Goal: Task Accomplishment & Management: Manage account settings

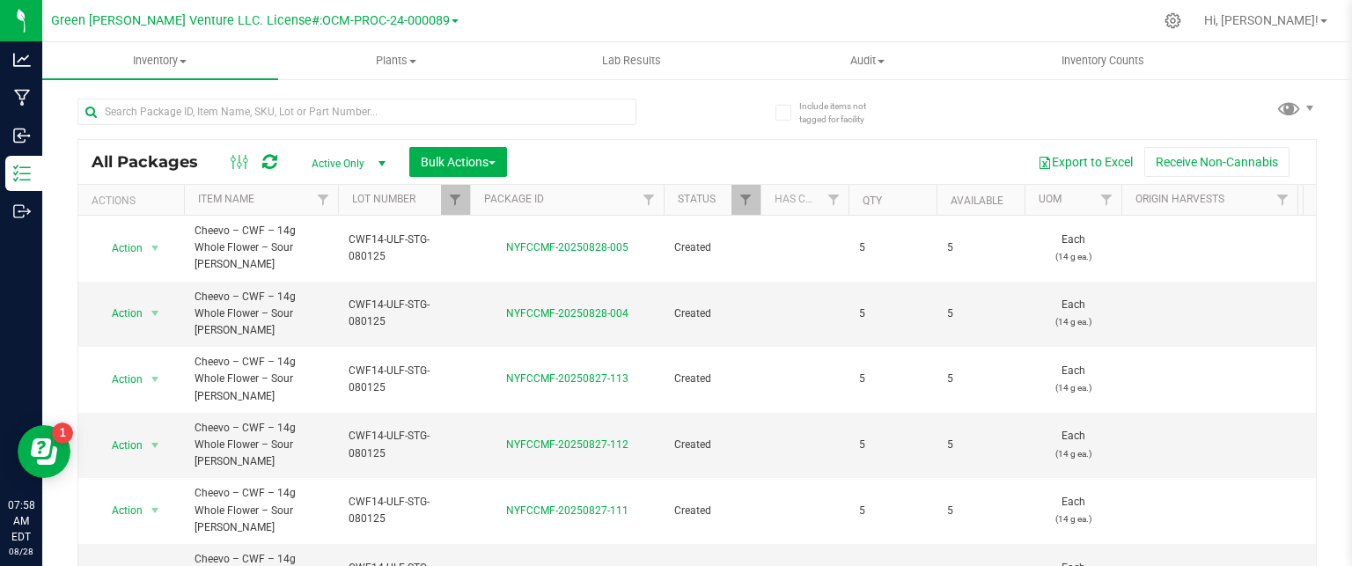
scroll to position [48, 0]
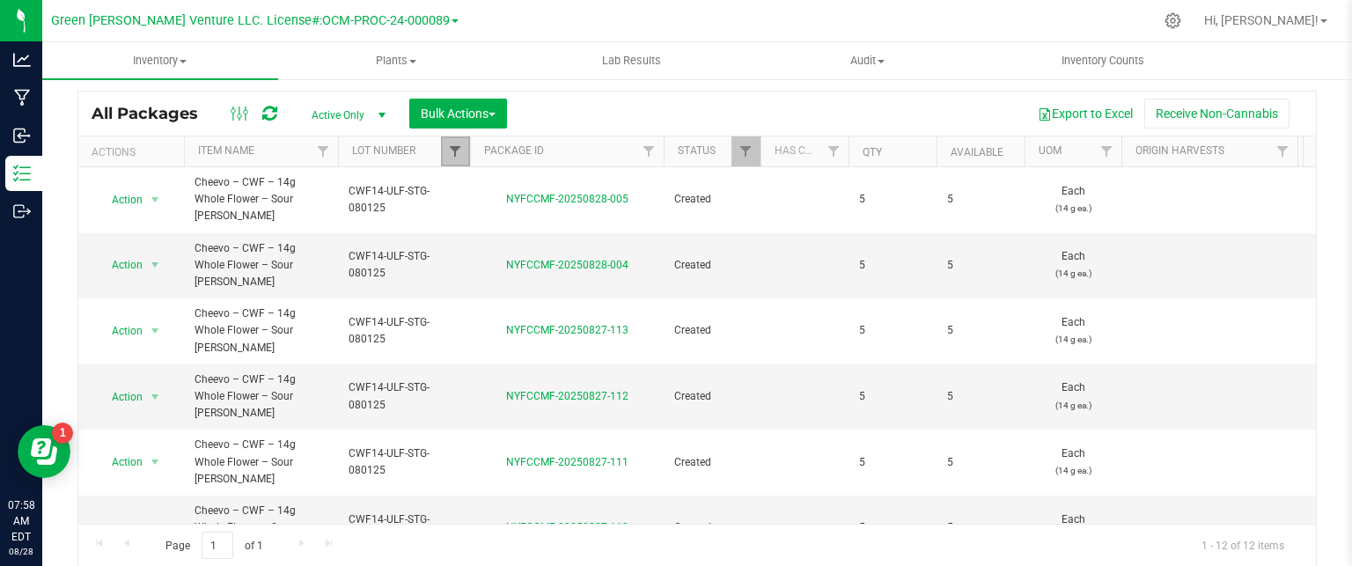
click at [454, 153] on span "Filter" at bounding box center [455, 151] width 14 height 14
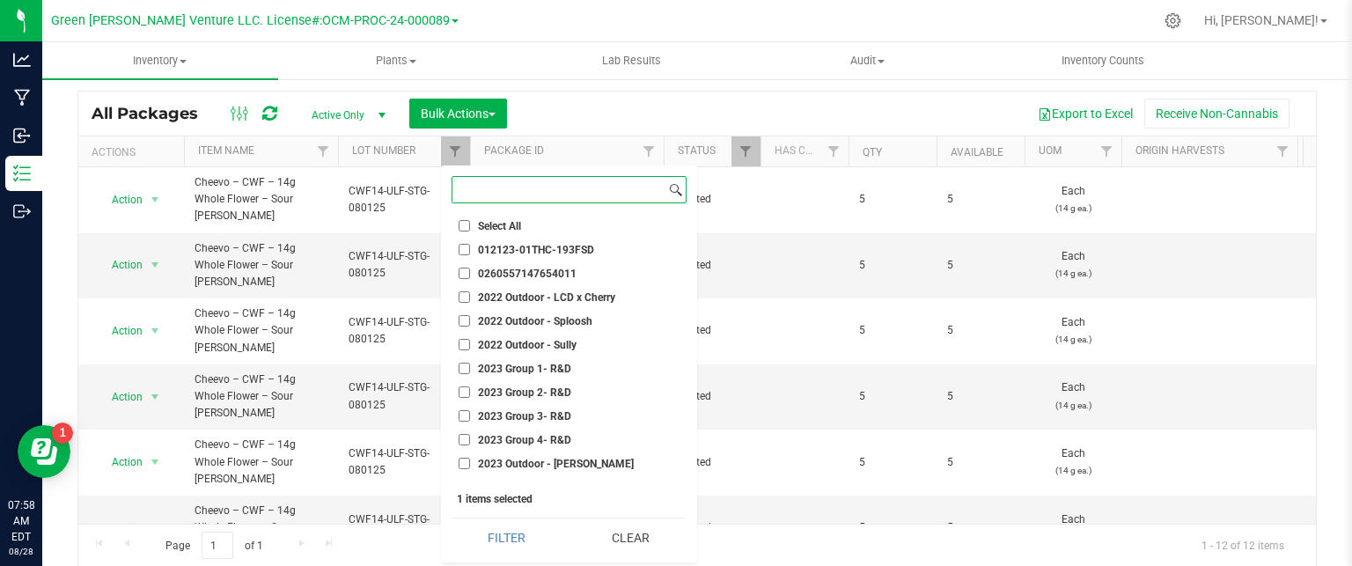
click at [515, 196] on input at bounding box center [559, 190] width 213 height 26
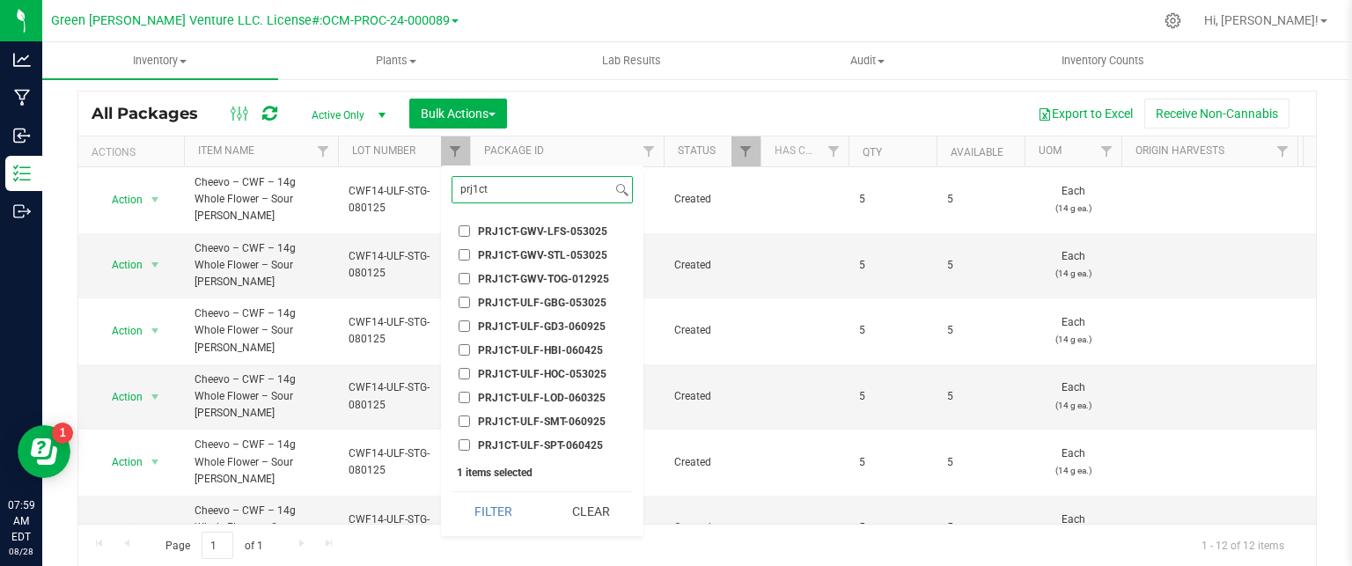
type input "prj1ct"
click at [460, 302] on input "PRJ1CT-ULF-GBG-053025" at bounding box center [464, 302] width 11 height 11
checkbox input "true"
click at [585, 513] on button "Clear" at bounding box center [590, 511] width 85 height 39
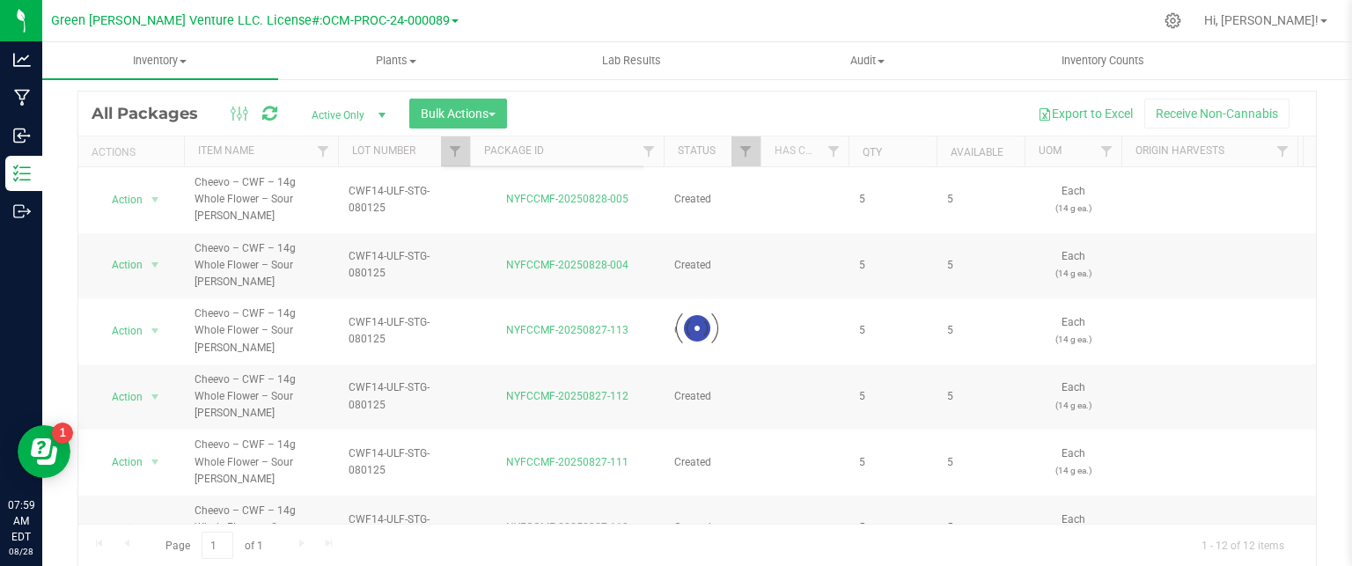
checkbox input "false"
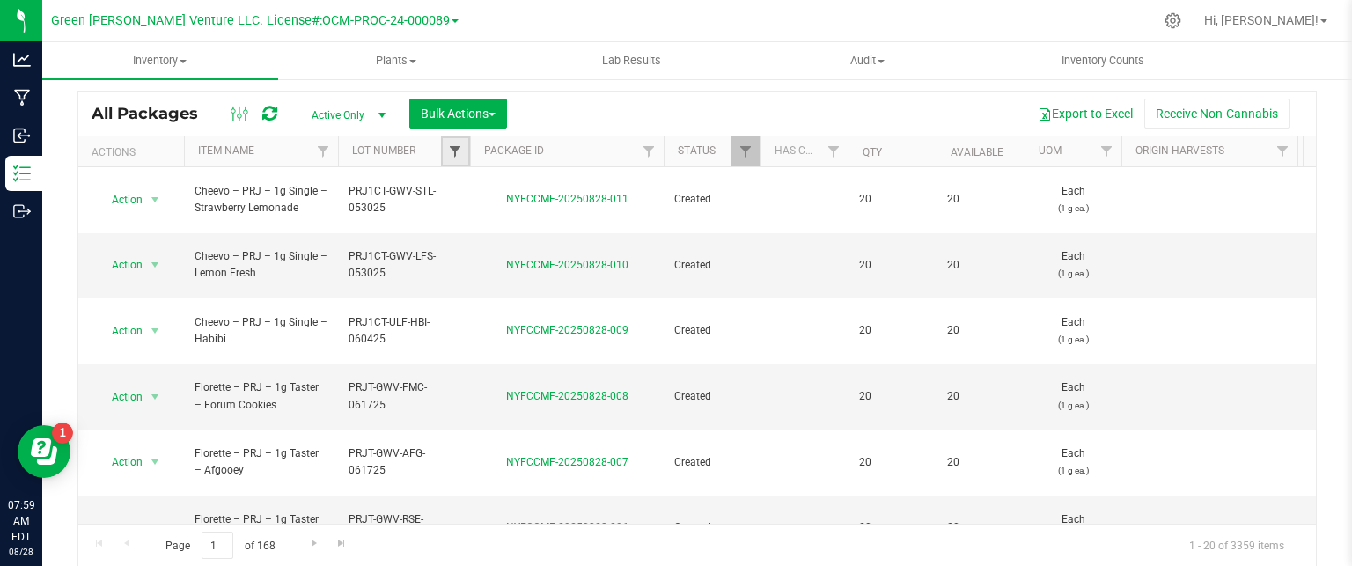
click at [453, 148] on span "Filter" at bounding box center [455, 151] width 14 height 14
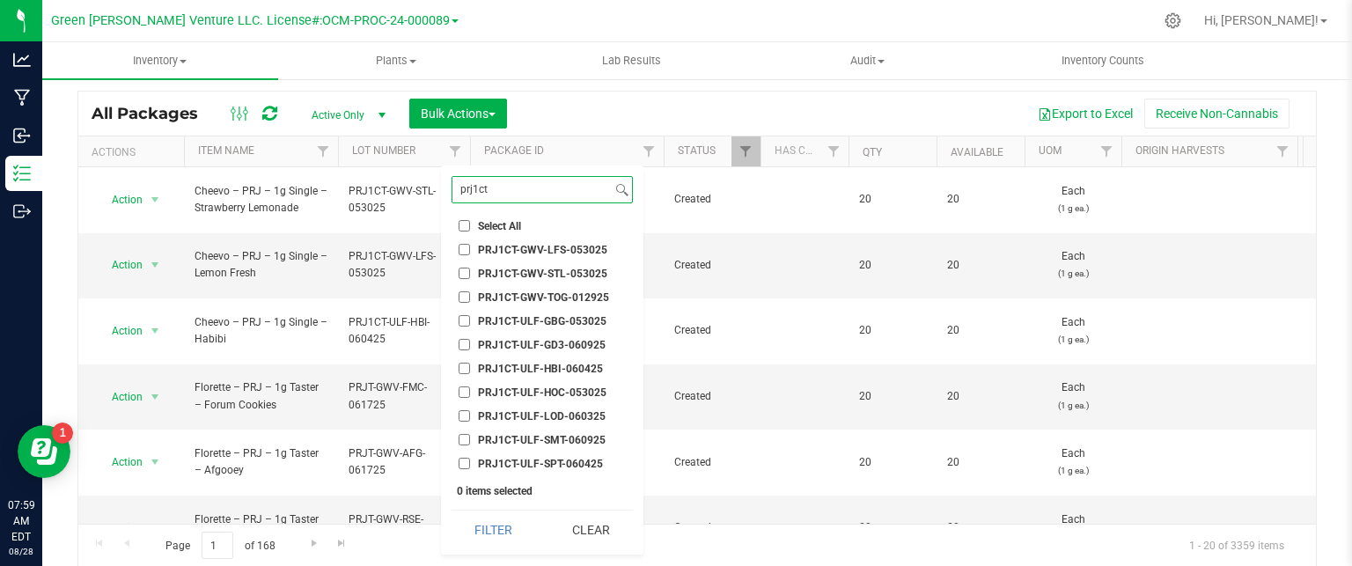
type input "prj1ct"
click at [465, 317] on input "PRJ1CT-ULF-GBG-053025" at bounding box center [464, 320] width 11 height 11
checkbox input "true"
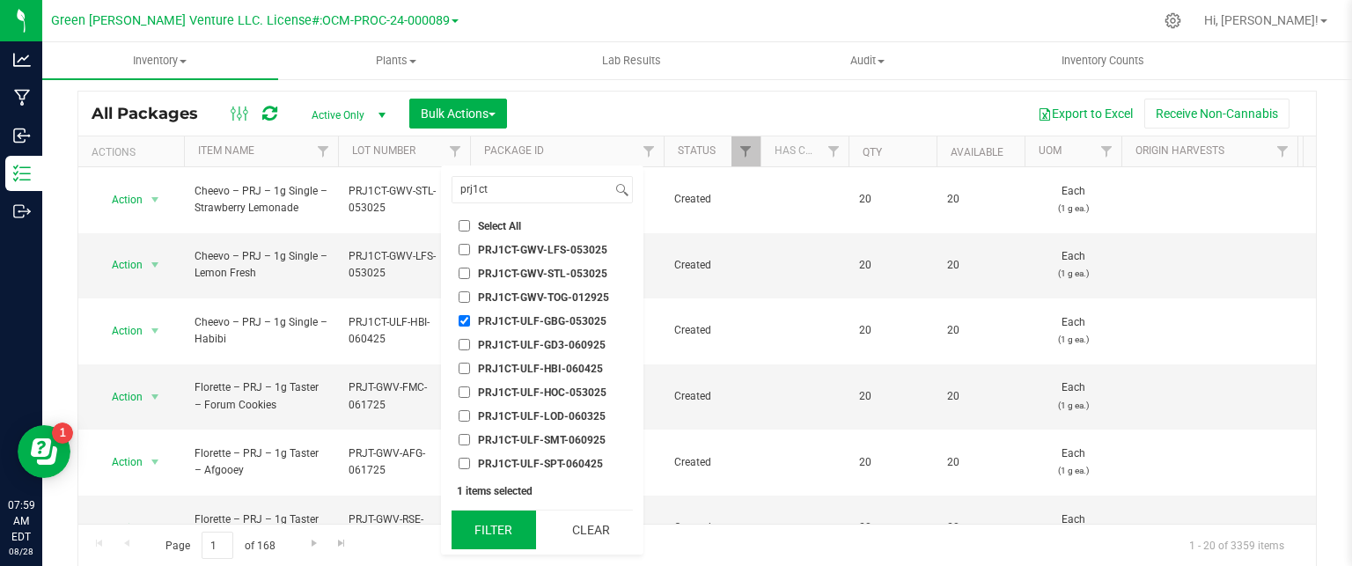
click at [505, 530] on button "Filter" at bounding box center [494, 530] width 85 height 39
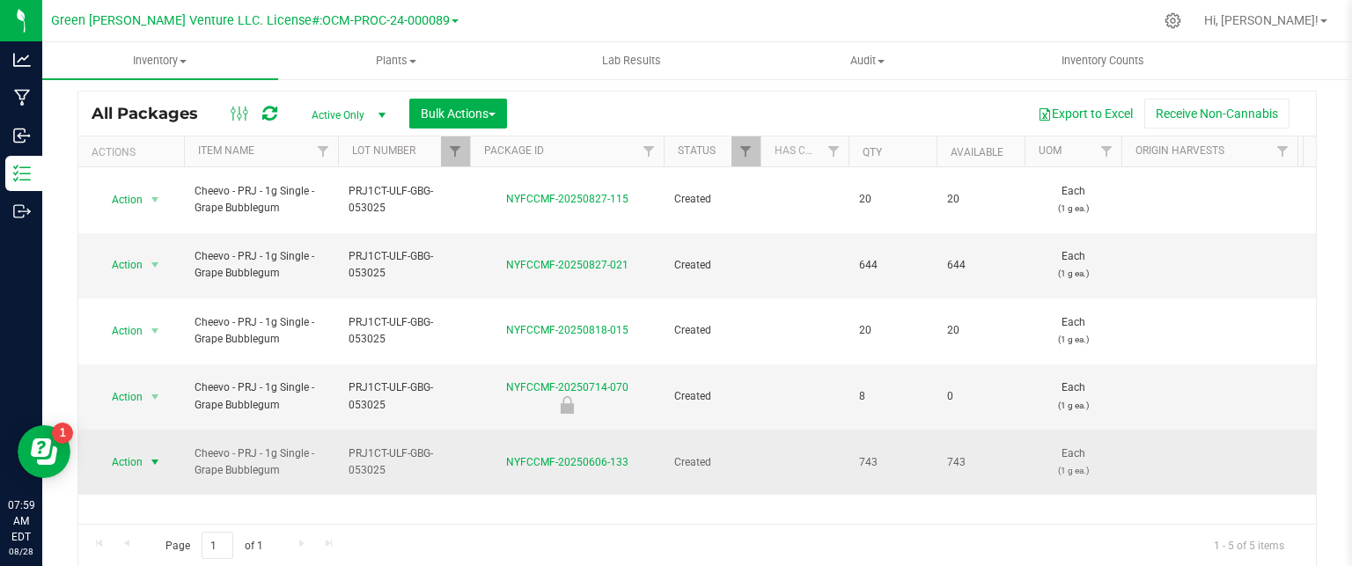
click at [133, 450] on span "Action" at bounding box center [120, 462] width 48 height 25
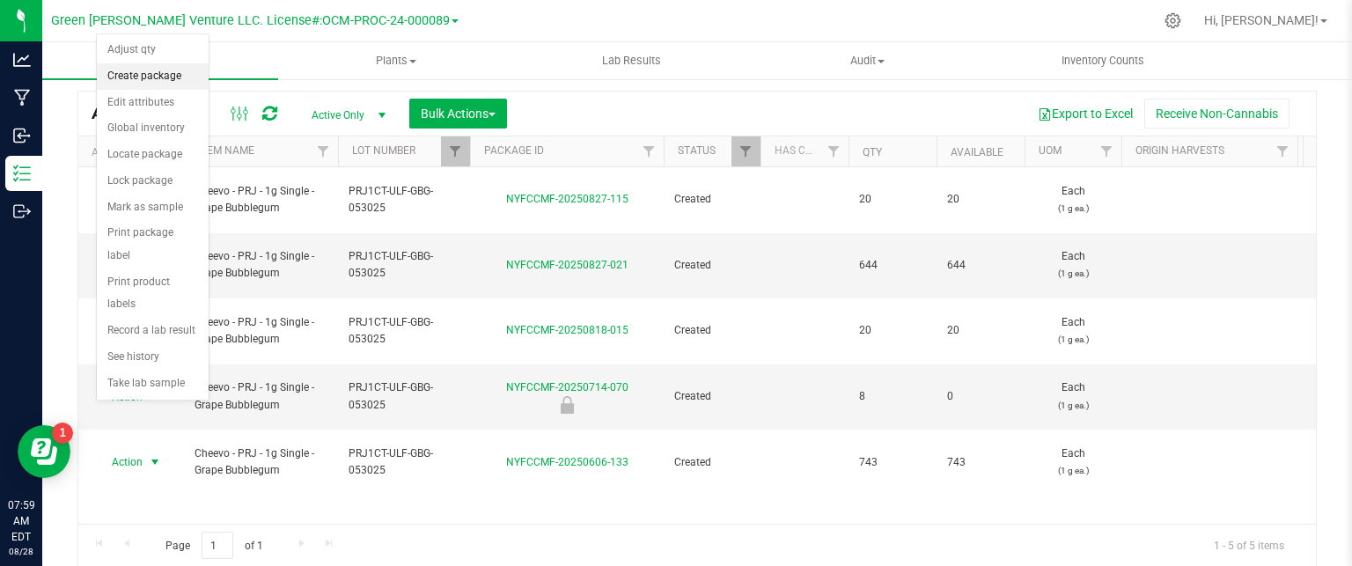
click at [136, 72] on li "Create package" at bounding box center [153, 76] width 112 height 26
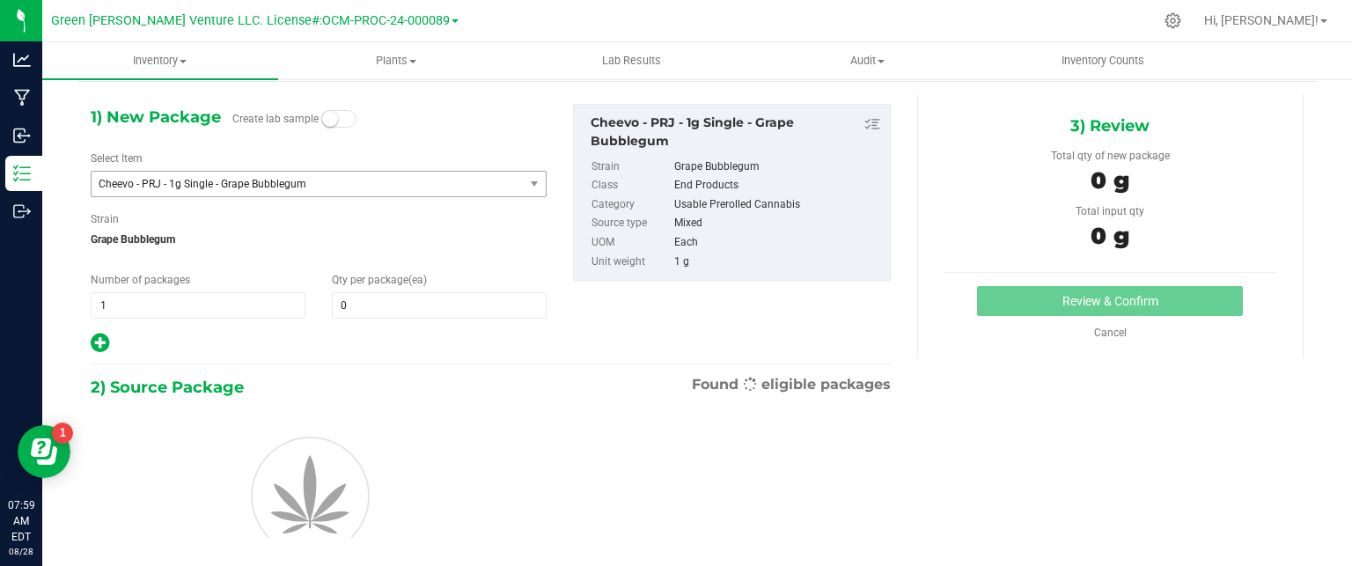
scroll to position [62, 0]
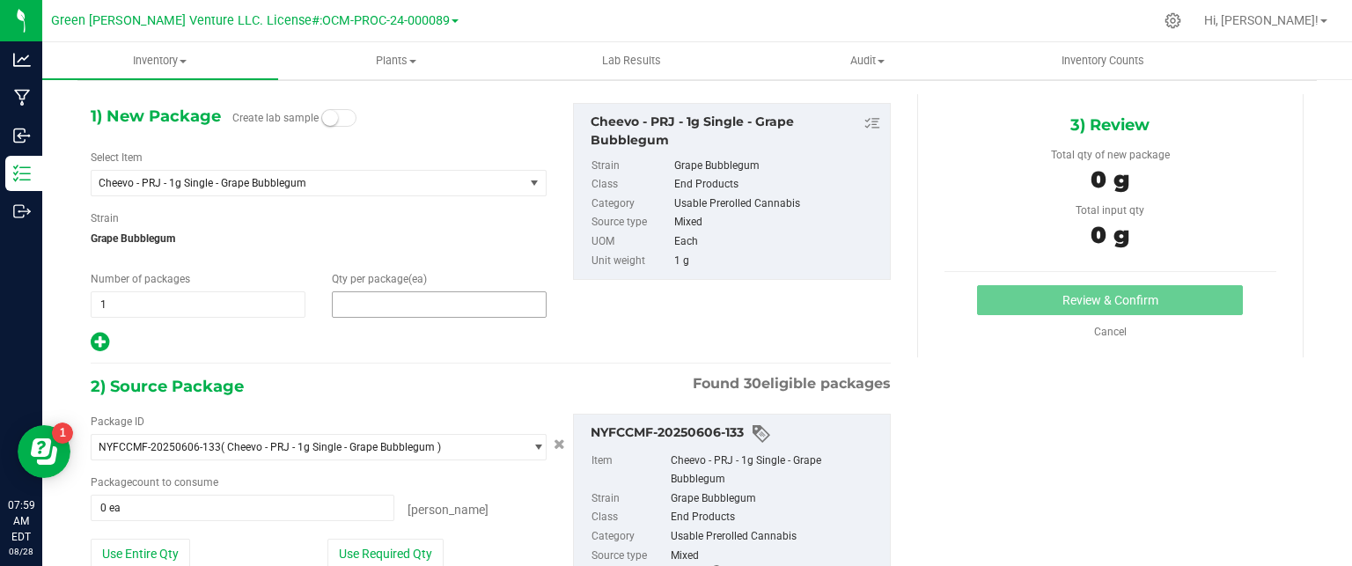
click at [400, 313] on span at bounding box center [439, 304] width 215 height 26
type input "20"
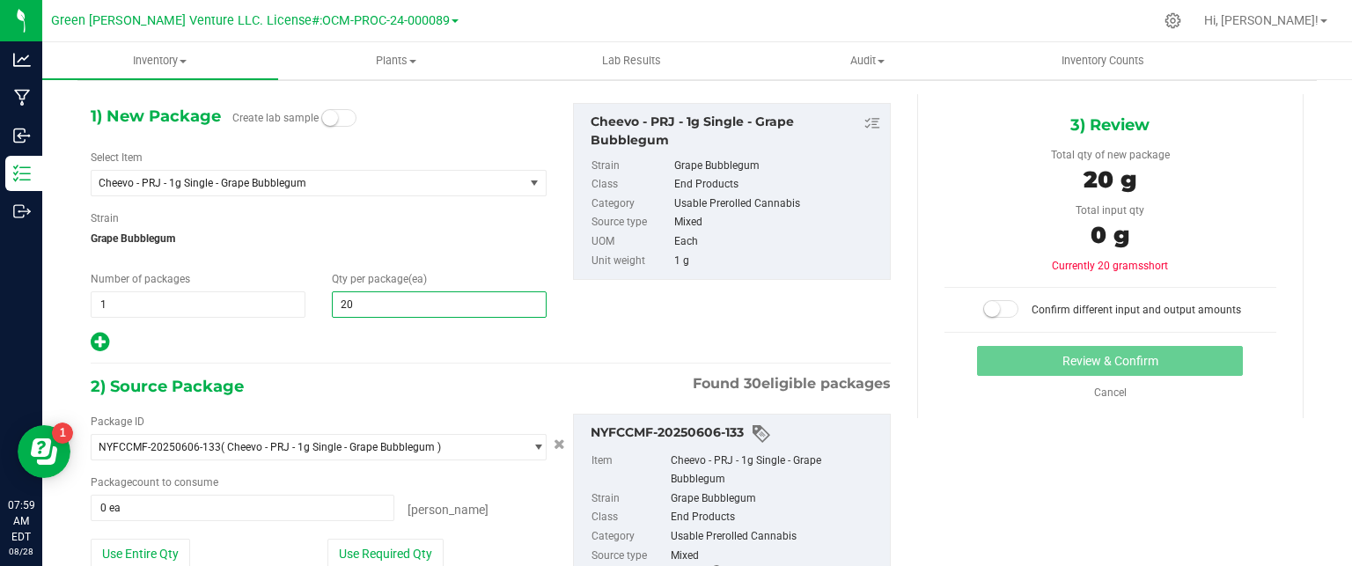
type input "20"
click at [433, 218] on div "Strain Grape Bubblegum" at bounding box center [319, 233] width 456 height 47
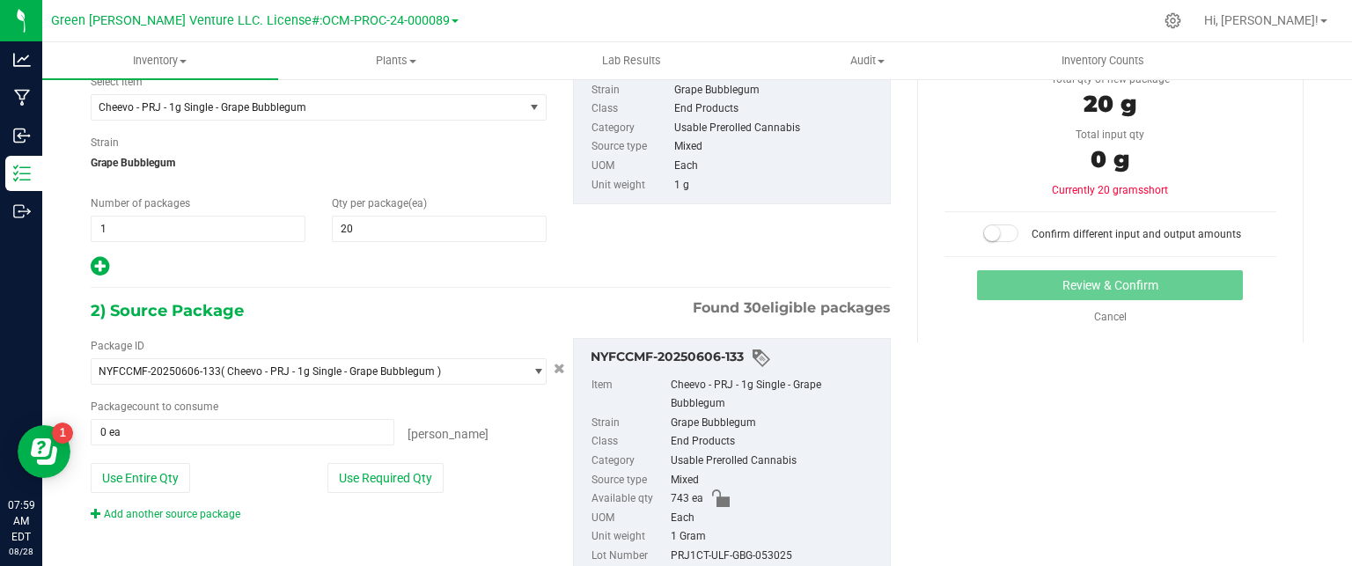
scroll to position [196, 0]
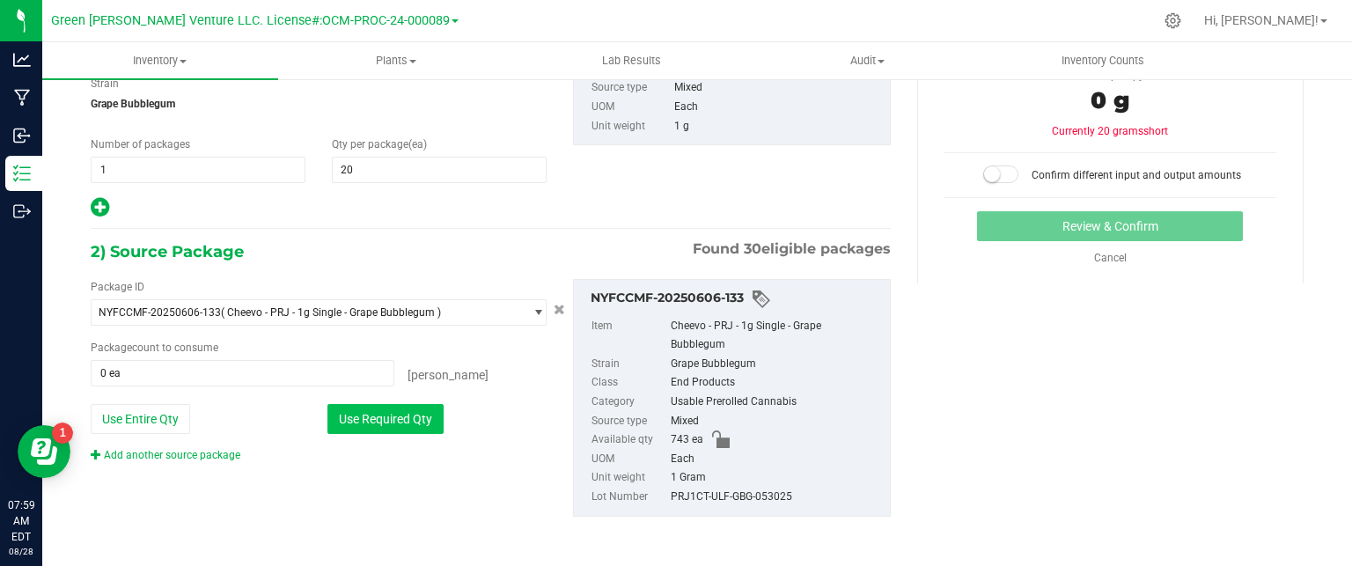
click at [389, 415] on button "Use Required Qty" at bounding box center [386, 419] width 116 height 30
type input "20 ea"
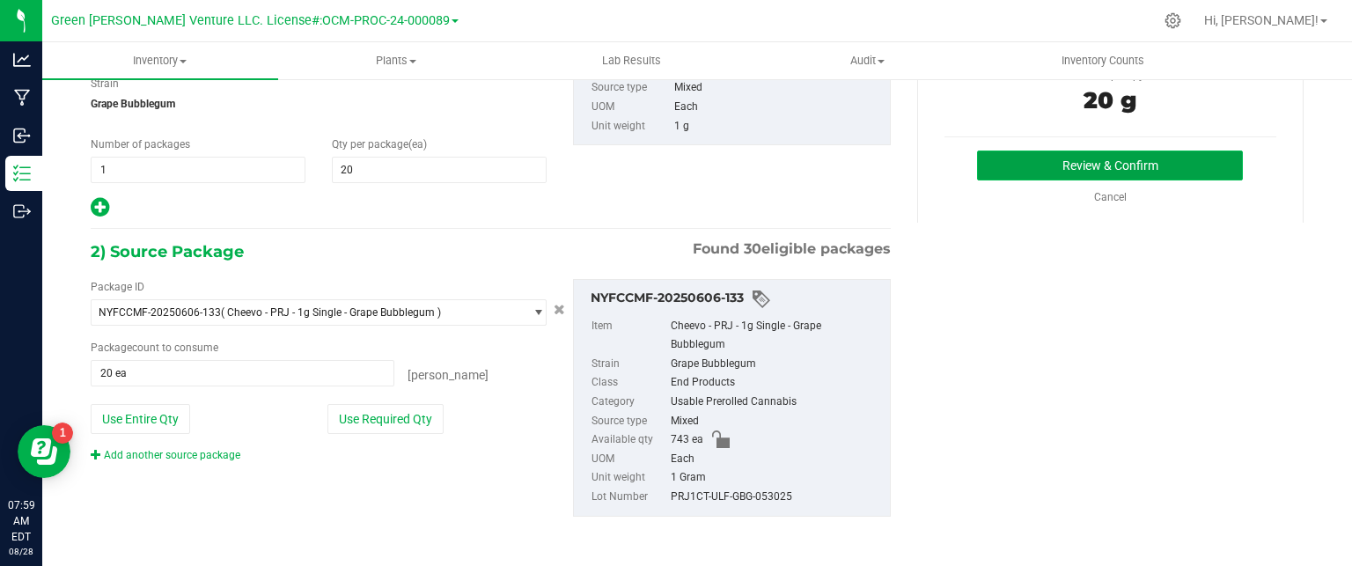
click at [1130, 166] on button "Review & Confirm" at bounding box center [1110, 166] width 266 height 30
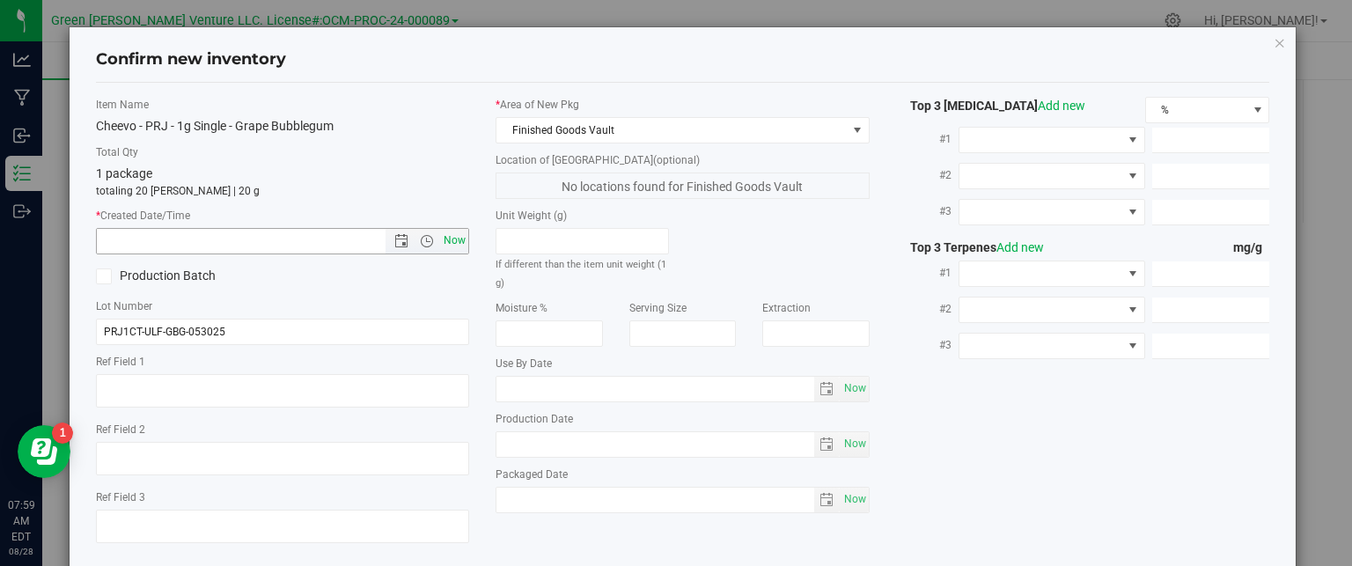
click at [451, 239] on span "Now" at bounding box center [455, 241] width 30 height 26
type input "8/28/2025 7:59 AM"
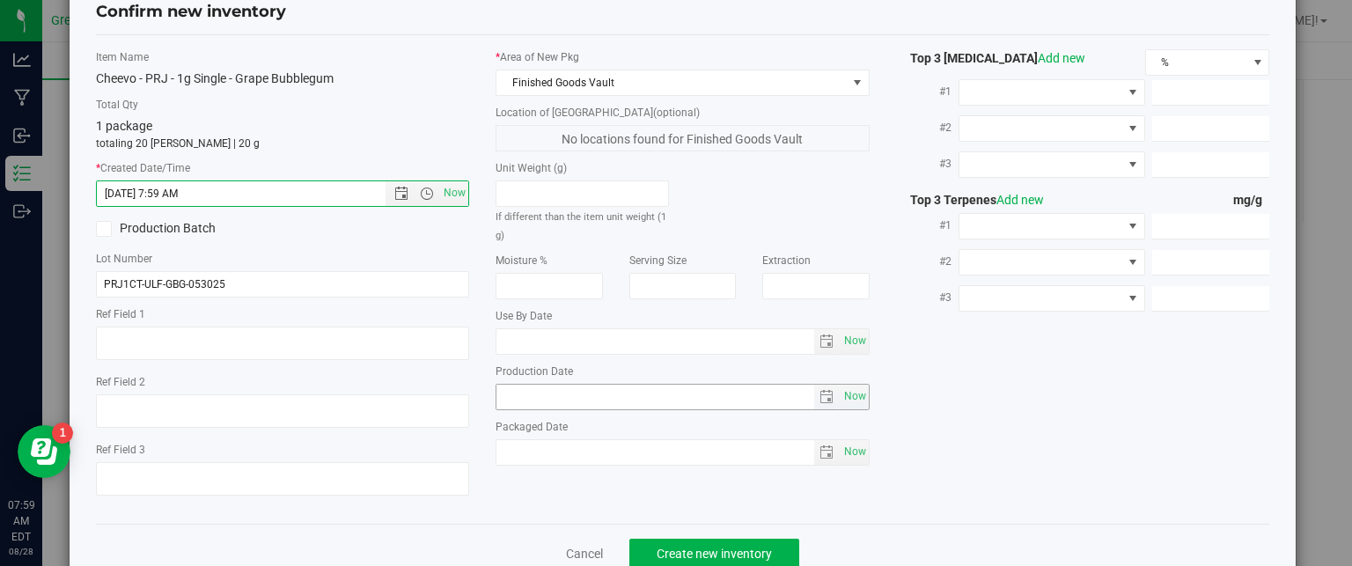
scroll to position [90, 0]
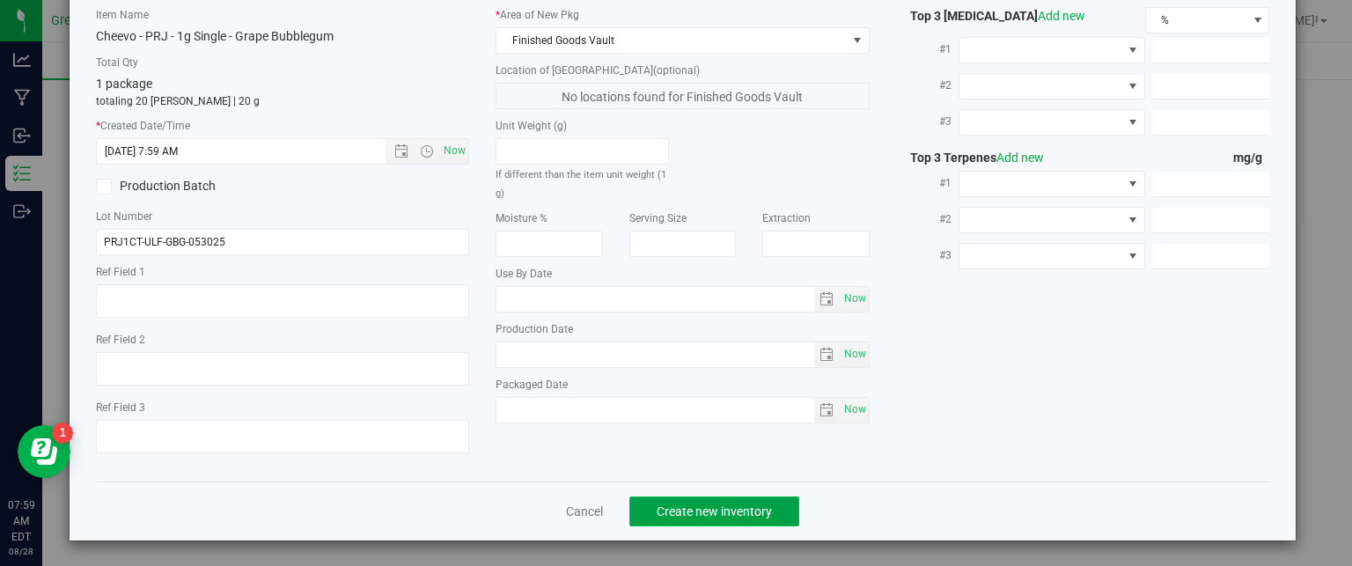
click at [697, 506] on span "Create new inventory" at bounding box center [714, 511] width 115 height 14
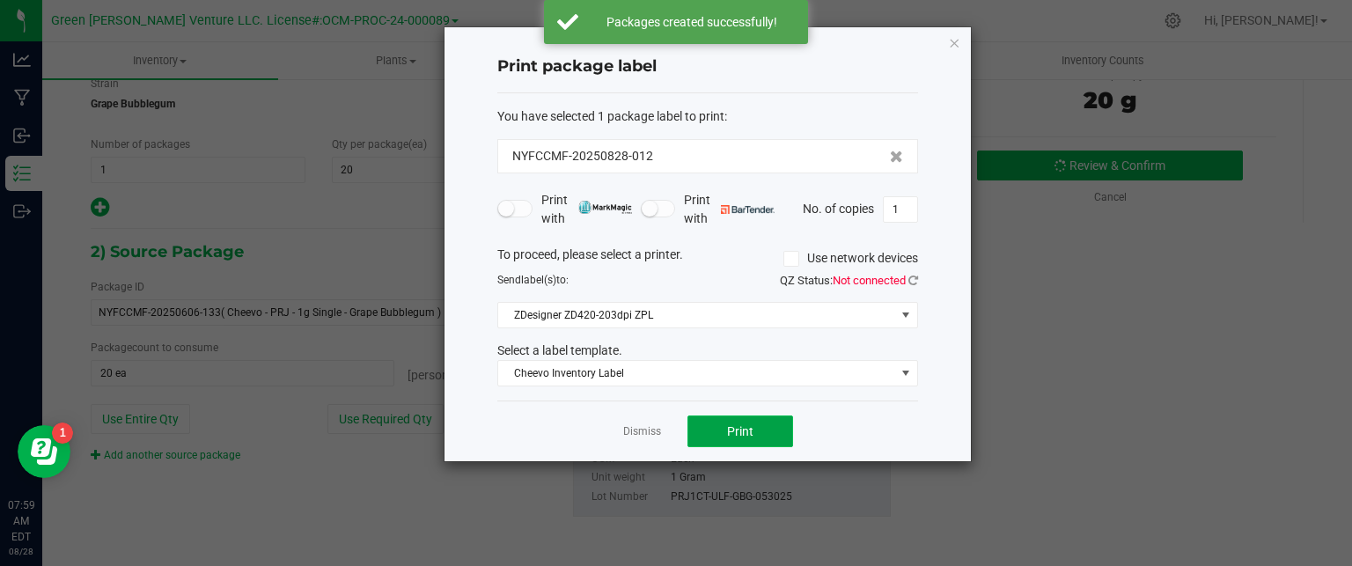
click at [725, 431] on button "Print" at bounding box center [741, 432] width 106 height 32
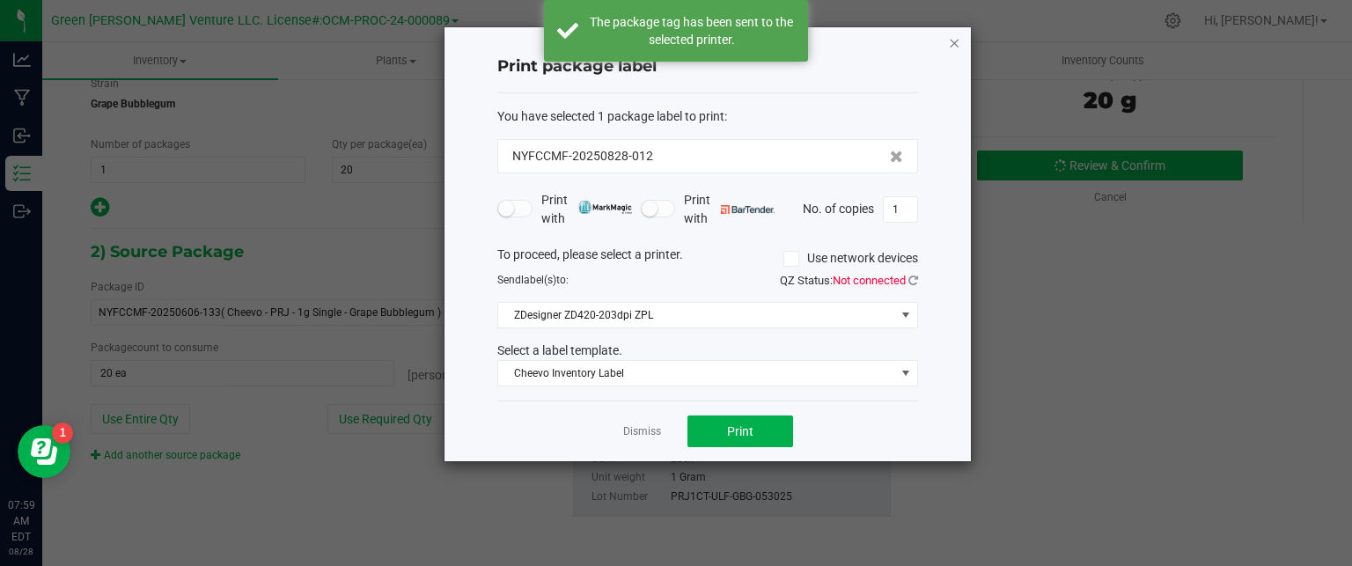
click at [949, 44] on icon "button" at bounding box center [954, 42] width 12 height 21
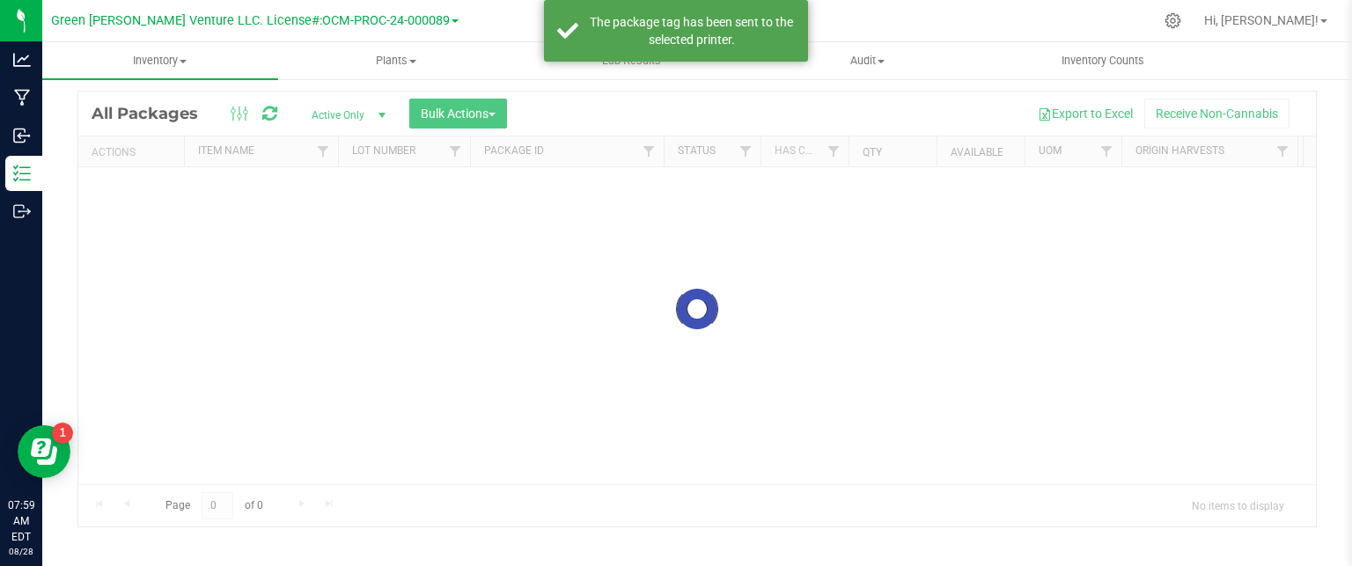
scroll to position [48, 0]
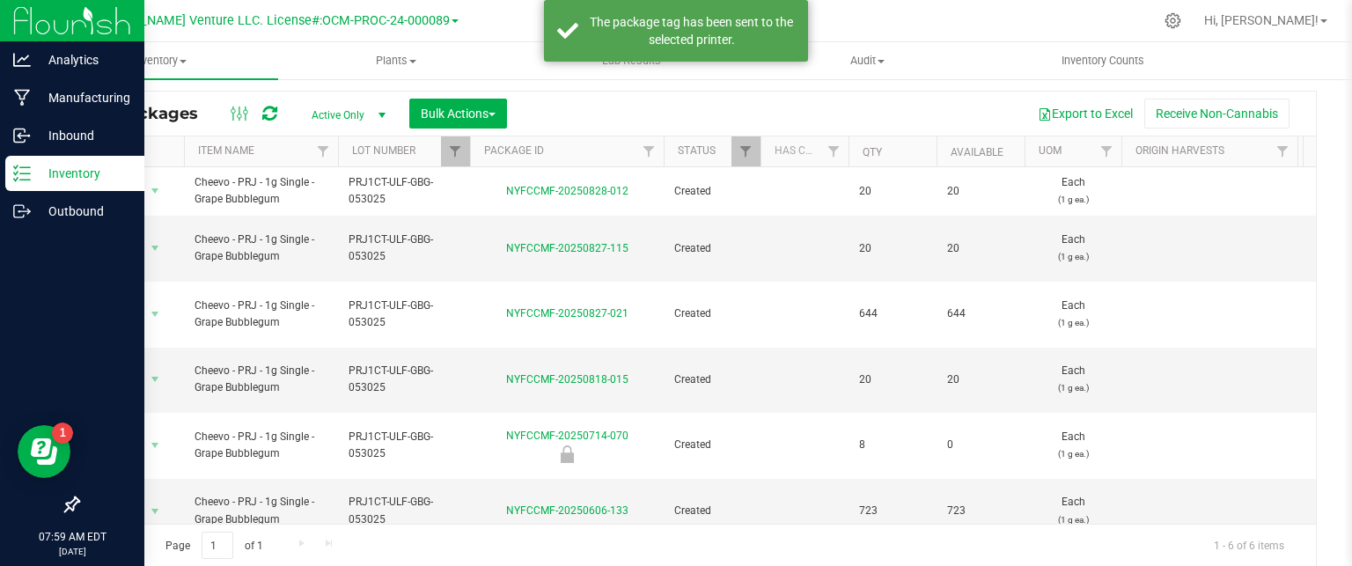
click at [48, 175] on p "Inventory" at bounding box center [84, 173] width 106 height 21
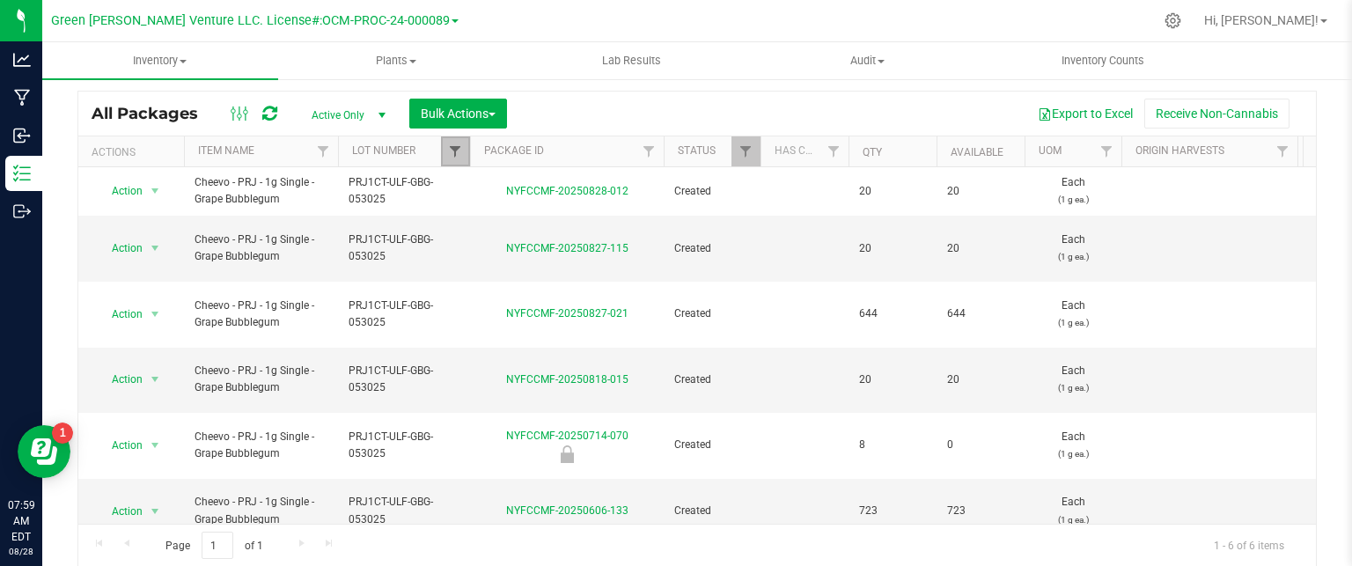
click at [457, 147] on span "Filter" at bounding box center [455, 151] width 14 height 14
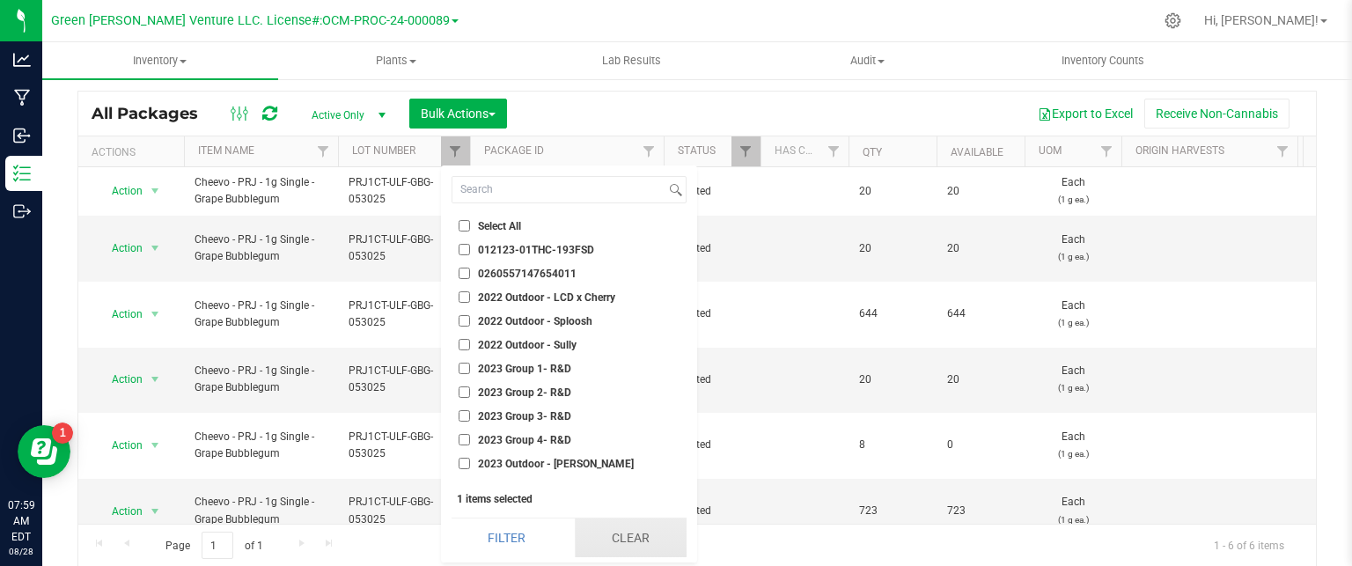
click at [600, 537] on button "Clear" at bounding box center [631, 538] width 112 height 39
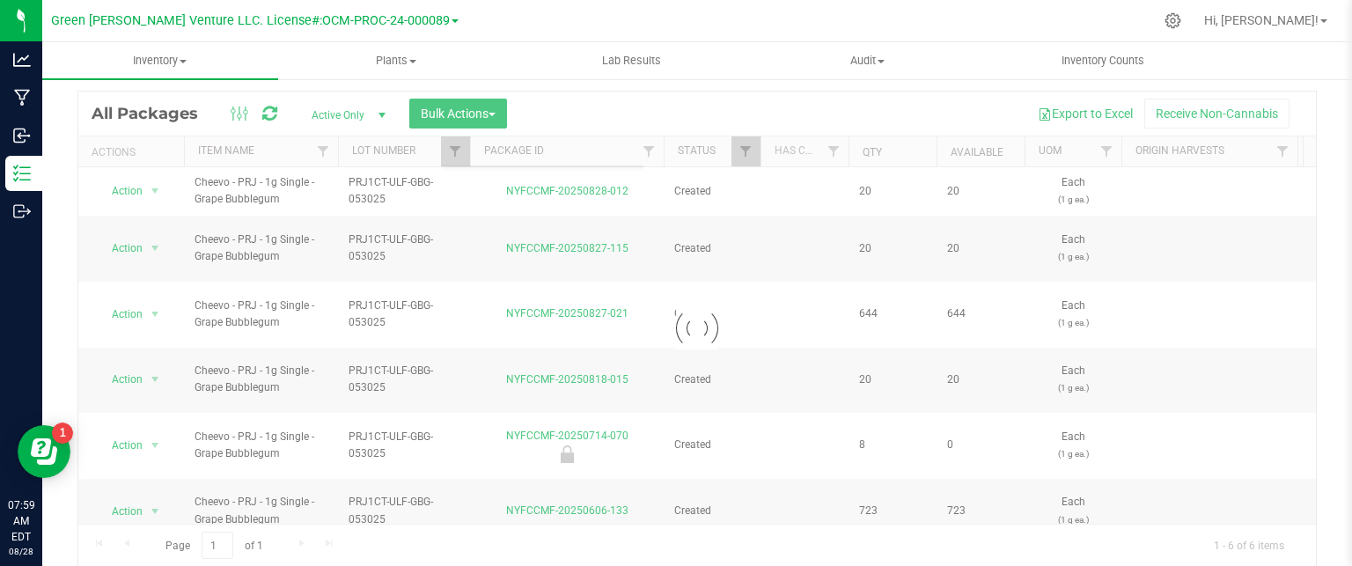
checkbox input "false"
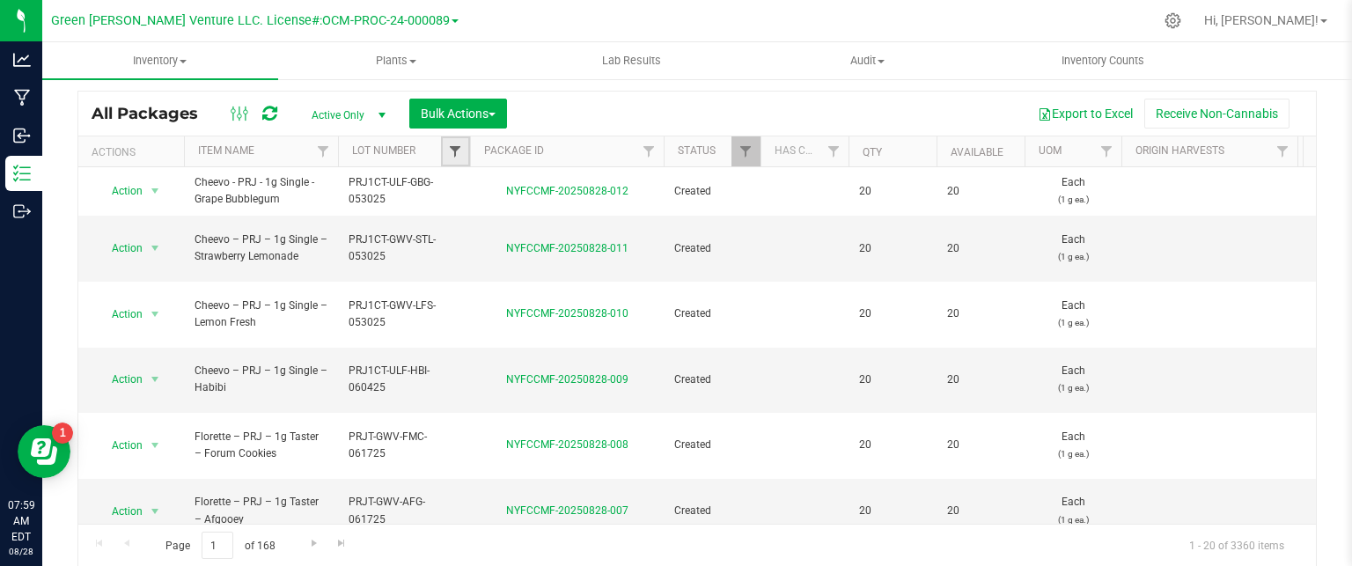
click at [461, 148] on span "Filter" at bounding box center [455, 151] width 14 height 14
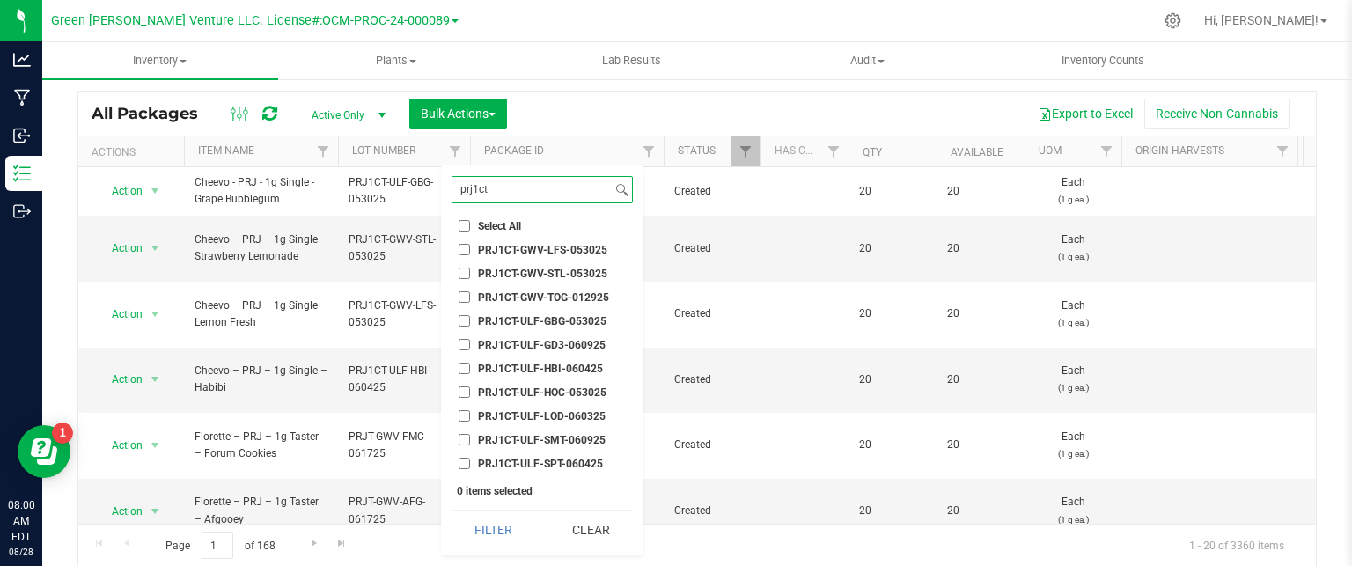
type input "prj1ct"
click at [465, 346] on input "PRJ1CT-ULF-GD3-060925" at bounding box center [464, 344] width 11 height 11
checkbox input "true"
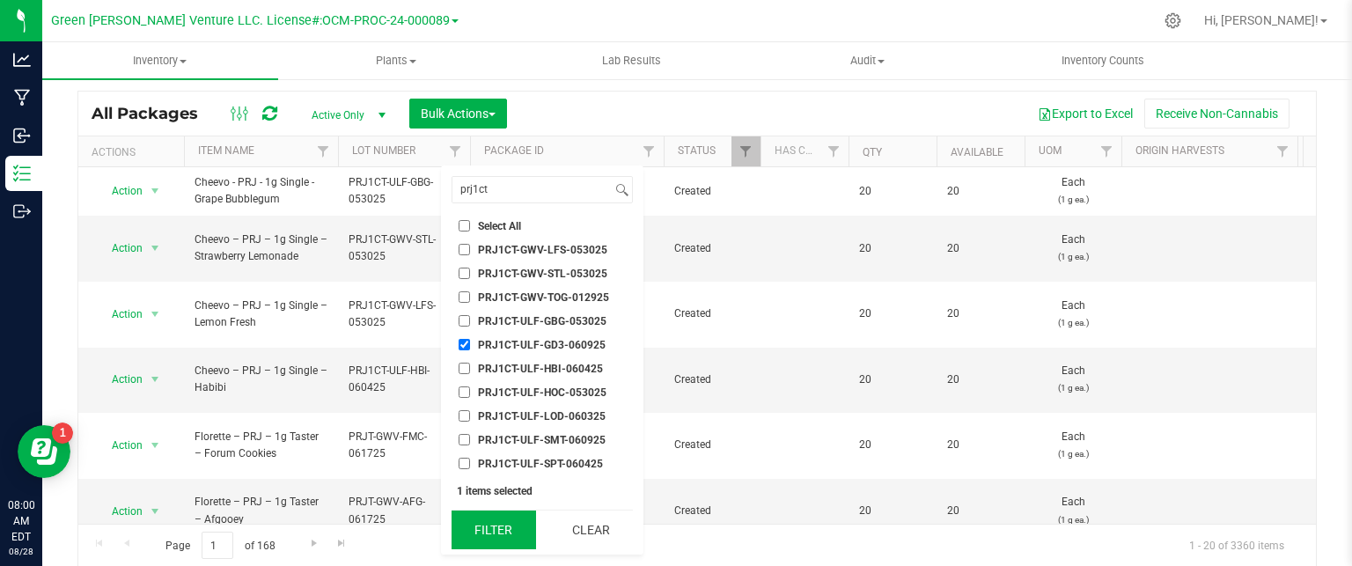
click at [468, 548] on button "Filter" at bounding box center [494, 530] width 85 height 39
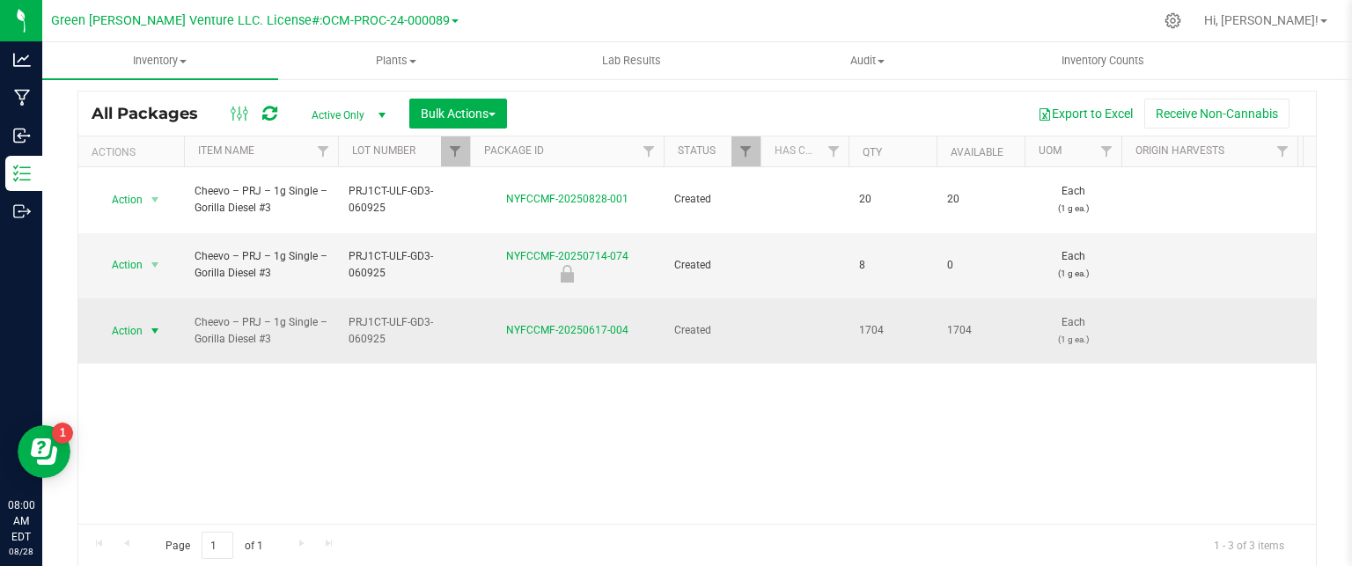
click at [154, 319] on span "select" at bounding box center [155, 331] width 22 height 25
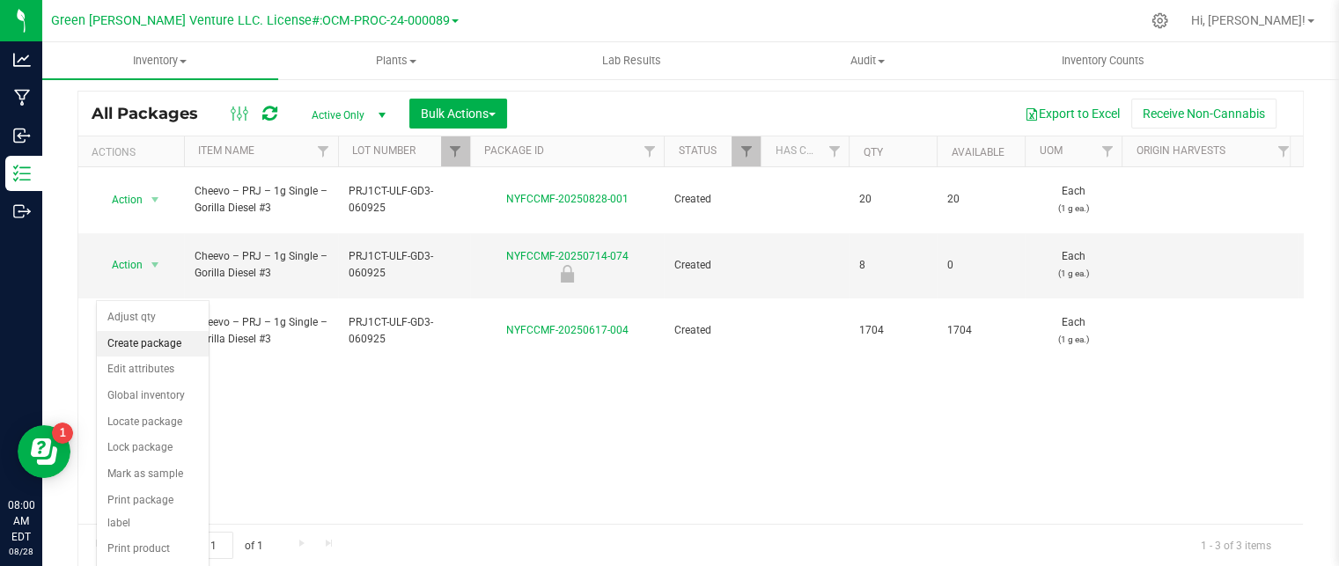
click at [153, 342] on li "Create package" at bounding box center [153, 344] width 112 height 26
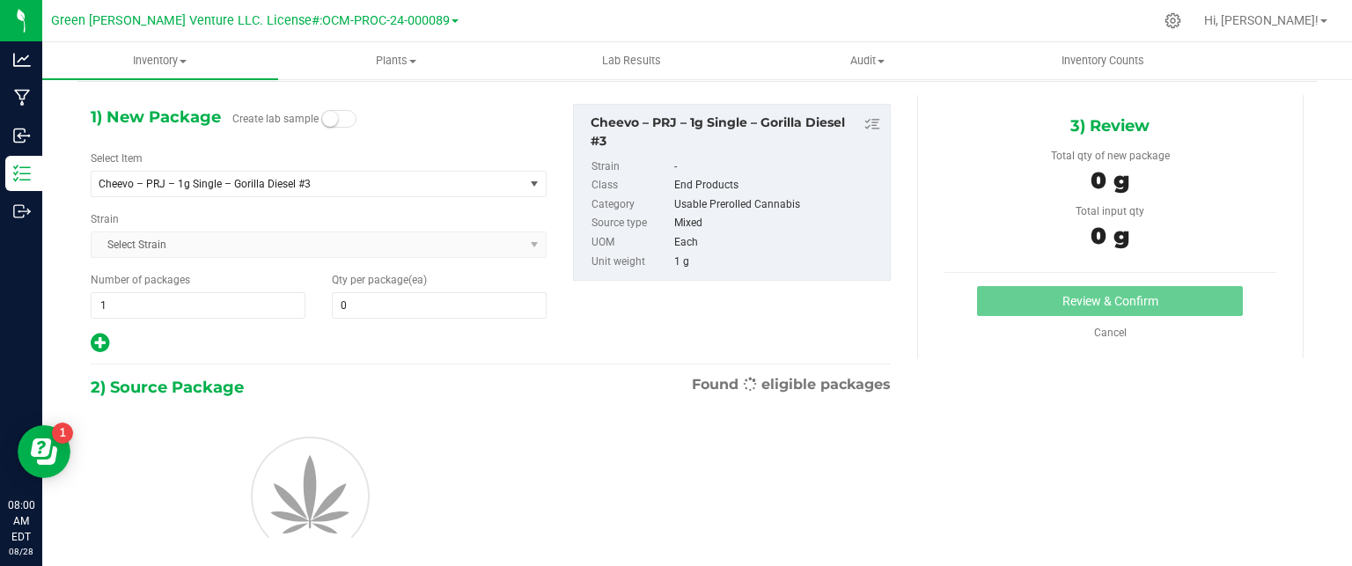
scroll to position [62, 0]
click at [353, 302] on span at bounding box center [439, 304] width 215 height 26
type input "20"
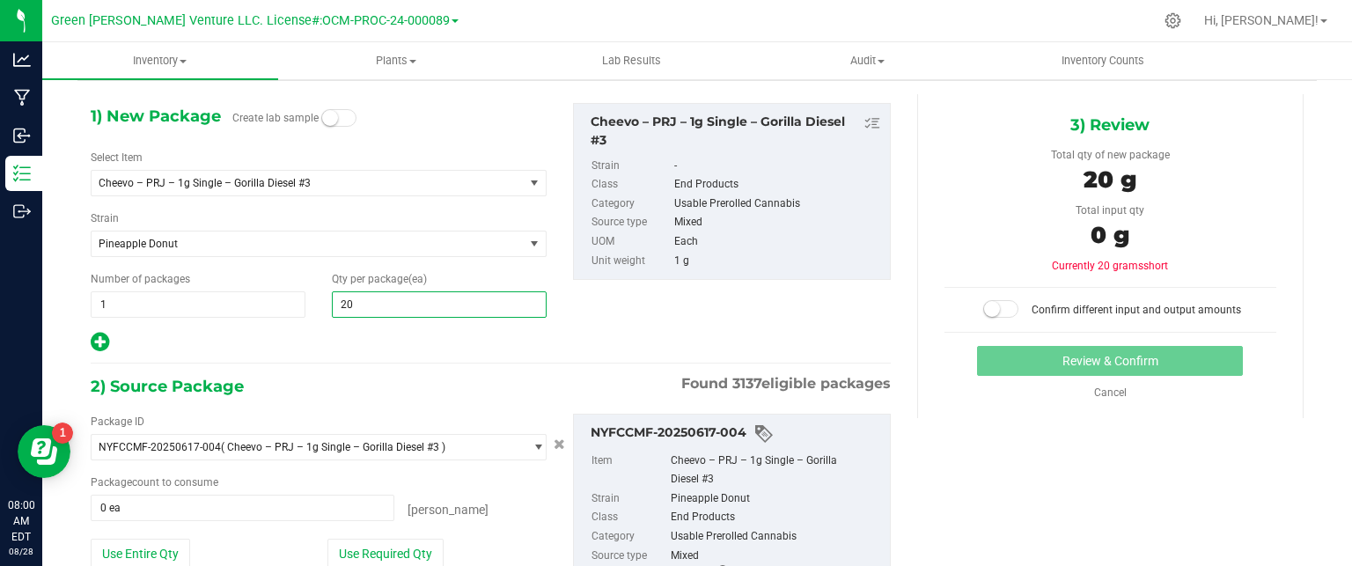
type input "20"
drag, startPoint x: 335, startPoint y: 340, endPoint x: 350, endPoint y: 344, distance: 14.8
click at [336, 339] on div at bounding box center [319, 342] width 456 height 23
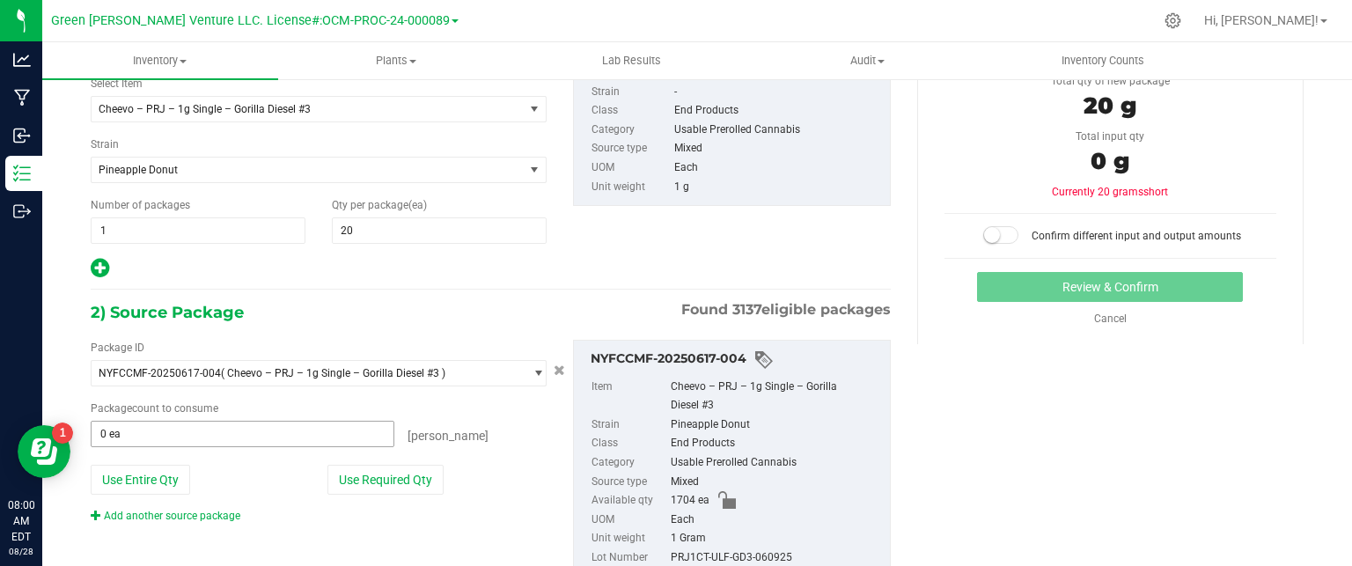
scroll to position [195, 0]
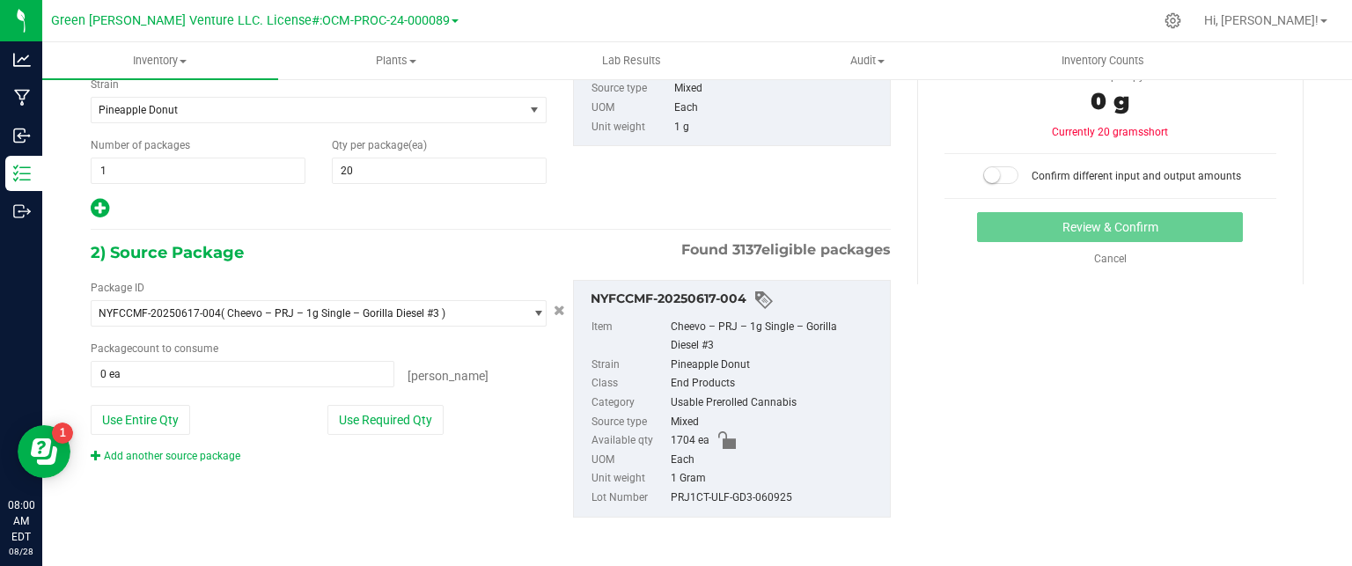
drag, startPoint x: 369, startPoint y: 413, endPoint x: 935, endPoint y: 311, distance: 575.2
click at [368, 413] on button "Use Required Qty" at bounding box center [386, 420] width 116 height 30
type input "20 ea"
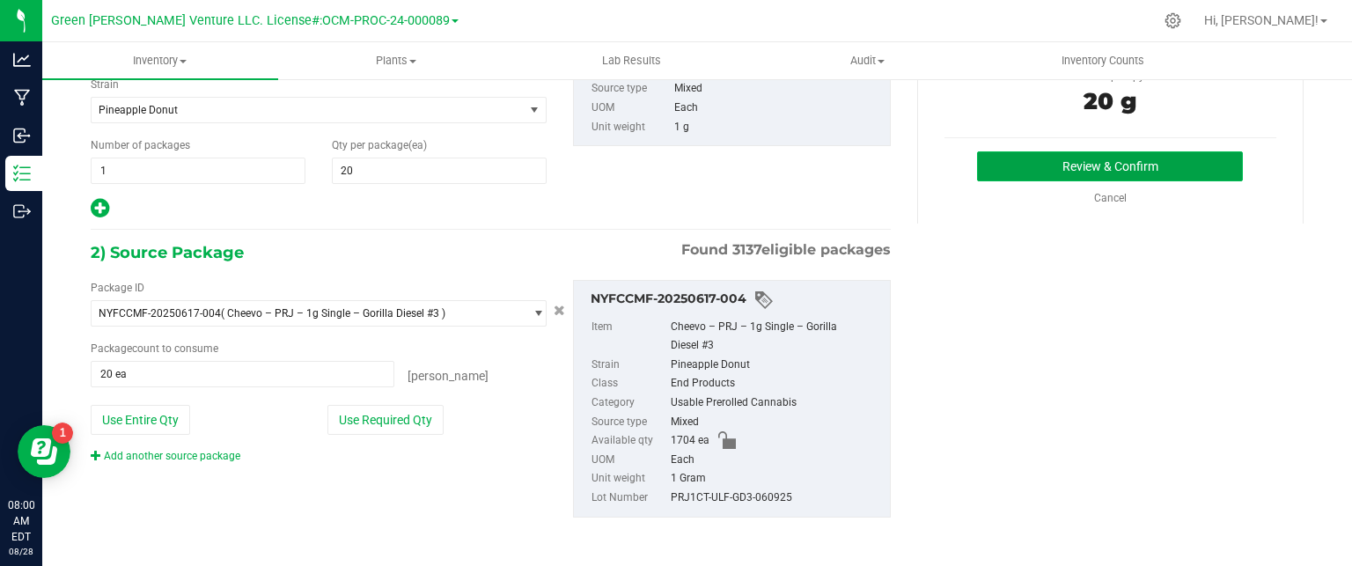
click at [1123, 165] on button "Review & Confirm" at bounding box center [1110, 166] width 266 height 30
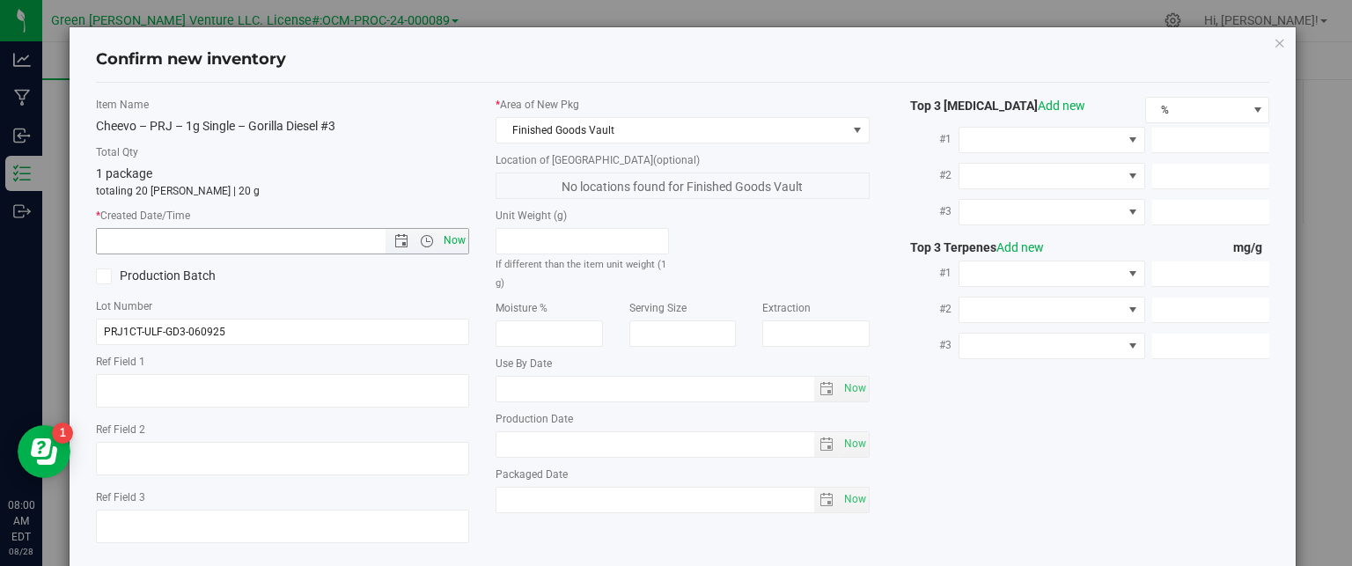
click at [444, 235] on span "Now" at bounding box center [455, 241] width 30 height 26
type input "8/28/2025 8:00 AM"
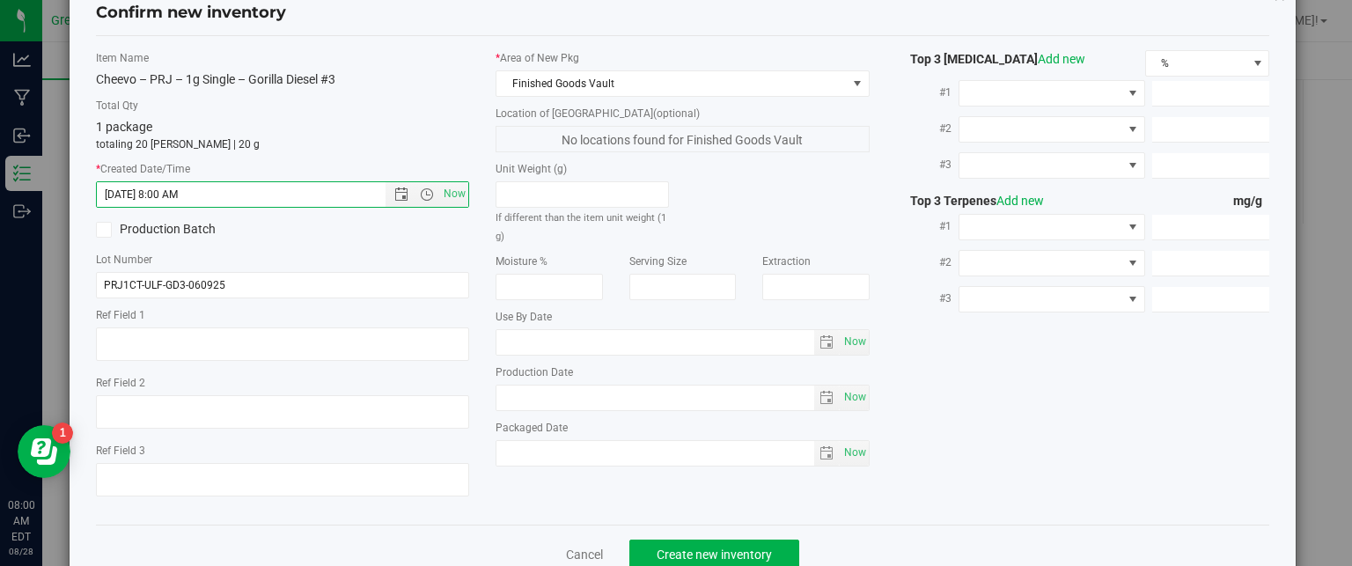
scroll to position [90, 0]
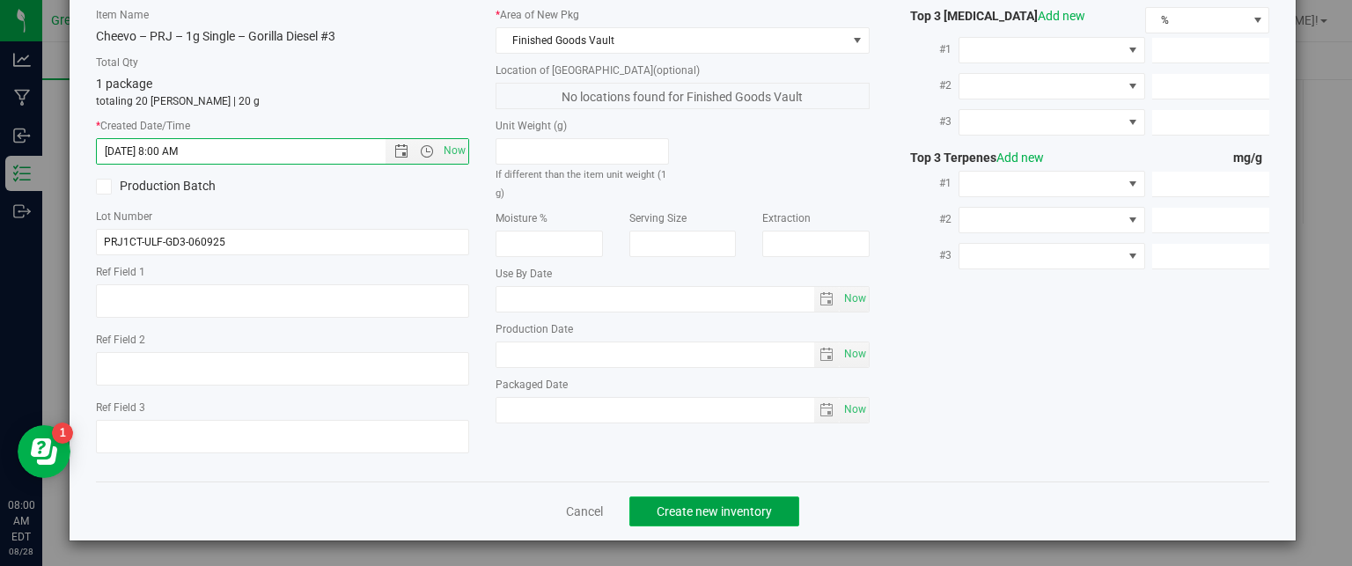
click at [681, 512] on span "Create new inventory" at bounding box center [714, 511] width 115 height 14
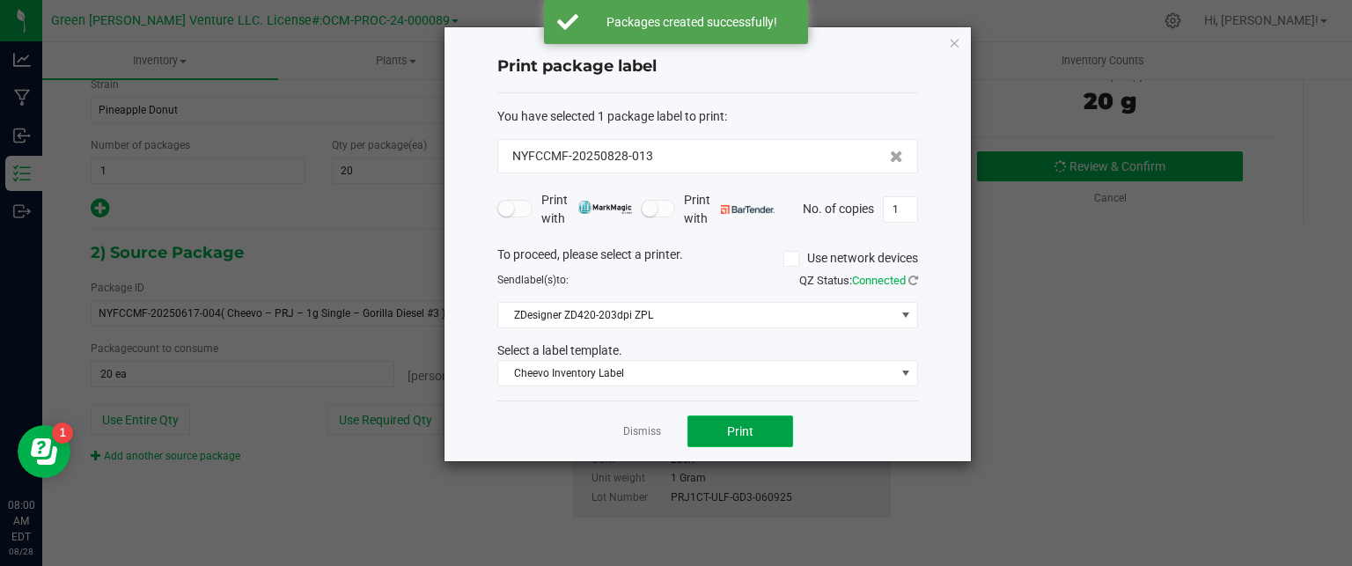
click at [718, 424] on button "Print" at bounding box center [741, 432] width 106 height 32
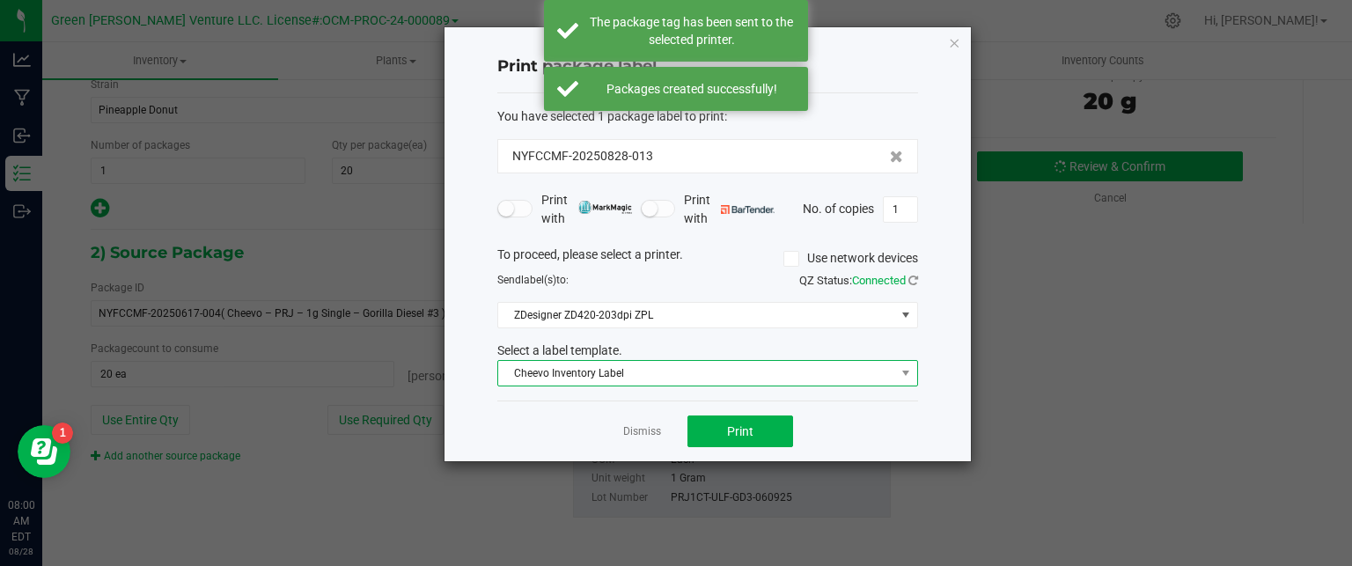
click at [743, 372] on span "Cheevo Inventory Label" at bounding box center [696, 373] width 397 height 25
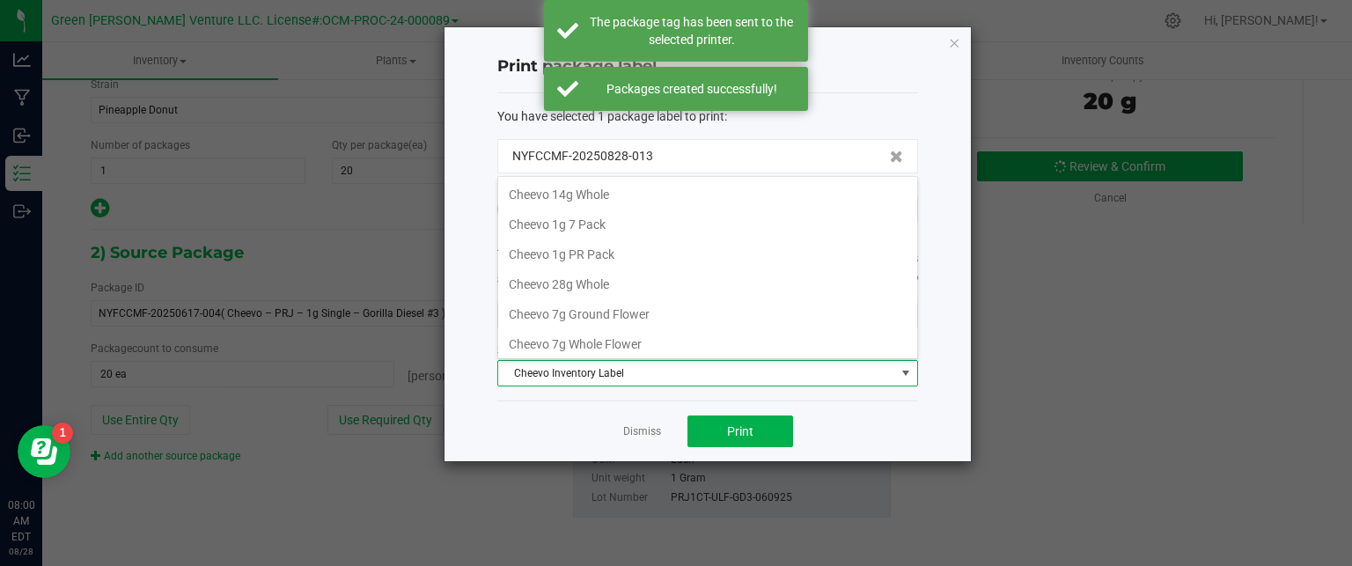
scroll to position [26, 421]
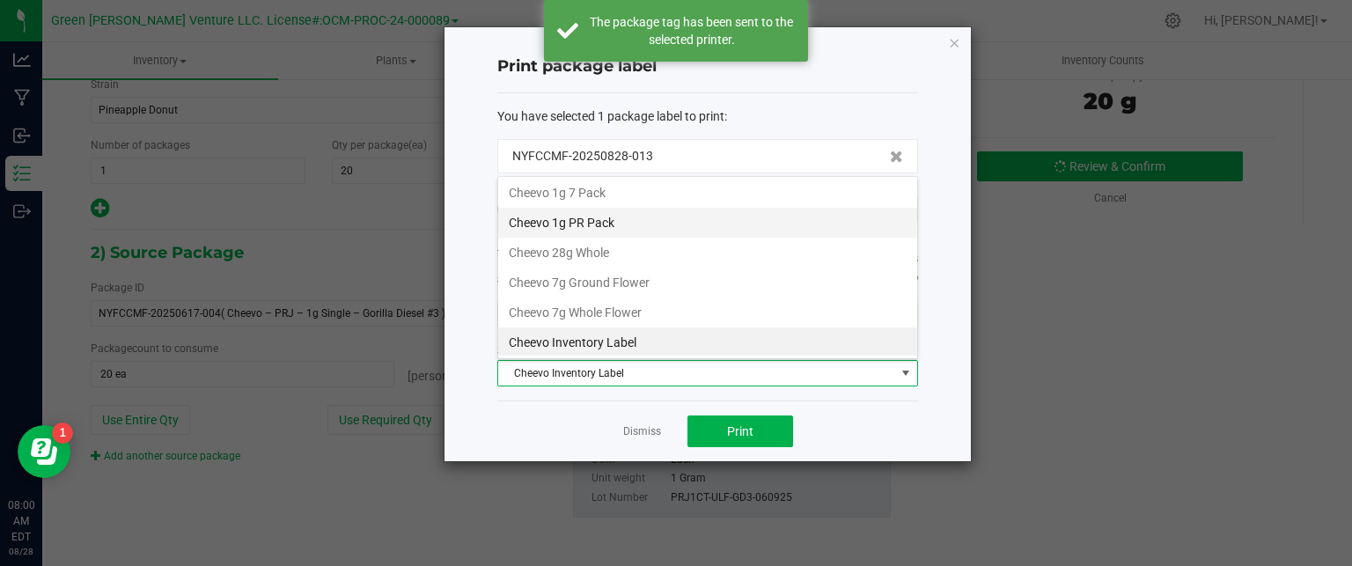
click at [642, 217] on li "Cheevo 1g PR Pack" at bounding box center [707, 223] width 419 height 30
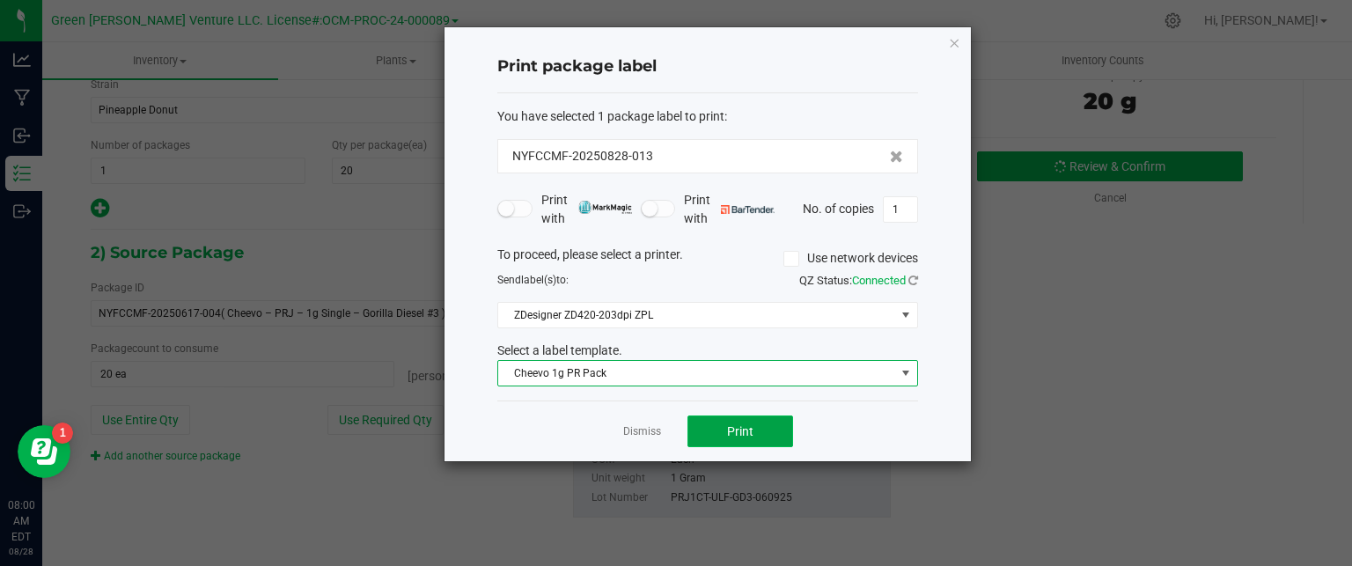
click at [749, 429] on span "Print" at bounding box center [740, 431] width 26 height 14
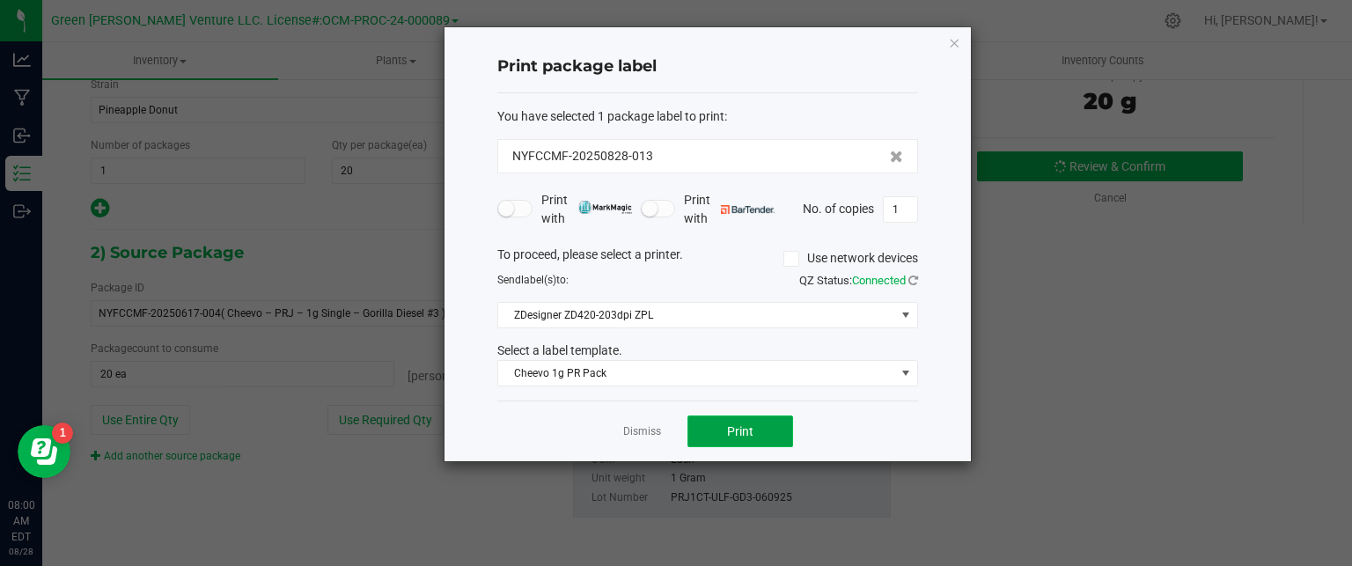
click at [714, 423] on button "Print" at bounding box center [741, 432] width 106 height 32
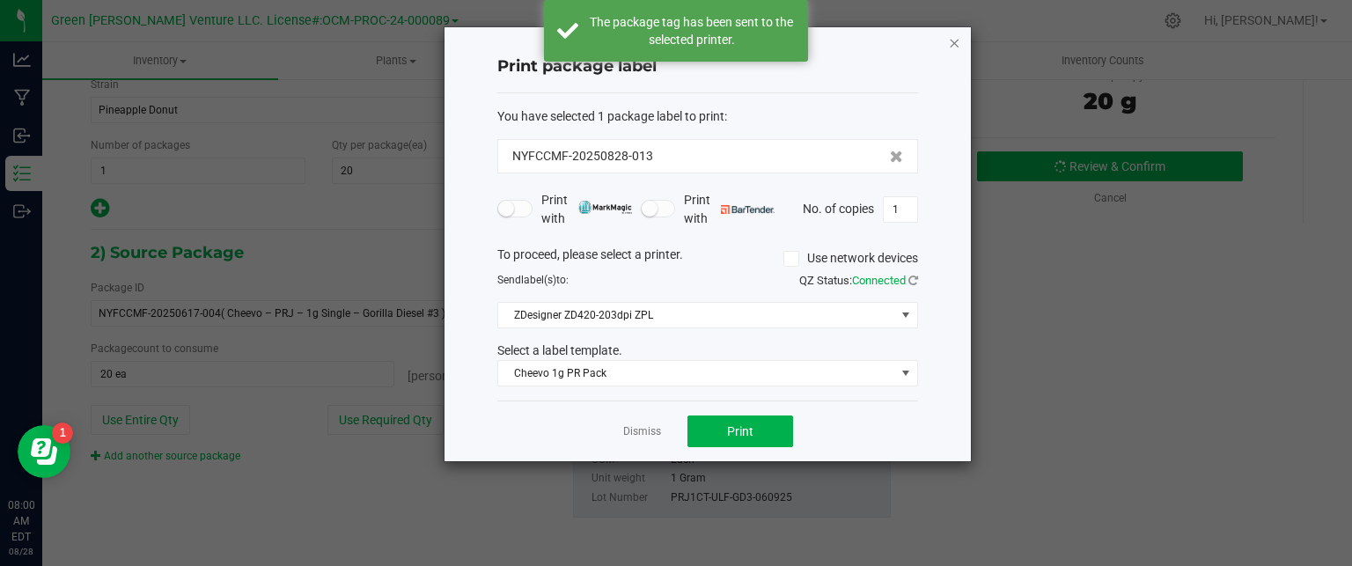
click at [956, 42] on icon "button" at bounding box center [954, 42] width 12 height 21
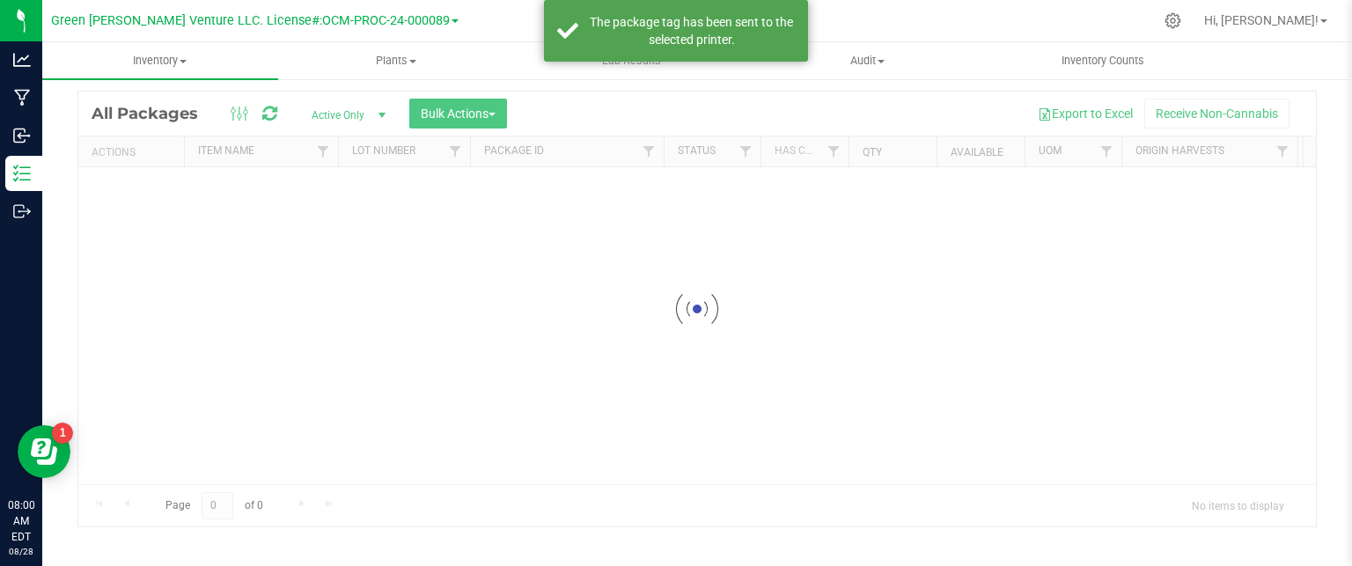
scroll to position [48, 0]
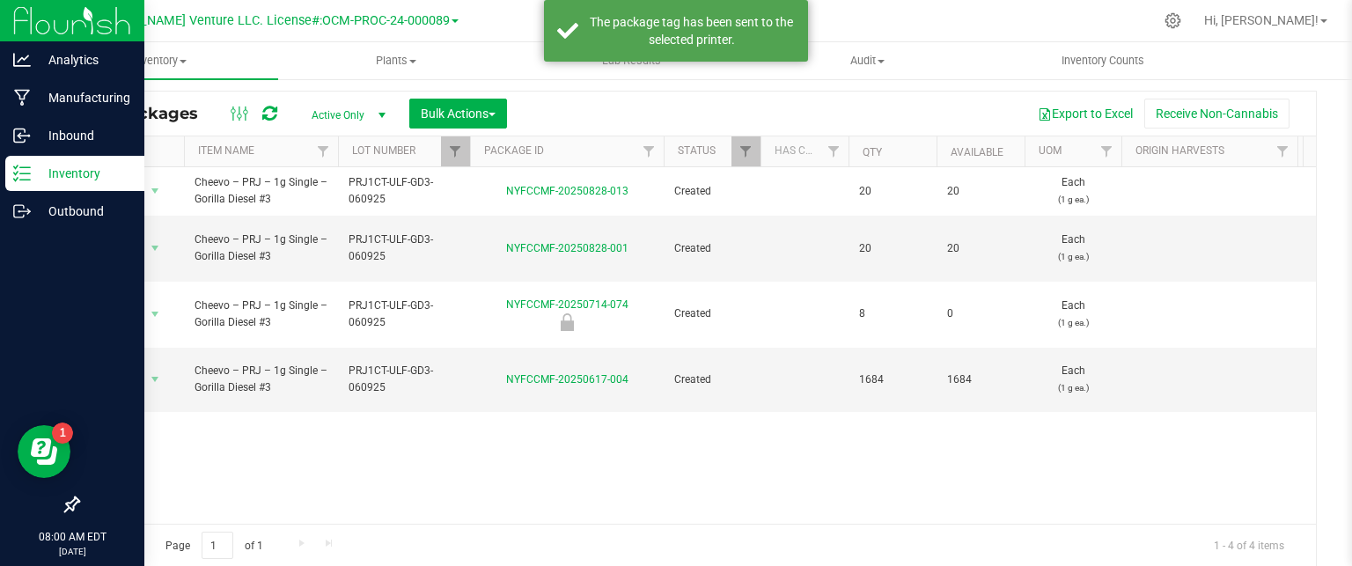
click at [60, 178] on p "Inventory" at bounding box center [84, 173] width 106 height 21
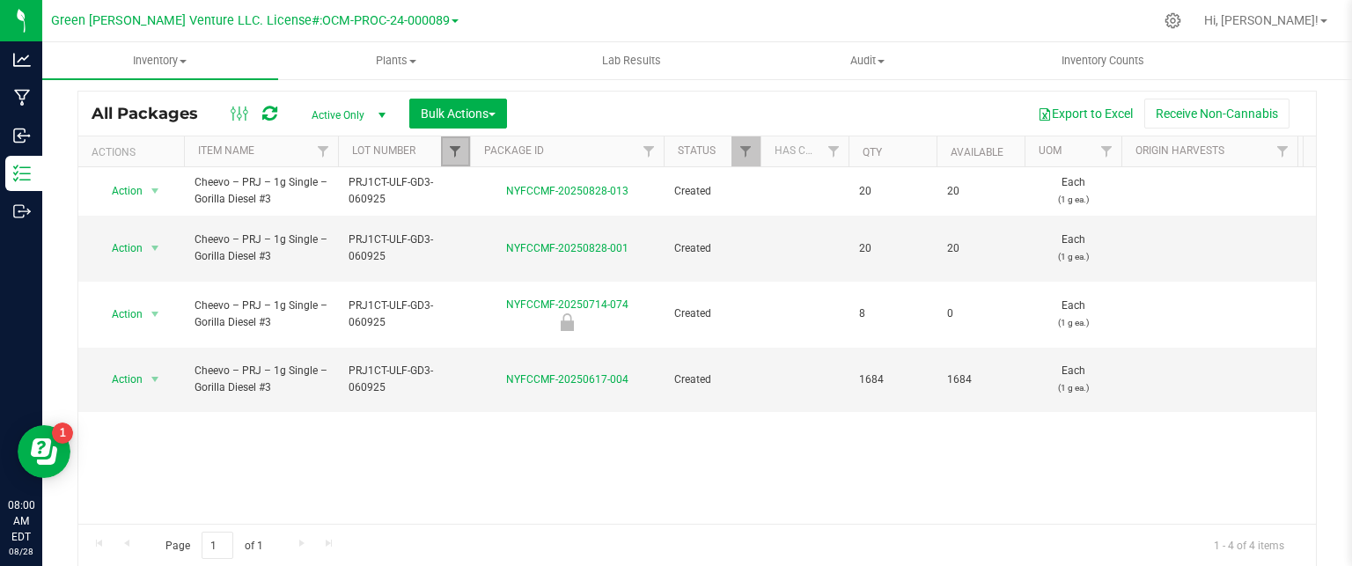
click at [457, 153] on span "Filter" at bounding box center [455, 151] width 14 height 14
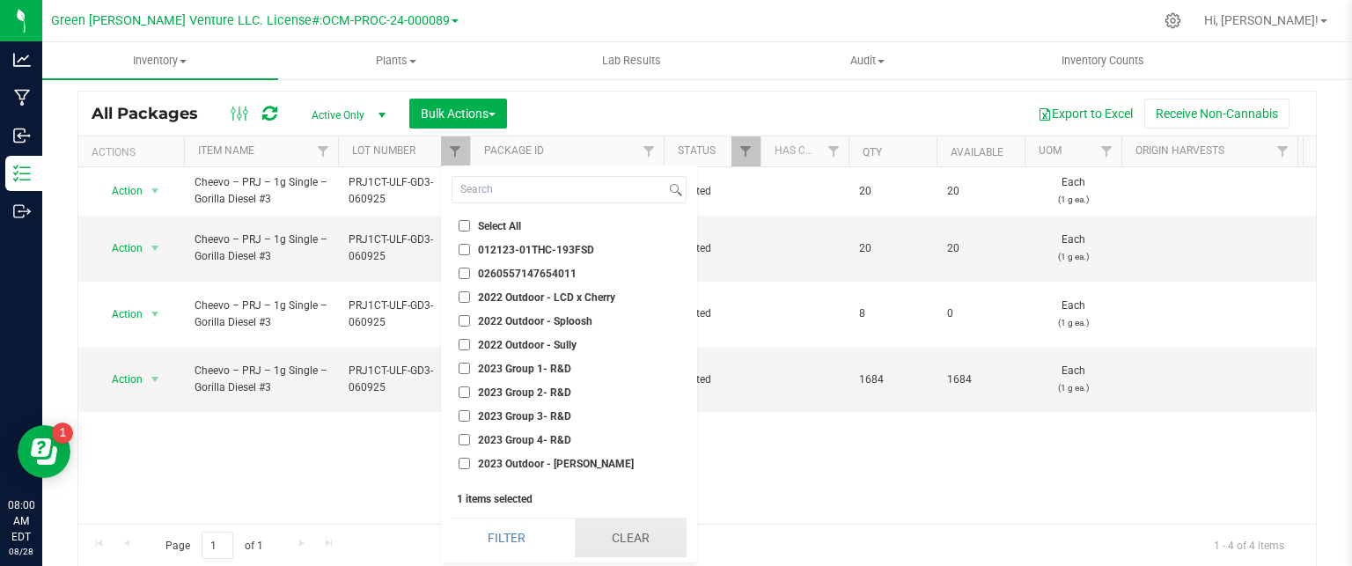
click at [588, 542] on button "Clear" at bounding box center [631, 538] width 112 height 39
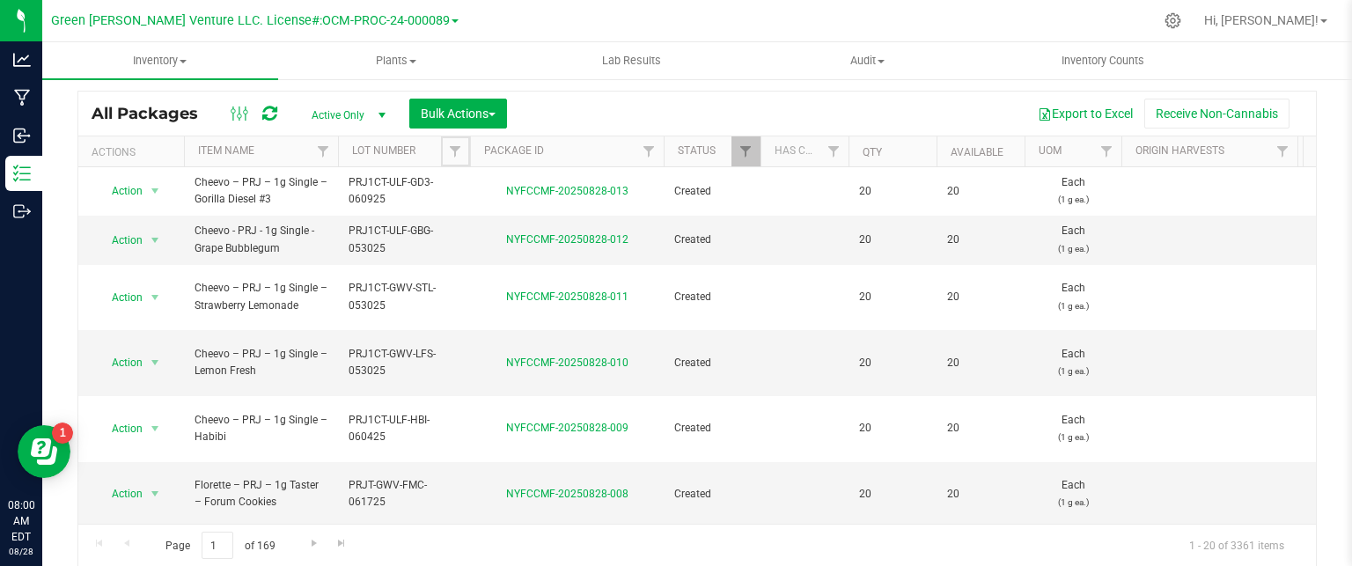
click at [453, 151] on span "Filter" at bounding box center [455, 151] width 14 height 14
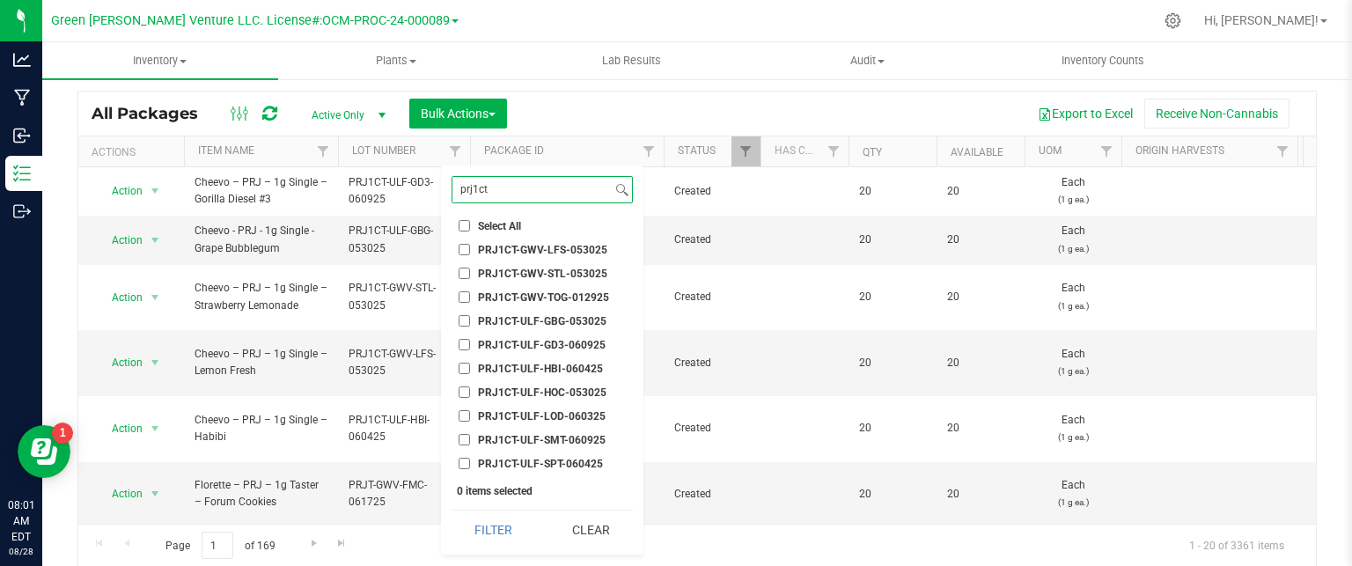
type input "prj1ct"
click at [459, 391] on input "PRJ1CT-ULF-HOC-053025" at bounding box center [464, 391] width 11 height 11
checkbox input "true"
drag, startPoint x: 484, startPoint y: 519, endPoint x: 489, endPoint y: 451, distance: 68.9
click at [485, 519] on button "Filter" at bounding box center [494, 530] width 85 height 39
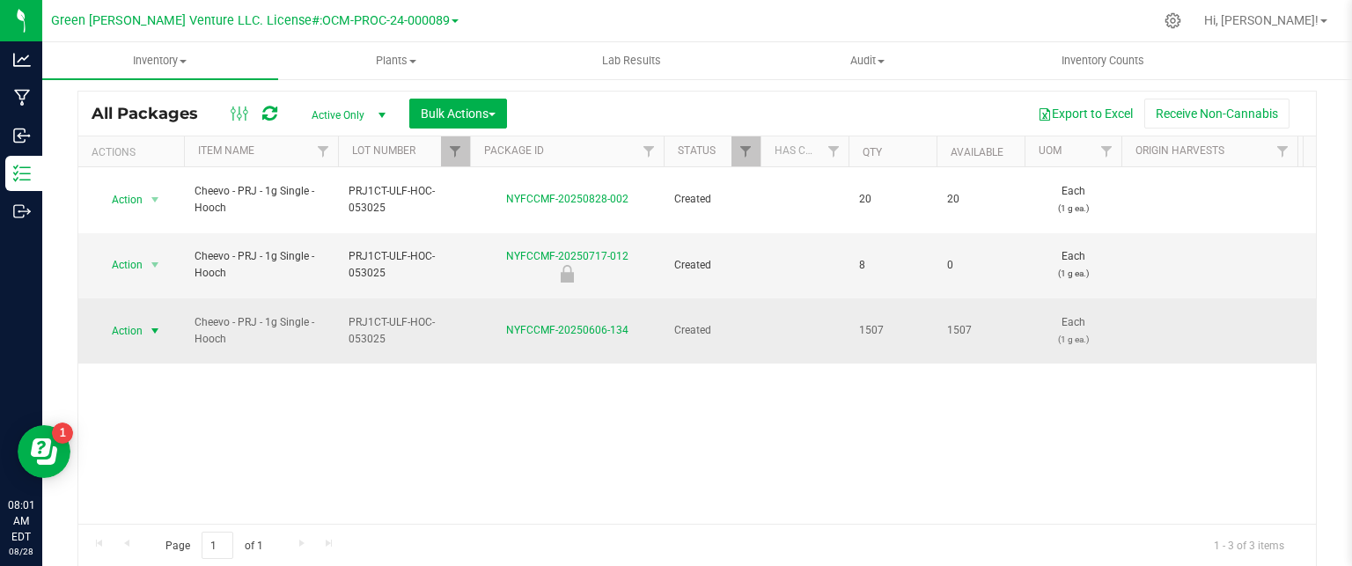
click at [156, 324] on span "select" at bounding box center [155, 331] width 14 height 14
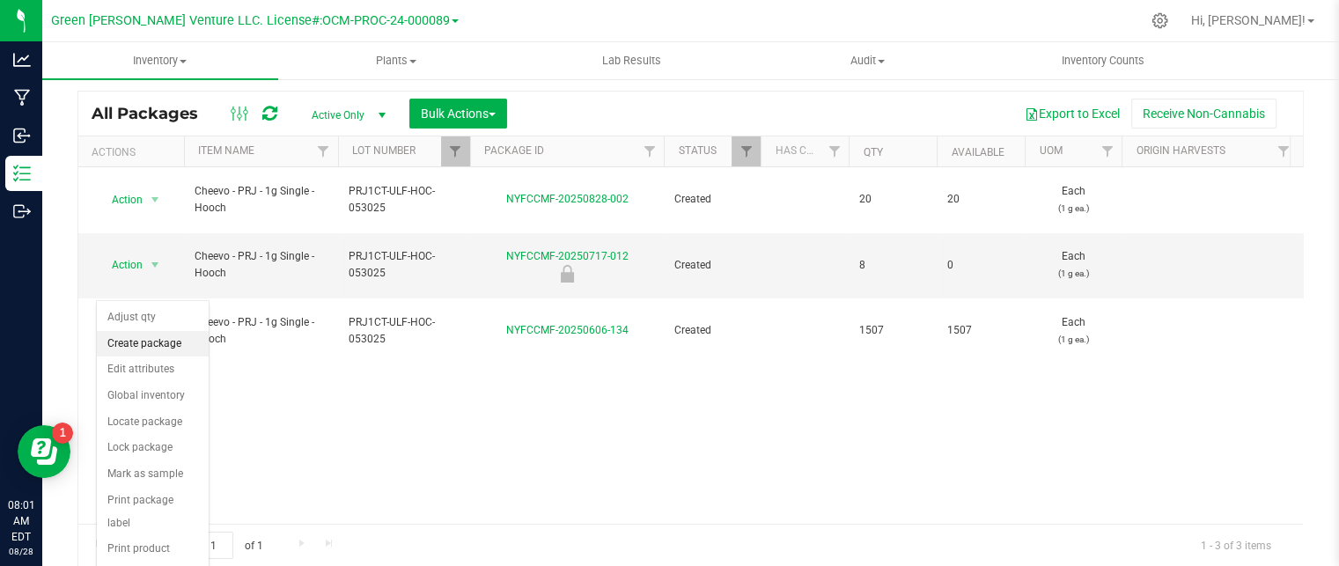
click at [129, 342] on li "Create package" at bounding box center [153, 344] width 112 height 26
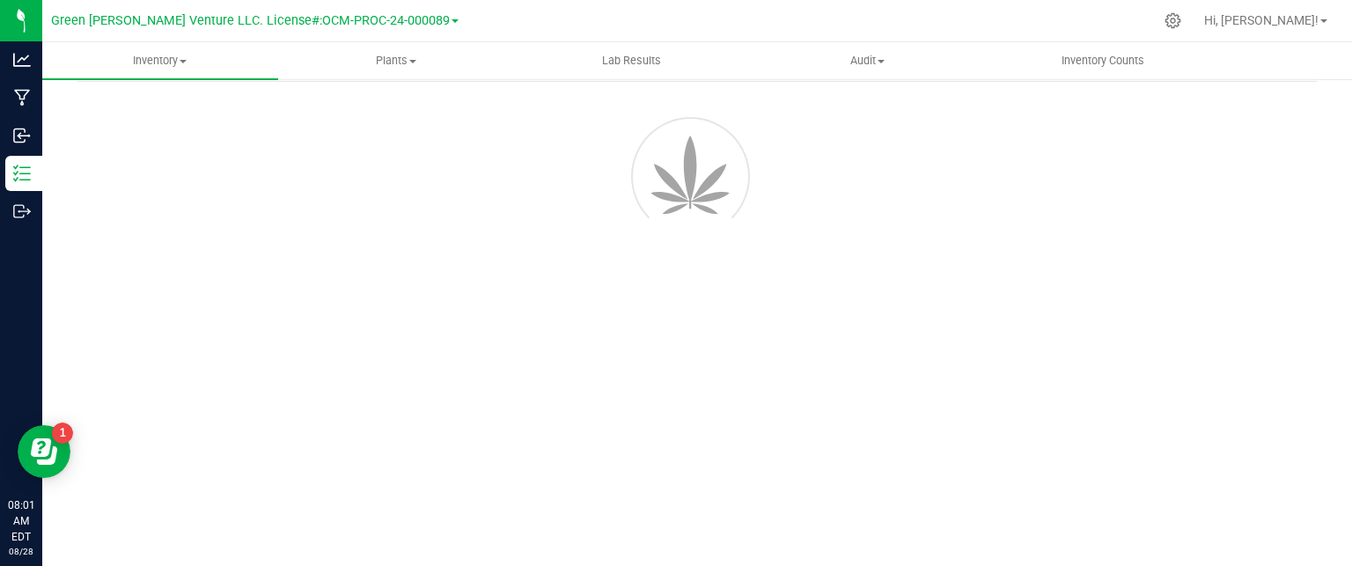
scroll to position [62, 0]
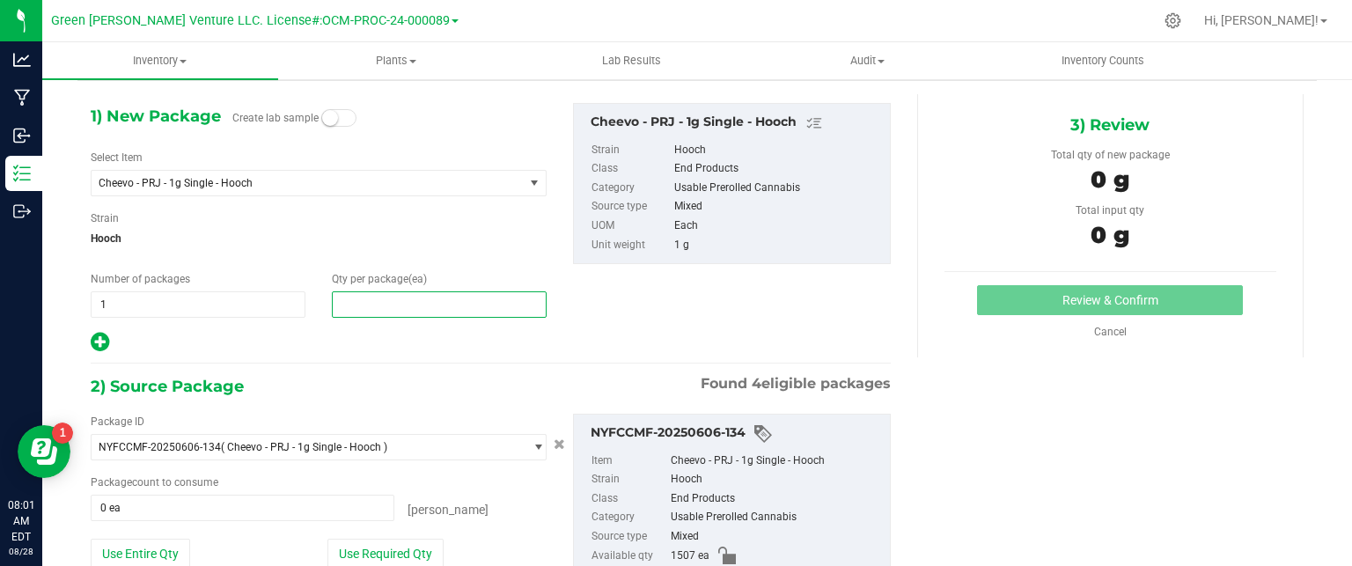
click at [401, 313] on span at bounding box center [439, 304] width 215 height 26
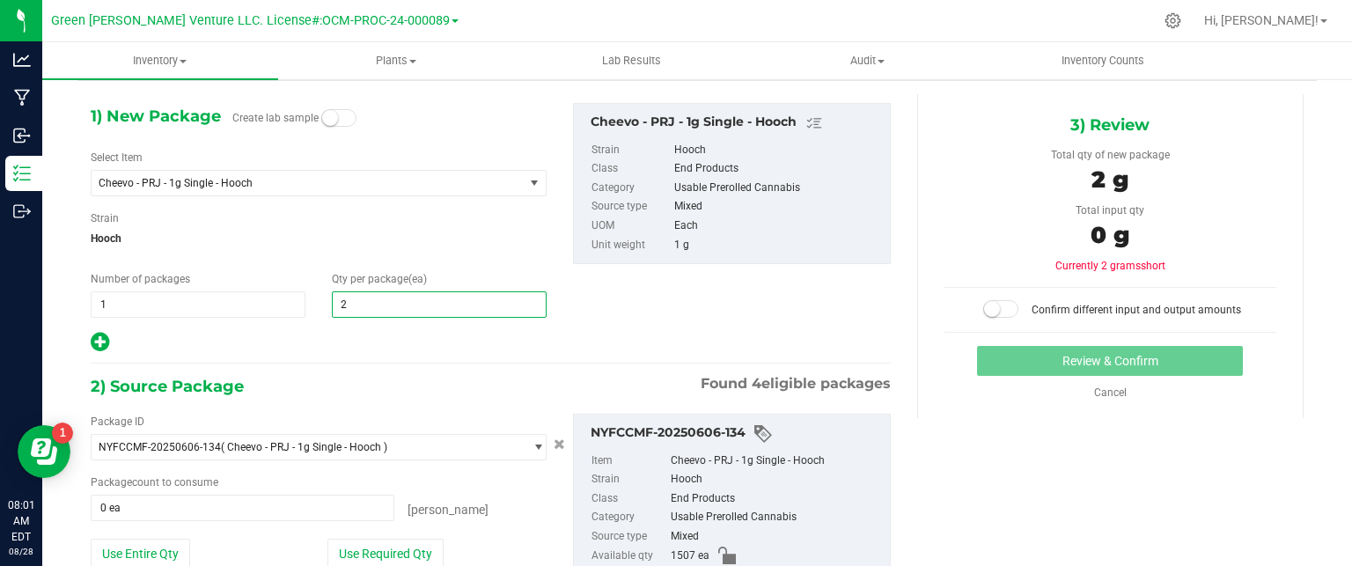
type input "20"
click at [350, 355] on div "1) New Package Create lab sample Select Item Cheevo - PRJ - 1g Single - Hooch -…" at bounding box center [490, 381] width 827 height 575
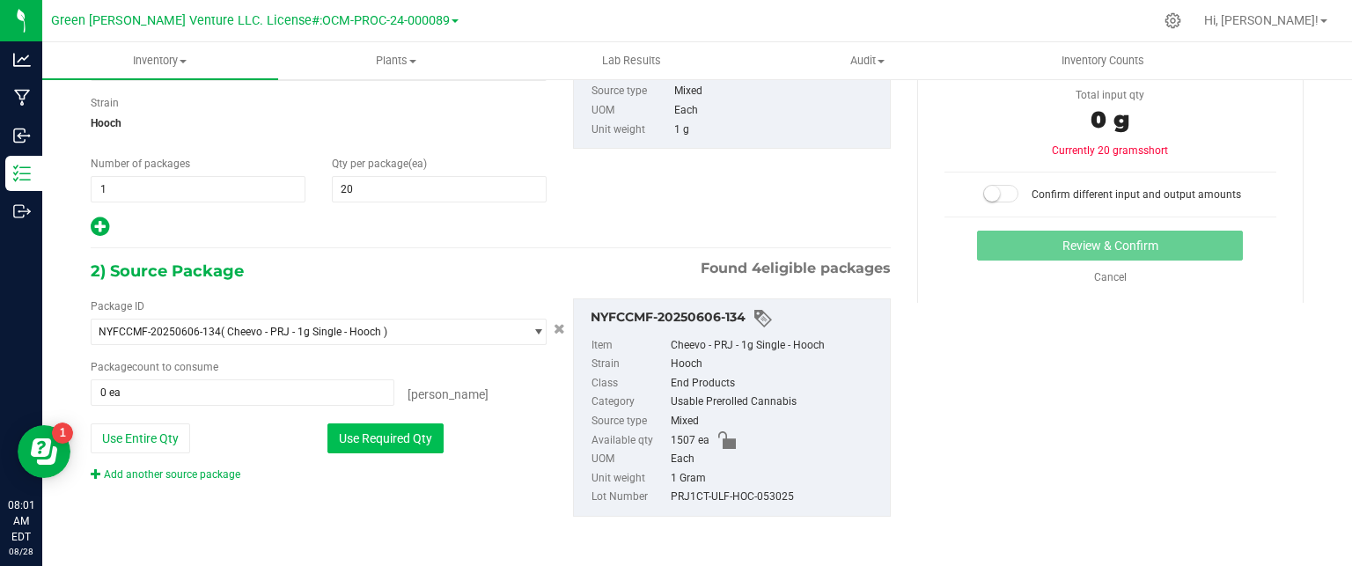
click at [395, 441] on button "Use Required Qty" at bounding box center [386, 438] width 116 height 30
type input "20 ea"
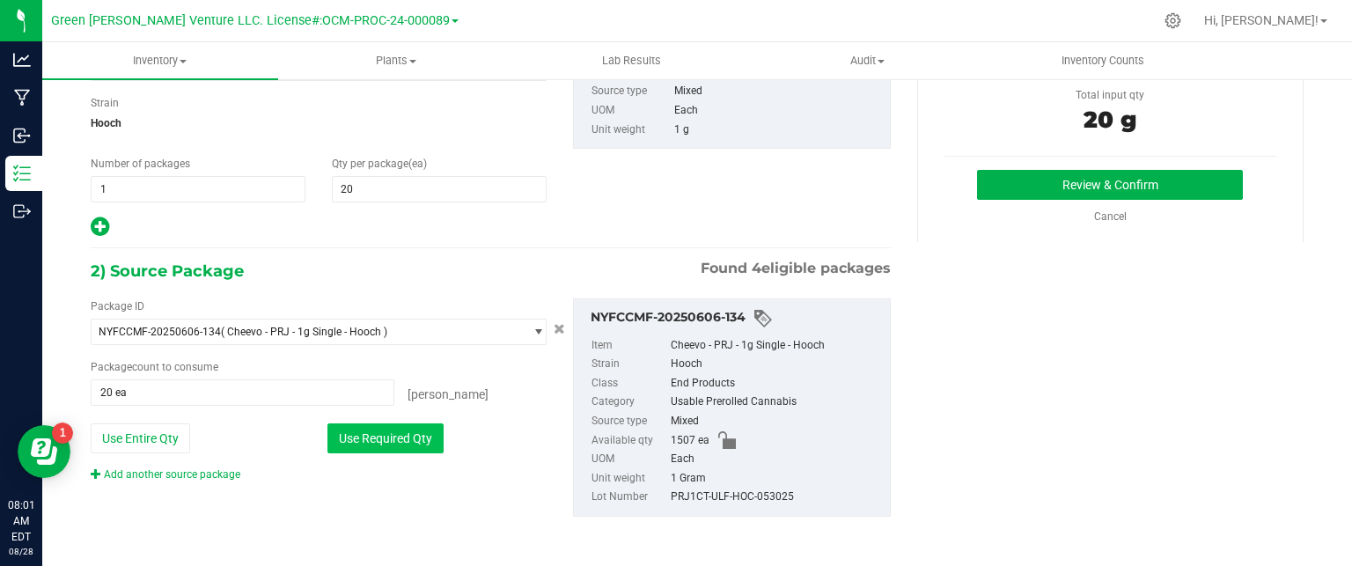
drag, startPoint x: 393, startPoint y: 435, endPoint x: 493, endPoint y: 391, distance: 109.6
click at [393, 433] on button "Use Required Qty" at bounding box center [386, 438] width 116 height 30
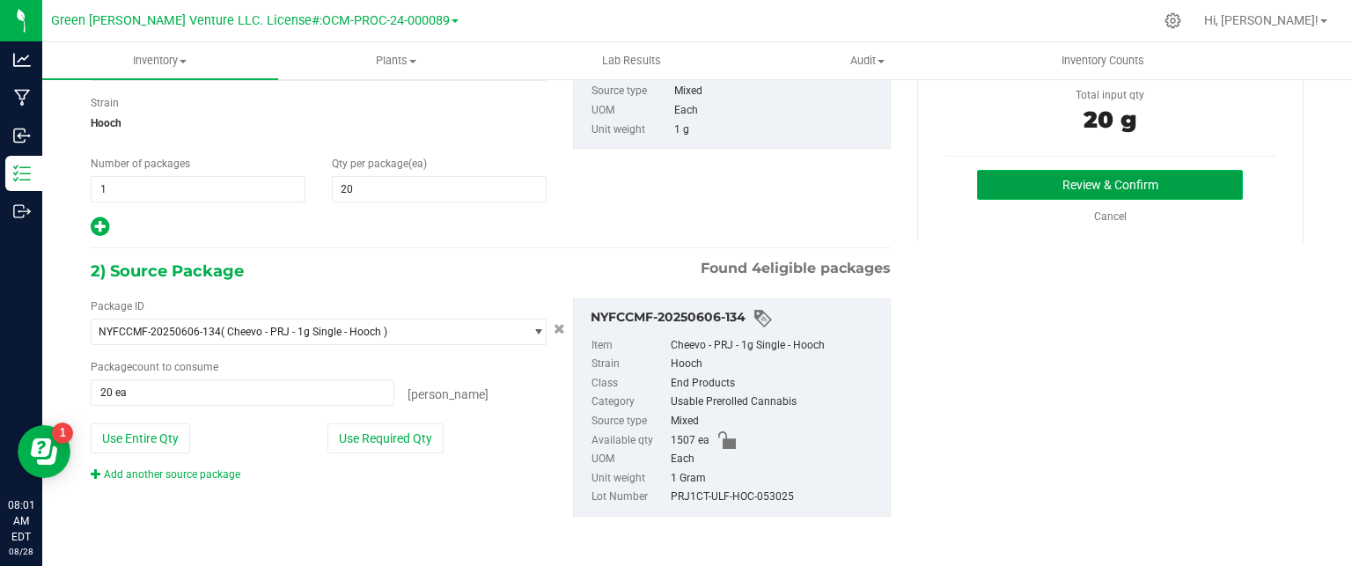
click at [1013, 186] on button "Review & Confirm" at bounding box center [1110, 185] width 266 height 30
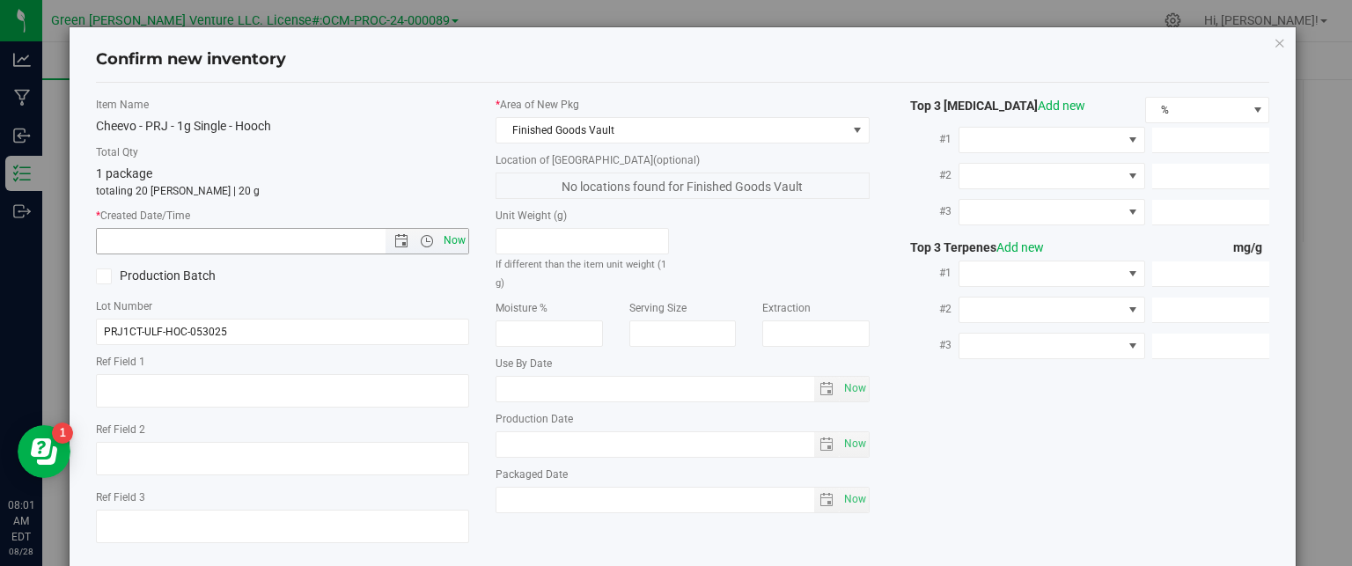
click at [445, 232] on span "Now" at bounding box center [455, 241] width 30 height 26
type input "8/28/2025 8:01 AM"
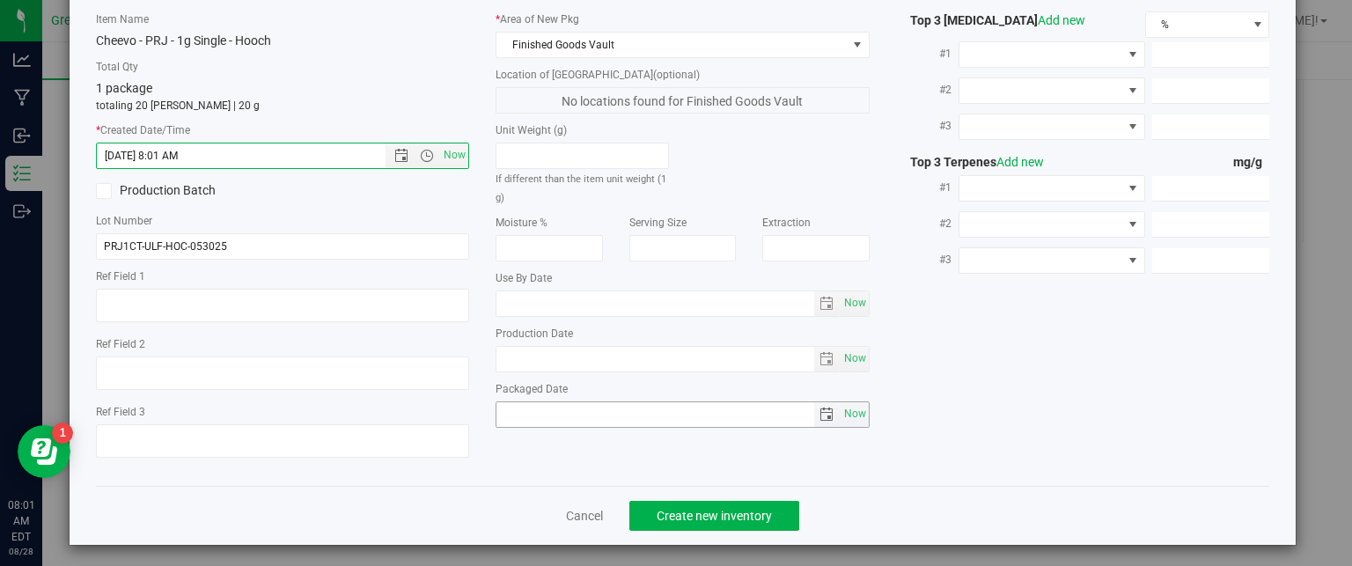
scroll to position [90, 0]
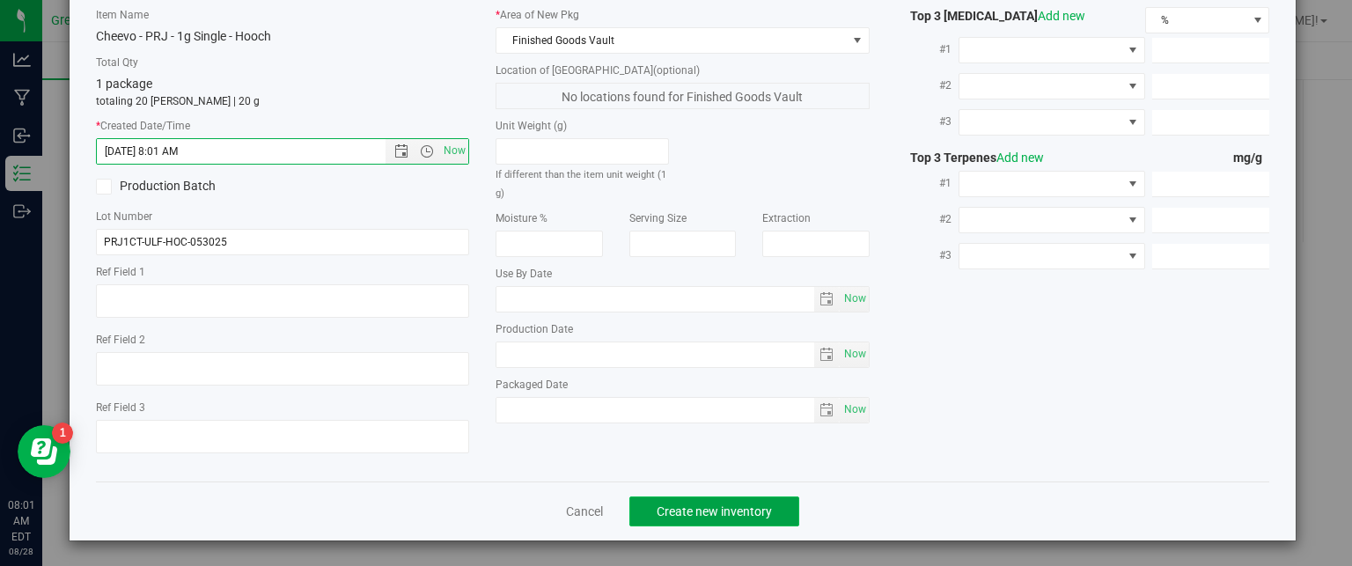
click at [705, 522] on button "Create new inventory" at bounding box center [714, 512] width 170 height 30
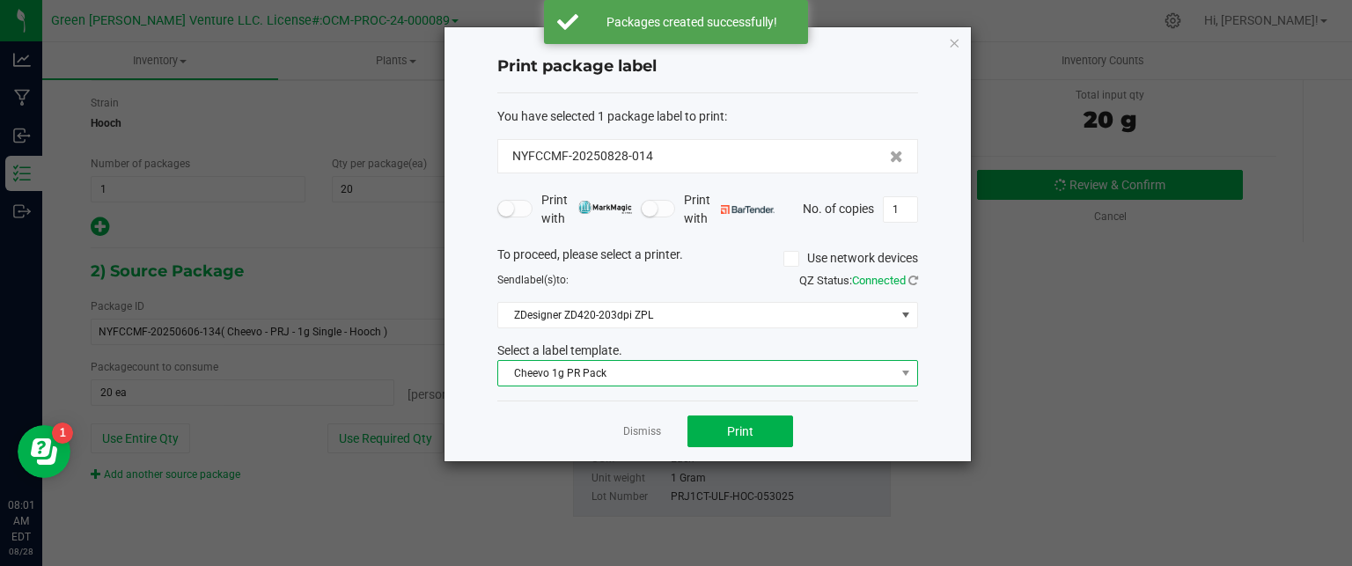
click at [747, 367] on span "Cheevo 1g PR Pack" at bounding box center [696, 373] width 397 height 25
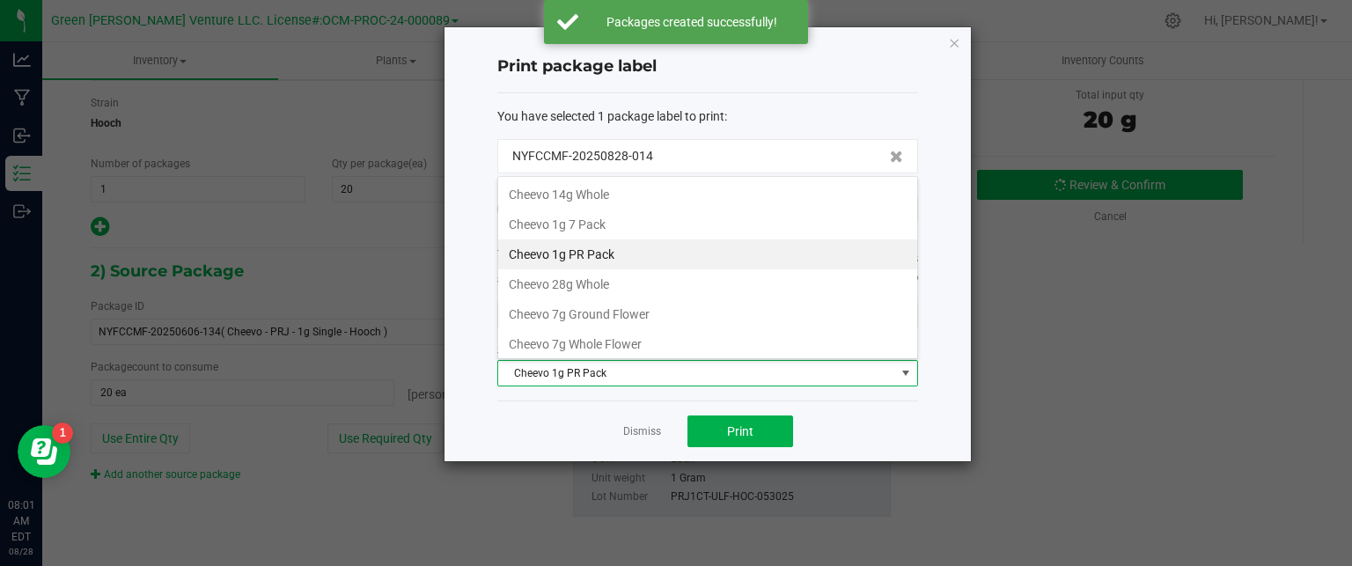
scroll to position [88, 0]
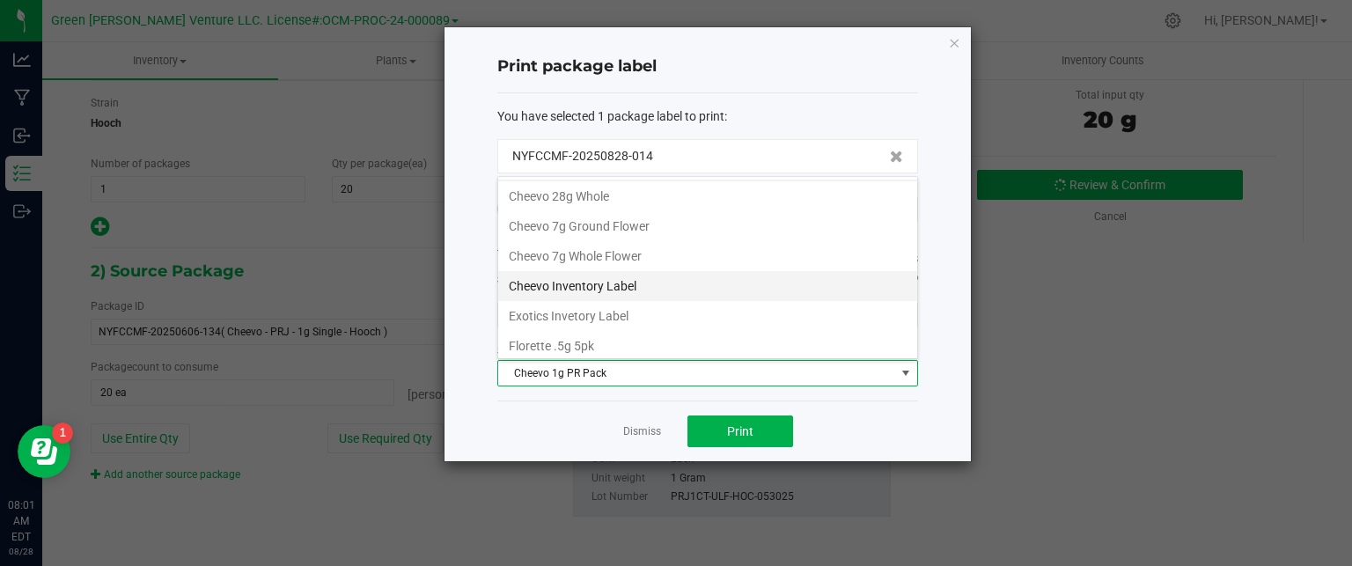
click at [595, 291] on li "Cheevo Inventory Label" at bounding box center [707, 286] width 419 height 30
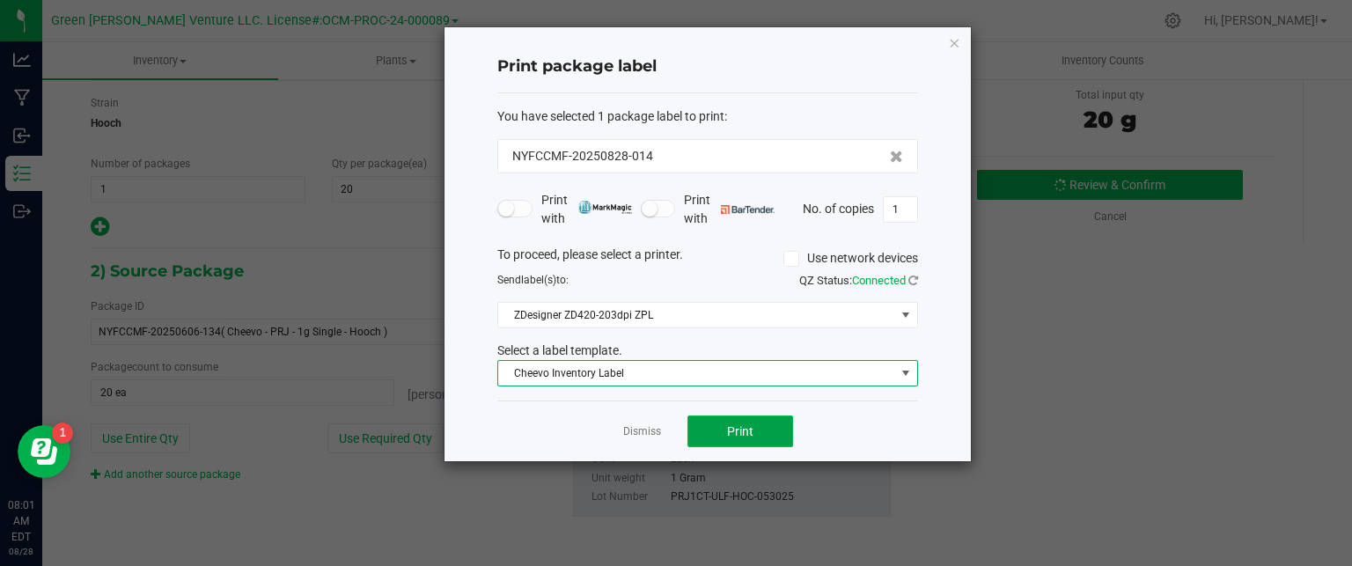
click at [722, 429] on button "Print" at bounding box center [741, 432] width 106 height 32
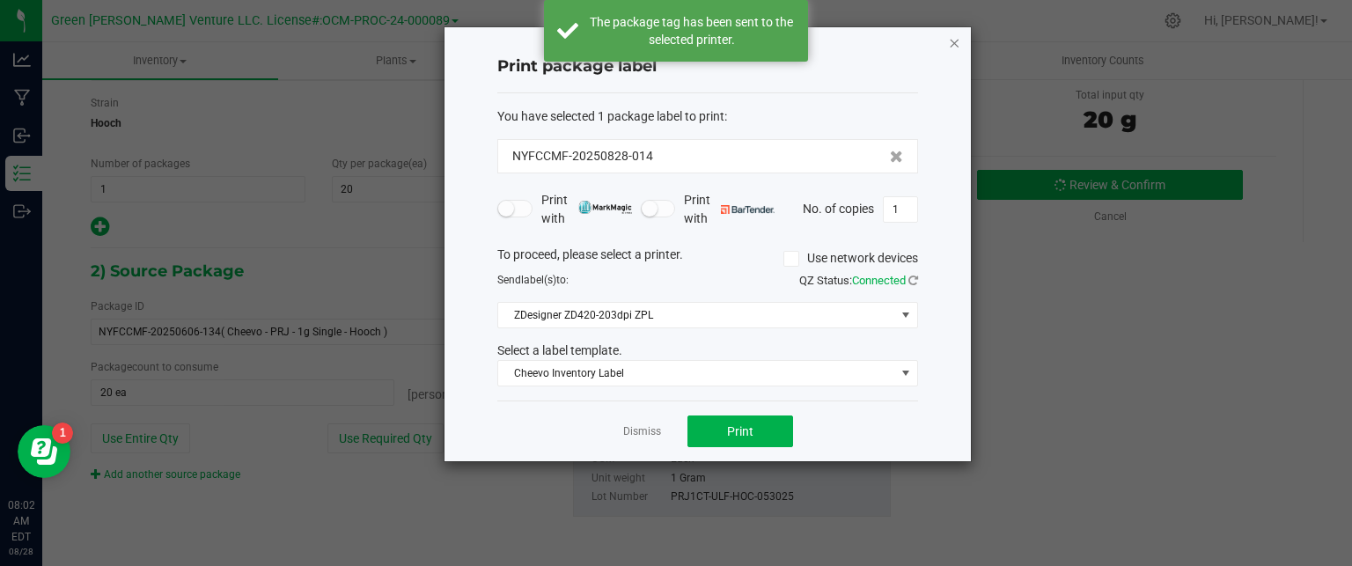
click at [955, 41] on icon "button" at bounding box center [954, 42] width 12 height 21
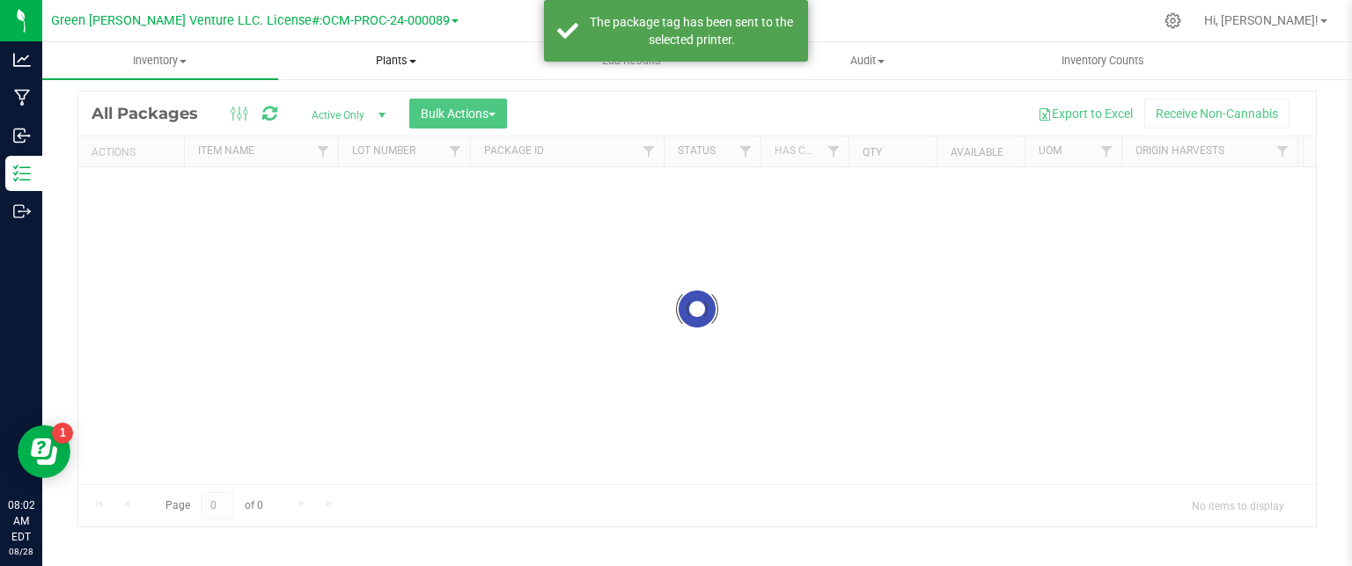
scroll to position [48, 0]
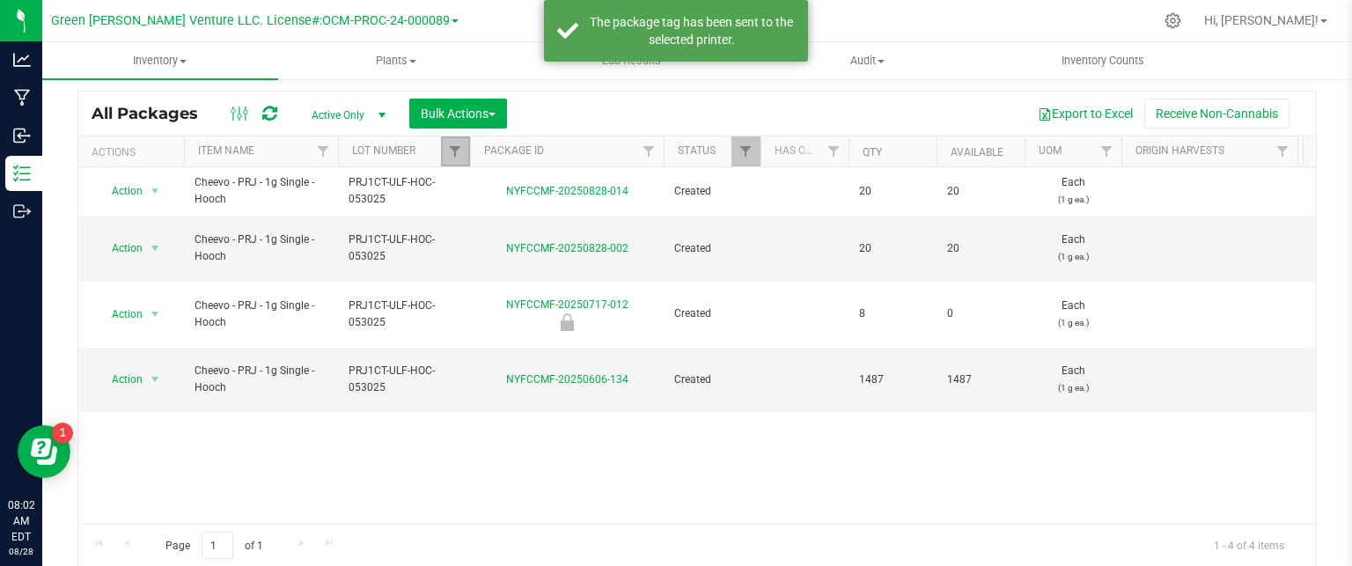
drag, startPoint x: 451, startPoint y: 149, endPoint x: 451, endPoint y: 163, distance: 14.1
click at [451, 149] on span "Filter" at bounding box center [455, 151] width 14 height 14
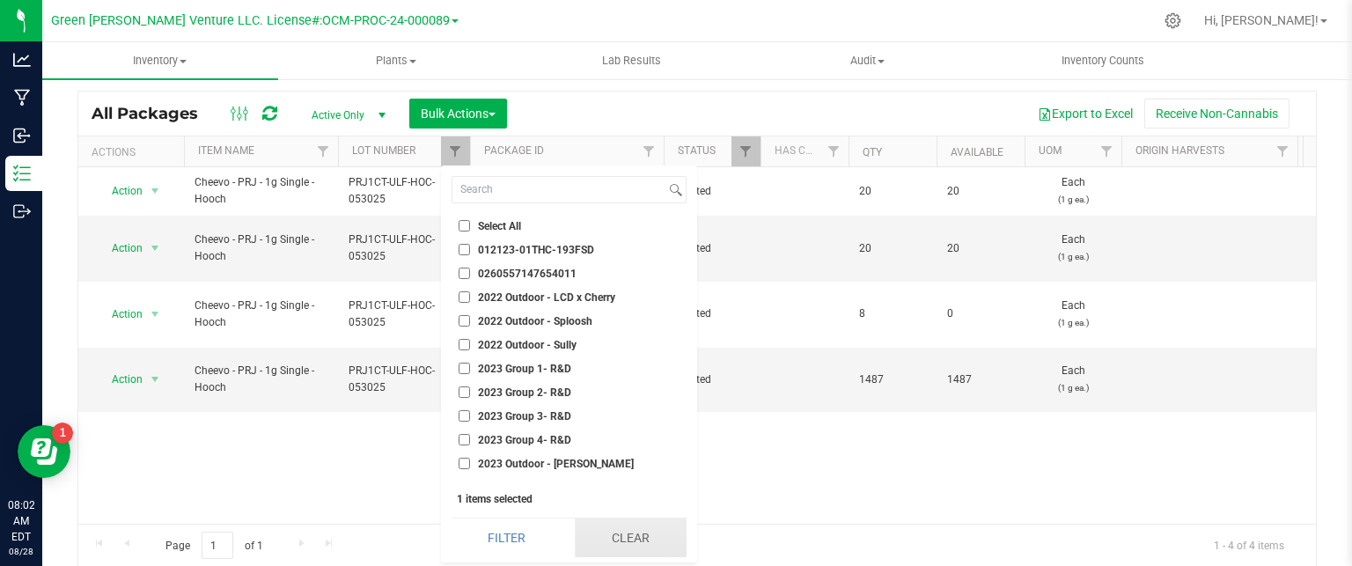
click at [620, 534] on button "Clear" at bounding box center [631, 538] width 112 height 39
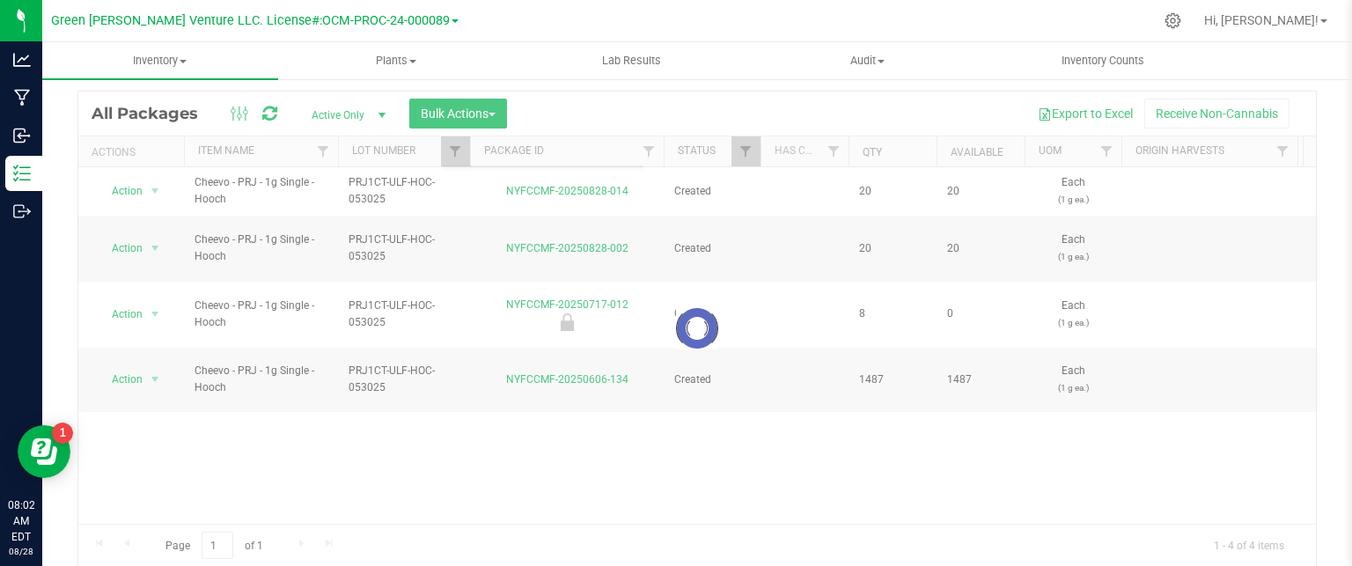
checkbox input "false"
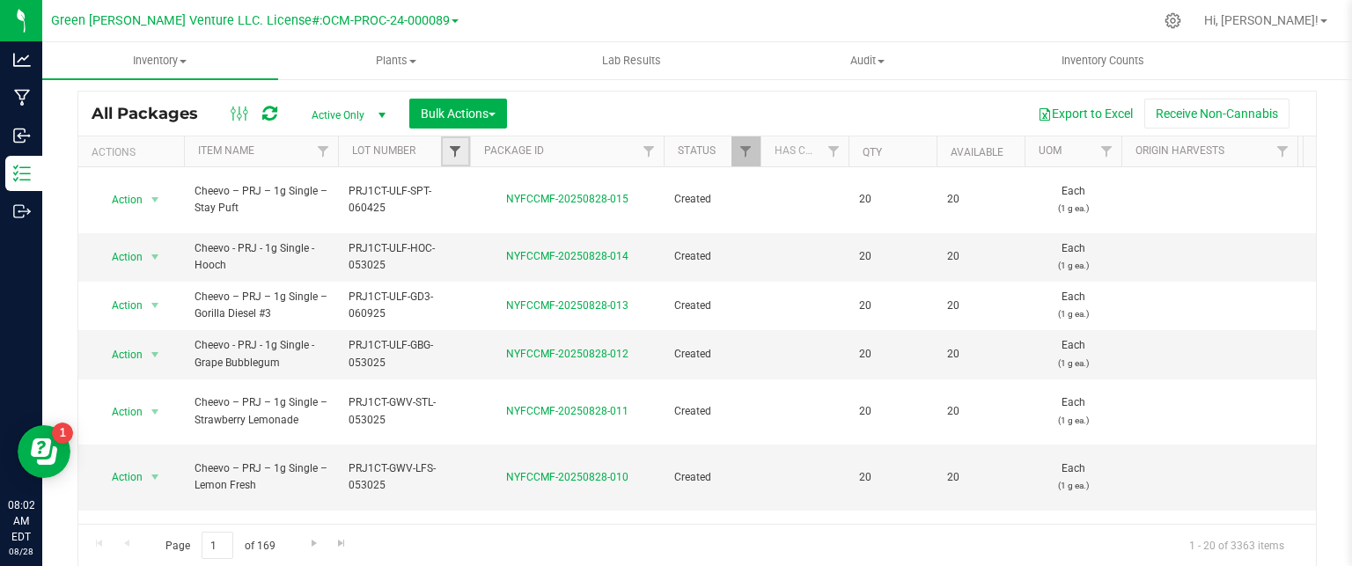
click at [456, 154] on span "Filter" at bounding box center [455, 151] width 14 height 14
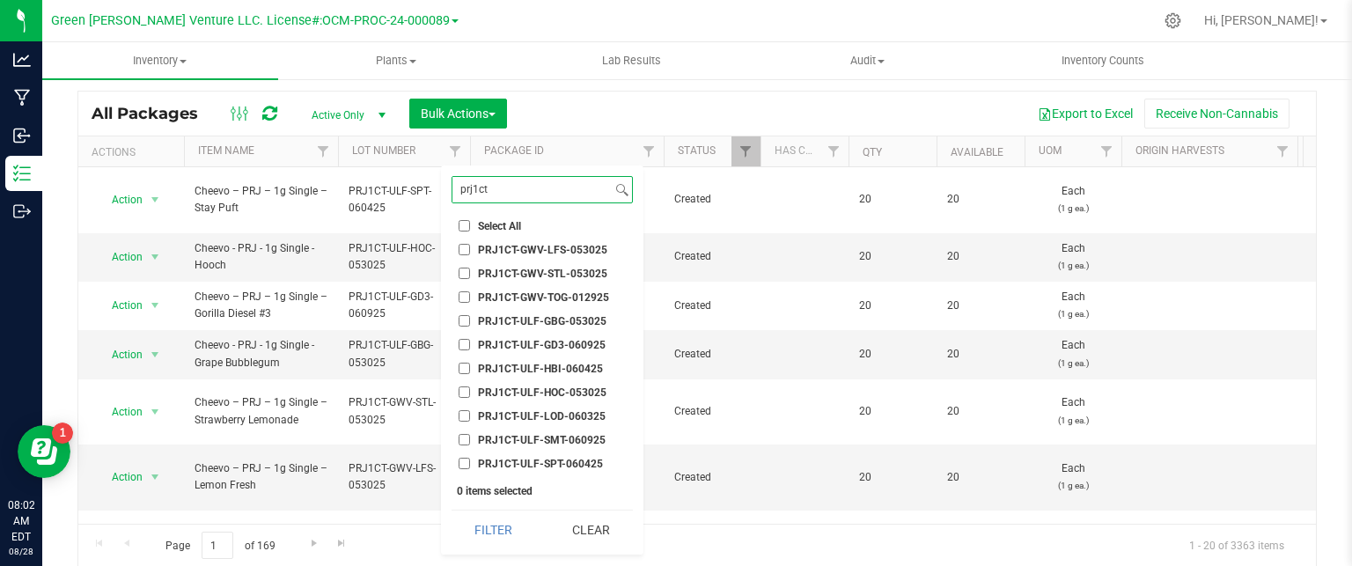
type input "prj1ct"
click at [467, 247] on input "PRJ1CT-GWV-LFS-053025" at bounding box center [464, 249] width 11 height 11
checkbox input "true"
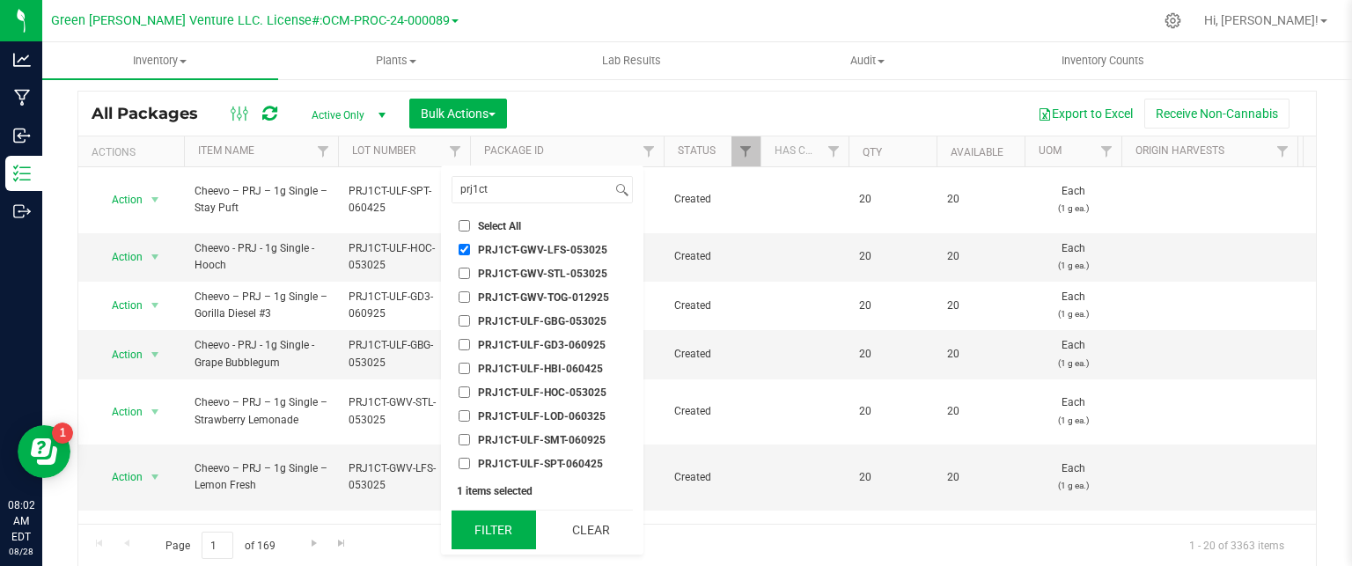
click at [474, 548] on button "Filter" at bounding box center [494, 530] width 85 height 39
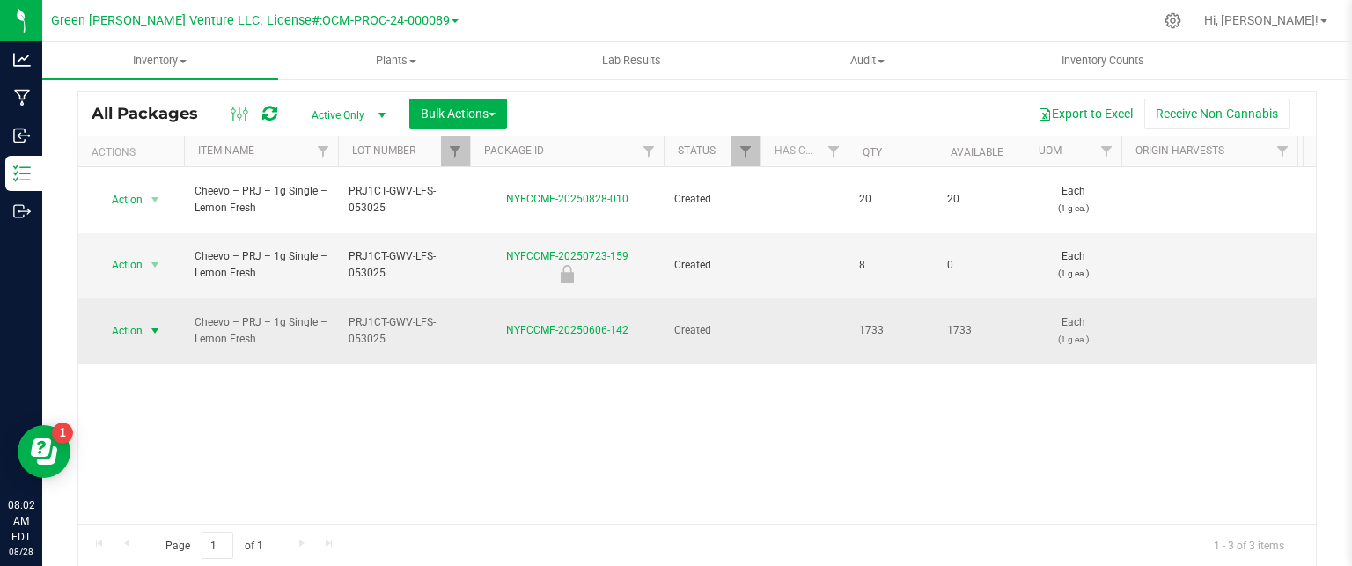
click at [147, 319] on span "select" at bounding box center [155, 331] width 22 height 25
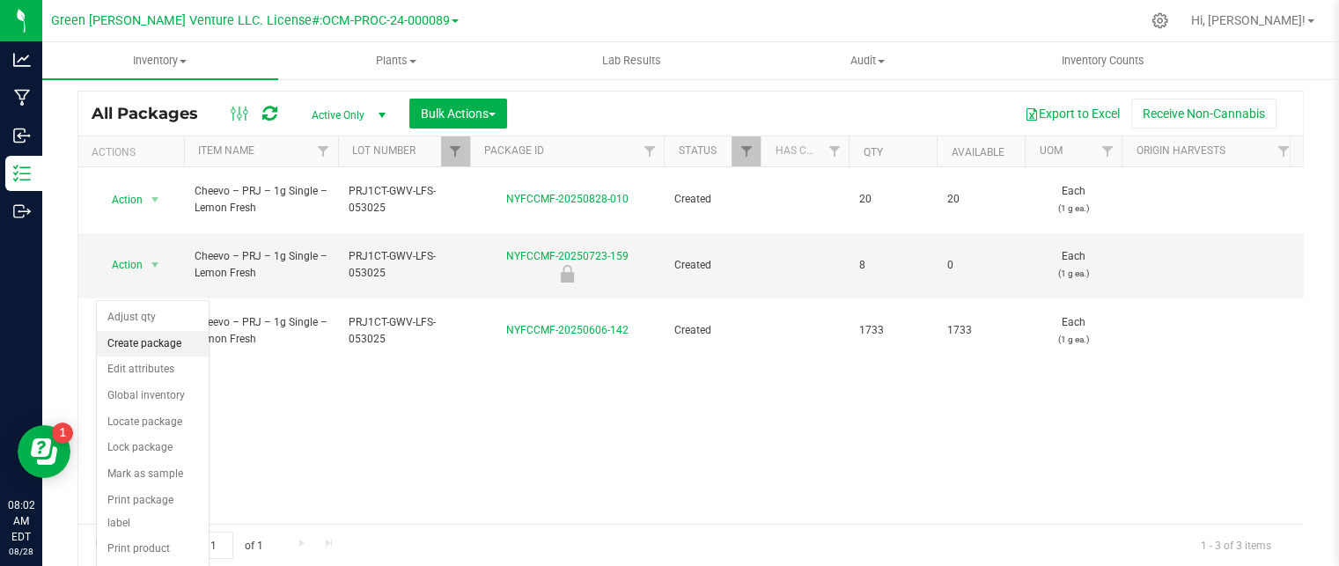
click at [133, 348] on li "Create package" at bounding box center [153, 344] width 112 height 26
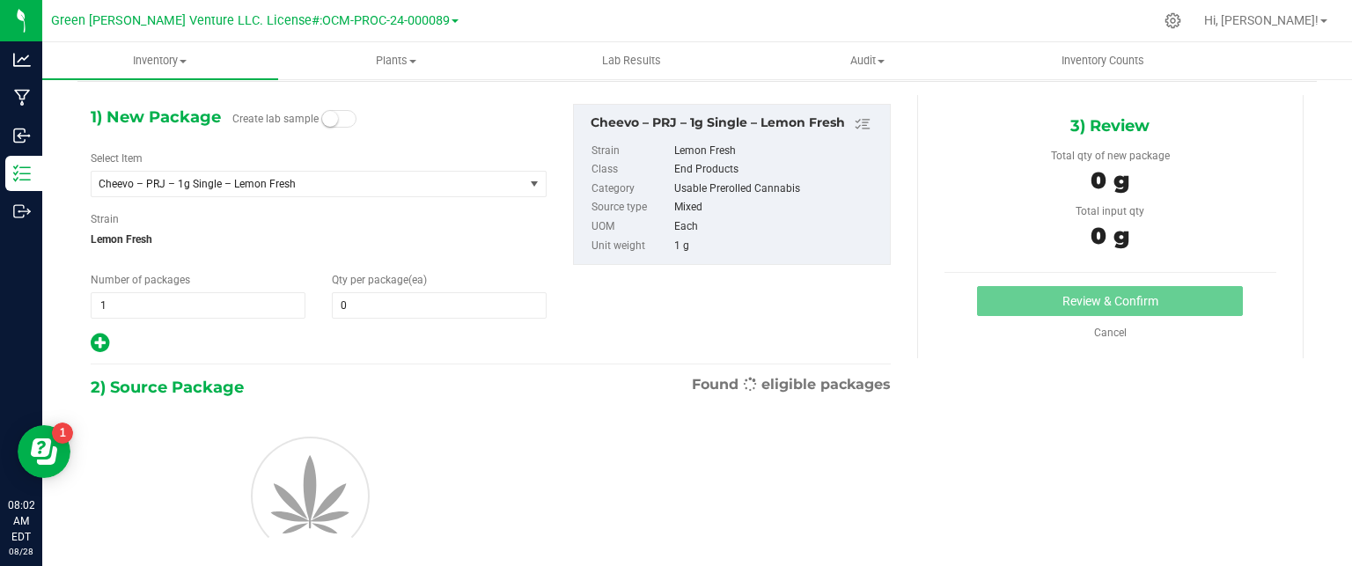
scroll to position [62, 0]
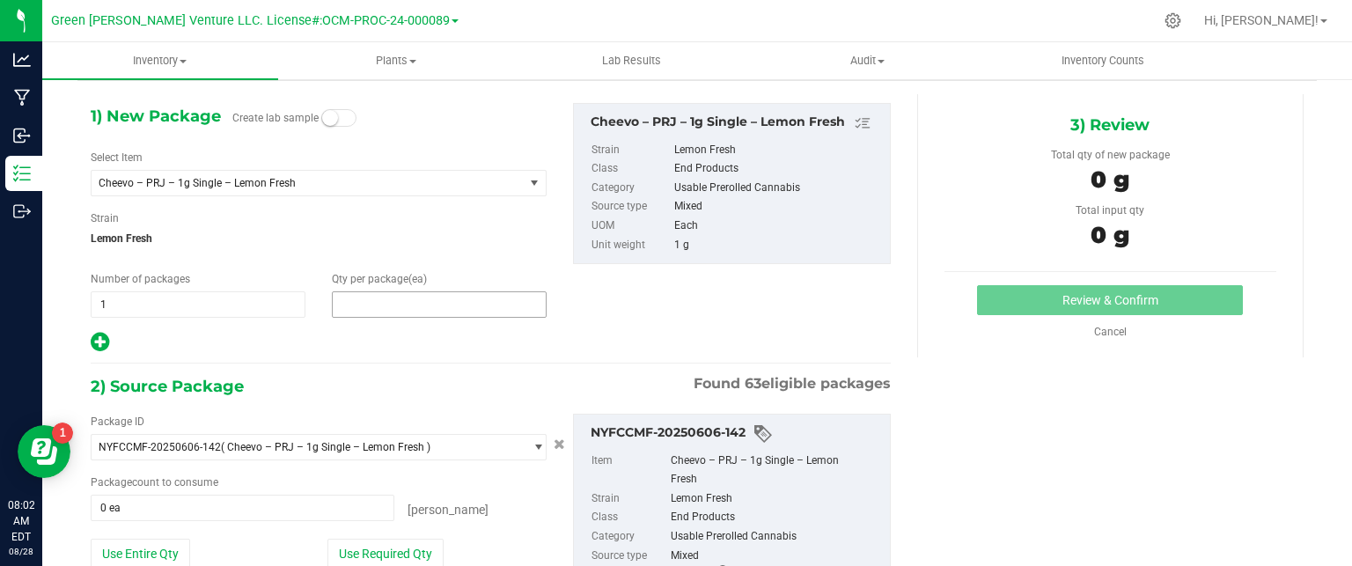
click at [390, 301] on span at bounding box center [439, 304] width 215 height 26
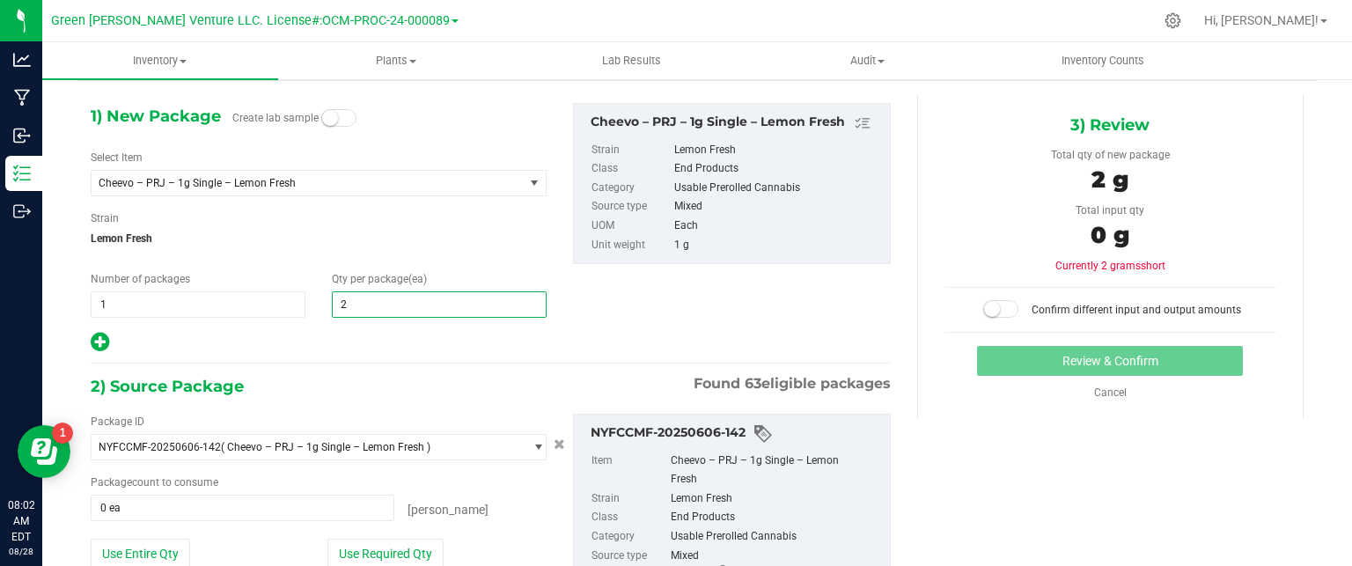
type input "20"
click at [416, 331] on div at bounding box center [319, 342] width 456 height 23
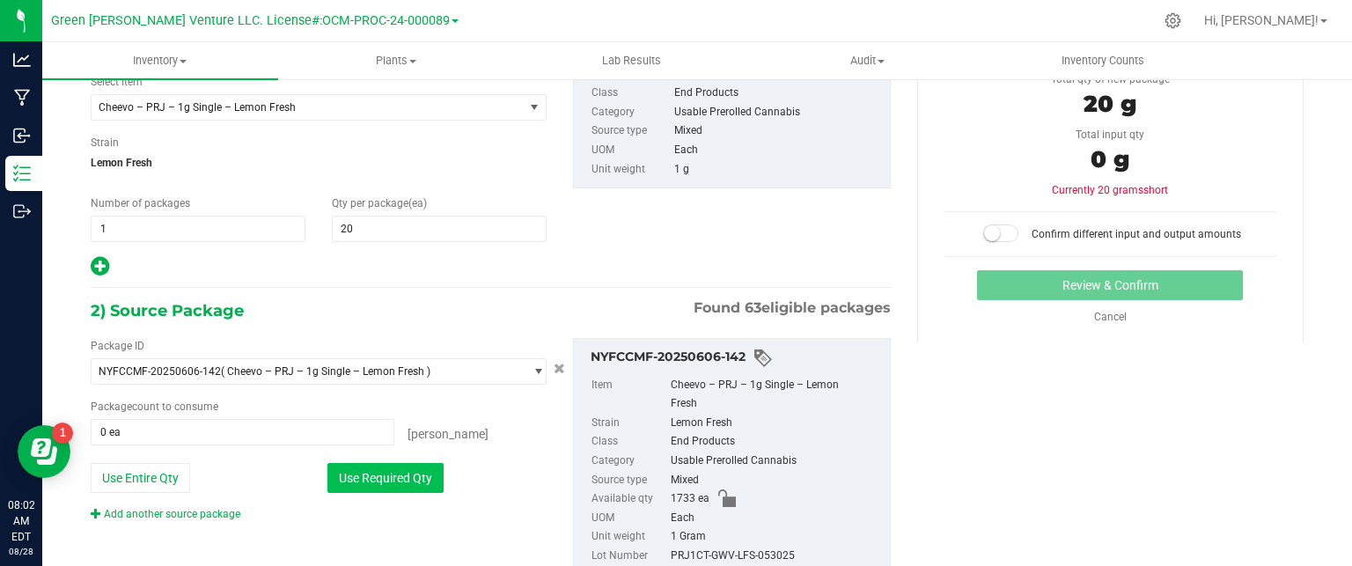
scroll to position [196, 0]
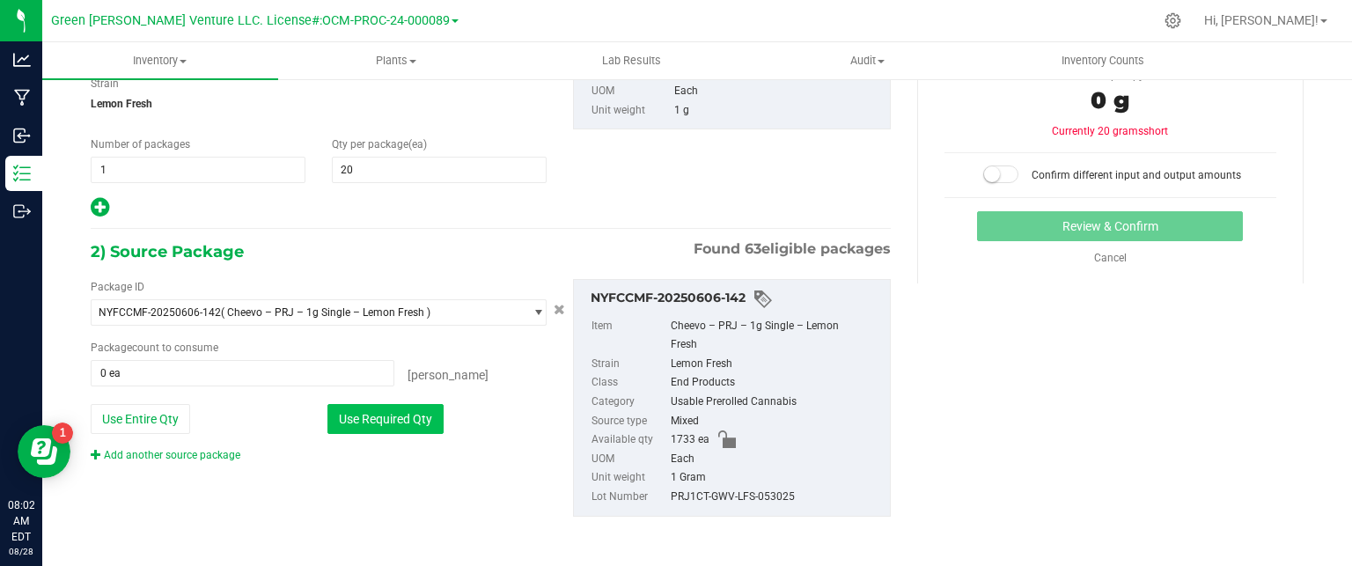
click at [421, 422] on button "Use Required Qty" at bounding box center [386, 419] width 116 height 30
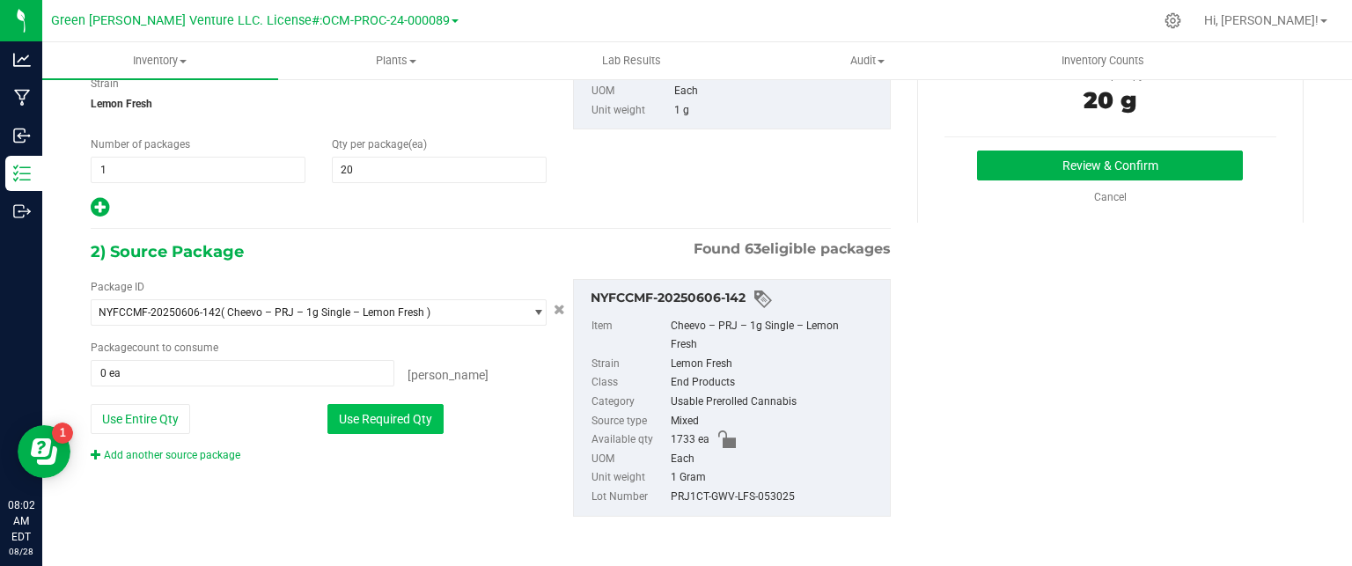
type input "20 ea"
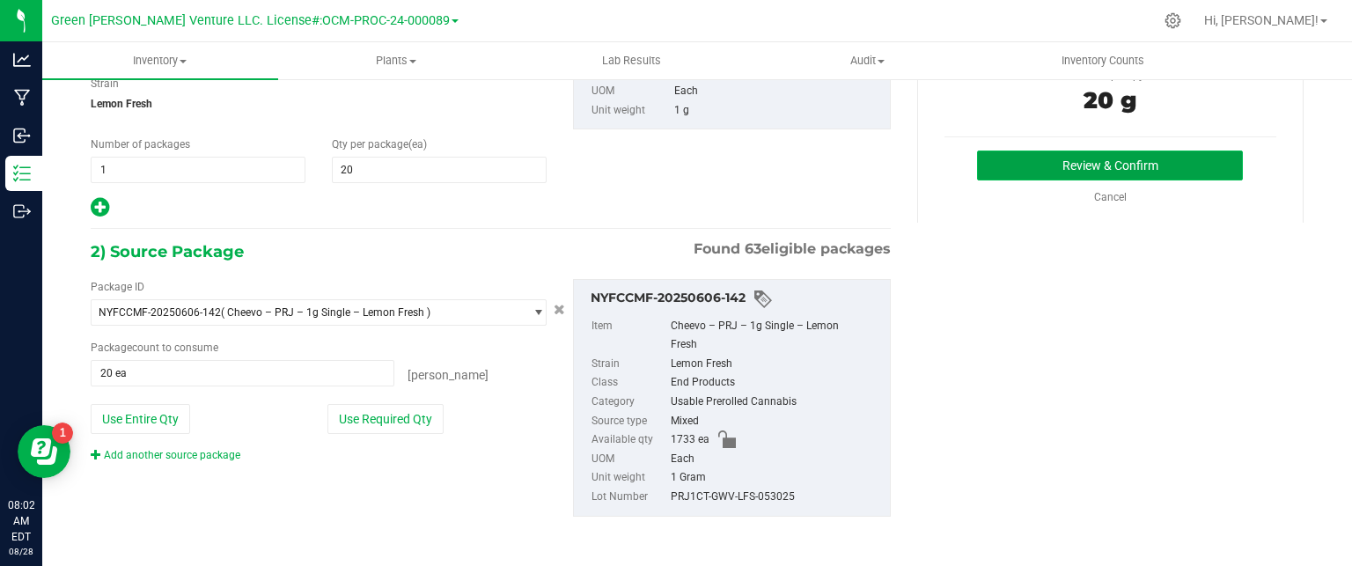
click at [1150, 169] on button "Review & Confirm" at bounding box center [1110, 166] width 266 height 30
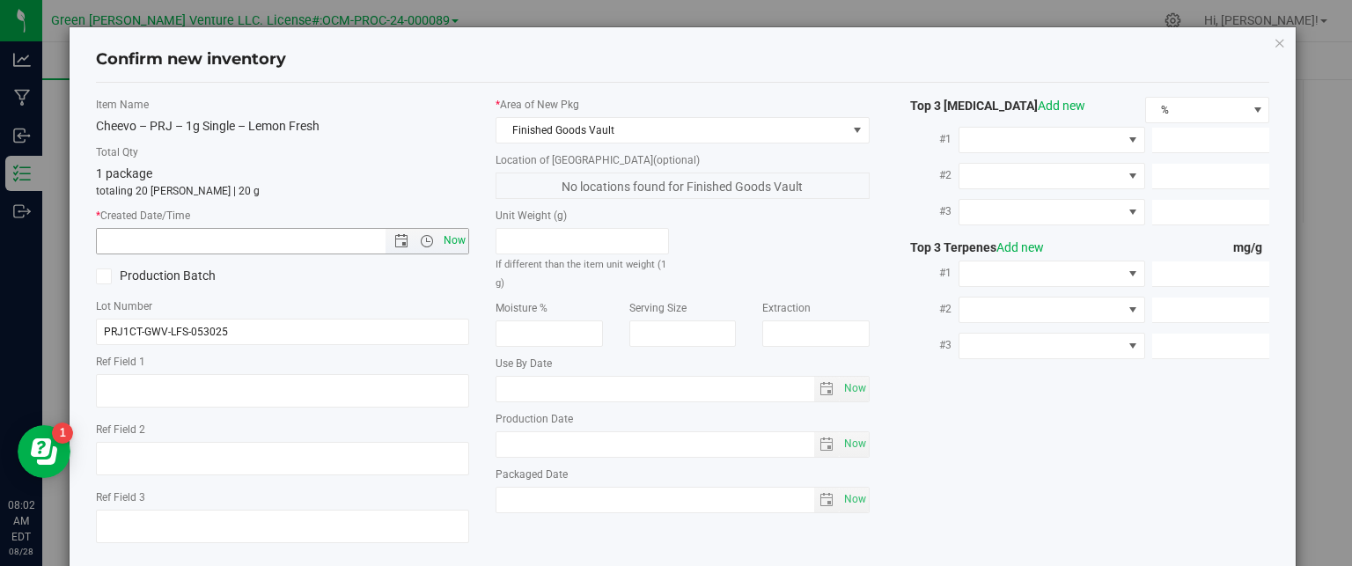
click at [456, 240] on span "Now" at bounding box center [455, 241] width 30 height 26
type input "8/28/2025 8:02 AM"
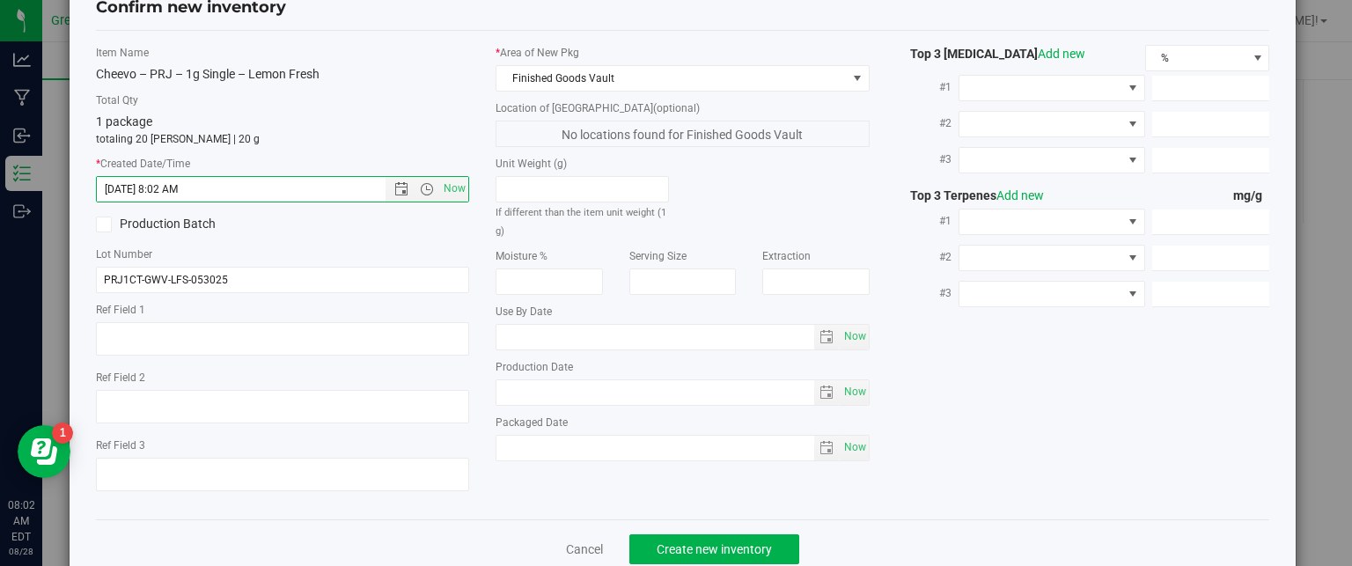
scroll to position [90, 0]
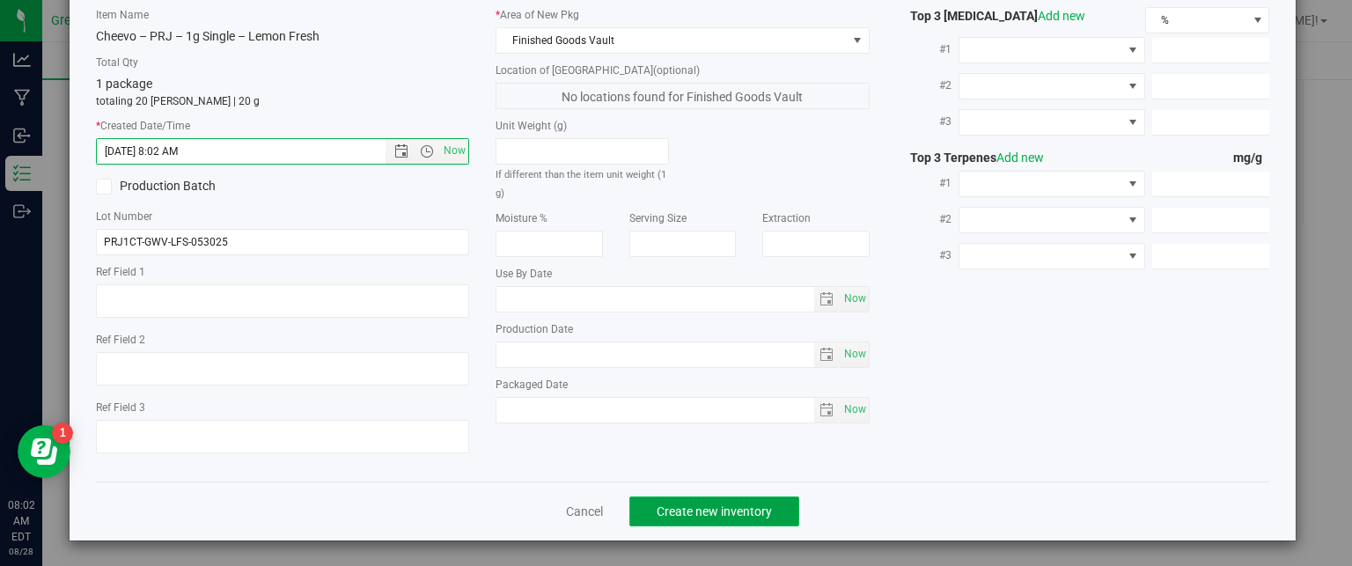
click at [695, 507] on span "Create new inventory" at bounding box center [714, 511] width 115 height 14
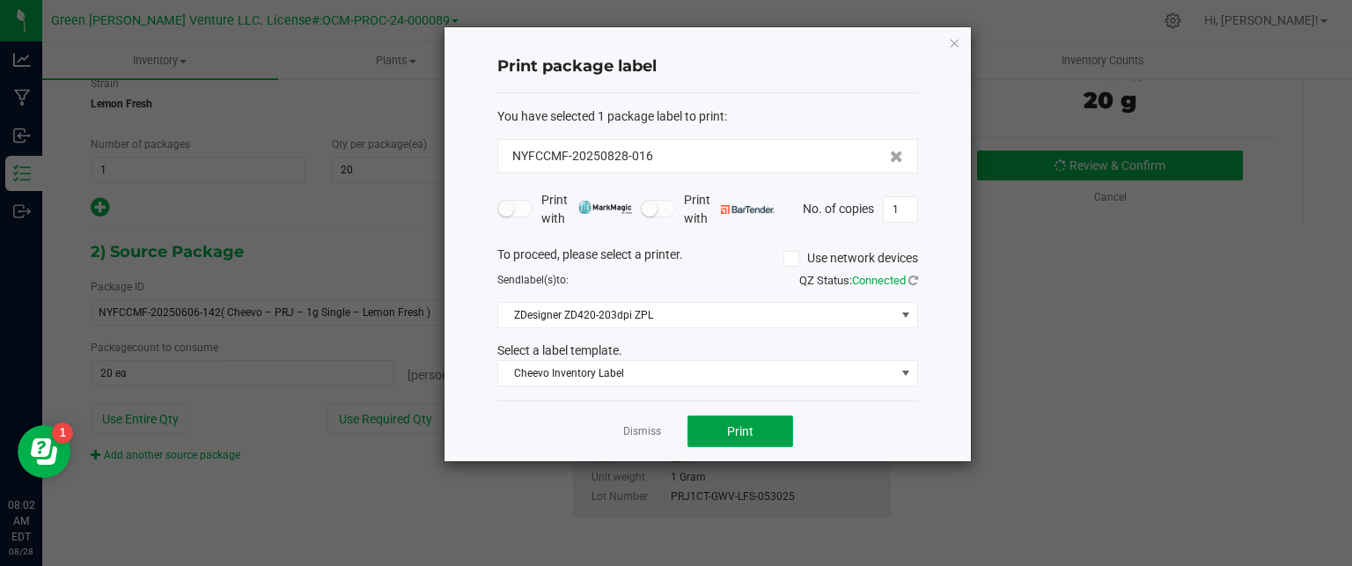
click at [737, 430] on span "Print" at bounding box center [740, 431] width 26 height 14
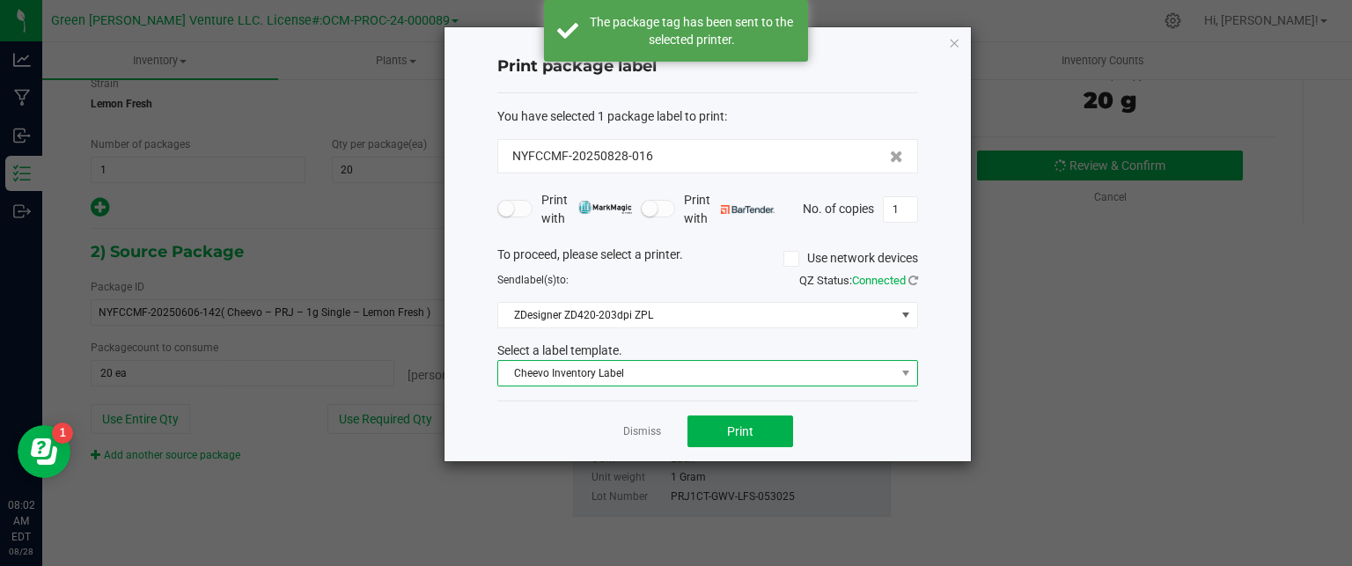
click at [668, 376] on span "Cheevo Inventory Label" at bounding box center [696, 373] width 397 height 25
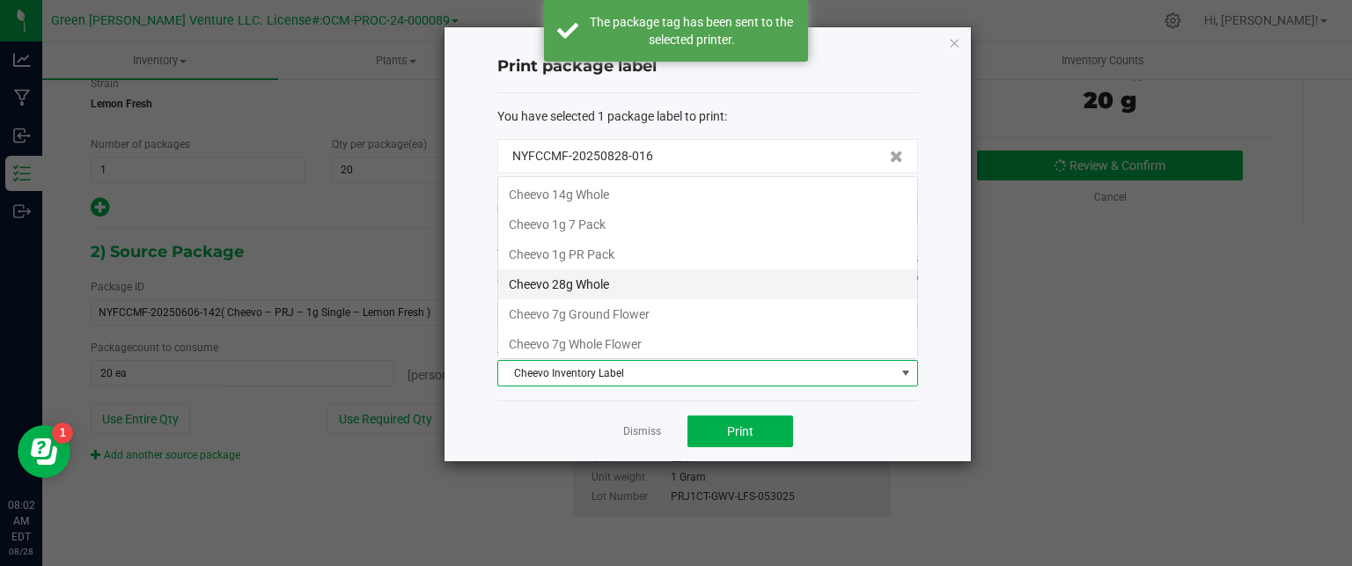
scroll to position [26, 421]
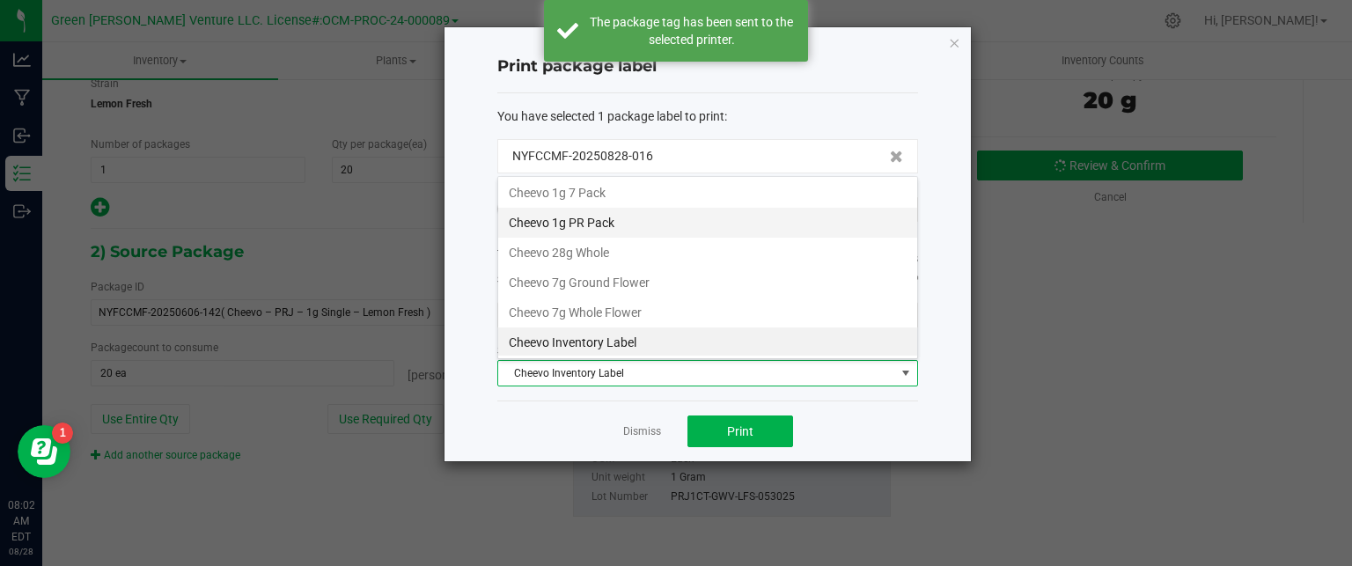
drag, startPoint x: 618, startPoint y: 221, endPoint x: 673, endPoint y: 431, distance: 216.5
click at [619, 221] on li "Cheevo 1g PR Pack" at bounding box center [707, 223] width 419 height 30
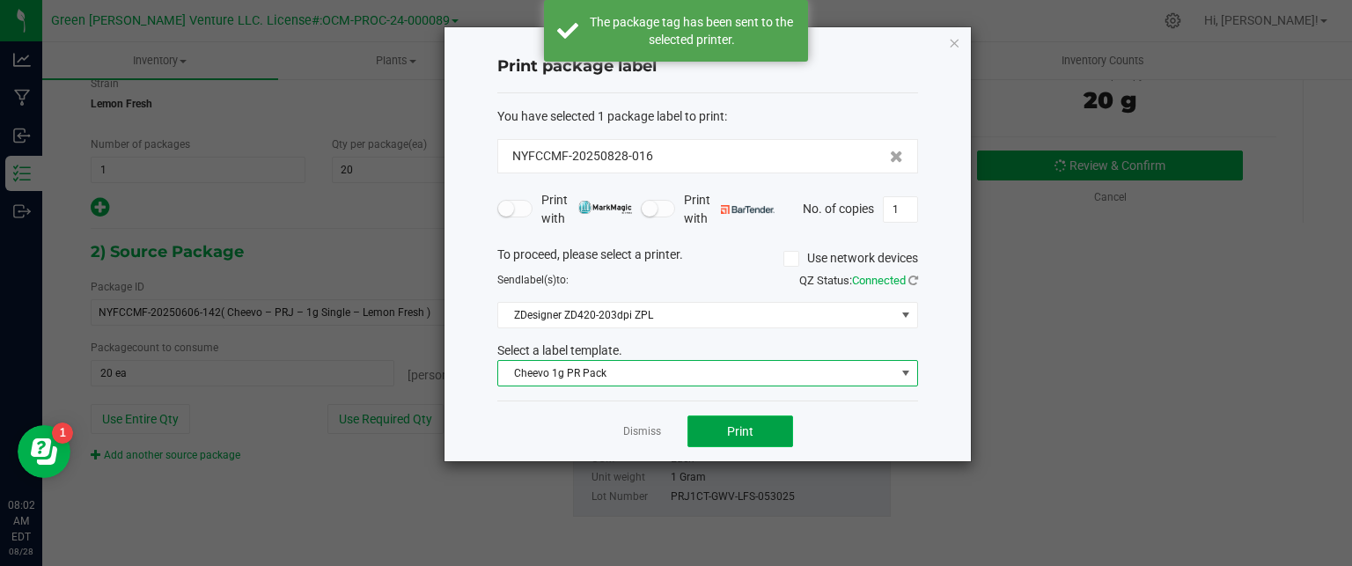
click at [736, 440] on button "Print" at bounding box center [741, 432] width 106 height 32
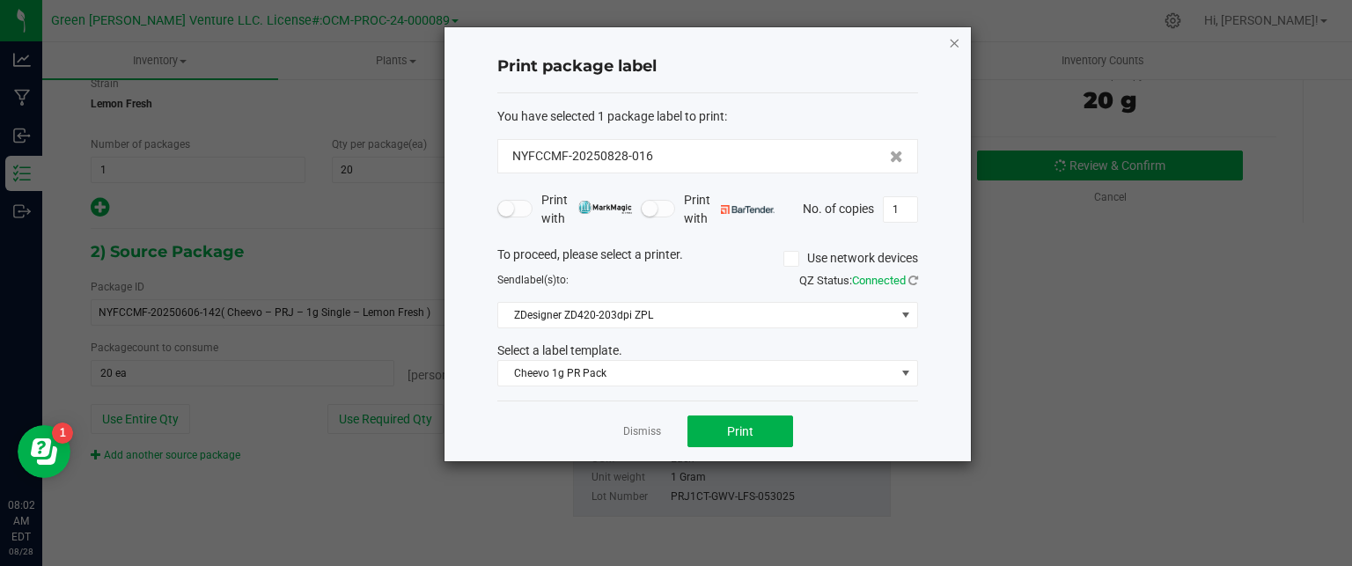
click at [954, 37] on icon "button" at bounding box center [954, 42] width 12 height 21
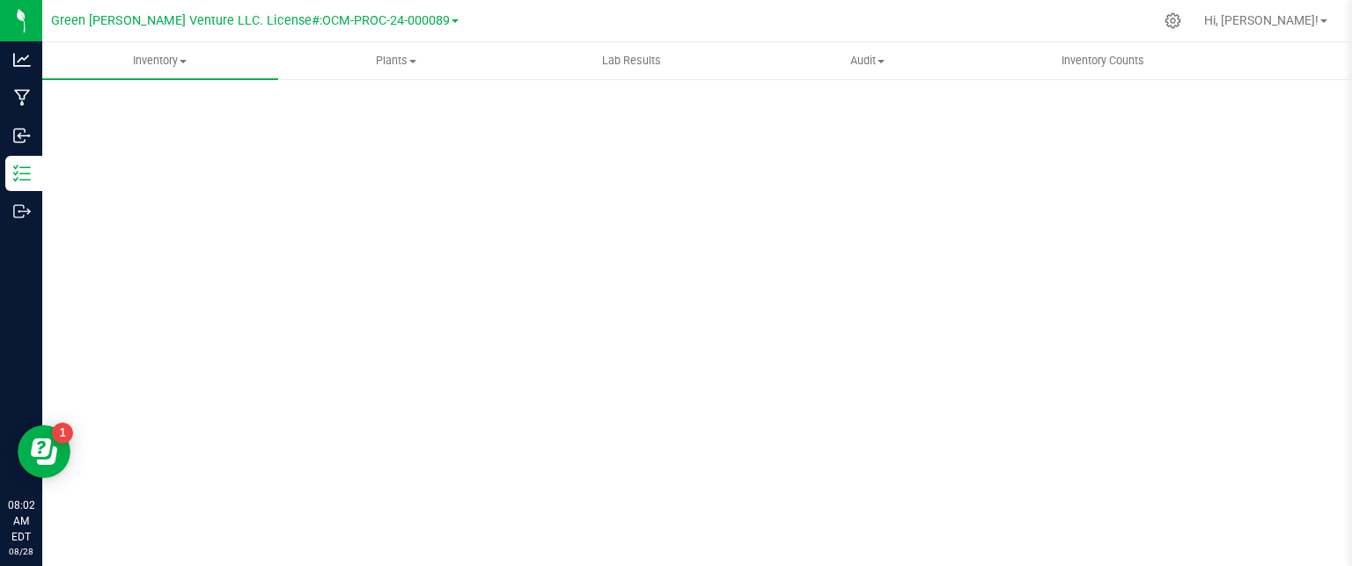
scroll to position [48, 0]
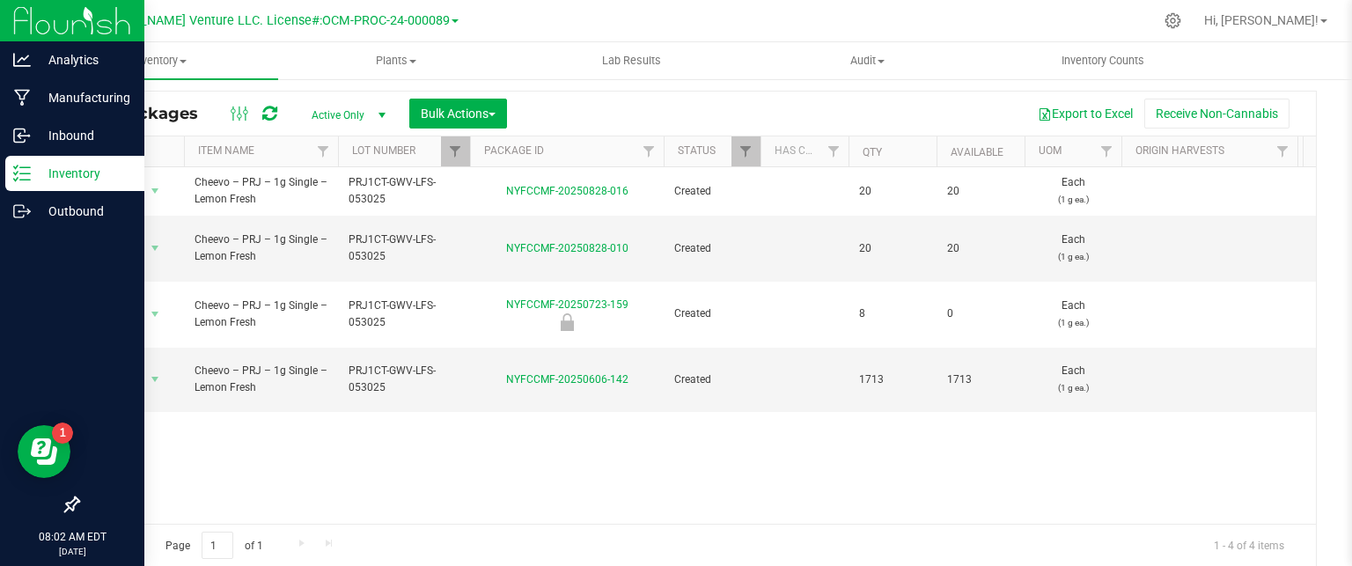
click at [21, 185] on div "Inventory" at bounding box center [74, 173] width 139 height 35
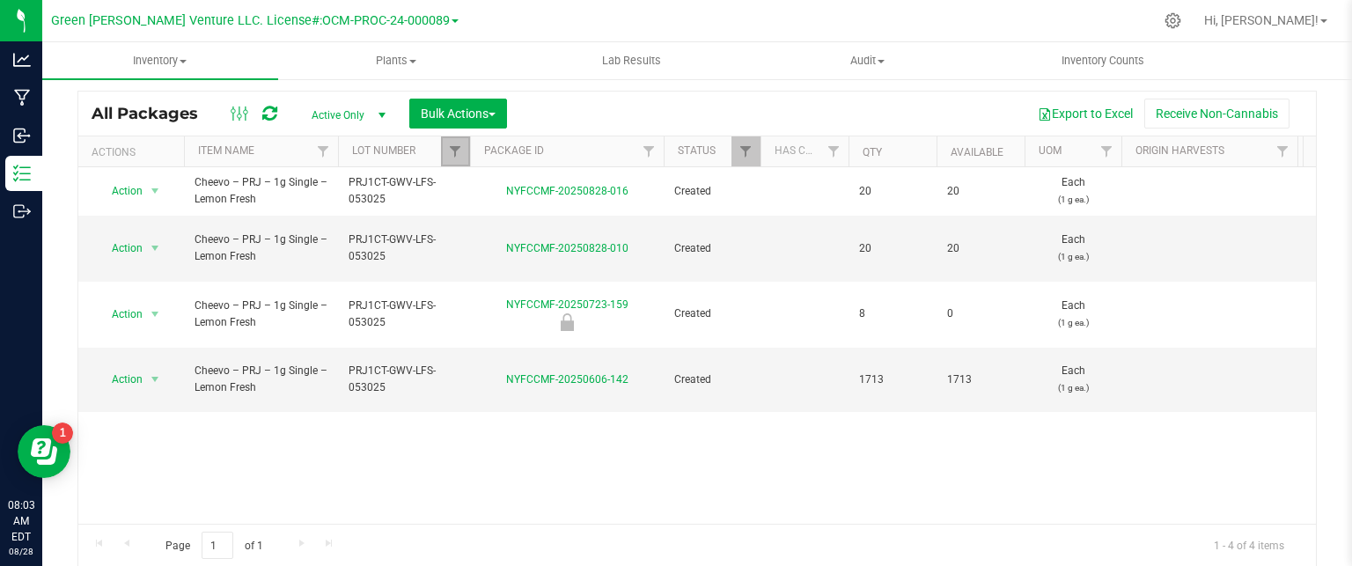
click at [444, 159] on link "Filter" at bounding box center [455, 151] width 29 height 30
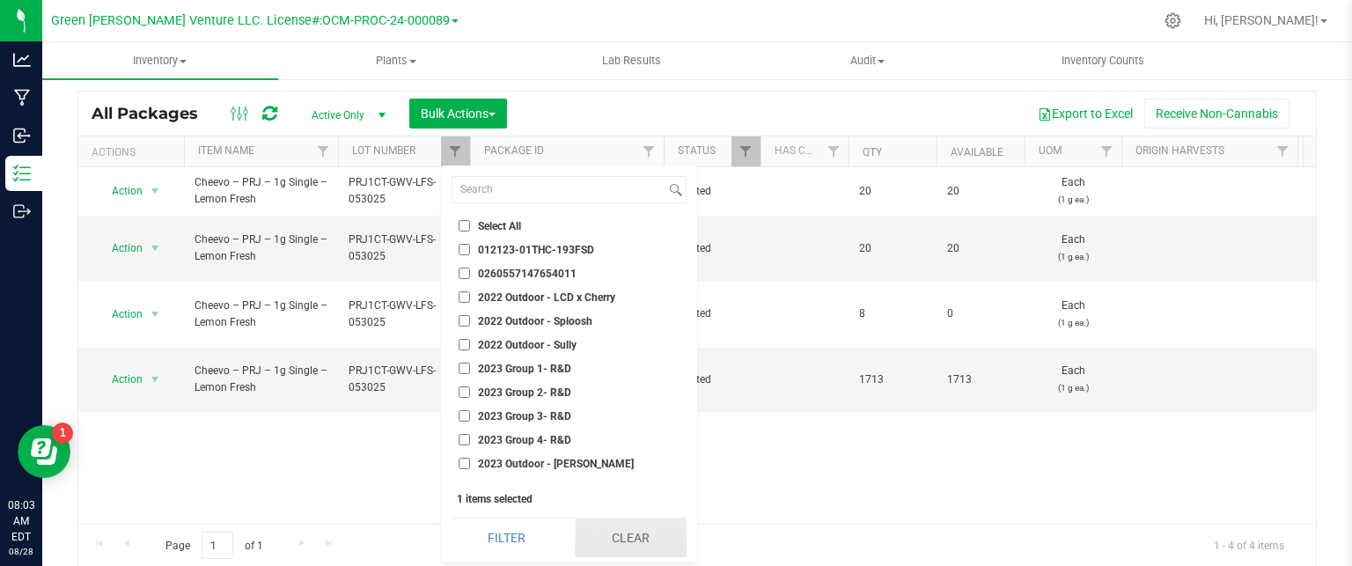
click at [609, 539] on button "Clear" at bounding box center [631, 538] width 112 height 39
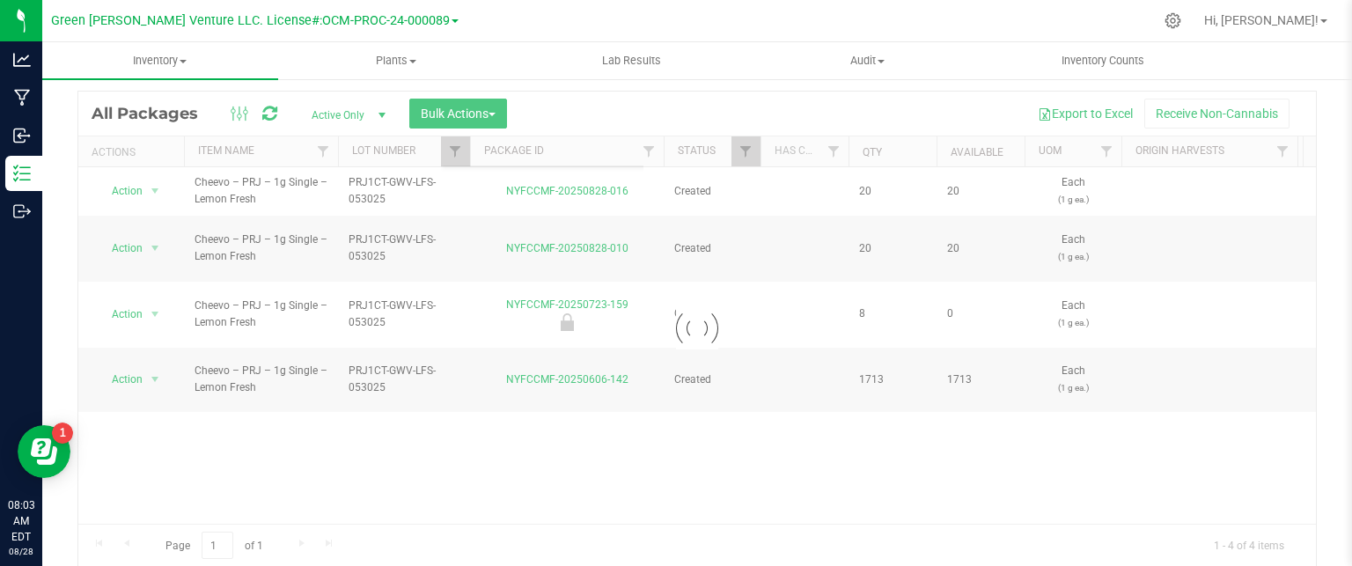
checkbox input "false"
click at [455, 150] on span "Filter" at bounding box center [455, 151] width 14 height 14
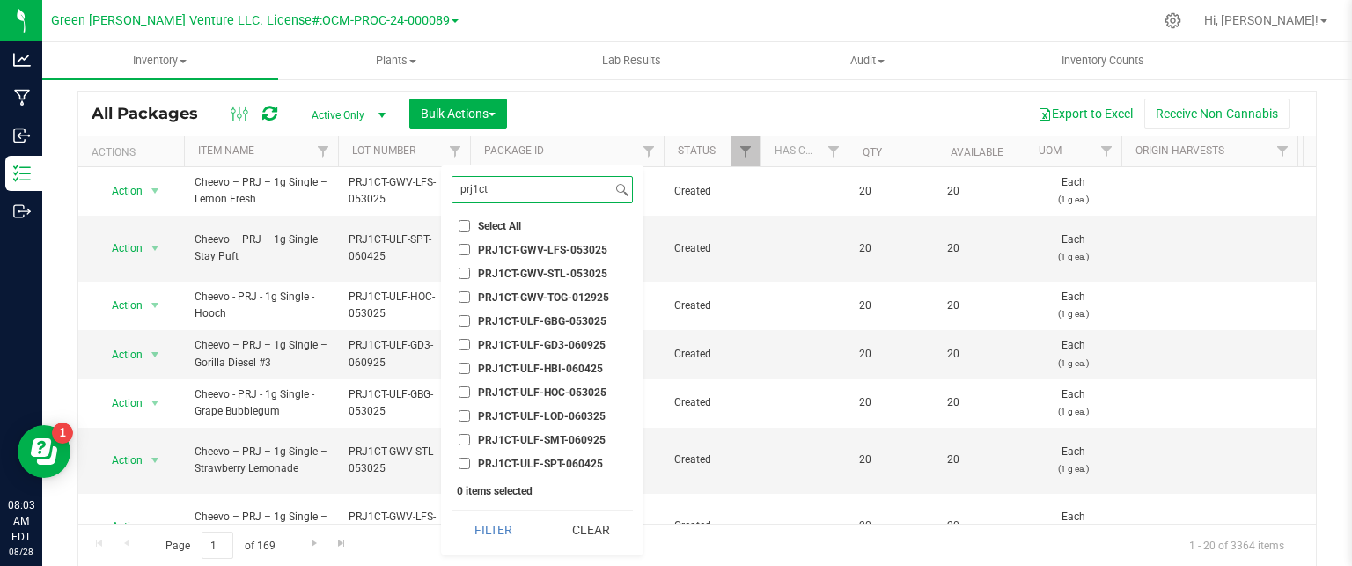
type input "prj1ct"
click at [462, 412] on input "PRJ1CT-ULF-LOD-060325" at bounding box center [464, 415] width 11 height 11
checkbox input "true"
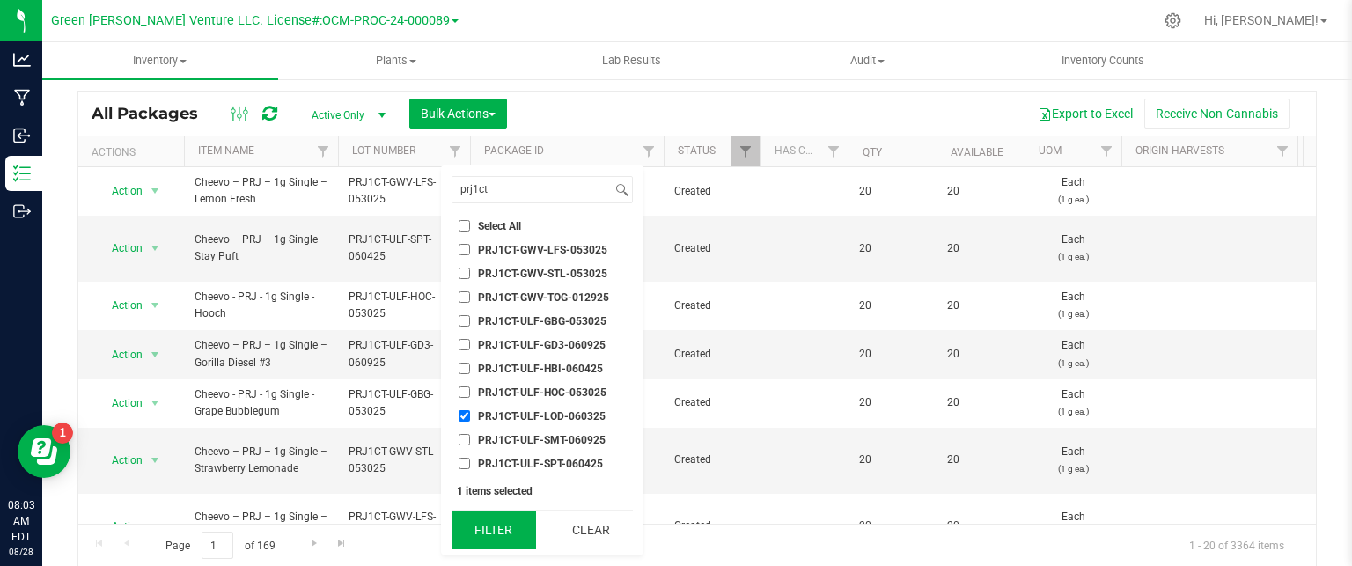
click at [497, 538] on button "Filter" at bounding box center [494, 530] width 85 height 39
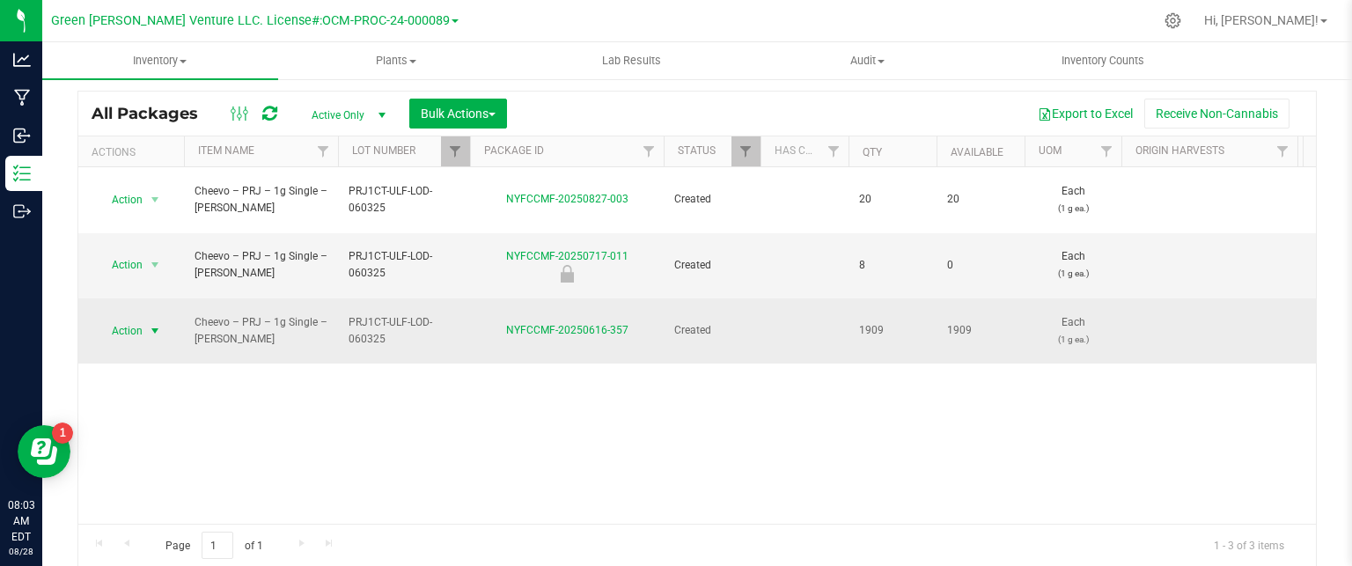
click at [144, 319] on span "select" at bounding box center [155, 331] width 22 height 25
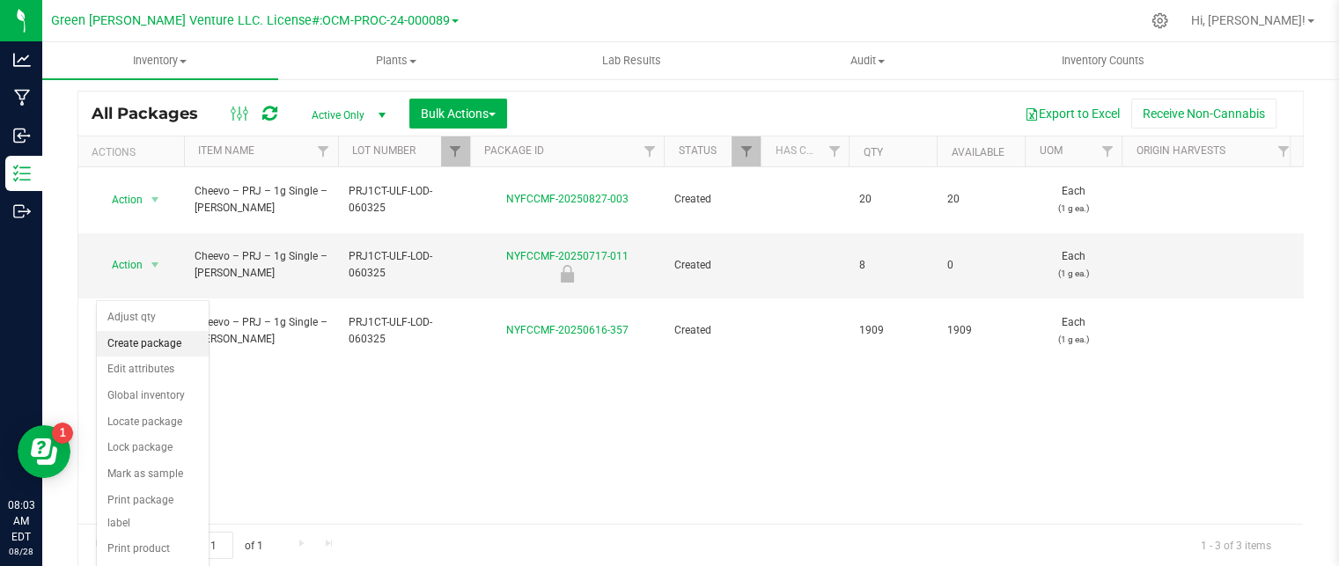
click at [166, 348] on li "Create package" at bounding box center [153, 344] width 112 height 26
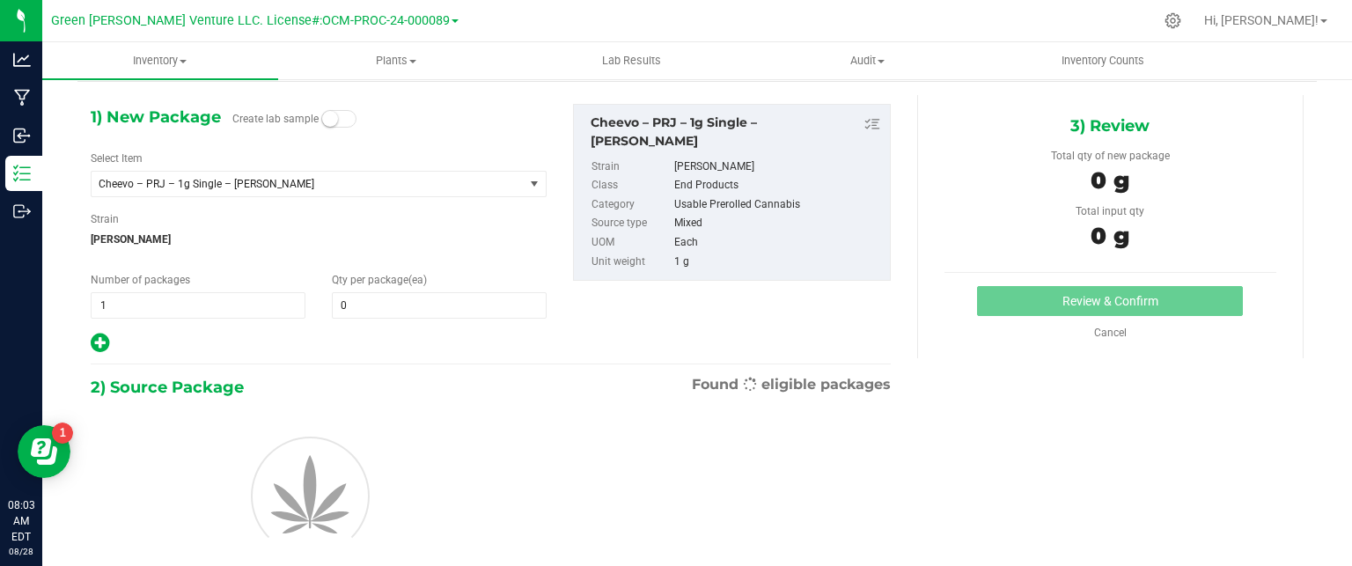
scroll to position [62, 0]
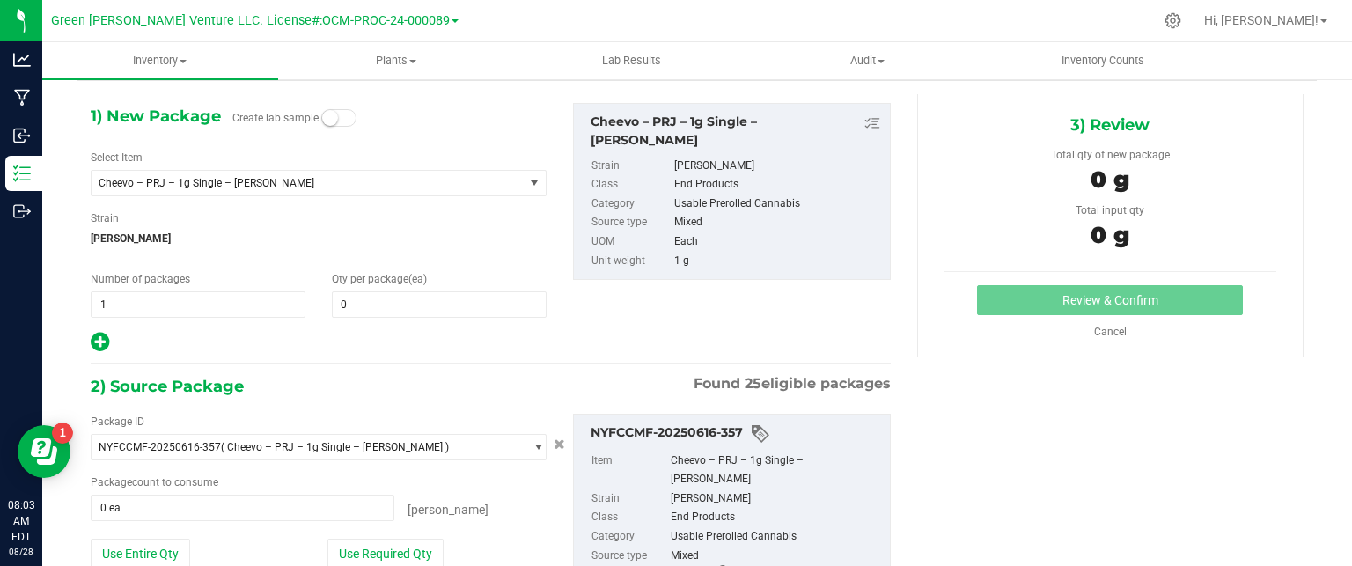
click at [354, 286] on div "Qty per package (ea) 0 0" at bounding box center [439, 294] width 241 height 47
click at [371, 303] on span at bounding box center [439, 304] width 215 height 26
type input "20"
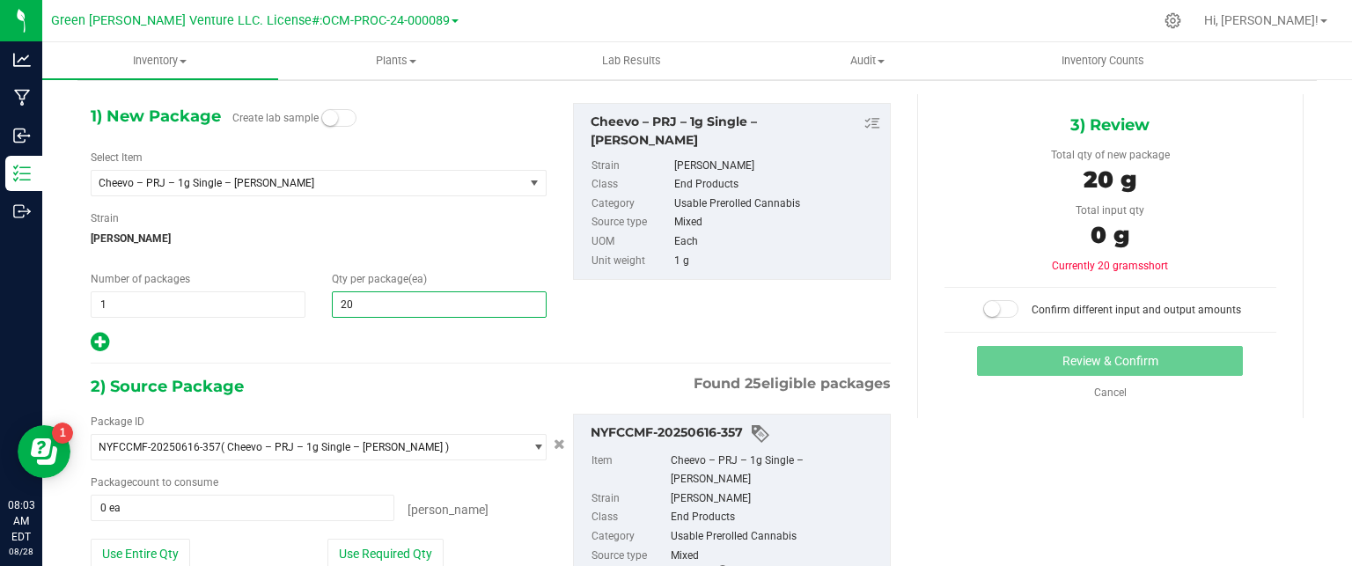
type input "20"
click at [331, 347] on div at bounding box center [319, 342] width 456 height 23
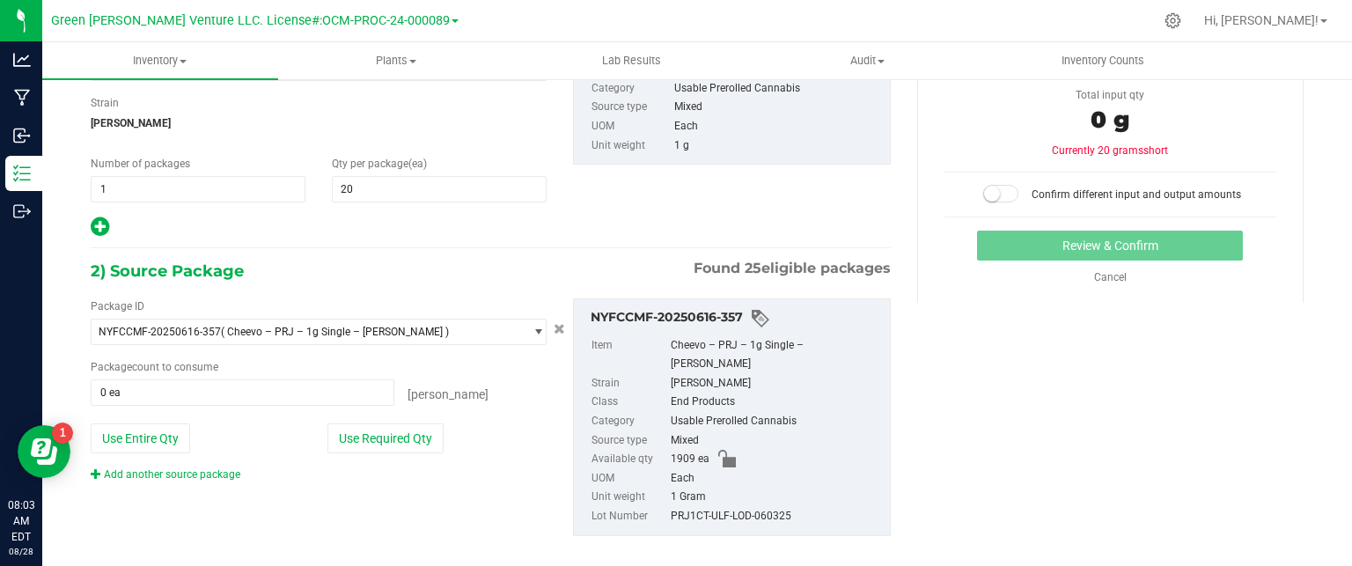
drag, startPoint x: 356, startPoint y: 419, endPoint x: 366, endPoint y: 432, distance: 16.9
click at [357, 418] on div "Package ID NYFCCMF-20250616-357 ( Cheevo – PRJ – 1g Single – Lodi Dodi ) NYFCCM…" at bounding box center [318, 390] width 482 height 184
drag, startPoint x: 366, startPoint y: 432, endPoint x: 770, endPoint y: 368, distance: 409.2
click at [370, 431] on button "Use Required Qty" at bounding box center [386, 438] width 116 height 30
type input "20 ea"
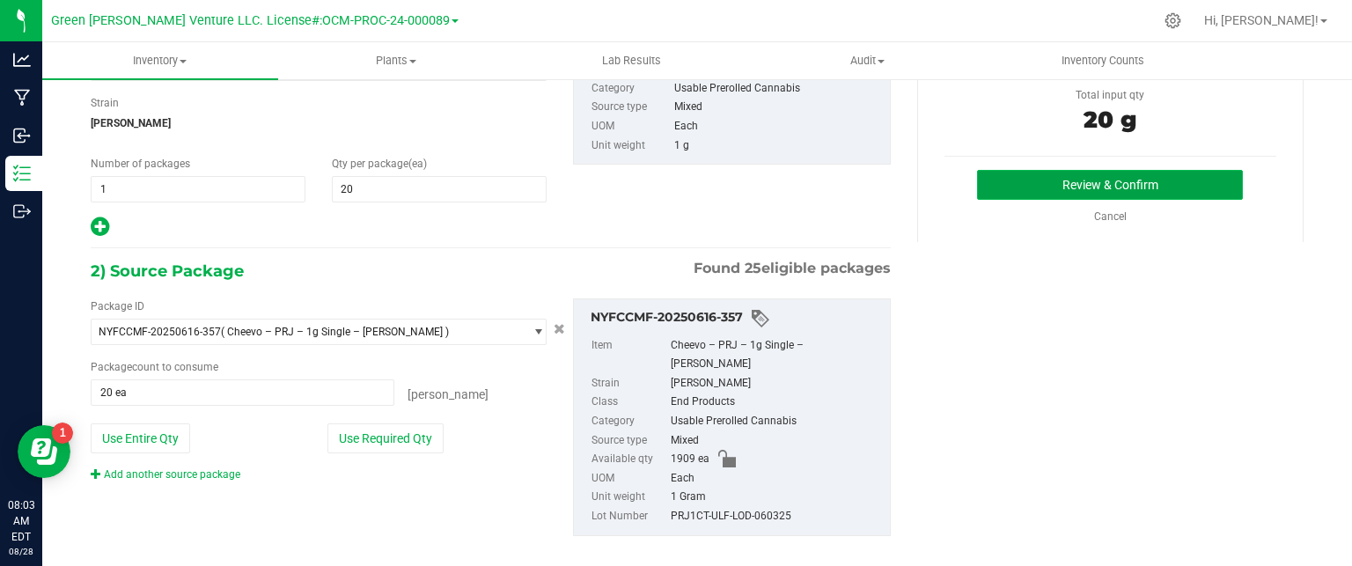
click at [1142, 181] on button "Review & Confirm" at bounding box center [1110, 185] width 266 height 30
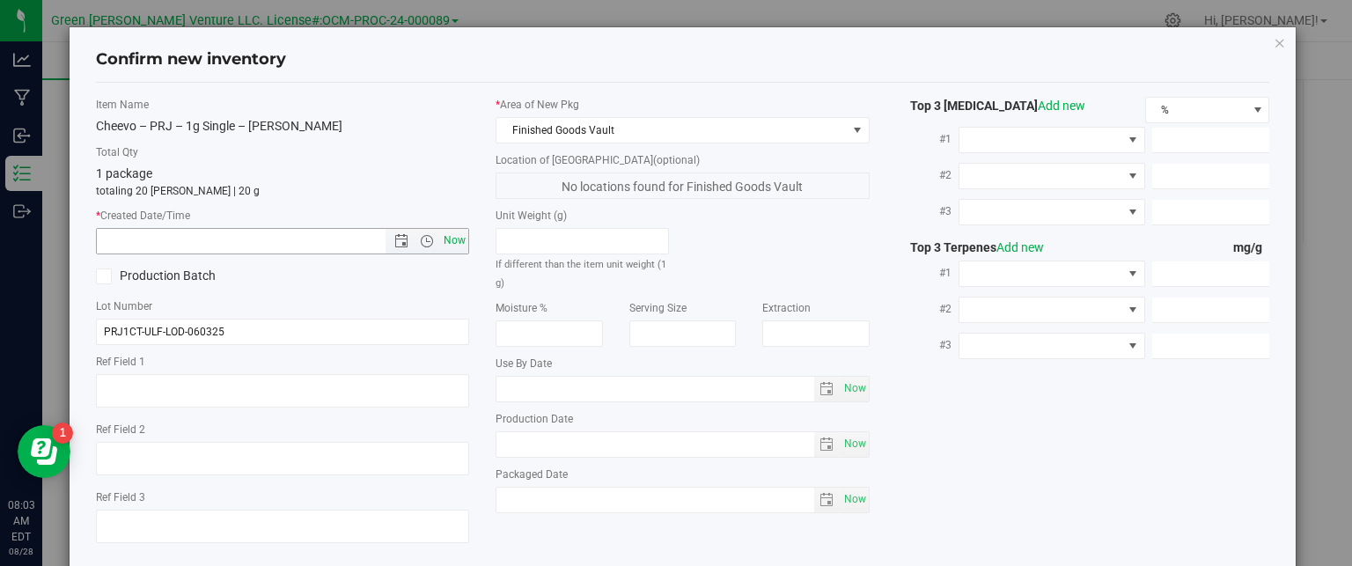
click at [445, 240] on span "Now" at bounding box center [455, 241] width 30 height 26
type input "8/28/2025 8:03 AM"
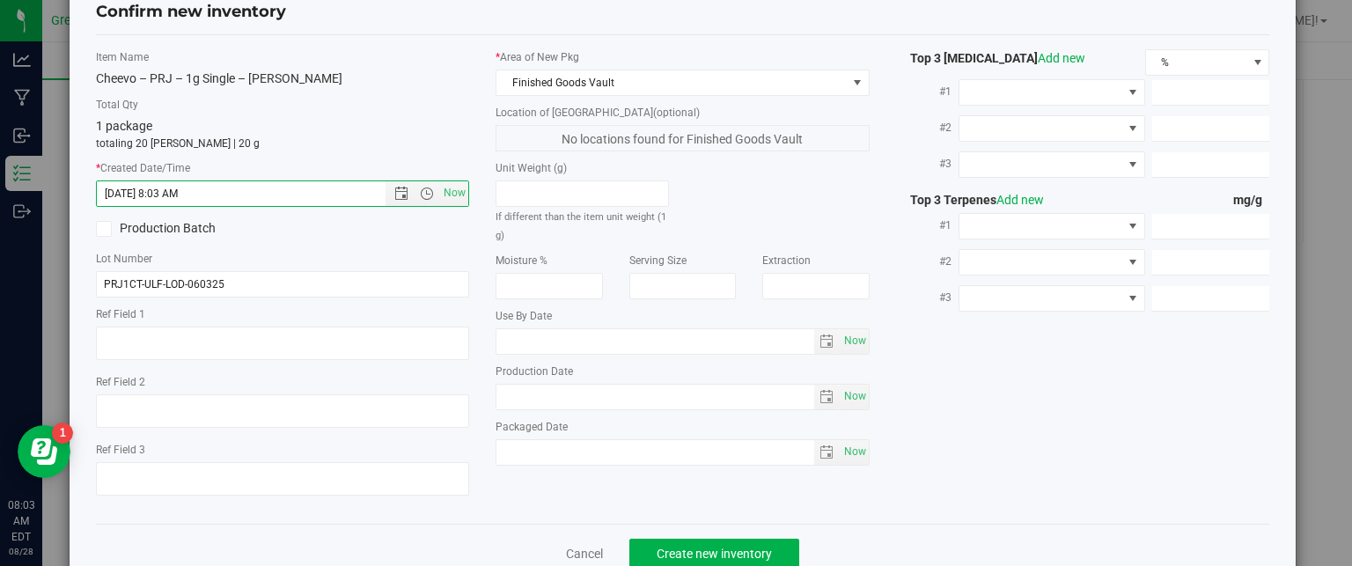
scroll to position [90, 0]
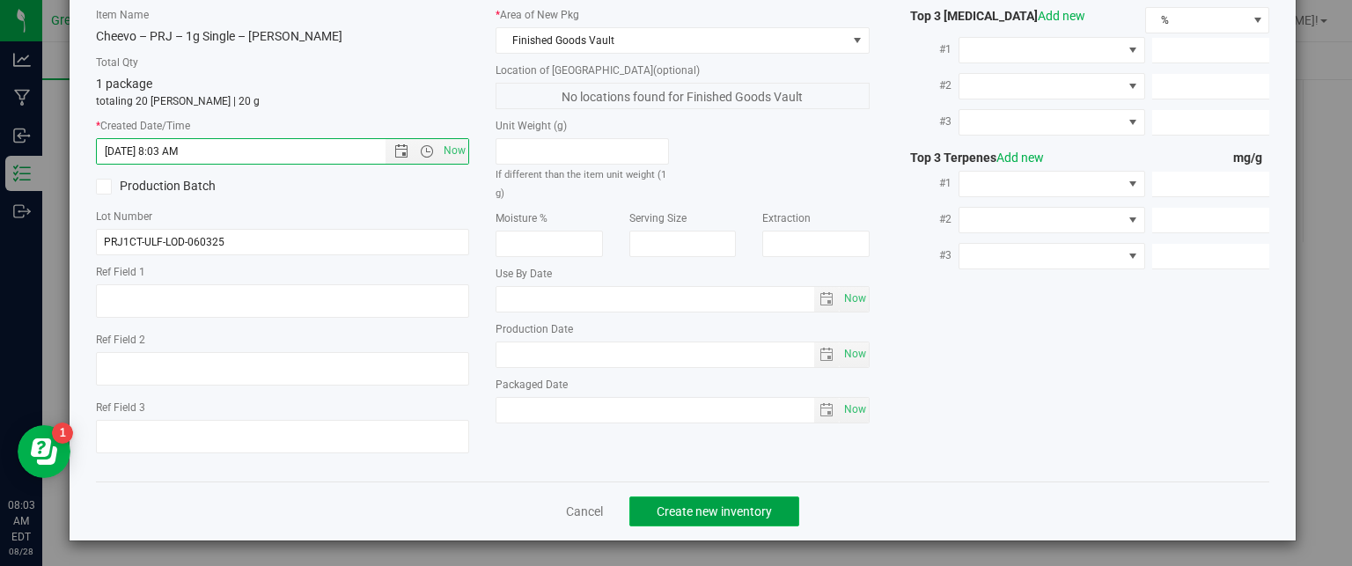
click at [656, 521] on button "Create new inventory" at bounding box center [714, 512] width 170 height 30
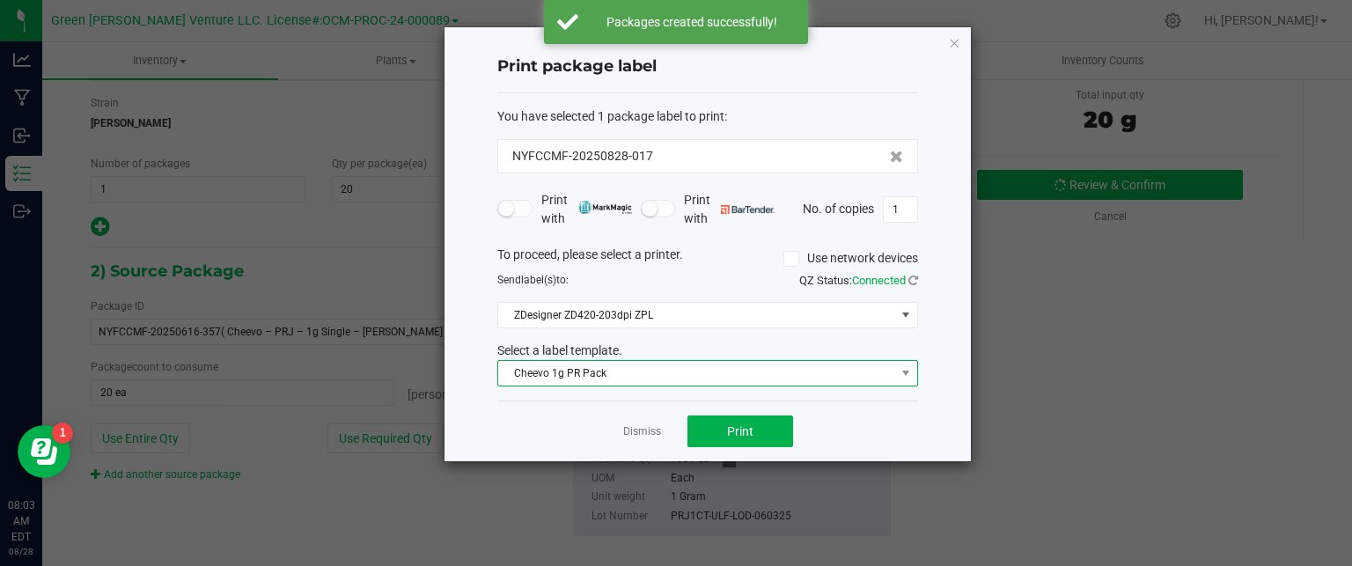
click at [735, 375] on span "Cheevo 1g PR Pack" at bounding box center [696, 373] width 397 height 25
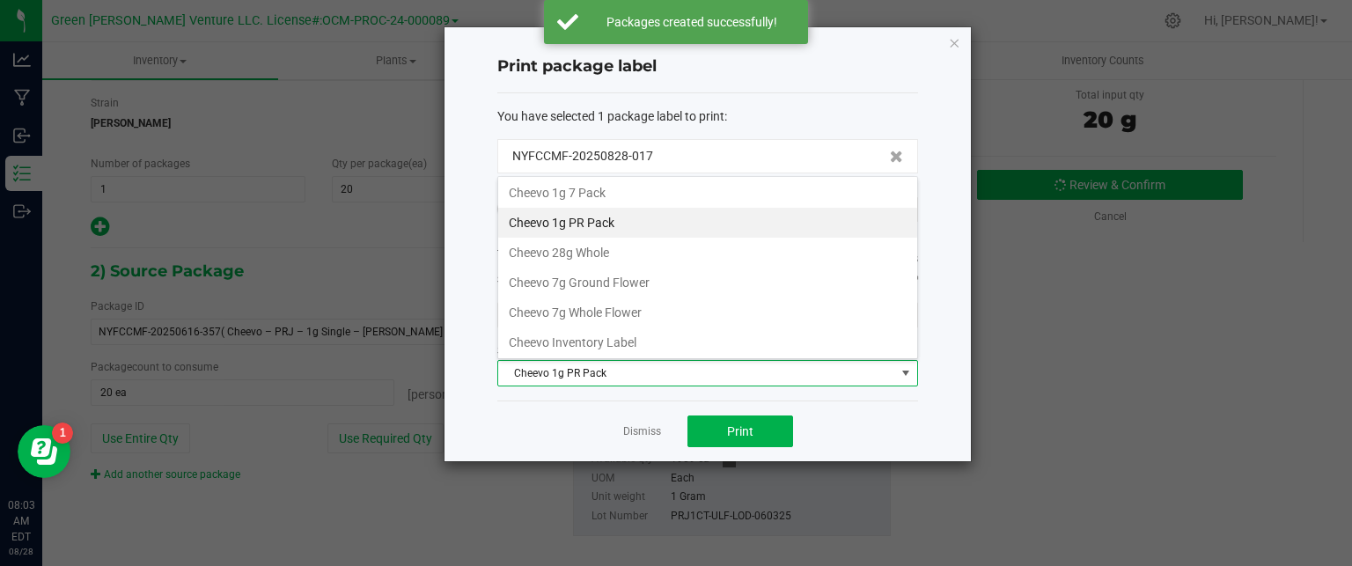
scroll to position [88, 0]
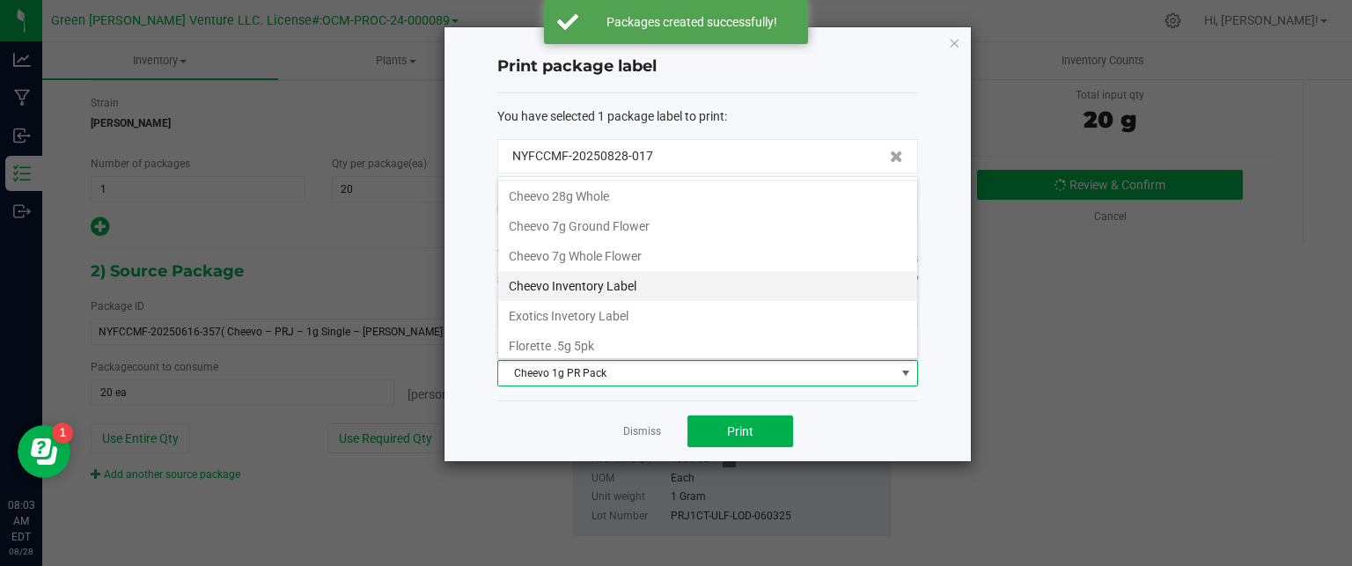
click at [648, 286] on li "Cheevo Inventory Label" at bounding box center [707, 286] width 419 height 30
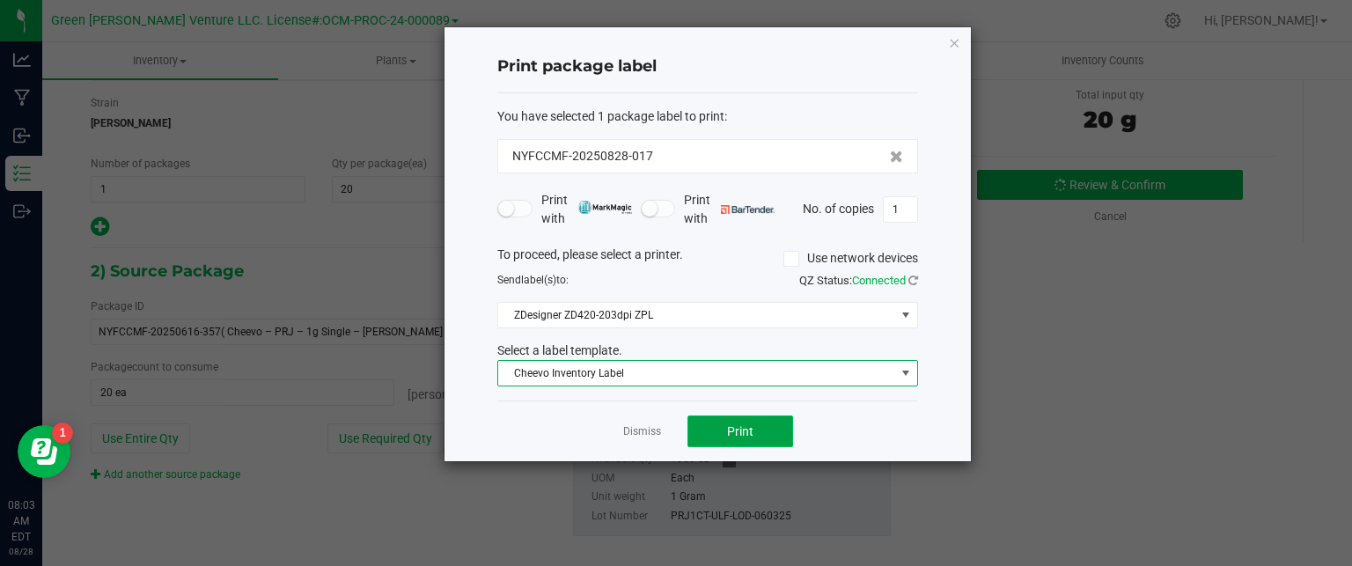
click at [727, 430] on span "Print" at bounding box center [740, 431] width 26 height 14
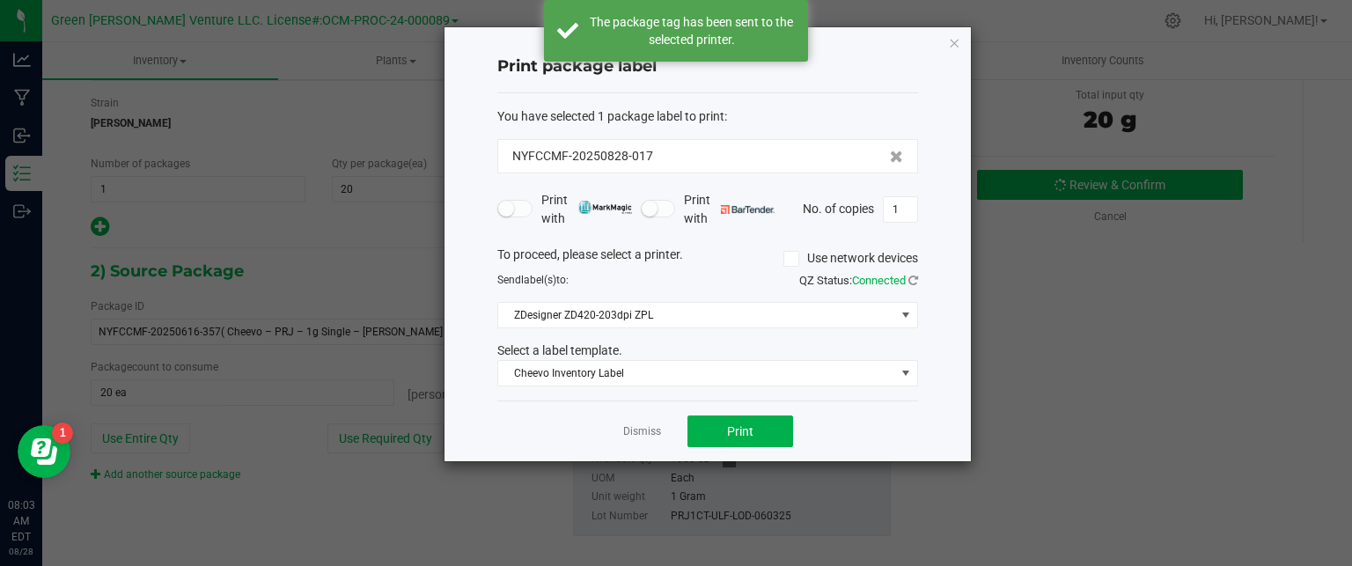
click at [954, 26] on div "Print package label You have selected 1 package label to print : NYFCCMF-202508…" at bounding box center [708, 244] width 528 height 436
click at [960, 42] on icon "button" at bounding box center [954, 42] width 12 height 21
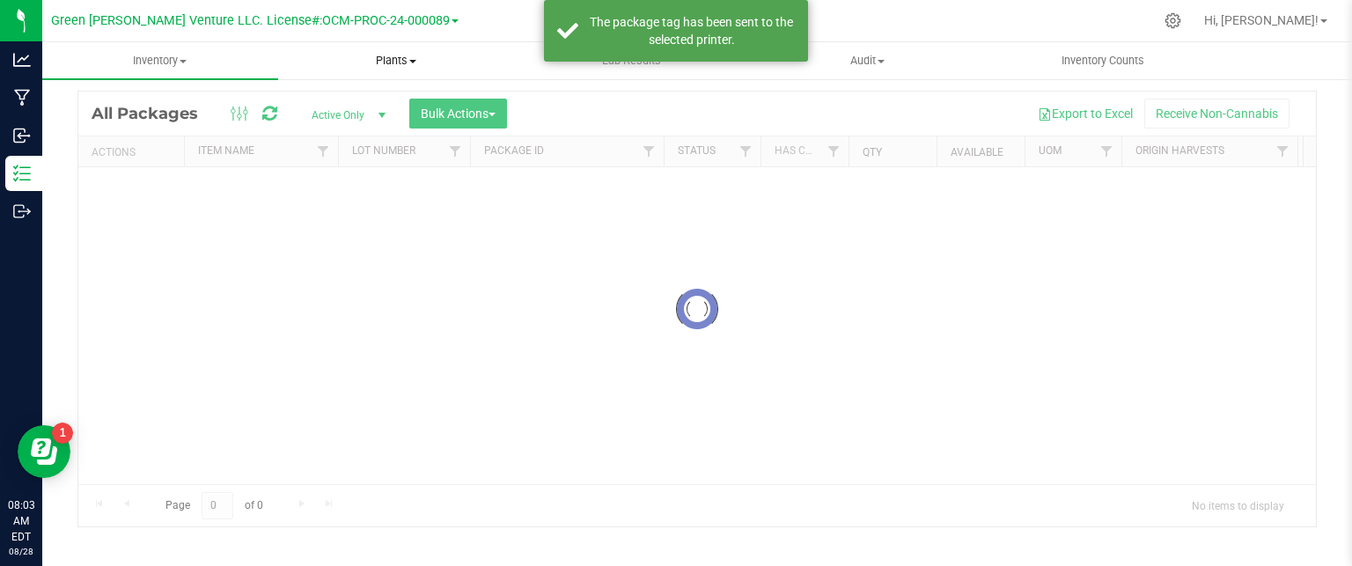
scroll to position [48, 0]
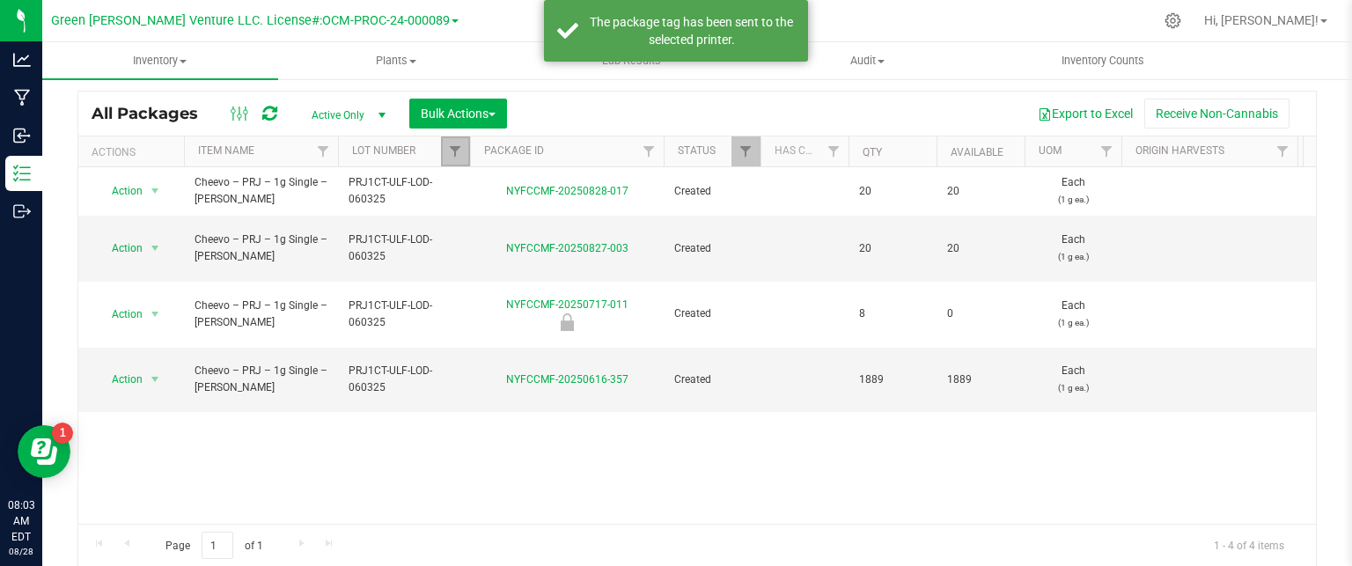
click at [461, 158] on link "Filter" at bounding box center [455, 151] width 29 height 30
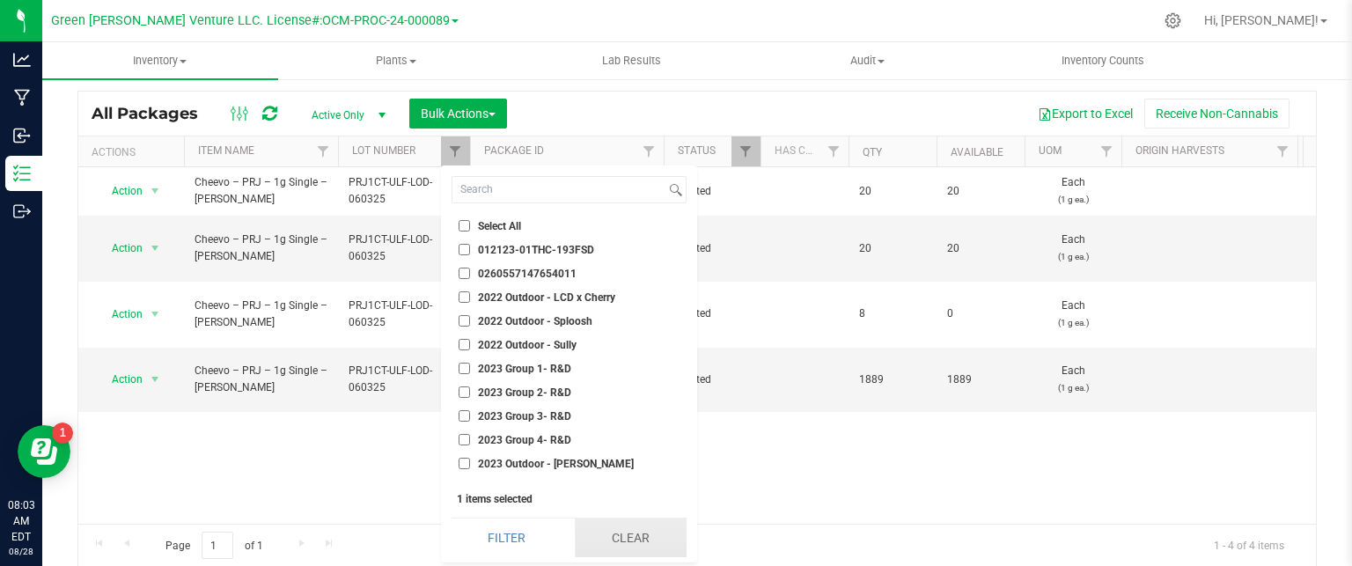
click at [600, 535] on button "Clear" at bounding box center [631, 538] width 112 height 39
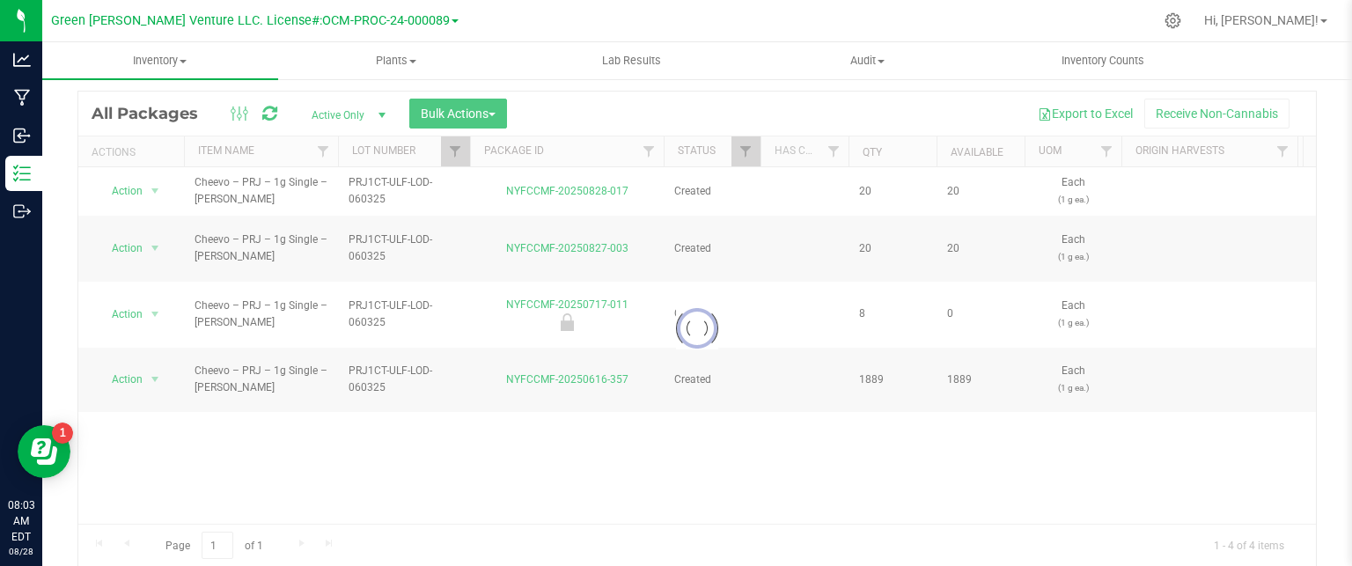
checkbox input "false"
click at [457, 151] on span "Filter" at bounding box center [455, 151] width 14 height 14
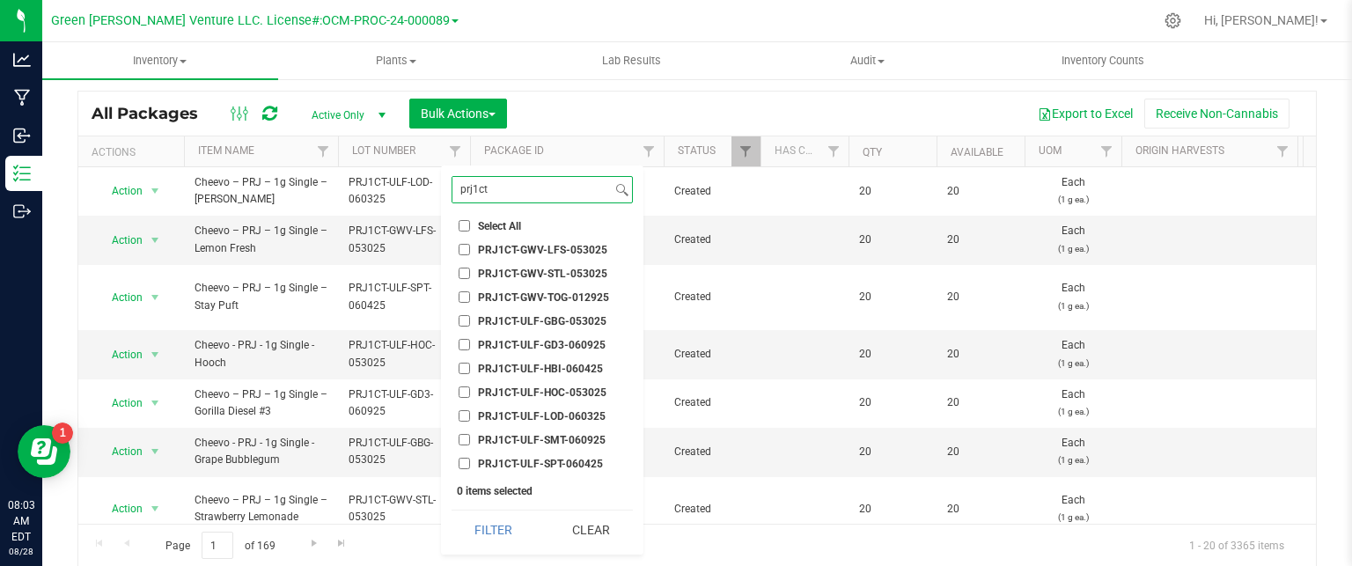
type input "prj1ct"
click at [461, 440] on input "PRJ1CT-ULF-SMT-060925" at bounding box center [464, 439] width 11 height 11
checkbox input "true"
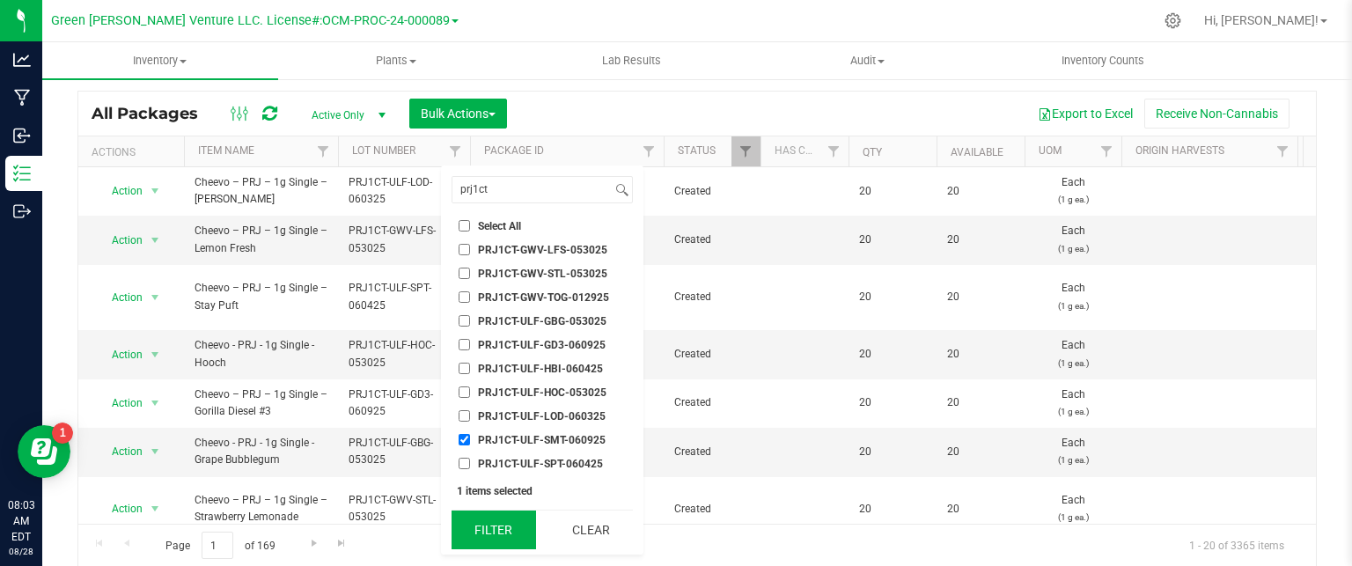
click at [501, 519] on button "Filter" at bounding box center [494, 530] width 85 height 39
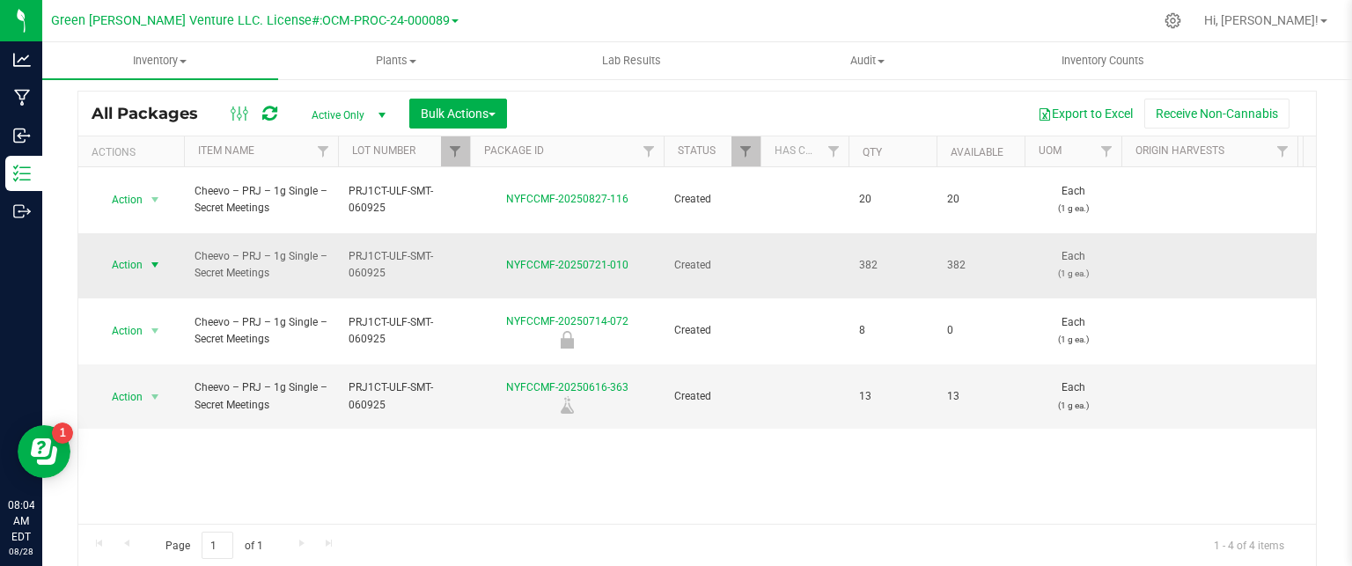
click at [129, 253] on span "Action" at bounding box center [120, 265] width 48 height 25
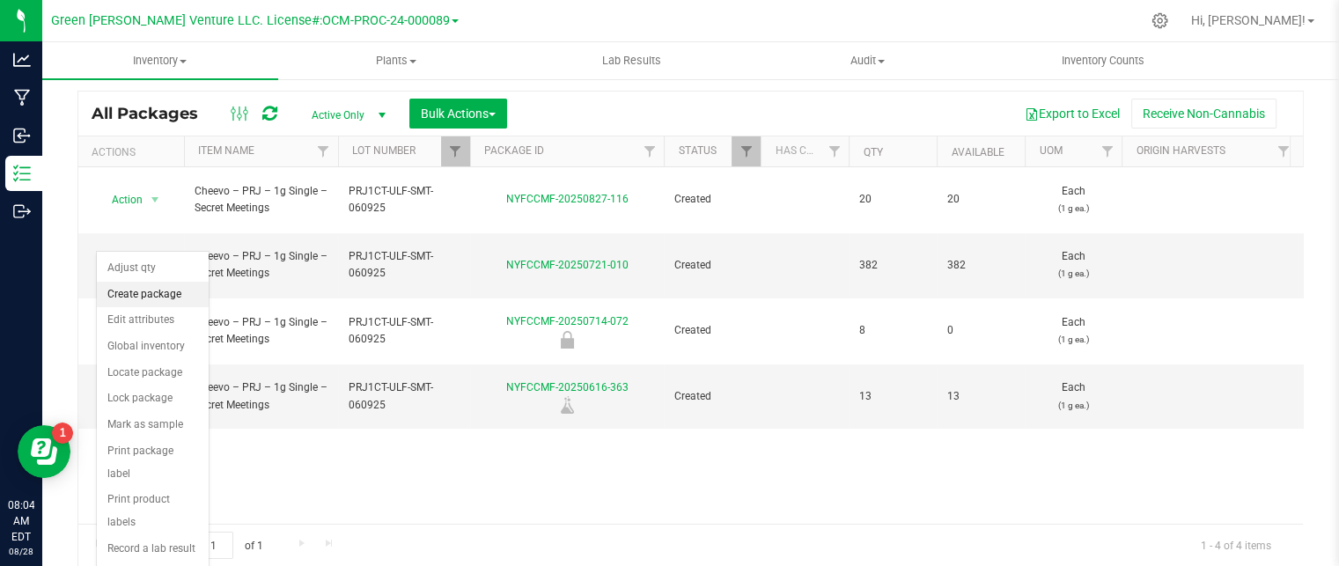
click at [162, 298] on li "Create package" at bounding box center [153, 295] width 112 height 26
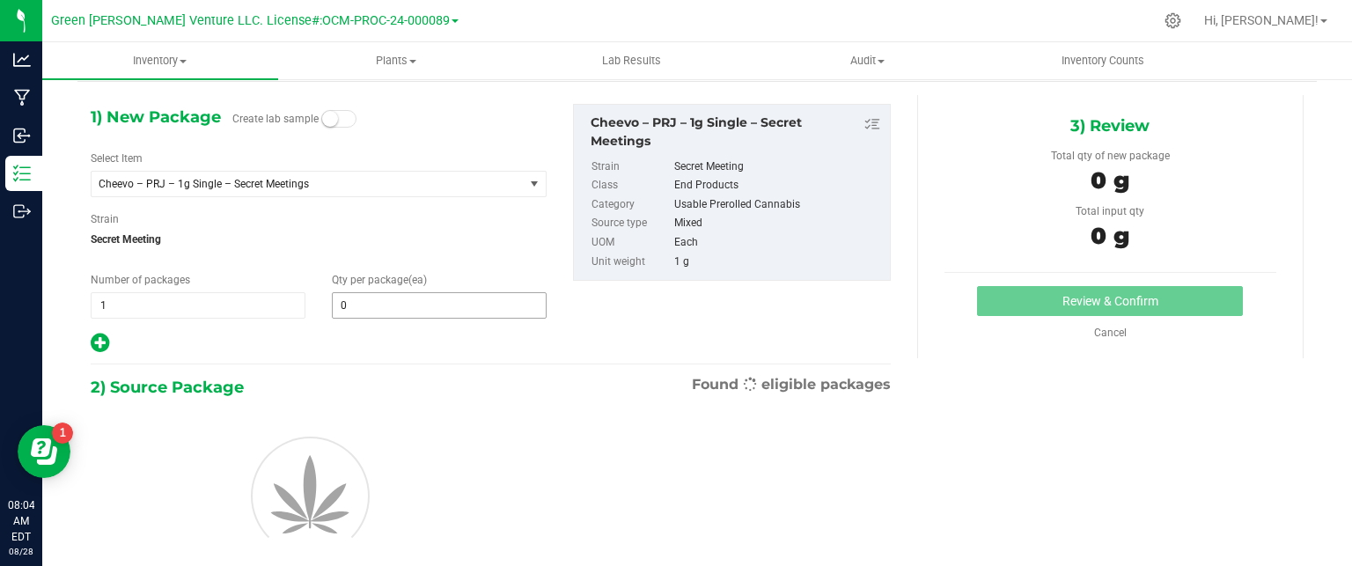
scroll to position [62, 0]
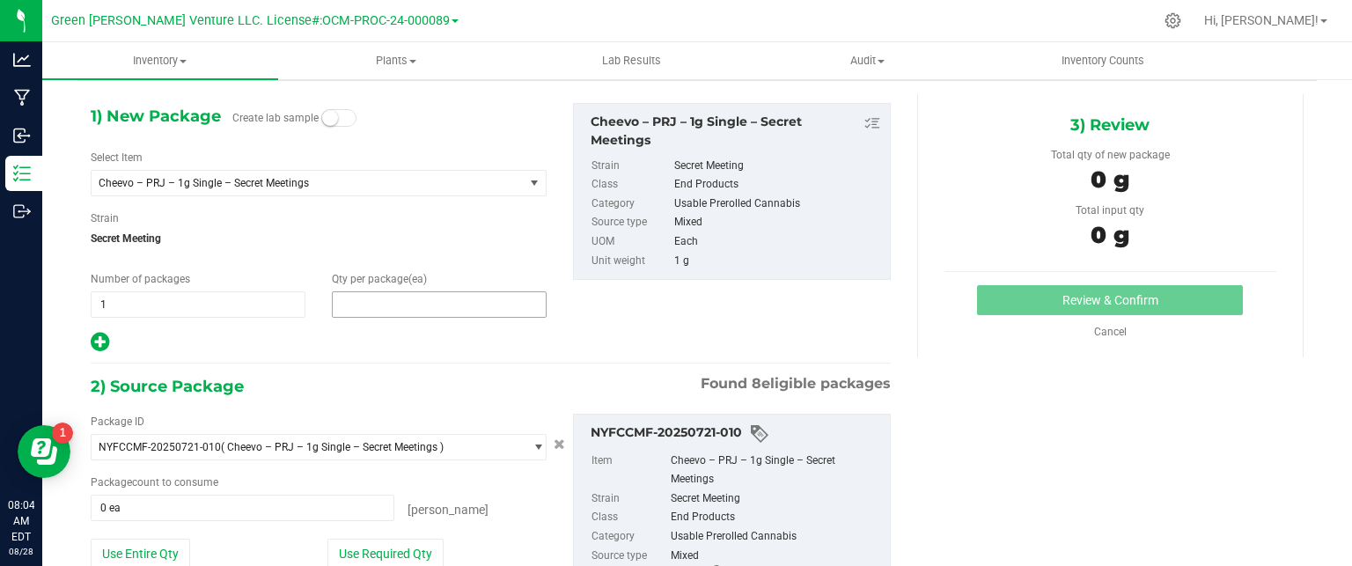
click at [372, 300] on span at bounding box center [439, 304] width 215 height 26
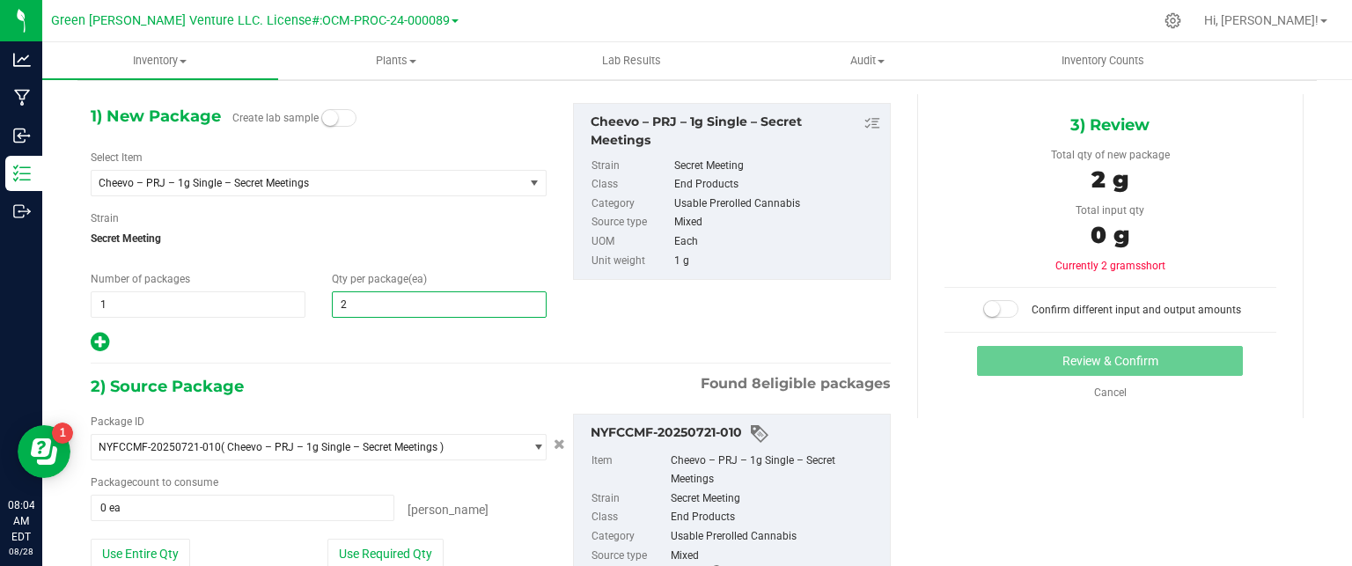
type input "20"
click at [336, 328] on div "1) New Package Create lab sample Select Item Cheevo – PRJ – 1g Single – Secret …" at bounding box center [318, 228] width 482 height 251
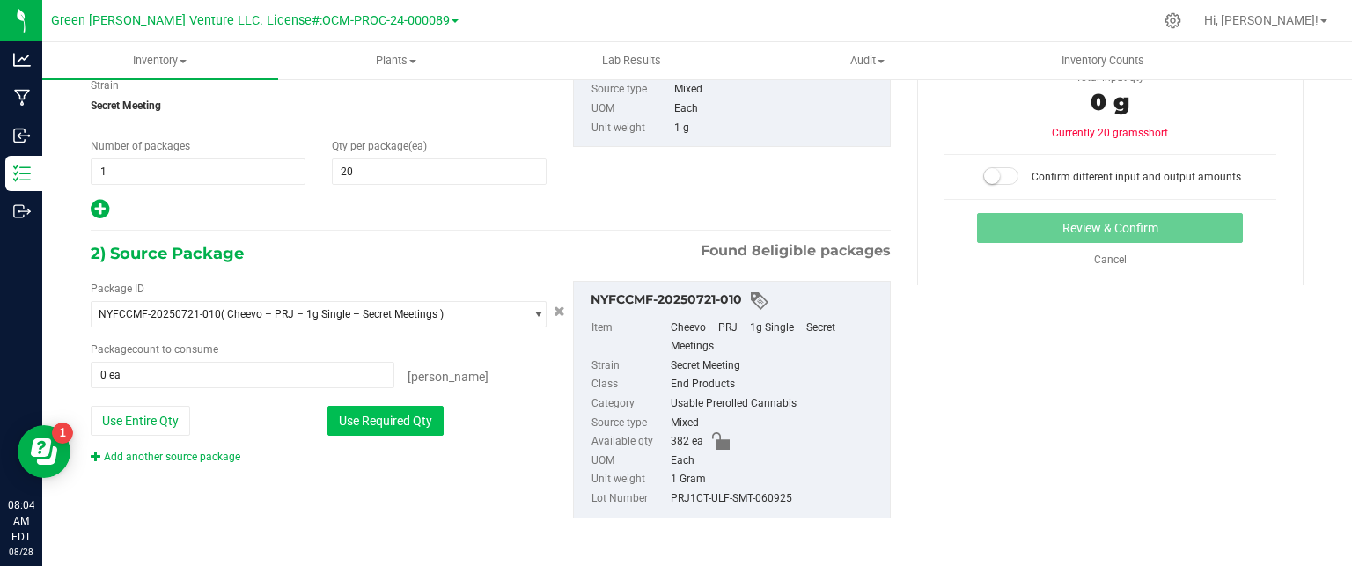
scroll to position [196, 0]
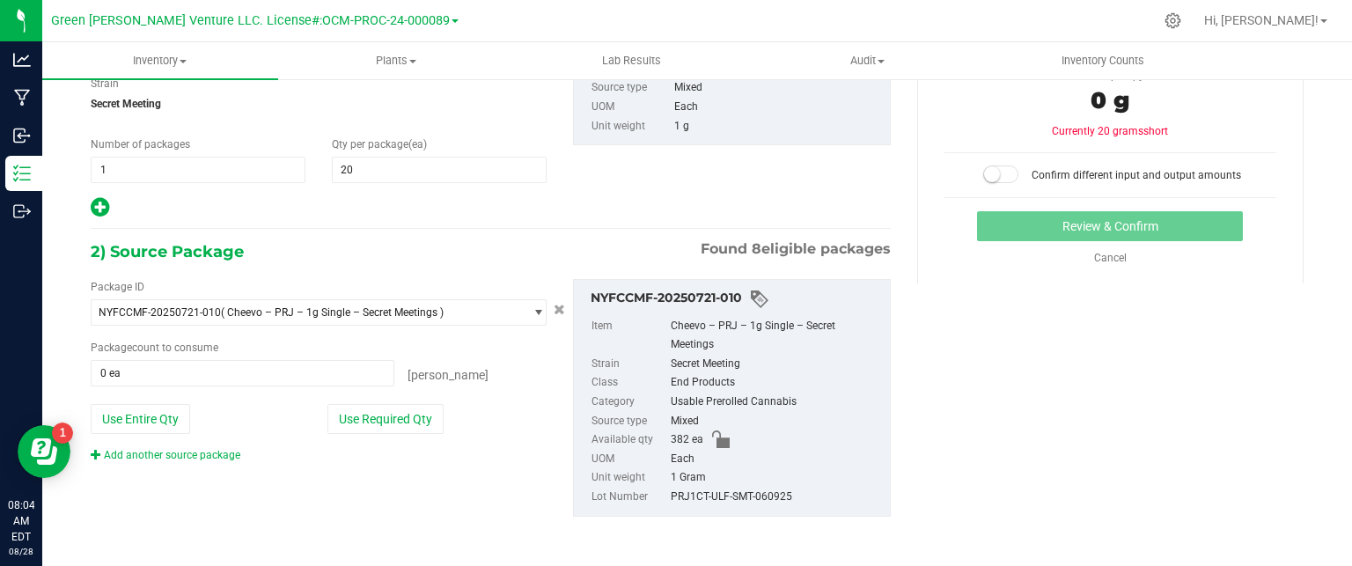
drag, startPoint x: 410, startPoint y: 410, endPoint x: 479, endPoint y: 364, distance: 82.5
click at [410, 411] on button "Use Required Qty" at bounding box center [386, 419] width 116 height 30
type input "20 ea"
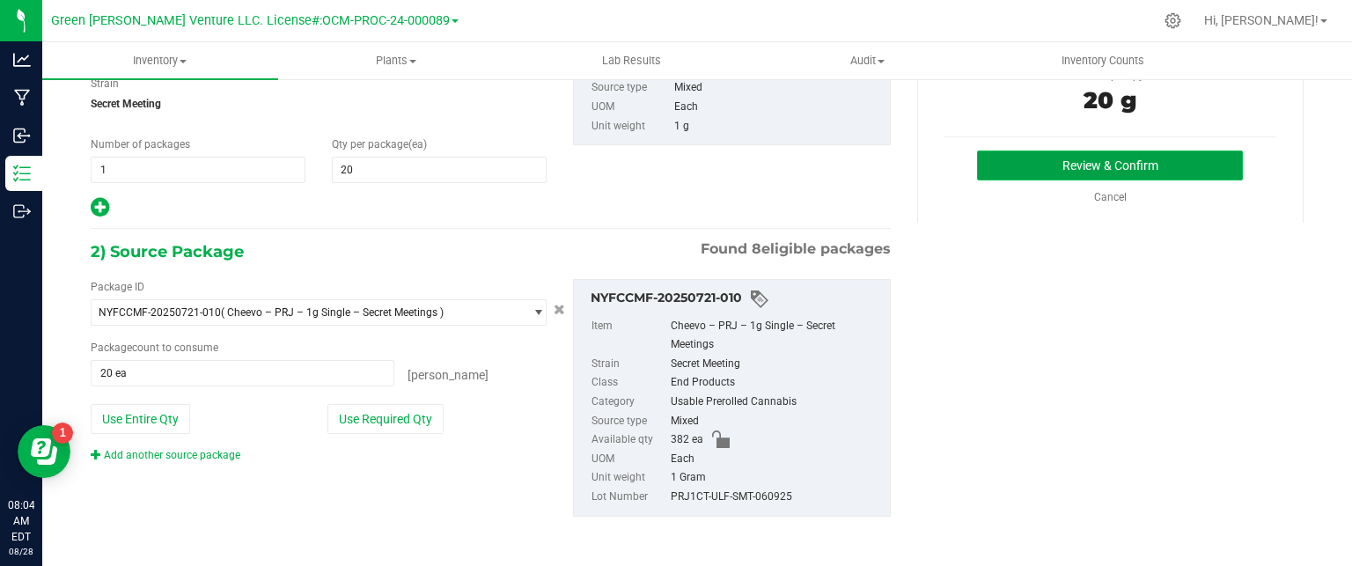
click at [1054, 161] on button "Review & Confirm" at bounding box center [1110, 166] width 266 height 30
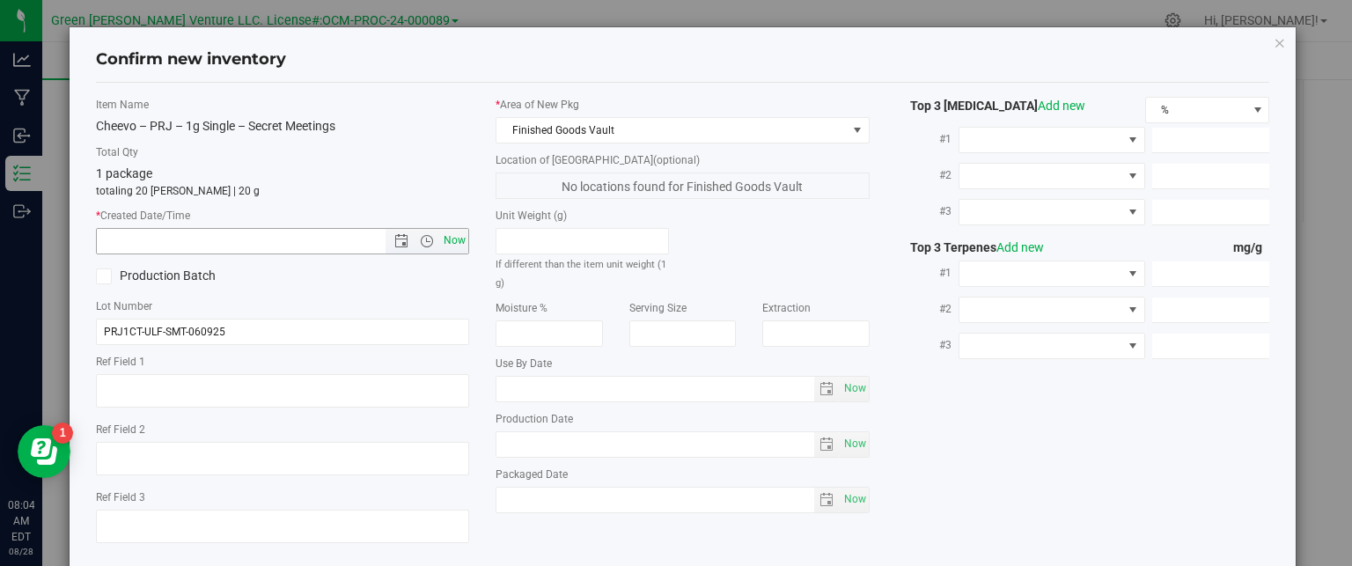
click at [445, 239] on span "Now" at bounding box center [455, 241] width 30 height 26
type input "8/28/2025 8:04 AM"
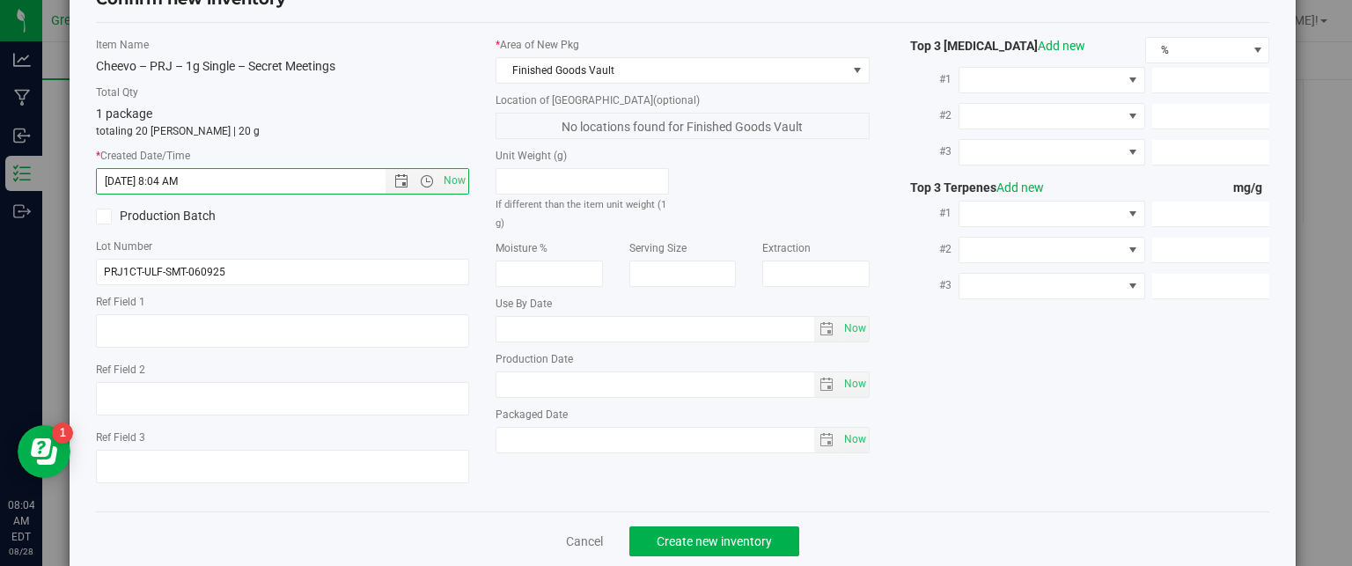
scroll to position [90, 0]
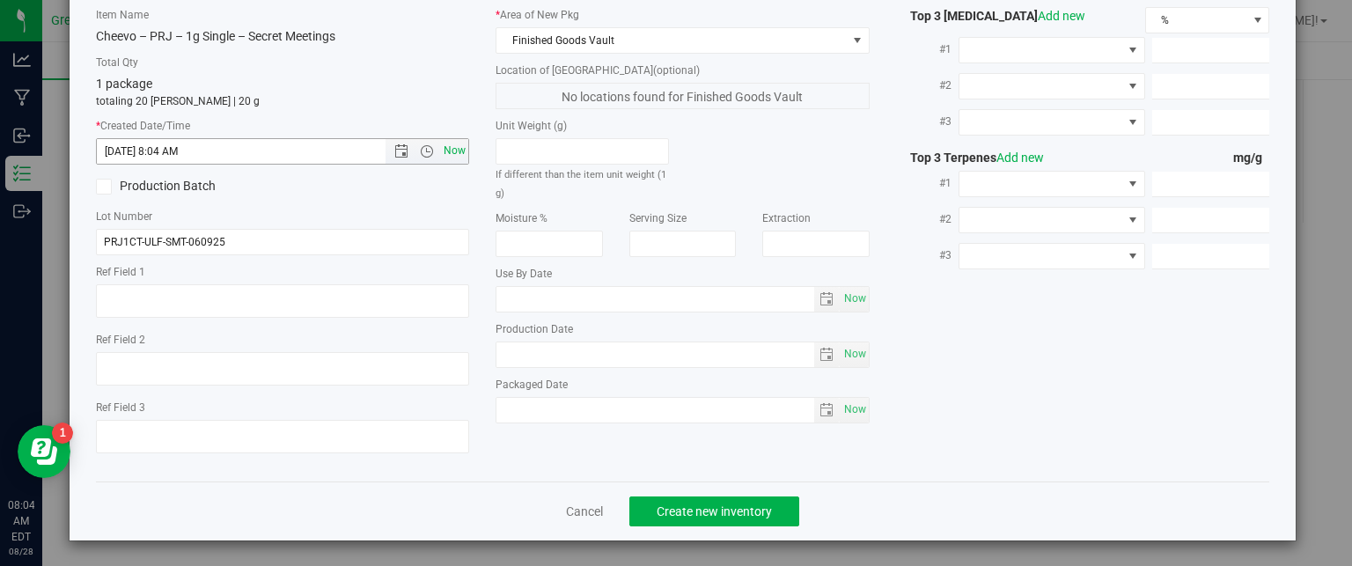
click at [453, 147] on span "Now" at bounding box center [455, 151] width 30 height 26
click at [709, 511] on span "Create new inventory" at bounding box center [714, 511] width 115 height 14
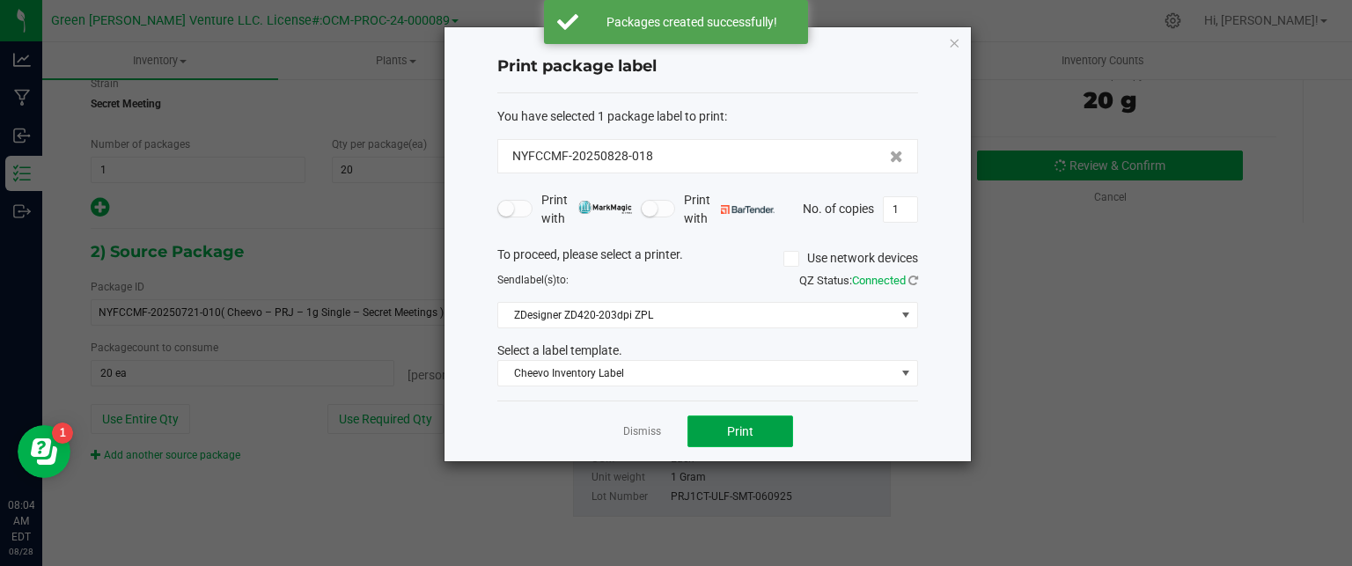
click at [746, 427] on span "Print" at bounding box center [740, 431] width 26 height 14
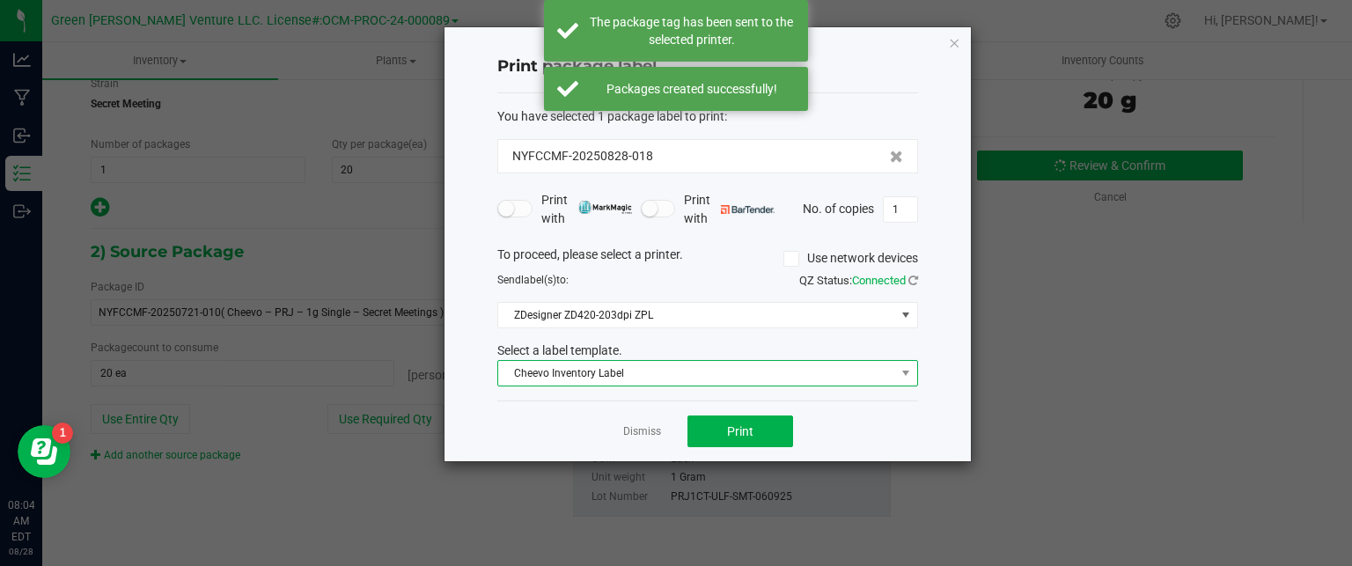
click at [703, 368] on span "Cheevo Inventory Label" at bounding box center [696, 373] width 397 height 25
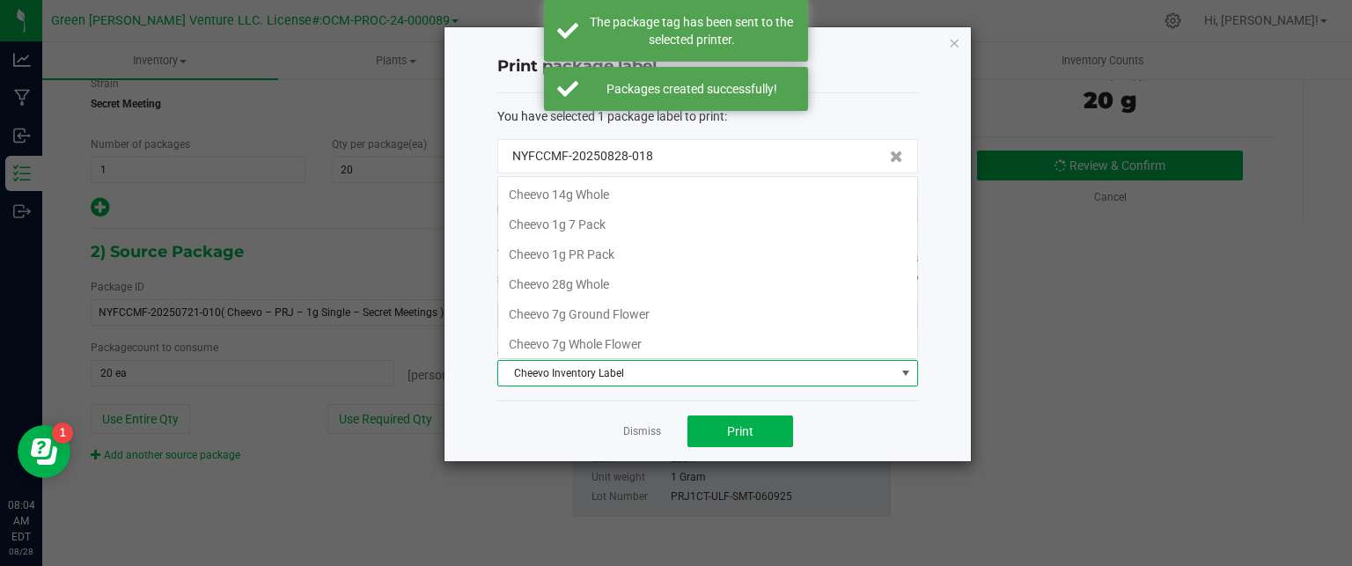
scroll to position [32, 0]
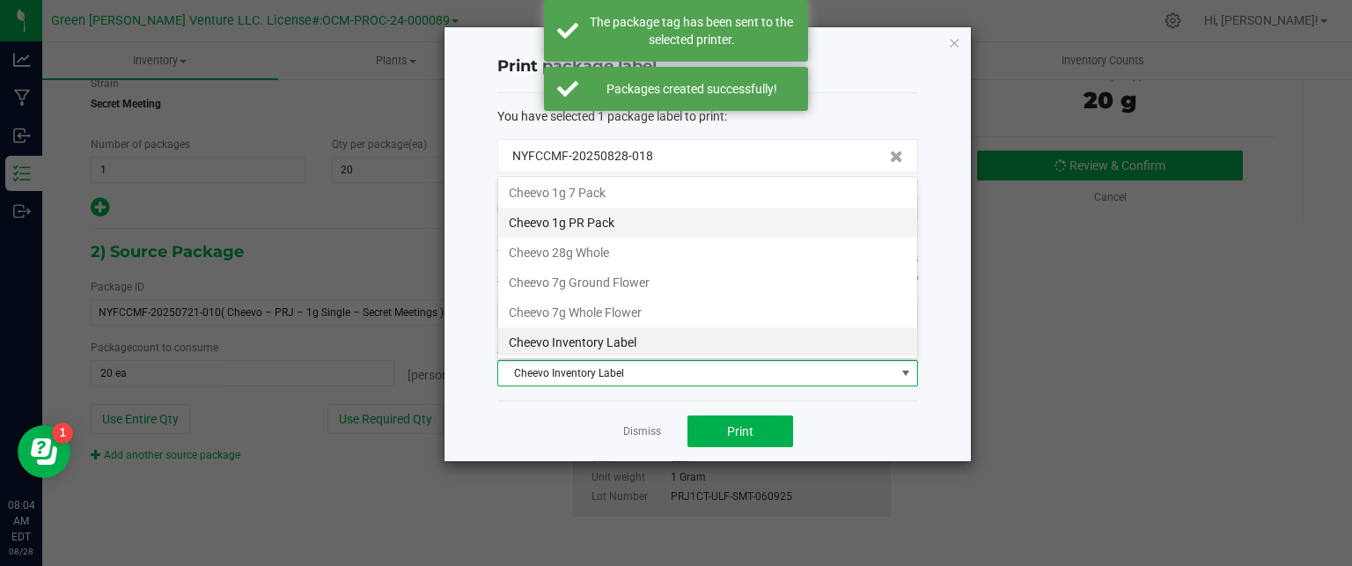
click at [623, 221] on li "Cheevo 1g PR Pack" at bounding box center [707, 223] width 419 height 30
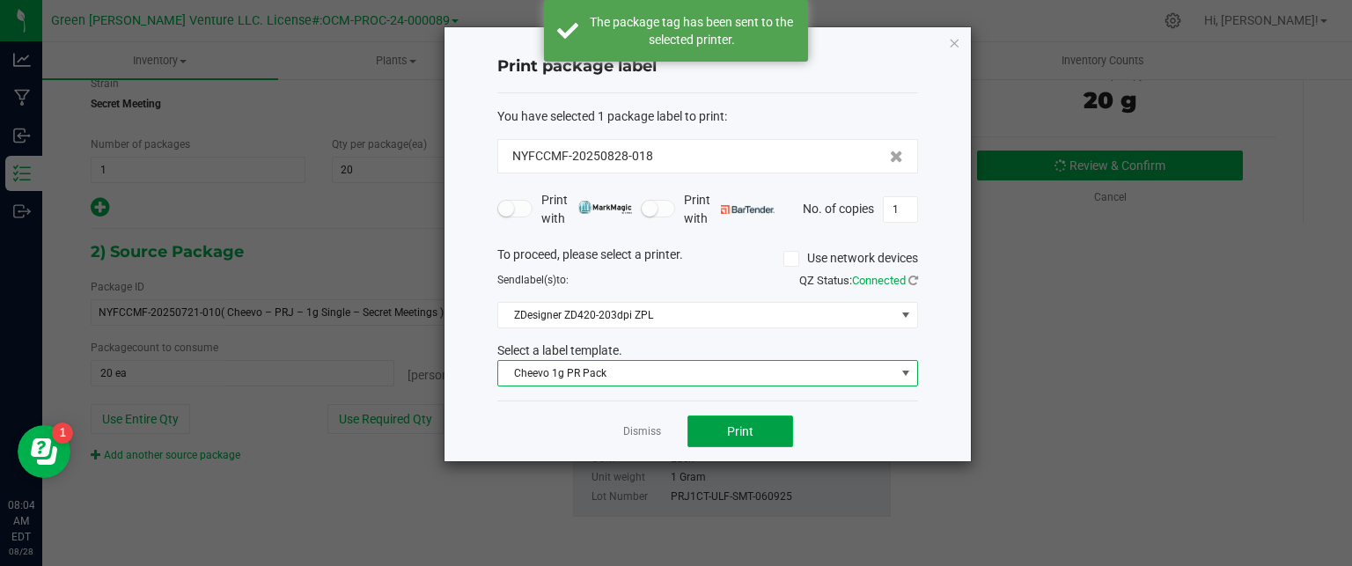
click at [737, 435] on span "Print" at bounding box center [740, 431] width 26 height 14
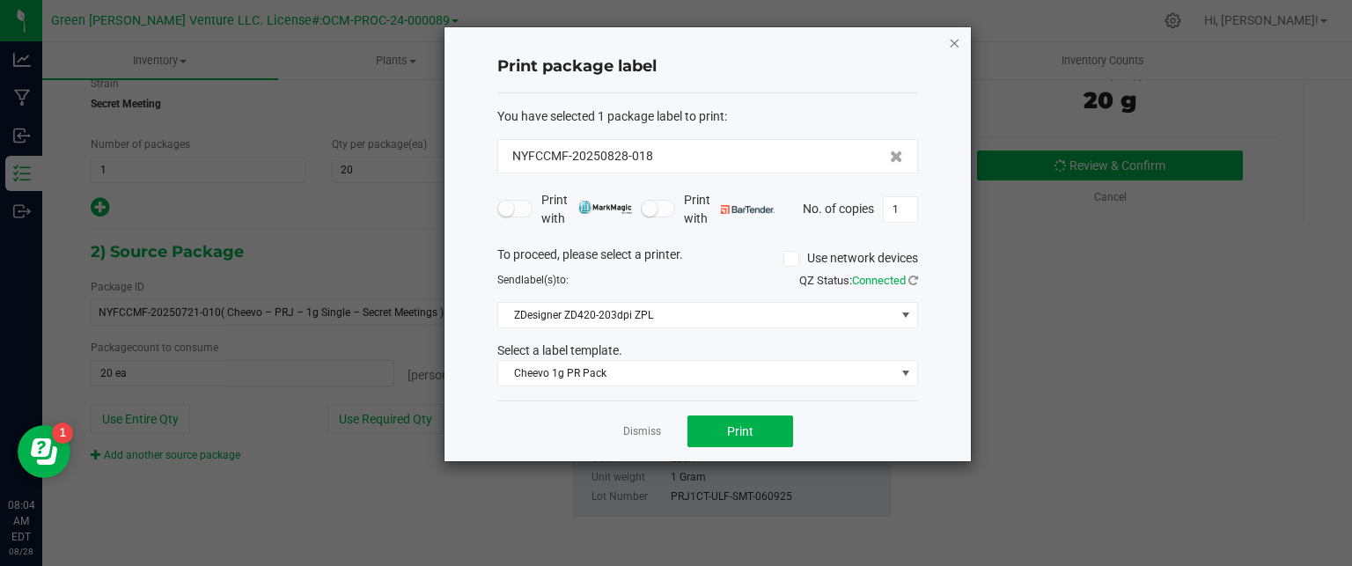
click at [953, 41] on icon "button" at bounding box center [954, 42] width 12 height 21
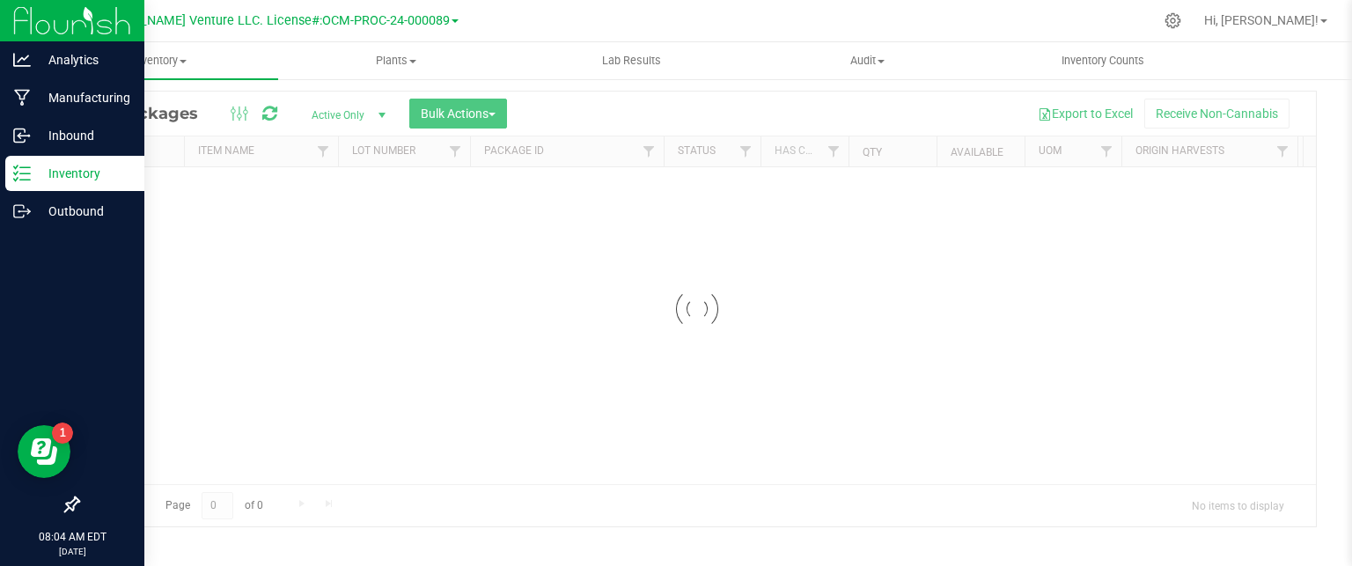
scroll to position [48, 0]
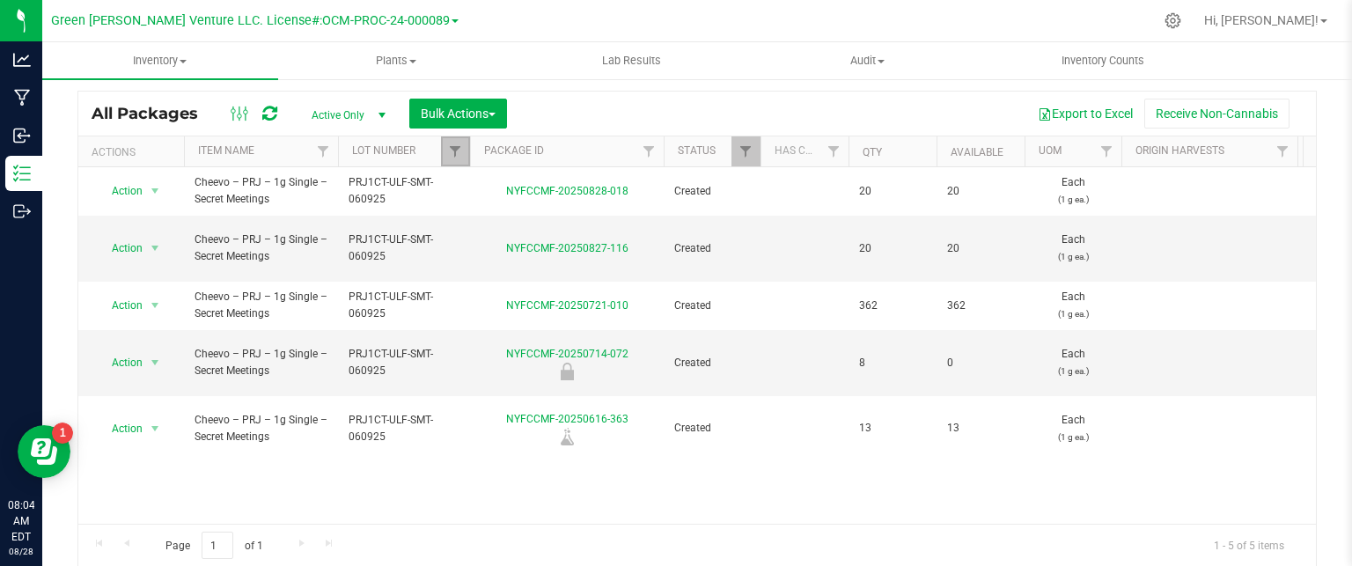
click at [463, 151] on link "Filter" at bounding box center [455, 151] width 29 height 30
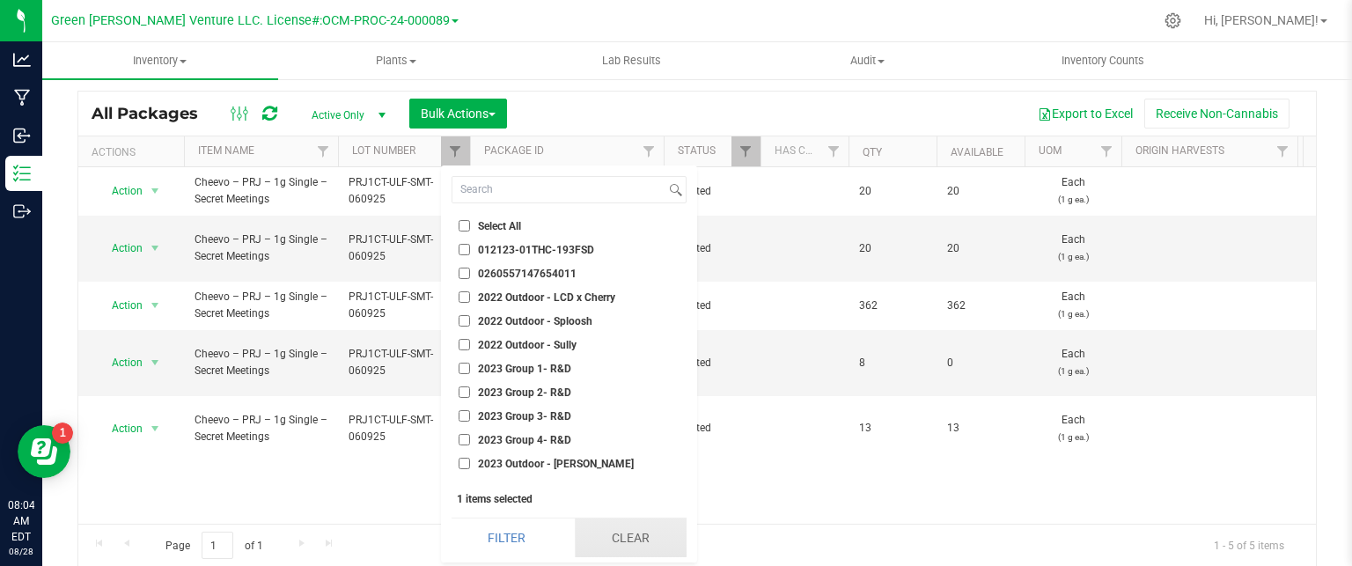
click at [603, 531] on button "Clear" at bounding box center [631, 538] width 112 height 39
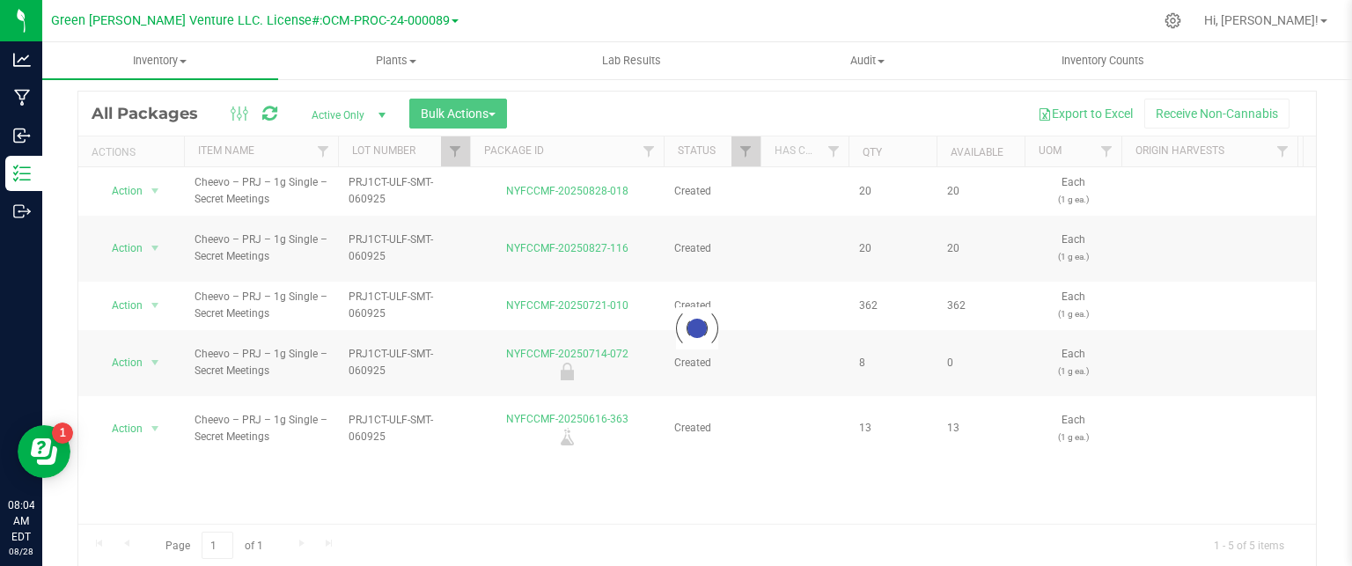
checkbox input "false"
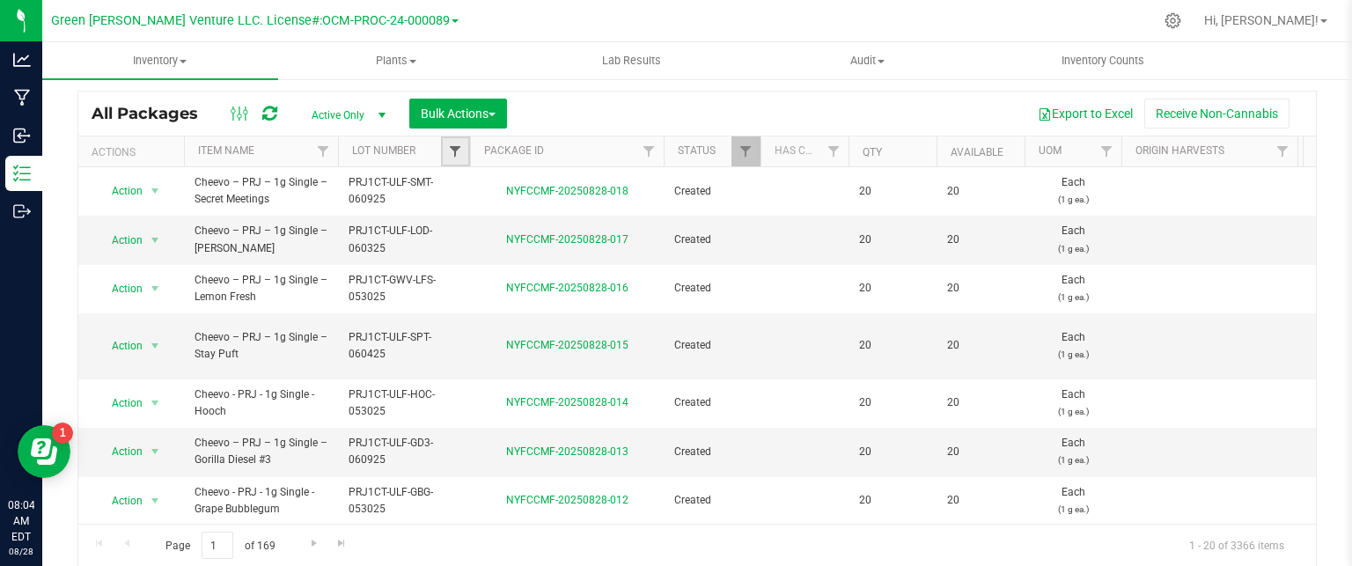
click at [451, 151] on span "Filter" at bounding box center [455, 151] width 14 height 14
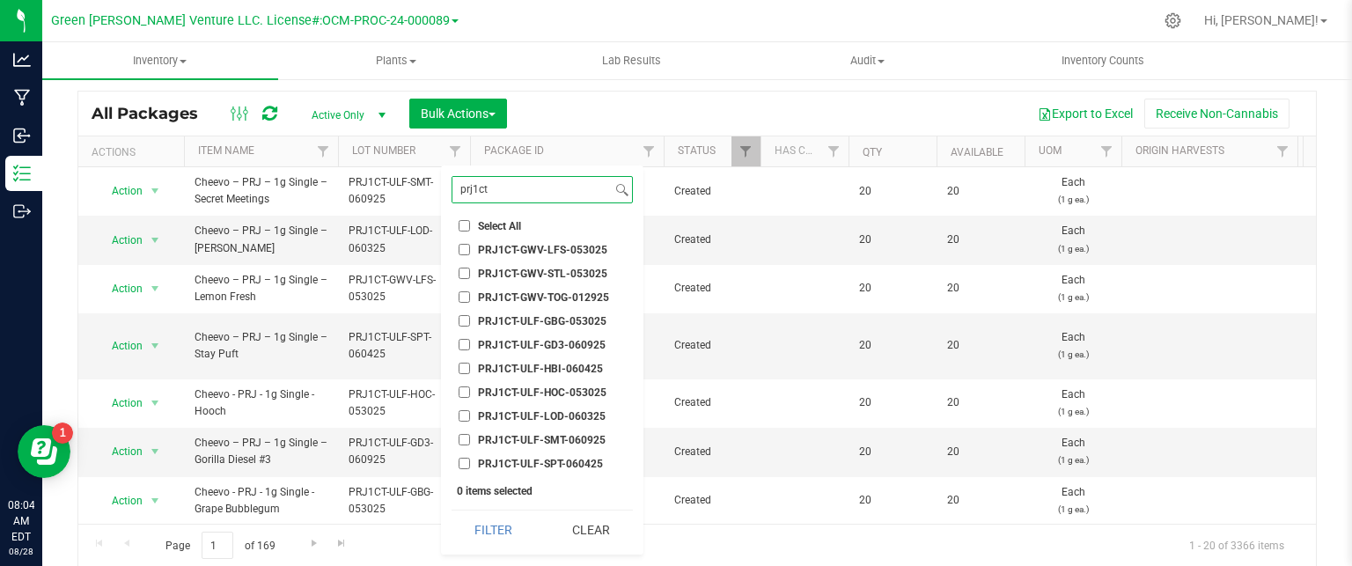
type input "prj1ct"
click at [465, 465] on input "PRJ1CT-ULF-SPT-060425" at bounding box center [464, 463] width 11 height 11
checkbox input "true"
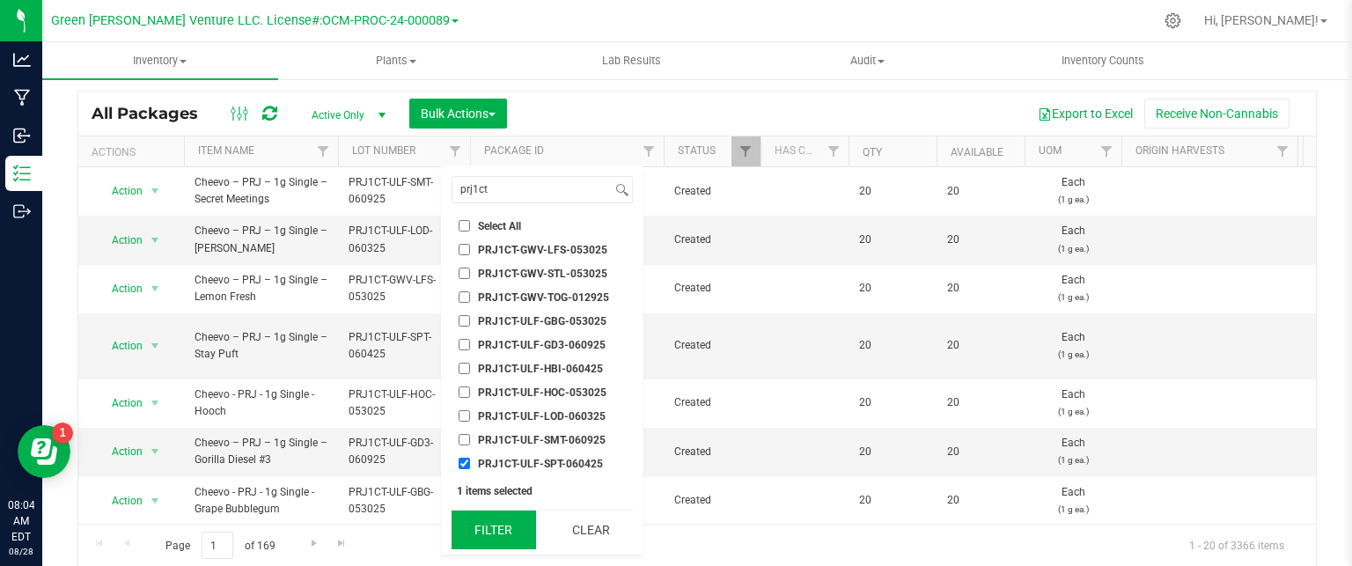
click at [475, 521] on button "Filter" at bounding box center [494, 530] width 85 height 39
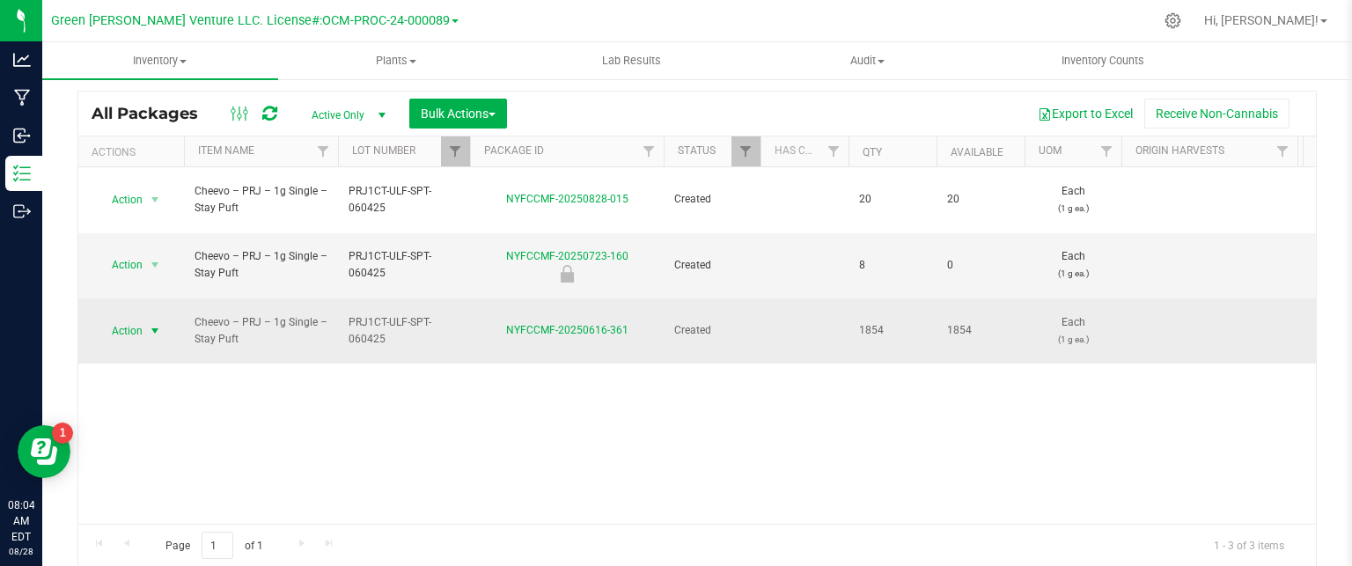
click at [140, 319] on span "Action" at bounding box center [120, 331] width 48 height 25
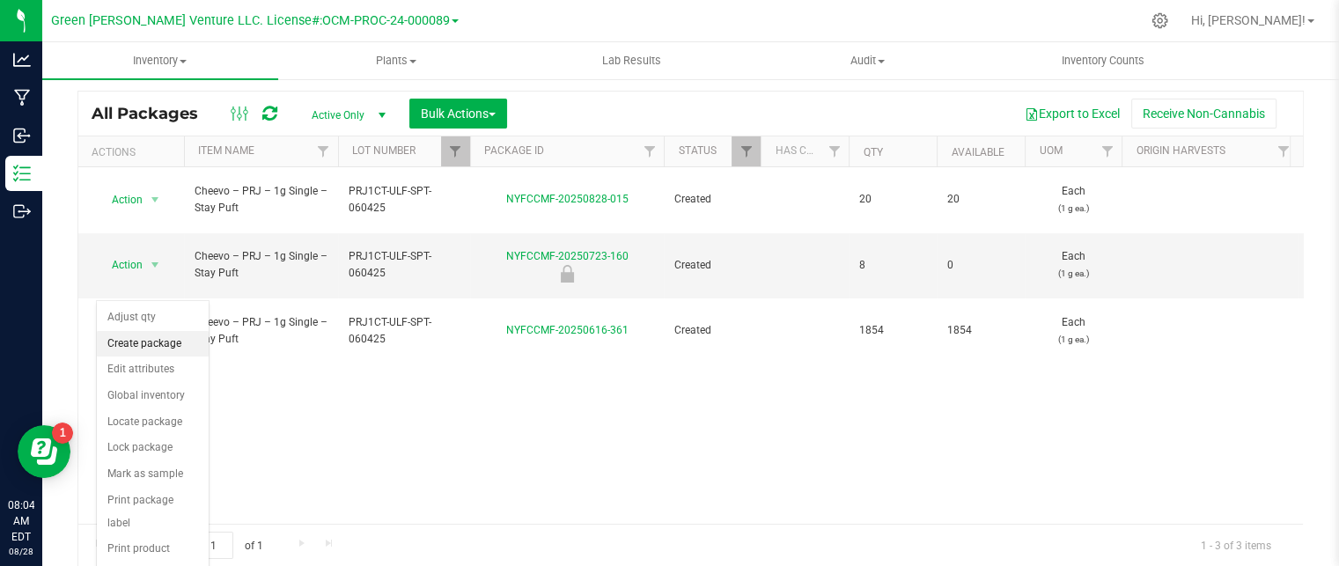
click at [139, 349] on li "Create package" at bounding box center [153, 344] width 112 height 26
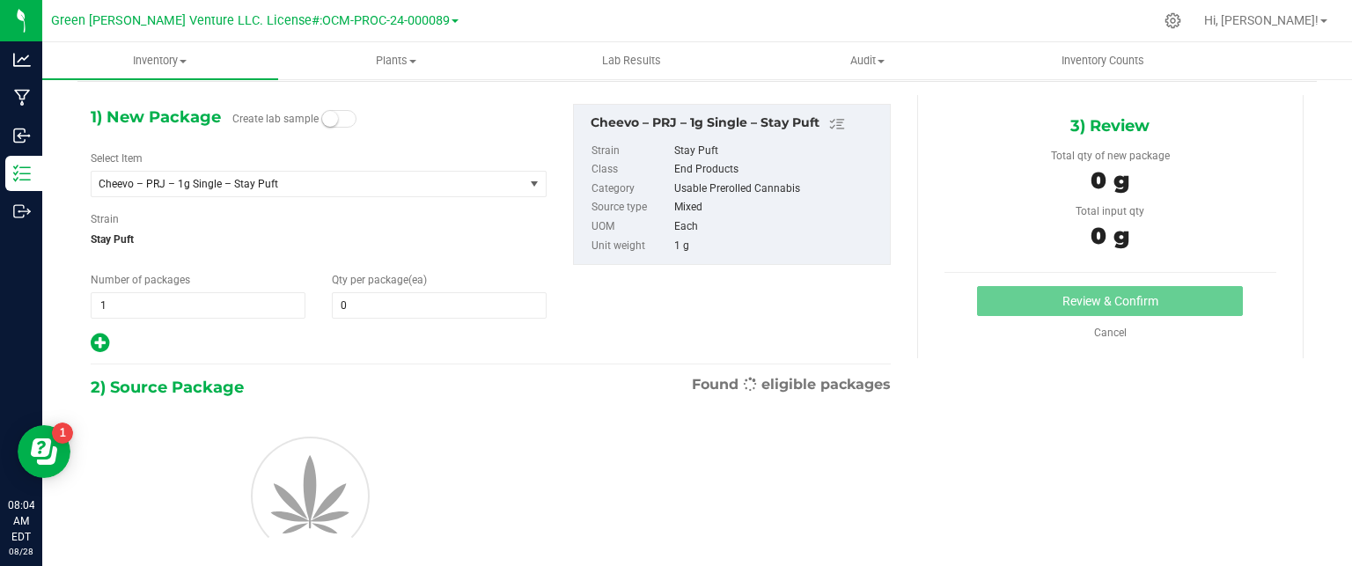
scroll to position [62, 0]
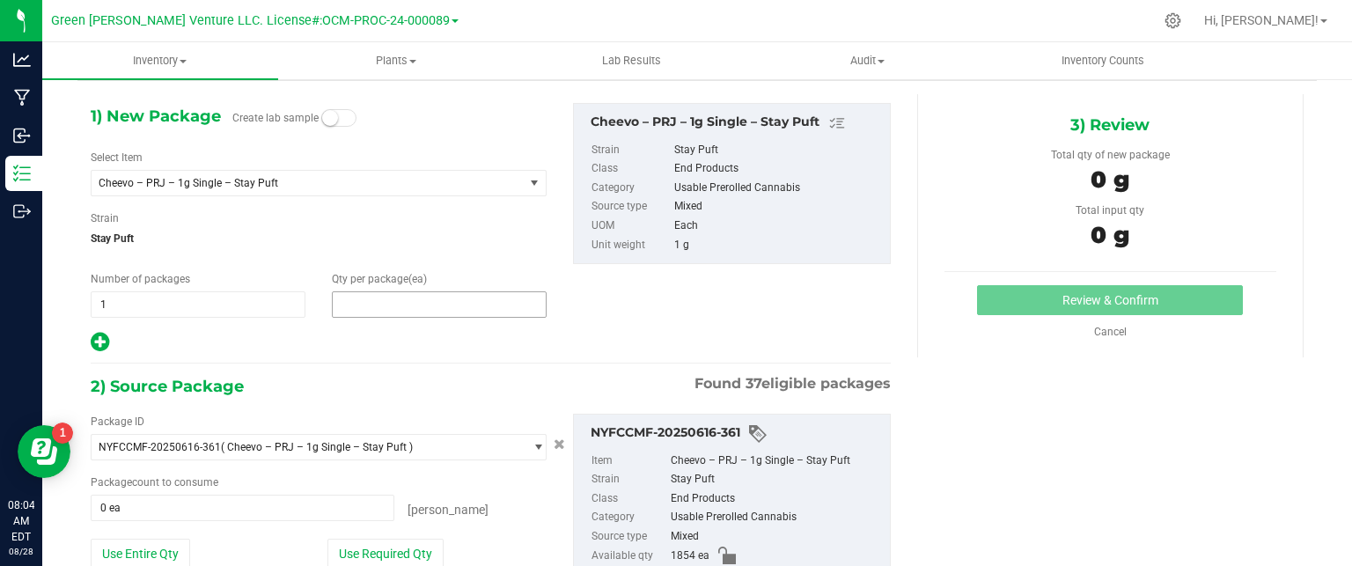
click at [358, 302] on span at bounding box center [439, 304] width 215 height 26
type input "20"
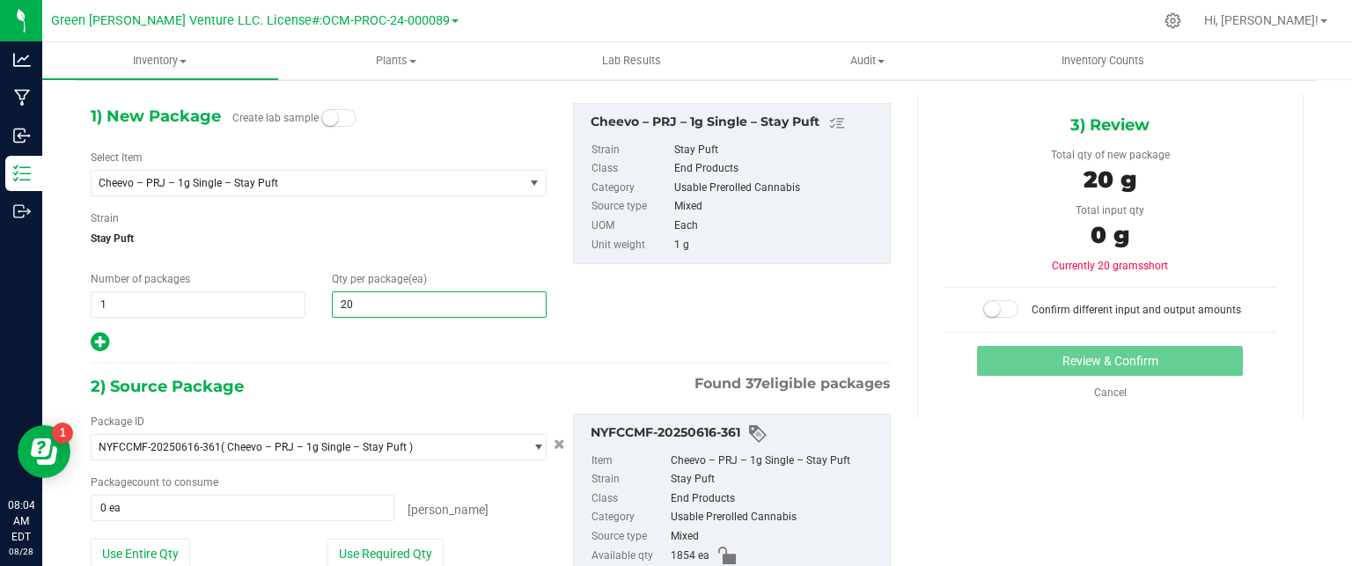
type input "20"
click at [368, 359] on div "1) New Package Create lab sample Select Item Cheevo – PRJ – 1g Single – Stay Pu…" at bounding box center [490, 381] width 827 height 575
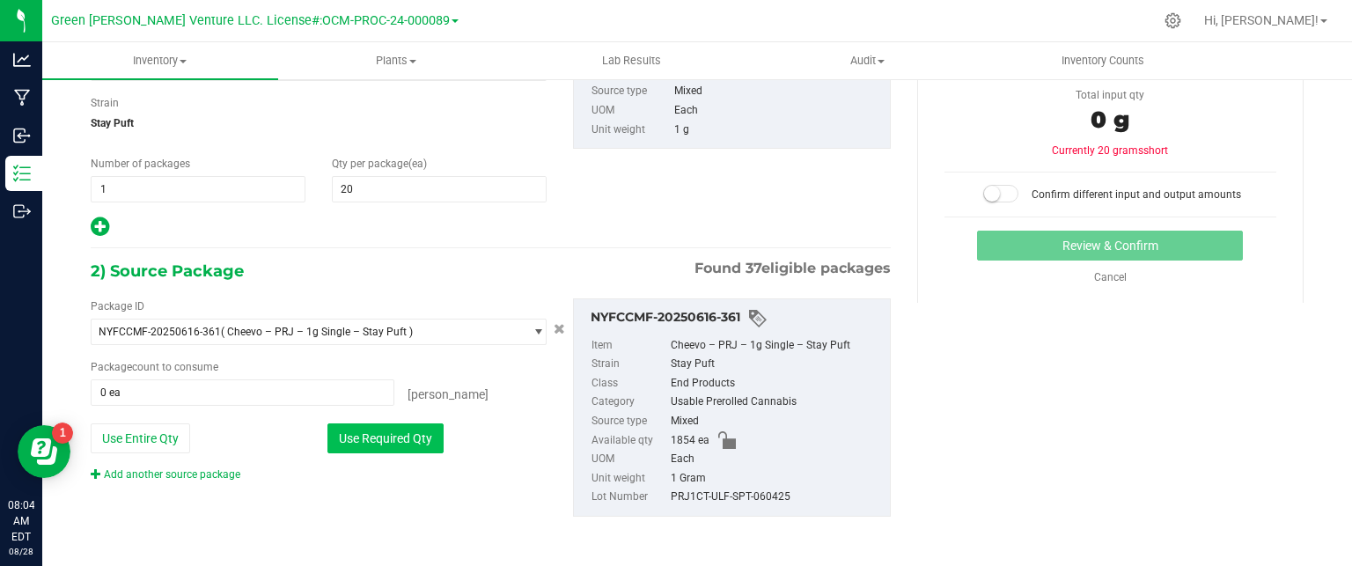
click at [402, 450] on button "Use Required Qty" at bounding box center [386, 438] width 116 height 30
type input "20 ea"
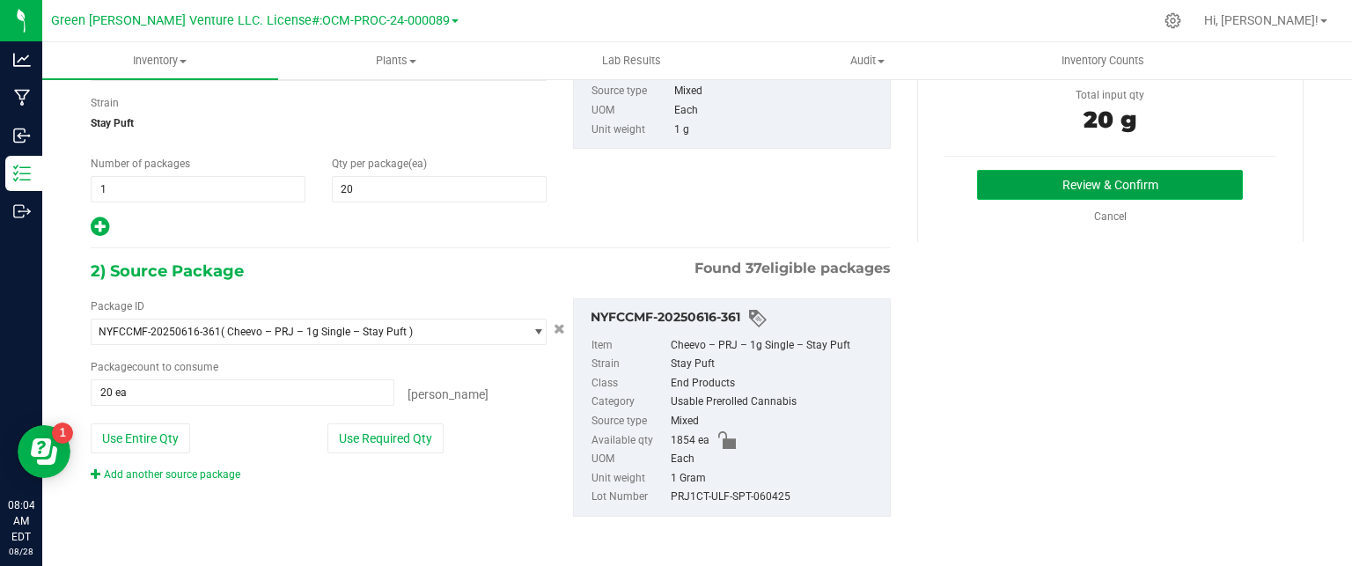
click at [1053, 174] on button "Review & Confirm" at bounding box center [1110, 185] width 266 height 30
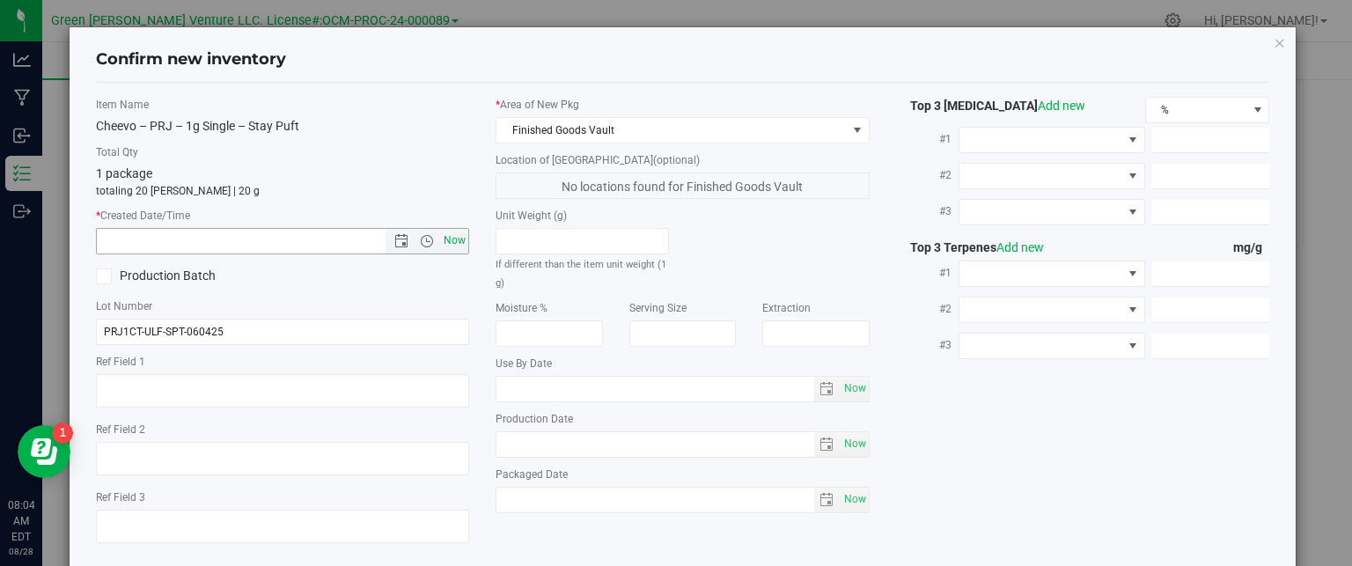
click at [458, 235] on span "Now" at bounding box center [455, 241] width 30 height 26
type input "8/28/2025 8:04 AM"
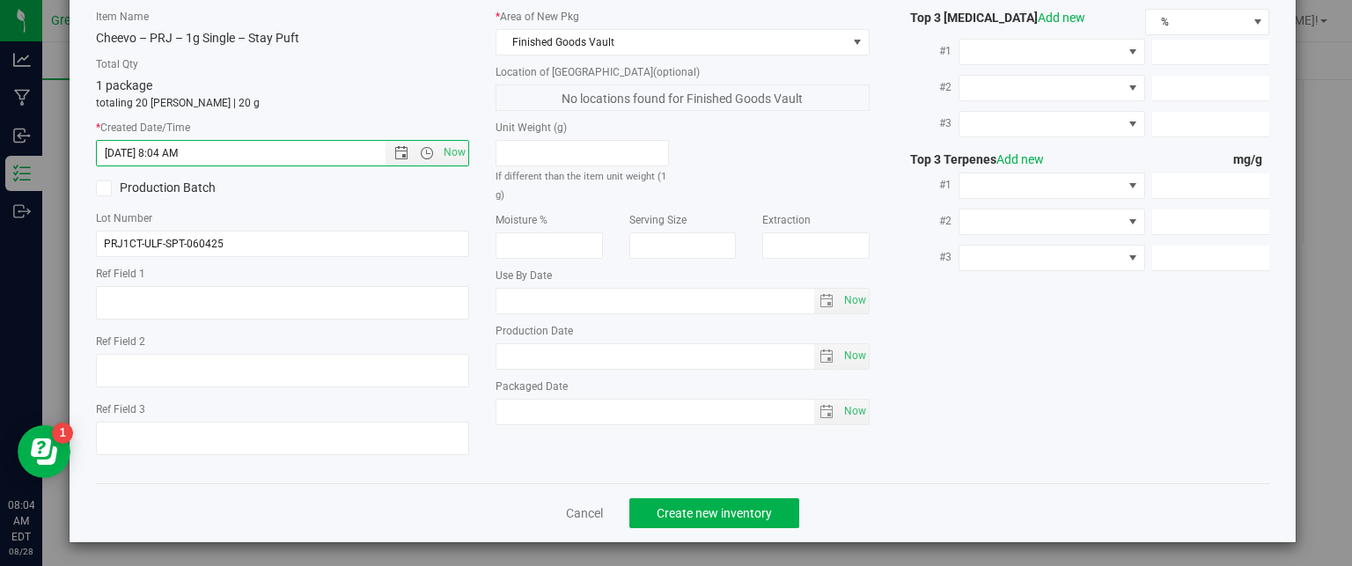
scroll to position [90, 0]
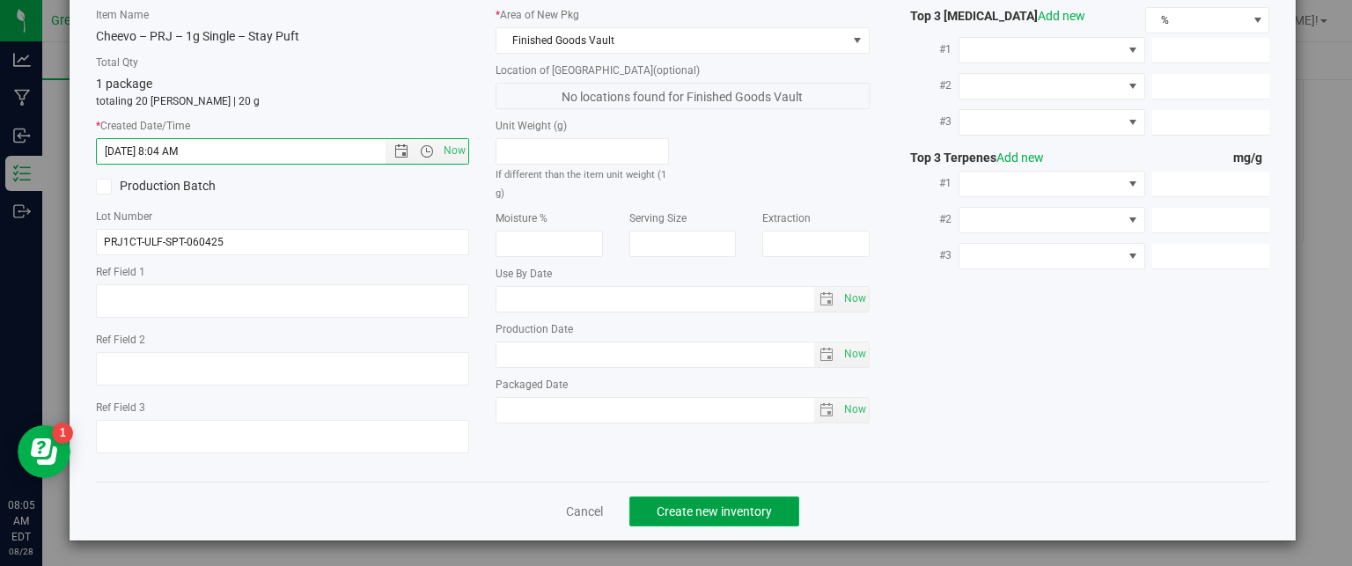
click at [732, 505] on span "Create new inventory" at bounding box center [714, 511] width 115 height 14
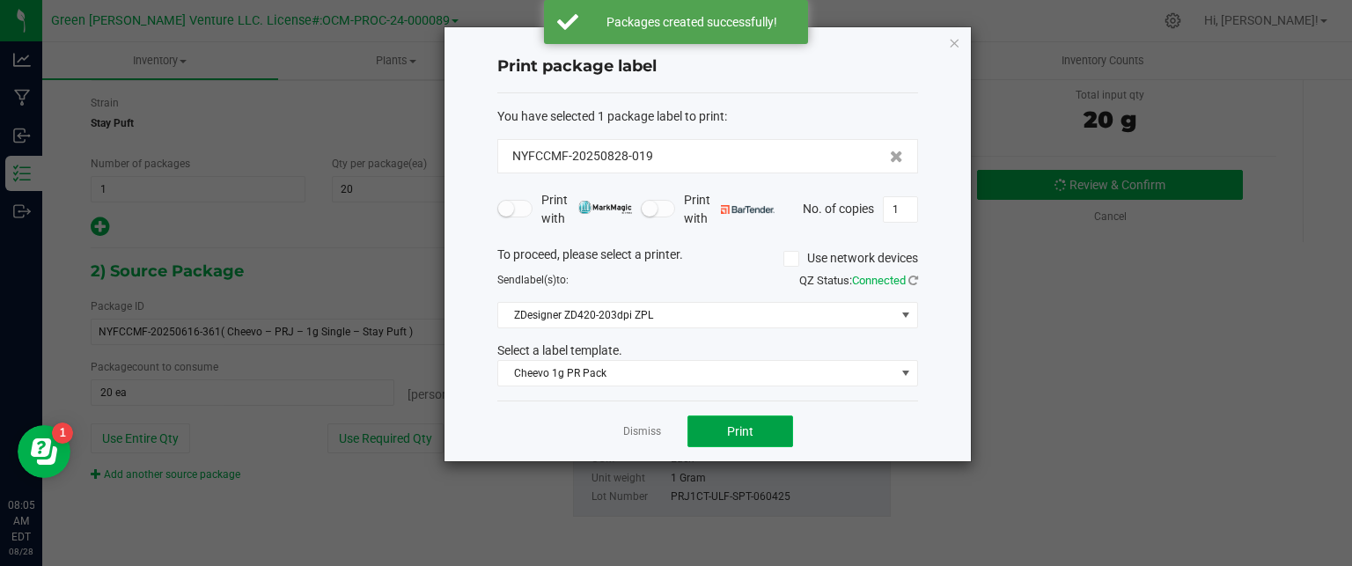
click at [737, 427] on span "Print" at bounding box center [740, 431] width 26 height 14
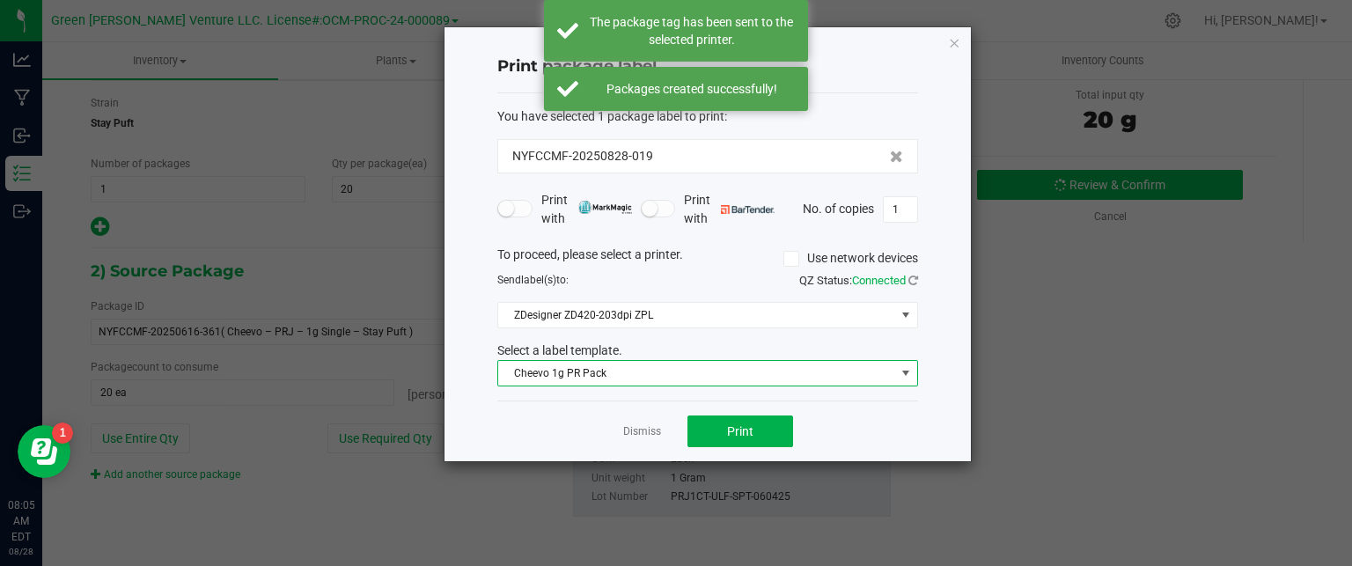
click at [704, 379] on span "Cheevo 1g PR Pack" at bounding box center [696, 373] width 397 height 25
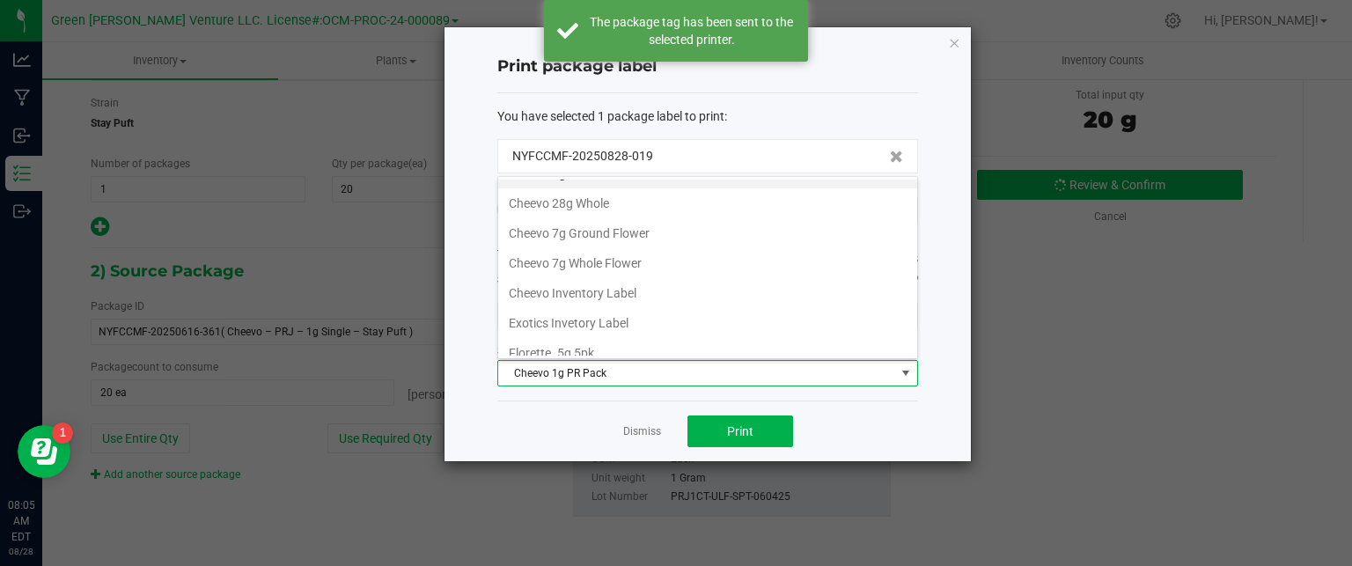
scroll to position [176, 0]
click at [582, 203] on li "Cheevo Inventory Label" at bounding box center [707, 198] width 419 height 30
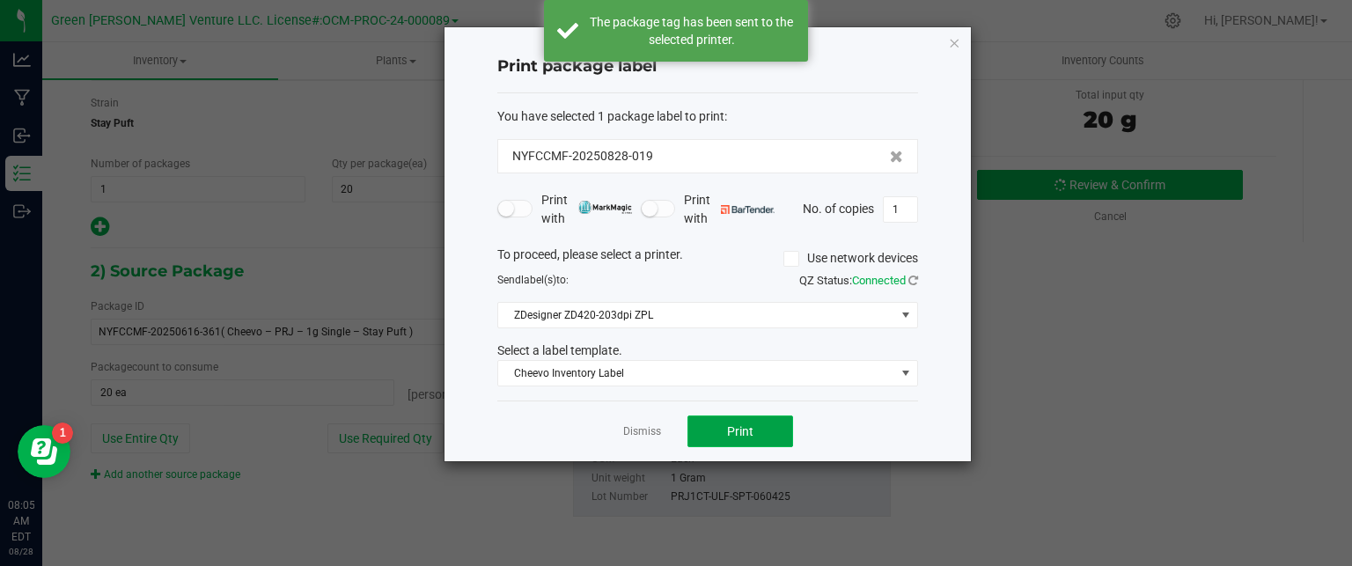
click at [765, 424] on button "Print" at bounding box center [741, 432] width 106 height 32
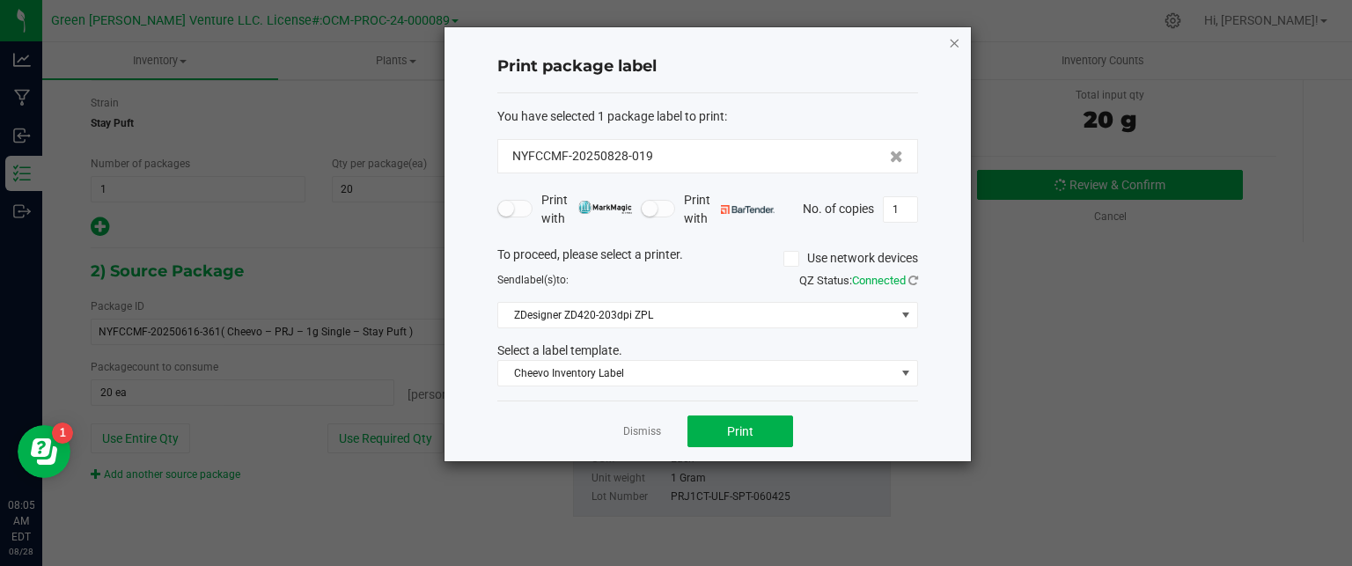
click at [954, 44] on icon "button" at bounding box center [954, 42] width 12 height 21
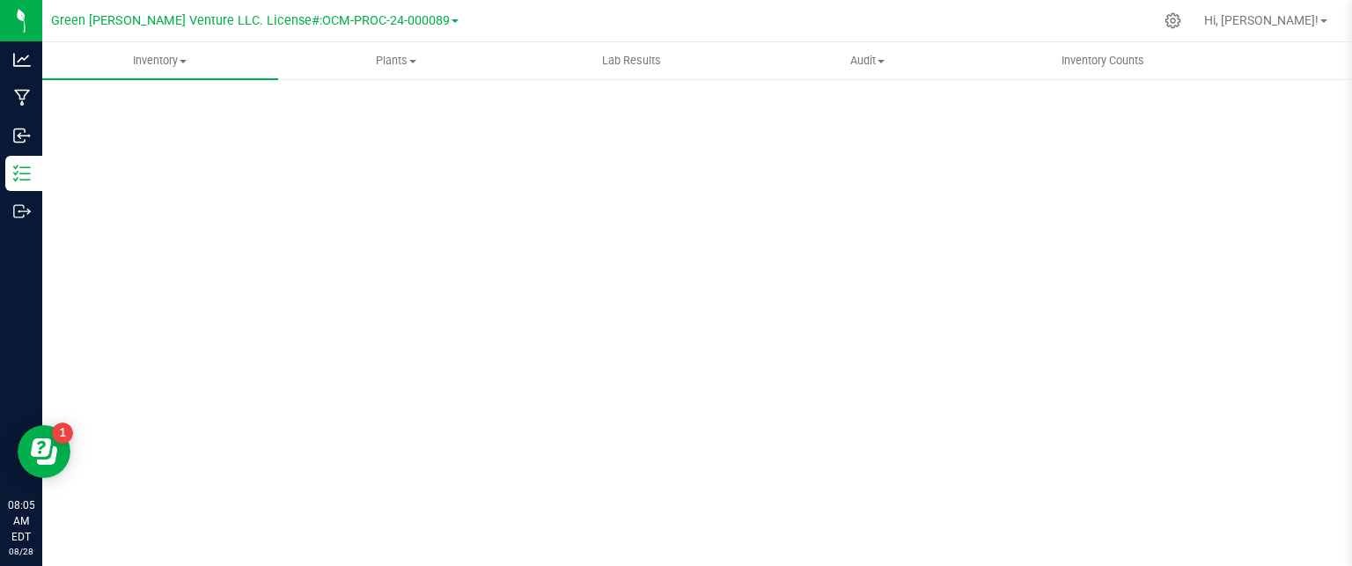
scroll to position [48, 0]
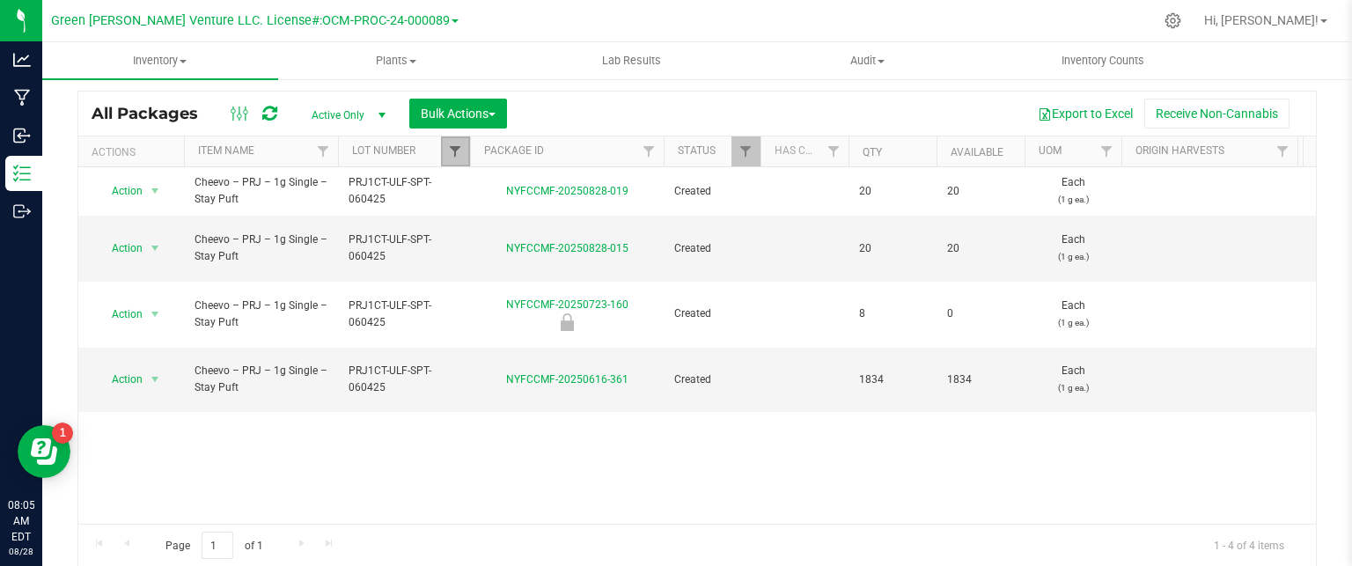
click at [458, 144] on span "Filter" at bounding box center [455, 151] width 14 height 14
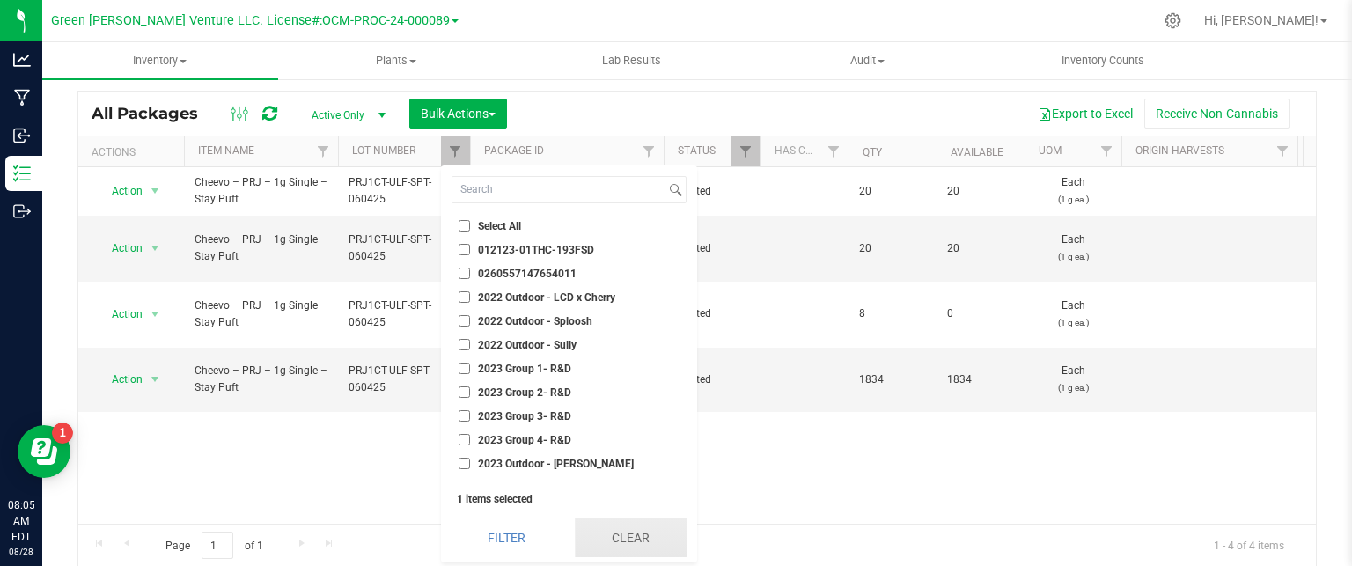
click at [612, 538] on button "Clear" at bounding box center [631, 538] width 112 height 39
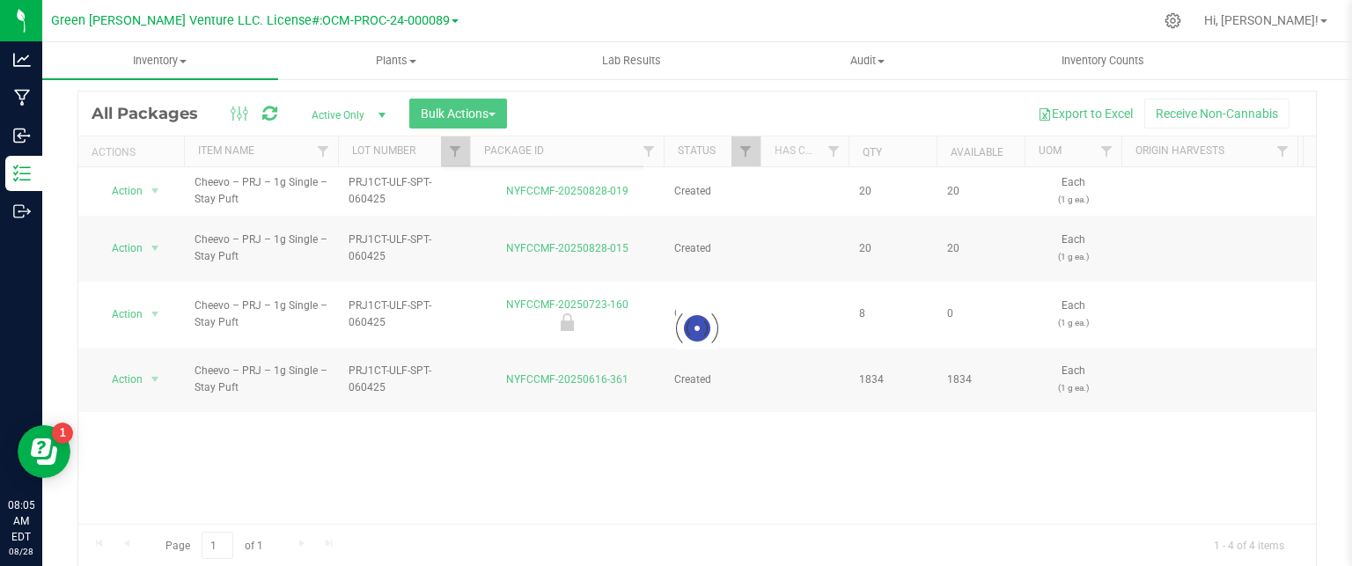
checkbox input "false"
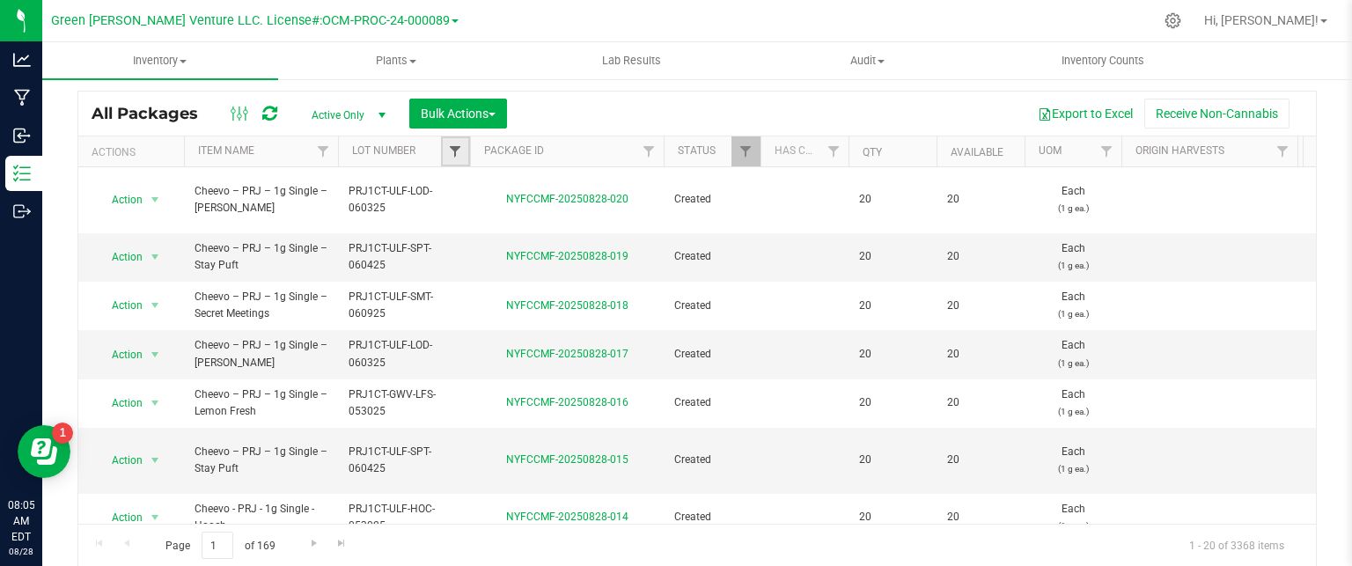
click at [457, 147] on span "Filter" at bounding box center [455, 151] width 14 height 14
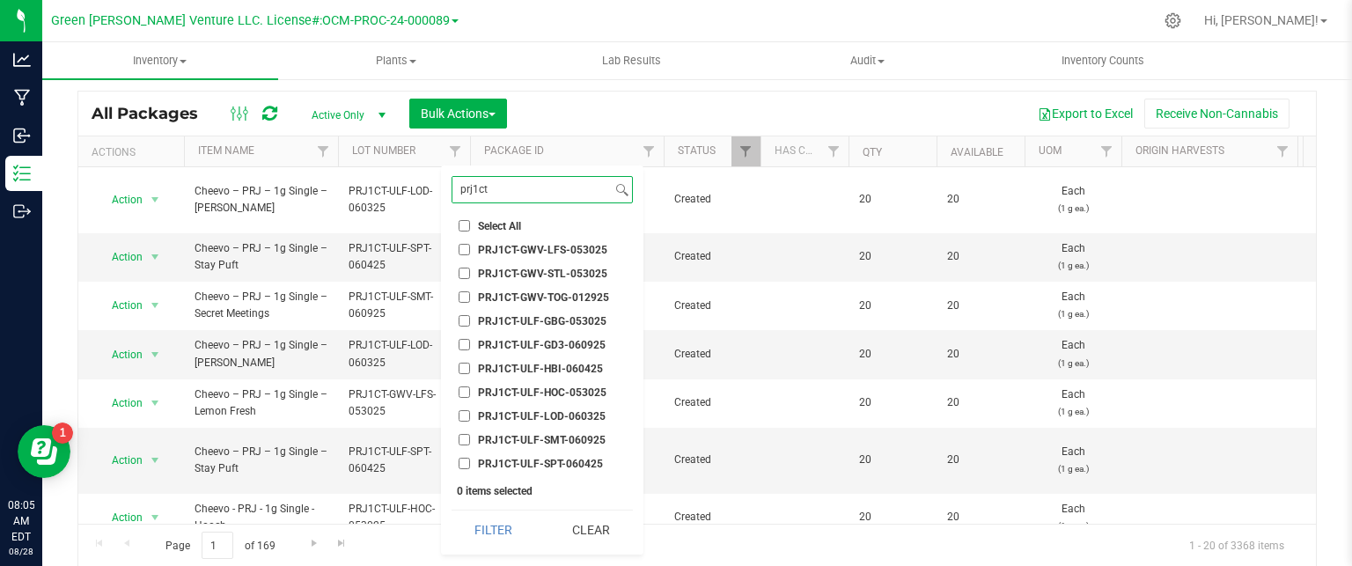
type input "prj1ct"
click at [461, 274] on input "PRJ1CT-GWV-STL-053025" at bounding box center [464, 273] width 11 height 11
checkbox input "true"
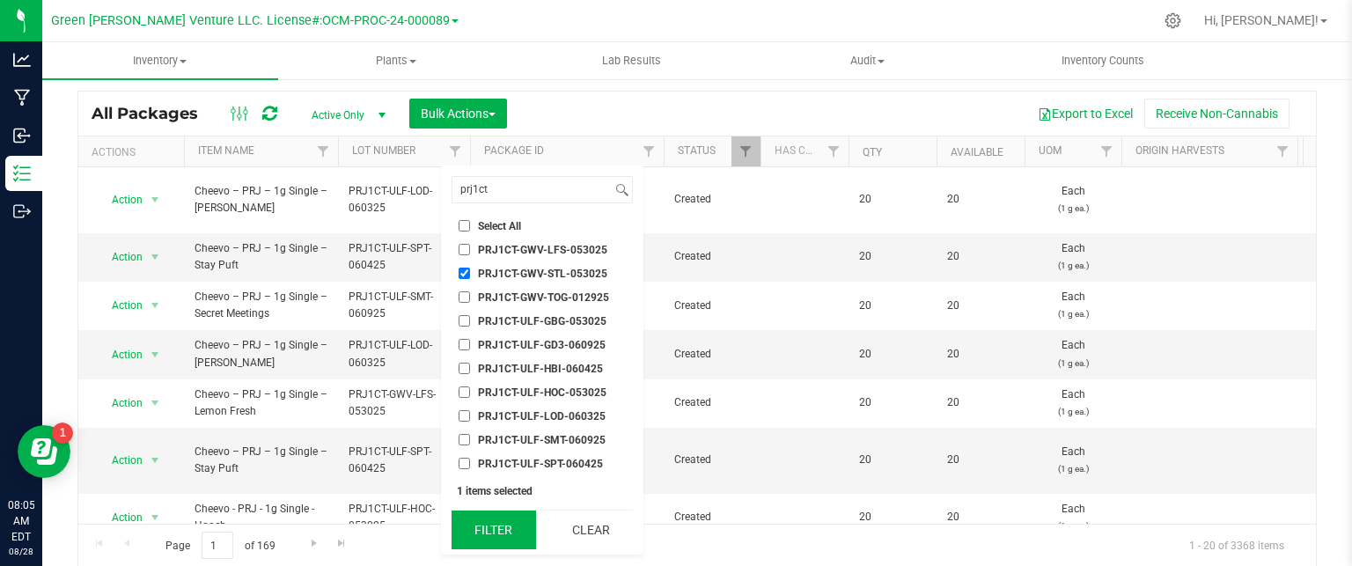
click at [533, 530] on button "Filter" at bounding box center [494, 530] width 85 height 39
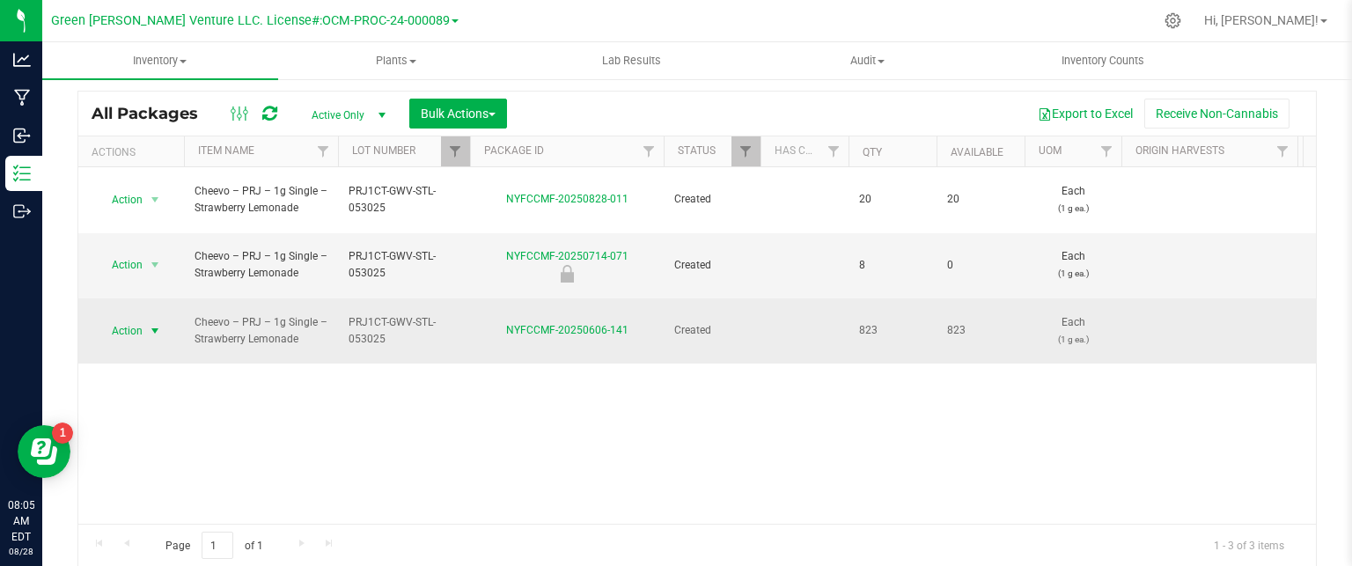
click at [144, 298] on td "Action Action Adjust qty Create package Edit attributes Global inventory Locate…" at bounding box center [131, 330] width 106 height 65
click at [142, 319] on span "Action" at bounding box center [120, 331] width 48 height 25
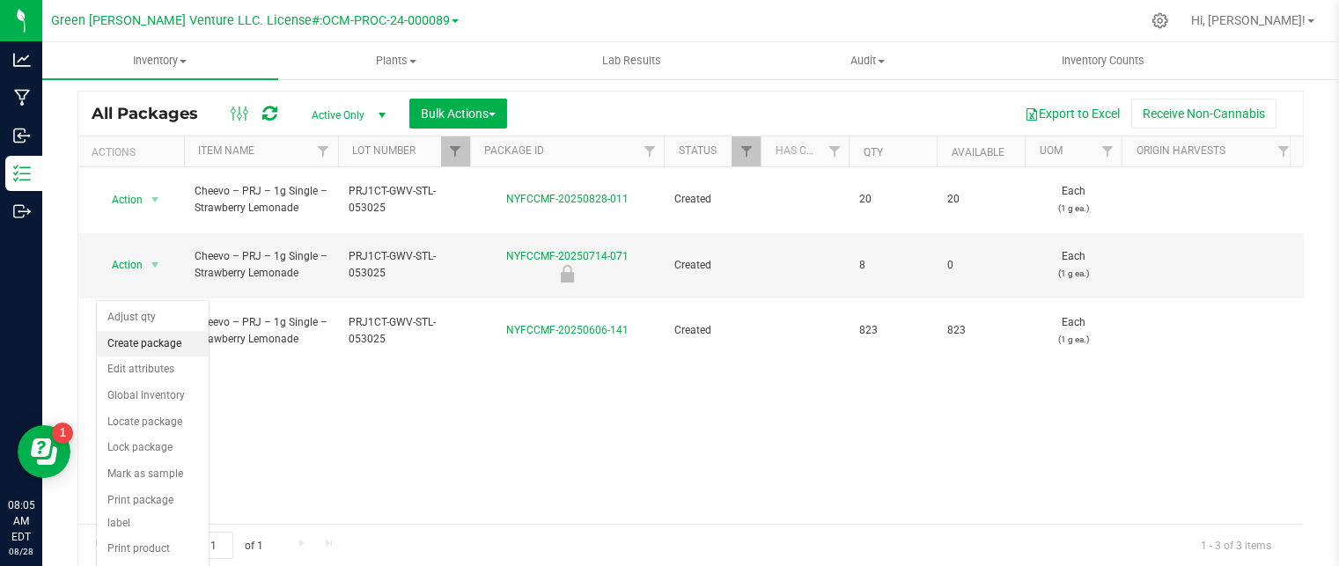
click at [156, 349] on li "Create package" at bounding box center [153, 344] width 112 height 26
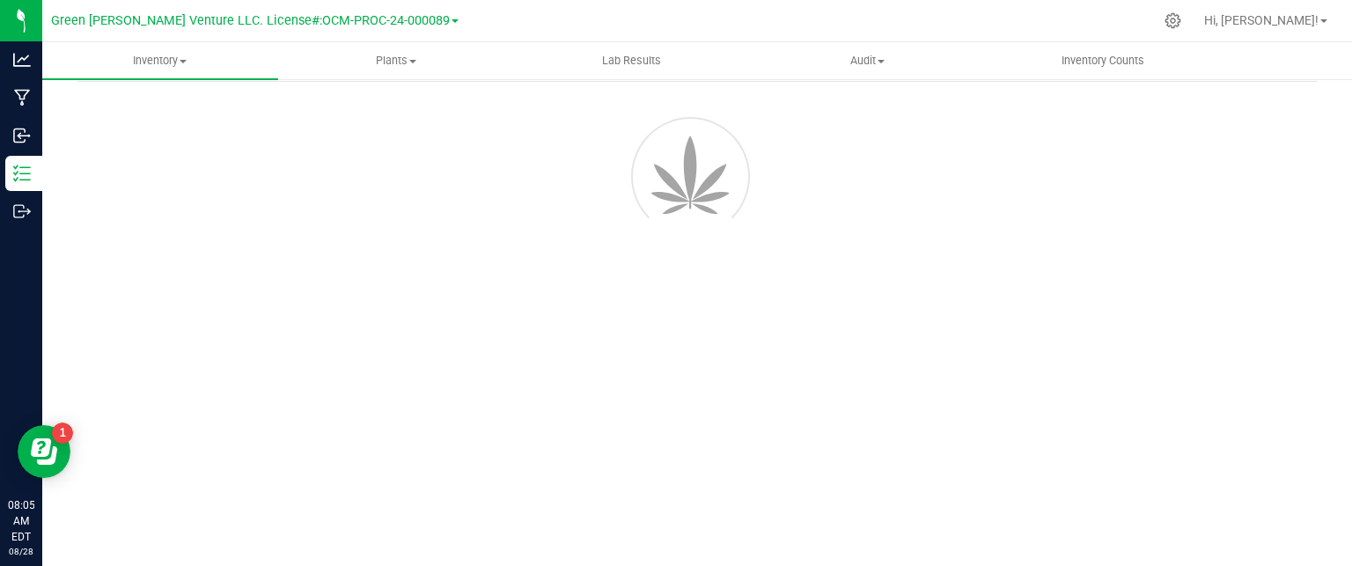
scroll to position [62, 0]
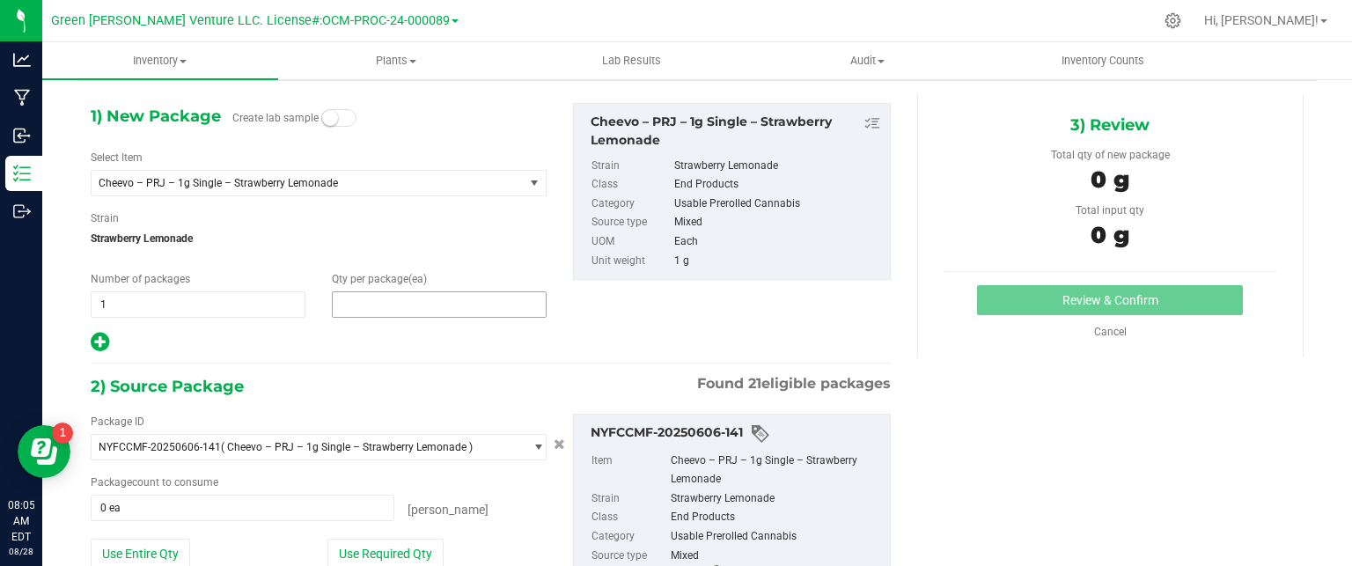
click at [409, 309] on span at bounding box center [439, 304] width 215 height 26
type input "20"
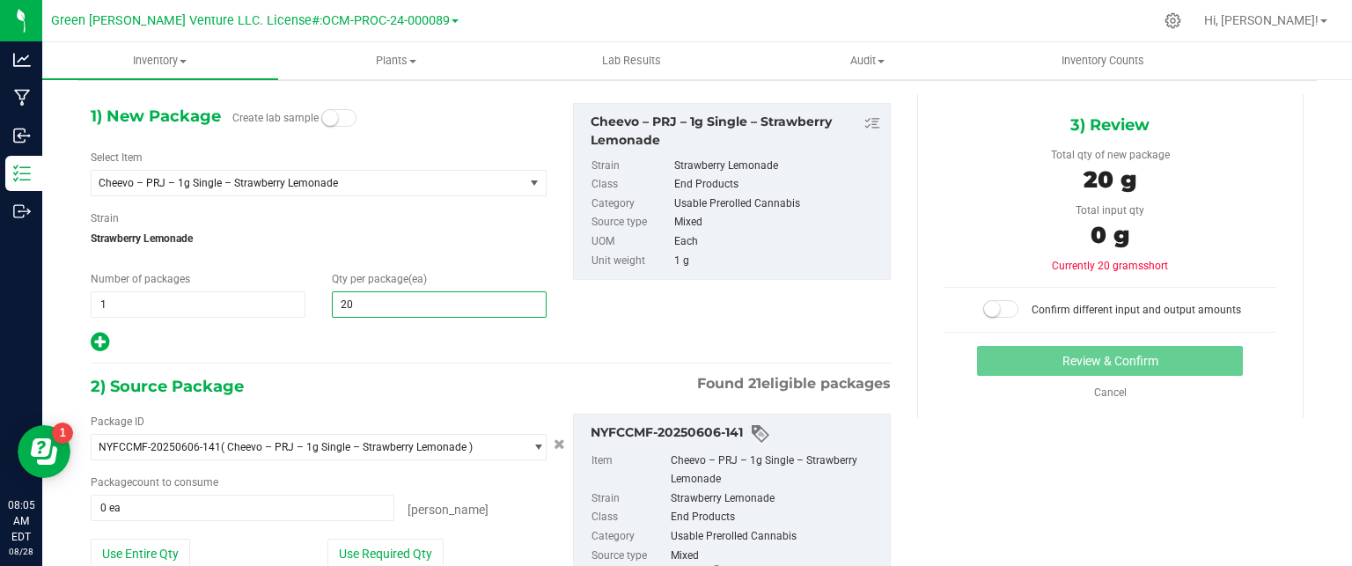
type input "20"
click at [364, 334] on div at bounding box center [319, 342] width 456 height 23
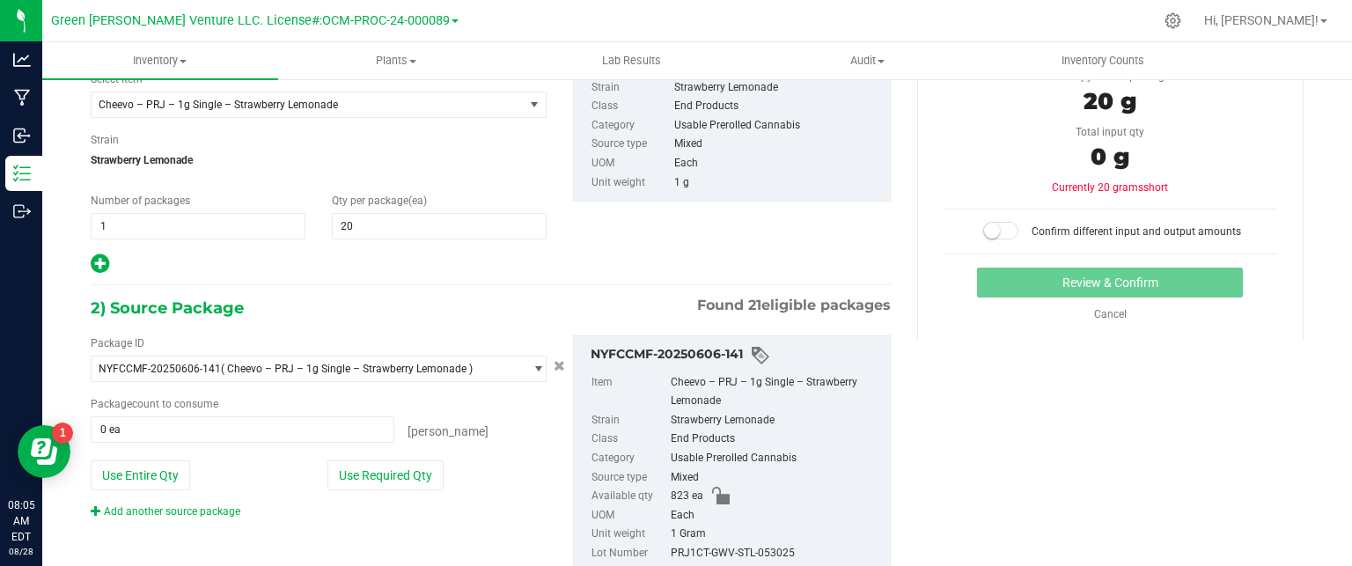
scroll to position [196, 0]
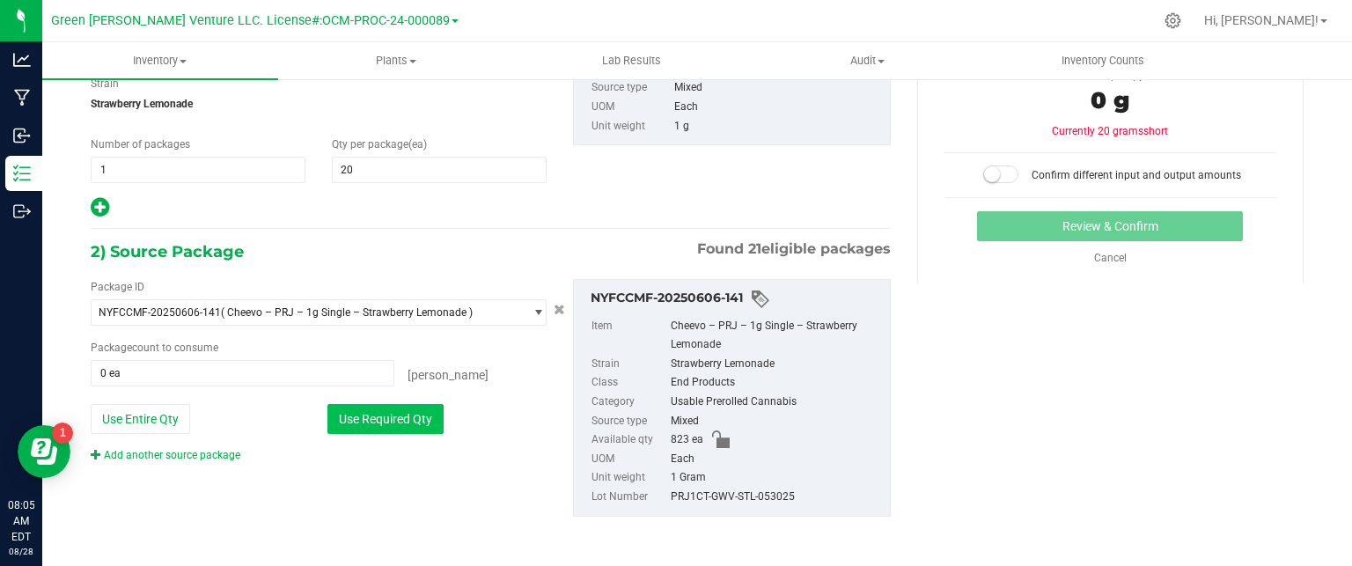
click at [428, 418] on button "Use Required Qty" at bounding box center [386, 419] width 116 height 30
type input "20 ea"
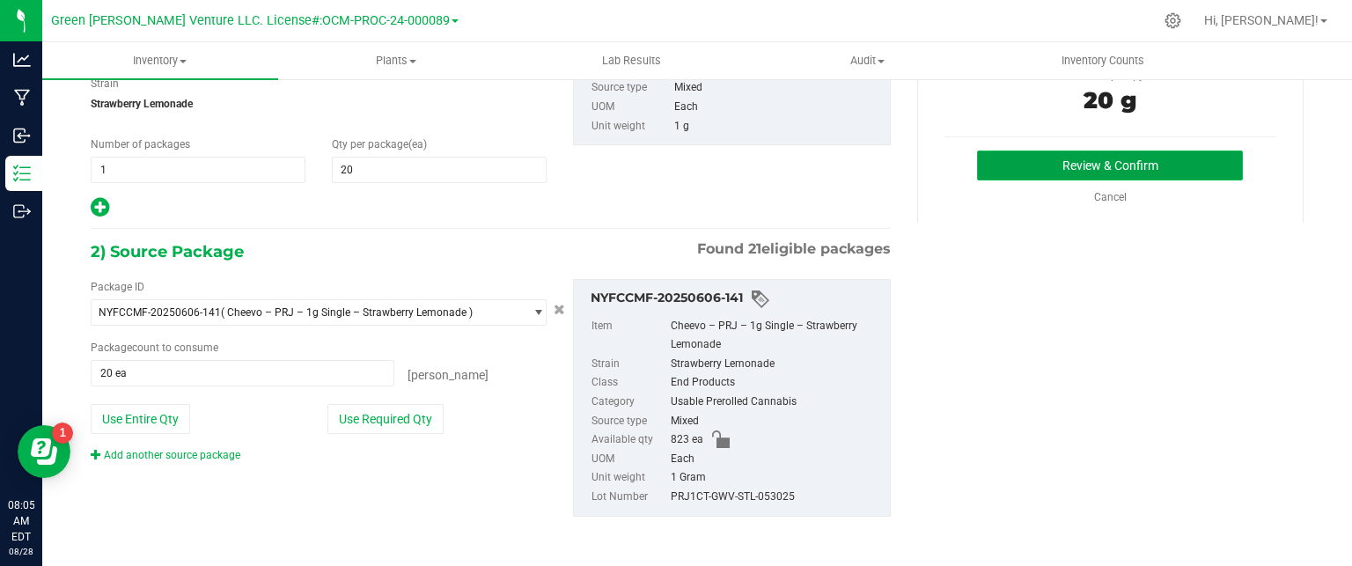
click at [1136, 167] on button "Review & Confirm" at bounding box center [1110, 166] width 266 height 30
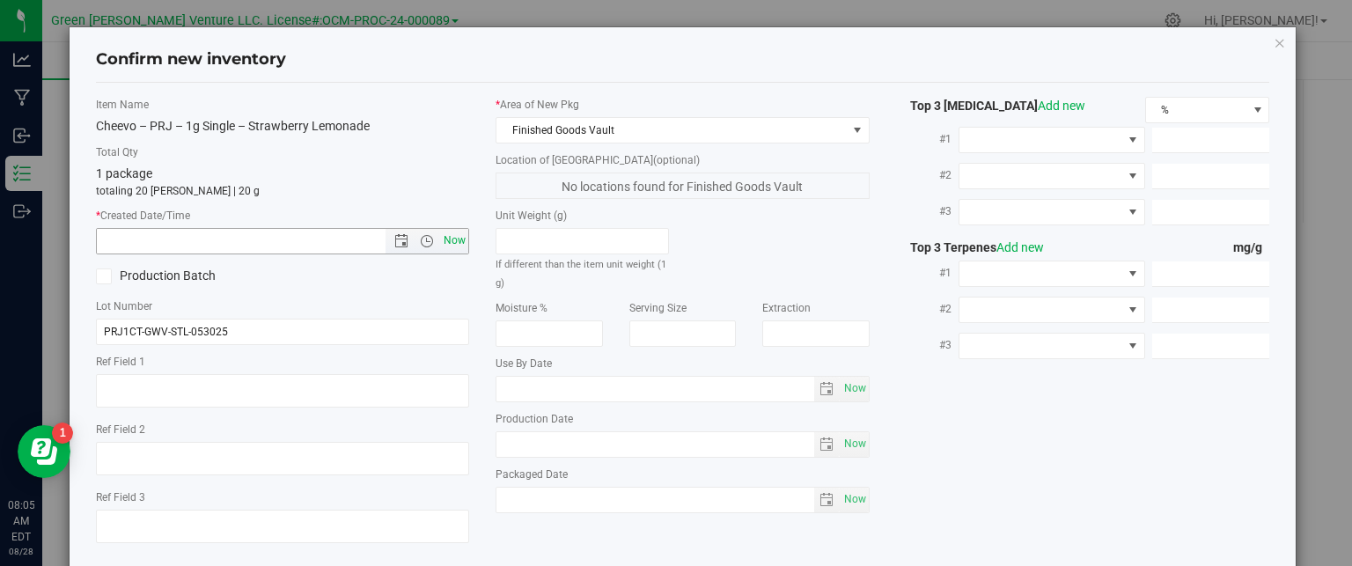
click at [446, 246] on span "Now" at bounding box center [455, 241] width 30 height 26
type input "8/28/2025 8:05 AM"
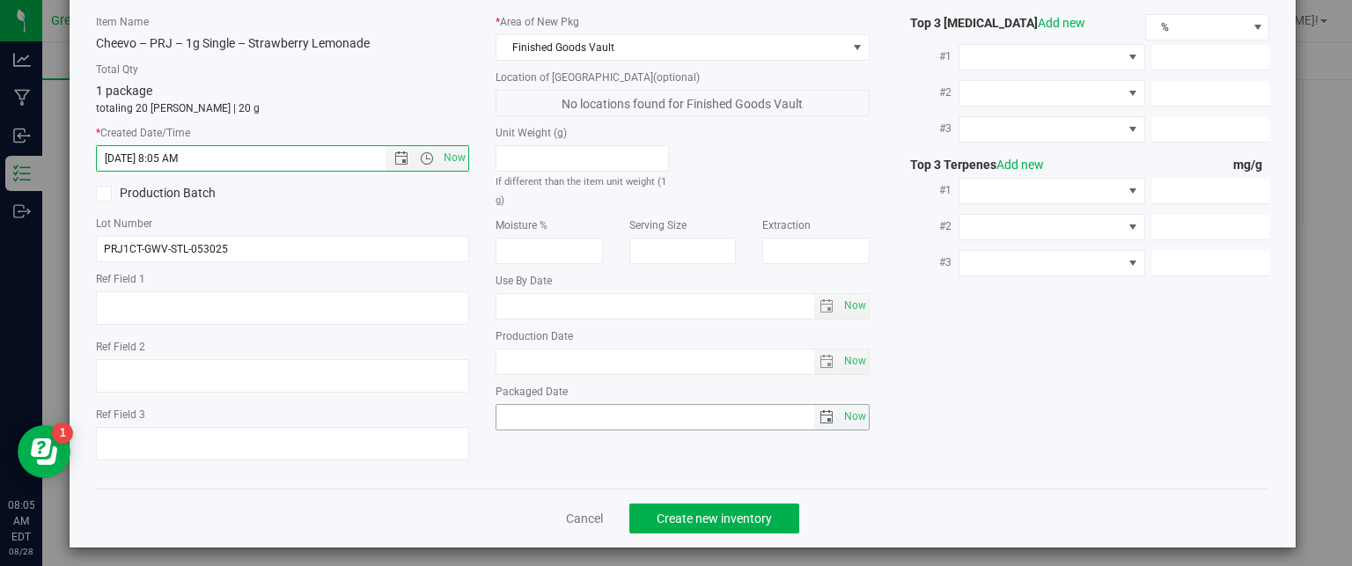
scroll to position [90, 0]
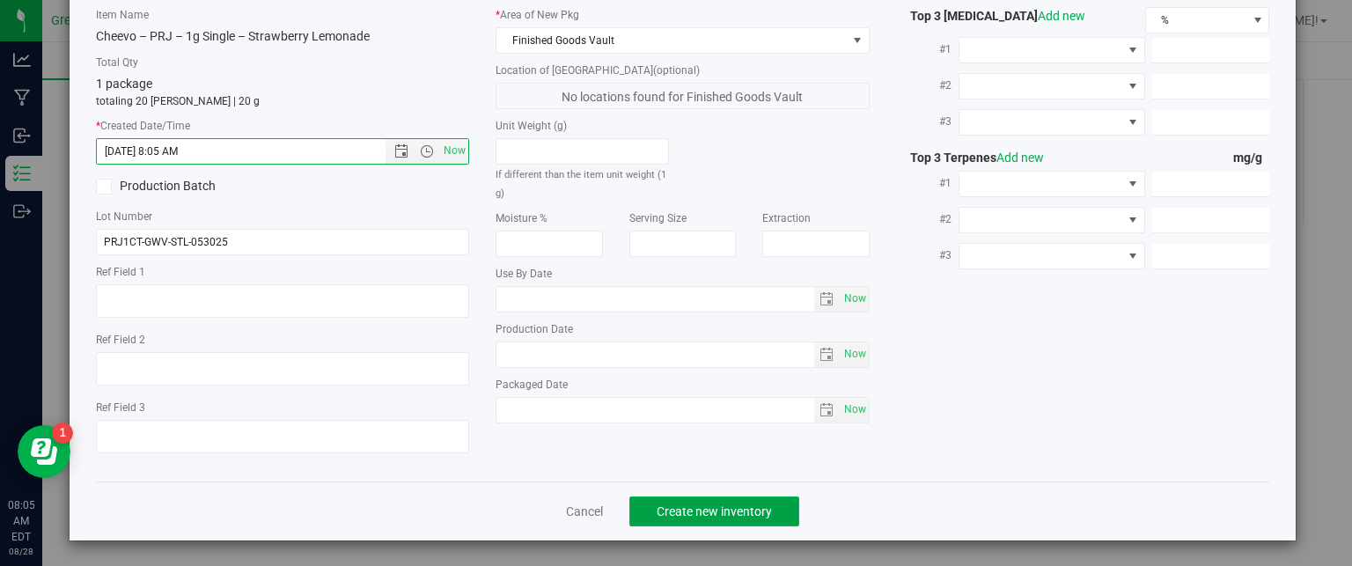
click at [722, 515] on span "Create new inventory" at bounding box center [714, 511] width 115 height 14
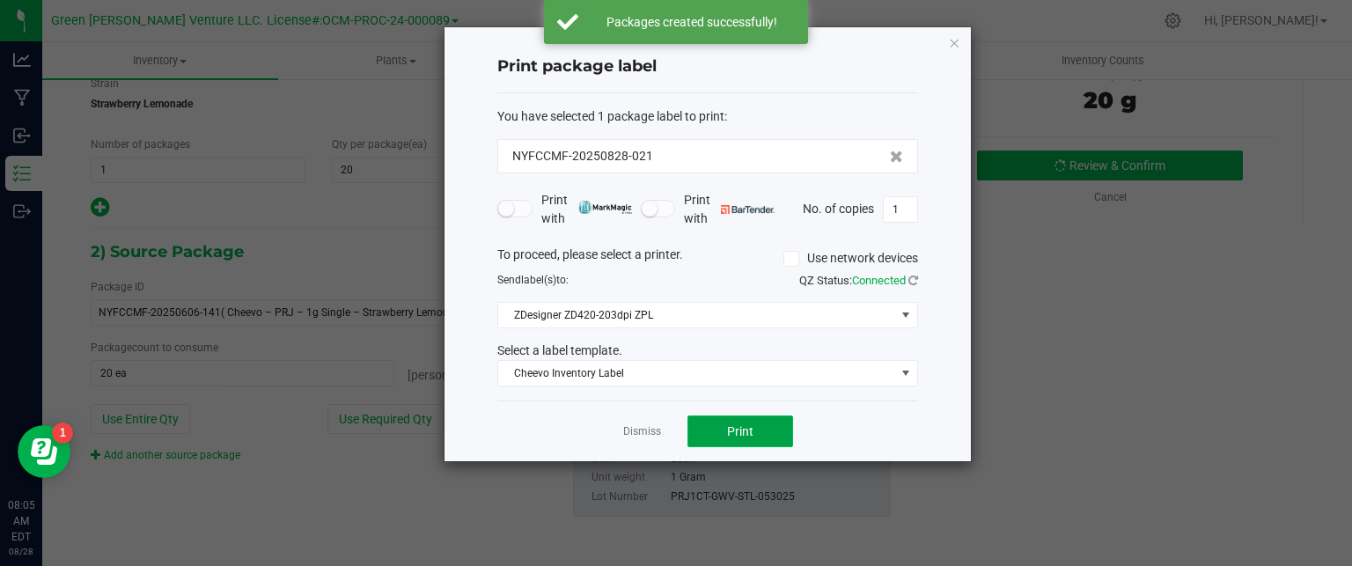
click at [761, 427] on button "Print" at bounding box center [741, 432] width 106 height 32
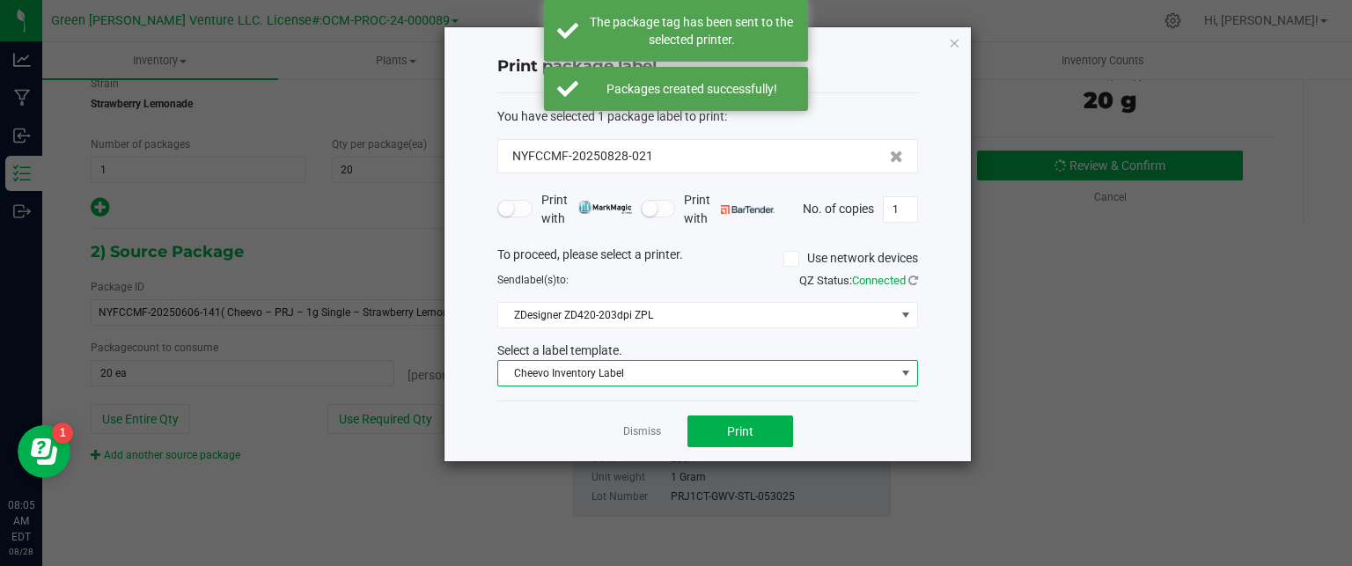
click at [725, 371] on span "Cheevo Inventory Label" at bounding box center [696, 373] width 397 height 25
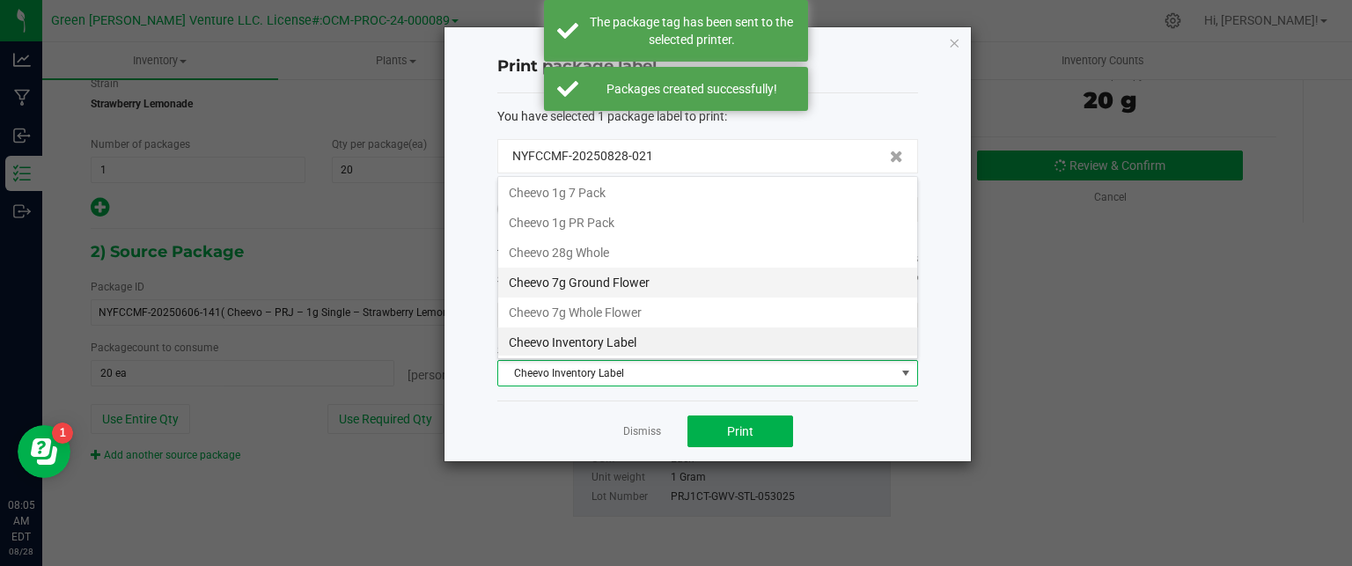
scroll to position [26, 421]
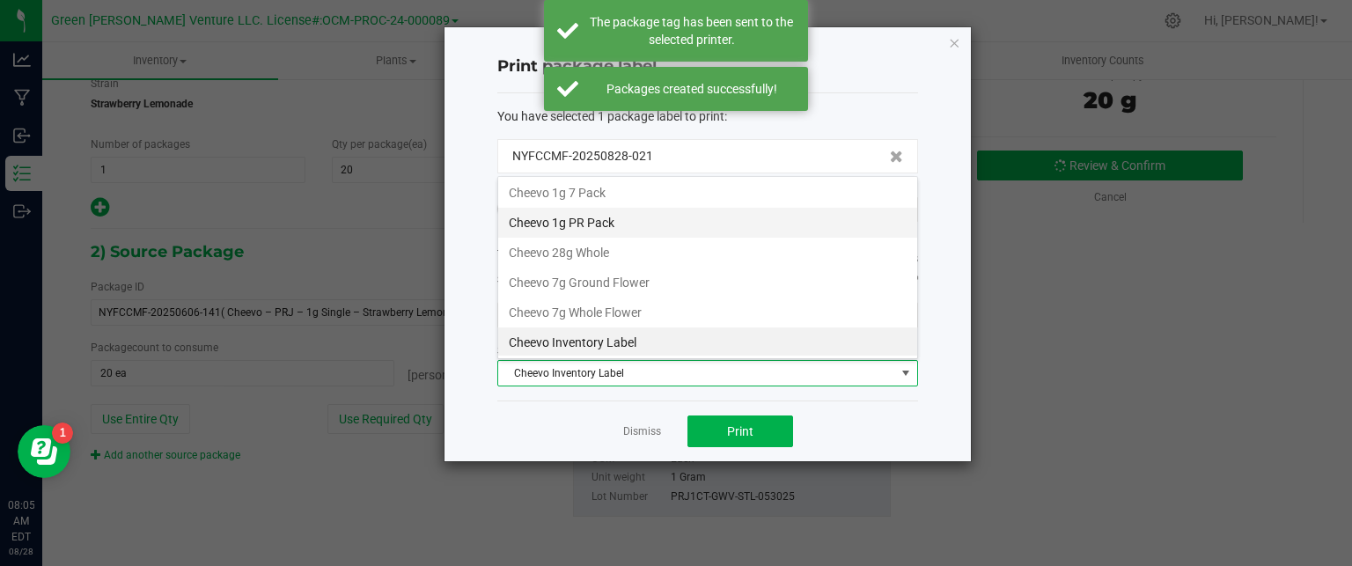
click at [622, 217] on li "Cheevo 1g PR Pack" at bounding box center [707, 223] width 419 height 30
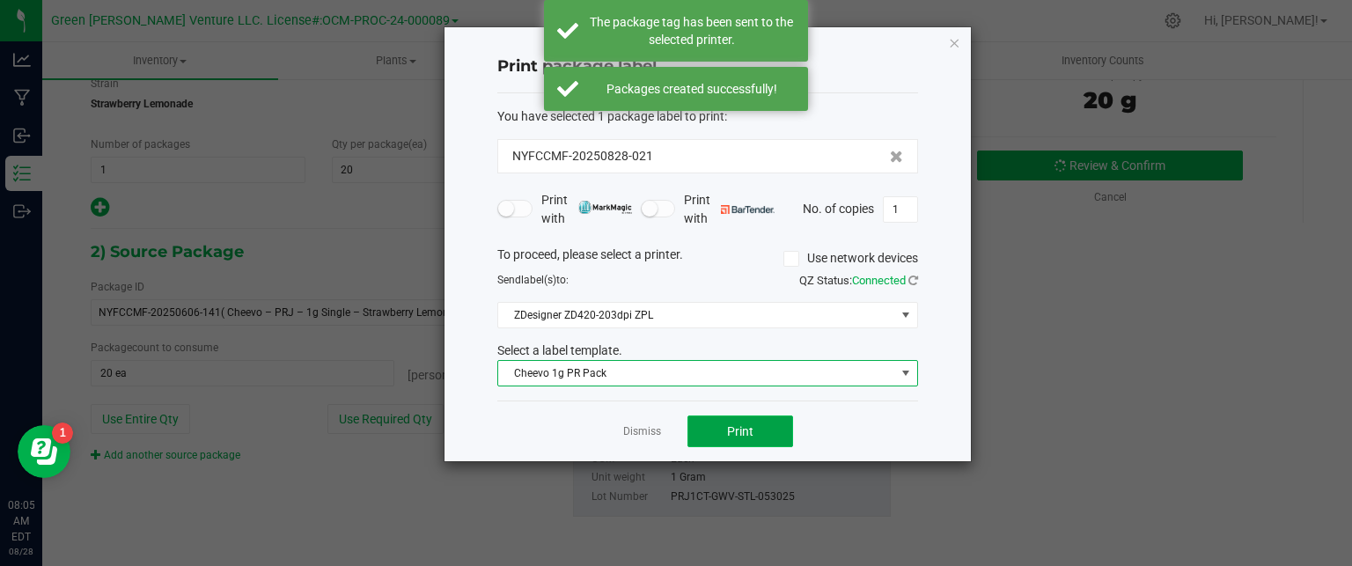
click at [765, 430] on button "Print" at bounding box center [741, 432] width 106 height 32
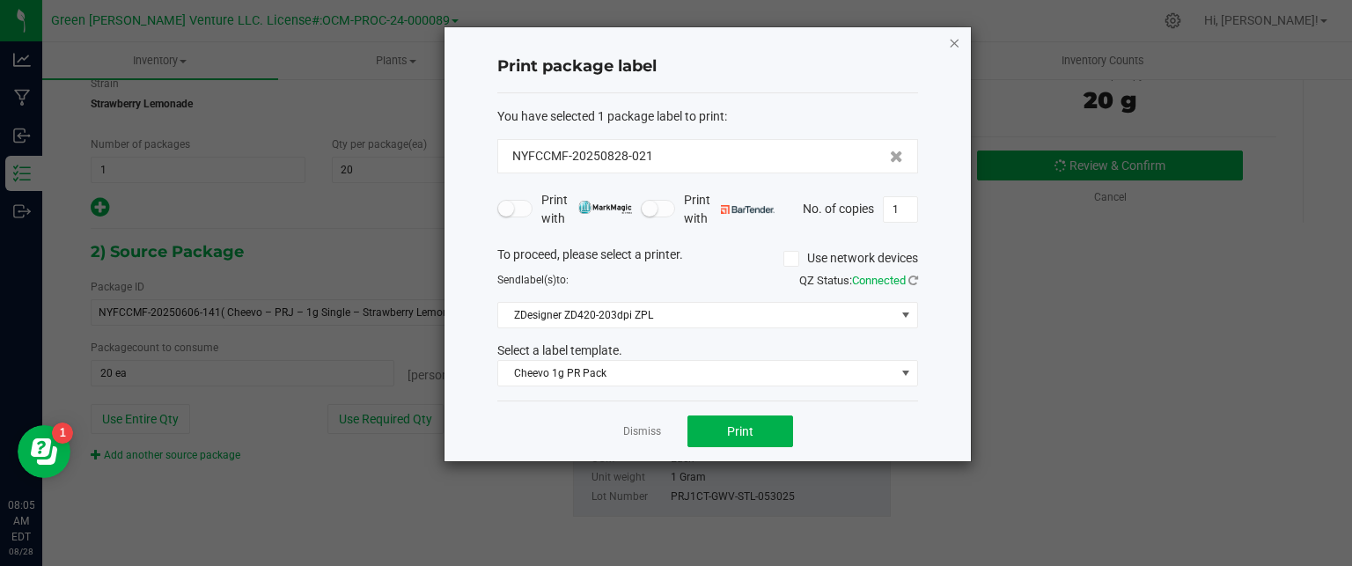
click at [954, 41] on icon "button" at bounding box center [954, 42] width 12 height 21
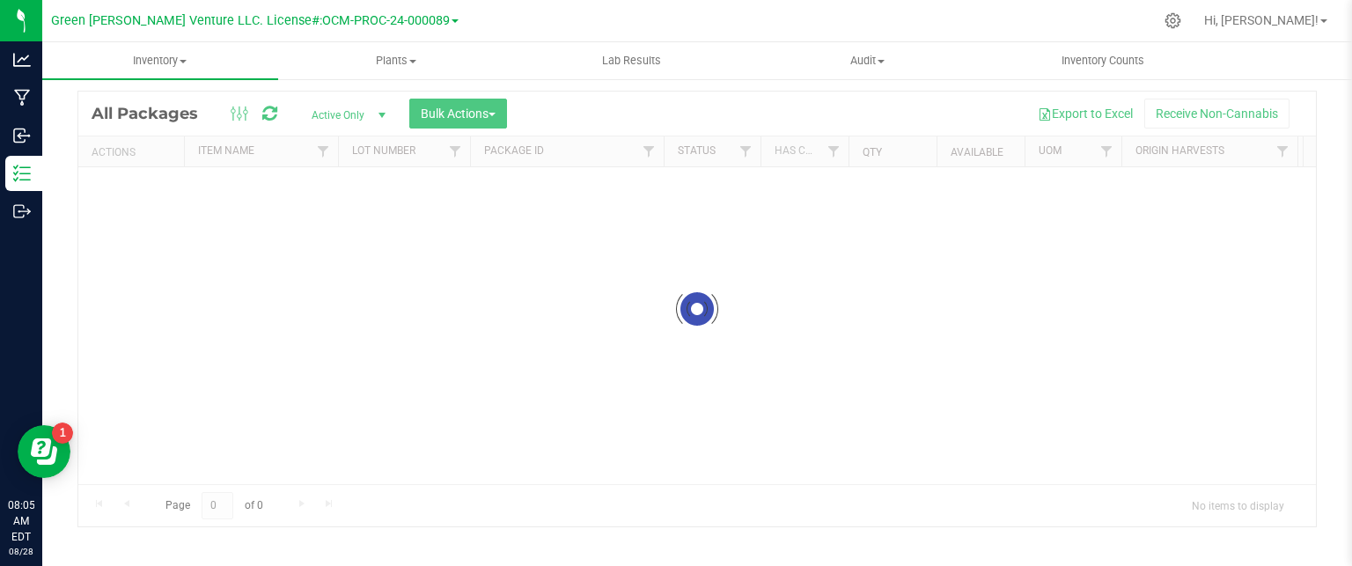
scroll to position [48, 0]
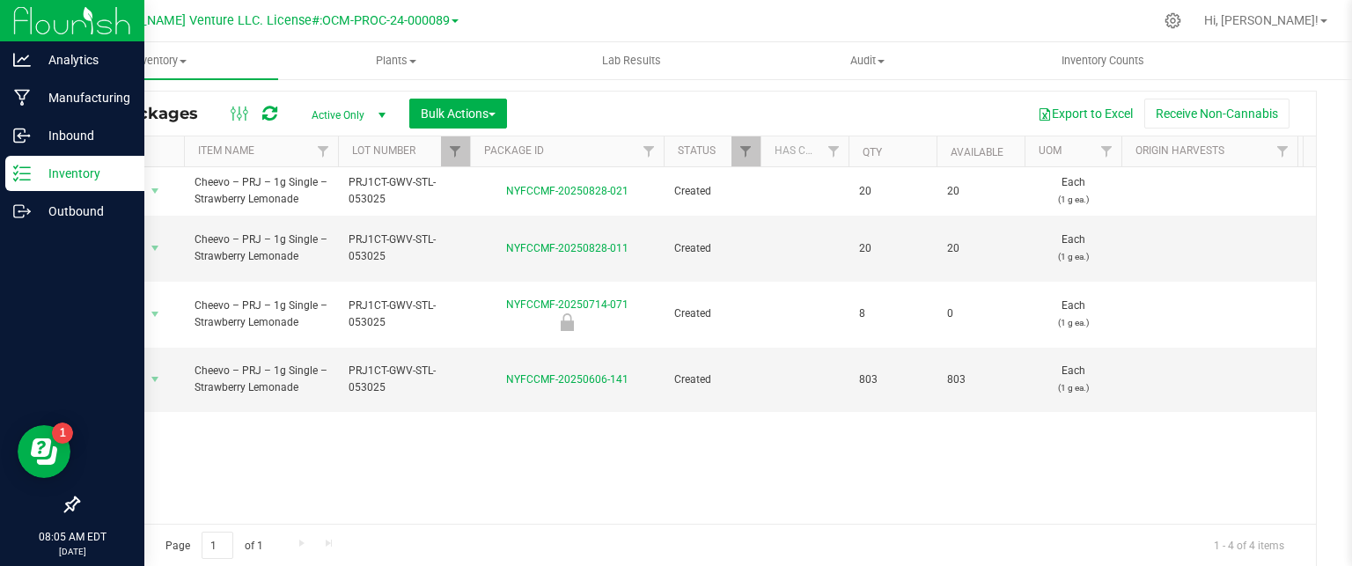
drag, startPoint x: 100, startPoint y: 169, endPoint x: 109, endPoint y: 168, distance: 8.8
click at [100, 169] on p "Inventory" at bounding box center [84, 173] width 106 height 21
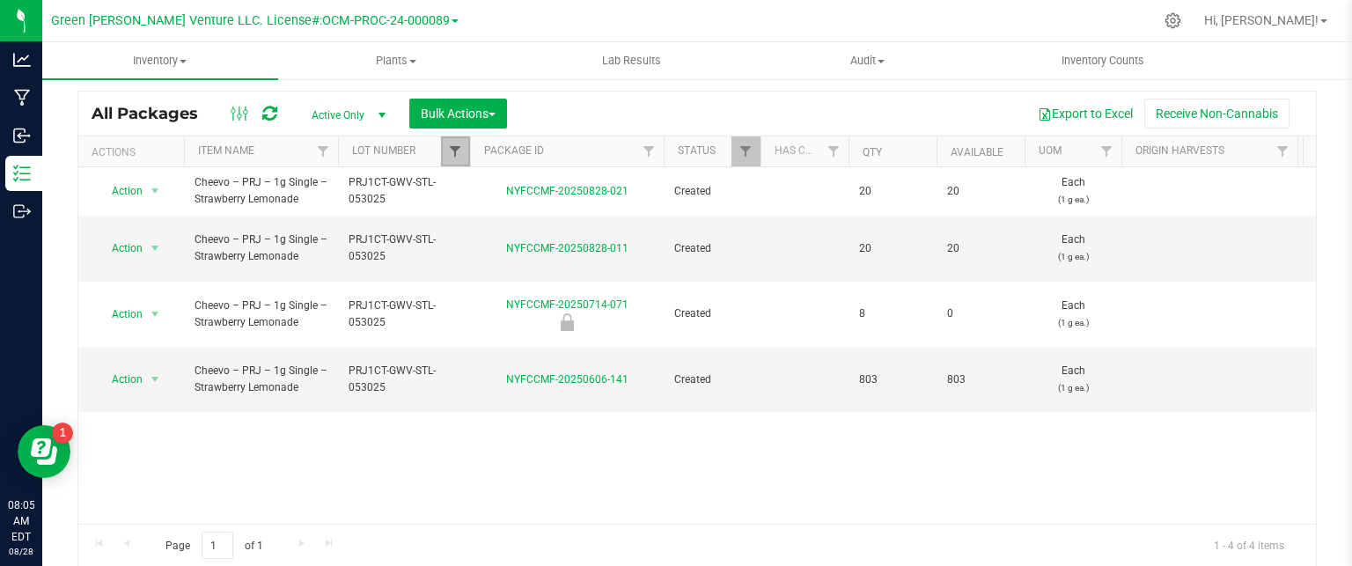
click at [454, 156] on span "Filter" at bounding box center [455, 151] width 14 height 14
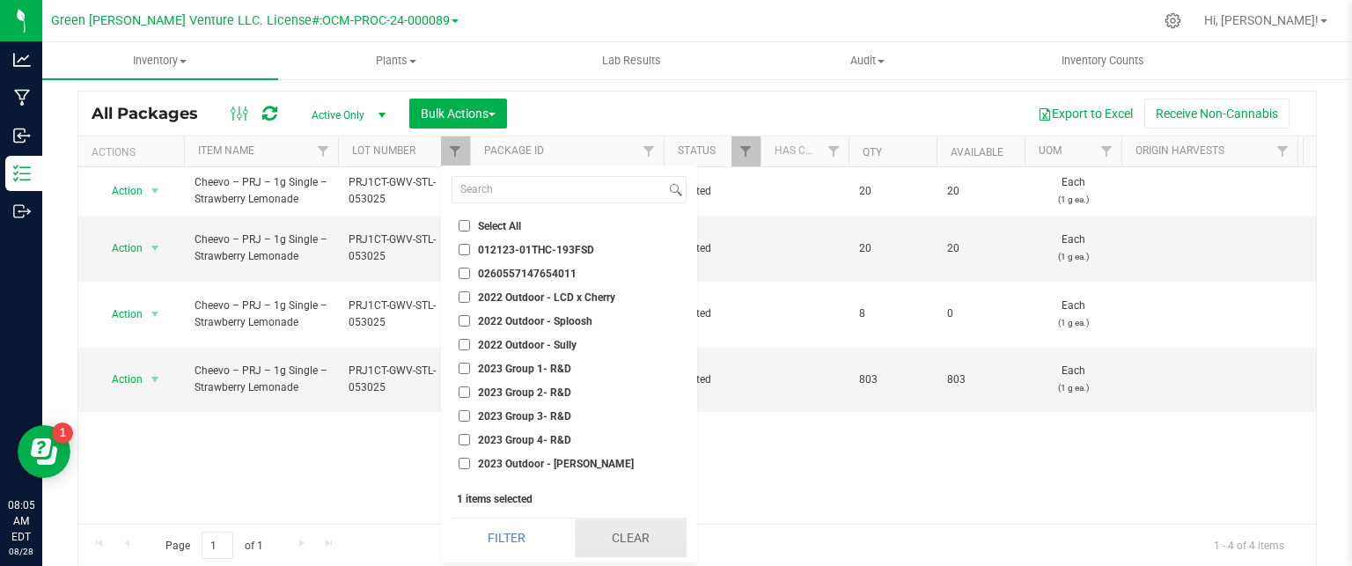
click at [607, 544] on button "Clear" at bounding box center [631, 538] width 112 height 39
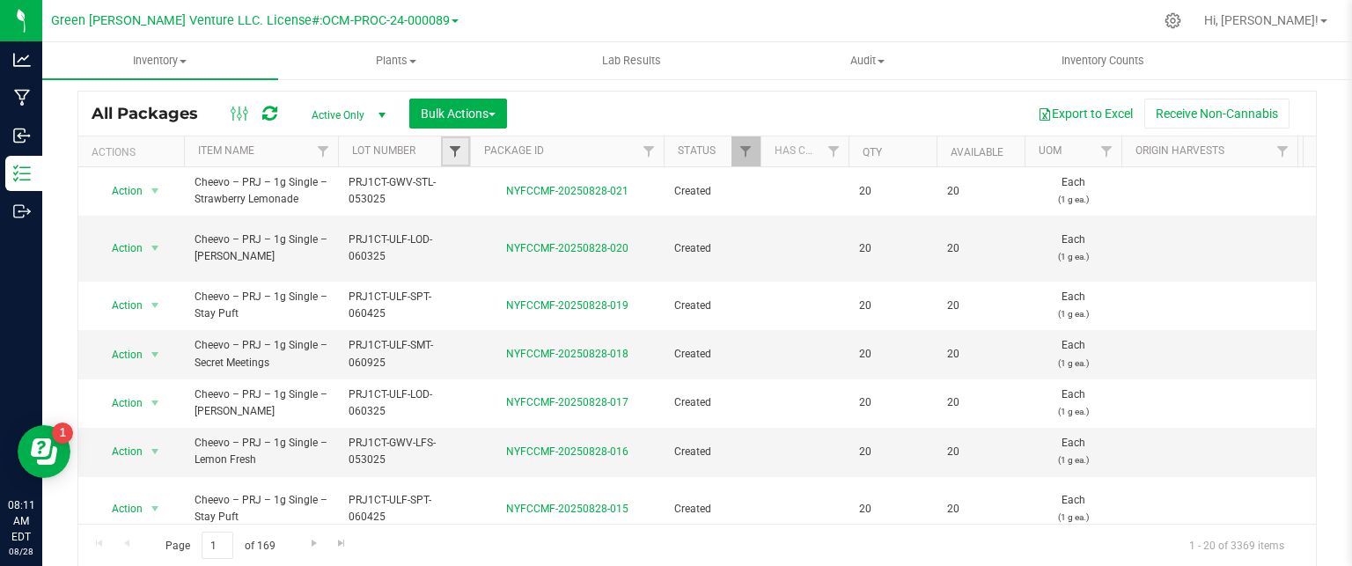
click at [455, 149] on span "Filter" at bounding box center [455, 151] width 14 height 14
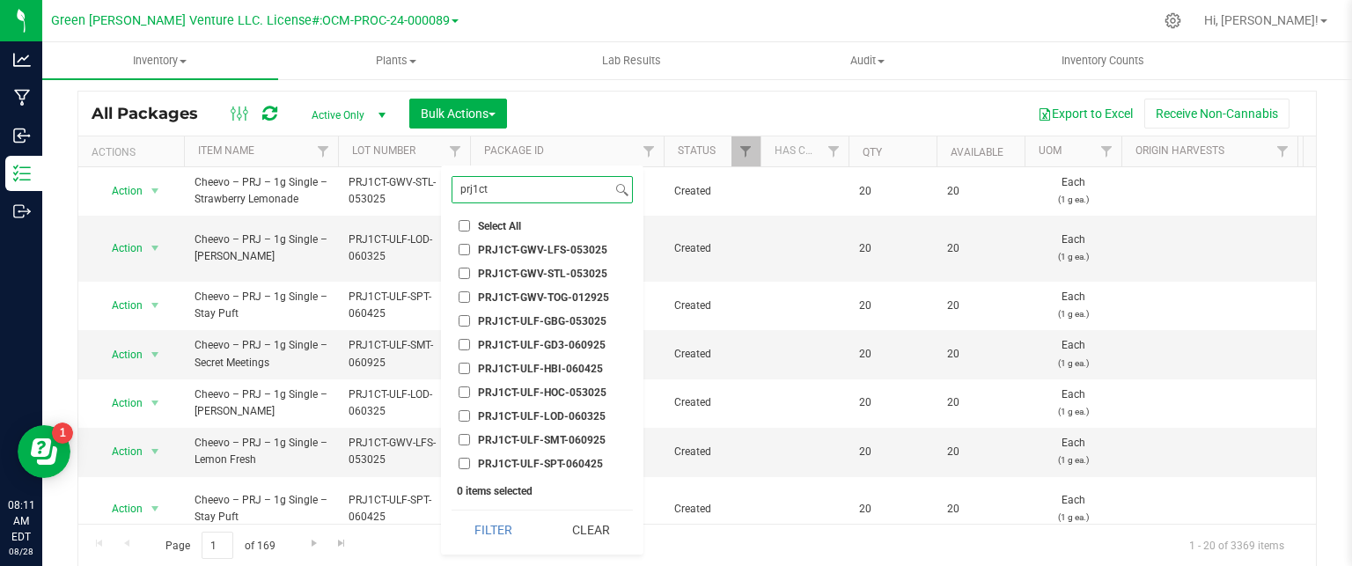
type input "prj1ct"
drag, startPoint x: 468, startPoint y: 320, endPoint x: 482, endPoint y: 357, distance: 39.6
click at [467, 320] on input "PRJ1CT-ULF-GBG-053025" at bounding box center [464, 320] width 11 height 11
checkbox input "true"
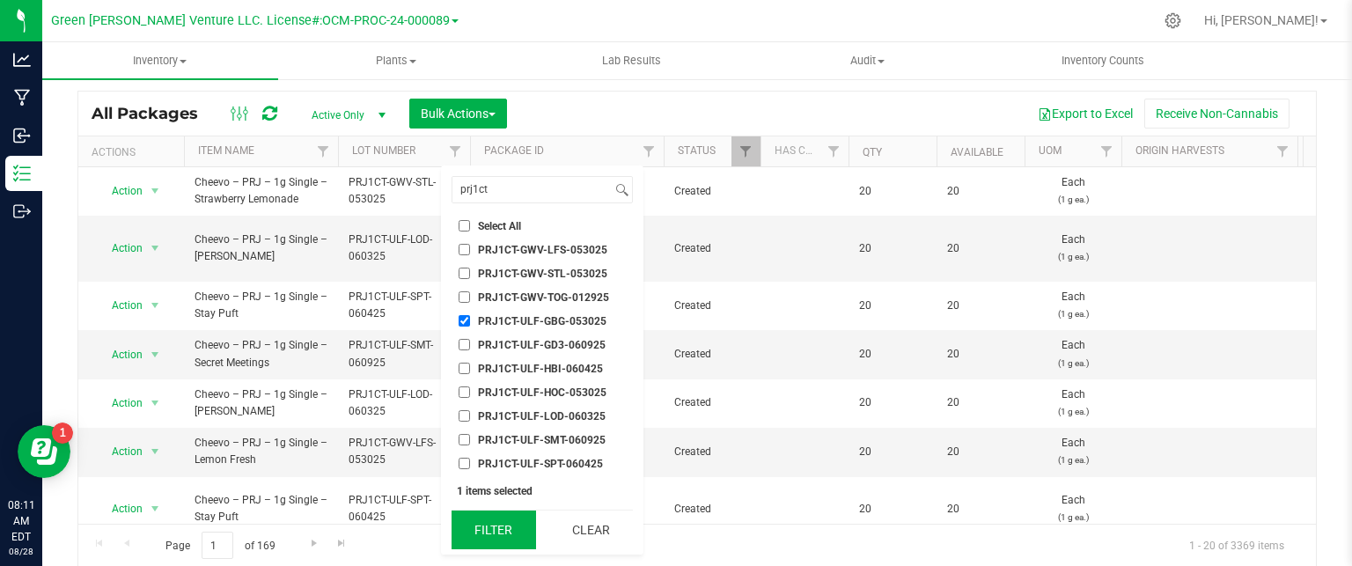
click at [508, 530] on button "Filter" at bounding box center [494, 530] width 85 height 39
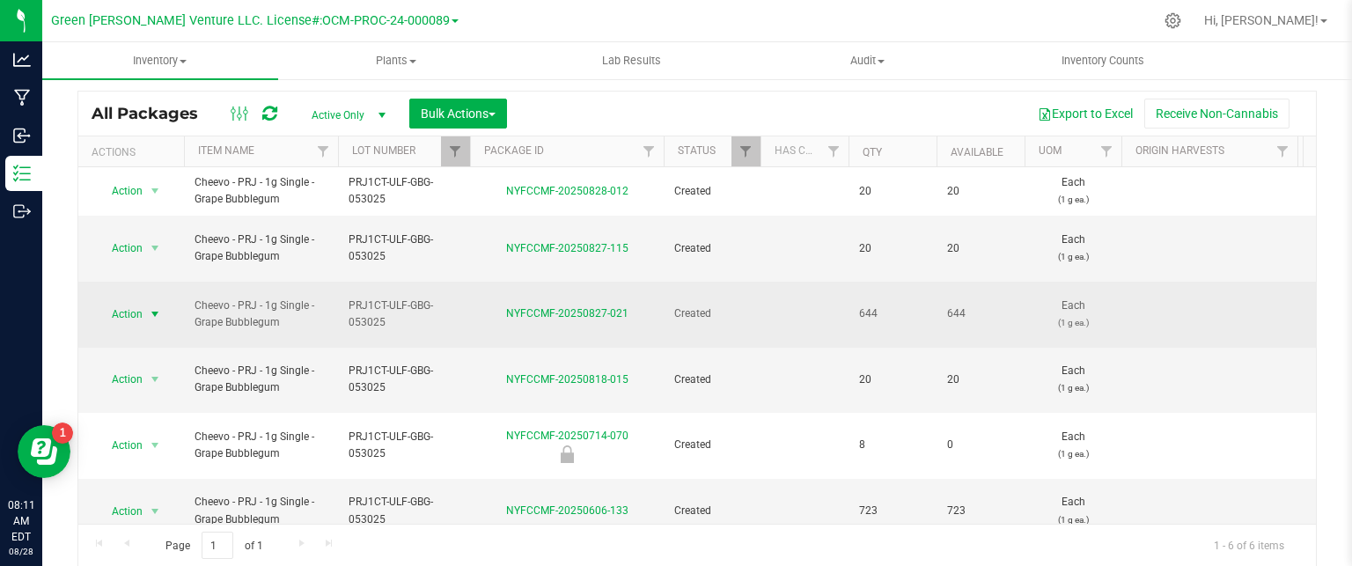
click at [132, 302] on span "Action" at bounding box center [120, 314] width 48 height 25
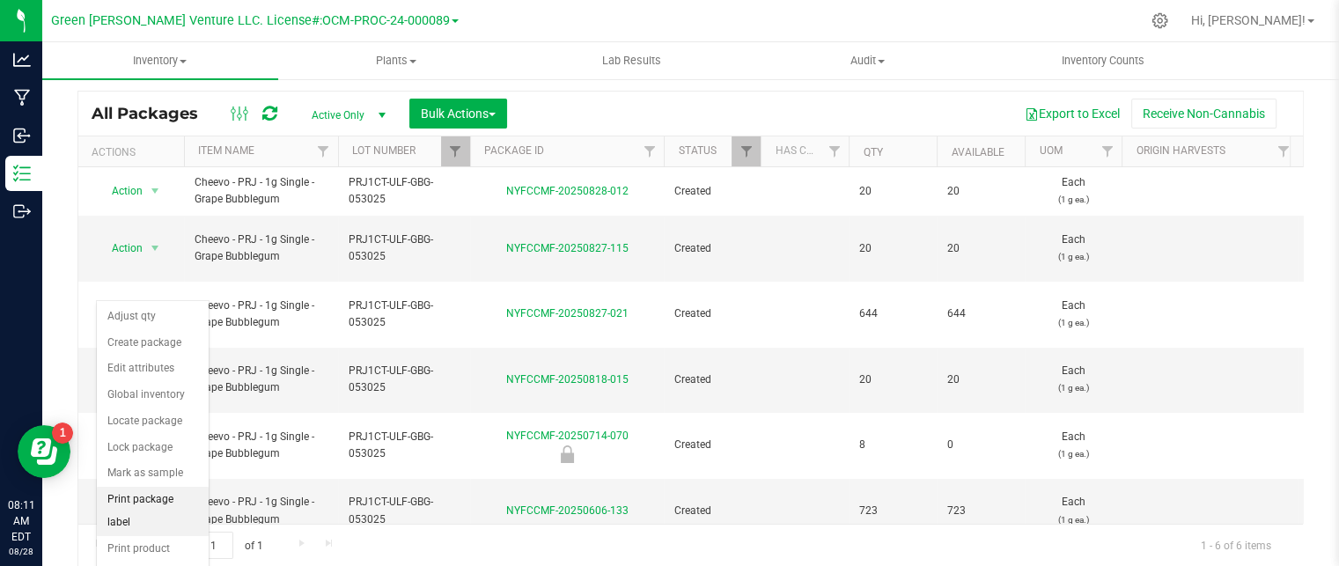
click at [168, 492] on li "Print package label" at bounding box center [153, 511] width 112 height 48
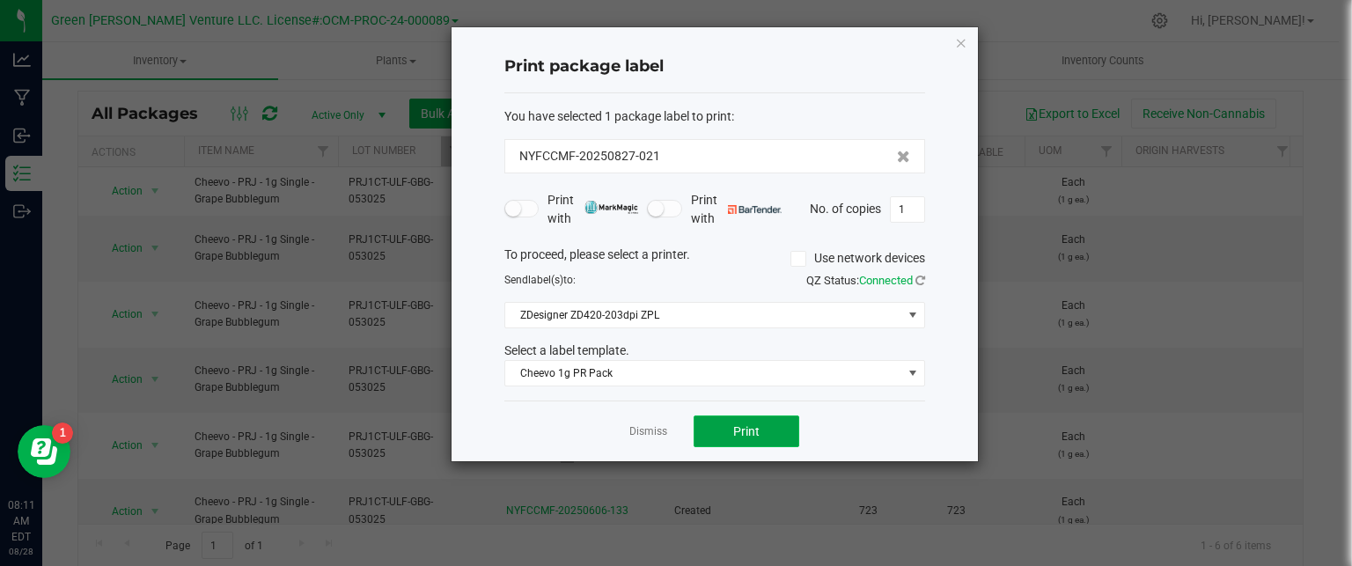
click at [740, 428] on span "Print" at bounding box center [746, 431] width 26 height 14
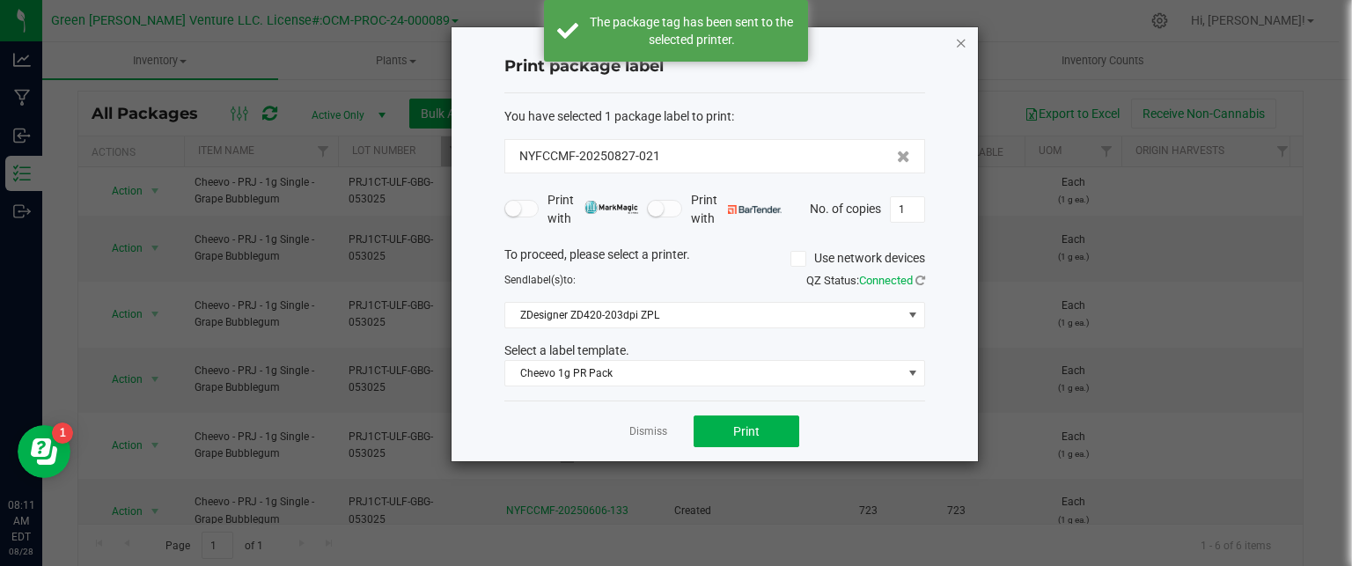
click at [960, 35] on icon "button" at bounding box center [961, 42] width 12 height 21
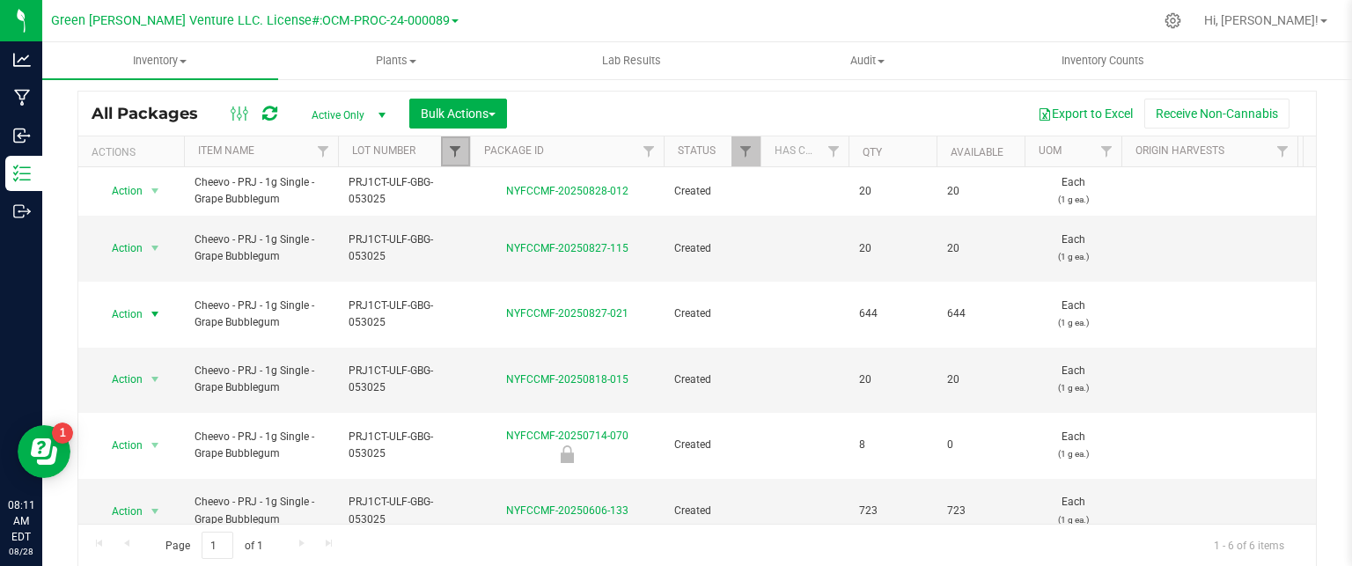
click at [455, 154] on span "Filter" at bounding box center [455, 151] width 14 height 14
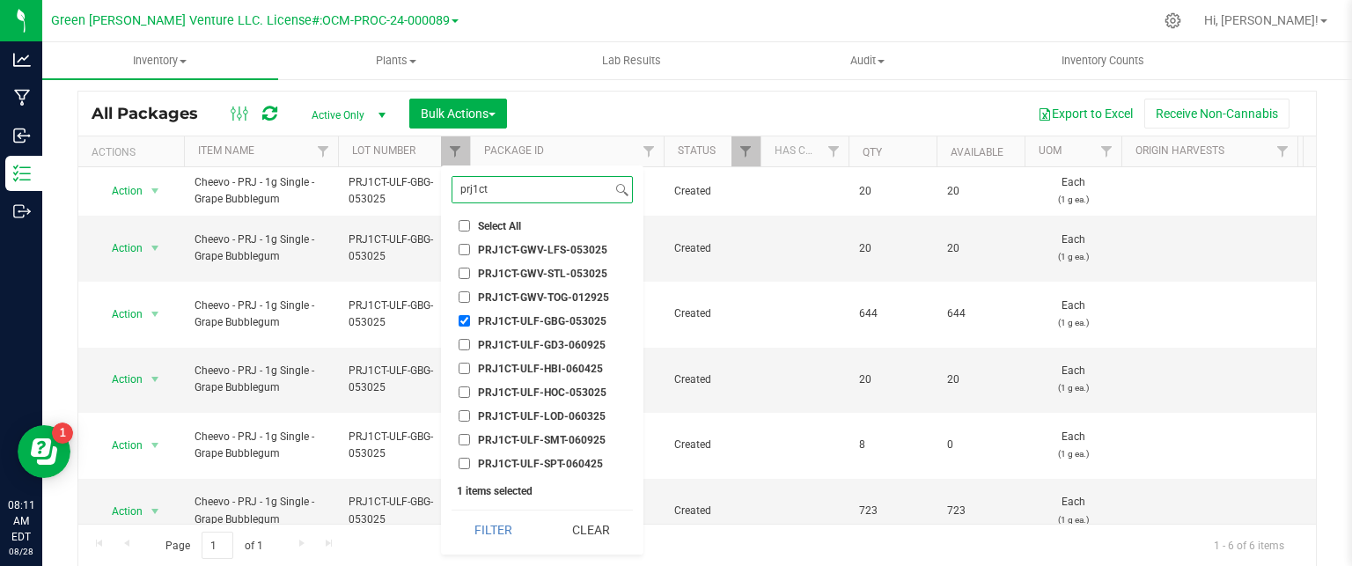
drag, startPoint x: 502, startPoint y: 190, endPoint x: 443, endPoint y: 306, distance: 130.3
click at [445, 302] on div "prj1ct Select All 012123-01THC-193FSD 0260557147654011 2022 Outdoor - LCD x Che…" at bounding box center [542, 360] width 202 height 389
click at [581, 531] on button "Clear" at bounding box center [590, 530] width 85 height 39
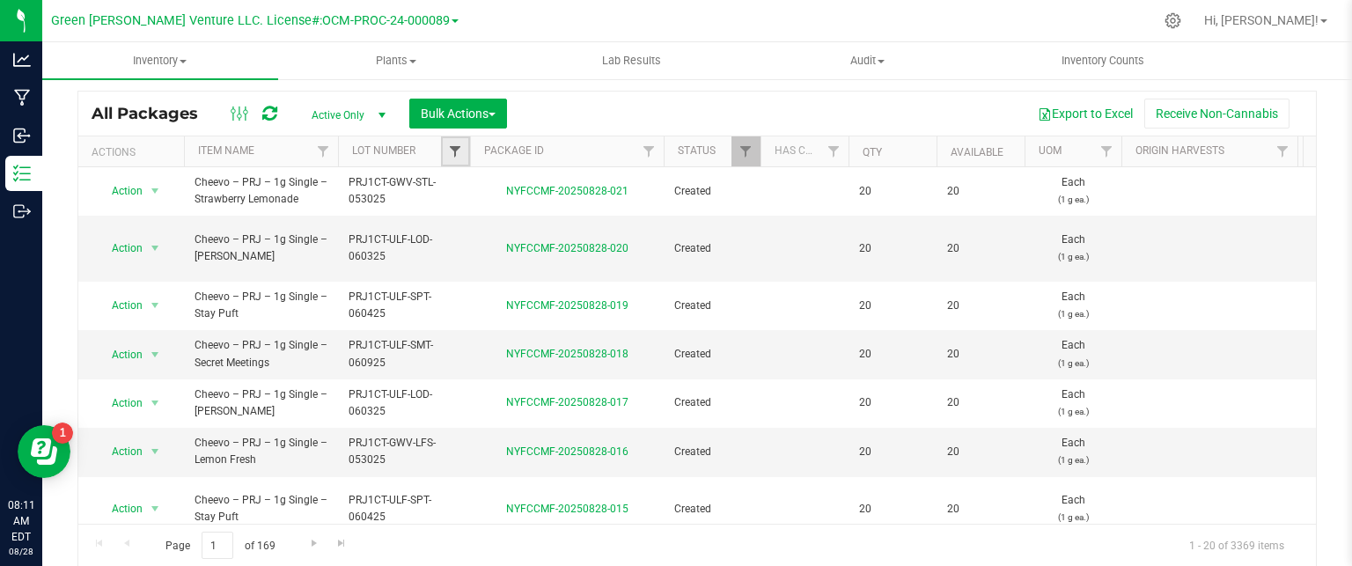
click at [448, 157] on span "Filter" at bounding box center [455, 151] width 14 height 14
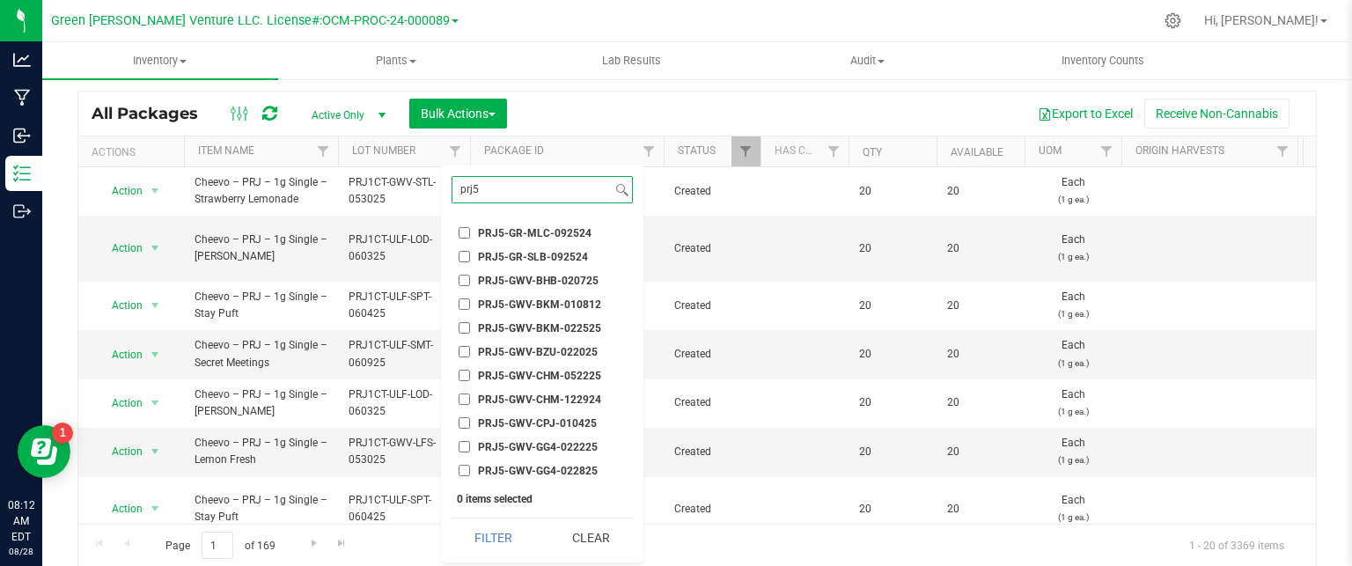
scroll to position [176, 0]
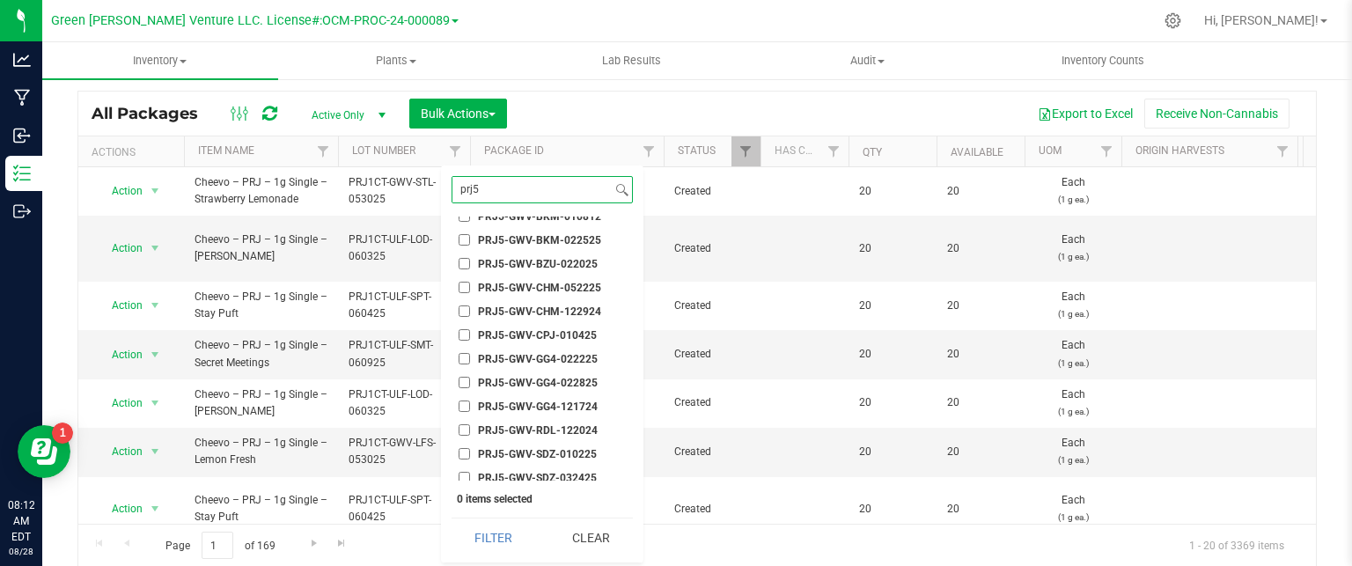
type input "prj5"
click at [462, 359] on input "PRJ5-GWV-GG4-022225" at bounding box center [464, 358] width 11 height 11
checkbox input "true"
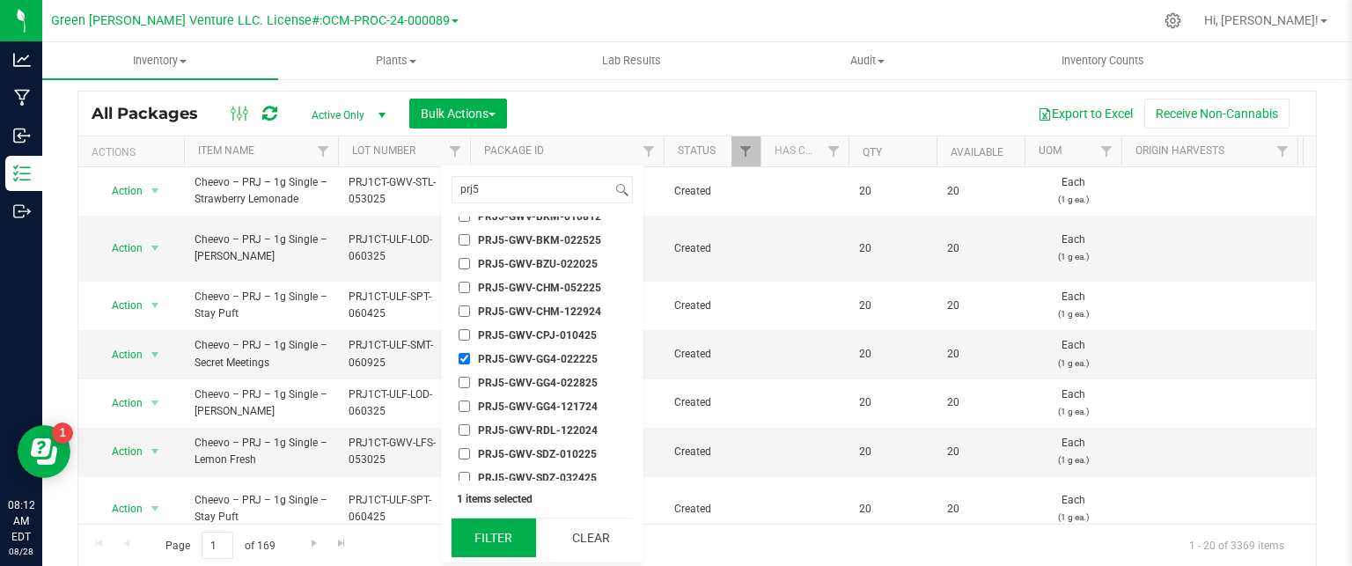
click at [504, 540] on button "Filter" at bounding box center [494, 538] width 85 height 39
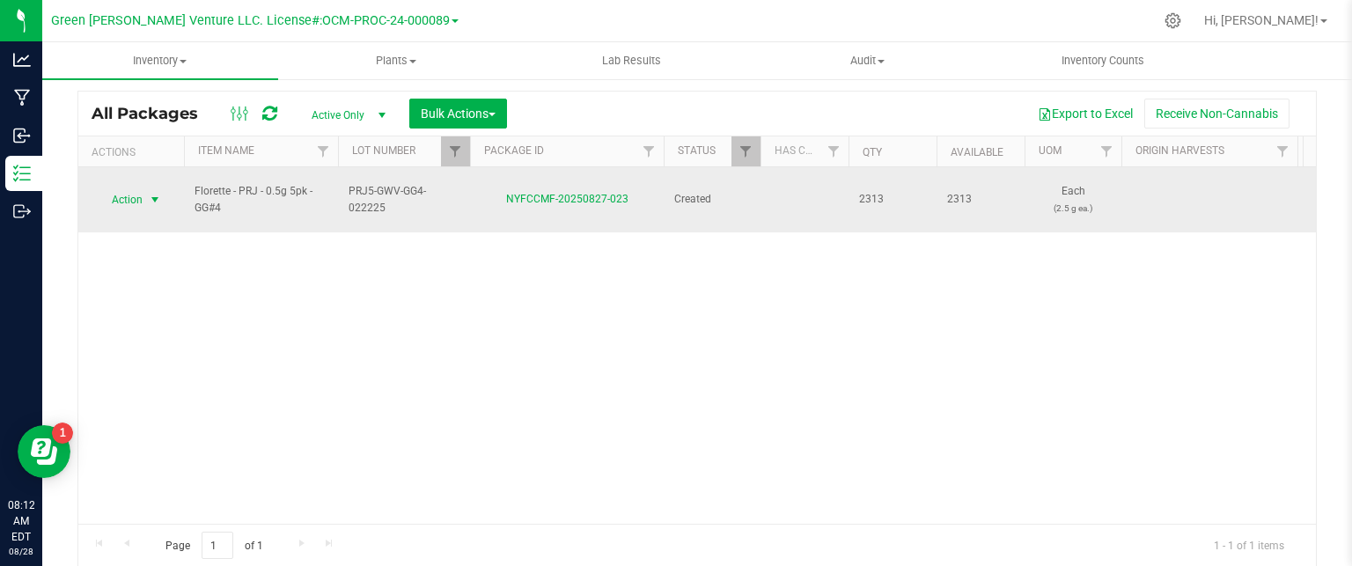
click at [144, 190] on span "select" at bounding box center [155, 200] width 22 height 25
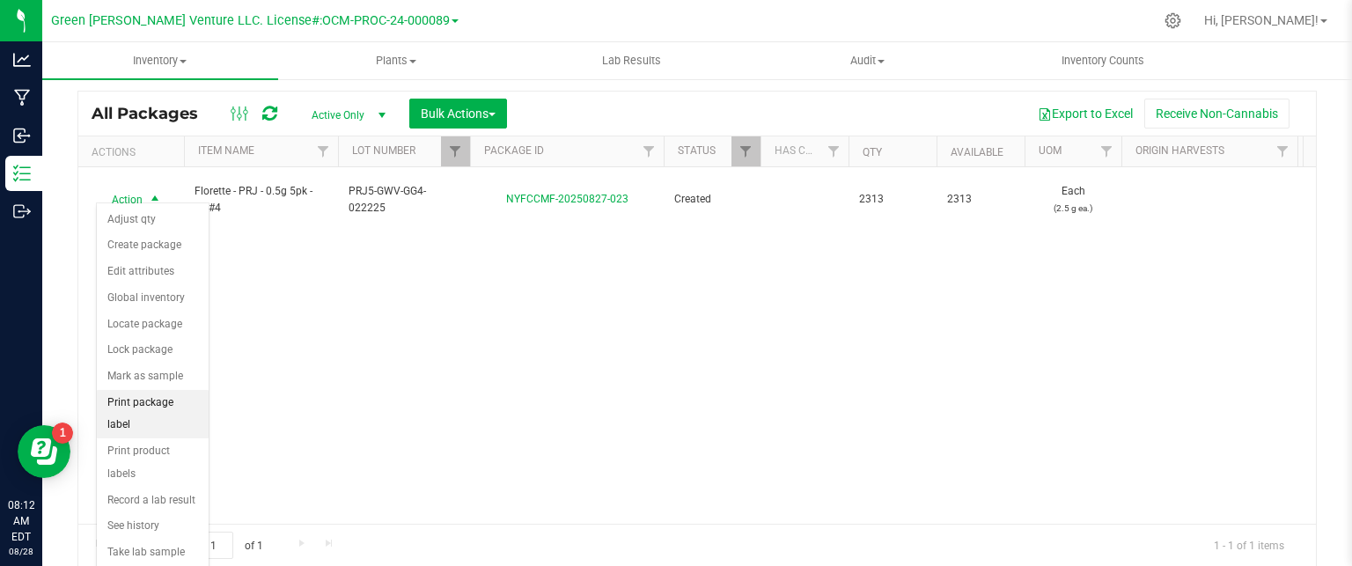
click at [169, 397] on li "Print package label" at bounding box center [153, 414] width 112 height 48
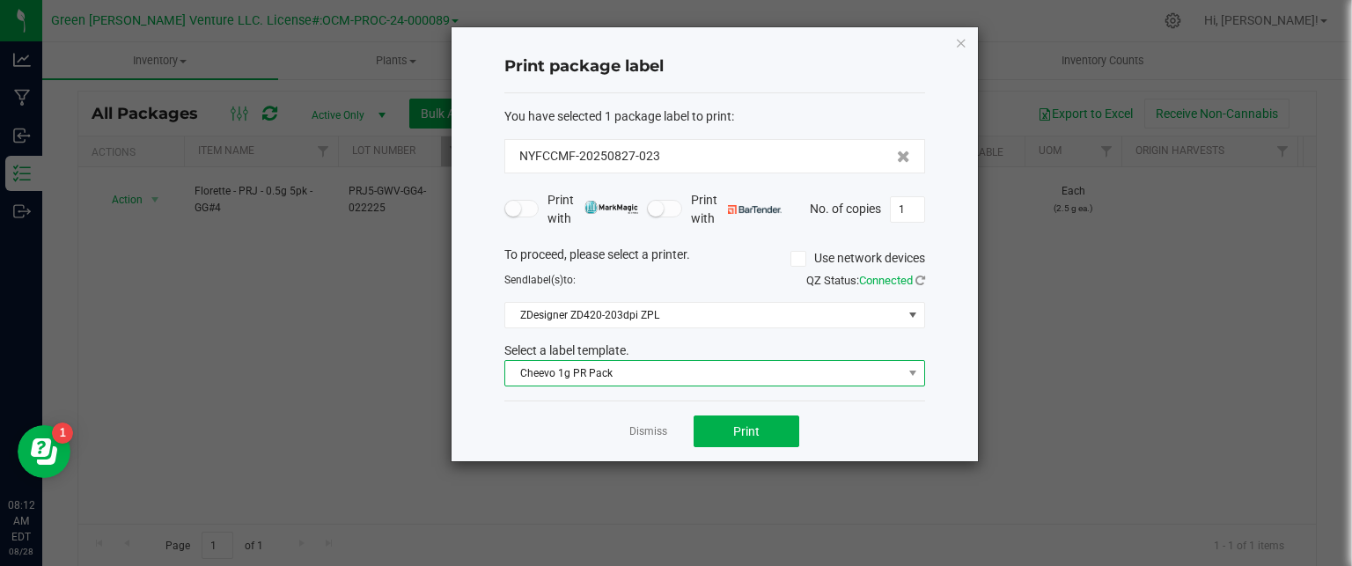
click at [623, 368] on span "Cheevo 1g PR Pack" at bounding box center [703, 373] width 397 height 25
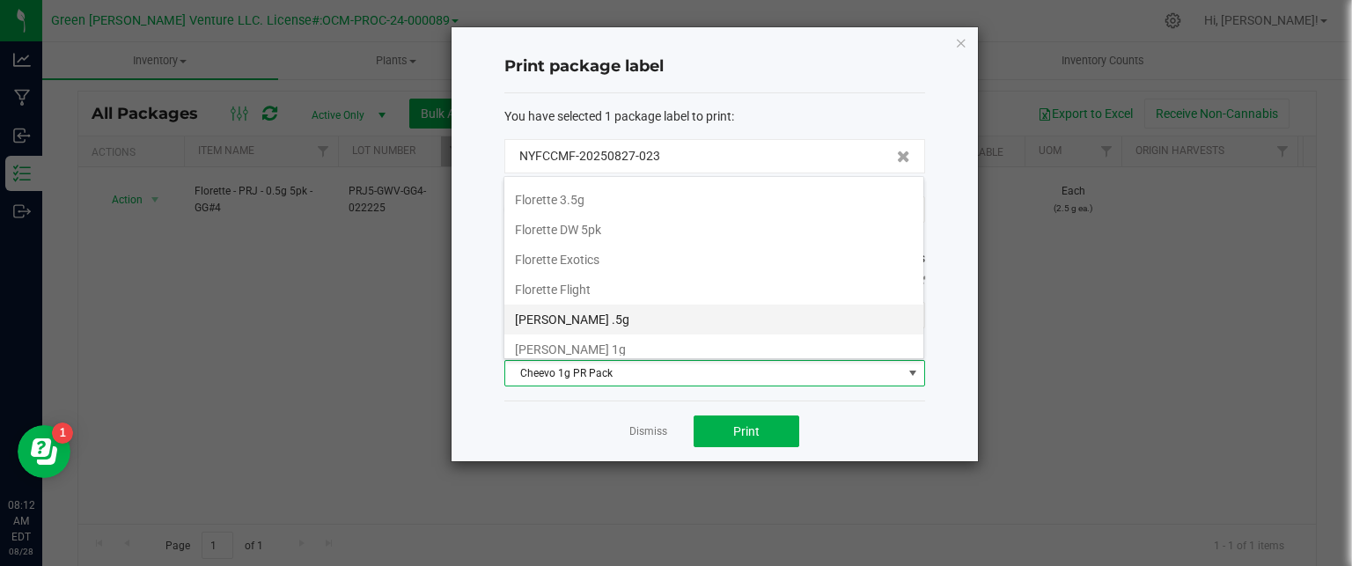
scroll to position [176, 0]
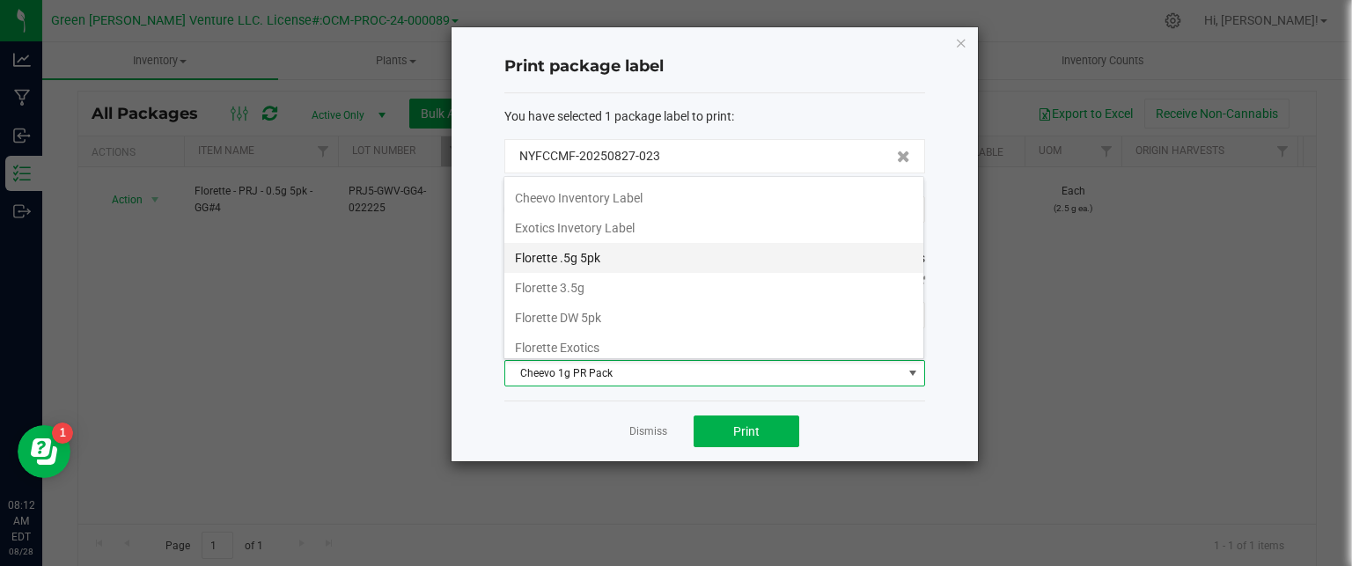
click at [624, 260] on li "Florette .5g 5pk" at bounding box center [713, 258] width 419 height 30
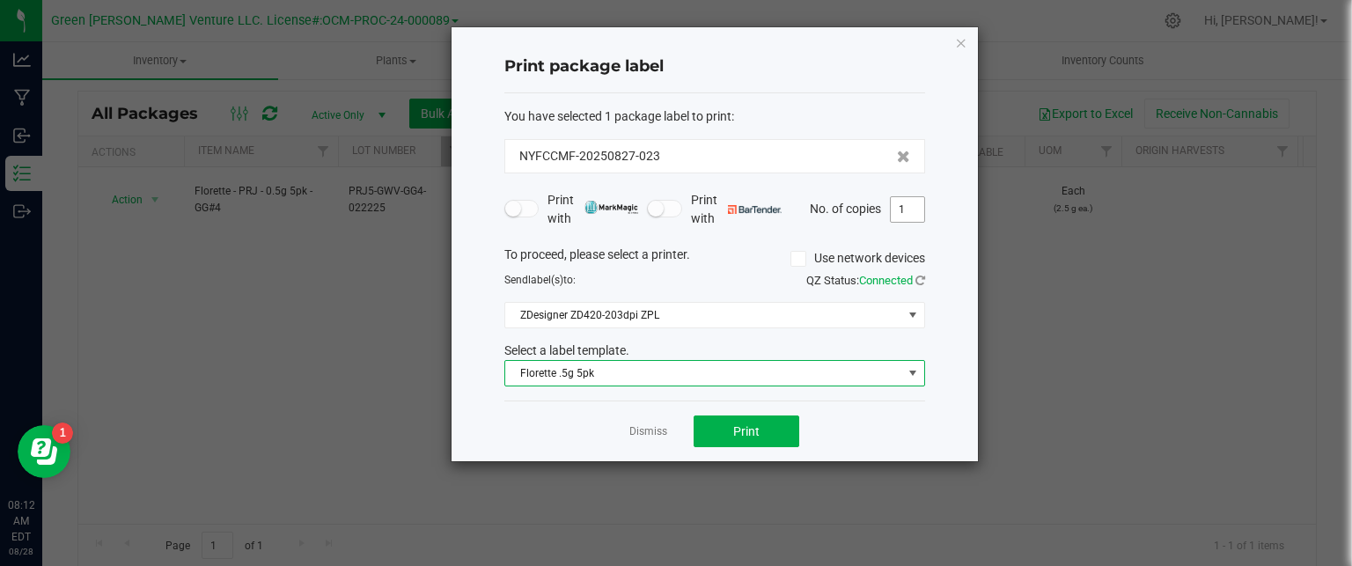
click at [915, 200] on input "1" at bounding box center [907, 209] width 33 height 25
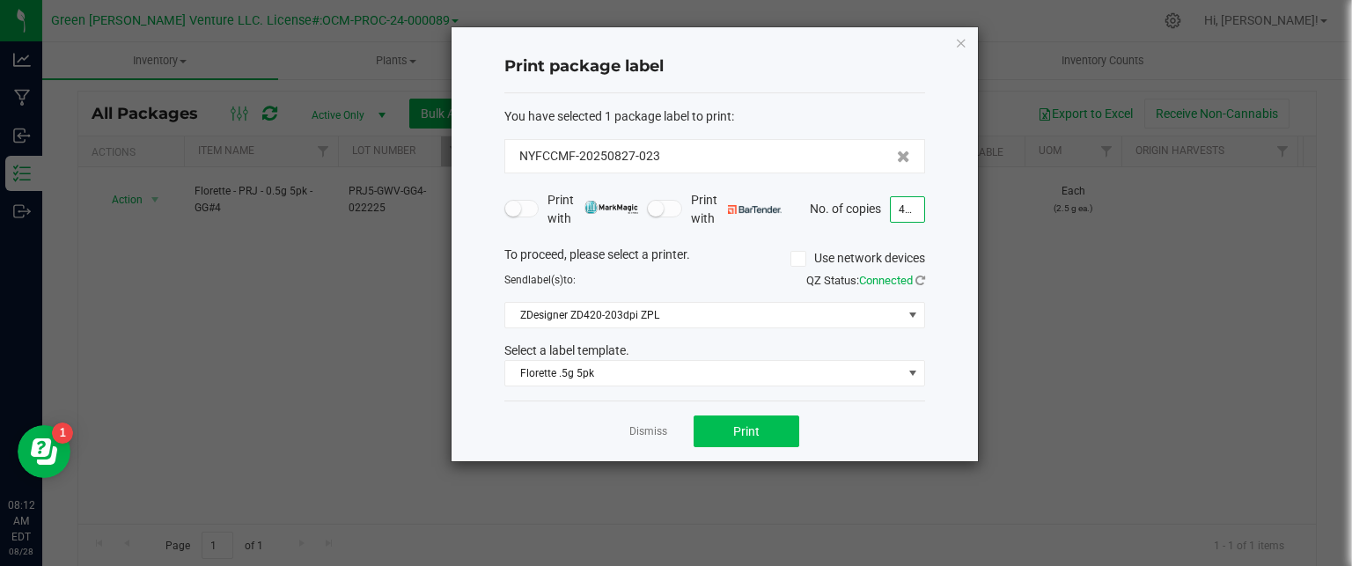
type input "455"
click at [745, 432] on span "Print" at bounding box center [746, 431] width 26 height 14
click at [639, 439] on div "Dismiss Print" at bounding box center [714, 431] width 421 height 61
click at [661, 432] on link "Dismiss" at bounding box center [648, 431] width 38 height 15
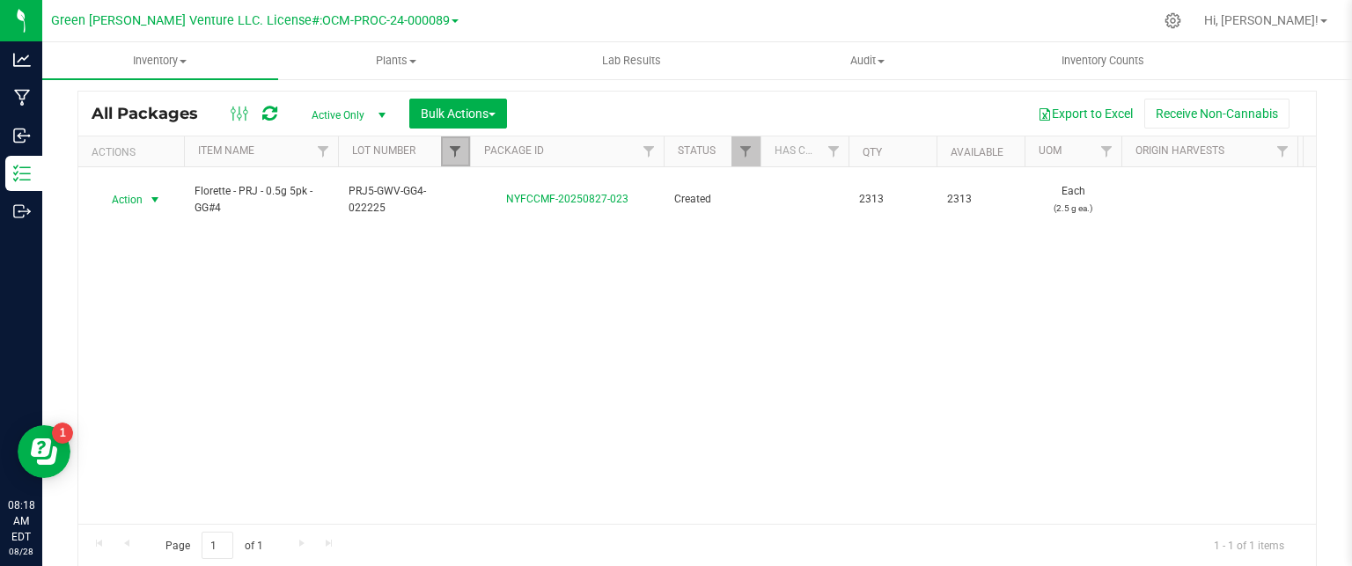
click at [461, 150] on span "Filter" at bounding box center [455, 151] width 14 height 14
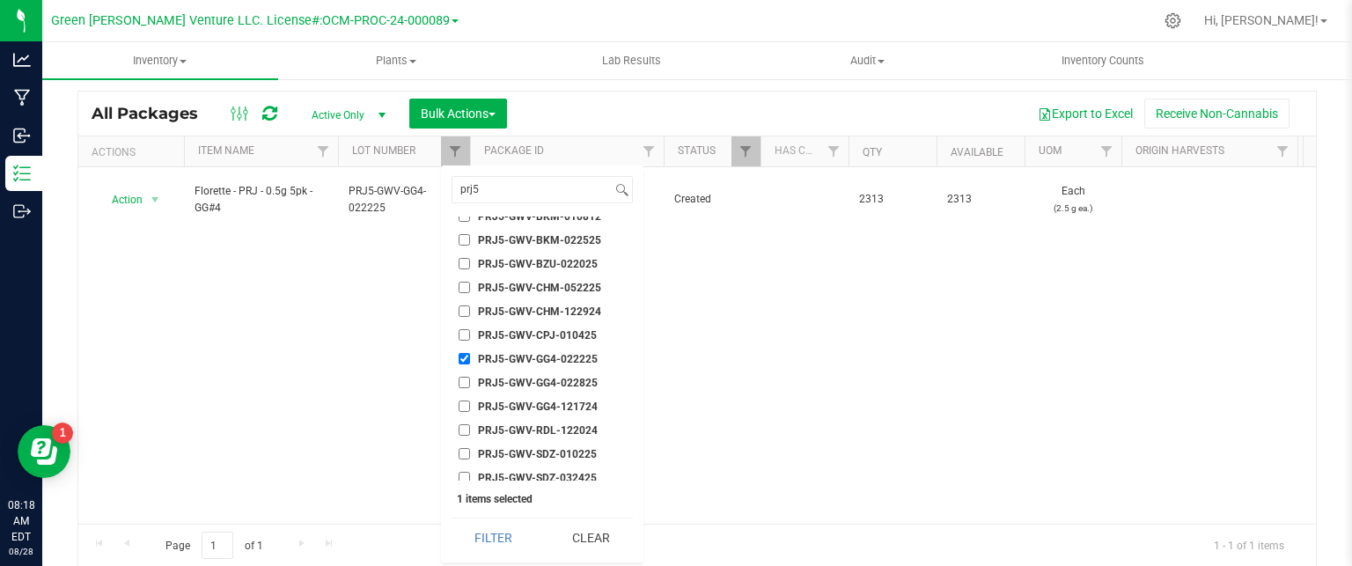
click at [465, 358] on input "PRJ5-GWV-GG4-022225" at bounding box center [464, 358] width 11 height 11
checkbox input "false"
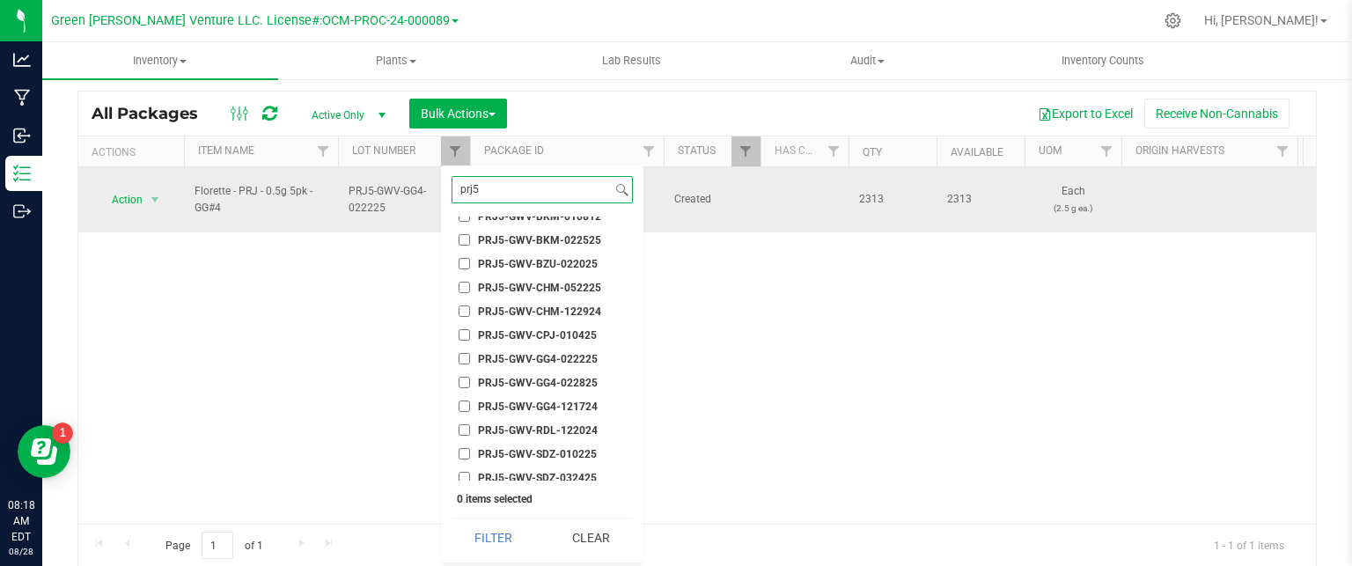
drag, startPoint x: 458, startPoint y: 195, endPoint x: 433, endPoint y: 195, distance: 24.7
click at [433, 195] on body "Analytics Manufacturing Inbound Inventory Outbound 08:18 AM EDT 08/28/2025 08/2…" at bounding box center [676, 283] width 1352 height 566
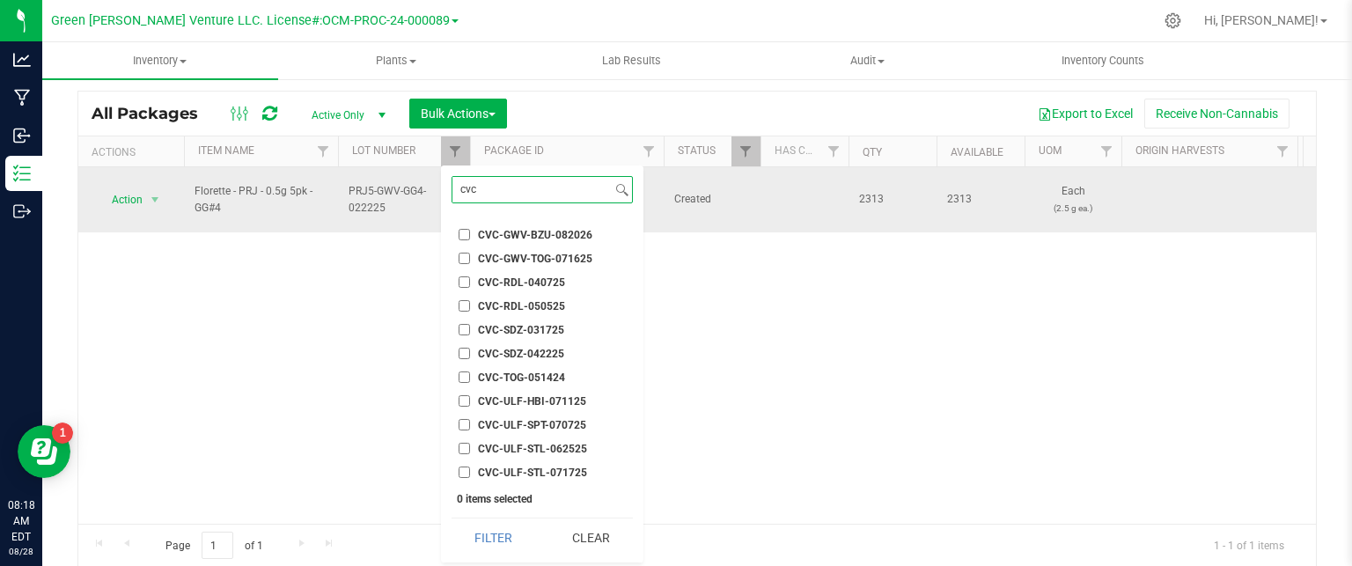
scroll to position [205, 0]
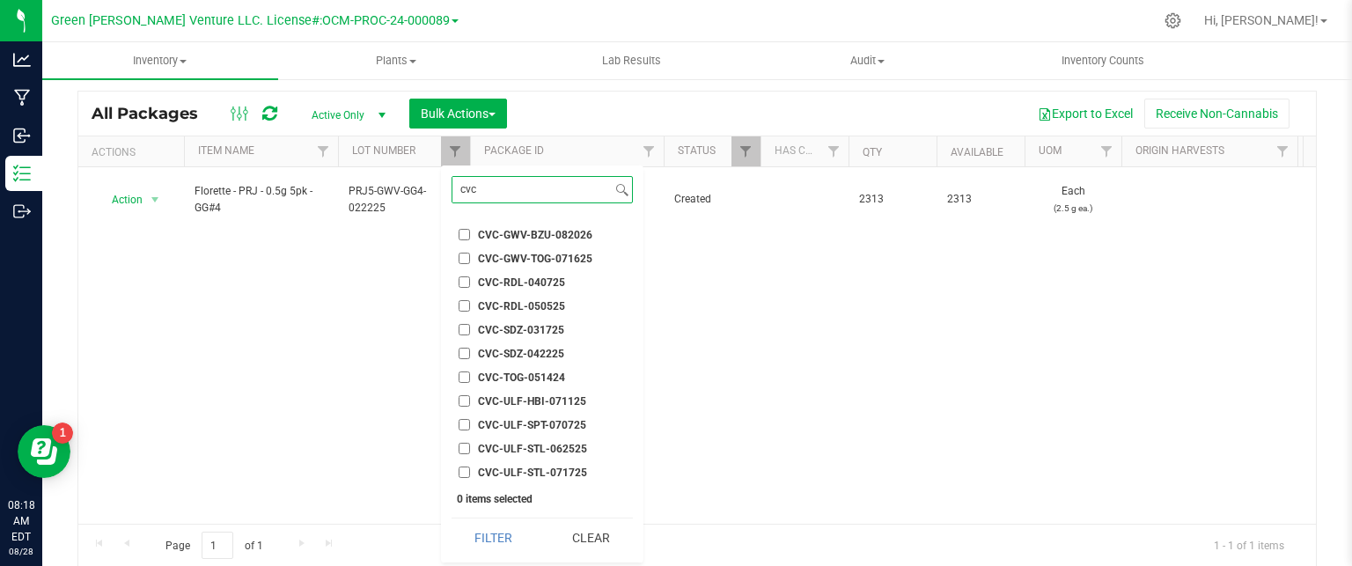
type input "cvc"
click at [517, 230] on span "CVC-GWV-BZU-082026" at bounding box center [535, 235] width 114 height 11
click at [470, 229] on input "CVC-GWV-BZU-082026" at bounding box center [464, 234] width 11 height 11
checkbox input "true"
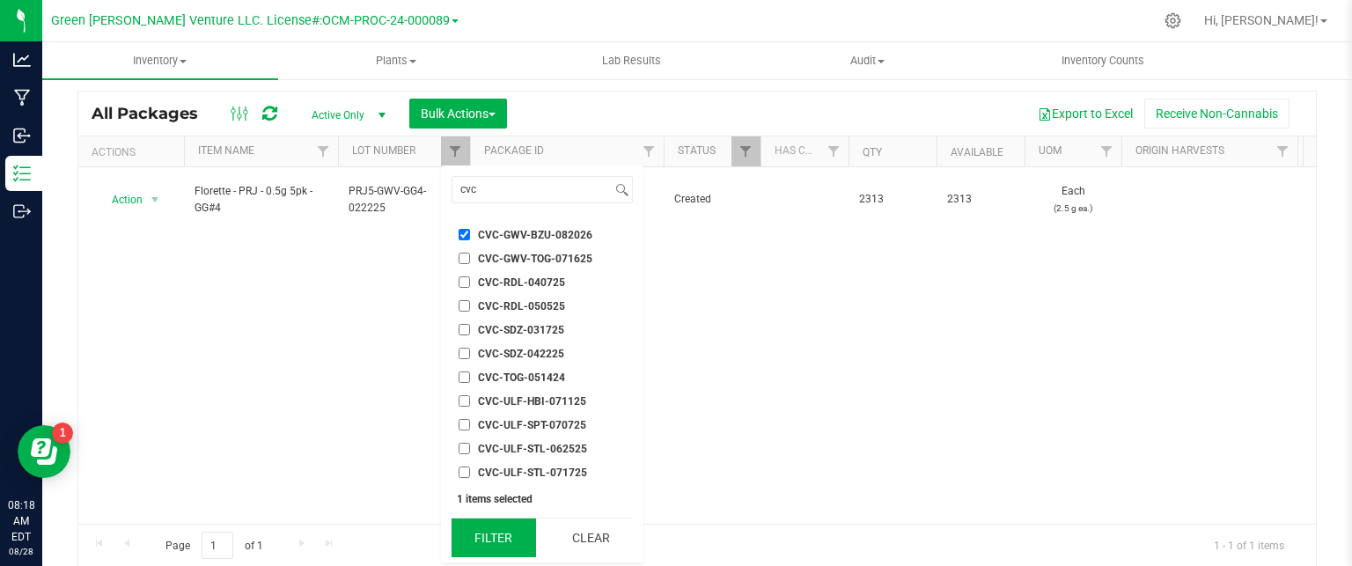
click at [508, 544] on button "Filter" at bounding box center [494, 538] width 85 height 39
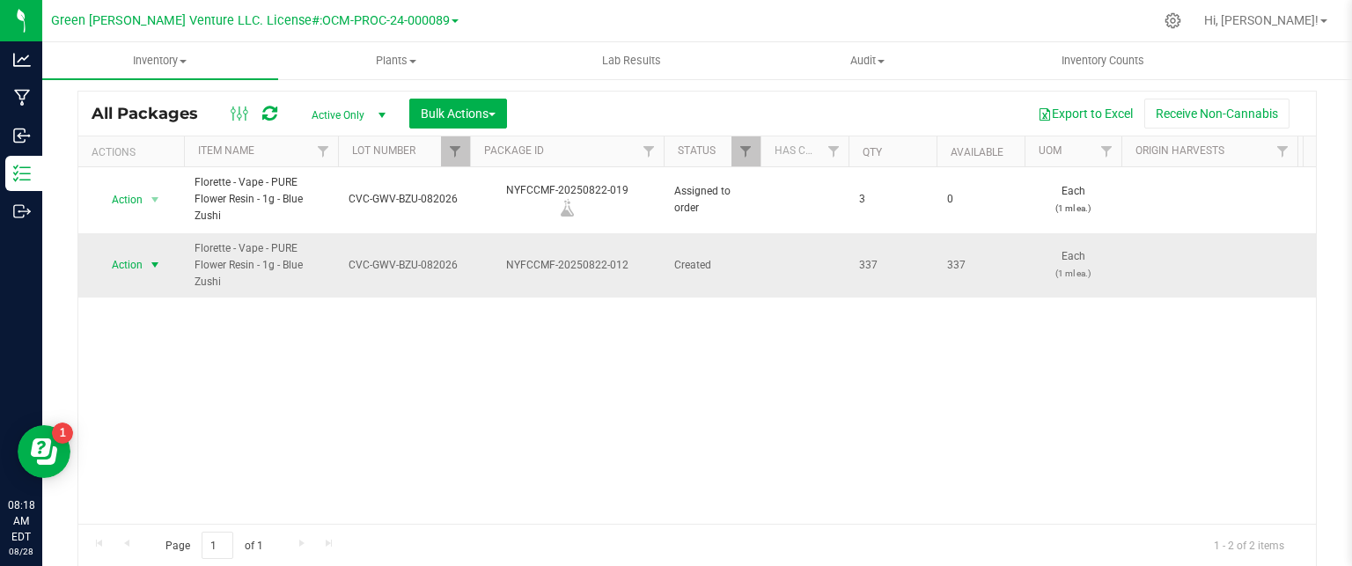
click at [140, 269] on span "Action" at bounding box center [120, 265] width 48 height 25
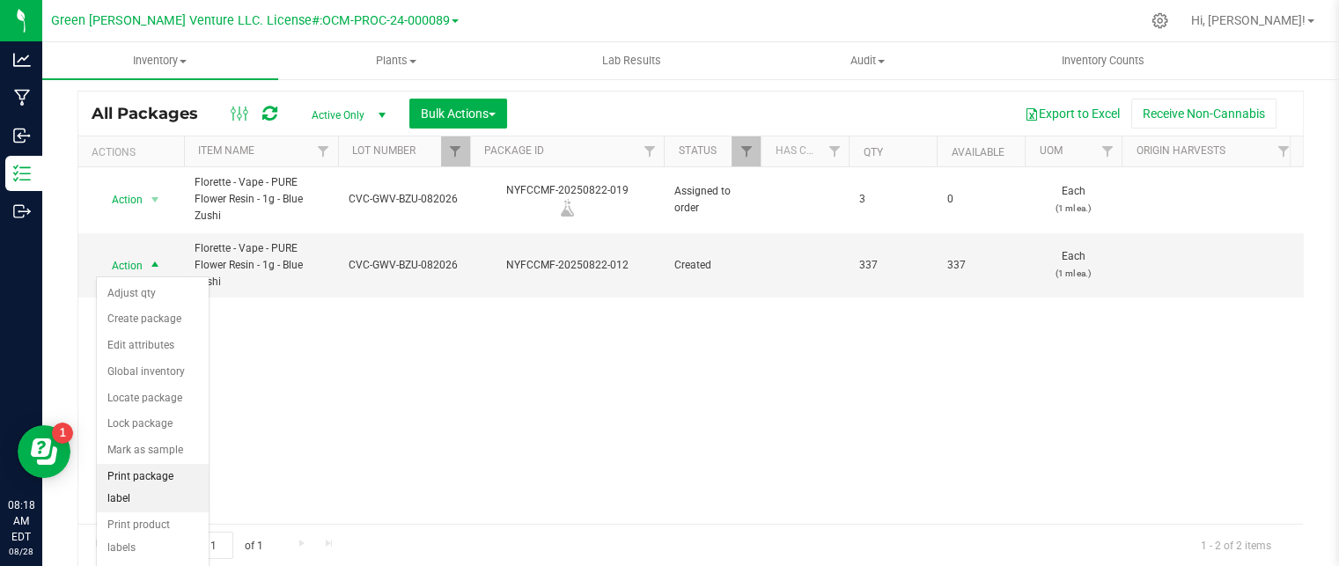
click at [130, 472] on li "Print package label" at bounding box center [153, 488] width 112 height 48
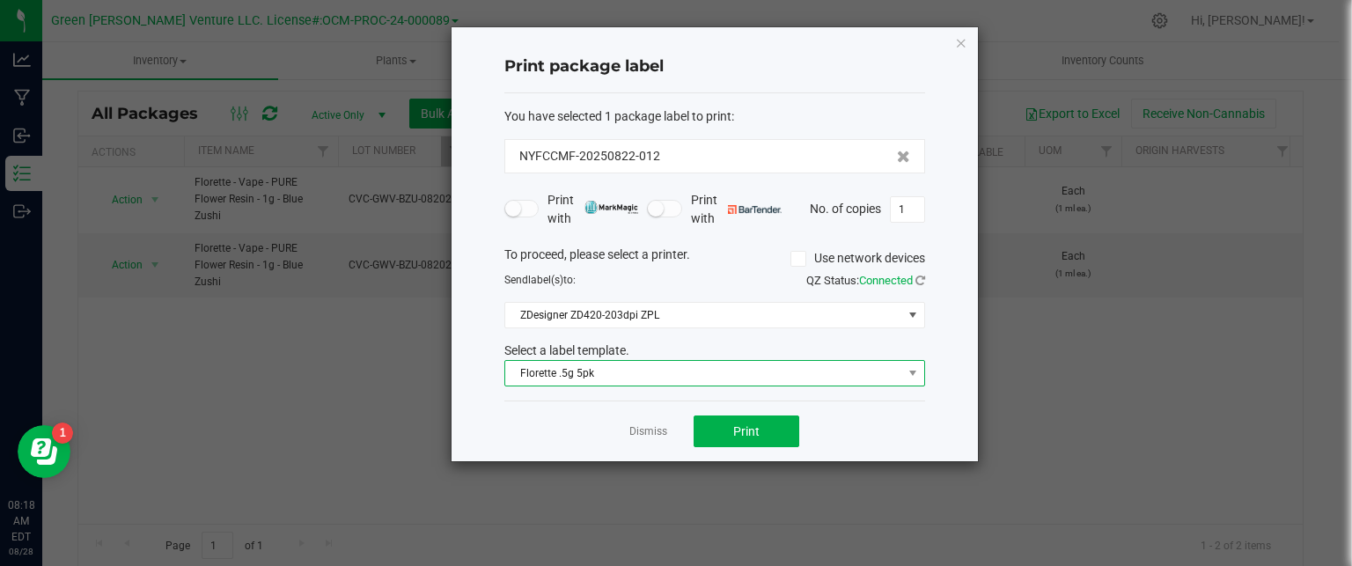
click at [597, 375] on span "Florette .5g 5pk" at bounding box center [703, 373] width 397 height 25
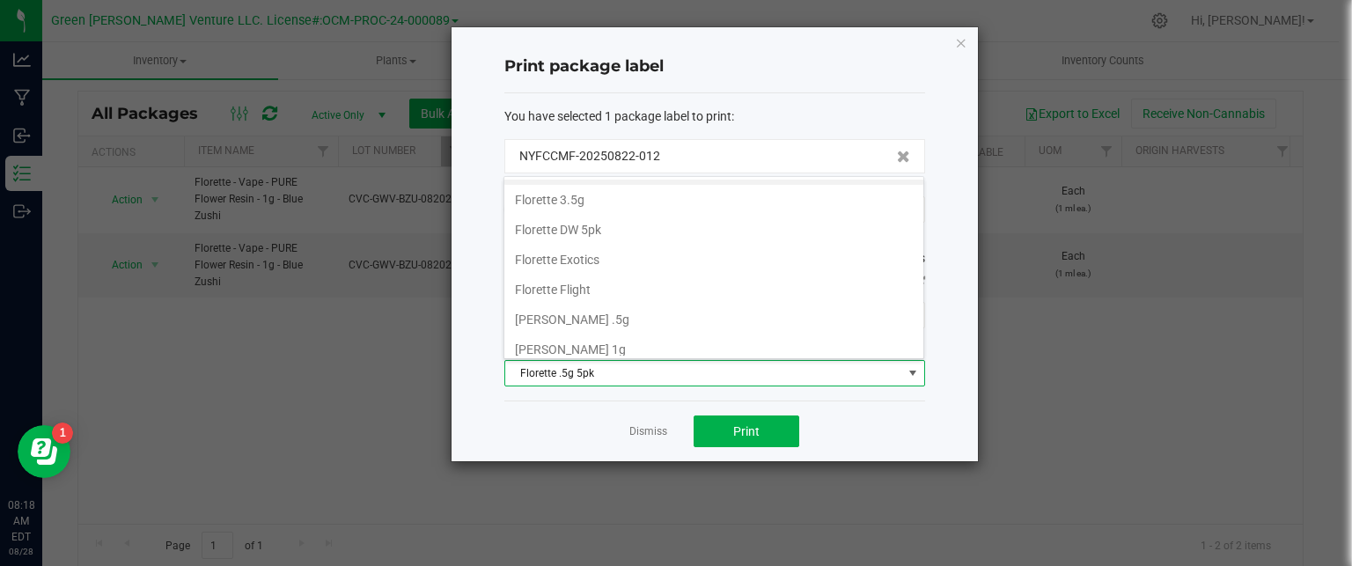
scroll to position [297, 0]
drag, startPoint x: 578, startPoint y: 307, endPoint x: 585, endPoint y: 318, distance: 12.2
click at [578, 308] on li "[PERSON_NAME] 1g" at bounding box center [713, 317] width 419 height 30
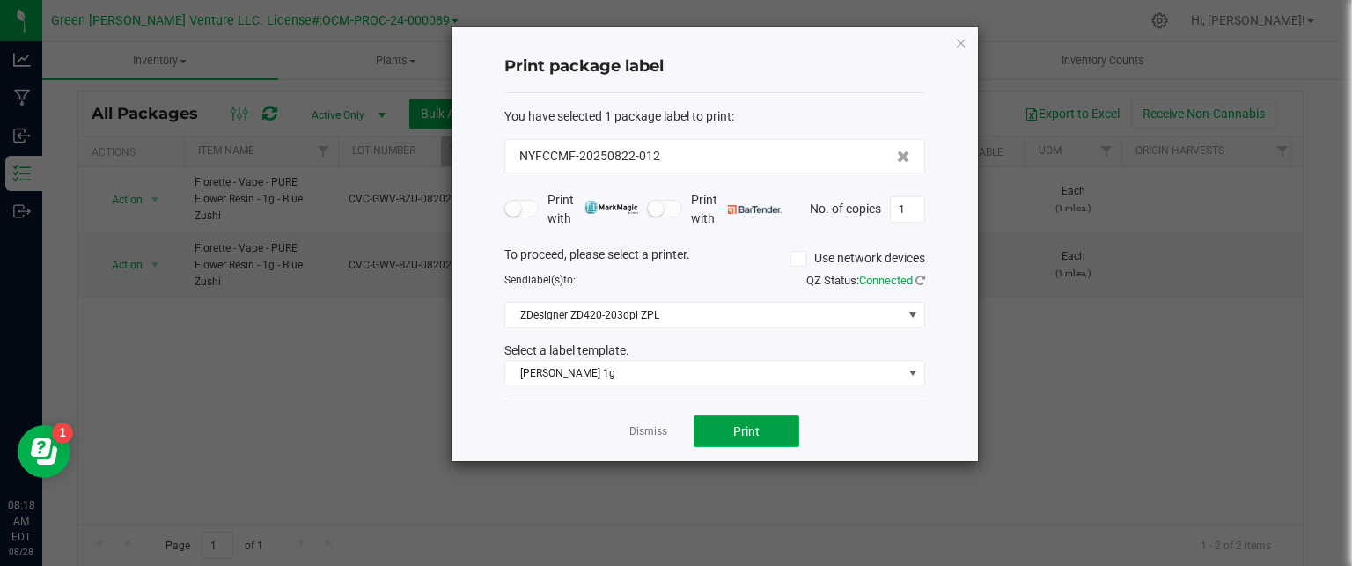
click at [766, 425] on button "Print" at bounding box center [747, 432] width 106 height 32
click at [638, 429] on link "Dismiss" at bounding box center [648, 431] width 38 height 15
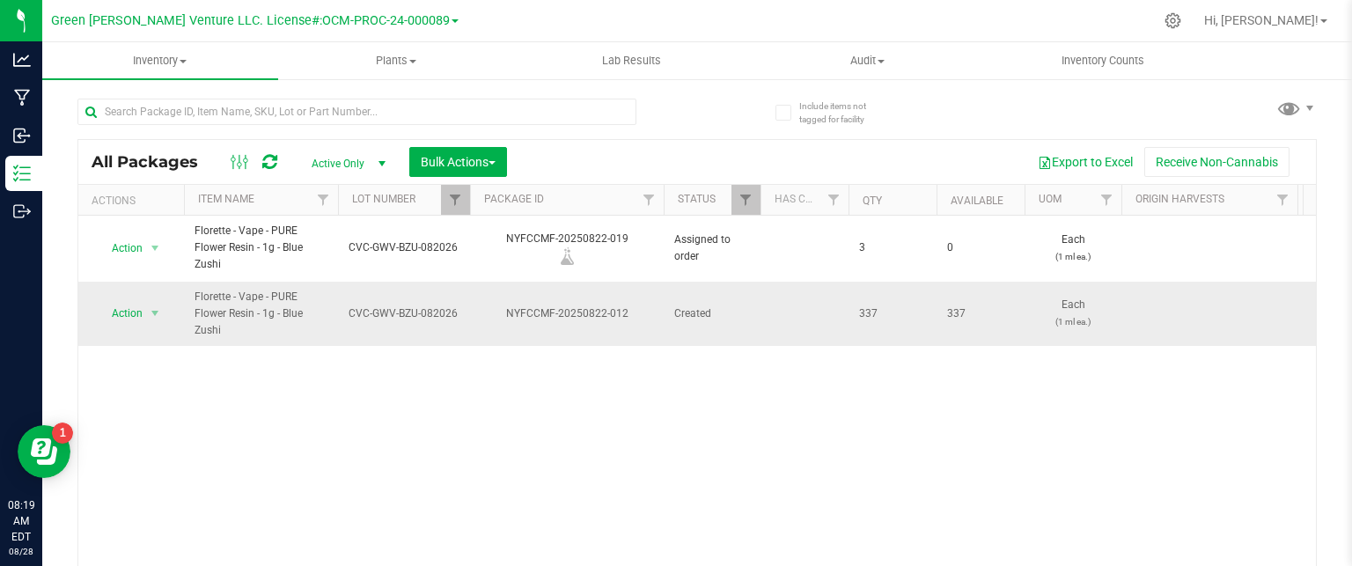
click at [525, 307] on div "NYFCCMF-20250822-012" at bounding box center [566, 313] width 199 height 17
click at [118, 313] on span "Action" at bounding box center [120, 313] width 48 height 25
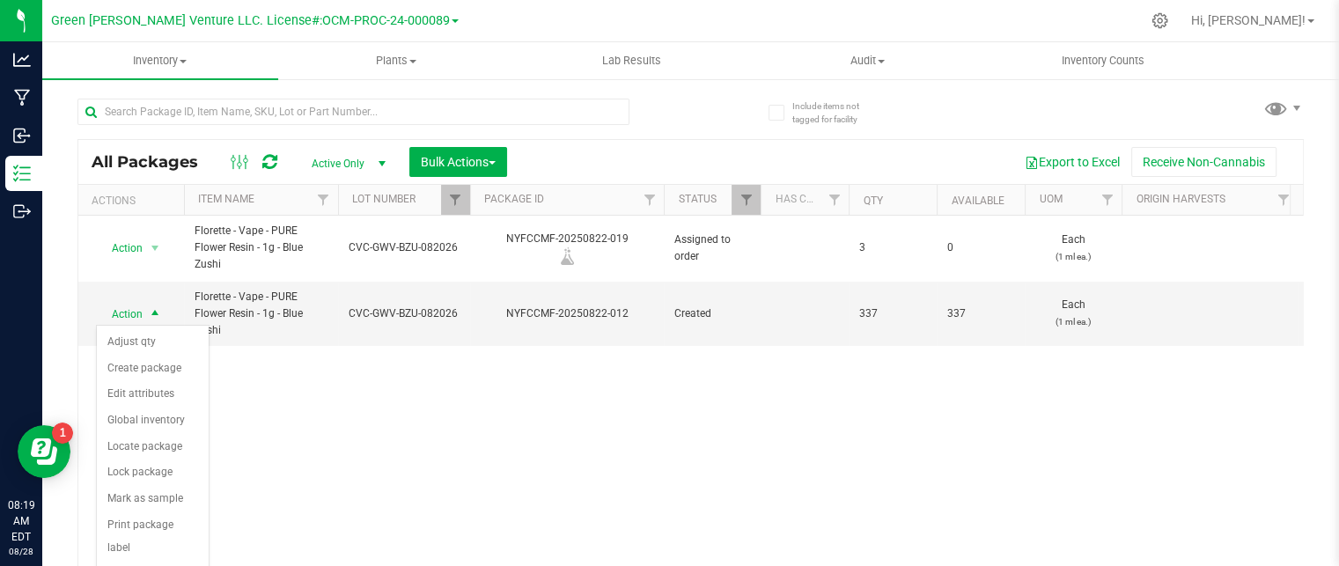
click at [331, 441] on div "Action Action Edit attributes Global inventory Locate package Print package lab…" at bounding box center [690, 394] width 1225 height 357
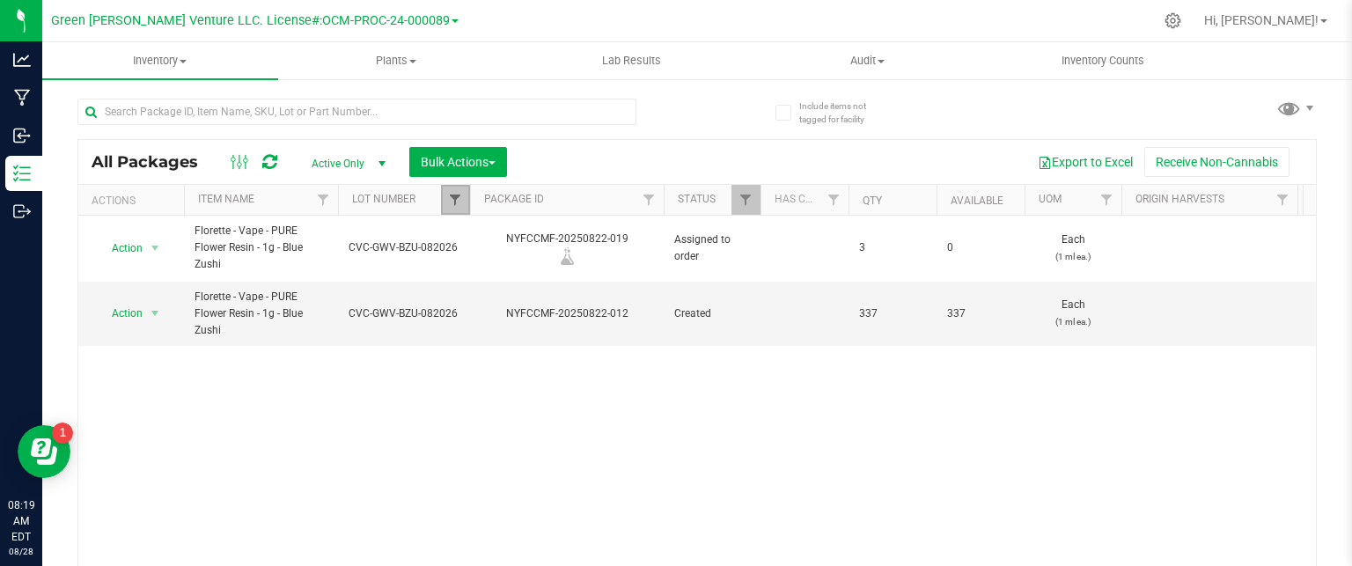
click at [461, 205] on span "Filter" at bounding box center [455, 200] width 14 height 14
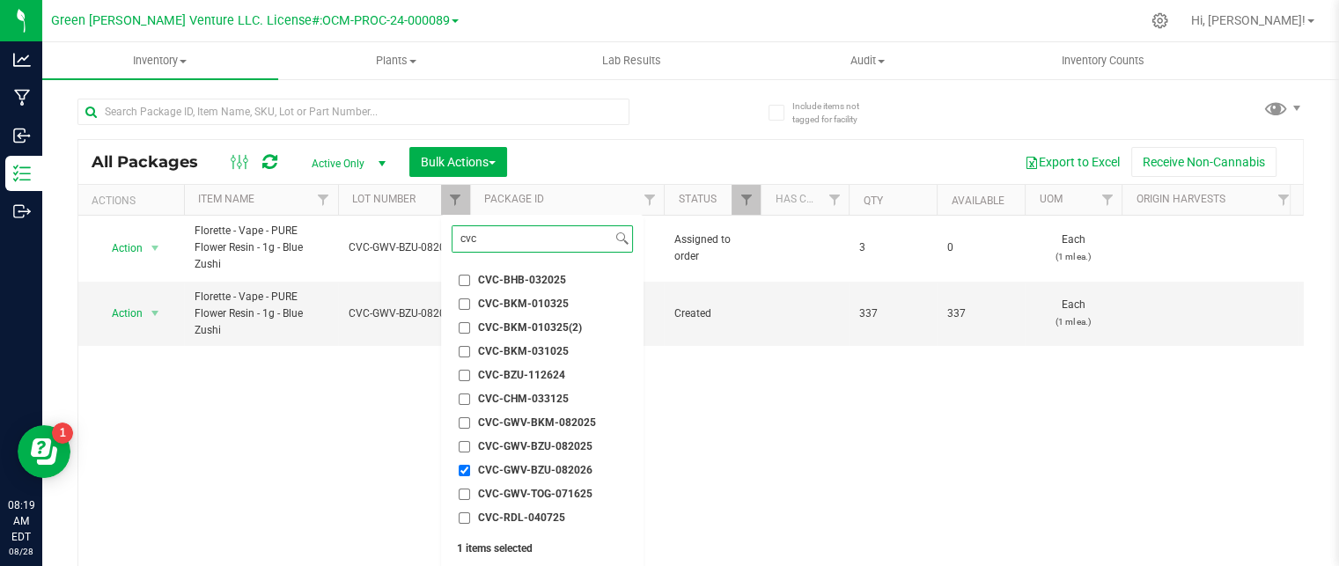
type input "cvc"
click at [465, 471] on input "CVC-GWV-BZU-082026" at bounding box center [464, 470] width 11 height 11
checkbox input "false"
click at [484, 420] on span "CVC-GWV-BKM-082025" at bounding box center [537, 422] width 118 height 11
click at [470, 420] on input "CVC-GWV-BKM-082025" at bounding box center [464, 422] width 11 height 11
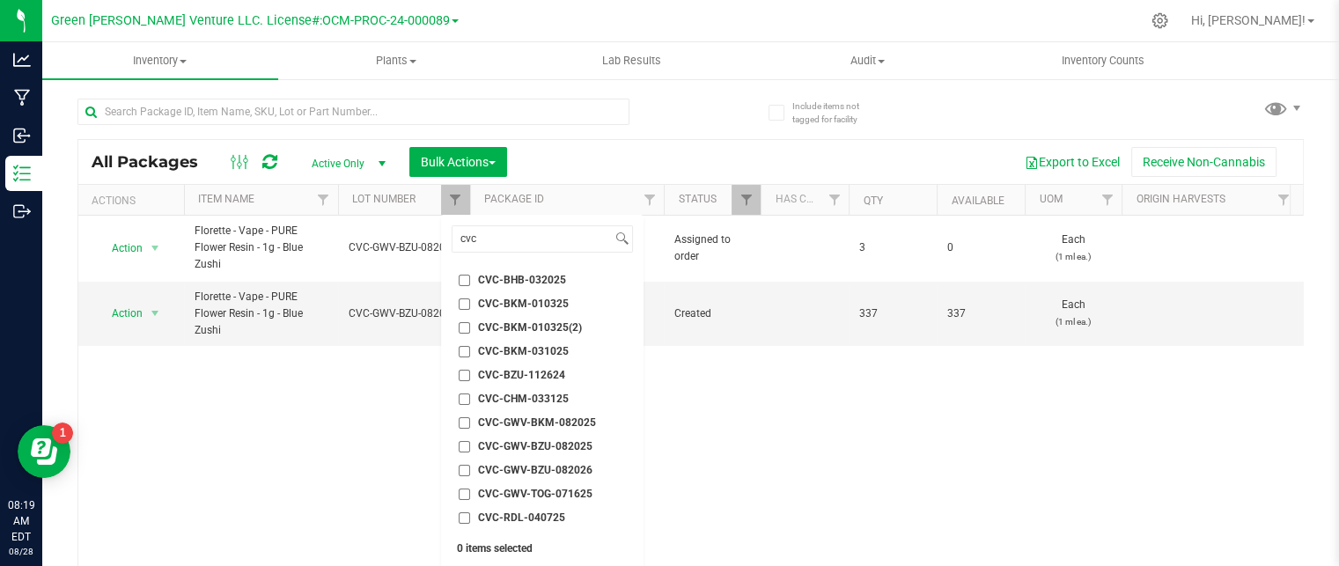
checkbox input "true"
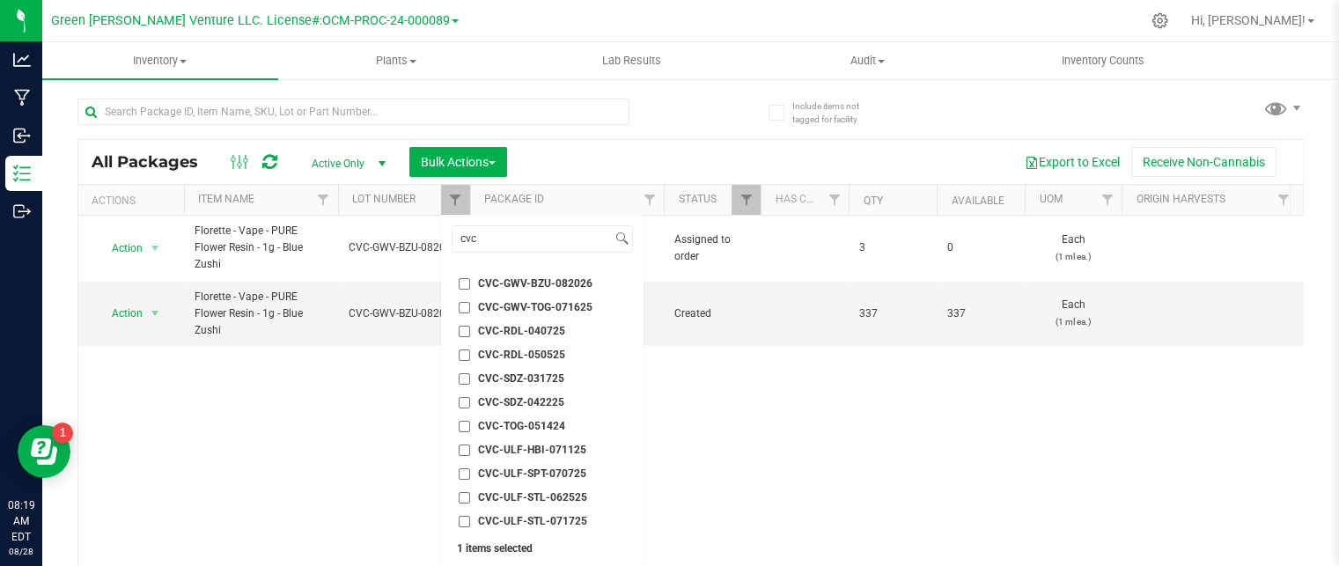
scroll to position [45, 0]
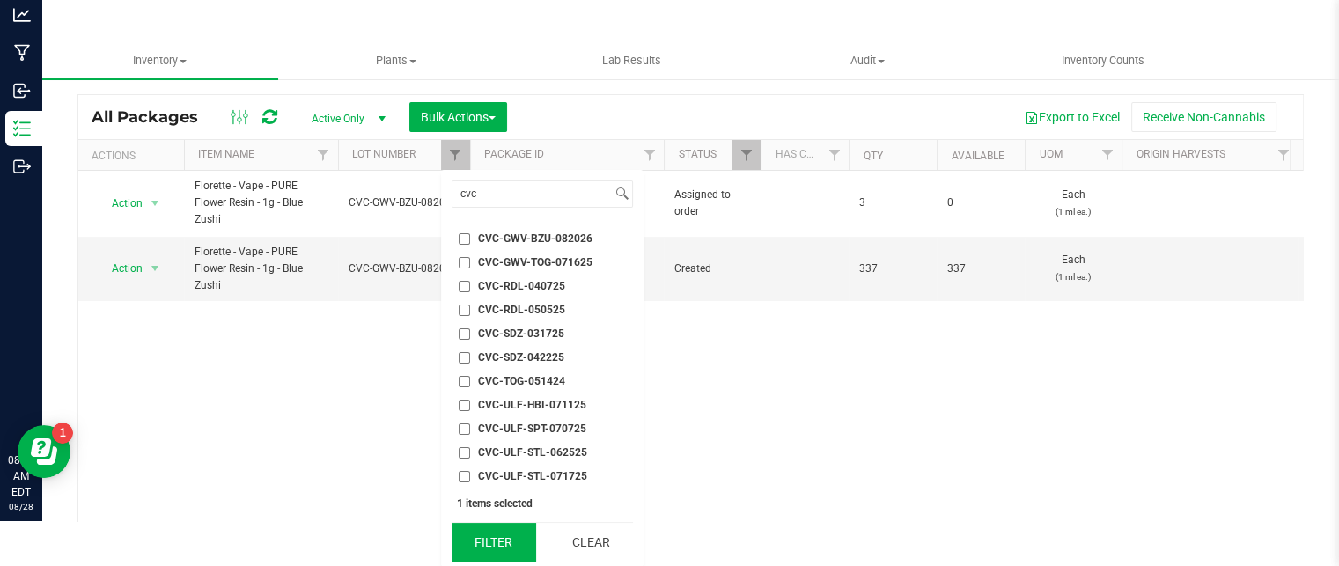
click at [497, 545] on button "Filter" at bounding box center [494, 542] width 85 height 39
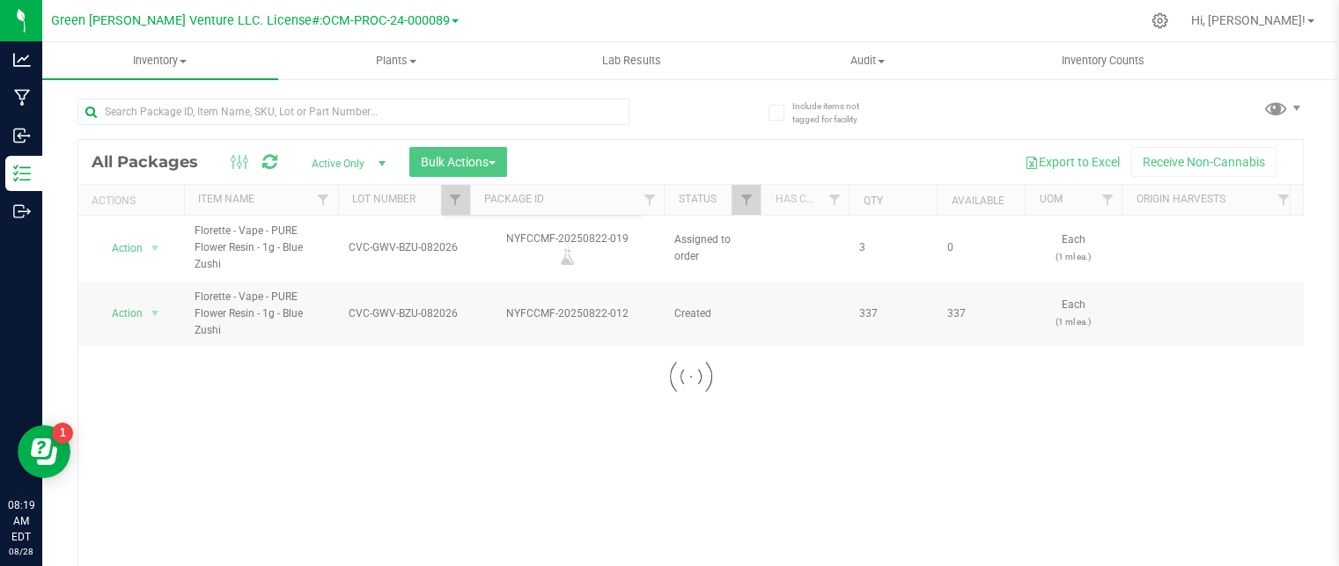
scroll to position [0, 0]
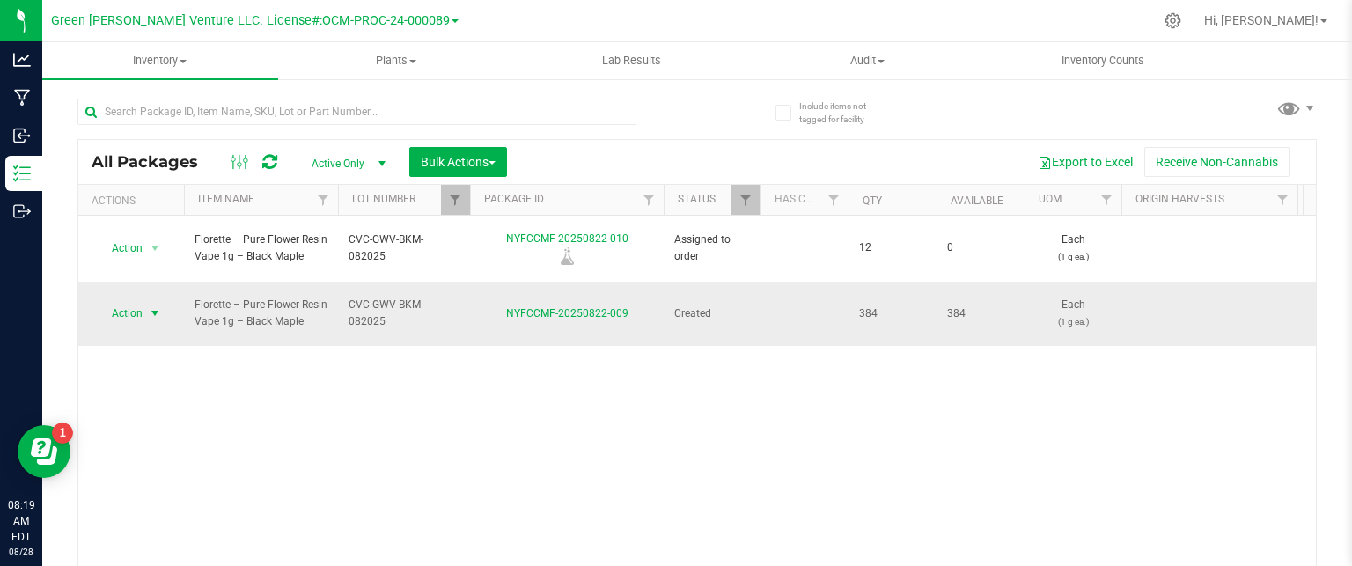
click at [130, 301] on span "Action" at bounding box center [120, 313] width 48 height 25
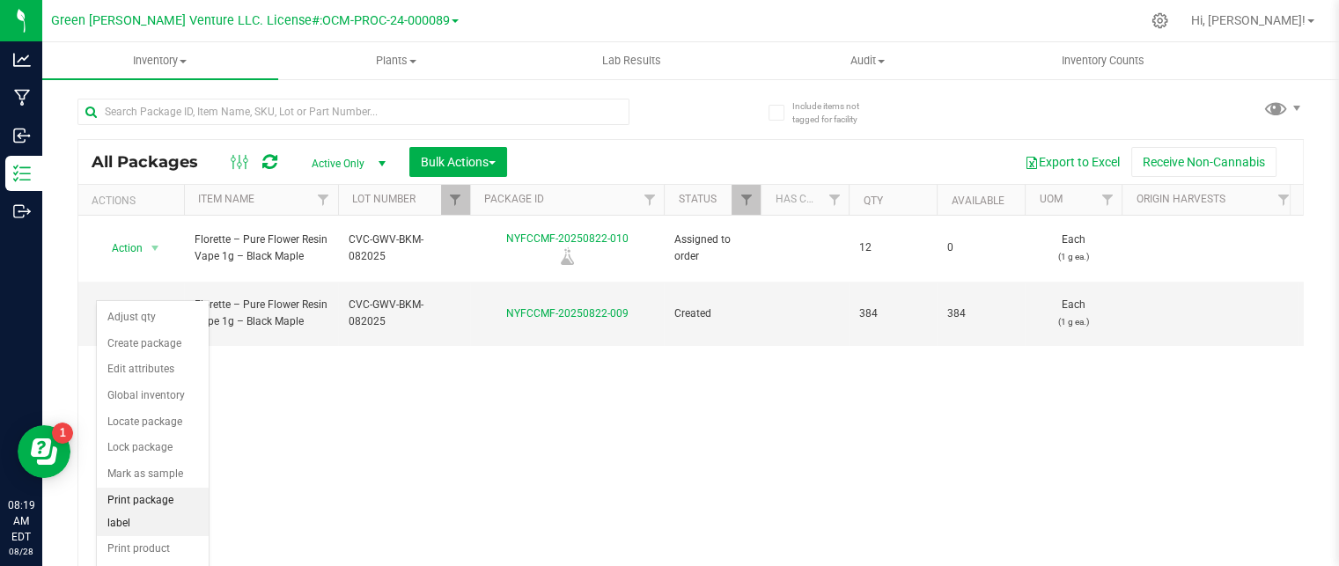
click at [165, 496] on li "Print package label" at bounding box center [153, 512] width 112 height 48
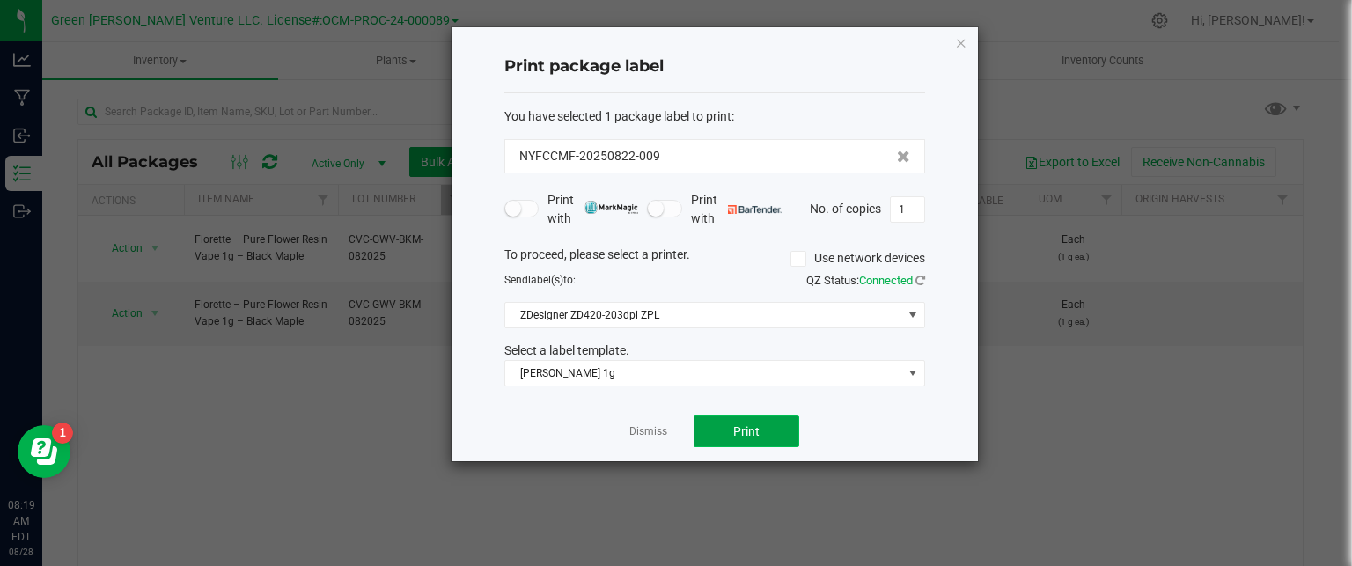
click at [751, 432] on span "Print" at bounding box center [746, 431] width 26 height 14
click at [638, 431] on link "Dismiss" at bounding box center [648, 431] width 38 height 15
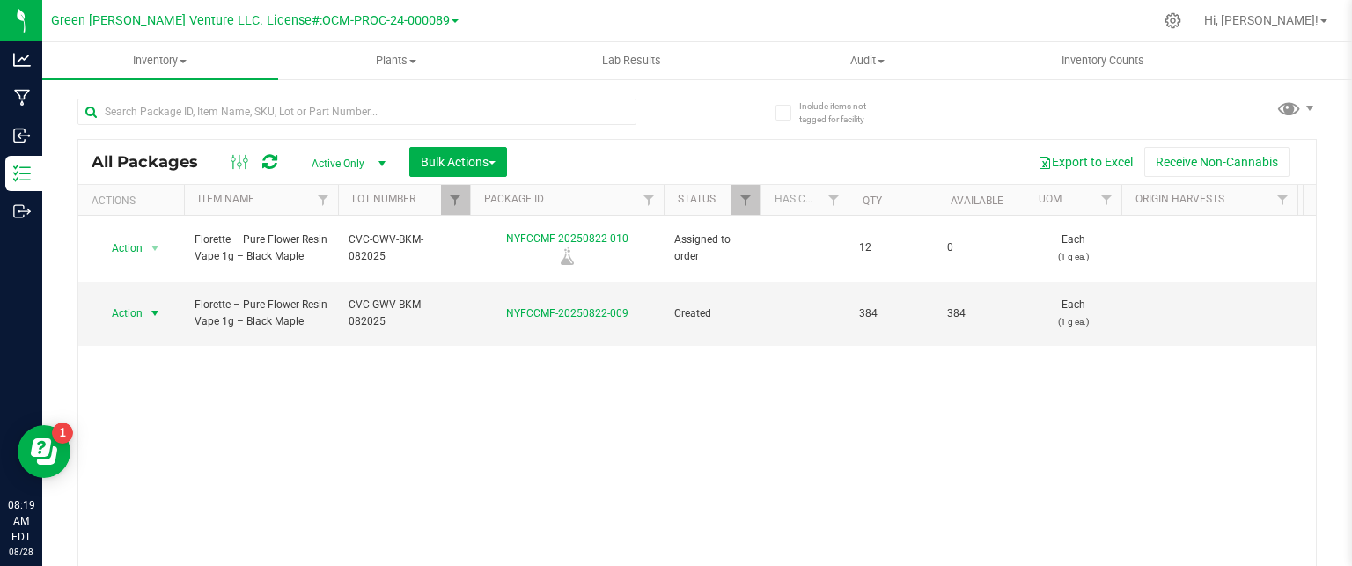
click at [494, 207] on th "Package ID" at bounding box center [567, 200] width 194 height 31
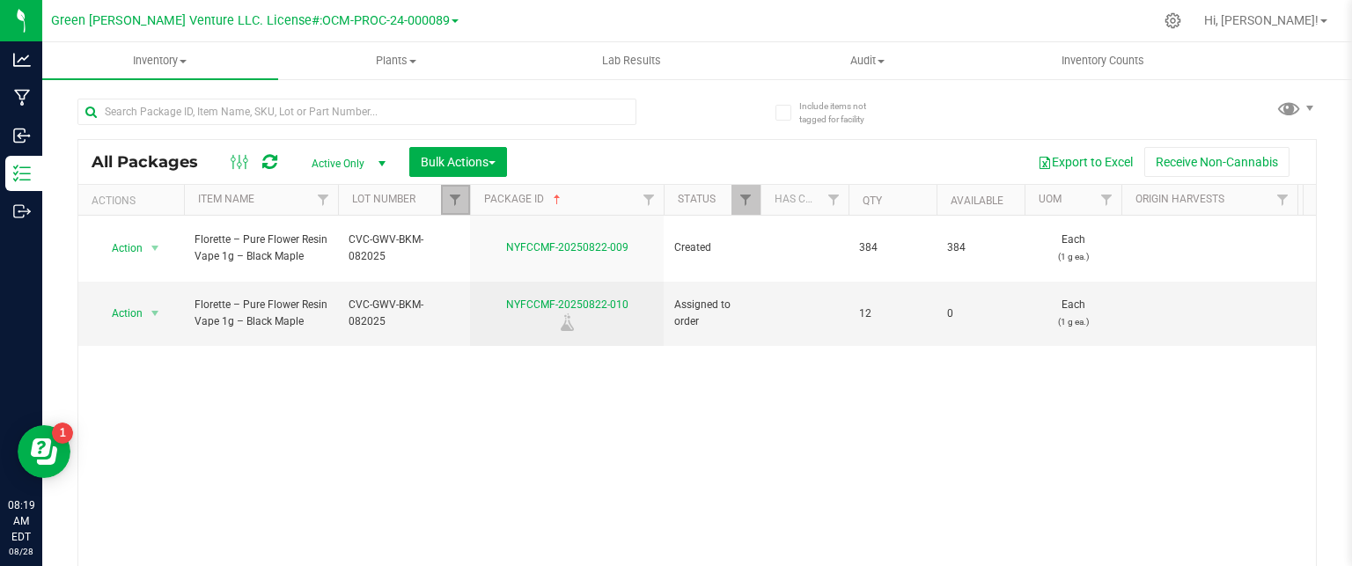
click at [444, 200] on link "Filter" at bounding box center [455, 200] width 29 height 30
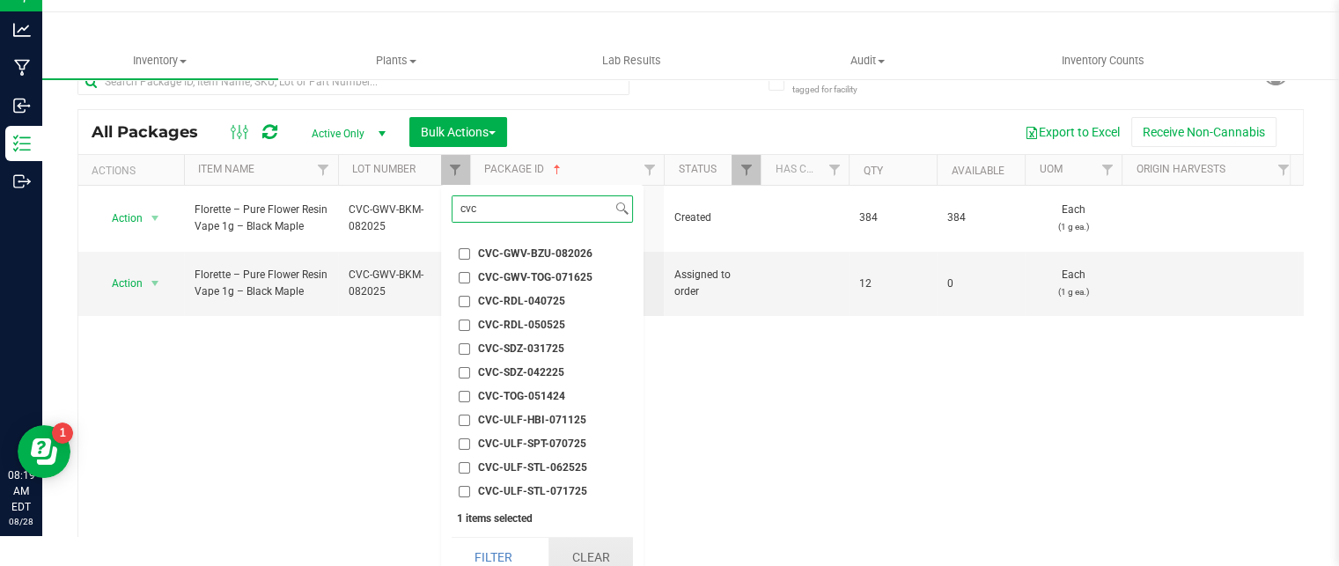
scroll to position [45, 0]
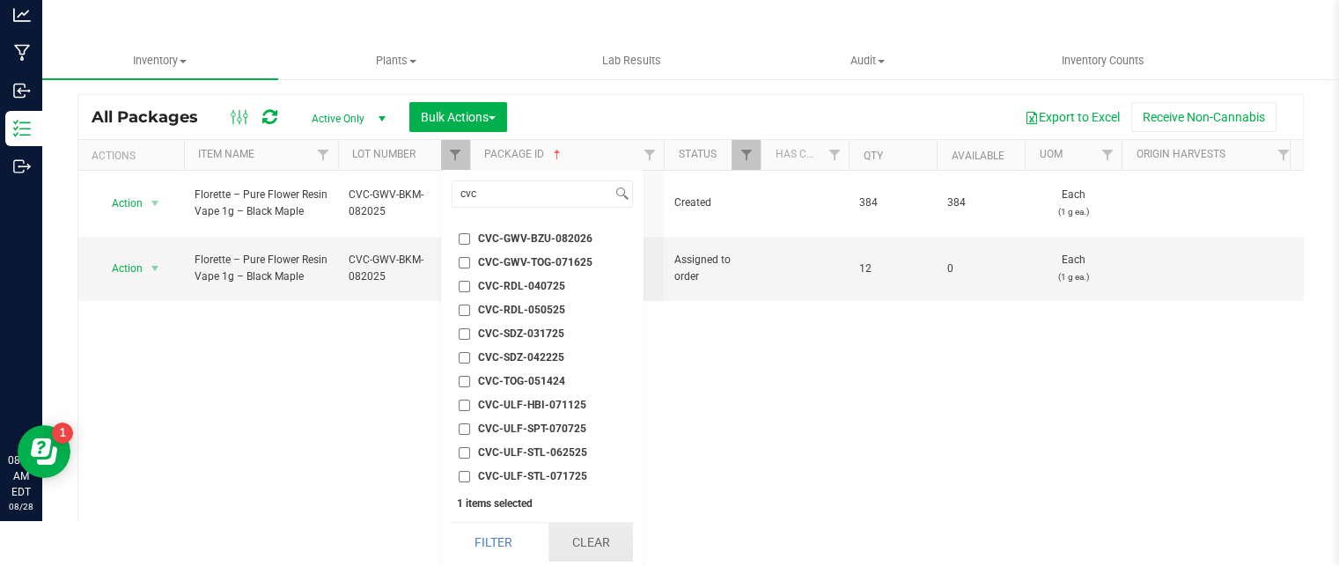
click at [607, 549] on button "Clear" at bounding box center [590, 542] width 85 height 39
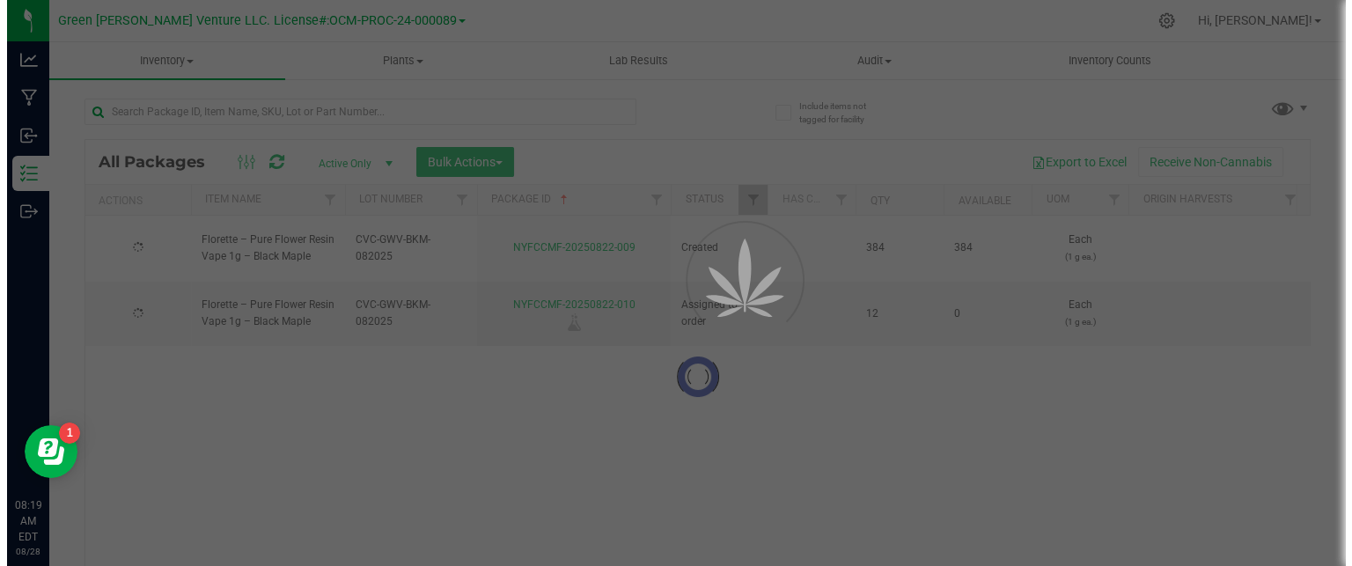
scroll to position [0, 0]
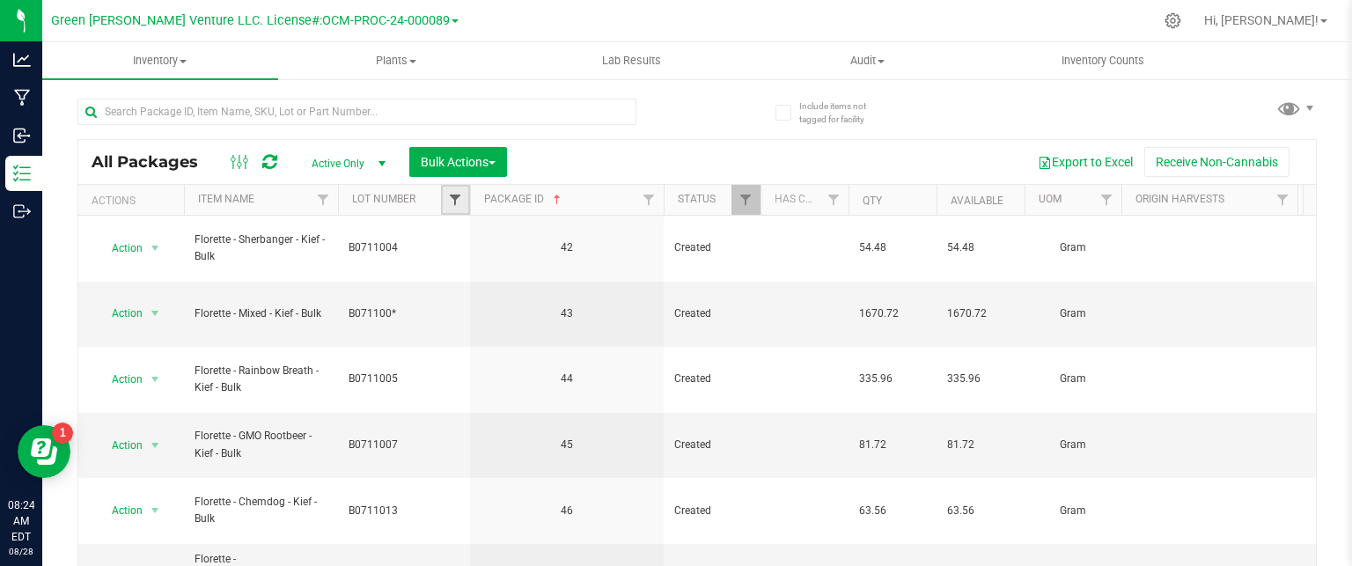
click at [454, 196] on span "Filter" at bounding box center [455, 200] width 14 height 14
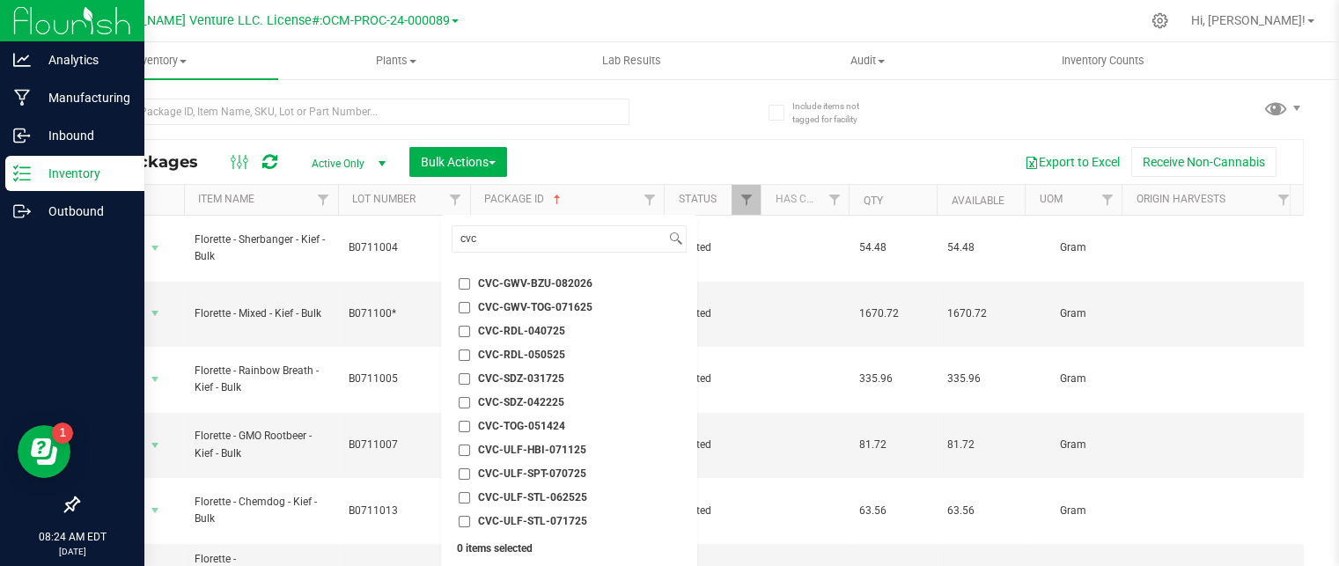
drag, startPoint x: 25, startPoint y: 176, endPoint x: 43, endPoint y: 178, distance: 18.6
click at [27, 176] on icon at bounding box center [22, 174] width 18 height 18
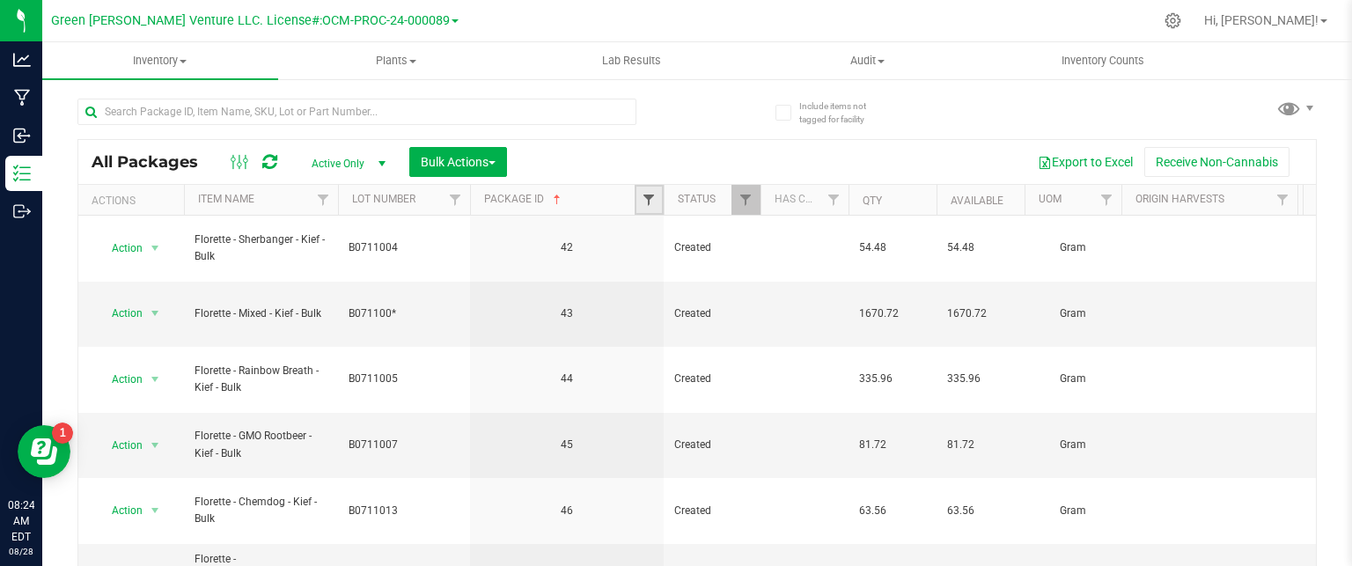
click at [650, 196] on span "Filter" at bounding box center [649, 200] width 14 height 14
click at [779, 290] on button "Clear" at bounding box center [784, 285] width 85 height 39
click at [648, 202] on span "Filter" at bounding box center [649, 200] width 14 height 14
type input "b"
type input "cvc"
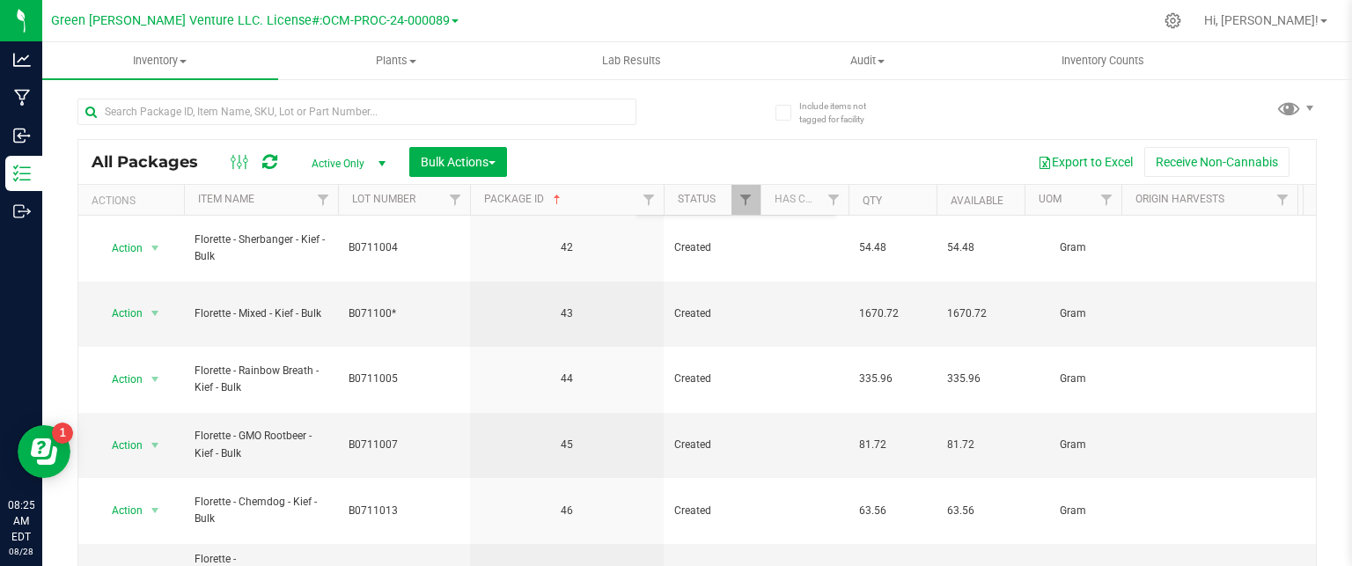
click at [576, 161] on div "Export to Excel Receive Non-Cannabis" at bounding box center [911, 162] width 783 height 30
click at [553, 197] on span at bounding box center [557, 200] width 14 height 14
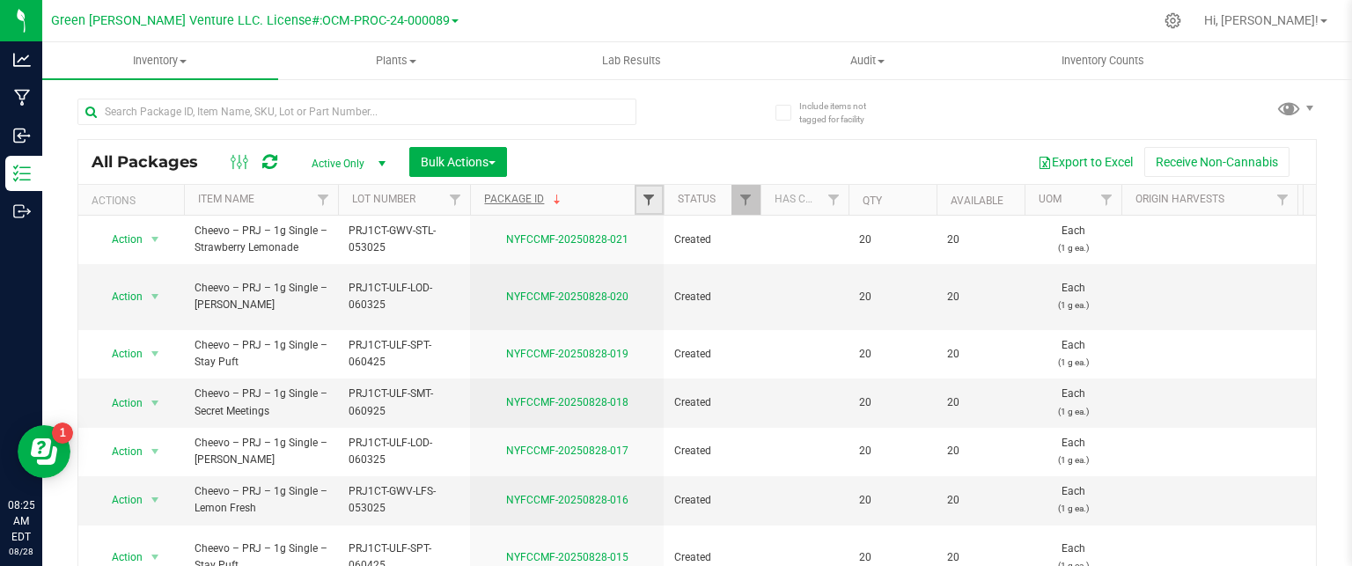
click at [645, 202] on span "Filter" at bounding box center [649, 200] width 14 height 14
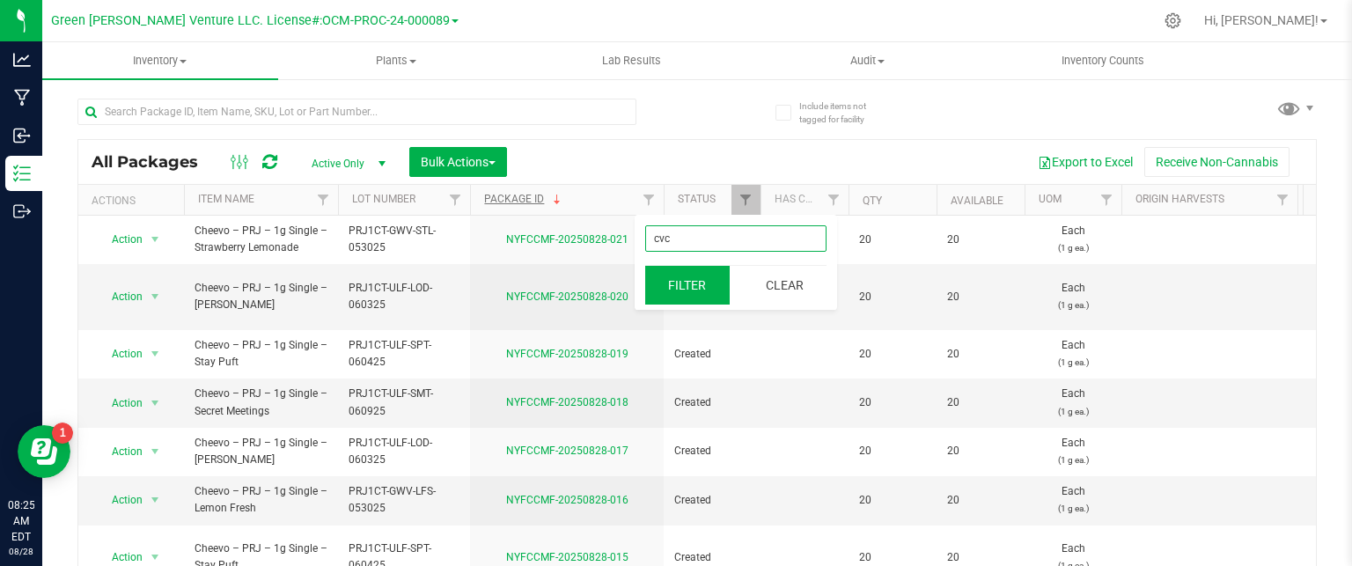
type input "cvc"
click at [660, 281] on button "Filter" at bounding box center [687, 285] width 85 height 39
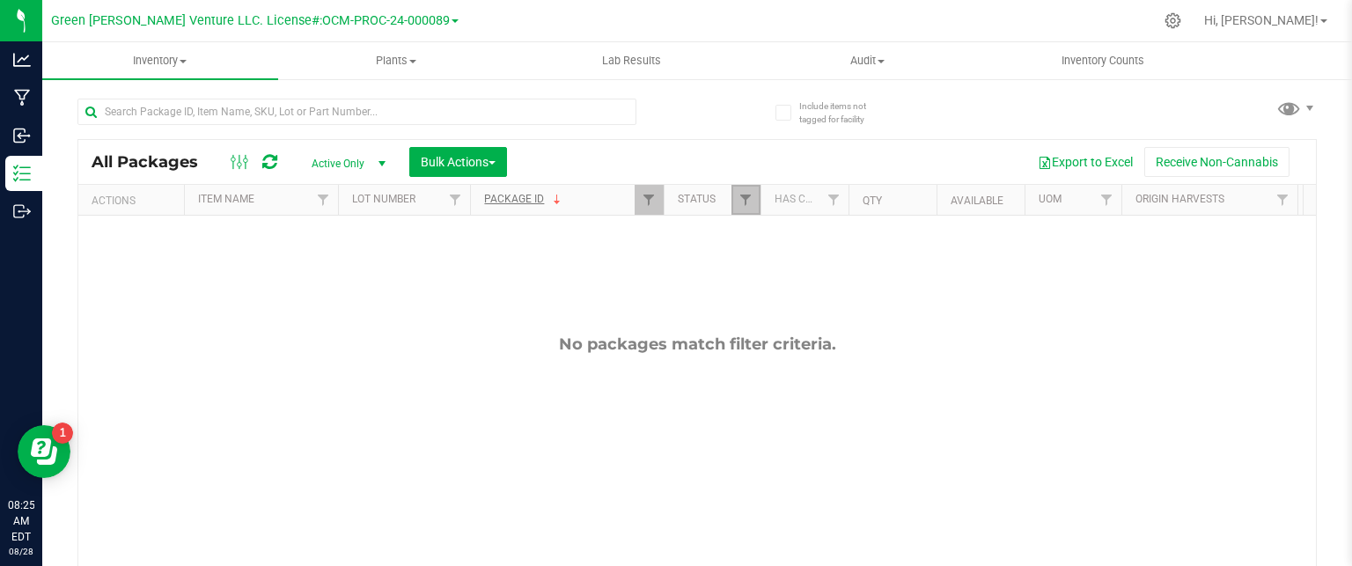
click at [749, 206] on span "Filter" at bounding box center [746, 200] width 14 height 14
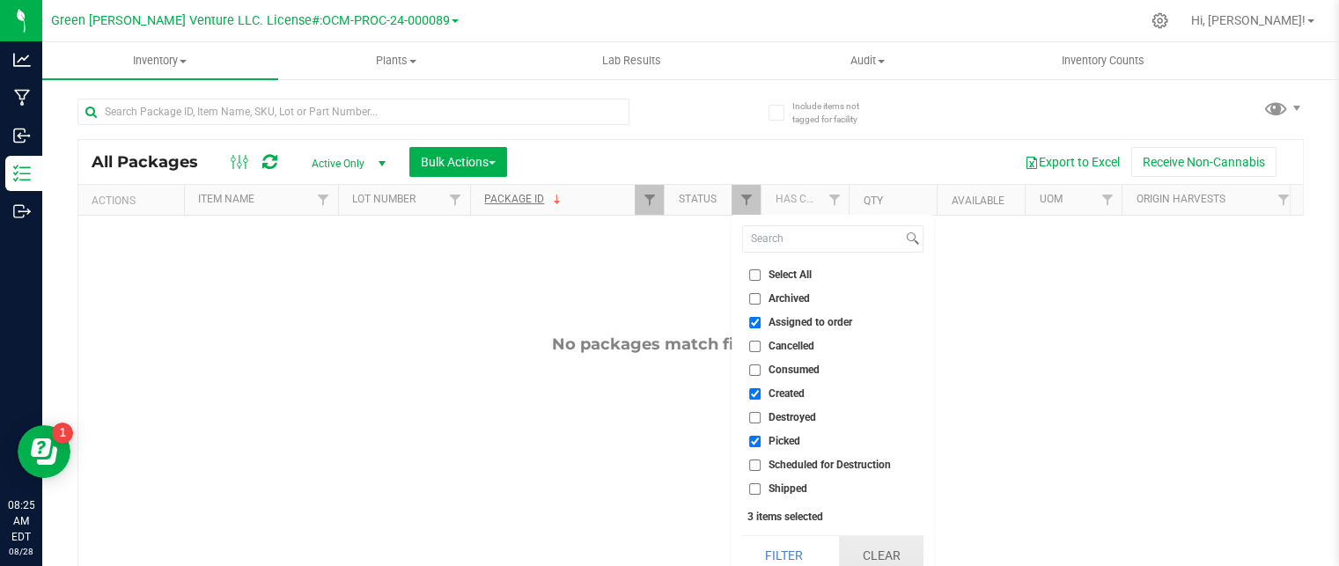
click at [892, 554] on button "Clear" at bounding box center [881, 555] width 85 height 39
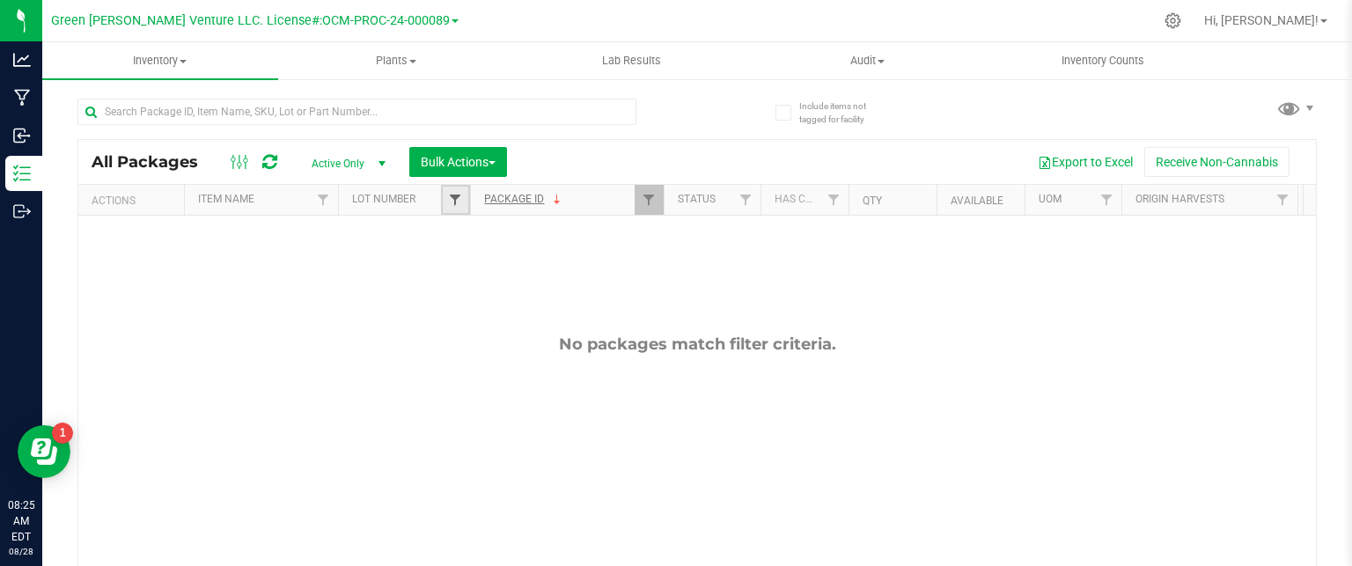
click at [451, 200] on span "Filter" at bounding box center [455, 200] width 14 height 14
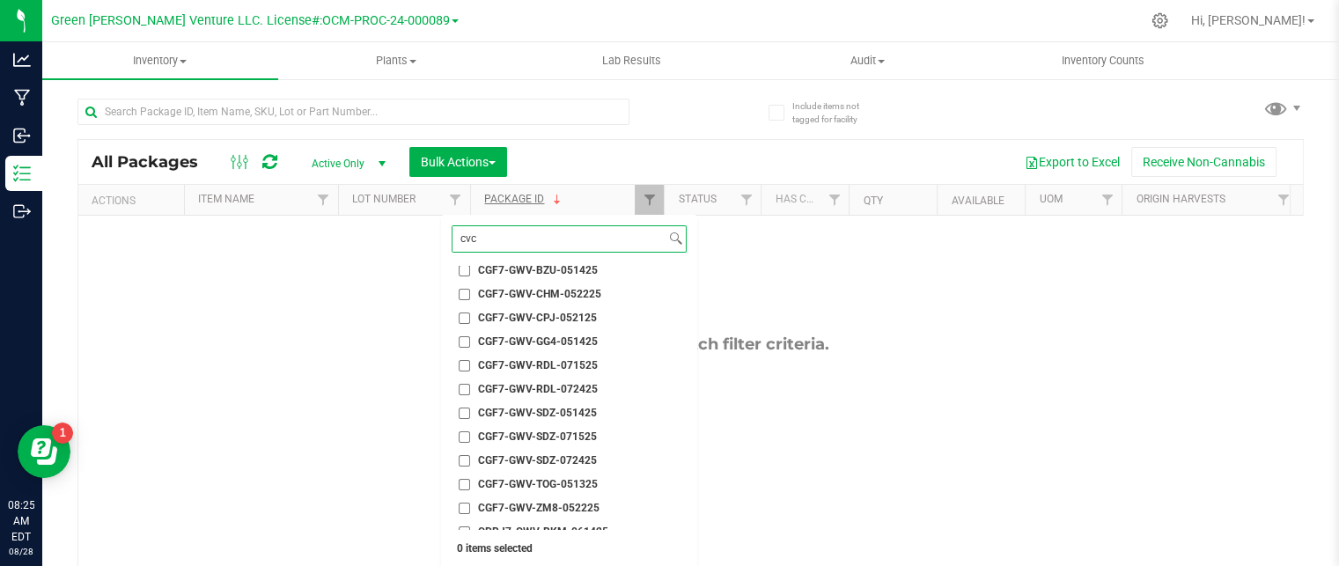
scroll to position [2142, 0]
click at [514, 237] on input "cvc" at bounding box center [559, 239] width 213 height 26
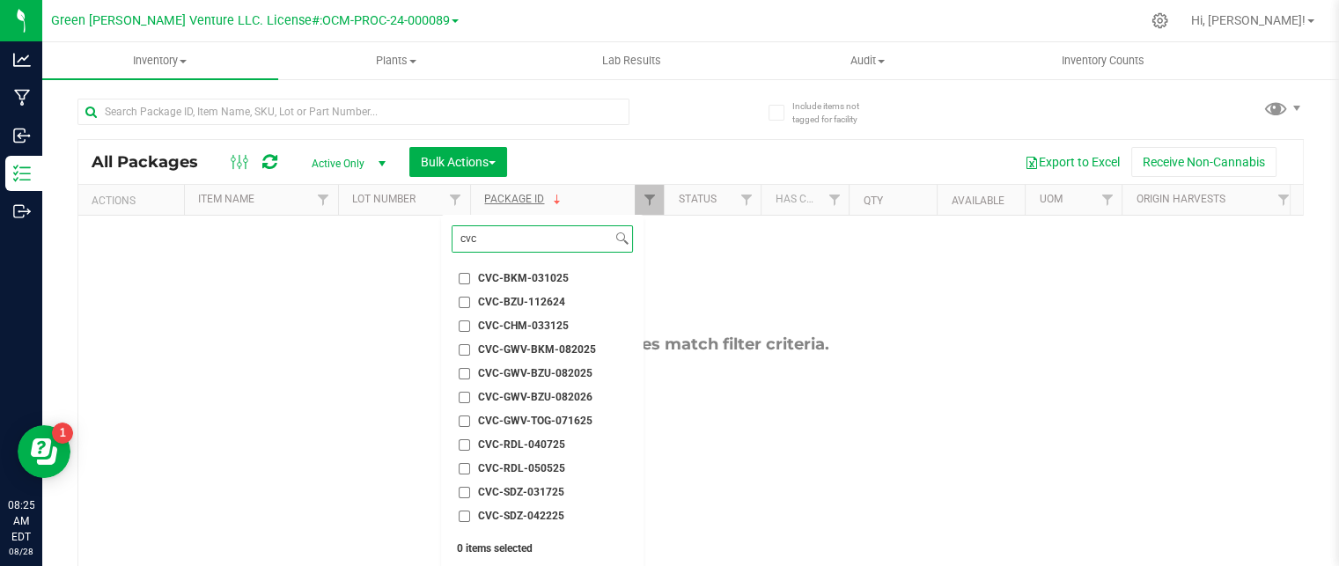
scroll to position [0, 0]
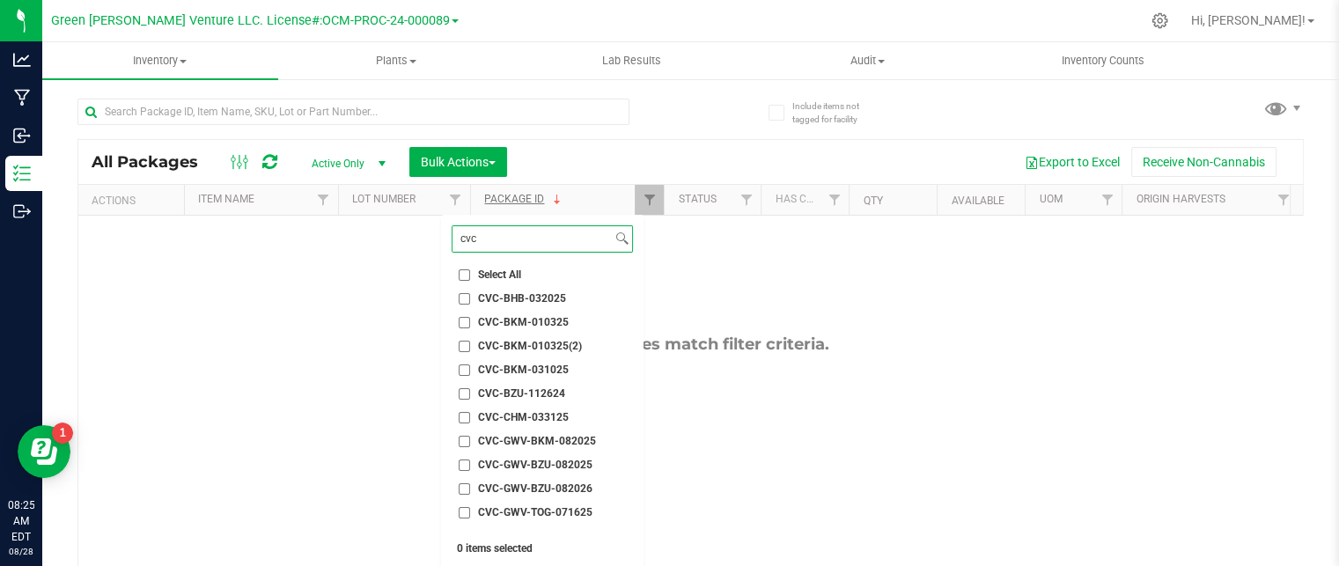
type input "cvc"
click at [461, 460] on input "CVC-GWV-BZU-082025" at bounding box center [464, 465] width 11 height 11
checkbox input "true"
click at [467, 488] on input "CVC-GWV-BZU-082026" at bounding box center [464, 488] width 11 height 11
checkbox input "true"
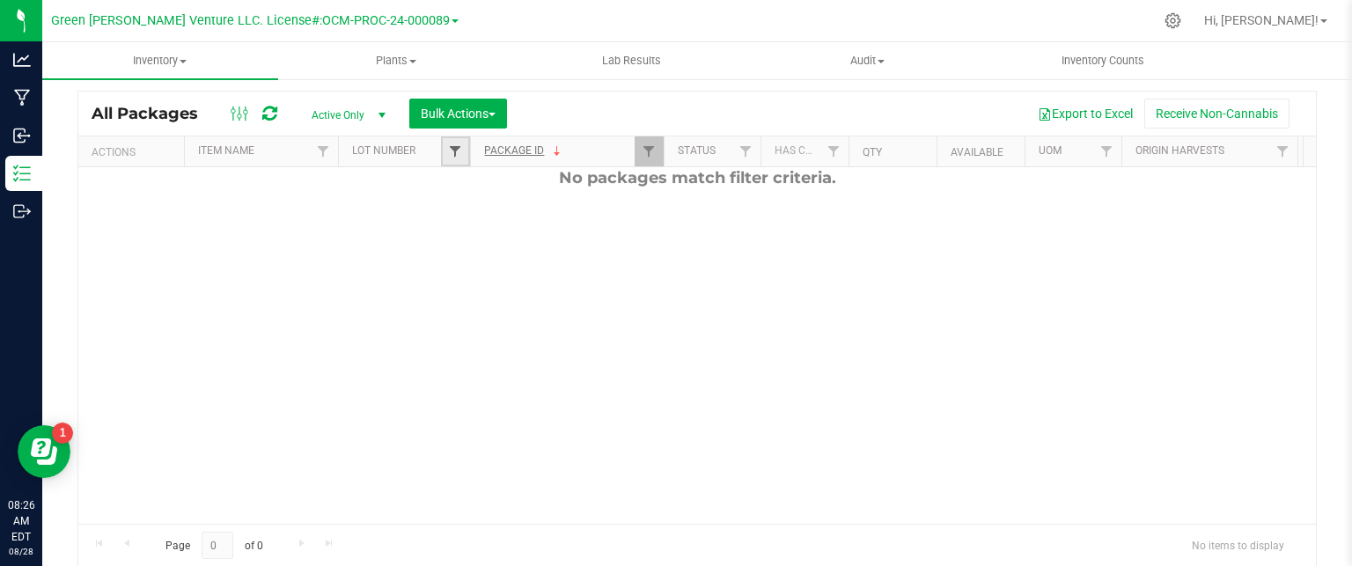
click at [448, 149] on span "Filter" at bounding box center [455, 151] width 14 height 14
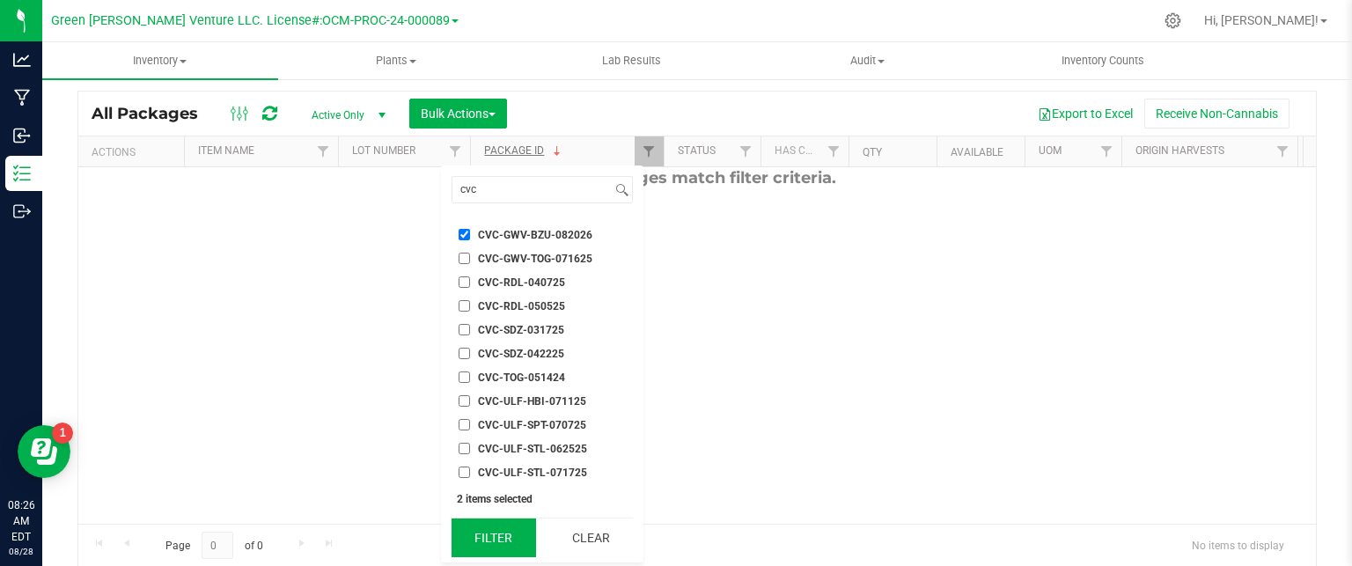
drag, startPoint x: 489, startPoint y: 541, endPoint x: 489, endPoint y: 531, distance: 10.6
click at [489, 541] on button "Filter" at bounding box center [494, 538] width 85 height 39
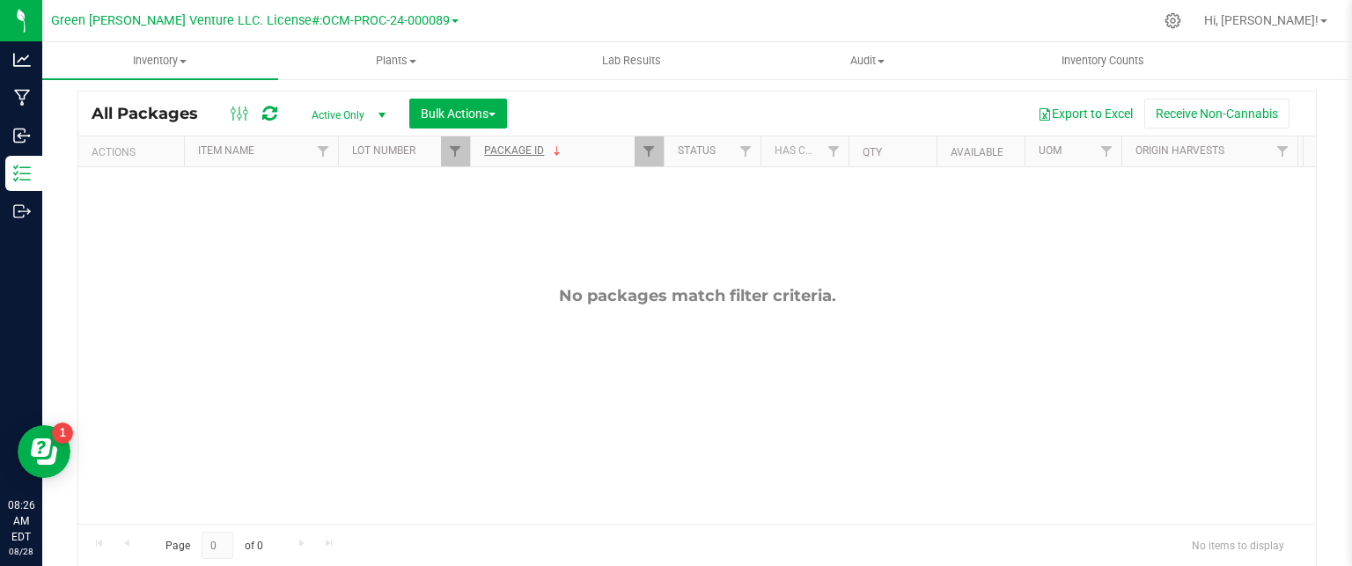
click at [467, 151] on div at bounding box center [471, 151] width 8 height 31
click at [463, 151] on link "Filter" at bounding box center [455, 151] width 29 height 30
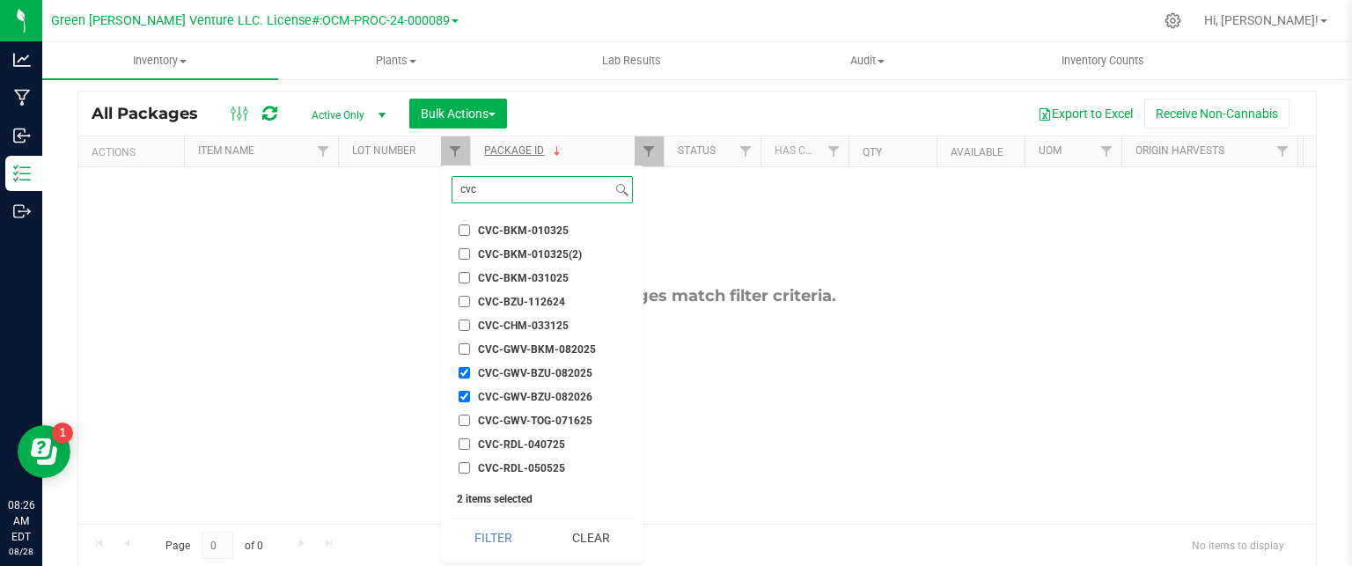
scroll to position [29, 0]
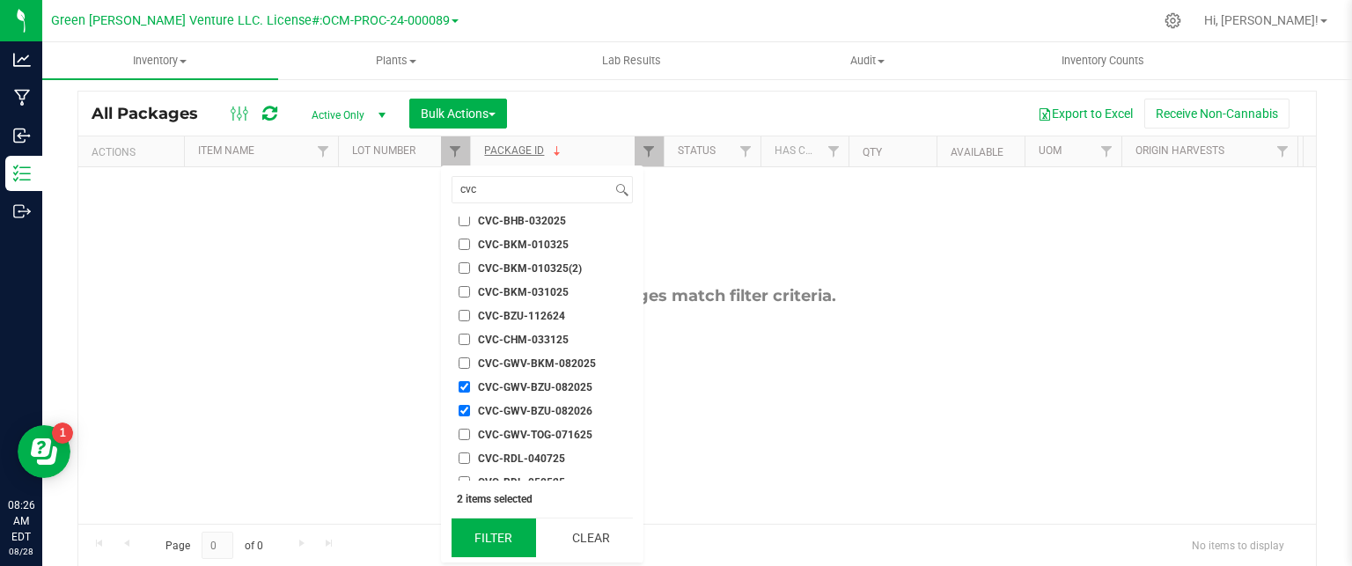
click at [493, 526] on button "Filter" at bounding box center [494, 538] width 85 height 39
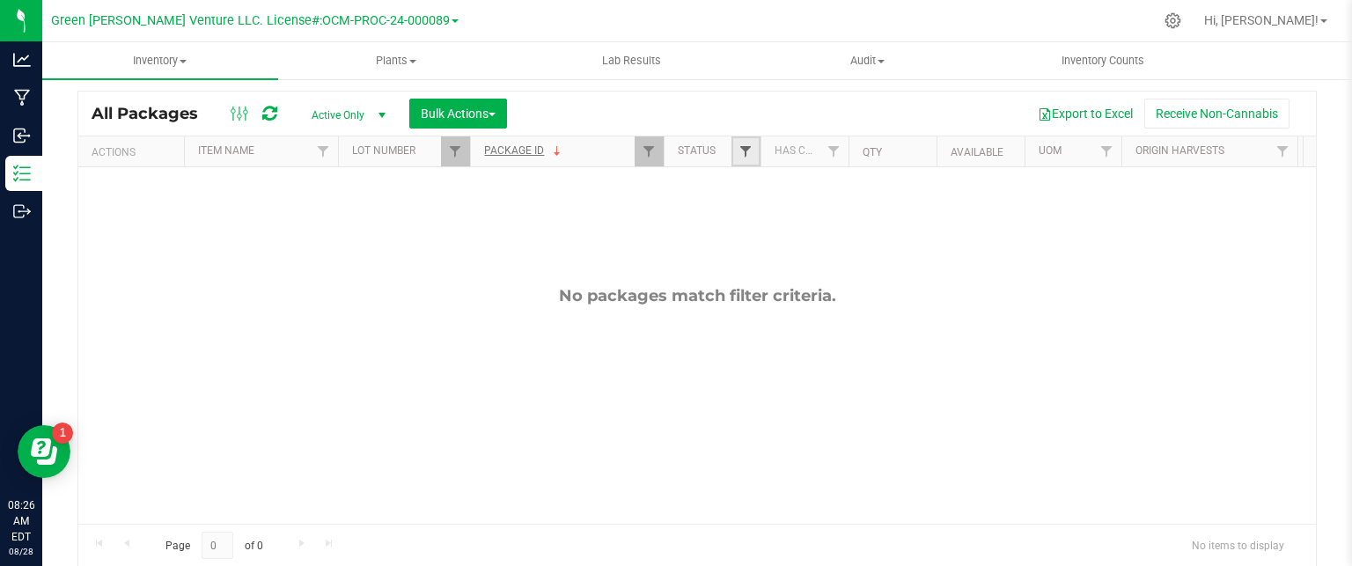
click at [747, 147] on span "Filter" at bounding box center [746, 151] width 14 height 14
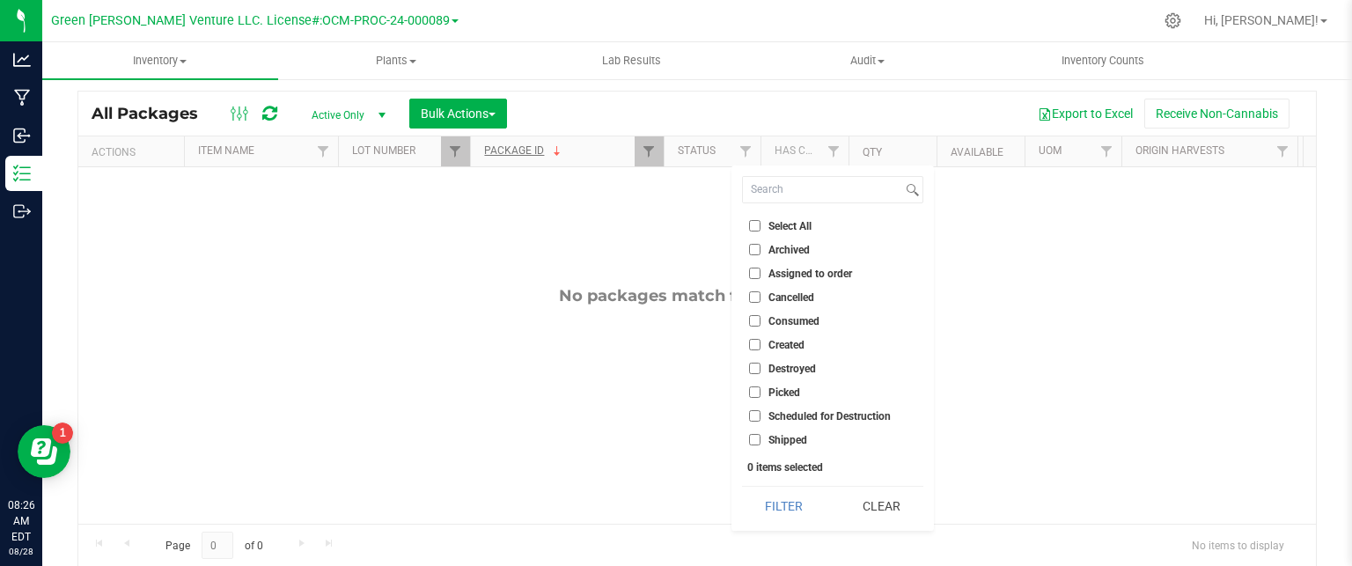
click at [754, 345] on input "Created" at bounding box center [754, 344] width 11 height 11
checkbox input "true"
click at [786, 516] on button "Filter" at bounding box center [784, 506] width 85 height 39
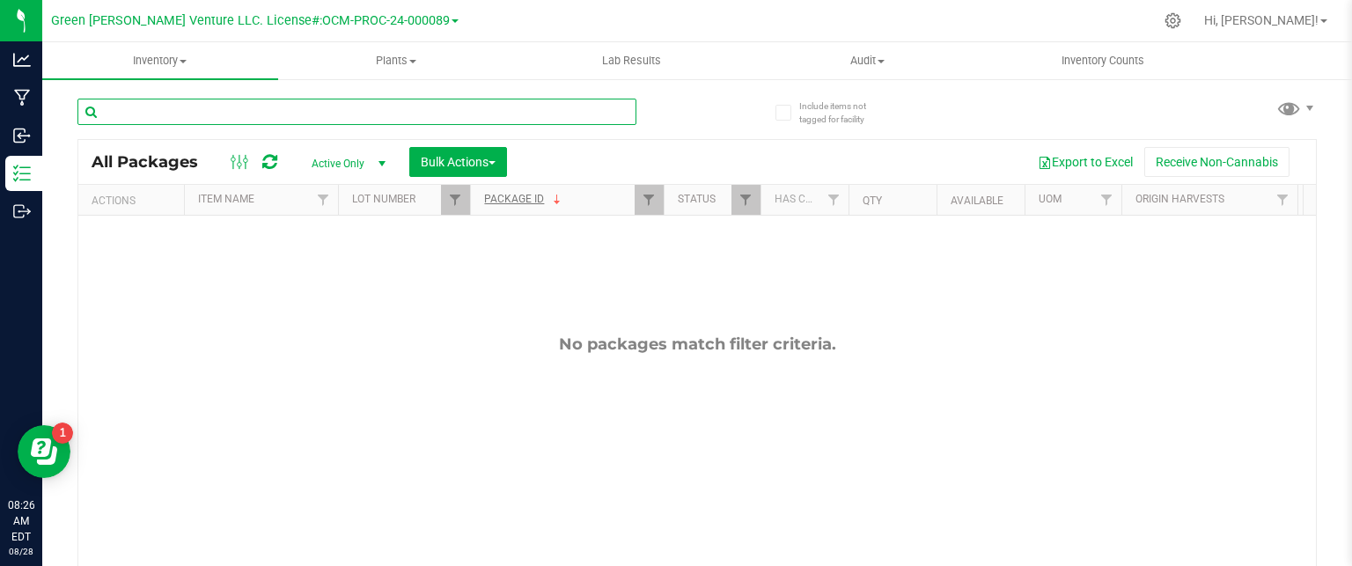
click at [178, 106] on input "text" at bounding box center [356, 112] width 559 height 26
type input "cvc"
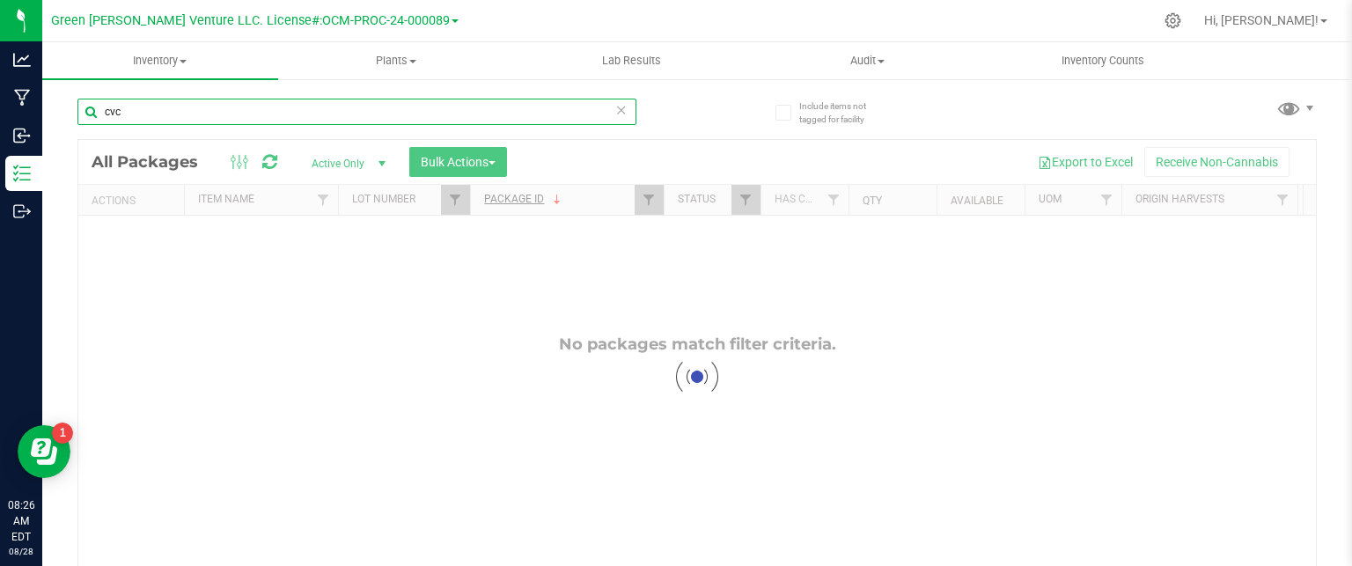
checkbox input "true"
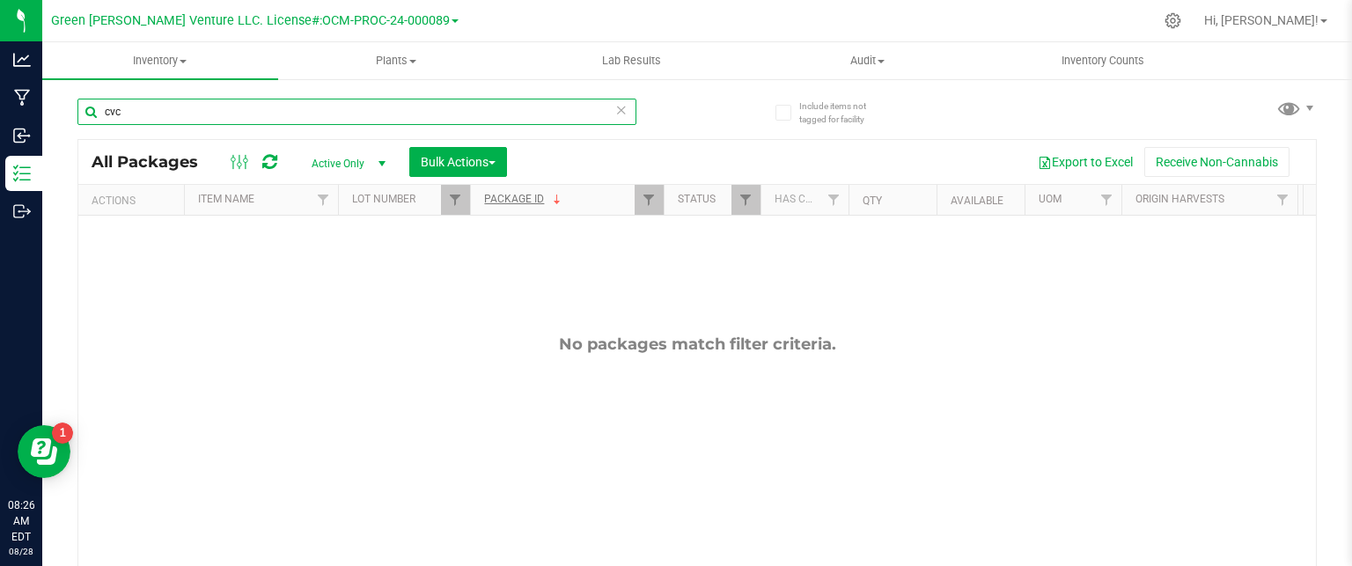
type input "cvc"
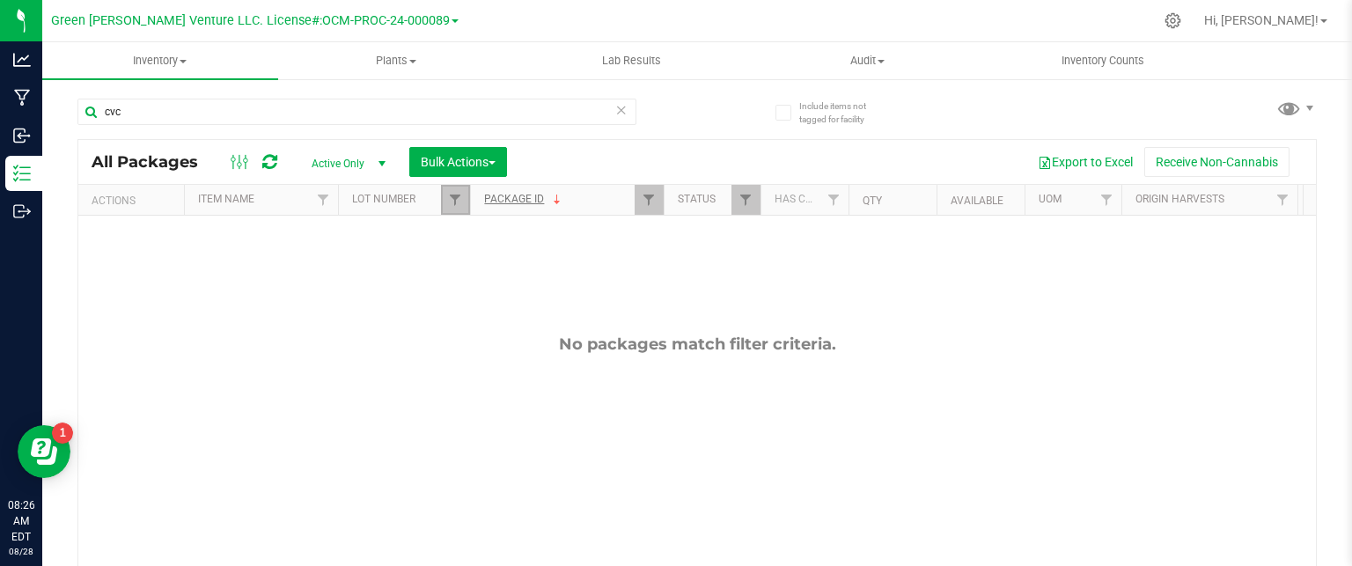
click at [453, 207] on link "Filter" at bounding box center [455, 200] width 29 height 30
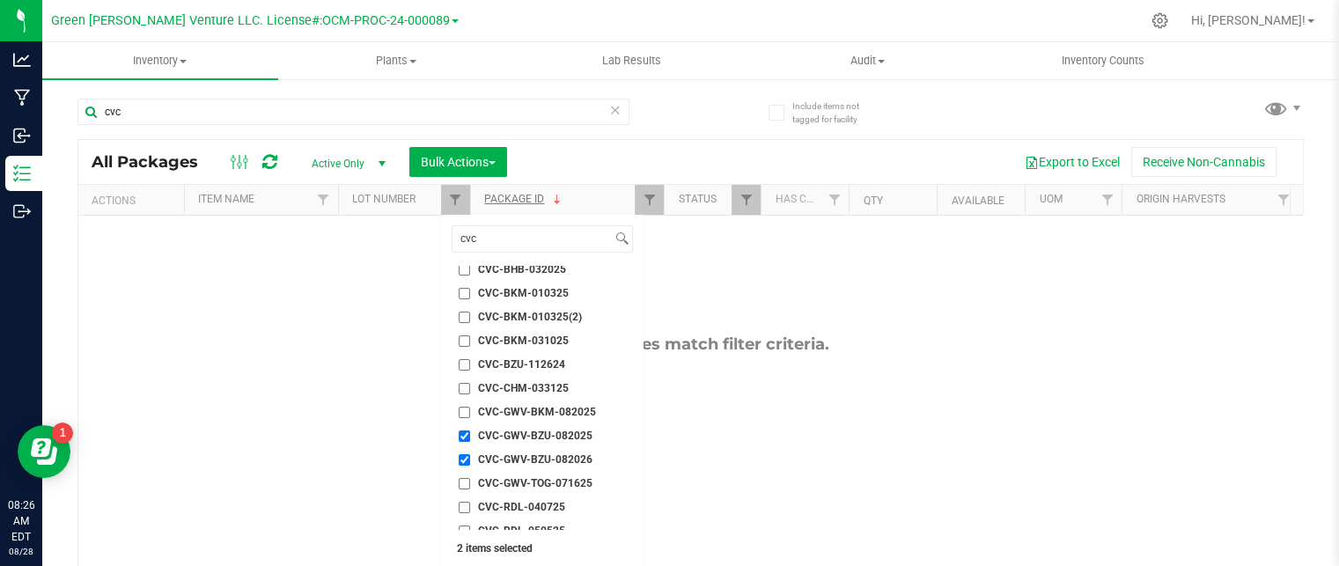
click at [466, 435] on input "CVC-GWV-BZU-082025" at bounding box center [464, 436] width 11 height 11
checkbox input "false"
click at [465, 446] on ul "Select All 012123-01THC-193FSD 0260557147654011 2022 Outdoor - LCD x Cherry 202…" at bounding box center [542, 398] width 181 height 264
click at [467, 456] on input "CVC-GWV-BZU-082026" at bounding box center [464, 459] width 11 height 11
checkbox input "false"
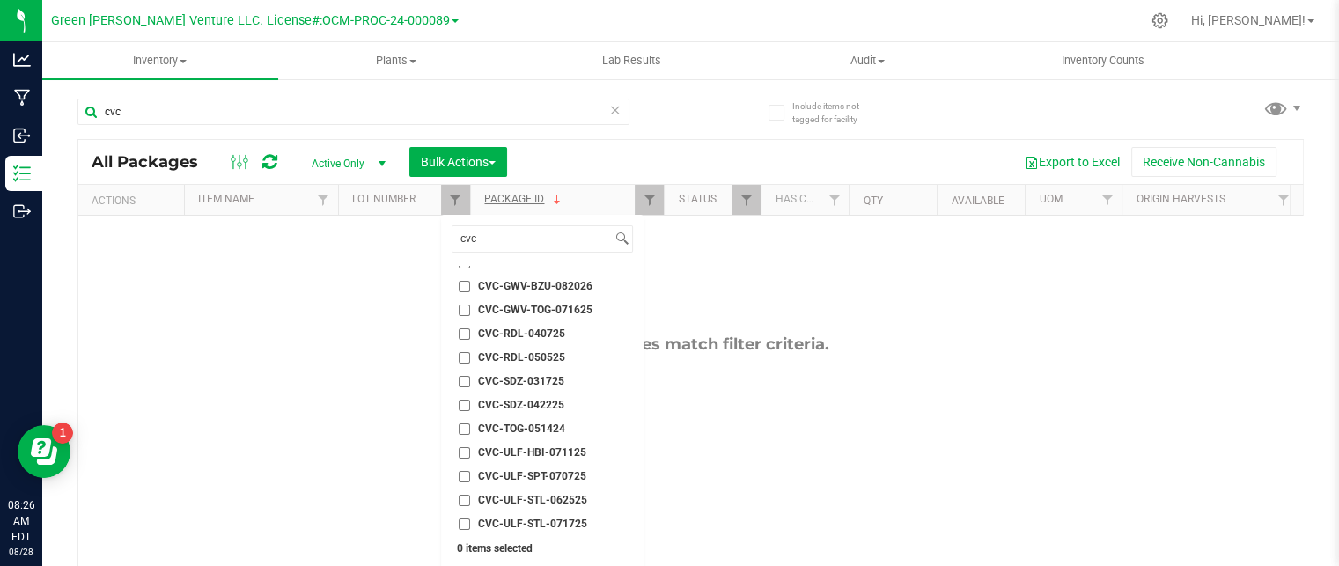
scroll to position [205, 0]
drag, startPoint x: 511, startPoint y: 241, endPoint x: 422, endPoint y: 229, distance: 89.8
click at [422, 229] on body "Analytics Manufacturing Inbound Inventory Outbound 08:27 AM EDT 08/28/2025 08/2…" at bounding box center [669, 283] width 1339 height 566
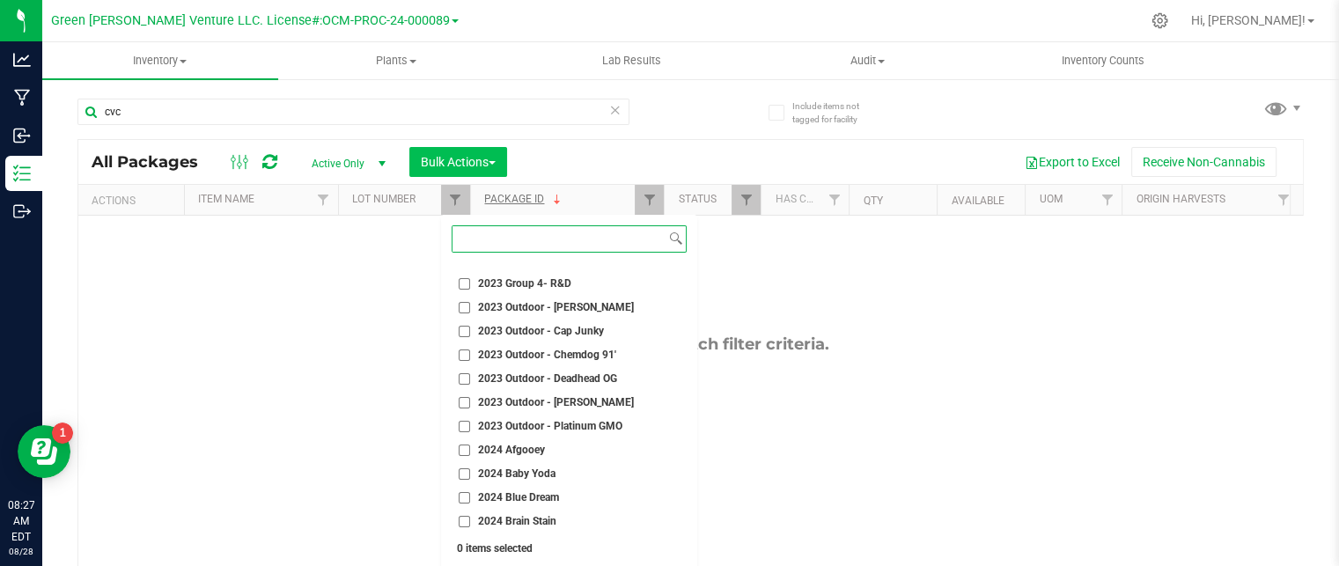
scroll to position [2582, 0]
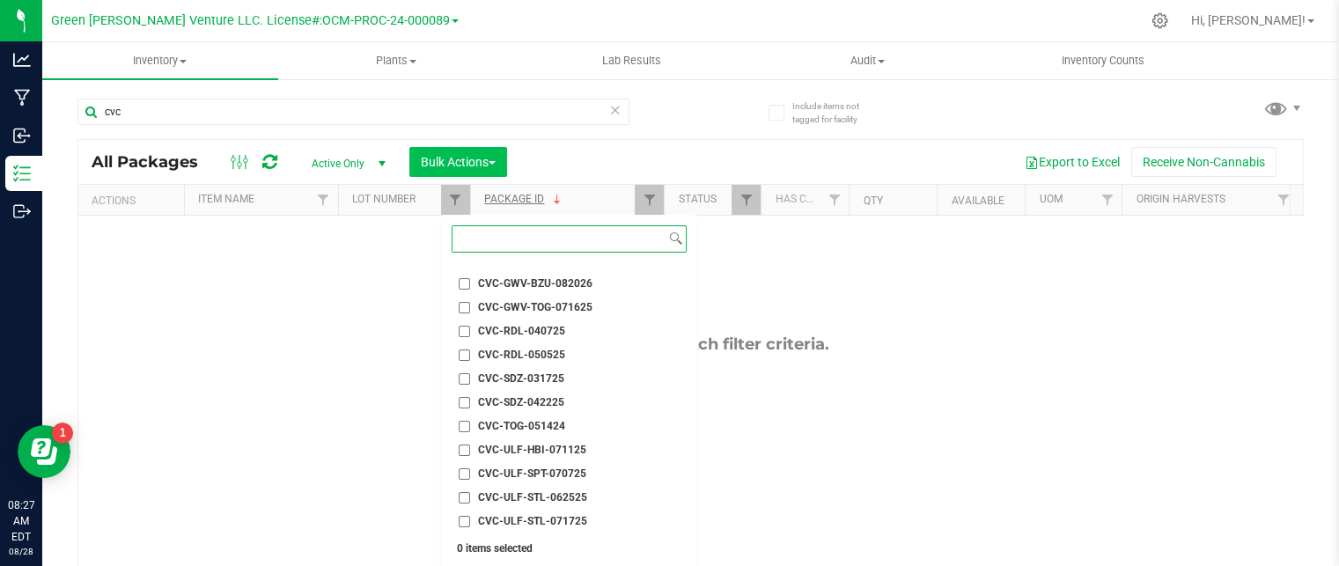
paste input "CVC-GWV-BZU-082026"
type input "CVC-GWV-BZU-082026"
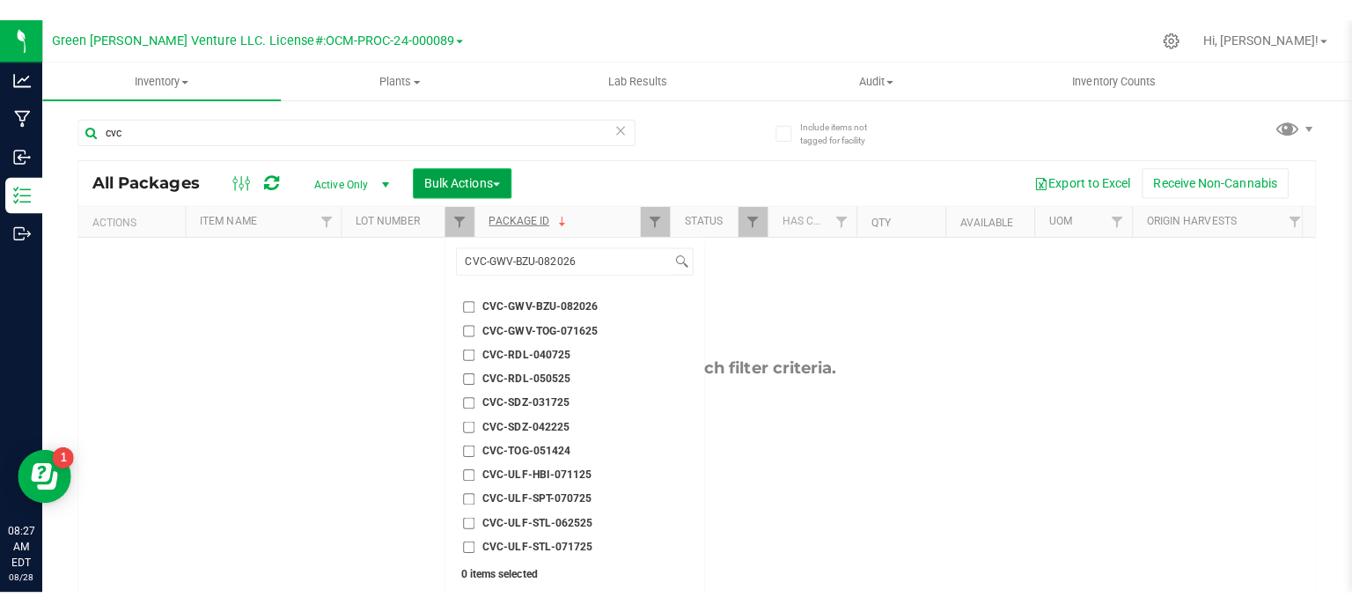
scroll to position [0, 0]
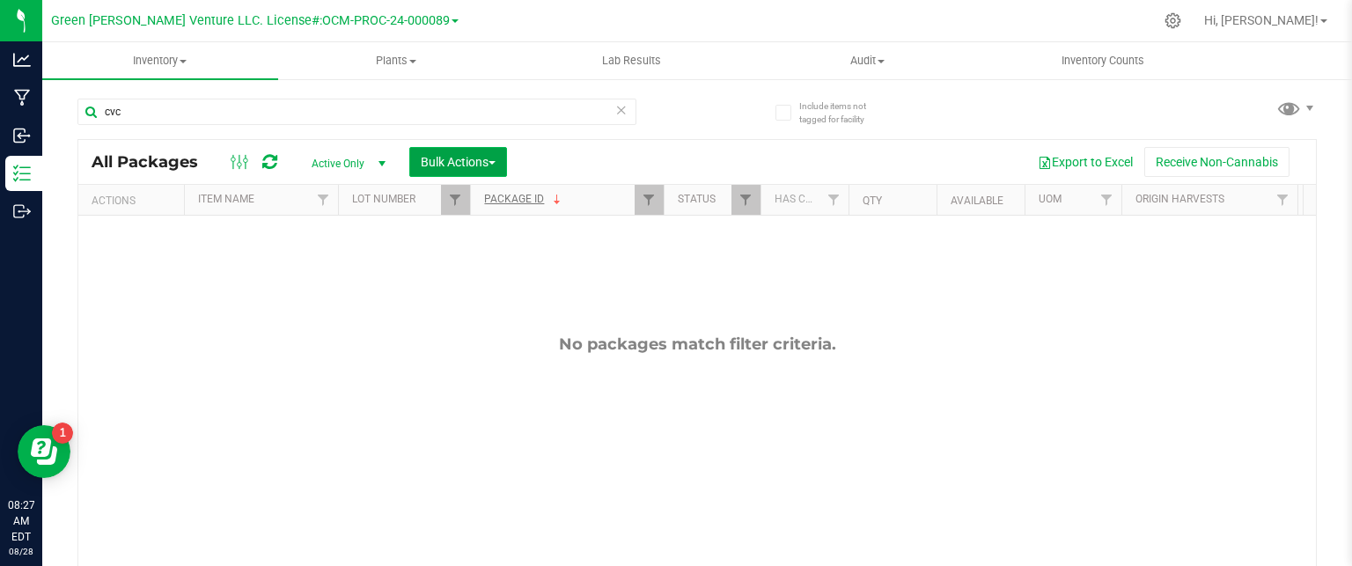
click at [429, 165] on span "Bulk Actions" at bounding box center [458, 162] width 75 height 14
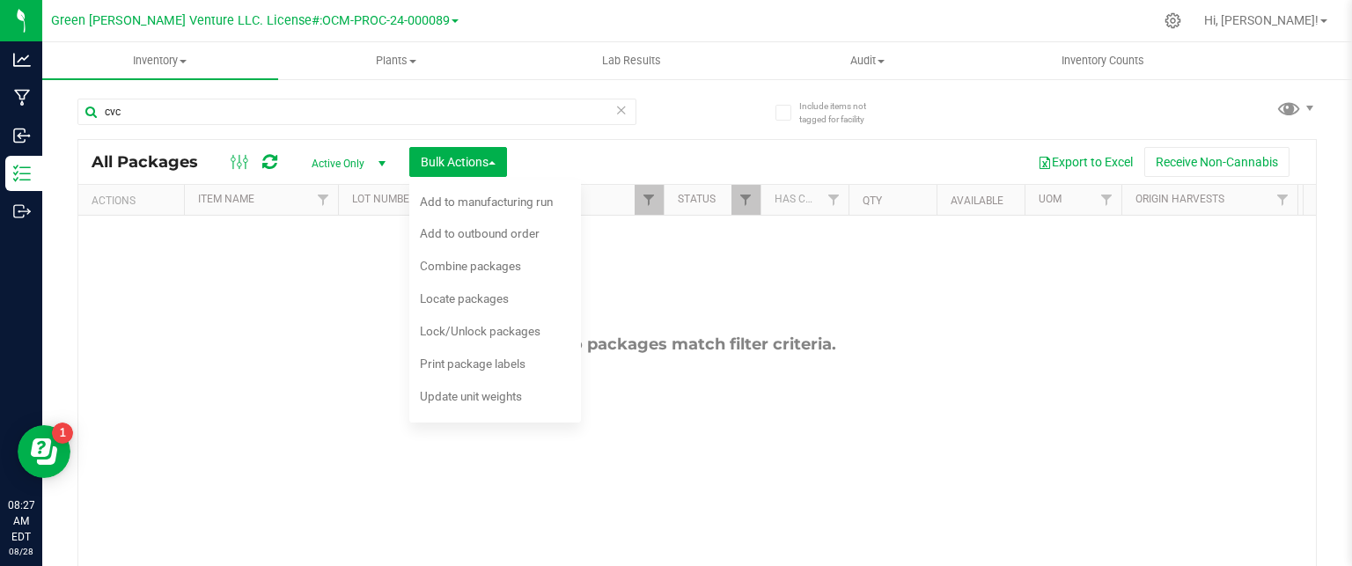
click at [225, 328] on div "No packages match filter criteria." at bounding box center [697, 453] width 1238 height 475
click at [423, 401] on div "Update unit weights" at bounding box center [483, 399] width 126 height 28
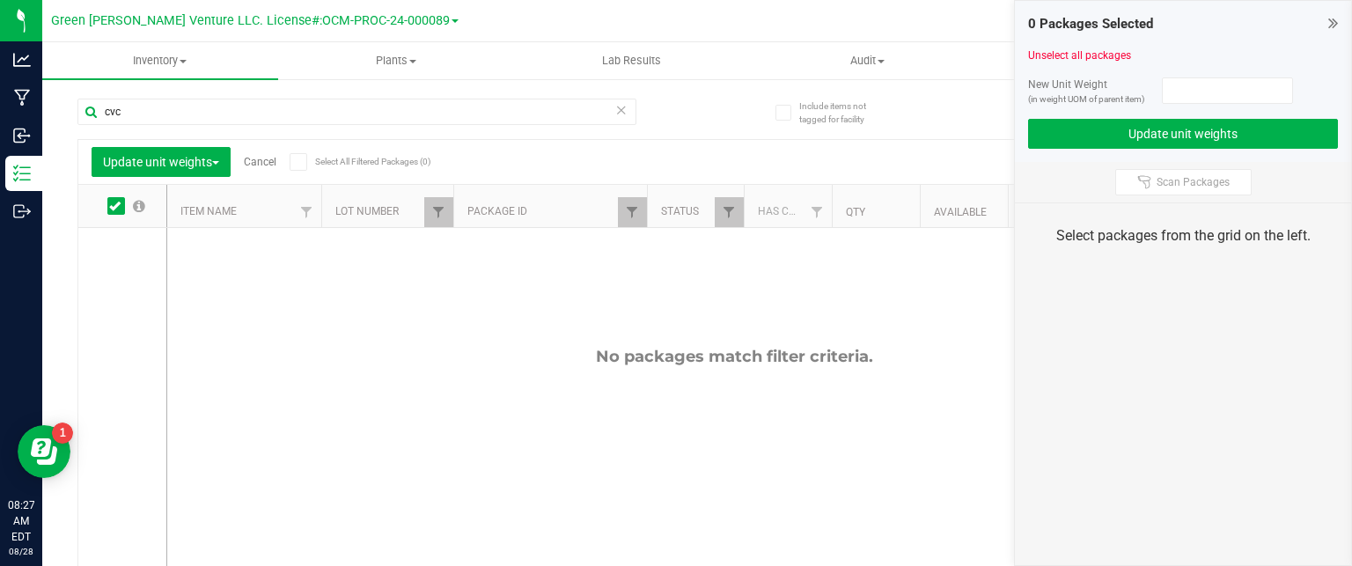
click at [1335, 14] on icon at bounding box center [1334, 23] width 10 height 18
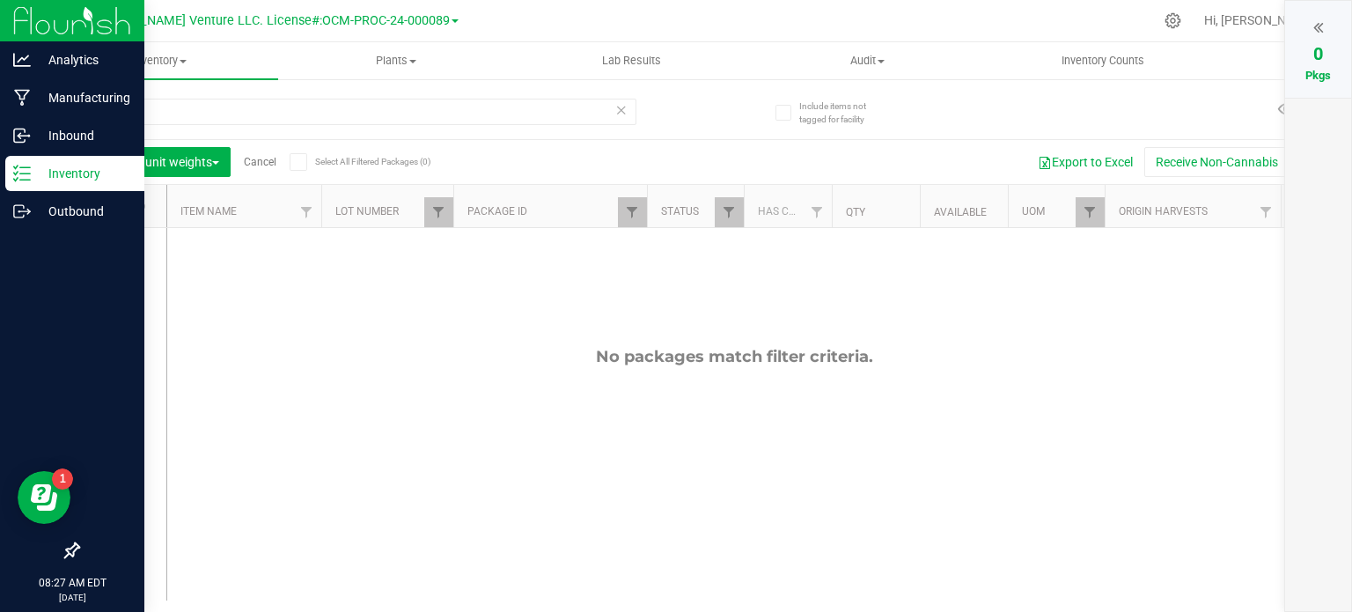
click at [33, 178] on p "Inventory" at bounding box center [84, 173] width 106 height 21
click at [82, 166] on p "Inventory" at bounding box center [84, 173] width 106 height 21
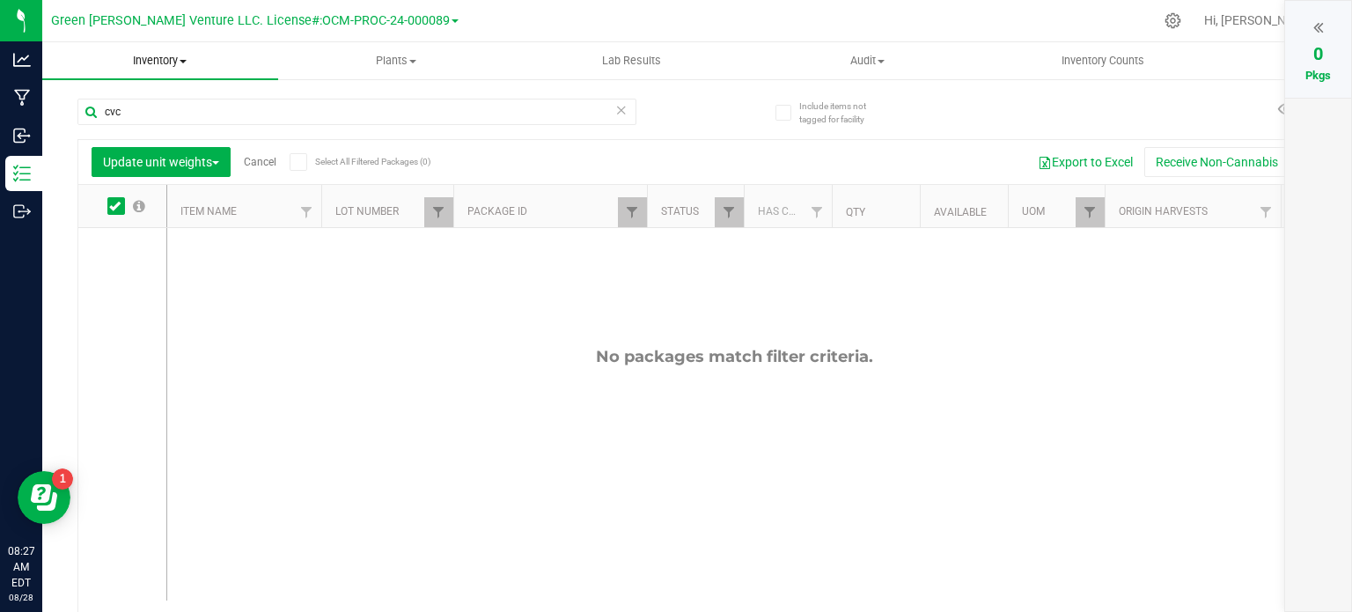
click at [179, 55] on span "Inventory" at bounding box center [160, 61] width 236 height 16
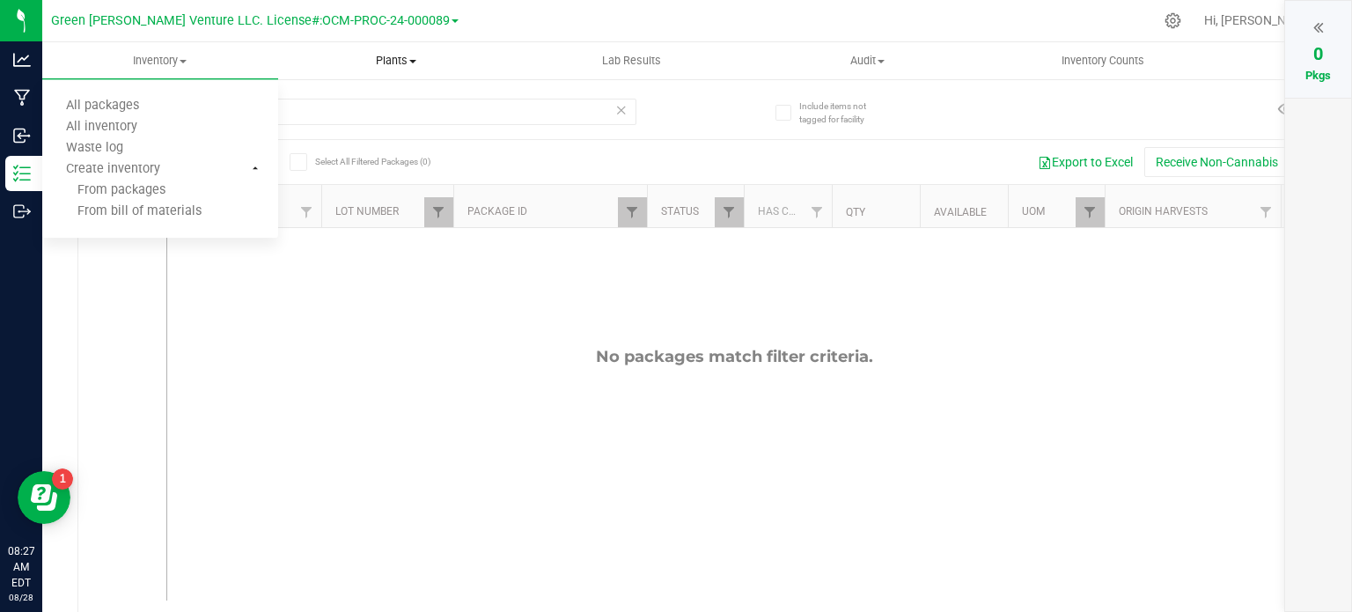
click at [409, 67] on span "Plants" at bounding box center [396, 61] width 234 height 16
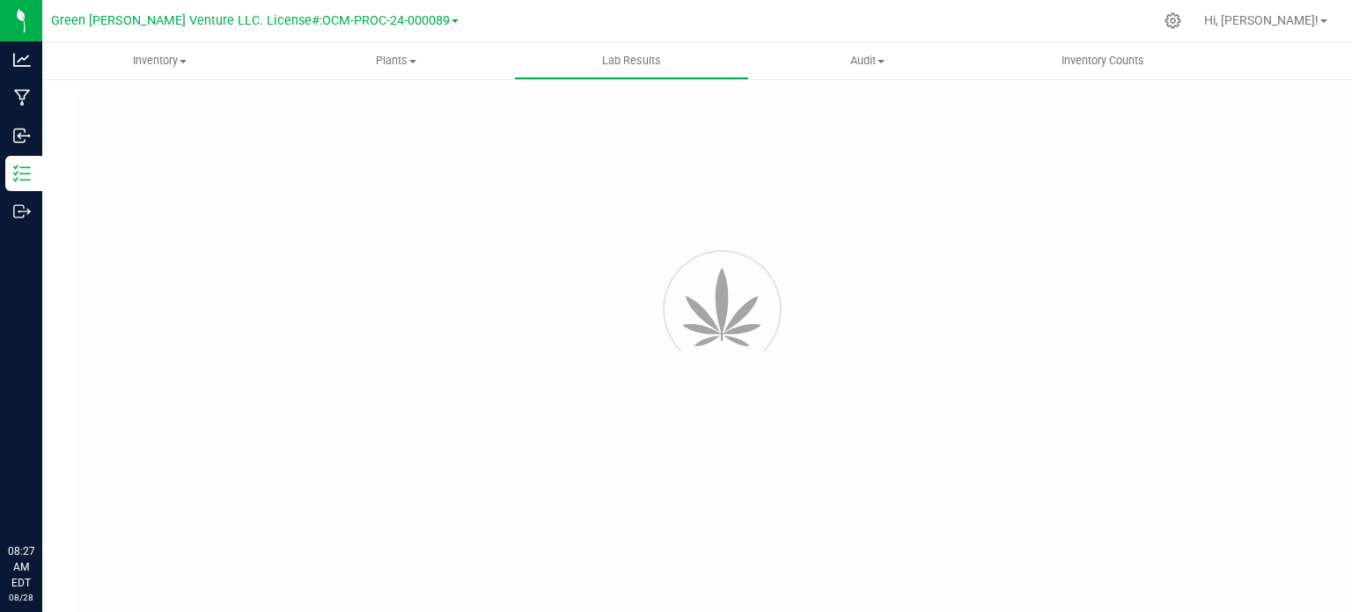
type input "NYFCCMF-20250624-034"
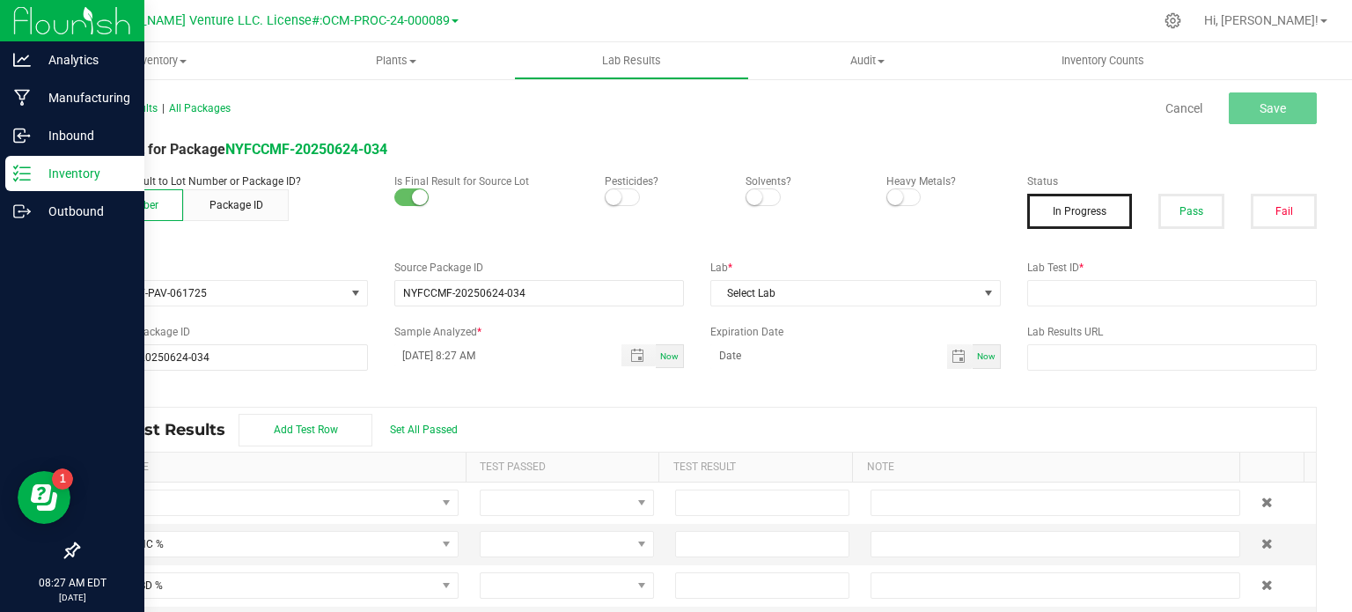
click at [35, 182] on p "Inventory" at bounding box center [84, 173] width 106 height 21
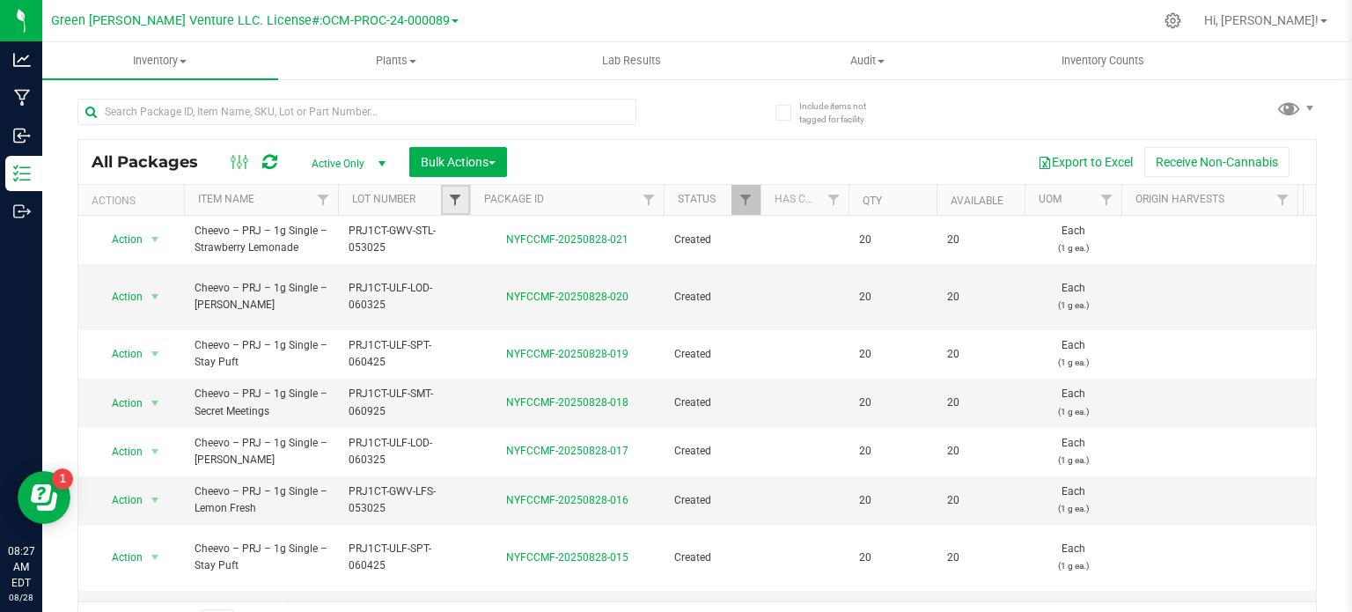
click at [457, 195] on span "Filter" at bounding box center [455, 200] width 14 height 14
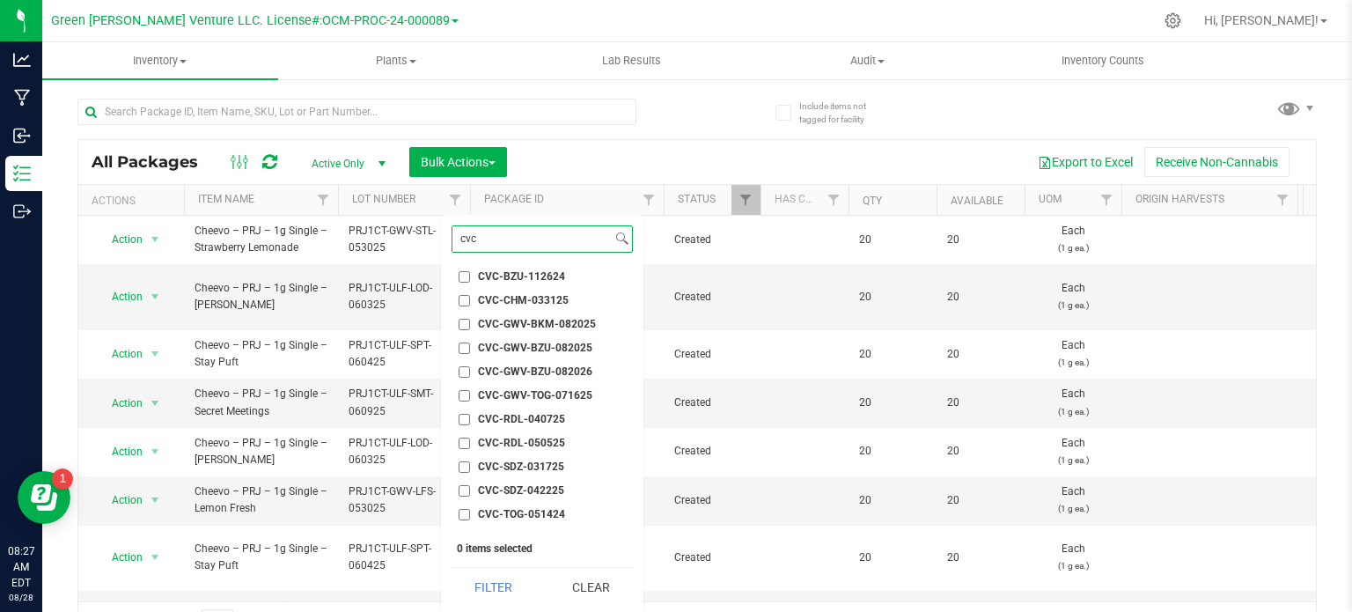
scroll to position [11, 0]
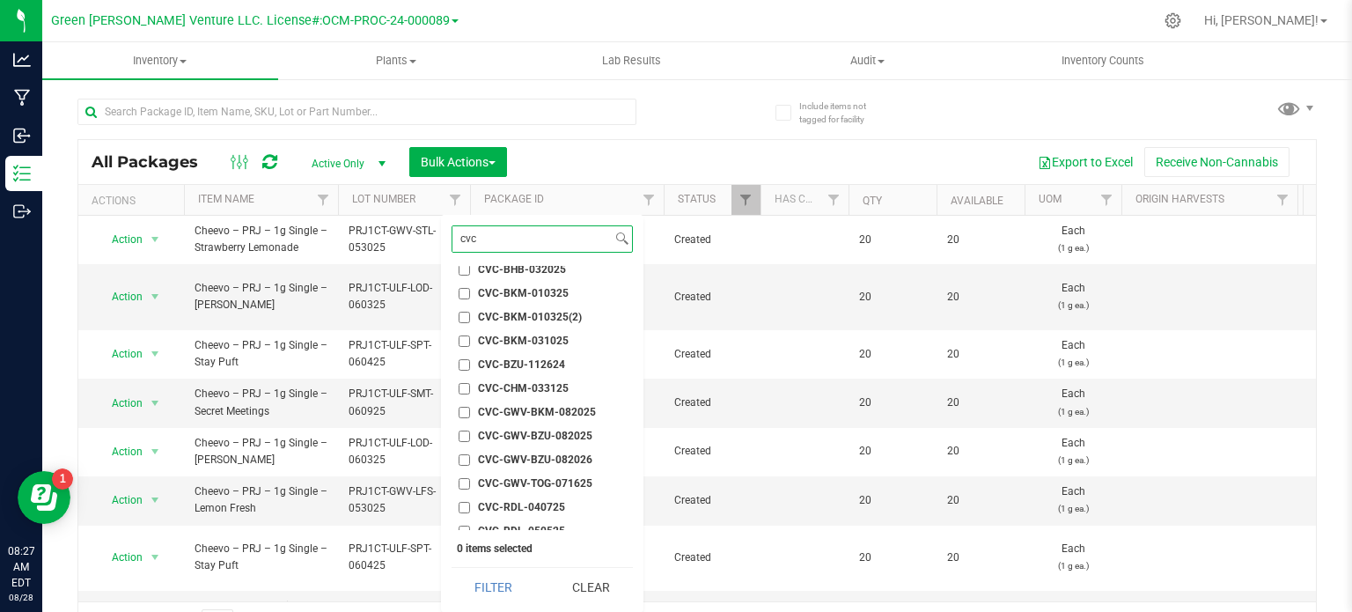
type input "cvc"
click at [465, 433] on input "CVC-GWV-BZU-082025" at bounding box center [464, 436] width 11 height 11
checkbox input "true"
click at [467, 454] on input "CVC-GWV-BZU-082026" at bounding box center [464, 459] width 11 height 11
checkbox input "true"
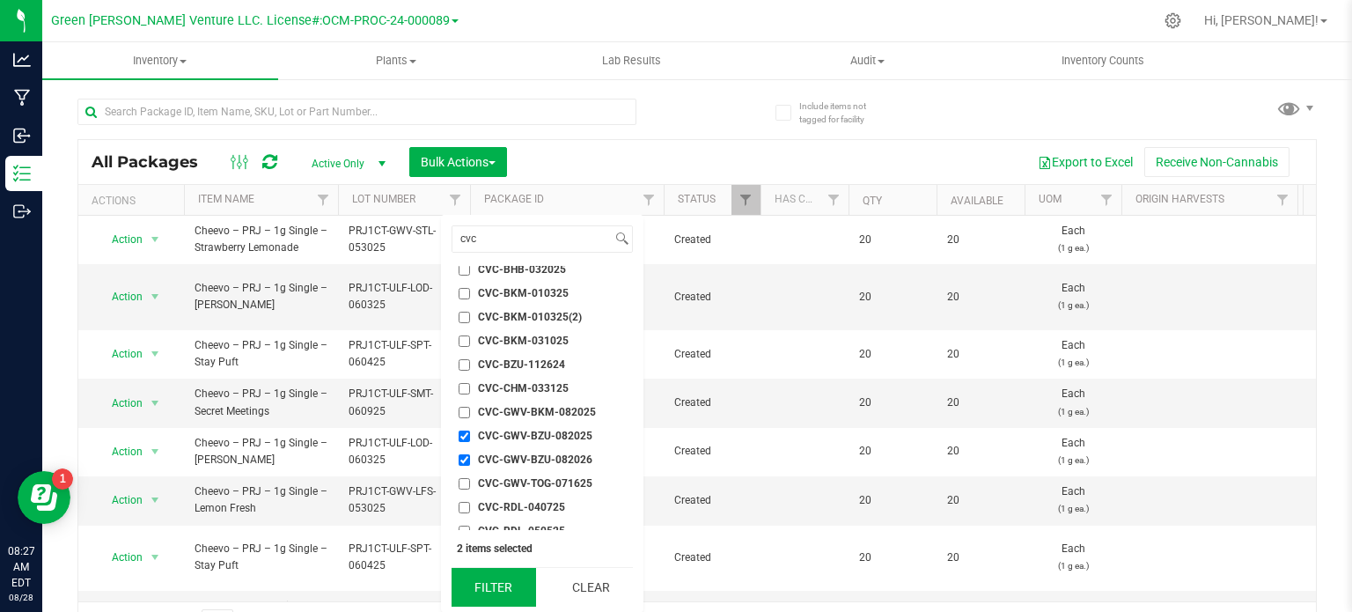
click at [522, 591] on button "Filter" at bounding box center [494, 587] width 85 height 39
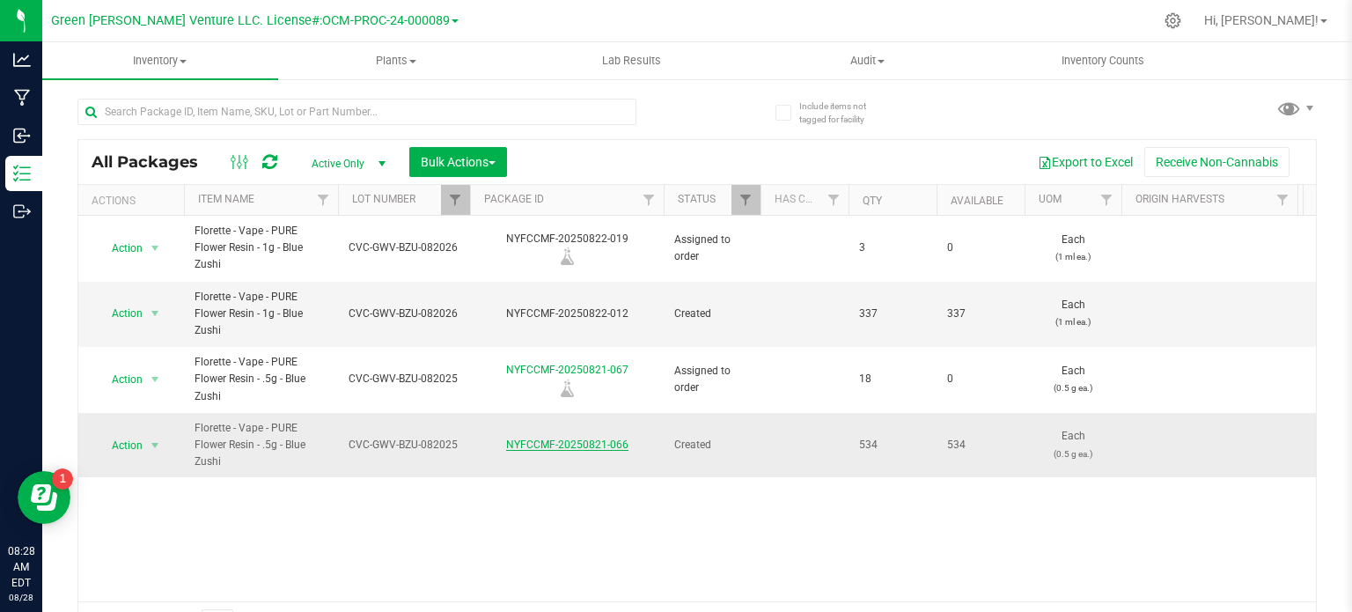
click at [613, 445] on link "NYFCCMF-20250821-066" at bounding box center [567, 444] width 122 height 12
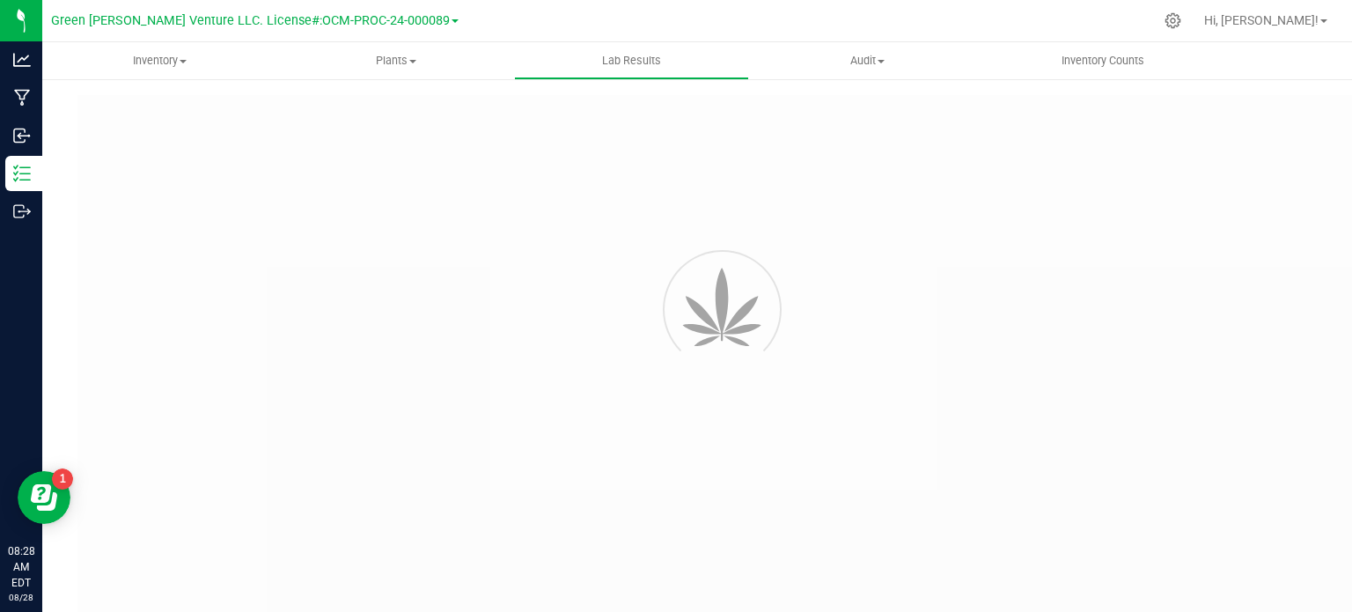
type input "NYFCCMF-20250408-009"
type input "20250408-FLOR-003"
type input "NYFCCMF-20250408-009"
type input "04/16/2025 11:39 AM"
type input "04/16/2026"
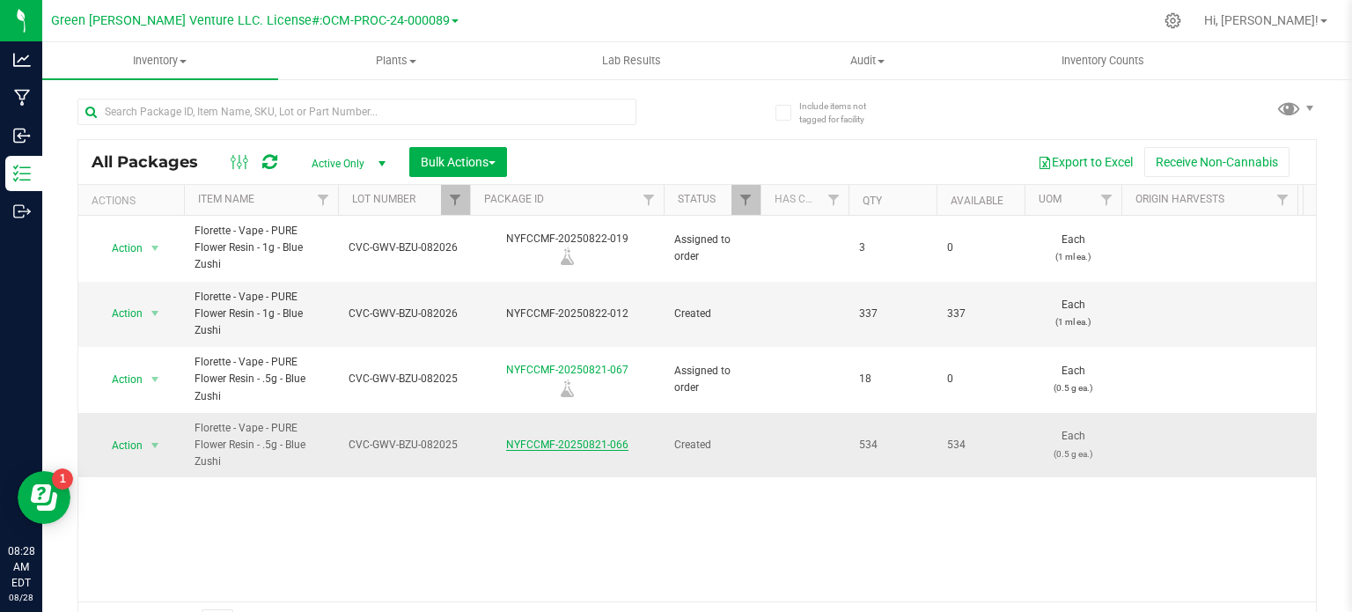
click at [574, 441] on link "NYFCCMF-20250821-066" at bounding box center [567, 444] width 122 height 12
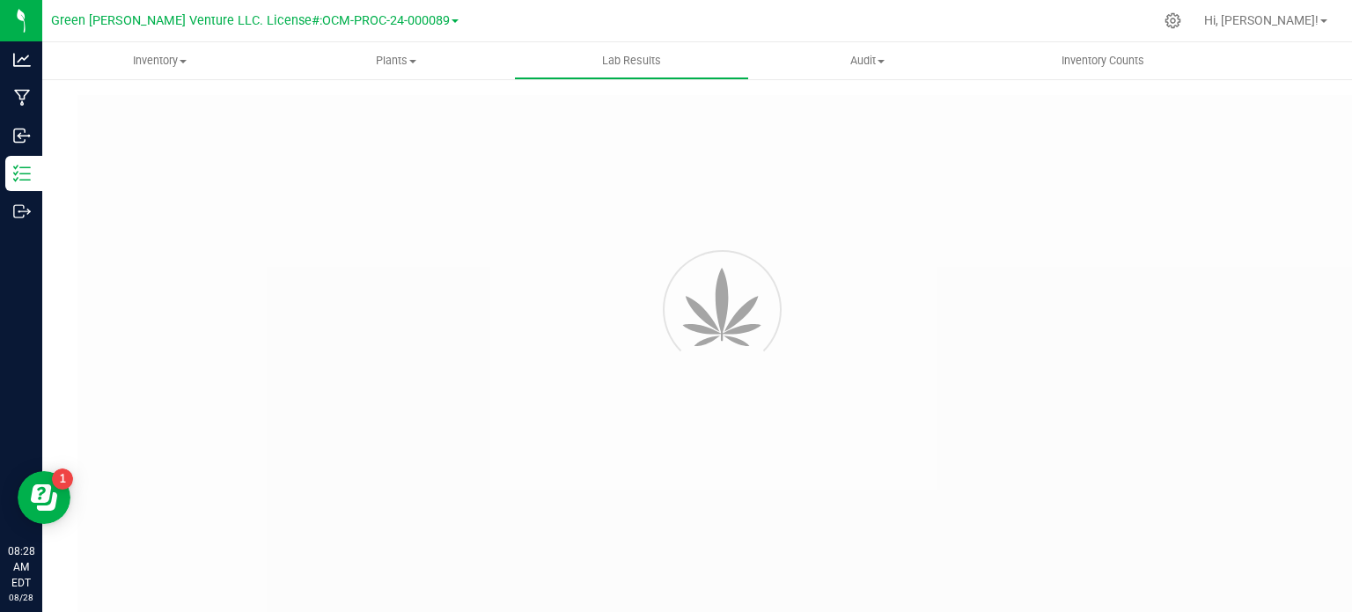
type input "NYFCCMF-20250408-009"
type input "20250408-FLOR-003"
type input "NYFCCMF-20250408-009"
type input "04/16/2025 11:39 AM"
type input "04/16/2026"
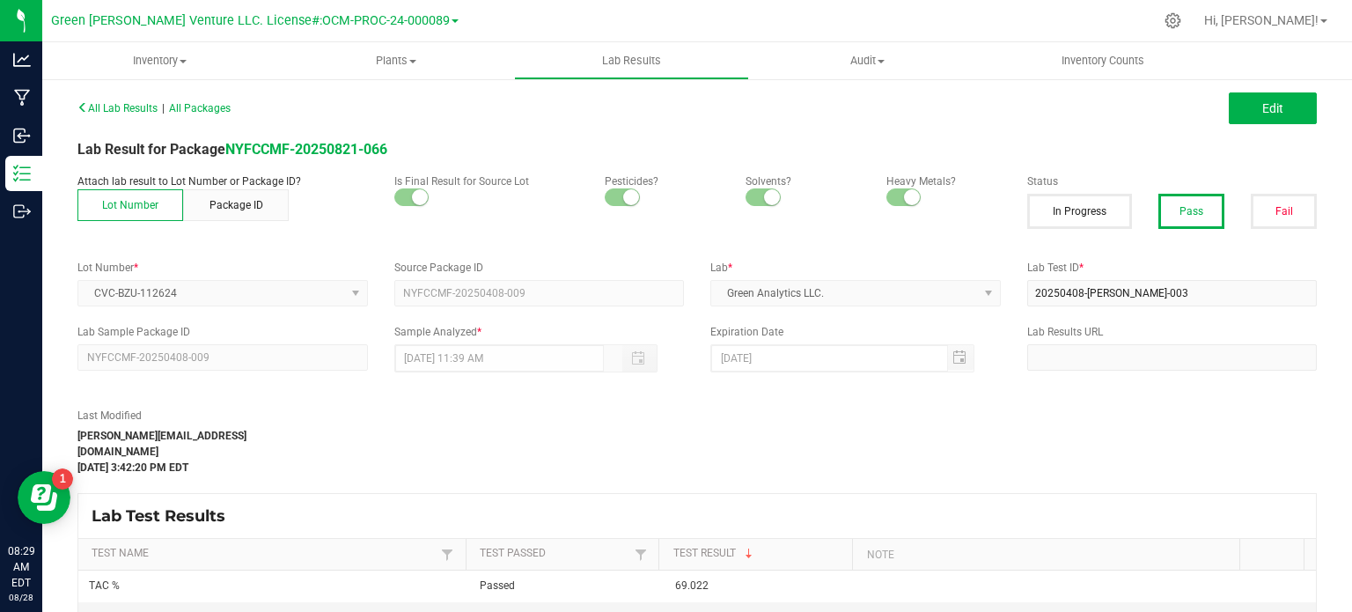
click at [271, 294] on kendo-dropdownlist "CVC-BZU-112624" at bounding box center [222, 293] width 291 height 26
click at [1283, 107] on button "Edit" at bounding box center [1273, 108] width 88 height 32
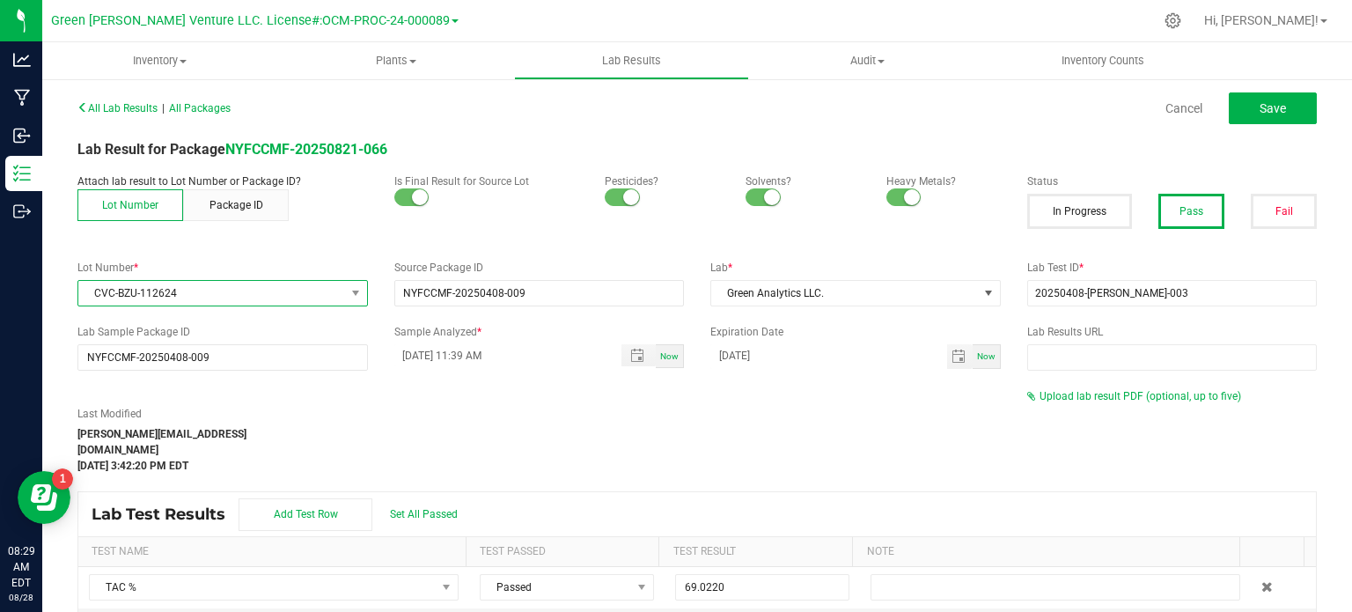
click at [197, 288] on span "CVC-BZU-112624" at bounding box center [211, 293] width 267 height 25
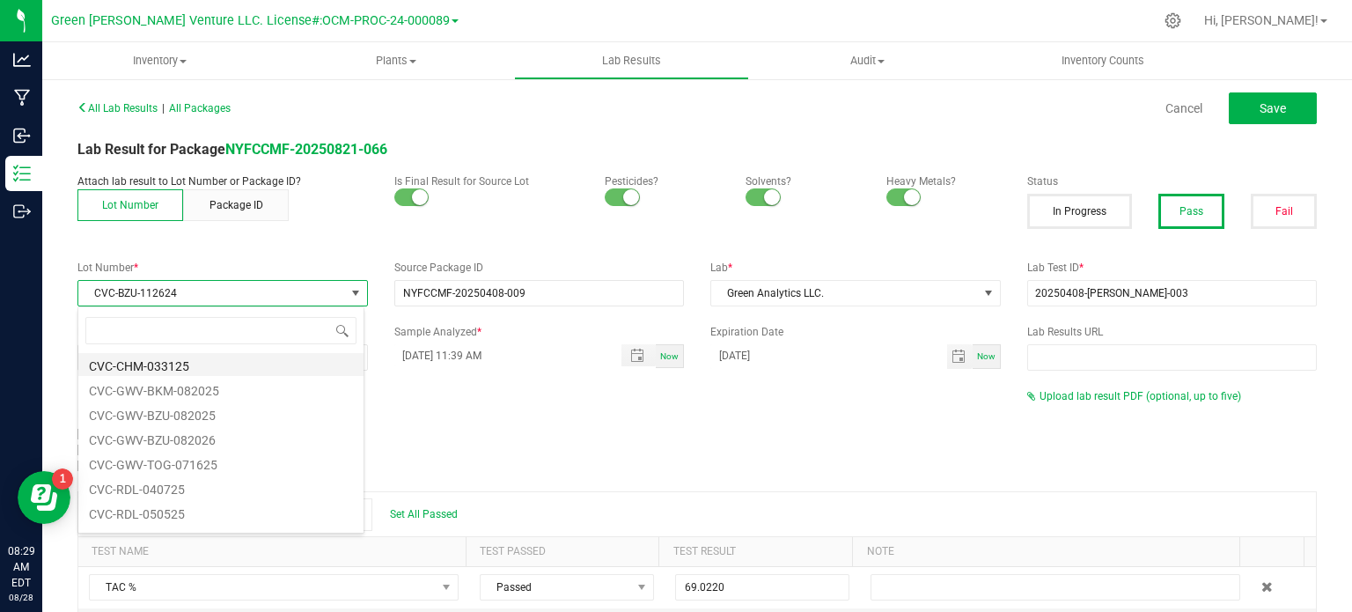
scroll to position [2884, 0]
click at [200, 445] on li "CVC-GWV-BZU-082025" at bounding box center [220, 439] width 285 height 25
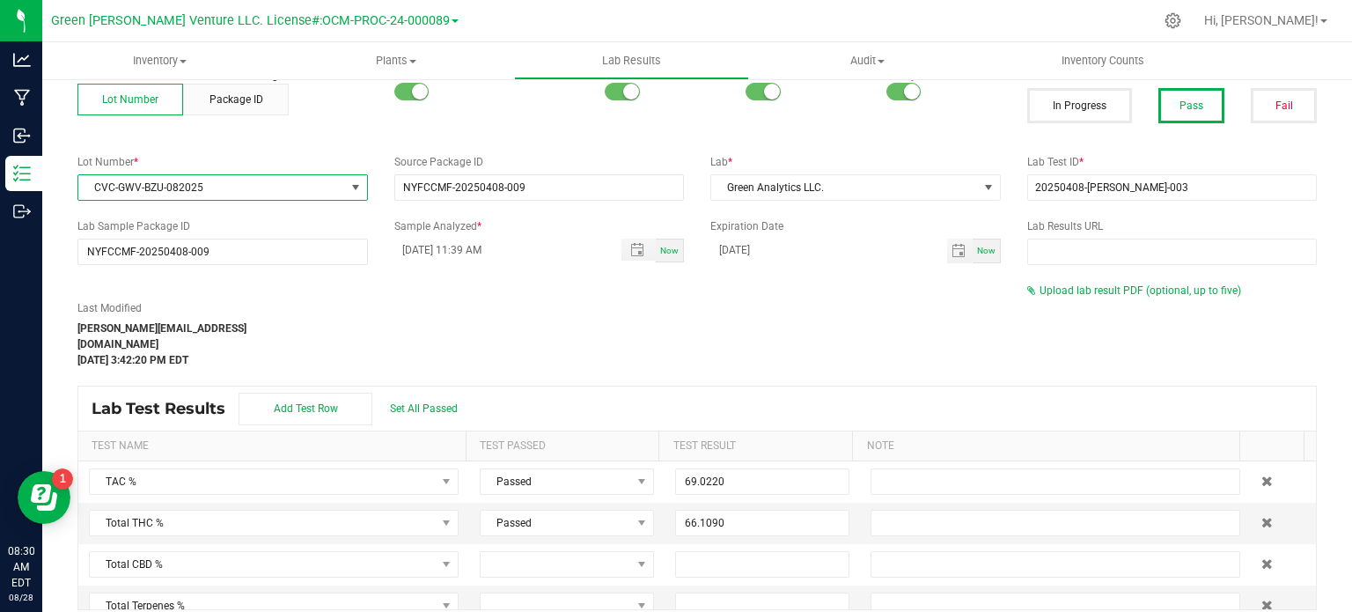
scroll to position [0, 0]
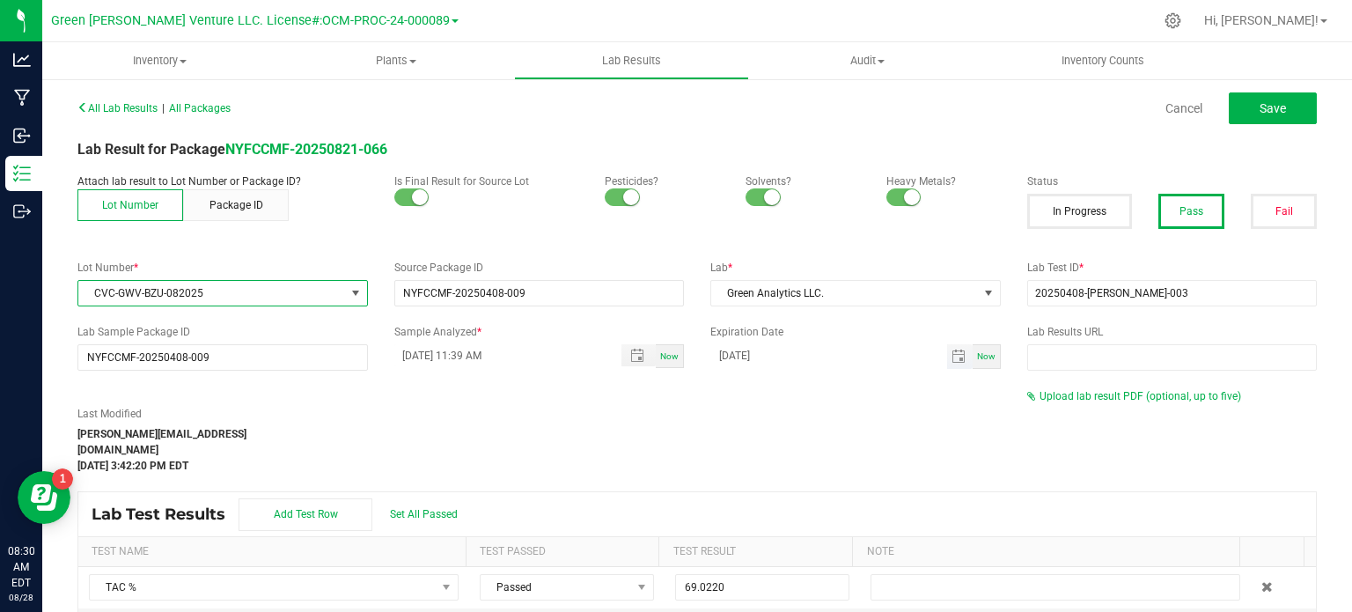
click at [781, 350] on input "04/16/2026" at bounding box center [828, 355] width 237 height 22
click at [682, 401] on div "Last Modified alex@florettecannabis.com Apr 18, 2025 3:42:20 PM EDT" at bounding box center [539, 430] width 950 height 85
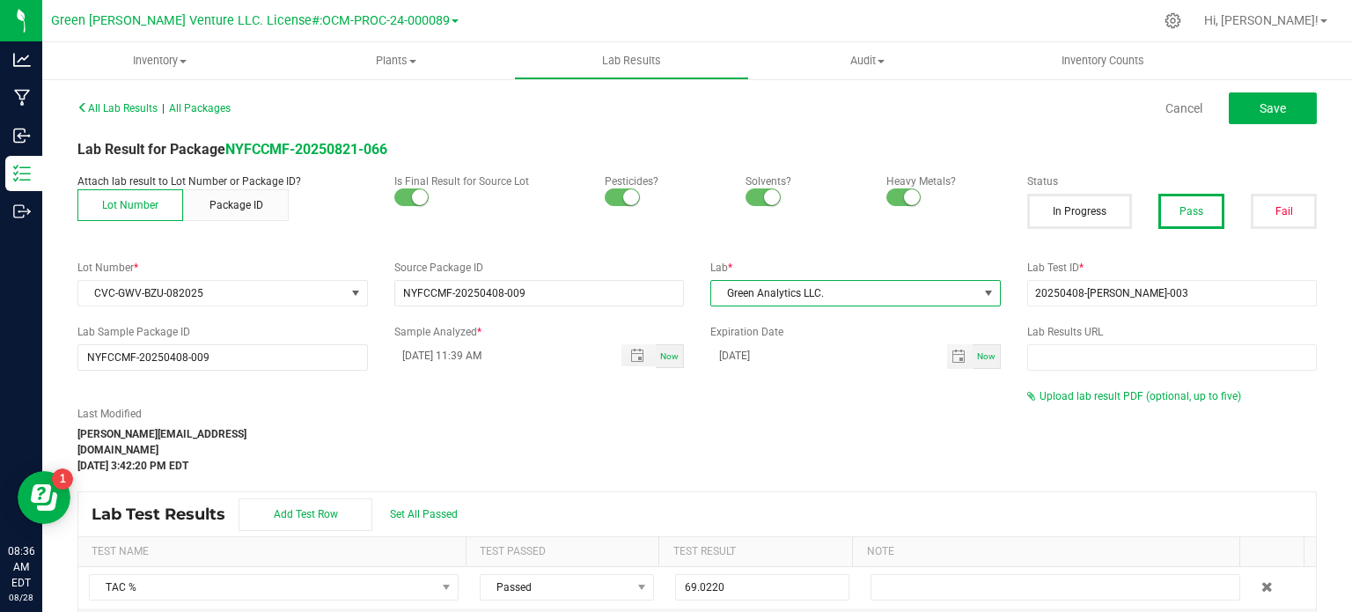
click at [779, 302] on span "Green Analytics LLC." at bounding box center [844, 293] width 267 height 25
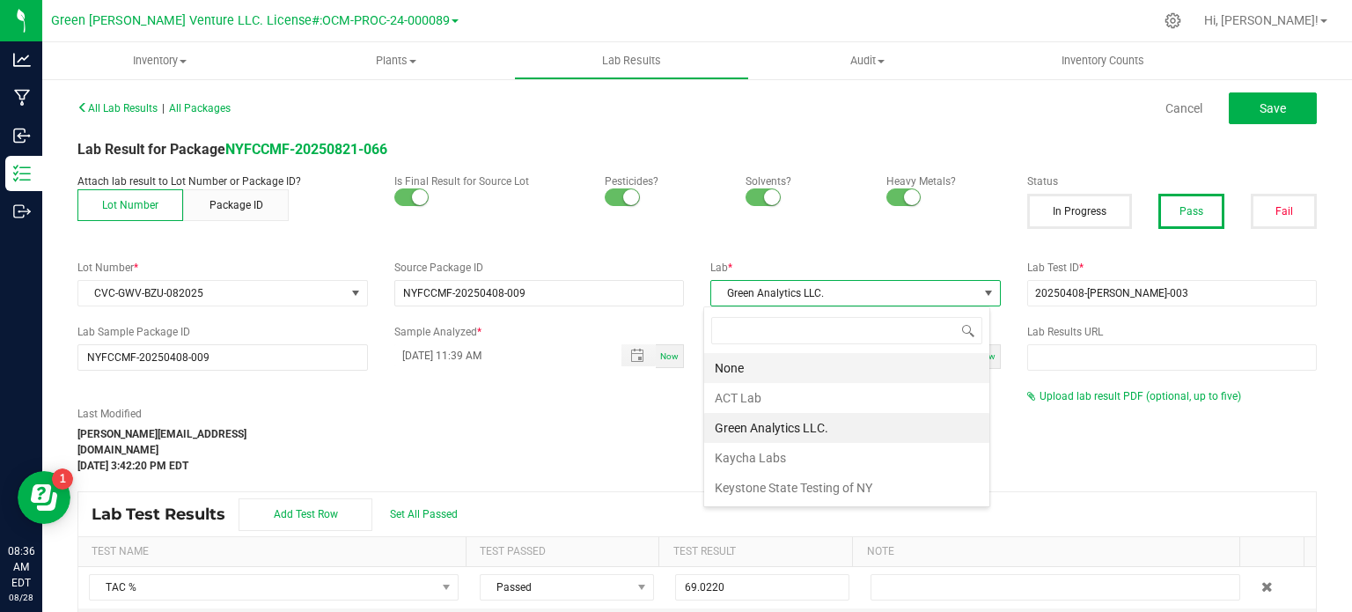
scroll to position [26, 286]
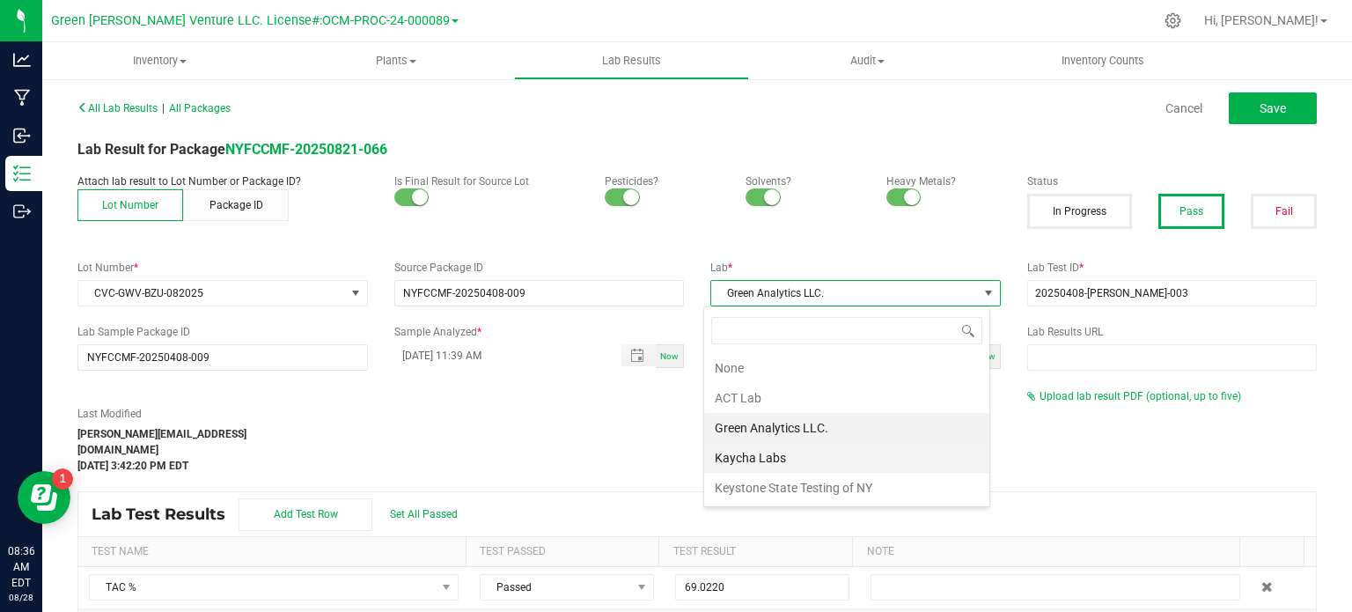
click at [767, 460] on li "Kaycha Labs" at bounding box center [846, 458] width 285 height 30
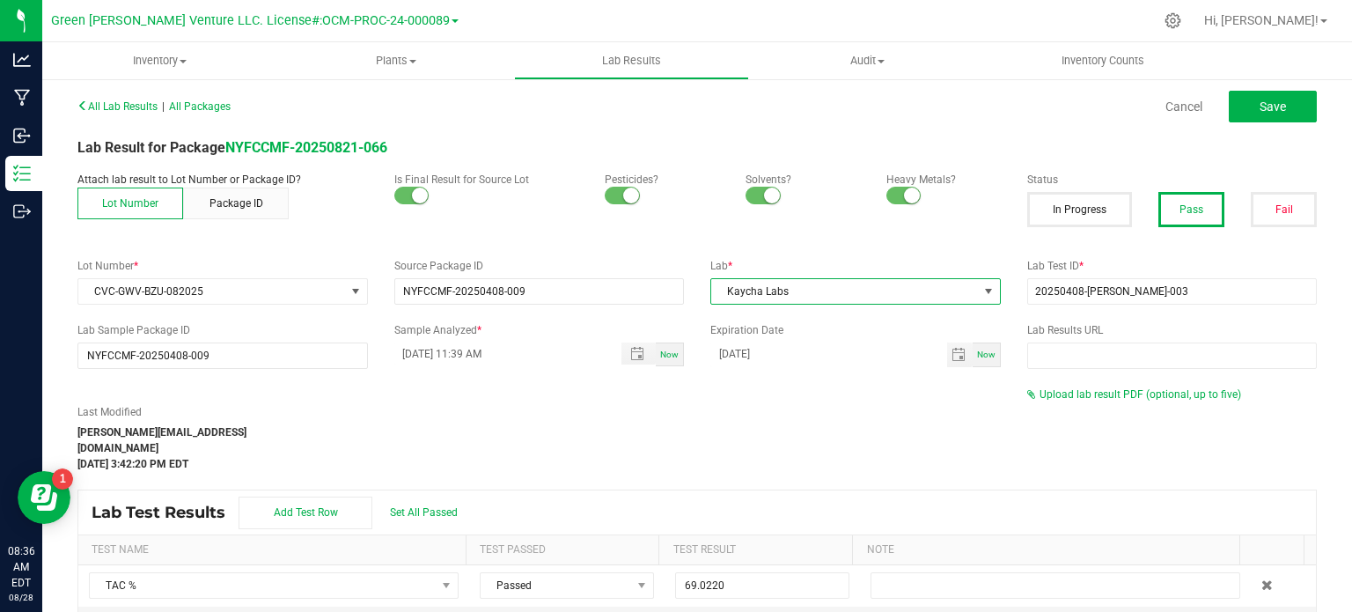
scroll to position [0, 0]
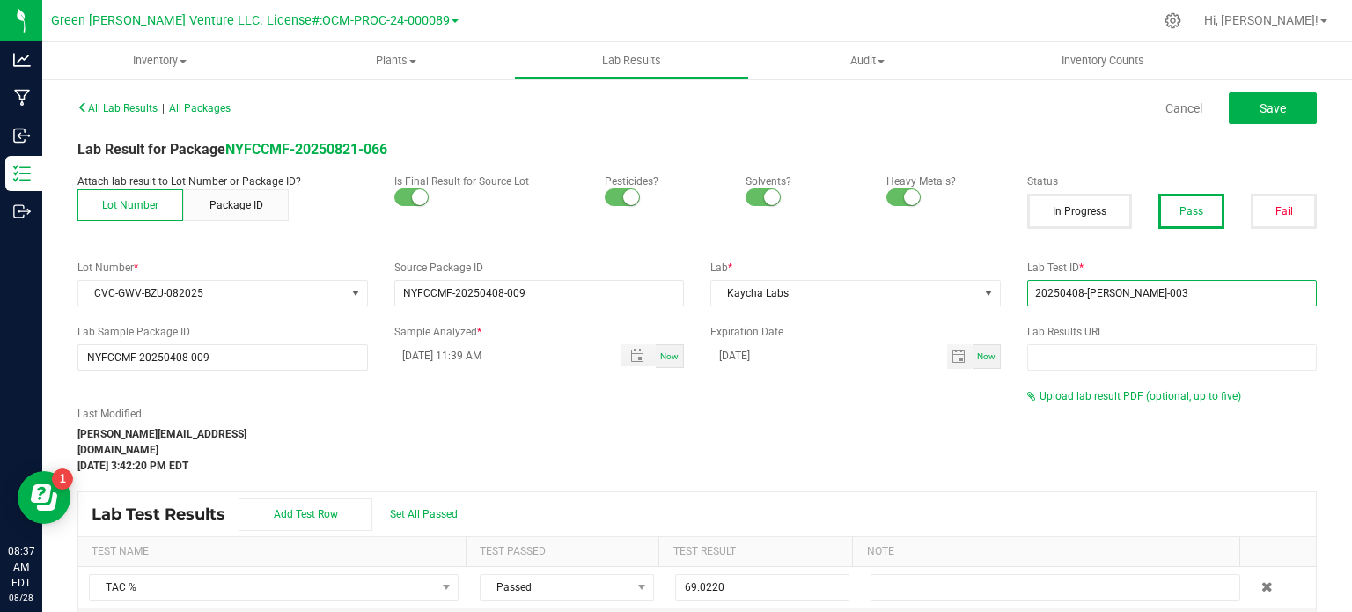
drag, startPoint x: 1141, startPoint y: 284, endPoint x: 1009, endPoint y: 291, distance: 132.2
click at [1014, 291] on div "Lab Test ID * 20250408-FLOR-003" at bounding box center [1172, 283] width 317 height 47
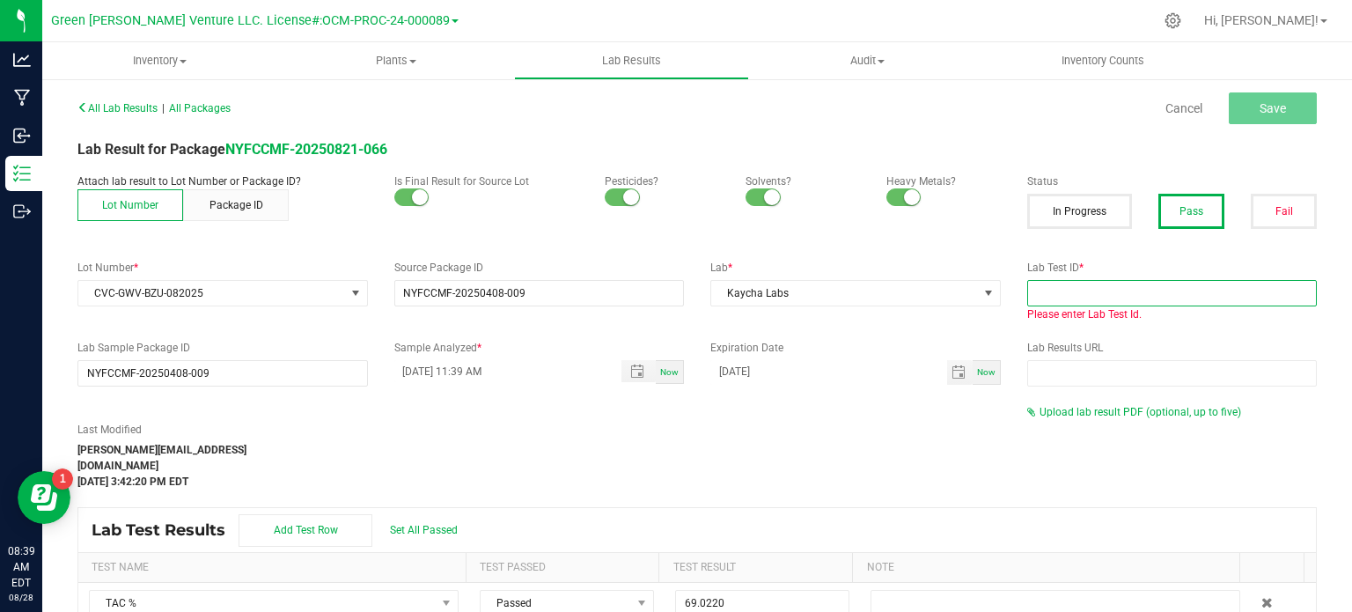
click at [1097, 291] on input "text" at bounding box center [1172, 293] width 291 height 26
paste input "AL50823001-001"
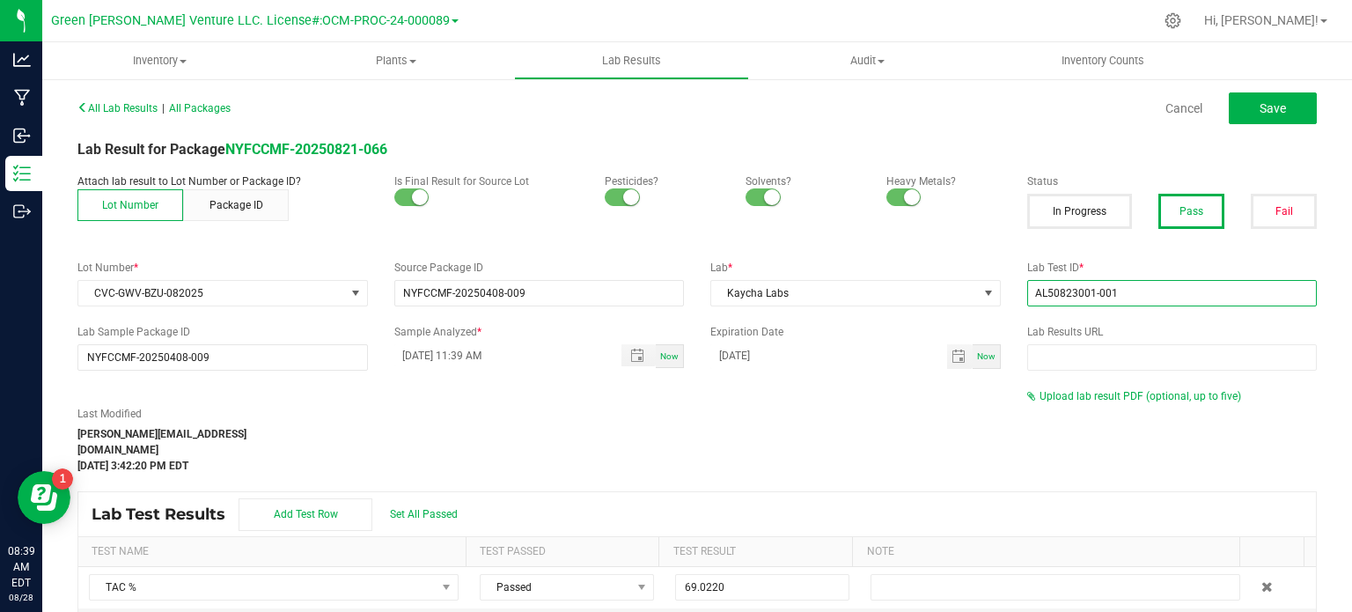
type input "AL50823001-001"
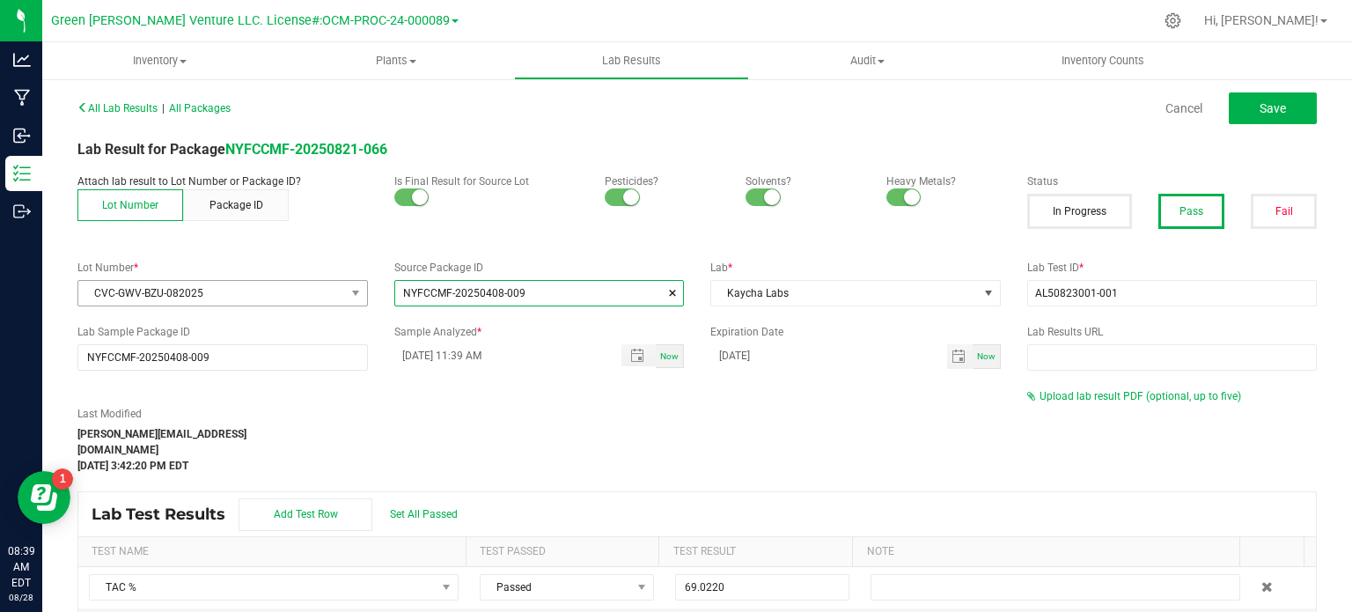
drag, startPoint x: 533, startPoint y: 290, endPoint x: 355, endPoint y: 283, distance: 178.0
click at [359, 283] on div "Lot Number * CVC-GWV-BZU-082025 Source Package ID NYFCCMF-20250408-009 Lab * Ka…" at bounding box center [697, 283] width 1266 height 47
click at [488, 300] on input "NO DATA FOUND" at bounding box center [539, 293] width 289 height 25
paste input "AL50823001-001"
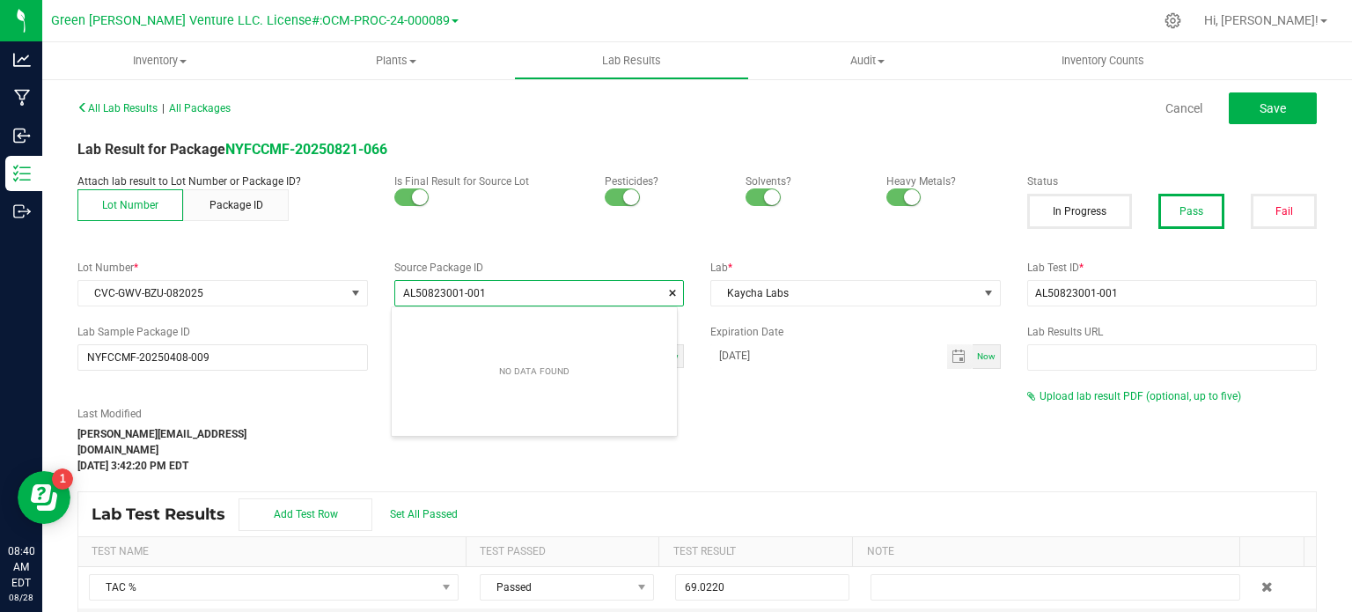
type input "AL50823001-00"
click at [657, 306] on body "Analytics Manufacturing Inbound Inventory Outbound 08:40 AM EDT 08/28/2025 08/2…" at bounding box center [676, 306] width 1352 height 612
click at [667, 296] on span at bounding box center [672, 293] width 11 height 18
click at [541, 295] on input "NO DATA FOUND" at bounding box center [539, 293] width 289 height 25
paste input "AL50823001-001"
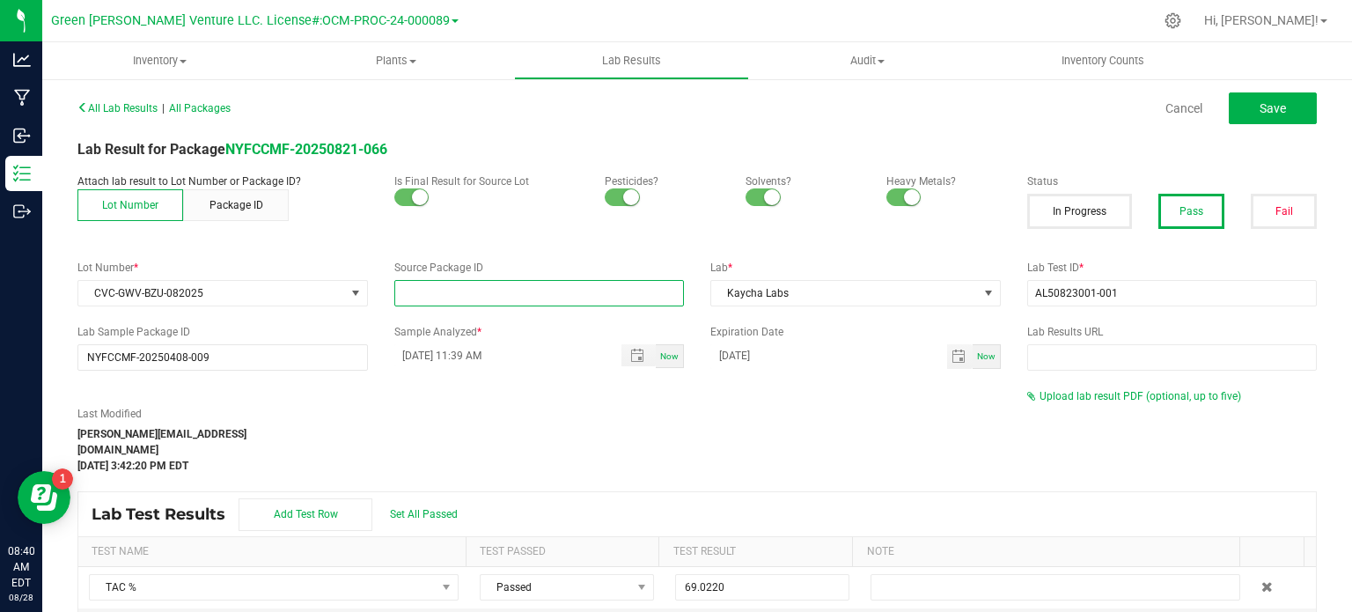
type input "AL50823001-001"
drag, startPoint x: 554, startPoint y: 284, endPoint x: 364, endPoint y: 280, distance: 189.3
click at [364, 280] on div "Lot Number * CVC-GWV-BZU-082025 Source Package ID AL50823001-001 Lab * Kaycha L…" at bounding box center [697, 283] width 1266 height 47
click at [489, 295] on input "NO DATA FOUND" at bounding box center [539, 293] width 289 height 25
paste input "NYFCCMR-20250821-067"
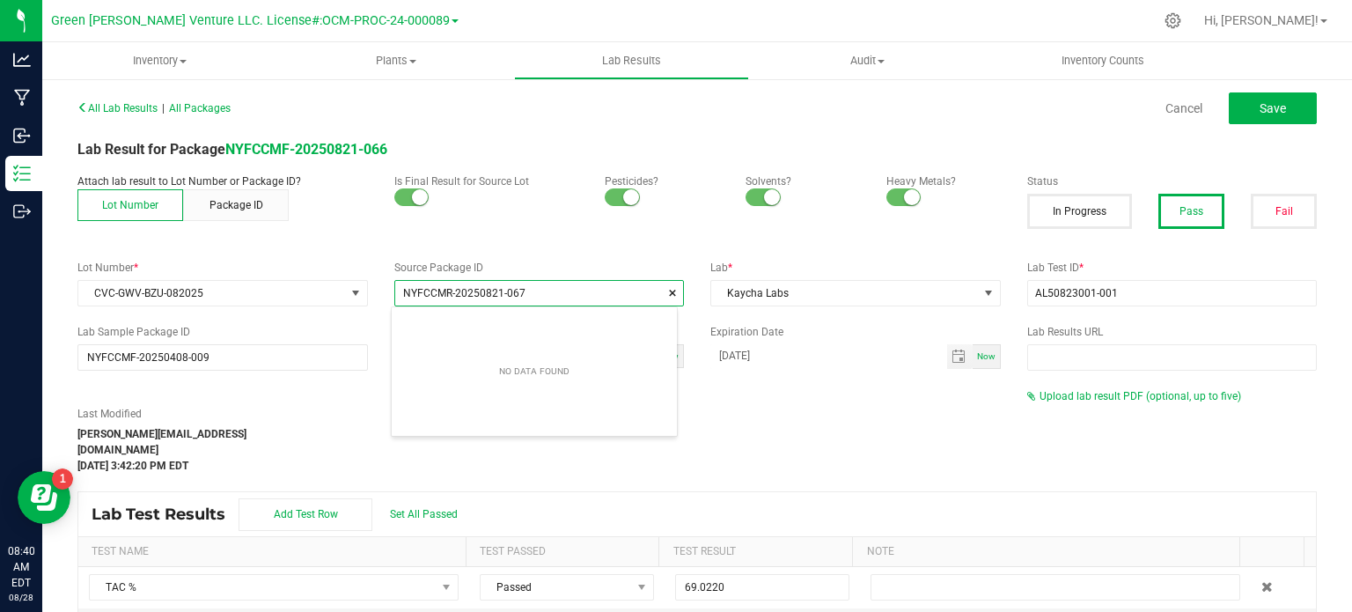
click at [566, 293] on input "NYFCCMR-20250821-067" at bounding box center [539, 293] width 289 height 25
type input "NYFCCMR-20250821-067"
click at [579, 238] on div "Attach lab result to Lot Number or Package ID? Lot Number Package ID Is Final R…" at bounding box center [697, 207] width 1266 height 69
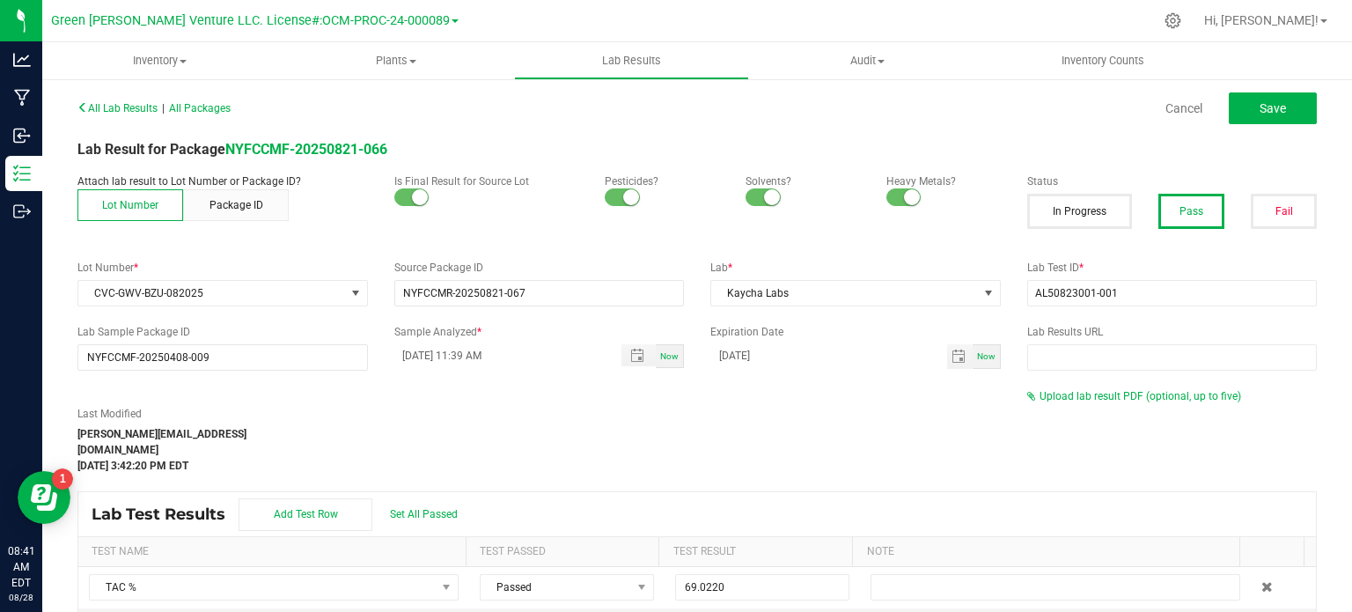
click at [676, 418] on div "Last Modified alex@florettecannabis.com Apr 18, 2025 3:42:20 PM EDT" at bounding box center [539, 440] width 950 height 68
click at [1058, 362] on input "text" at bounding box center [1172, 357] width 291 height 26
click at [1099, 355] on input "text" at bounding box center [1172, 357] width 291 height 26
paste input "https://www.florettecannabis.com/test-results"
type input "https://www.florettecannabis.com/test-results"
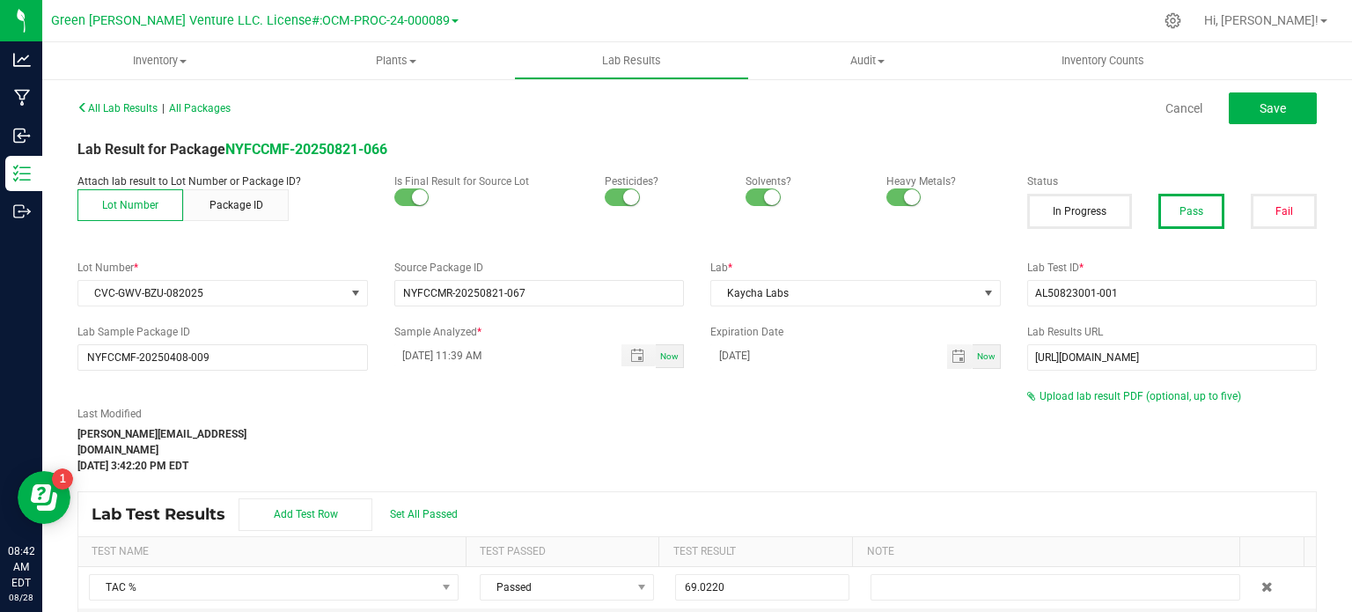
click at [787, 406] on div "Last Modified alex@florettecannabis.com Apr 18, 2025 3:42:20 PM EDT" at bounding box center [539, 440] width 950 height 68
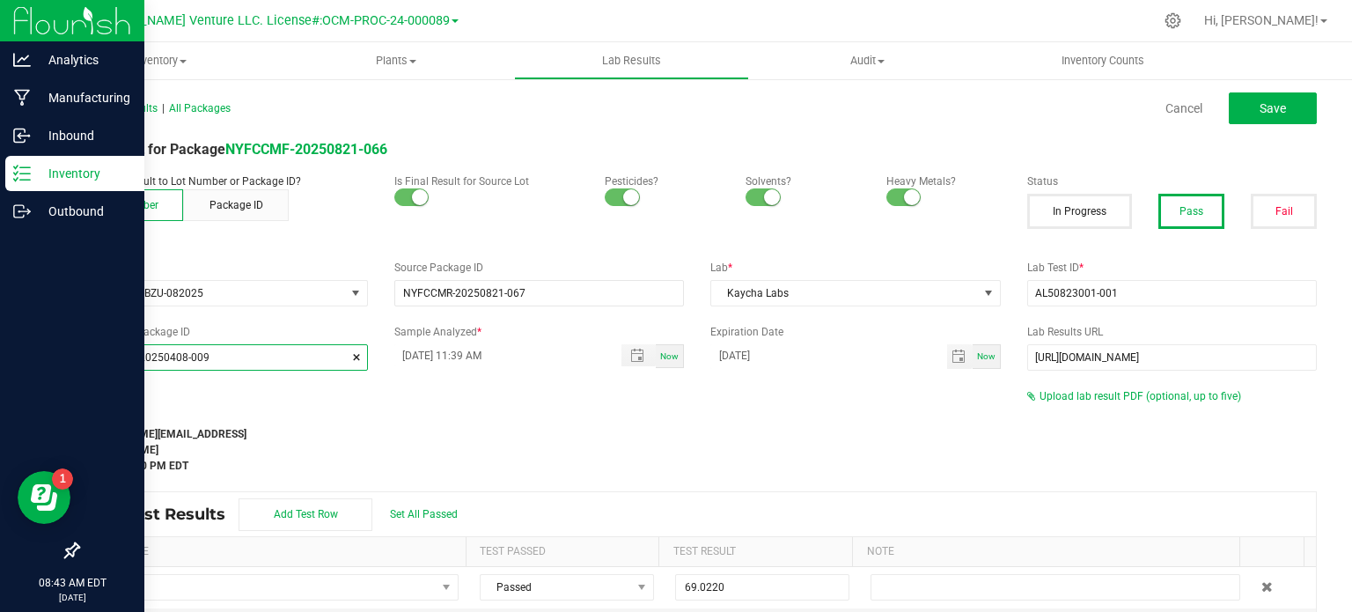
drag, startPoint x: 232, startPoint y: 356, endPoint x: 40, endPoint y: 357, distance: 191.9
click at [40, 357] on div "Analytics Manufacturing Inbound Inventory Outbound 08:43 AM EDT 08/28/2025 08/2…" at bounding box center [676, 306] width 1352 height 612
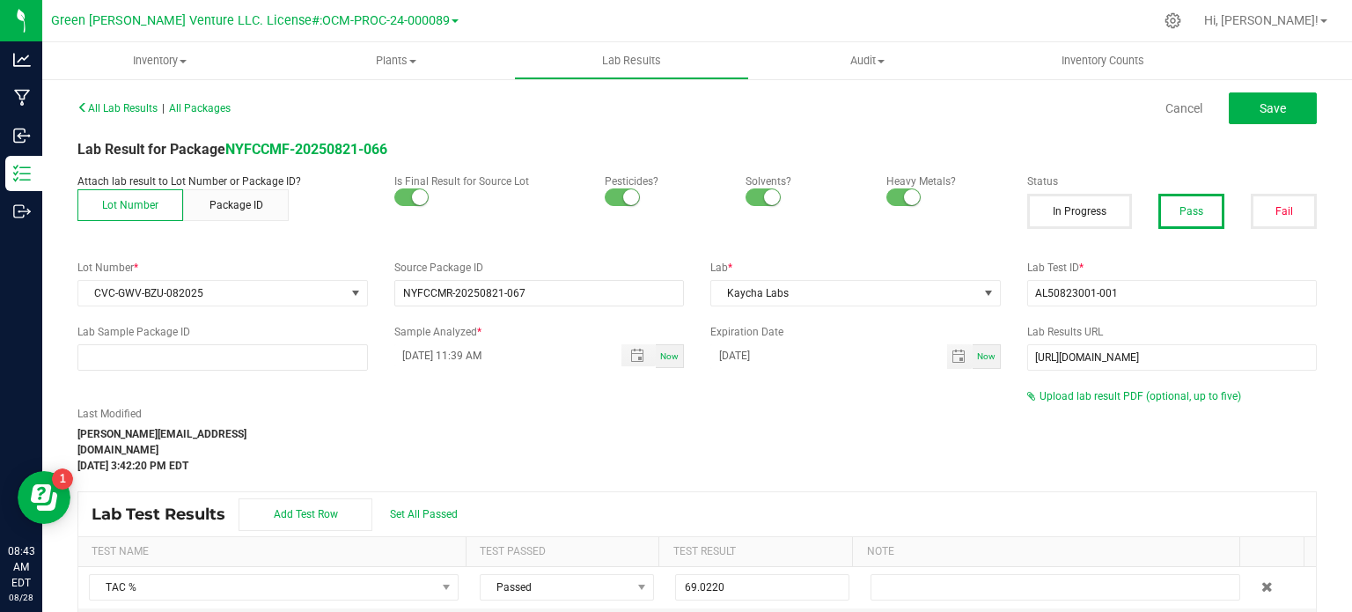
drag, startPoint x: 570, startPoint y: 280, endPoint x: 361, endPoint y: 309, distance: 211.5
click at [361, 309] on div "All Lab Results | All Packages Cancel Save Lab Result for Package NYFCCMF-20250…" at bounding box center [697, 405] width 1240 height 621
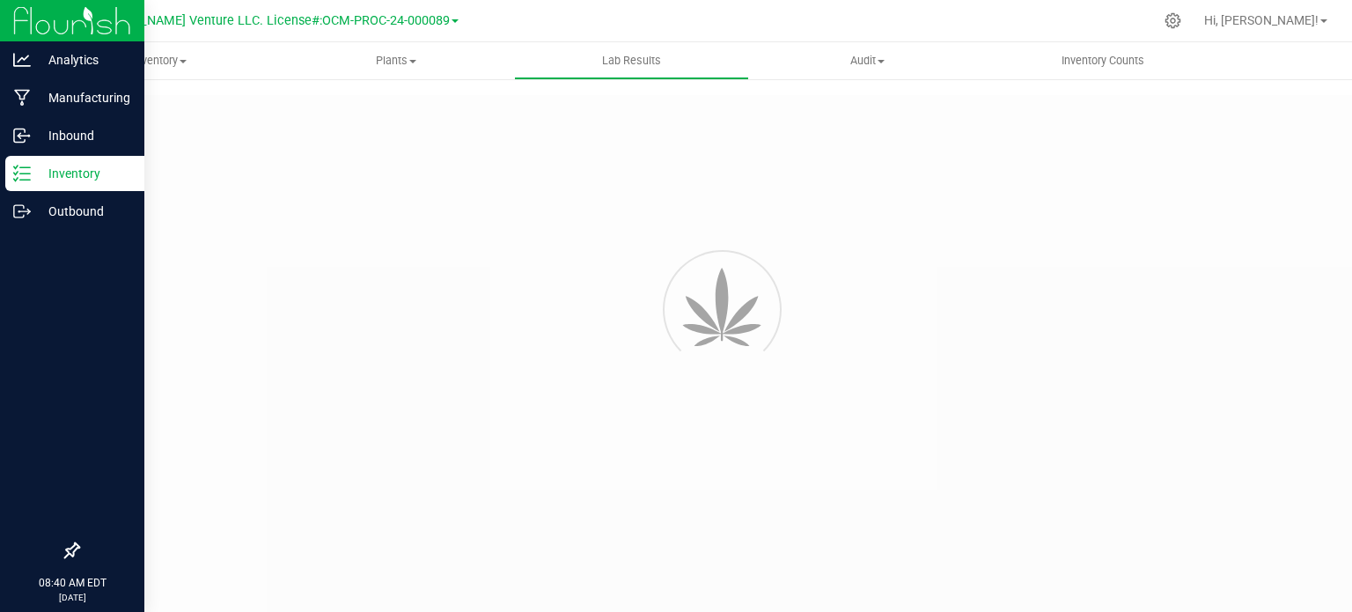
type input "NYFCCMF-20250624-034"
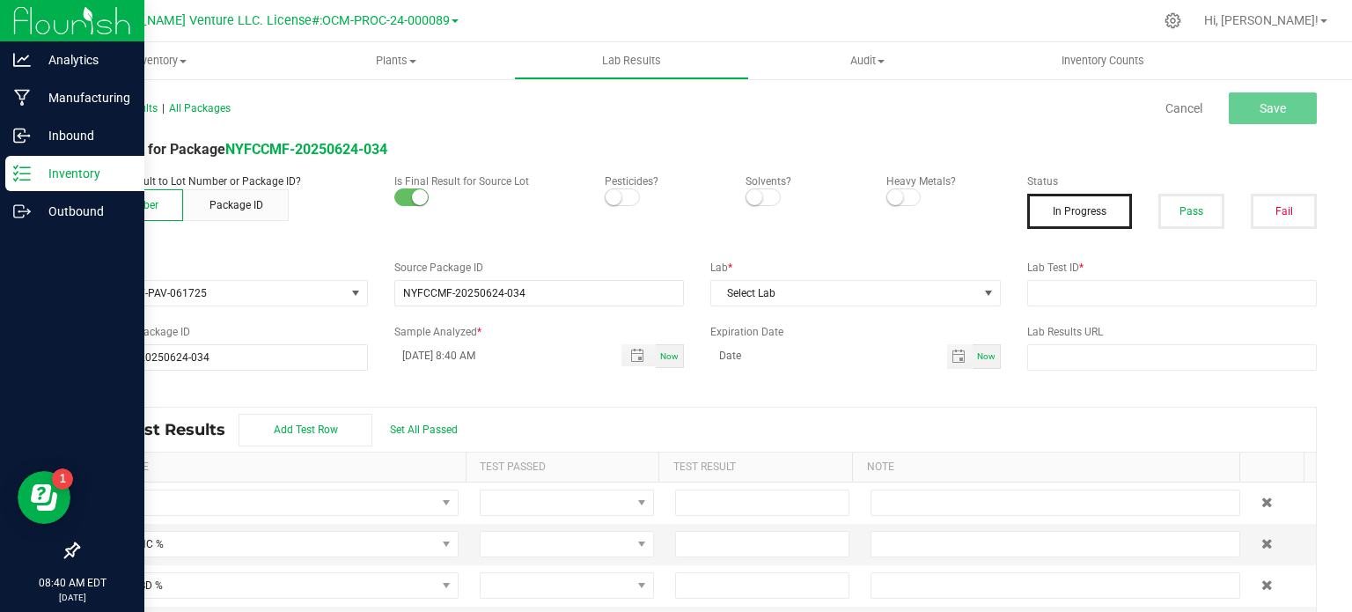
click at [32, 171] on p "Inventory" at bounding box center [84, 173] width 106 height 21
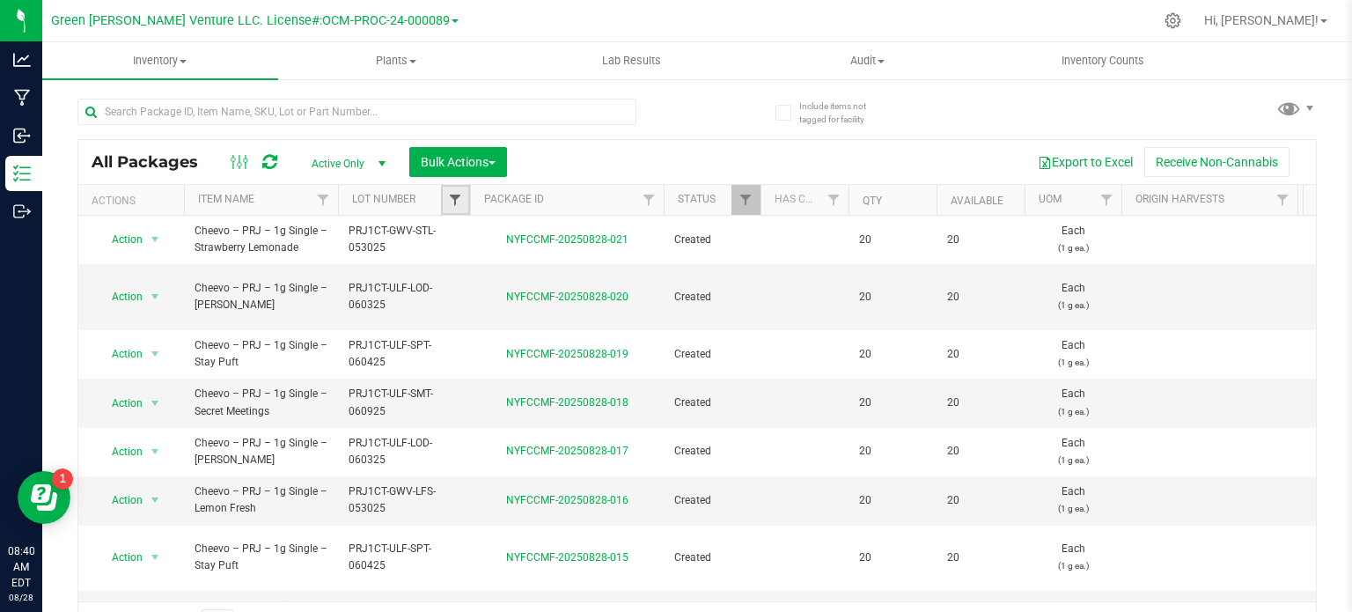
click at [460, 205] on span "Filter" at bounding box center [455, 200] width 14 height 14
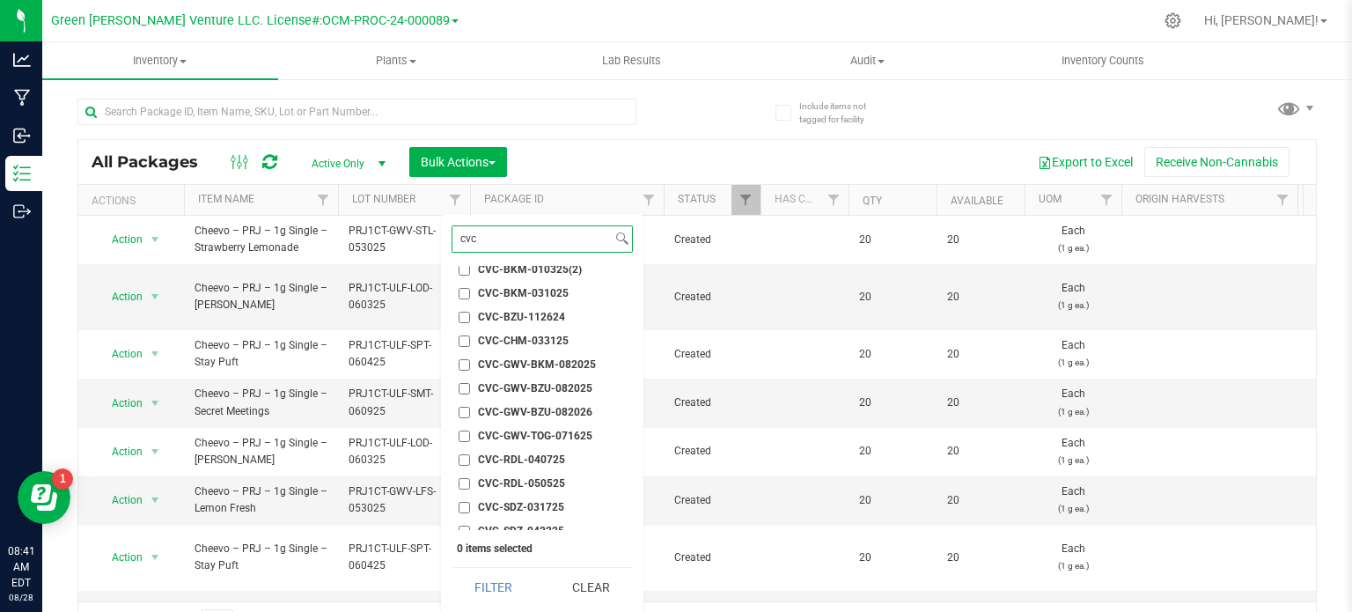
scroll to position [88, 0]
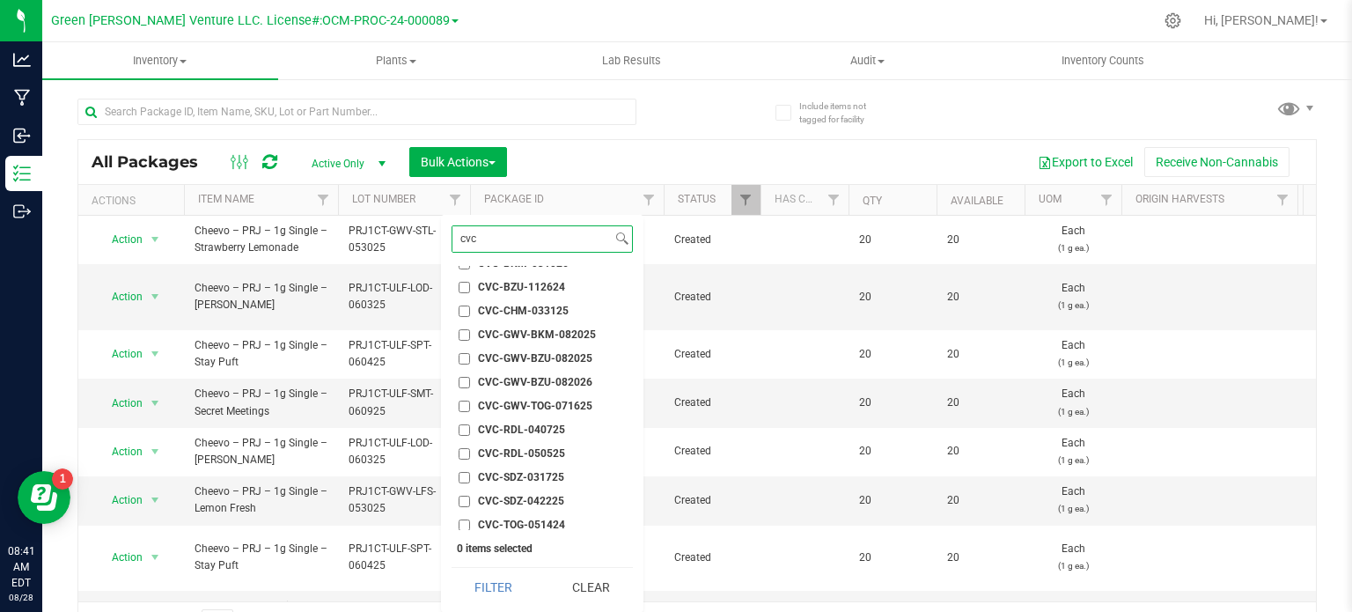
type input "cvc"
drag, startPoint x: 460, startPoint y: 335, endPoint x: 471, endPoint y: 379, distance: 44.6
click at [460, 335] on input "CVC-GWV-BKM-082025" at bounding box center [464, 334] width 11 height 11
checkbox input "true"
click at [504, 587] on button "Filter" at bounding box center [494, 587] width 85 height 39
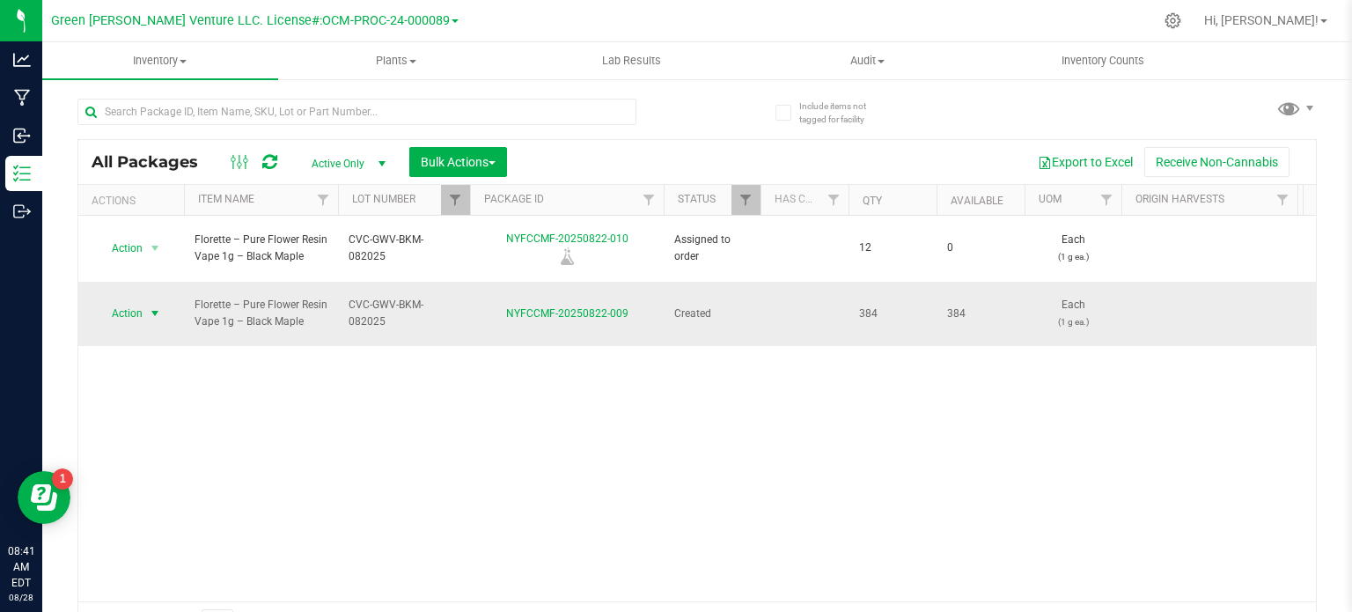
click at [124, 301] on span "Action" at bounding box center [120, 313] width 48 height 25
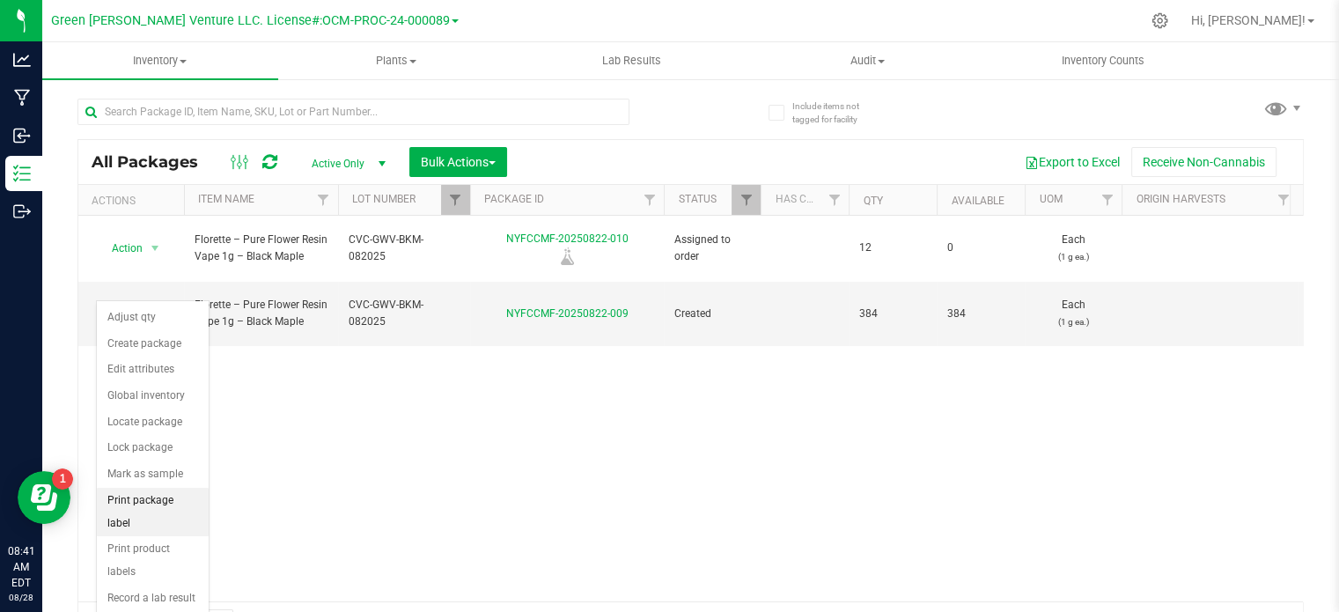
click at [170, 489] on li "Print package label" at bounding box center [153, 512] width 112 height 48
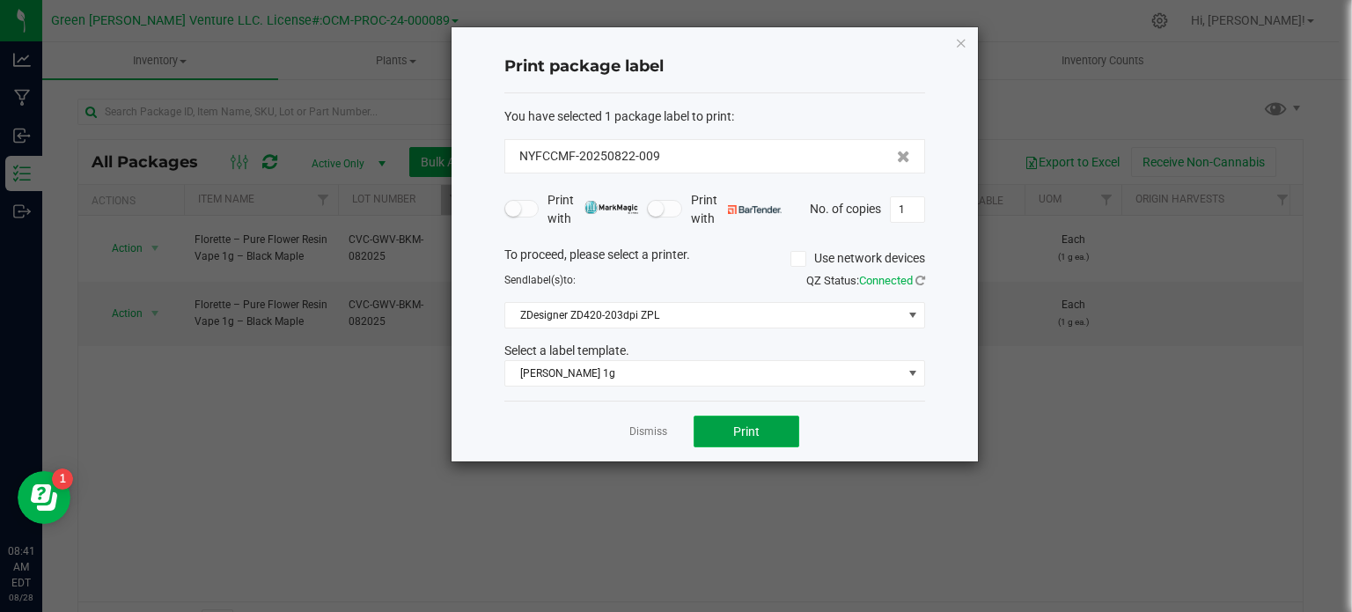
click at [754, 430] on span "Print" at bounding box center [746, 431] width 26 height 14
click at [963, 40] on icon "button" at bounding box center [961, 42] width 12 height 21
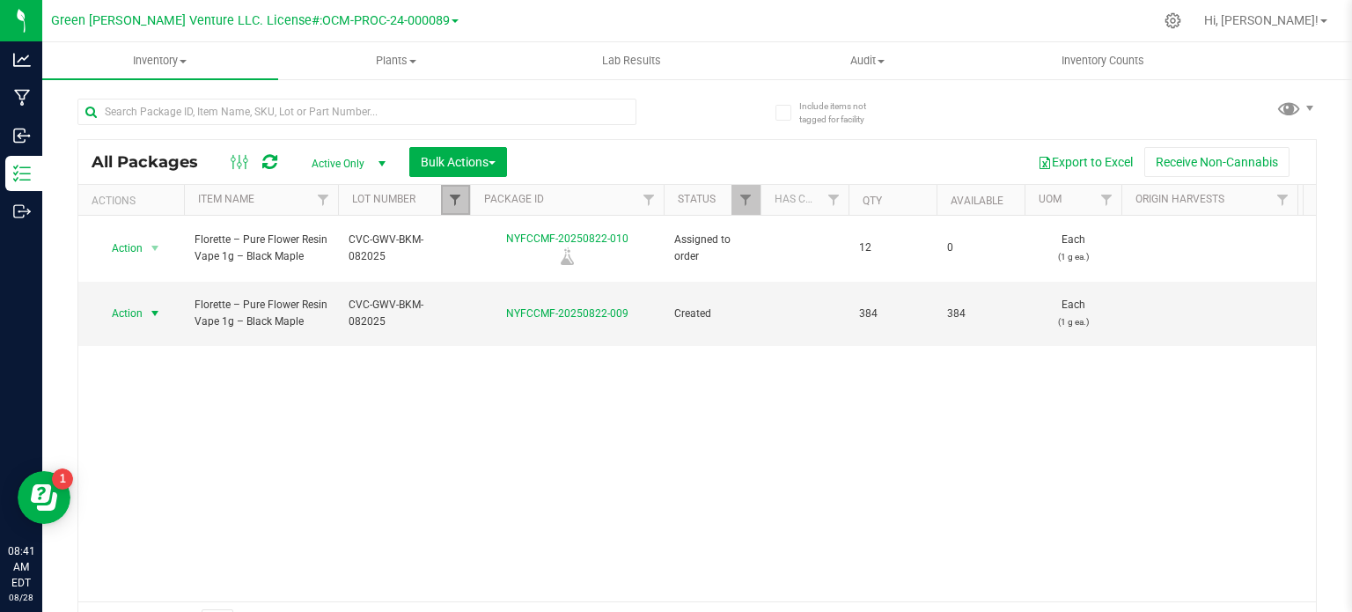
click at [456, 200] on span "Filter" at bounding box center [455, 200] width 14 height 14
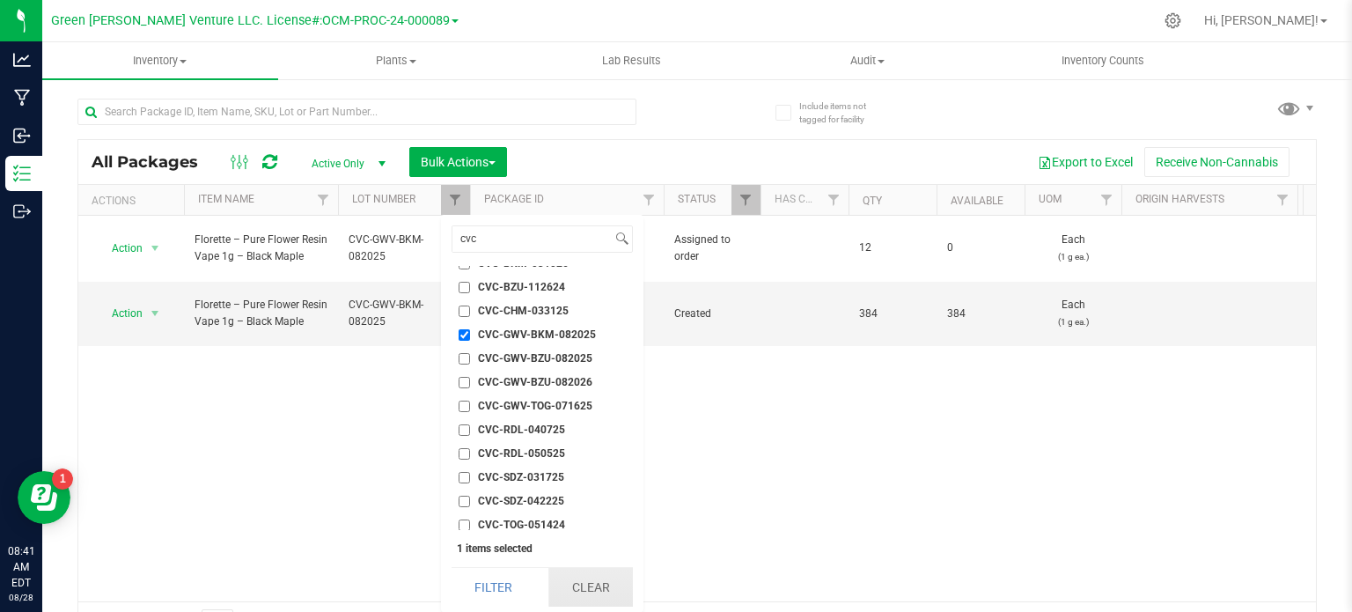
click at [556, 584] on button "Clear" at bounding box center [590, 587] width 85 height 39
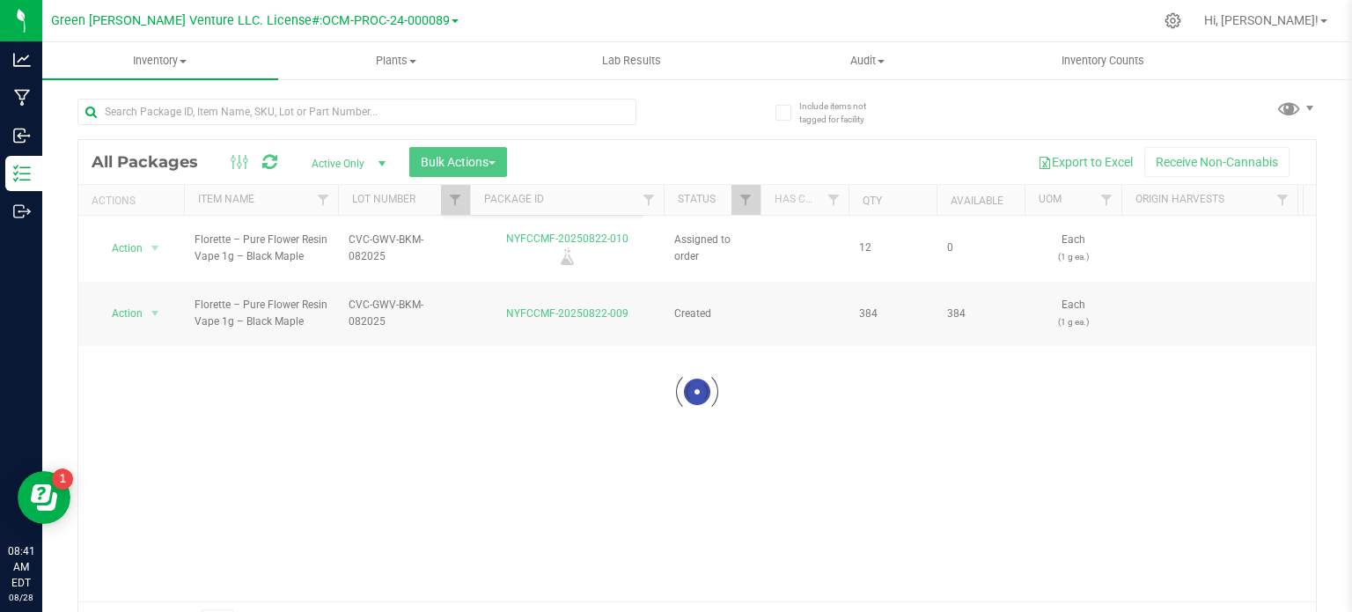
scroll to position [2483, 0]
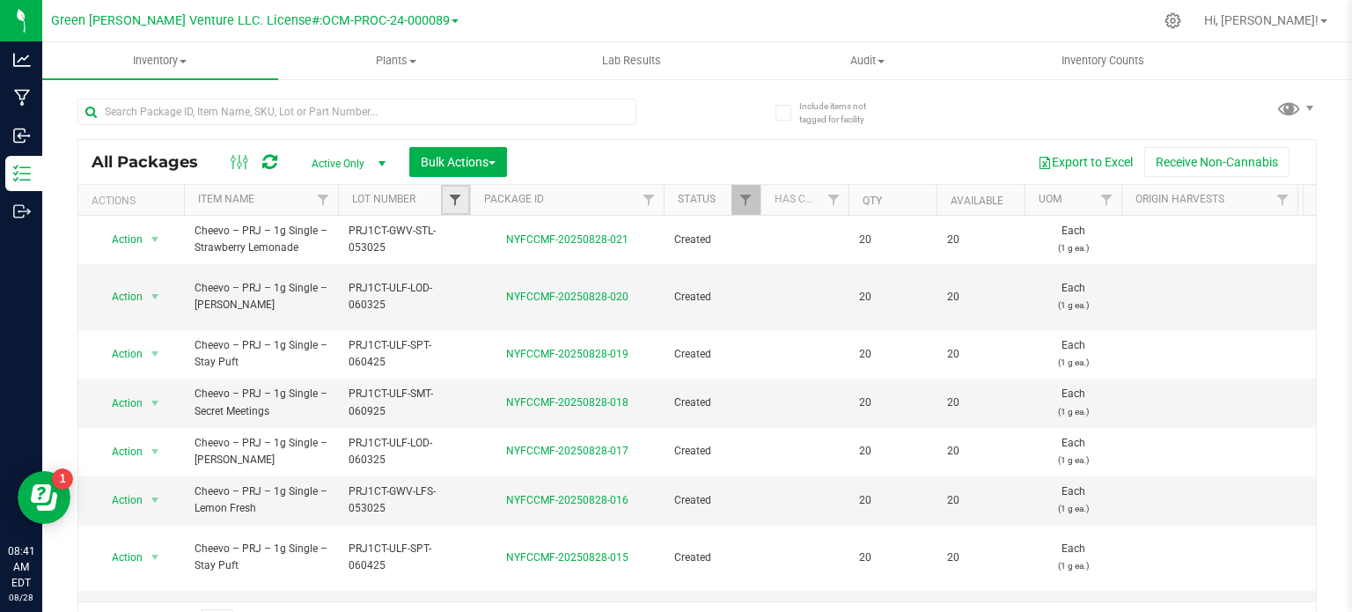
click at [461, 201] on span "Filter" at bounding box center [455, 200] width 14 height 14
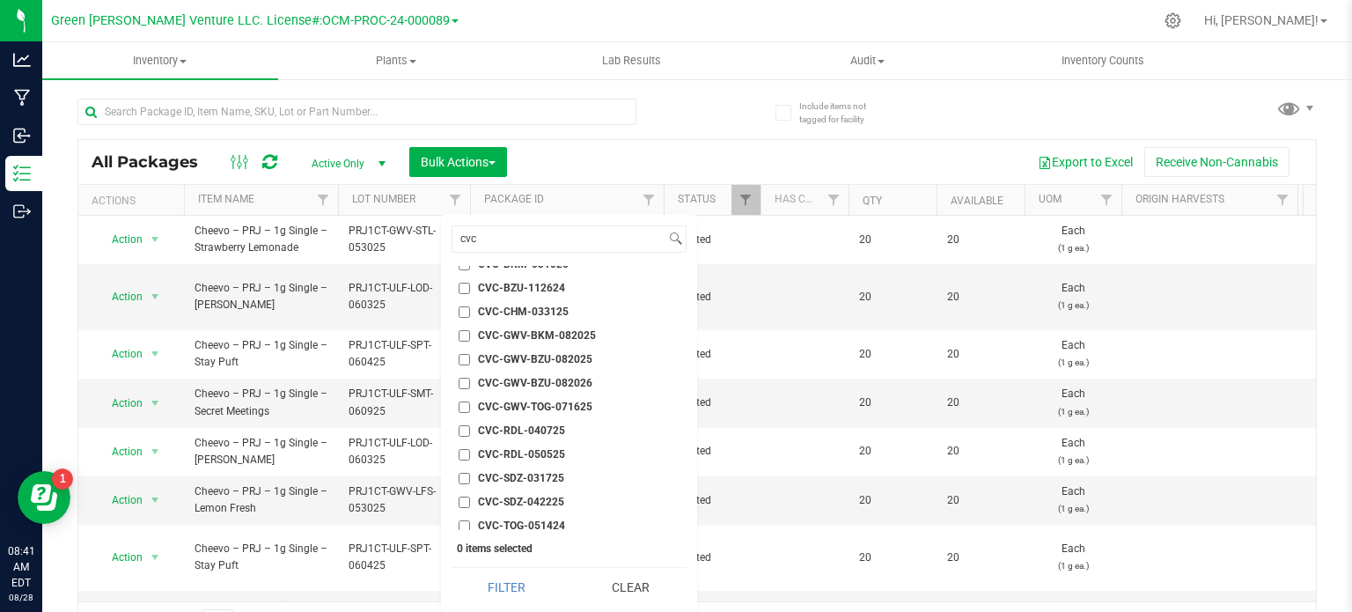
drag, startPoint x: 461, startPoint y: 358, endPoint x: 459, endPoint y: 393, distance: 34.4
click at [461, 358] on input "CVC-GWV-BZU-082025" at bounding box center [464, 359] width 11 height 11
checkbox input "true"
click at [464, 379] on input "CVC-GWV-BZU-082026" at bounding box center [464, 383] width 11 height 11
checkbox input "true"
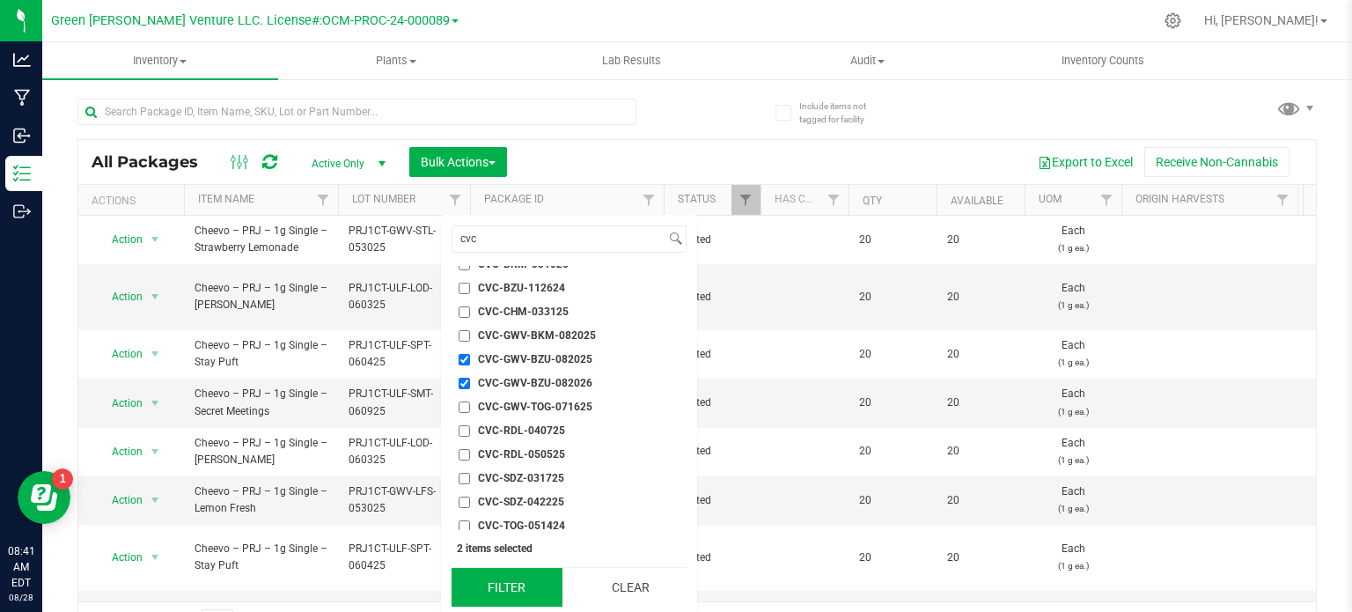
click at [514, 587] on button "Filter" at bounding box center [507, 587] width 111 height 39
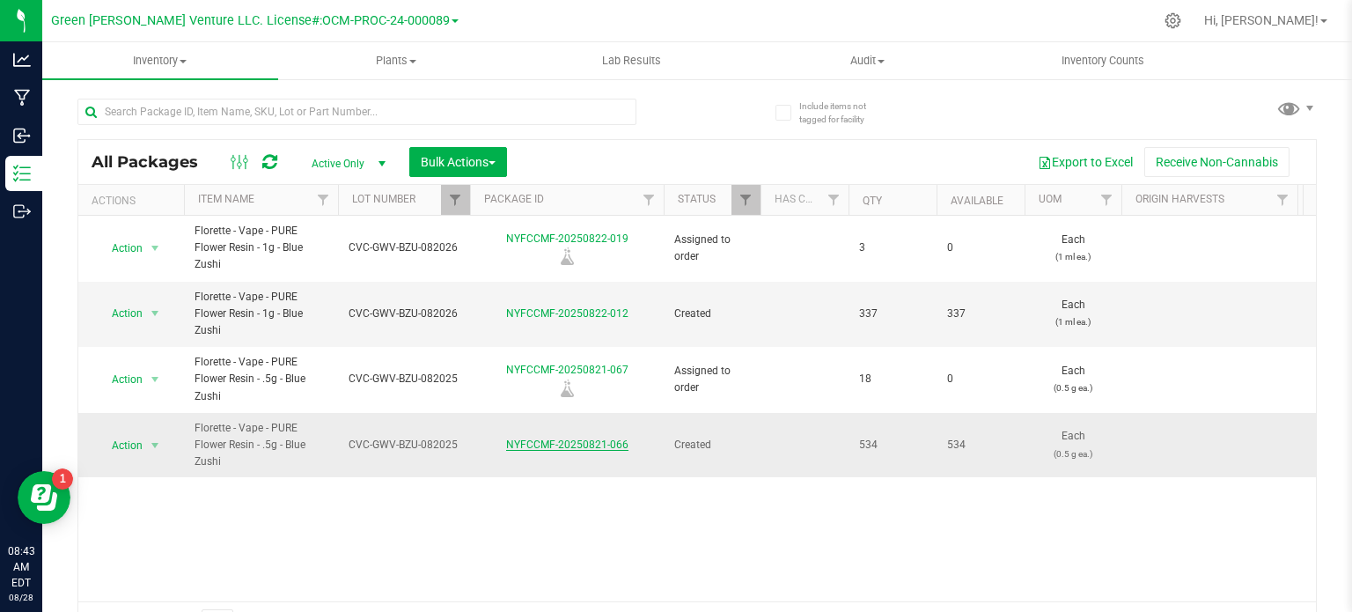
click at [541, 441] on link "NYFCCMF-20250821-066" at bounding box center [567, 444] width 122 height 12
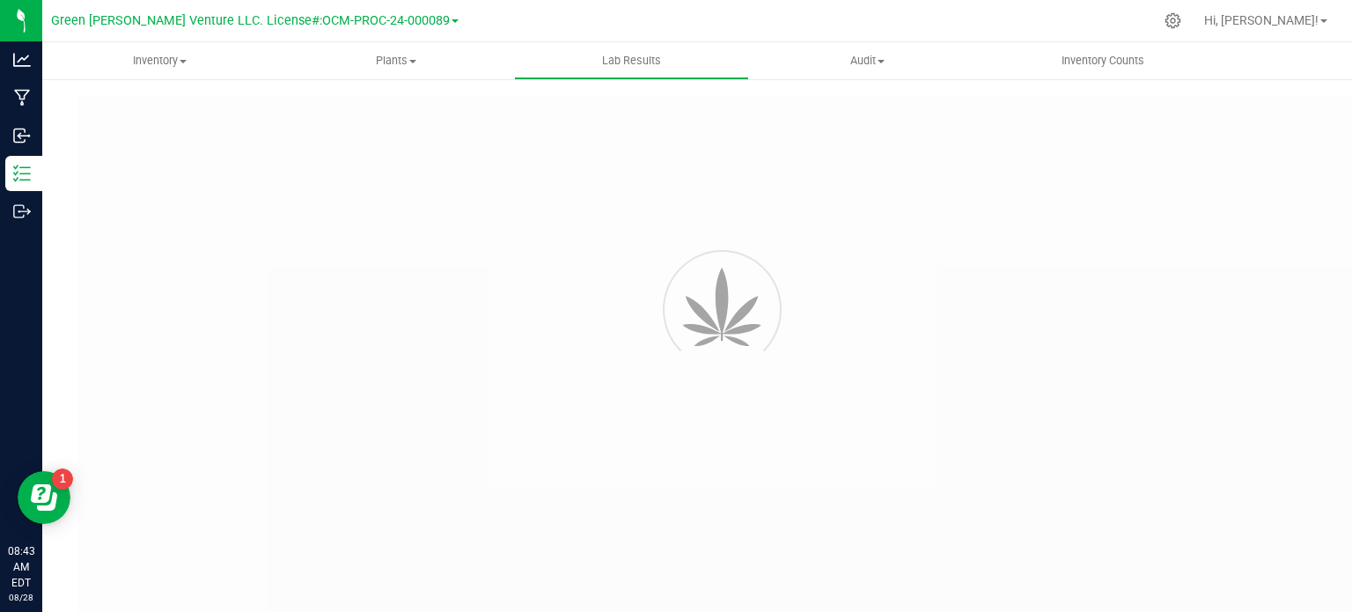
type input "NYFCCMF-20250408-009"
type input "20250408-FLOR-003"
type input "NYFCCMF-20250408-009"
type input "04/16/2025 11:39 AM"
type input "04/16/2026"
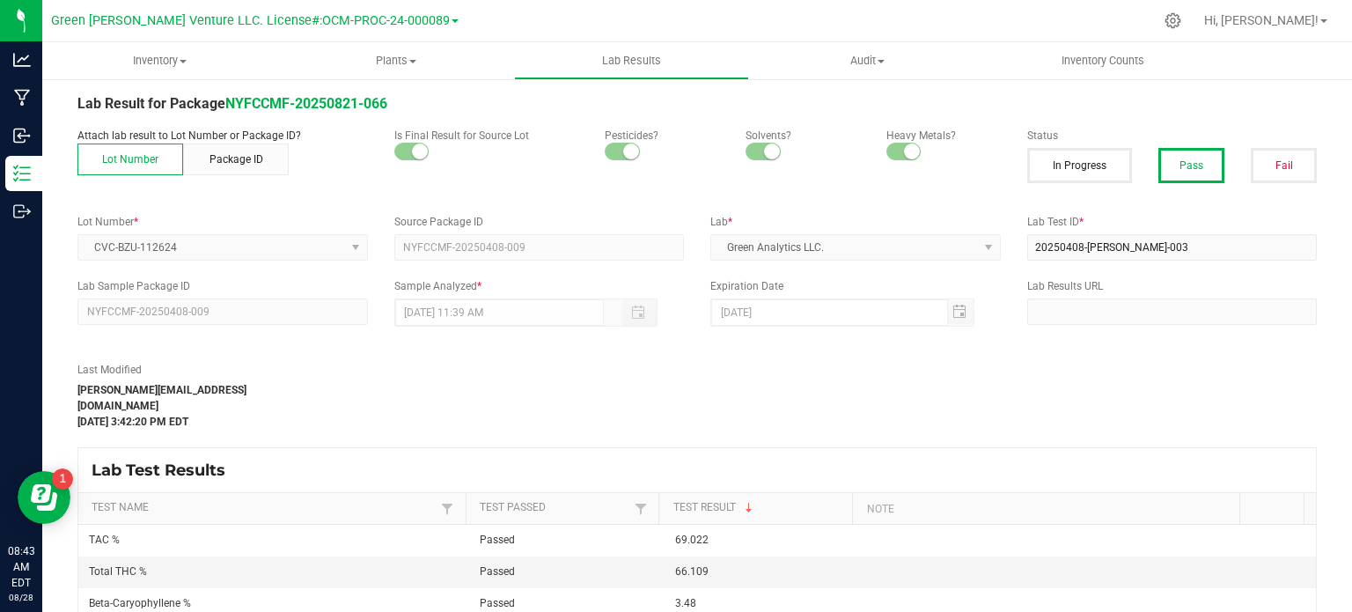
scroll to position [18, 0]
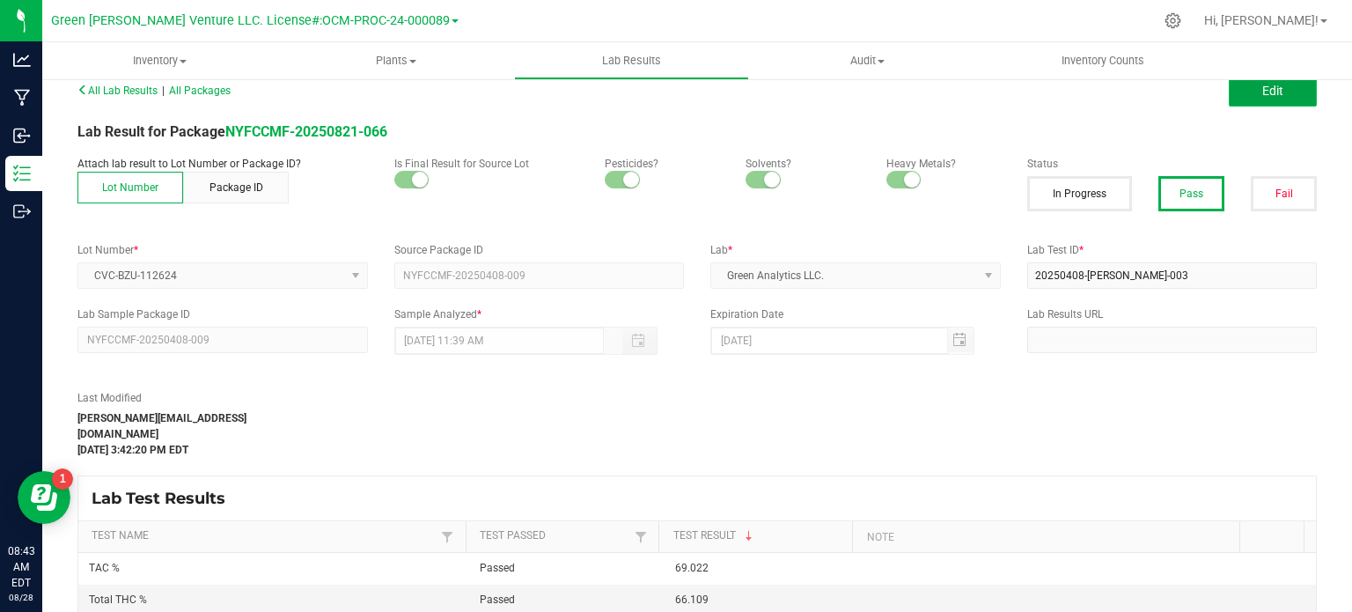
click at [1268, 97] on button "Edit" at bounding box center [1273, 91] width 88 height 32
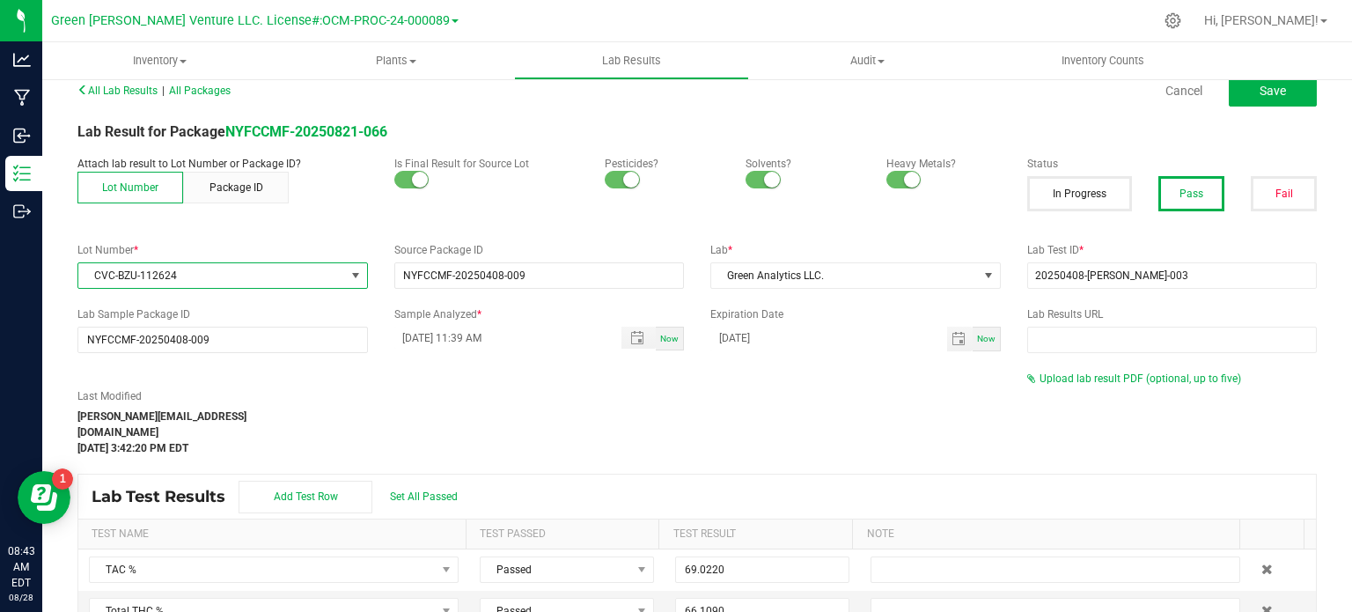
click at [197, 274] on span "CVC-BZU-112624" at bounding box center [211, 275] width 267 height 25
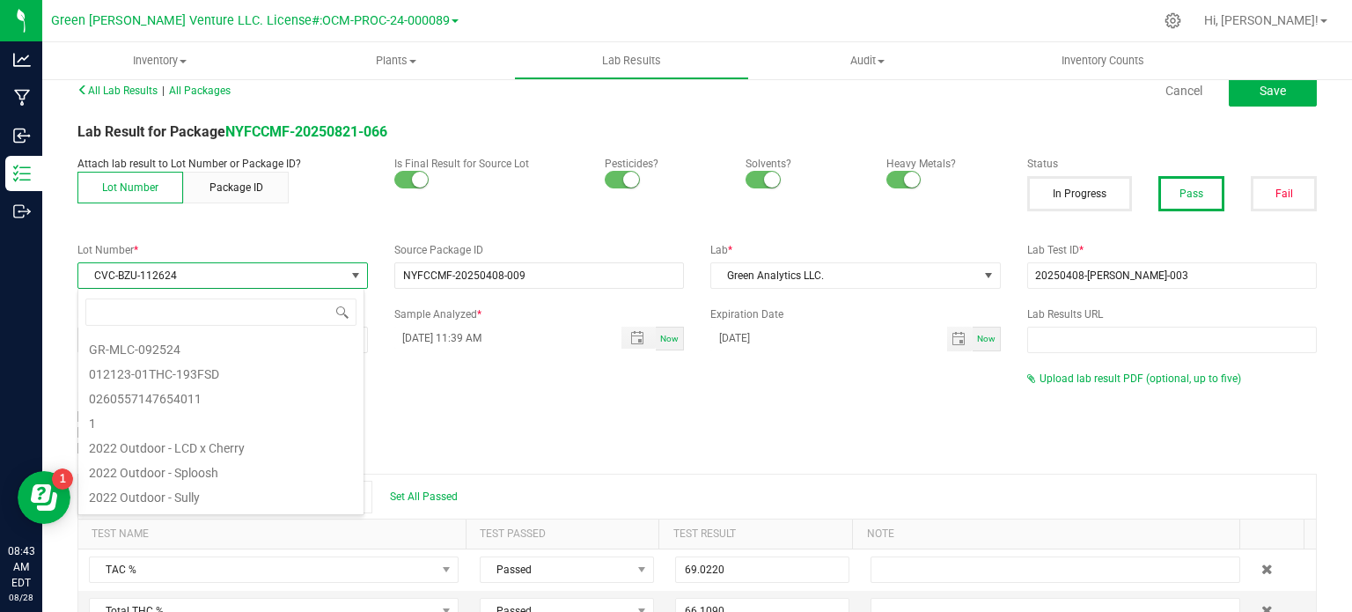
scroll to position [26, 286]
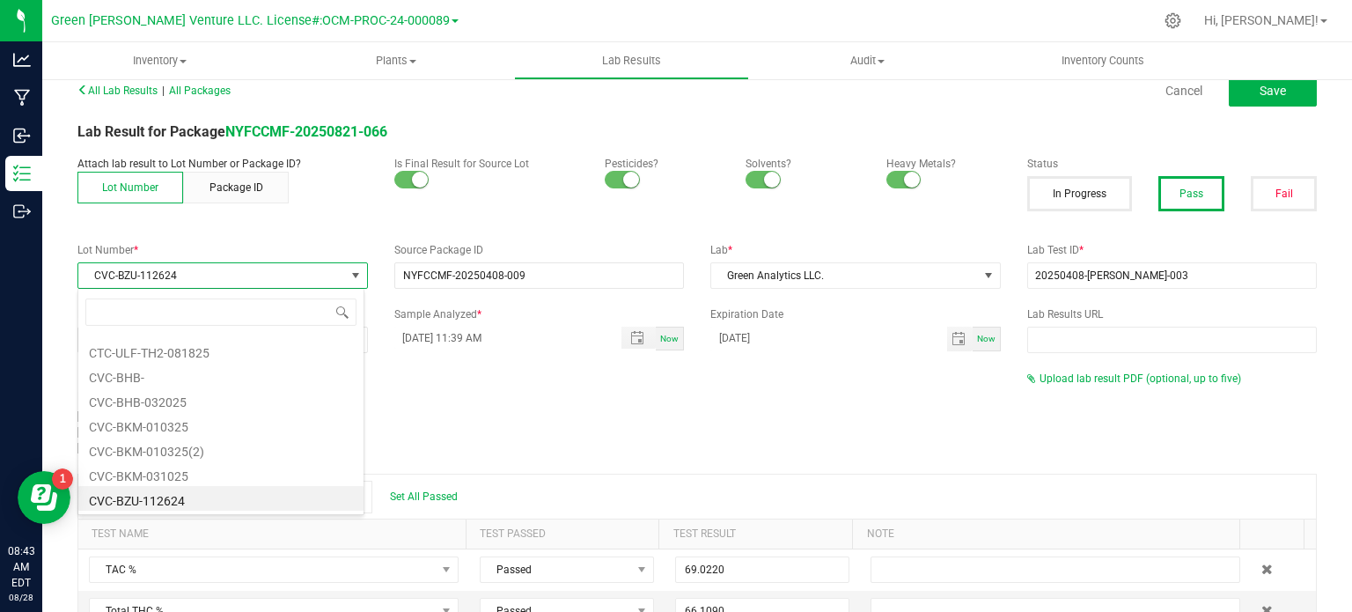
click at [197, 274] on span "CVC-BZU-112624" at bounding box center [211, 275] width 267 height 25
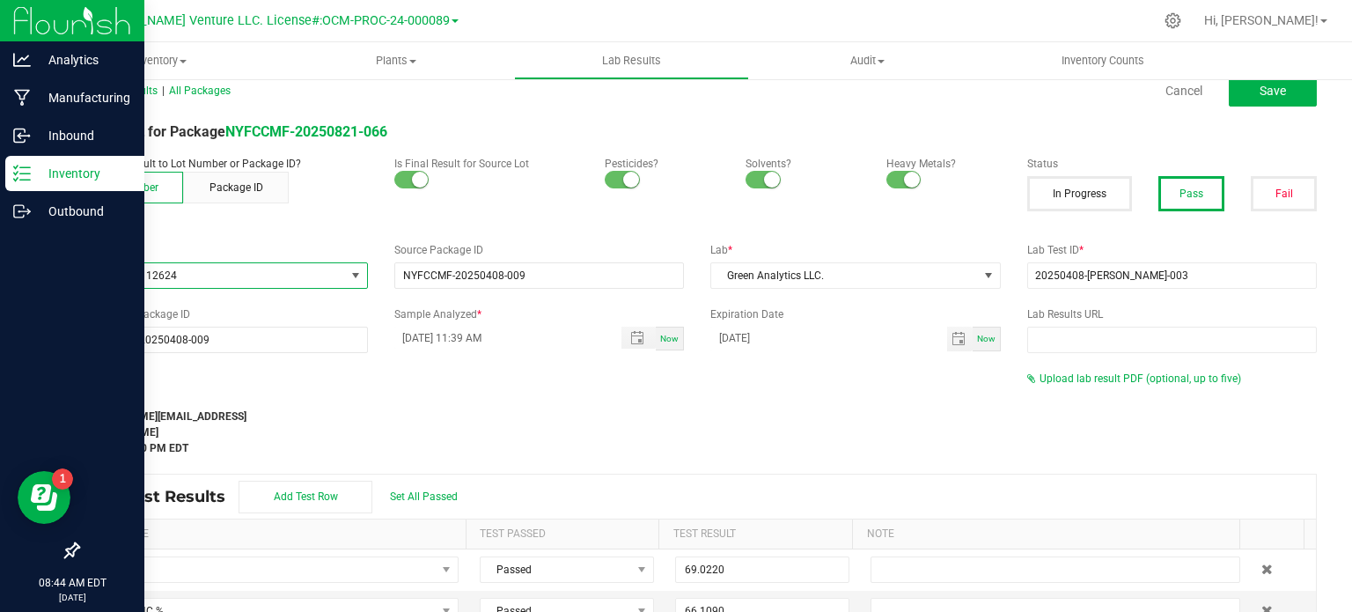
drag, startPoint x: 29, startPoint y: 179, endPoint x: 55, endPoint y: 183, distance: 25.9
click at [29, 180] on line at bounding box center [25, 180] width 10 height 0
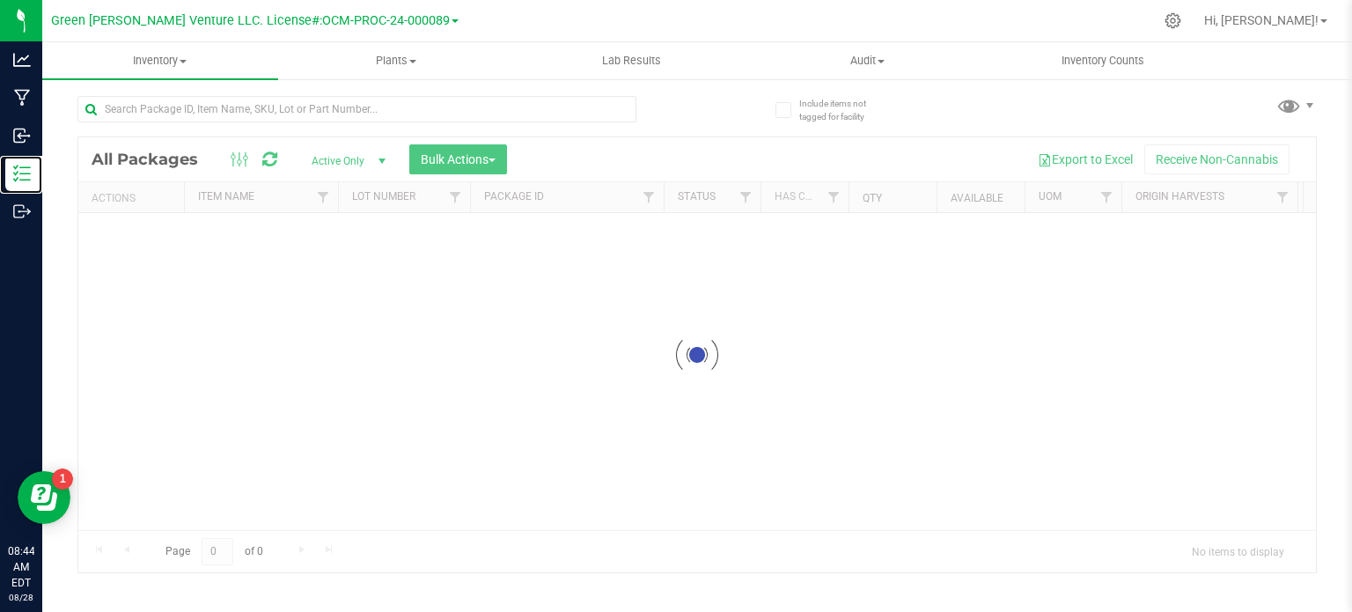
scroll to position [3, 0]
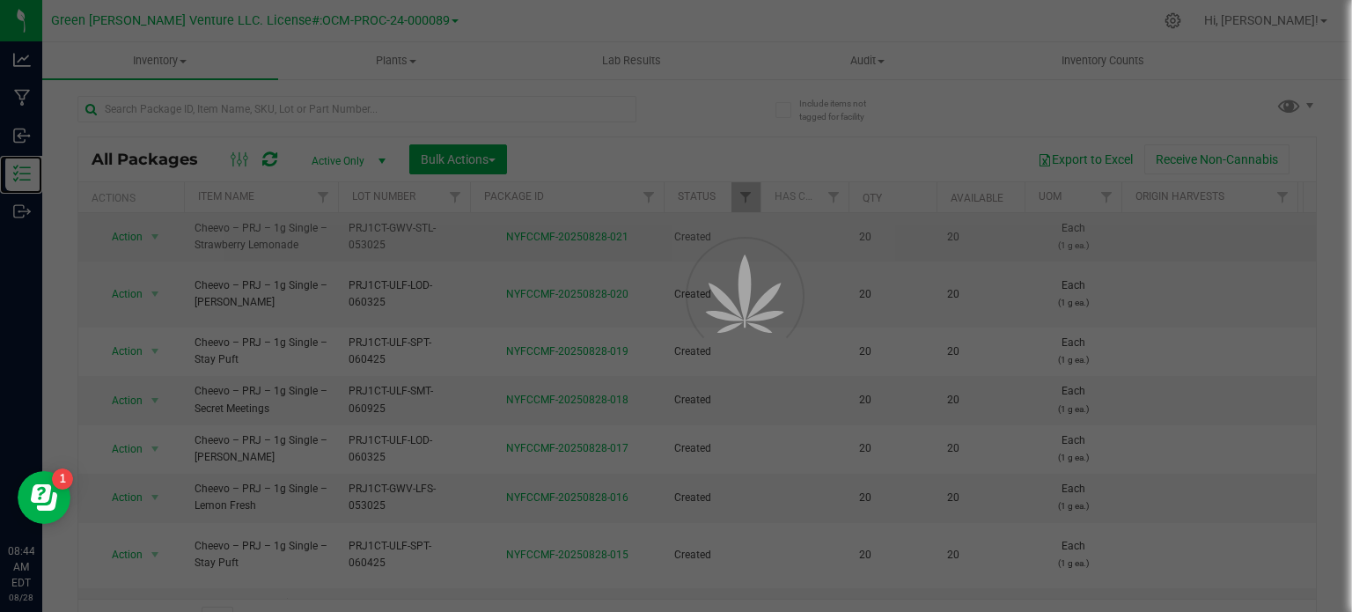
scroll to position [18, 0]
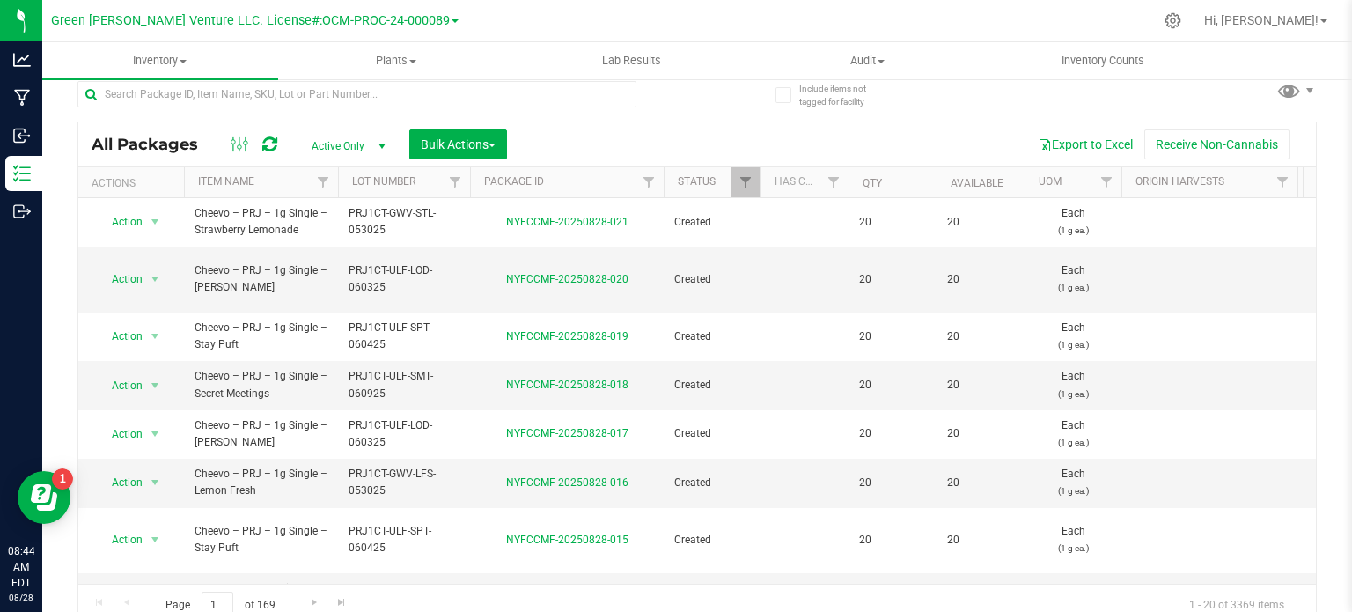
click at [594, 185] on th "Package ID" at bounding box center [567, 182] width 194 height 31
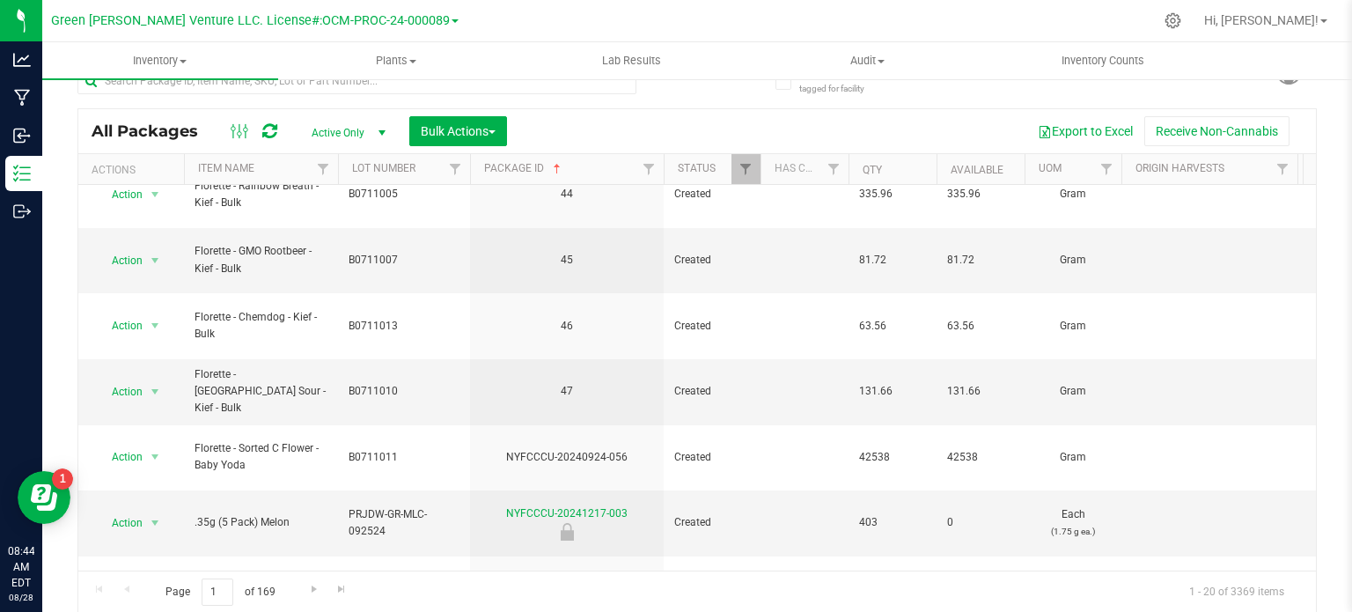
scroll to position [264, 0]
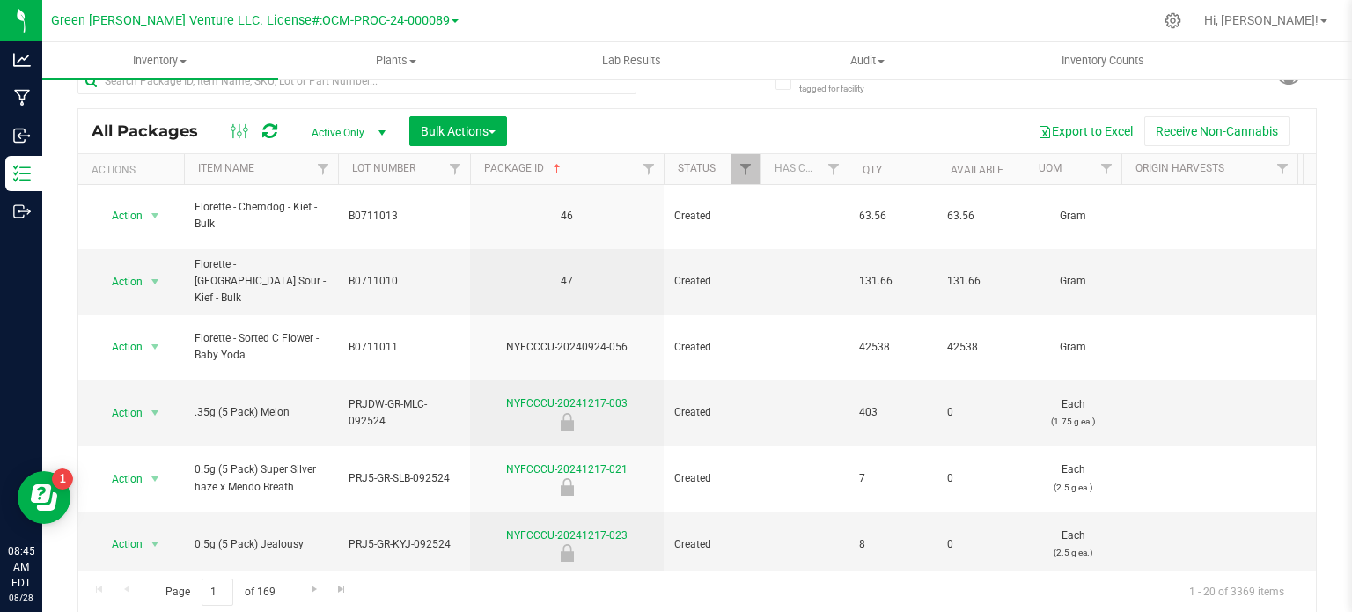
click at [593, 161] on th "Package ID" at bounding box center [567, 169] width 194 height 31
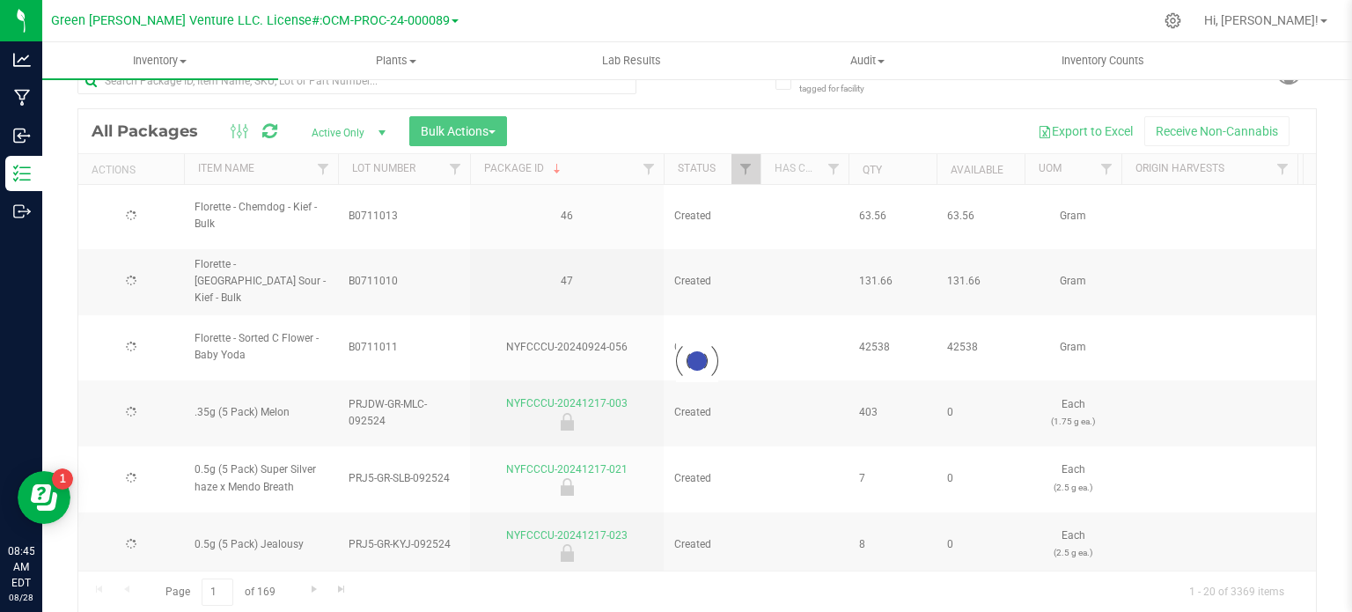
scroll to position [0, 0]
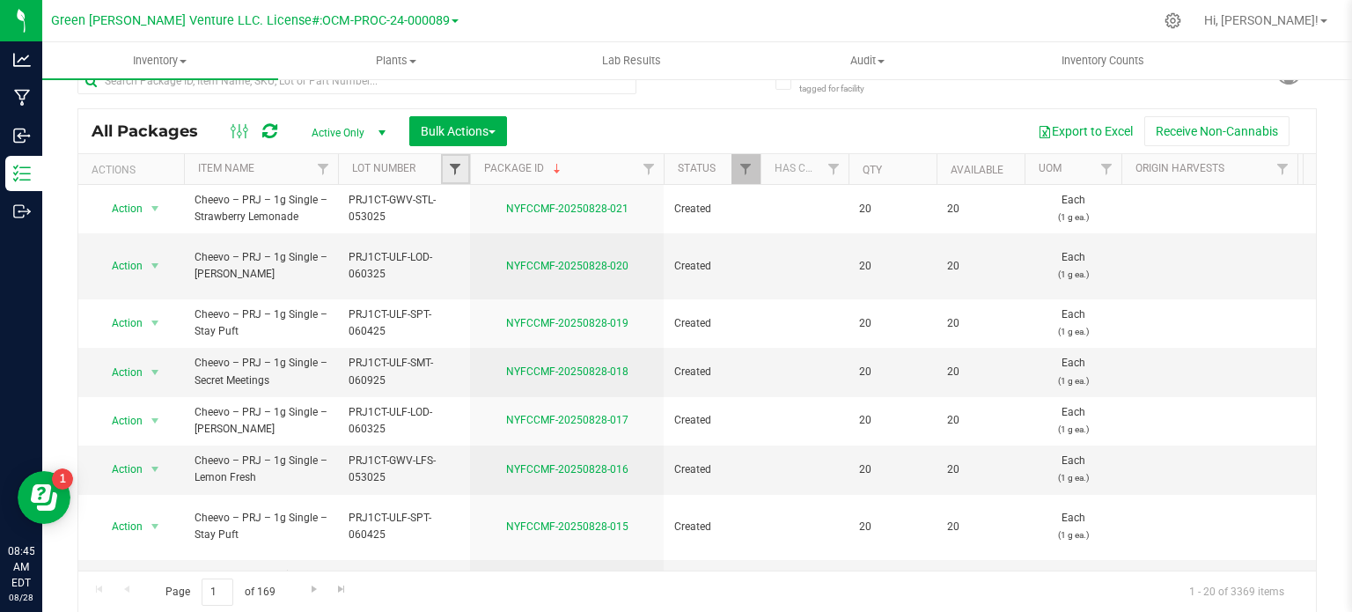
click at [454, 163] on span "Filter" at bounding box center [455, 169] width 14 height 14
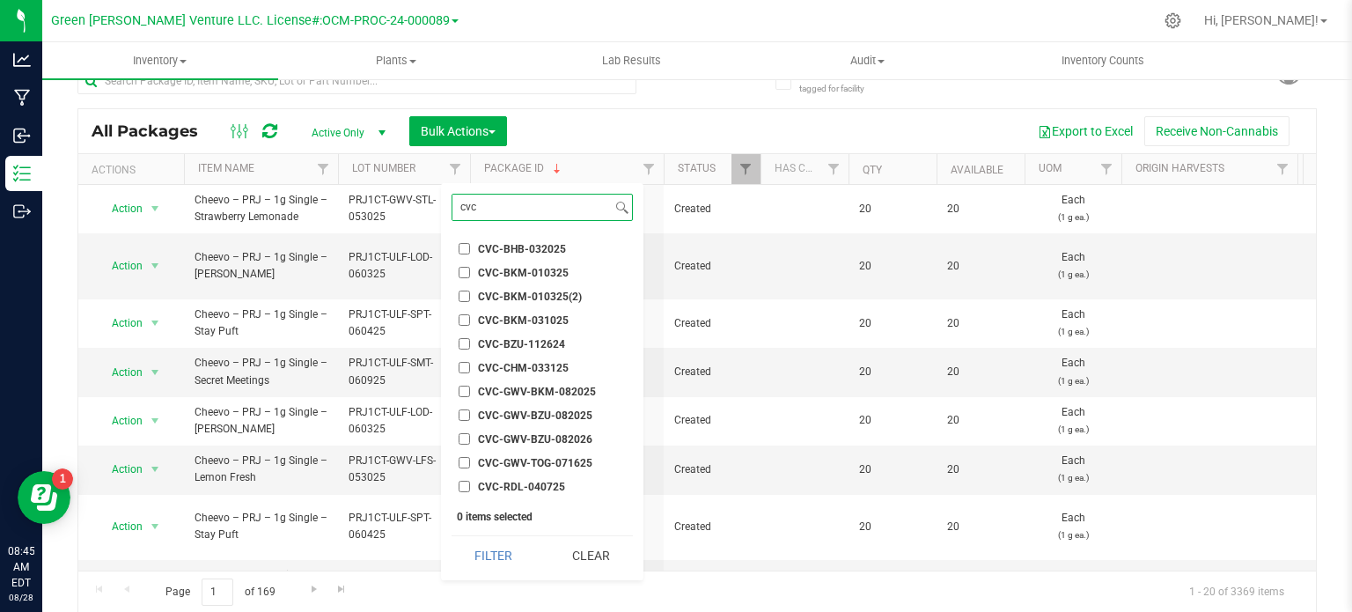
type input "cvc"
click at [463, 436] on input "CVC-GWV-BZU-082026" at bounding box center [464, 438] width 11 height 11
checkbox input "true"
click at [461, 414] on input "CVC-GWV-BZU-082025" at bounding box center [464, 414] width 11 height 11
checkbox input "true"
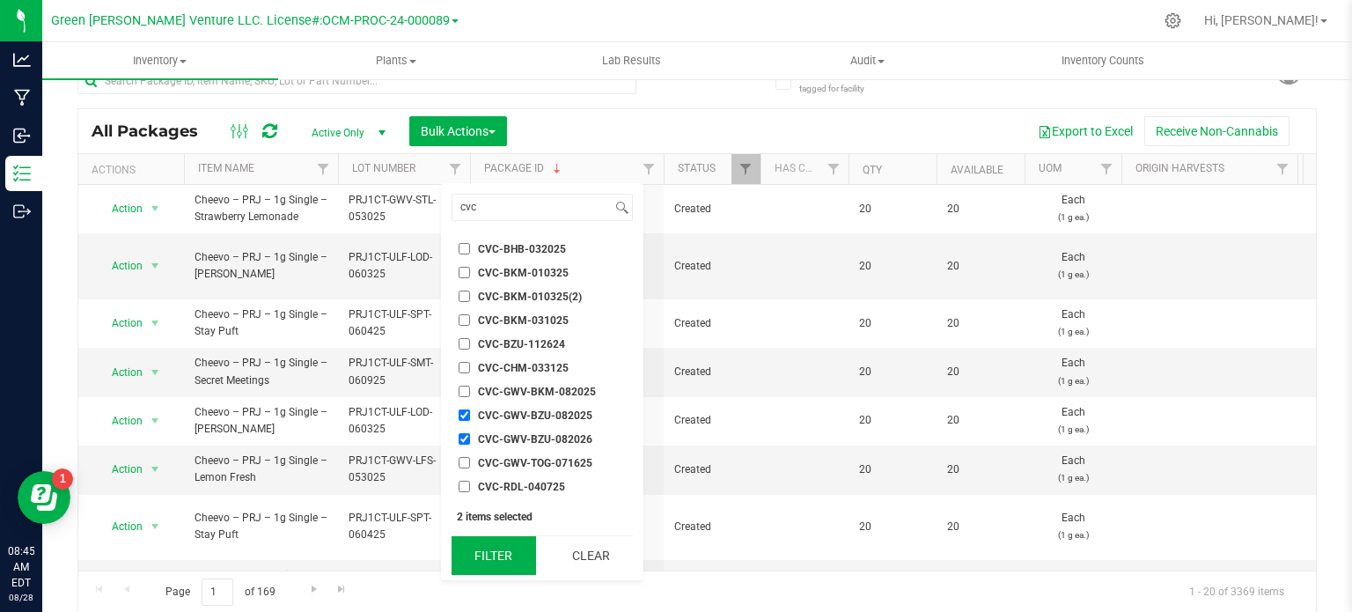
click at [496, 556] on button "Filter" at bounding box center [494, 555] width 85 height 39
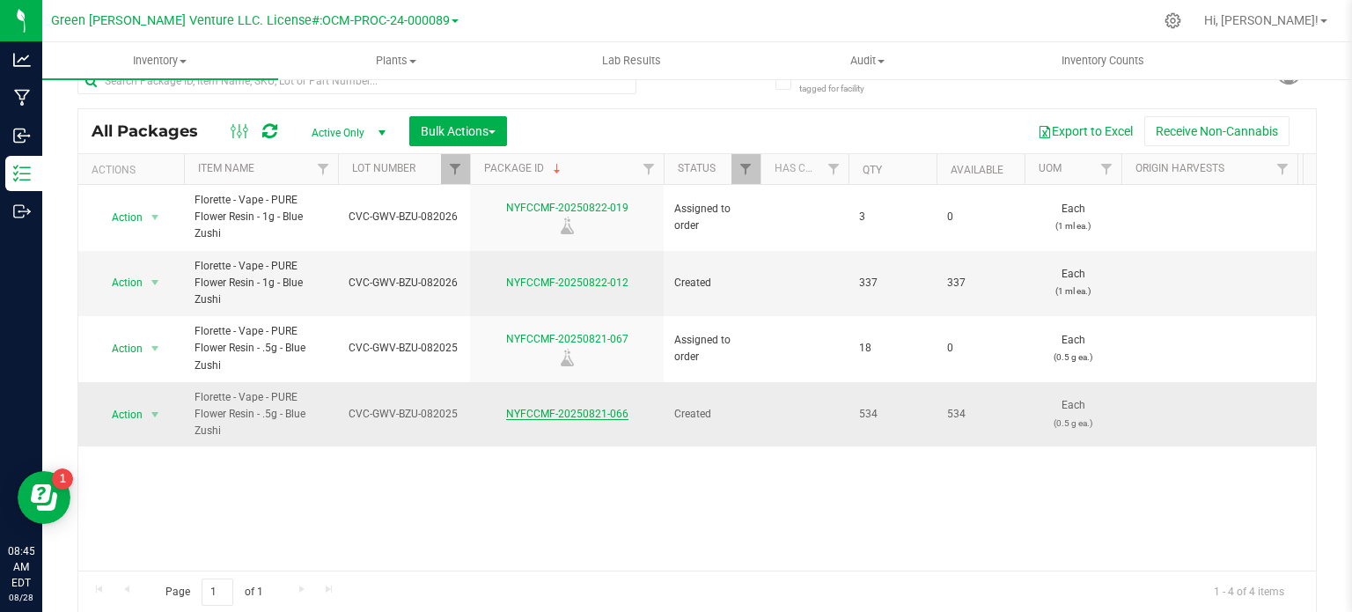
click at [556, 414] on link "NYFCCMF-20250821-066" at bounding box center [567, 414] width 122 height 12
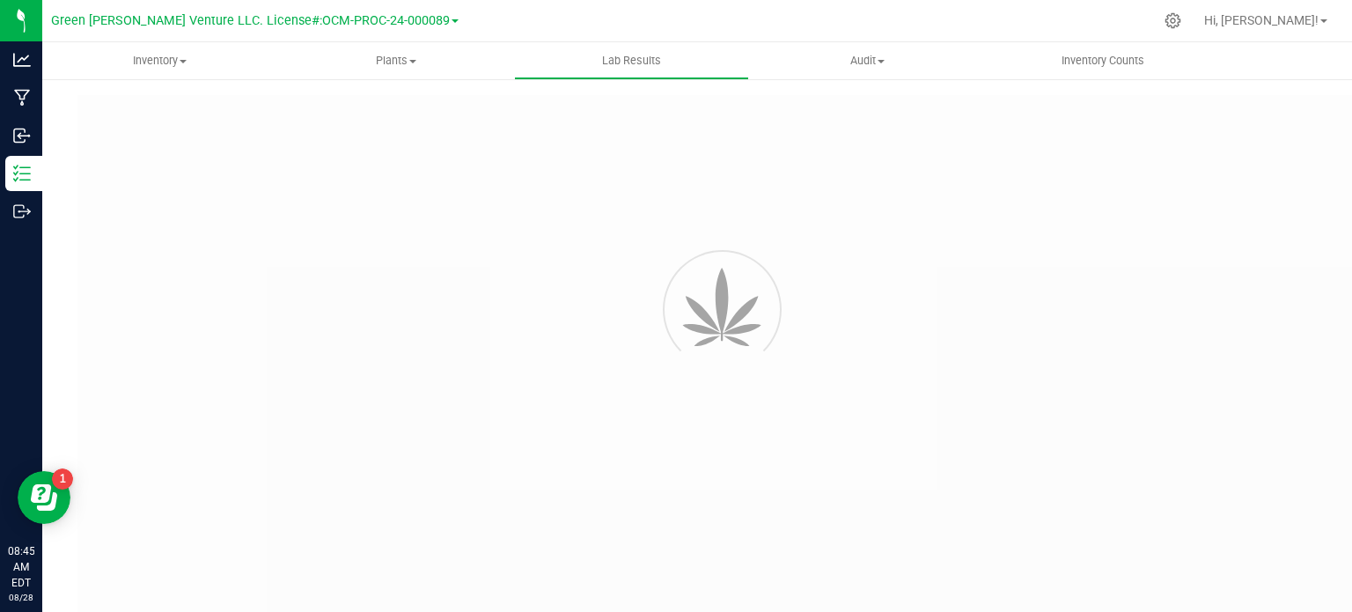
type input "NYFCCMF-20250408-009"
type input "20250408-FLOR-003"
type input "NYFCCMF-20250408-009"
type input "04/16/2025 11:39 AM"
type input "04/16/2026"
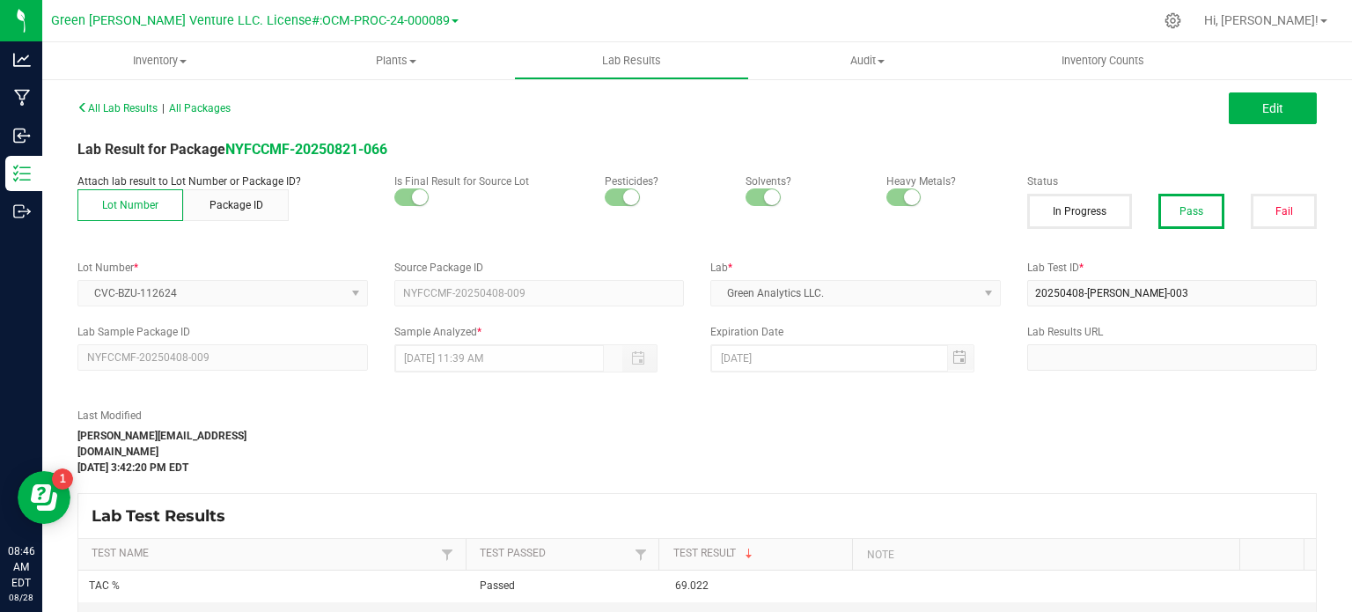
click at [497, 245] on div "All Lab Results | All Packages Edit Lab Result for Package NYFCCMF-20250821-066…" at bounding box center [697, 406] width 1240 height 622
drag, startPoint x: 1243, startPoint y: 108, endPoint x: 780, endPoint y: 326, distance: 511.6
click at [1243, 108] on button "Edit" at bounding box center [1273, 108] width 88 height 32
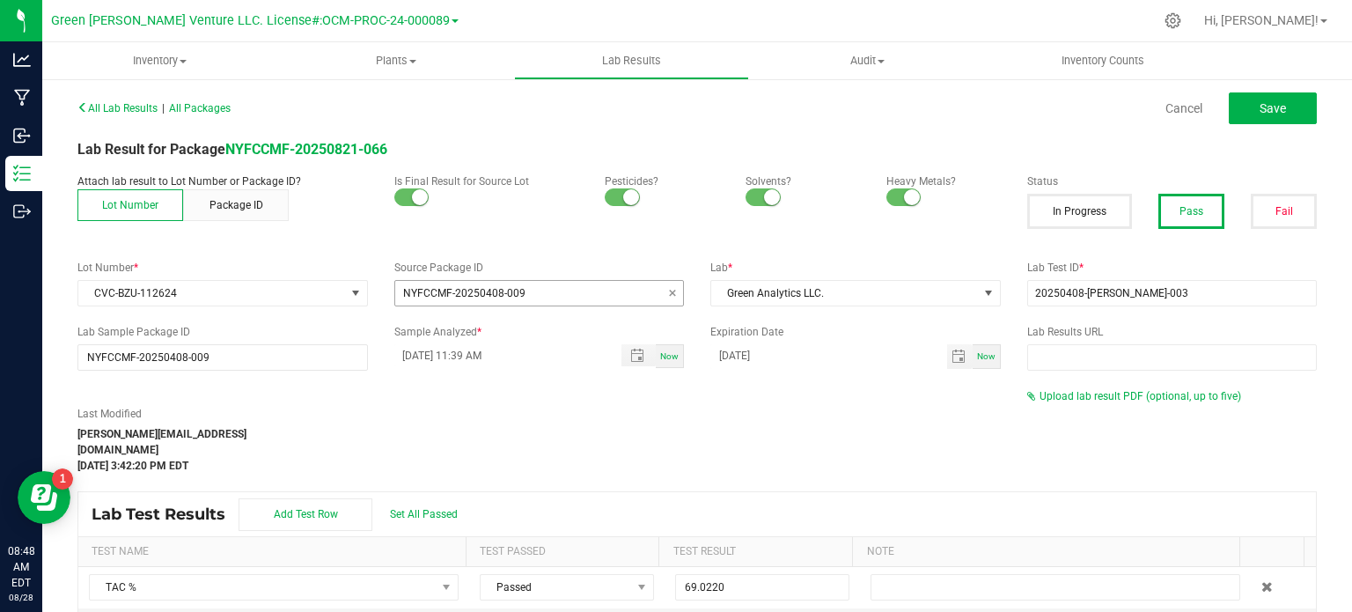
click at [524, 294] on input "NYFCCMF-20250408-009" at bounding box center [539, 293] width 289 height 25
click at [613, 281] on input "NYFCCMF-20250408-009" at bounding box center [539, 293] width 289 height 25
click at [614, 291] on input "NYFCCMF-20250408-009" at bounding box center [539, 293] width 289 height 25
click at [667, 294] on span at bounding box center [672, 293] width 11 height 18
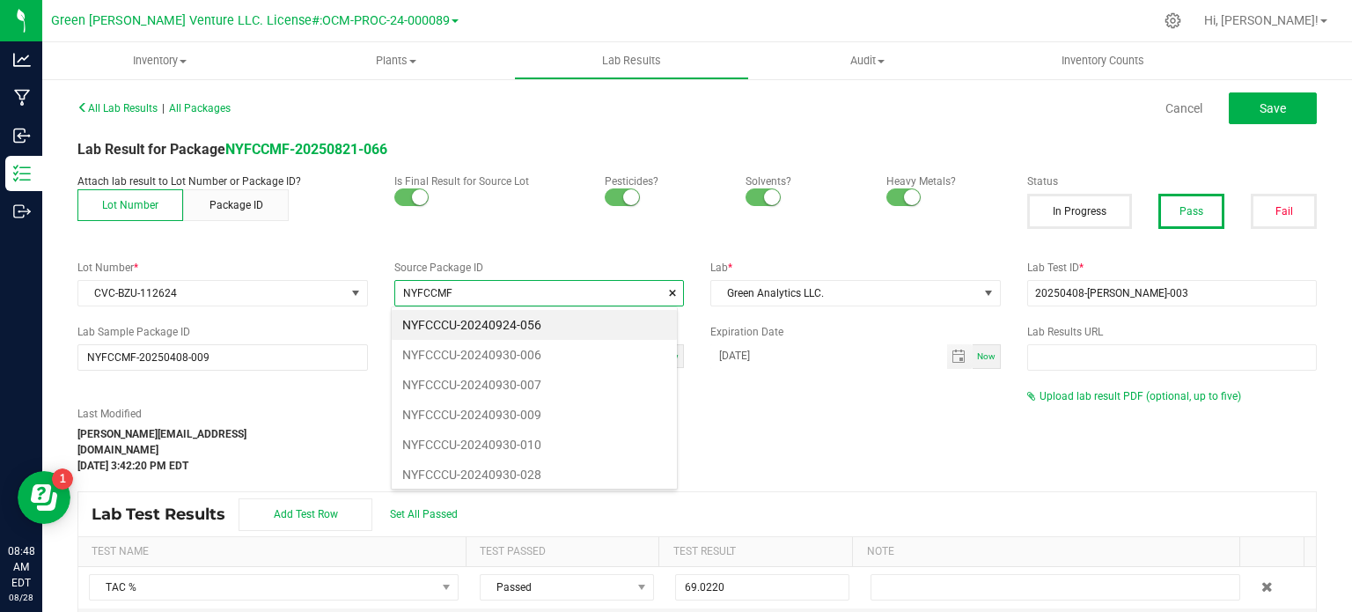
scroll to position [25, 282]
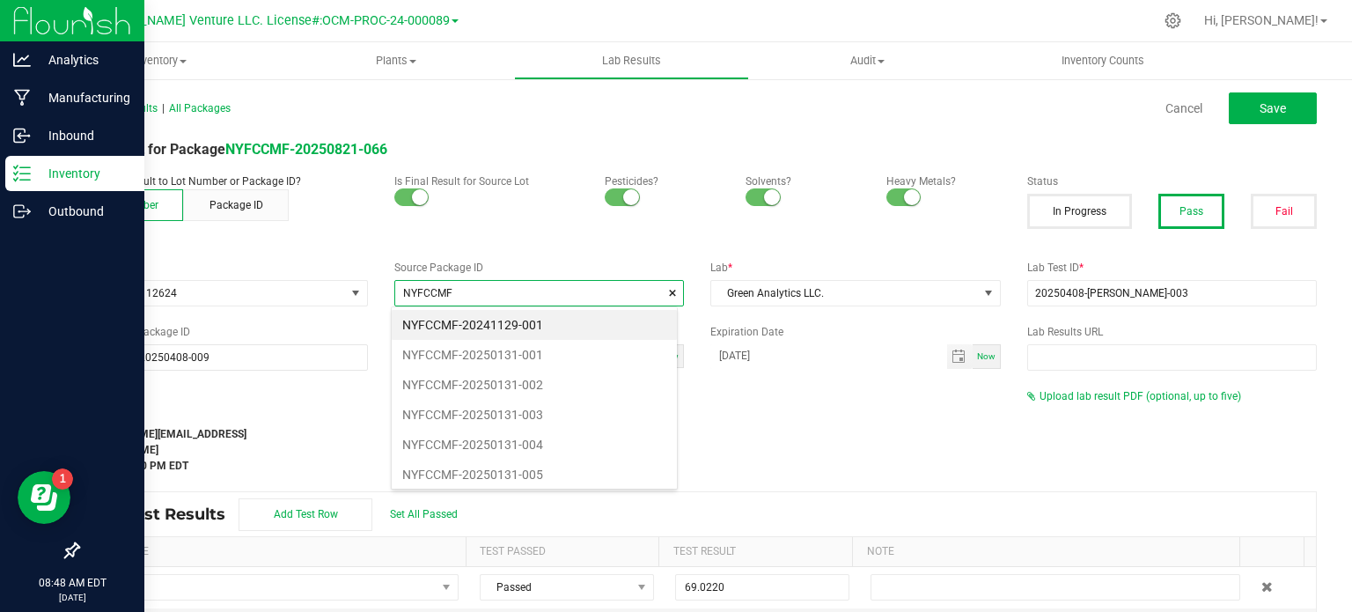
type input "NYFCCMF"
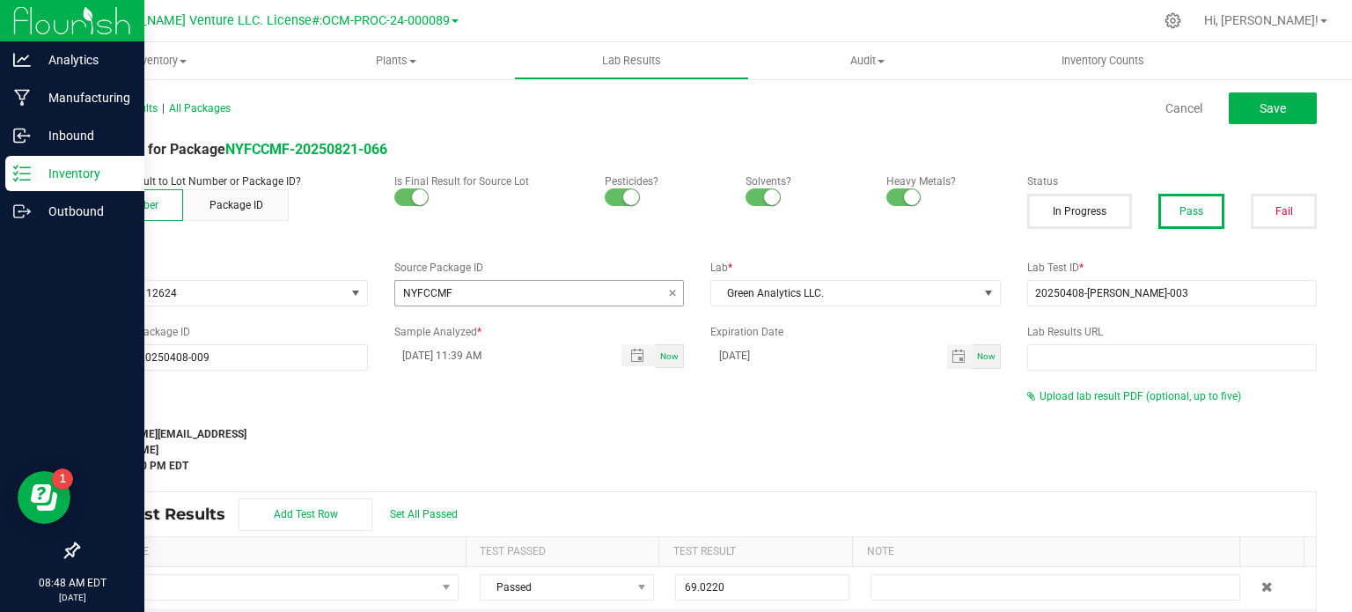
click at [40, 168] on p "Inventory" at bounding box center [84, 173] width 106 height 21
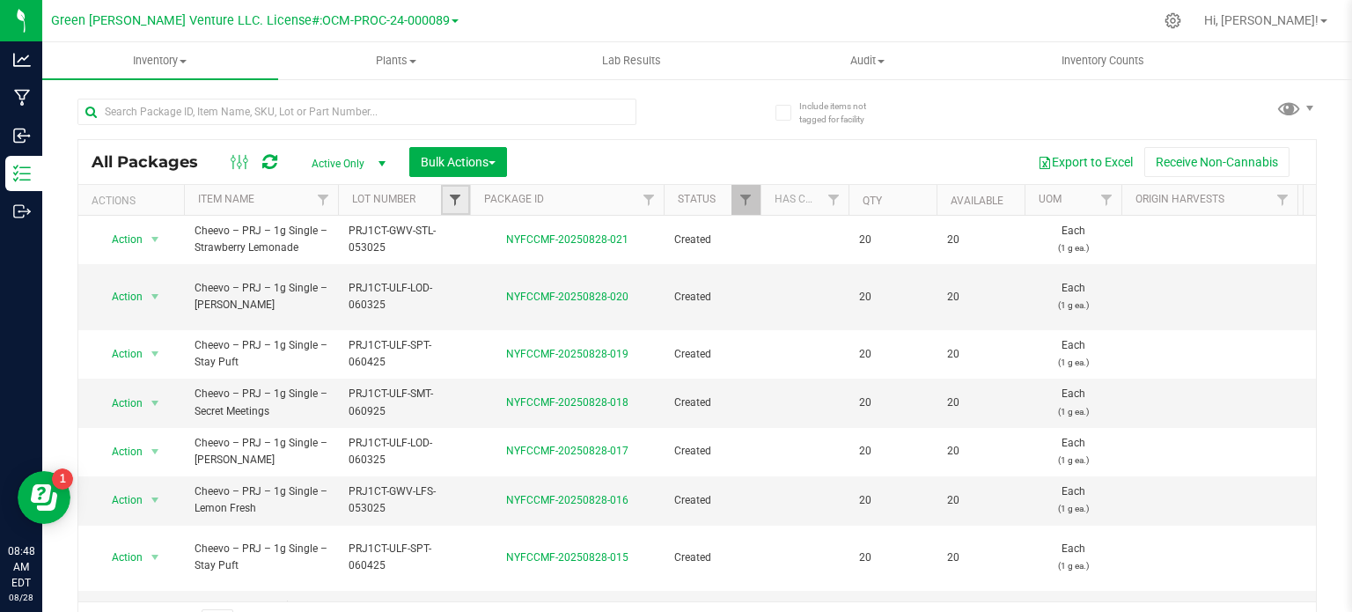
click at [452, 193] on span "Filter" at bounding box center [455, 200] width 14 height 14
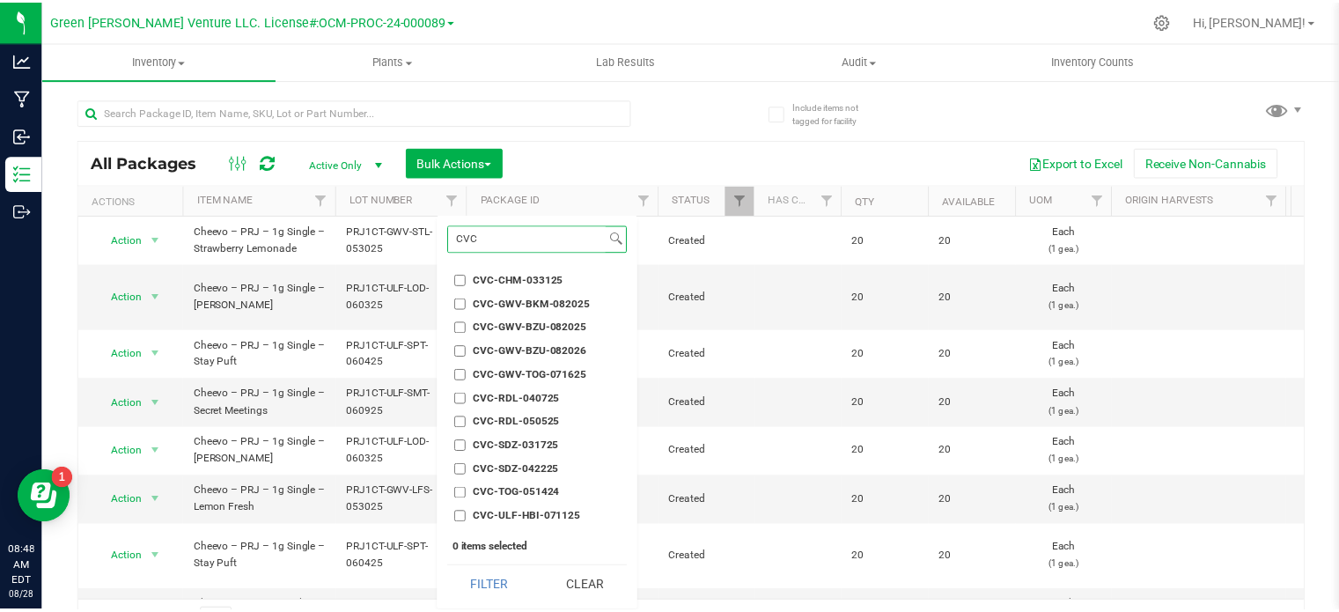
scroll to position [176, 0]
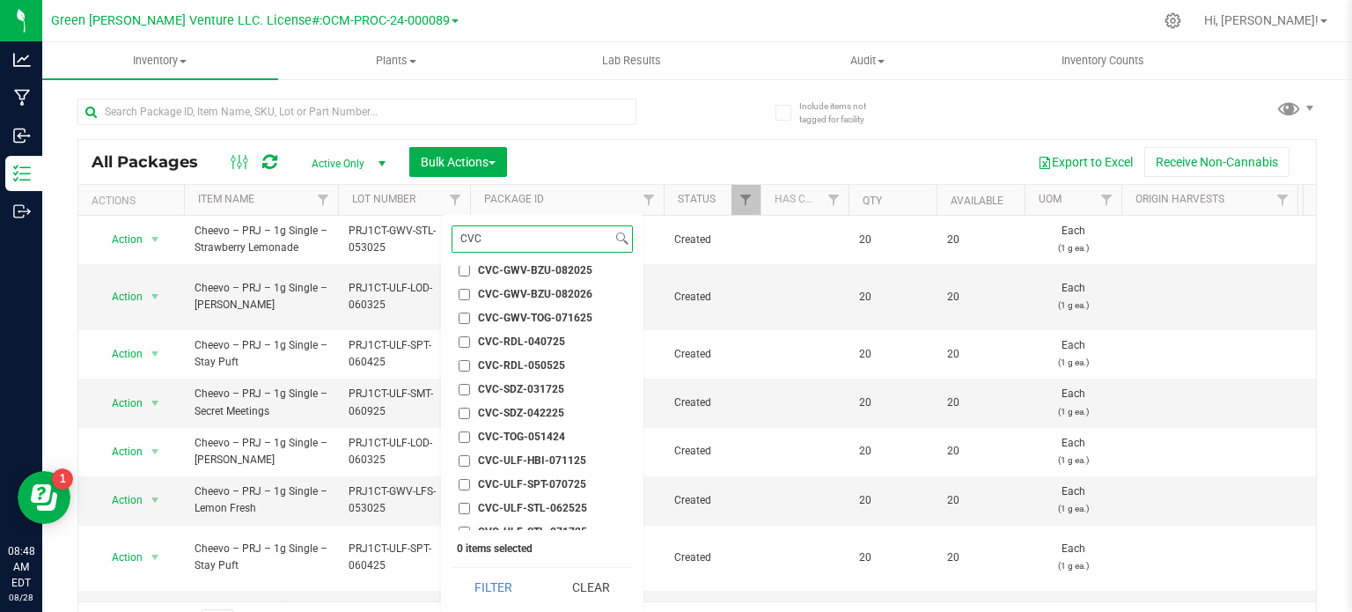
type input "CVC"
click at [463, 268] on input "CVC-GWV-BZU-082025" at bounding box center [464, 270] width 11 height 11
checkbox input "true"
click at [465, 295] on input "CVC-GWV-BZU-082026" at bounding box center [464, 294] width 11 height 11
checkbox input "true"
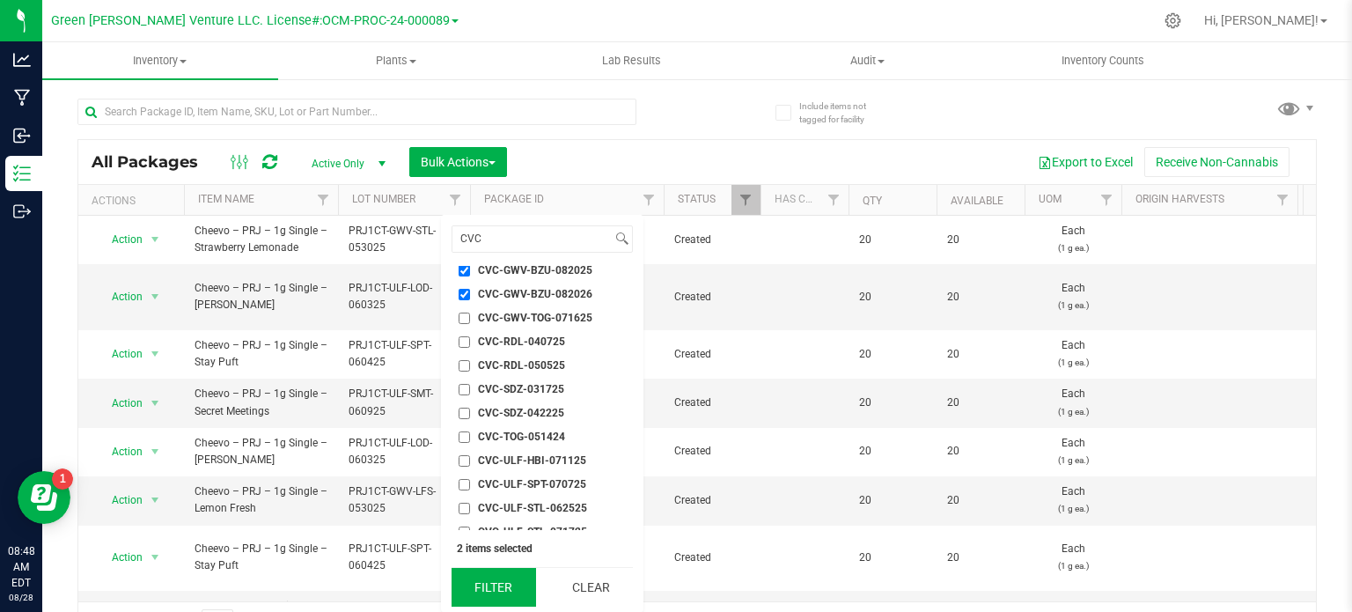
click at [486, 598] on button "Filter" at bounding box center [494, 587] width 85 height 39
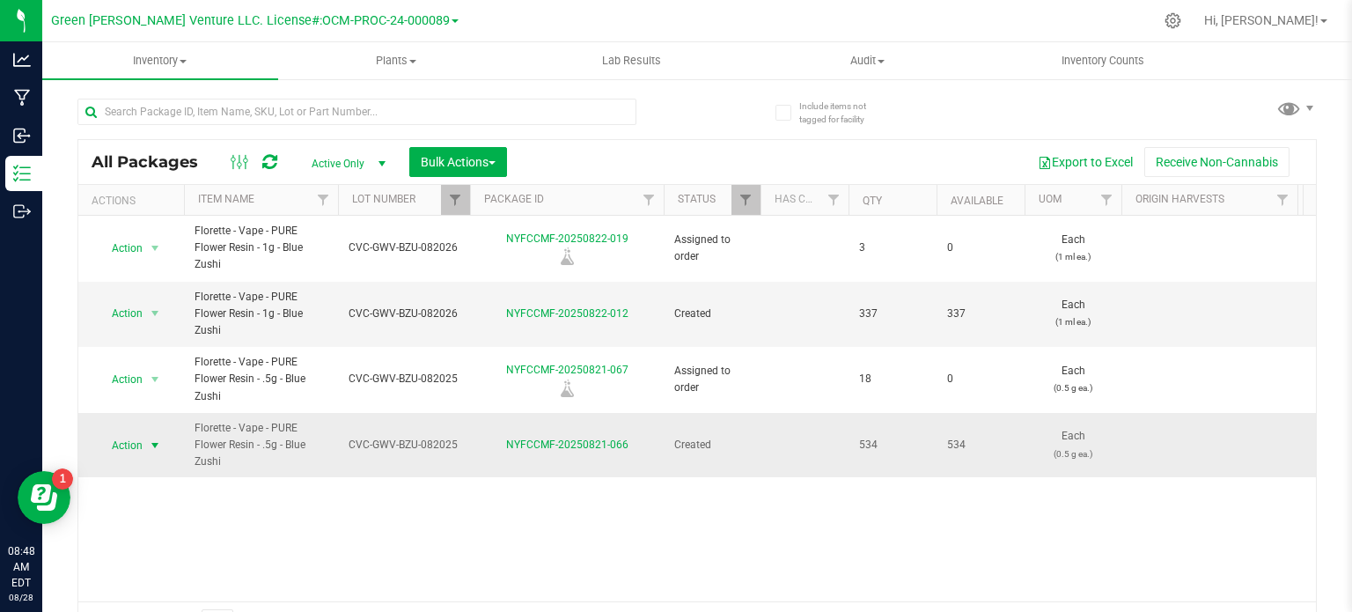
click at [140, 449] on span "Action" at bounding box center [120, 445] width 48 height 25
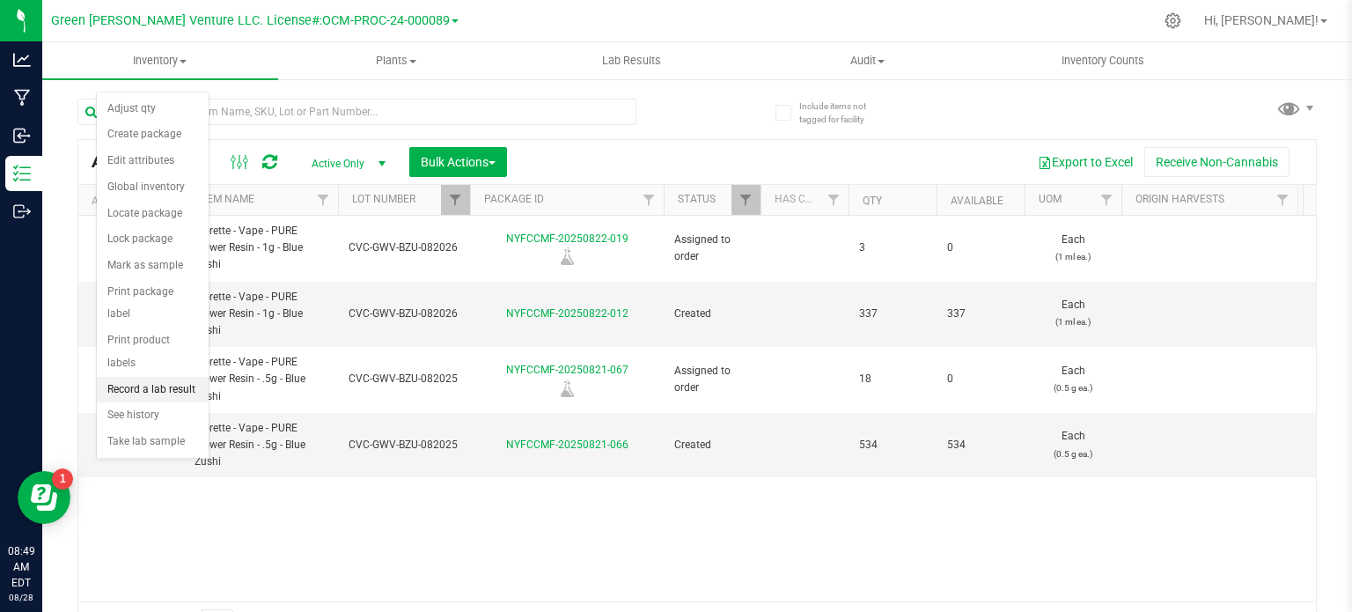
click at [166, 377] on li "Record a lab result" at bounding box center [153, 390] width 112 height 26
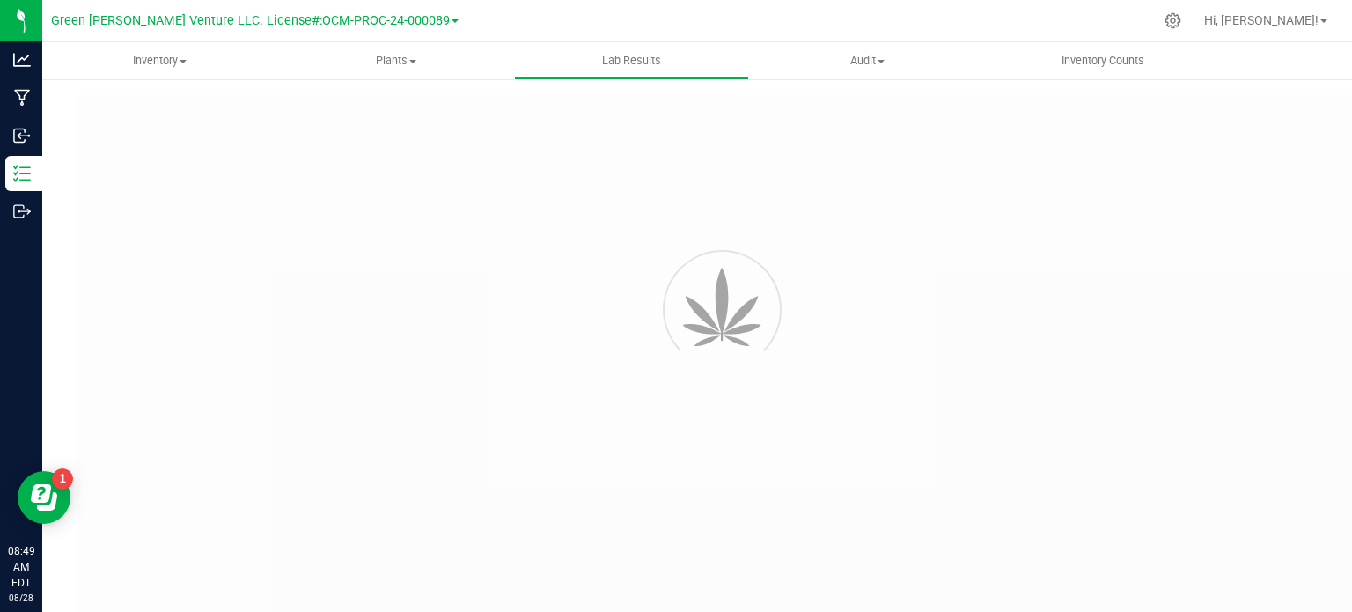
type input "NYFCCMF-20250821-066"
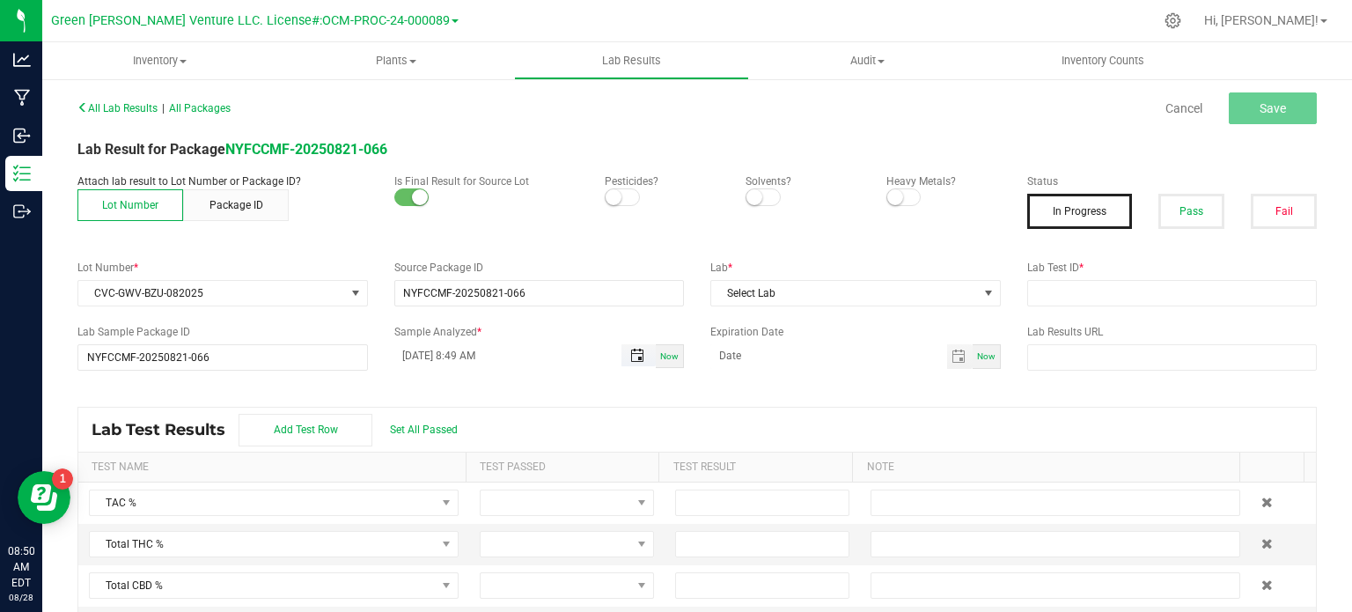
click at [630, 356] on span "Toggle popup" at bounding box center [637, 356] width 14 height 14
click at [622, 360] on span "Toggle popup" at bounding box center [637, 356] width 30 height 14
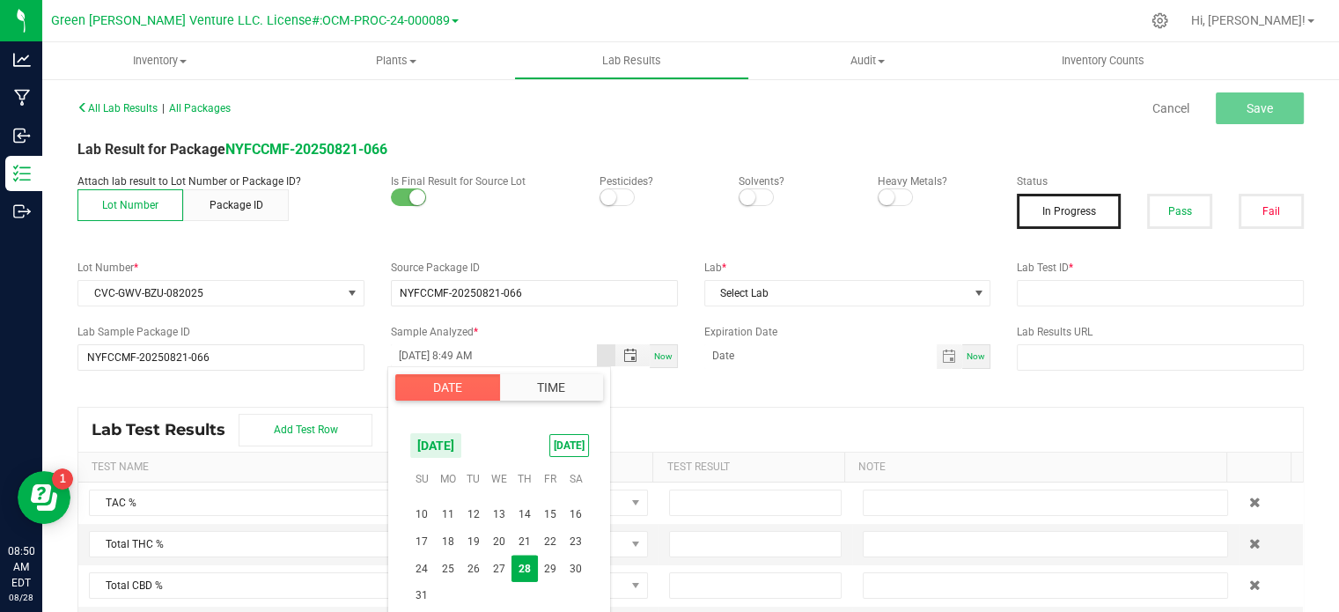
scroll to position [285473, 0]
click at [574, 502] on span "23" at bounding box center [576, 499] width 26 height 27
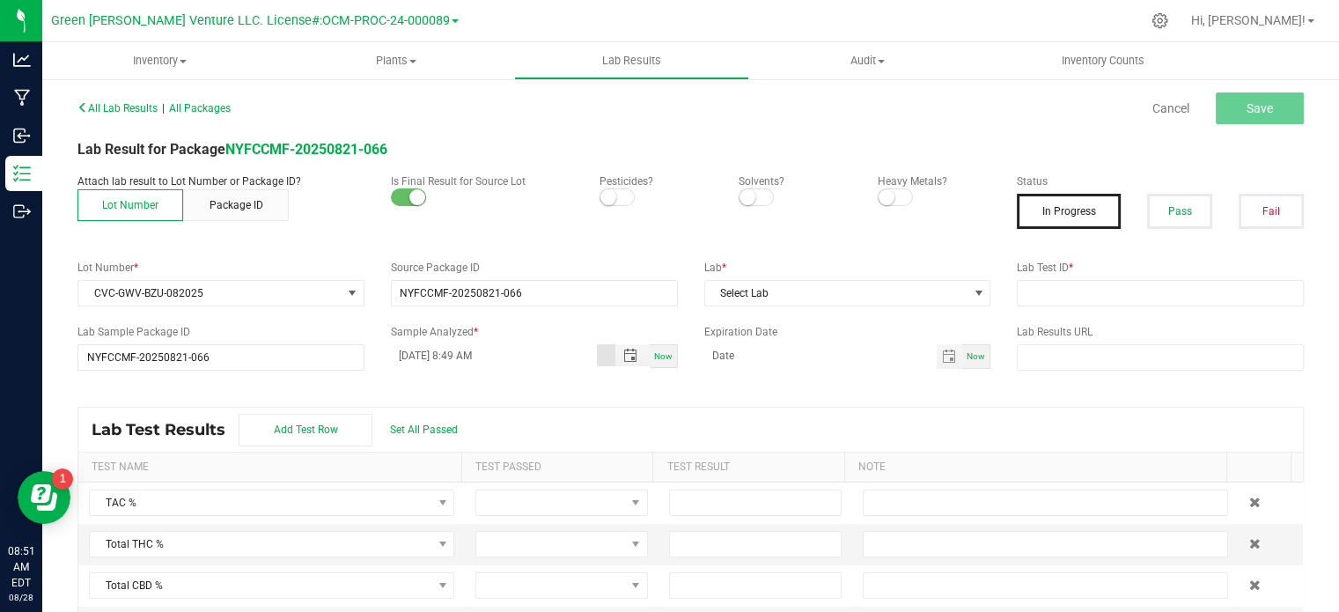
scroll to position [0, 0]
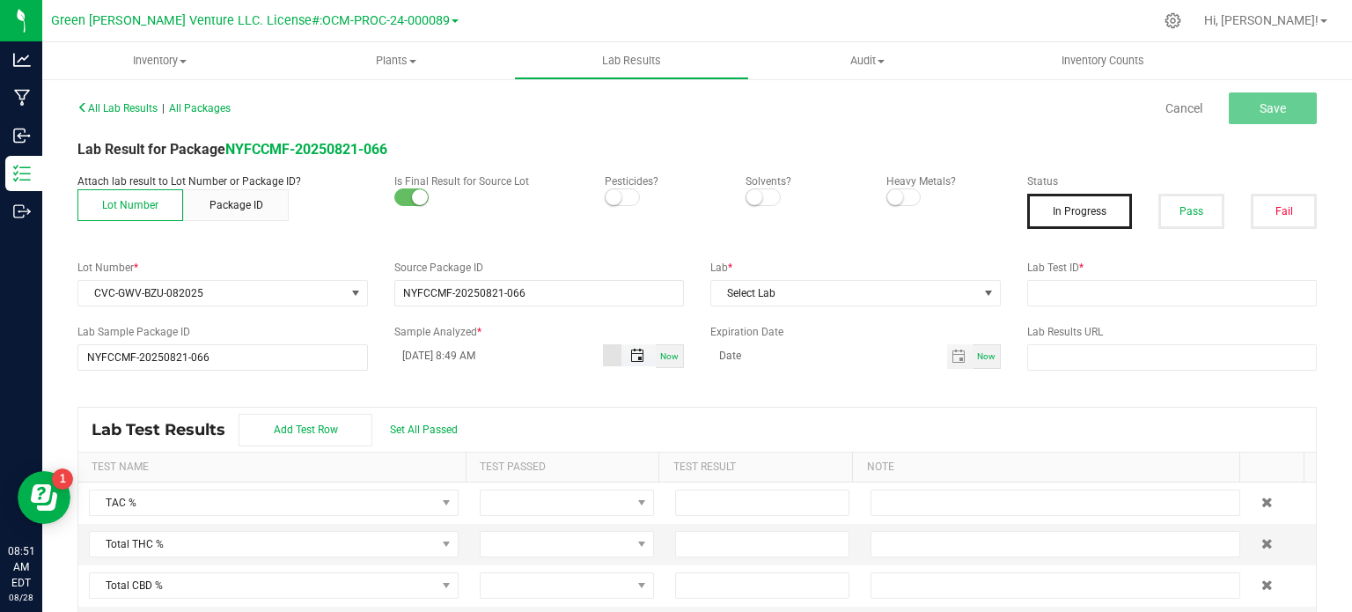
click at [634, 361] on span "Toggle popup" at bounding box center [637, 356] width 14 height 14
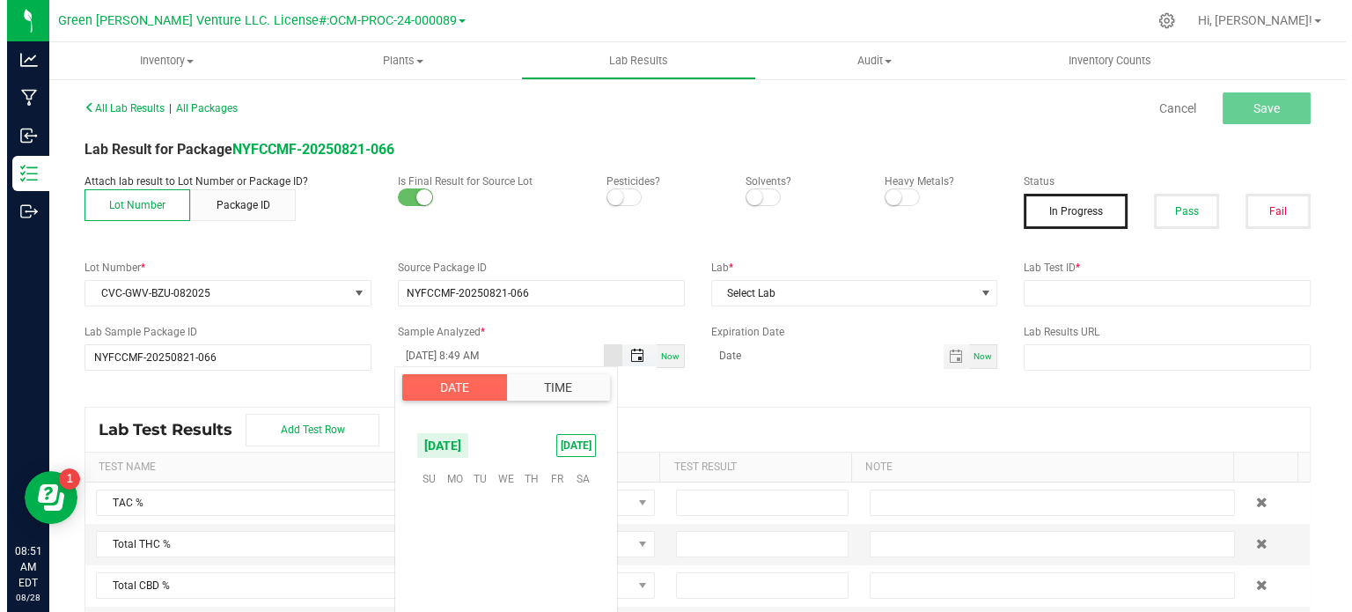
scroll to position [1172, 0]
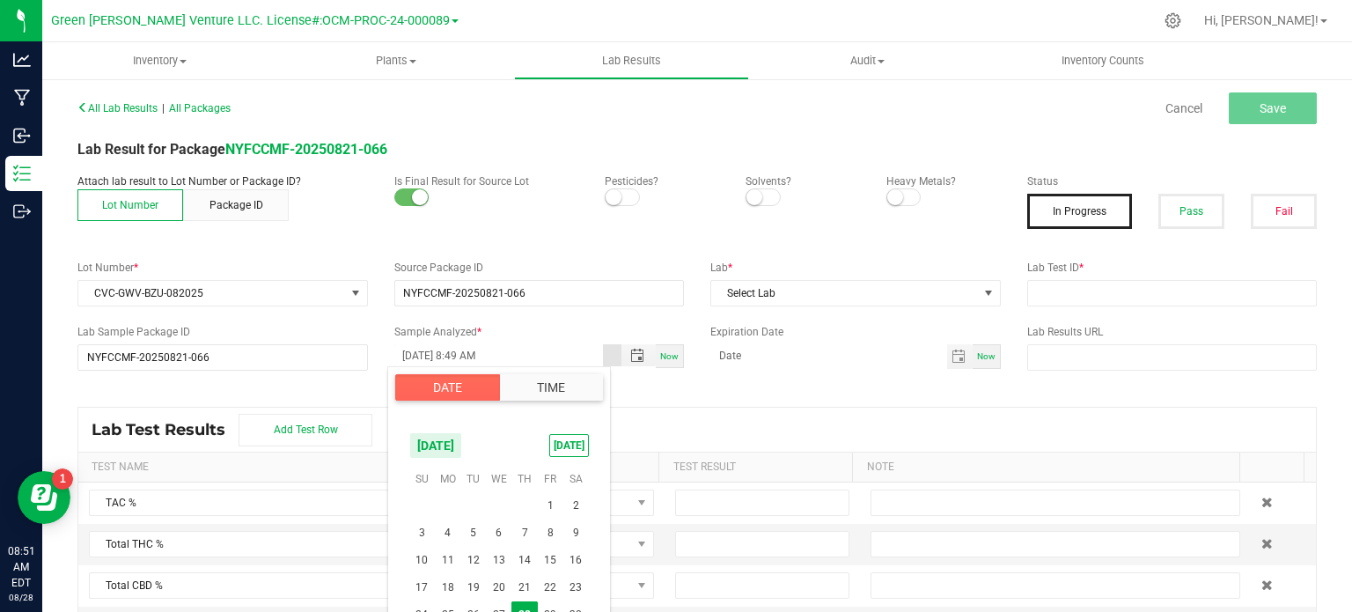
click at [511, 321] on div "All Lab Results | All Packages Cancel Save Lab Result for Package NYFCCMF-20250…" at bounding box center [697, 363] width 1240 height 536
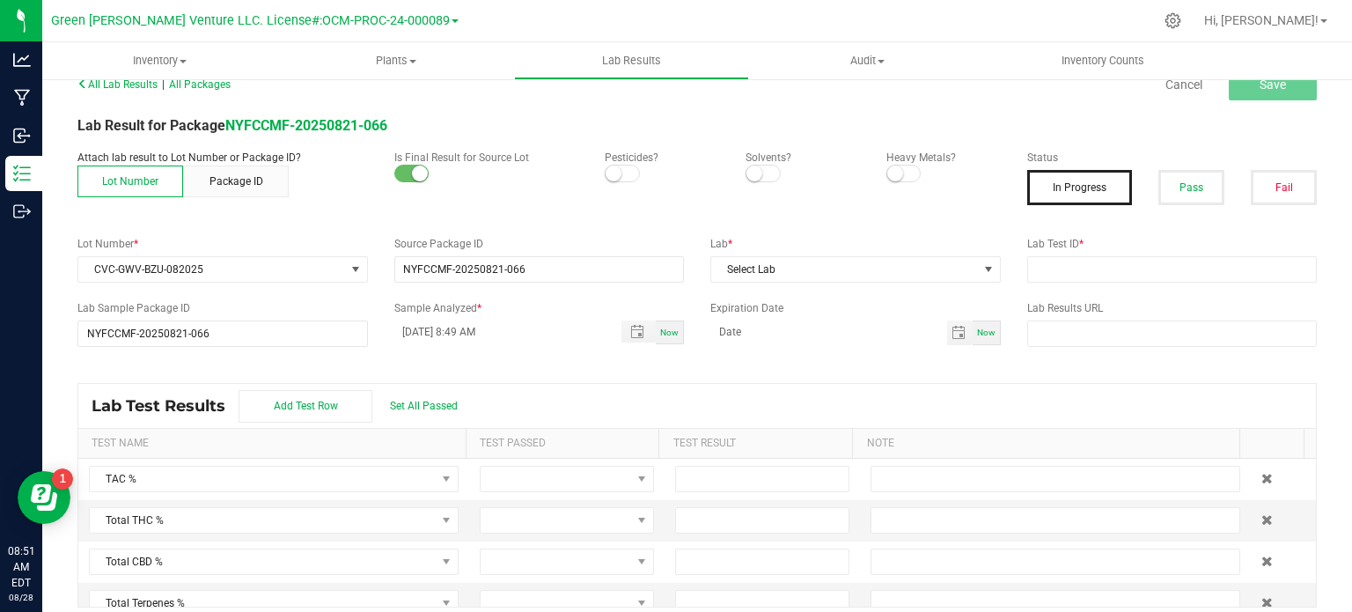
scroll to position [36, 0]
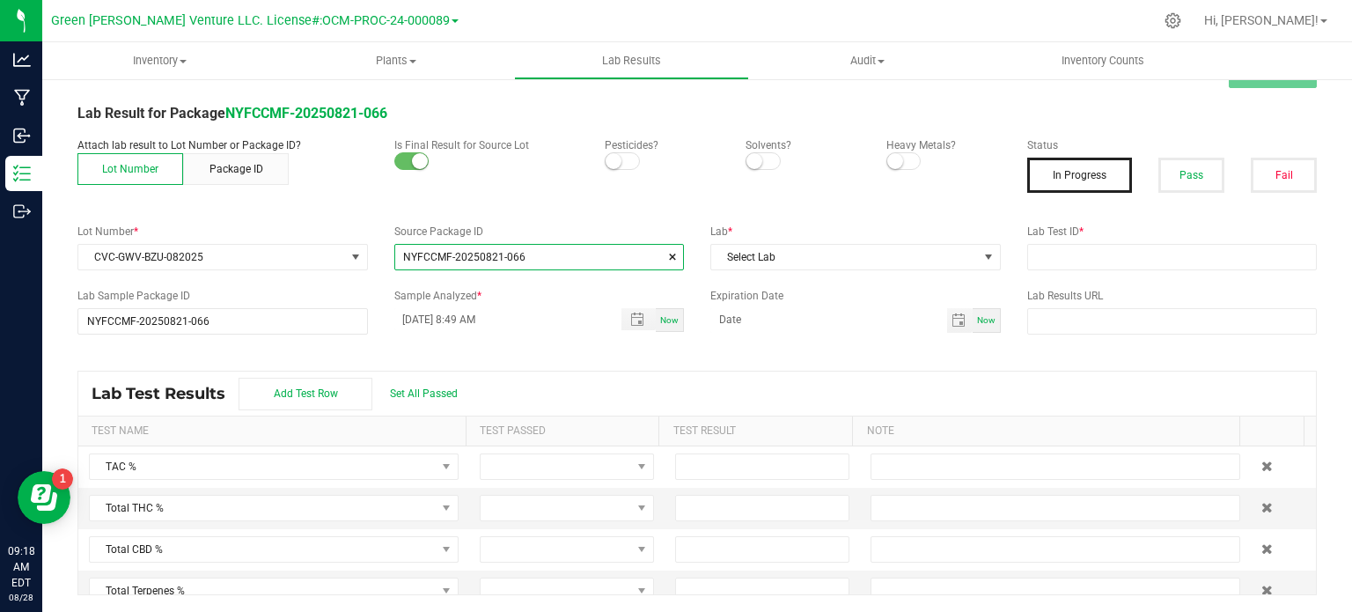
click at [546, 263] on input "NYFCCMF-20250821-066" at bounding box center [539, 257] width 289 height 25
click at [765, 253] on span "Select Lab" at bounding box center [844, 257] width 267 height 25
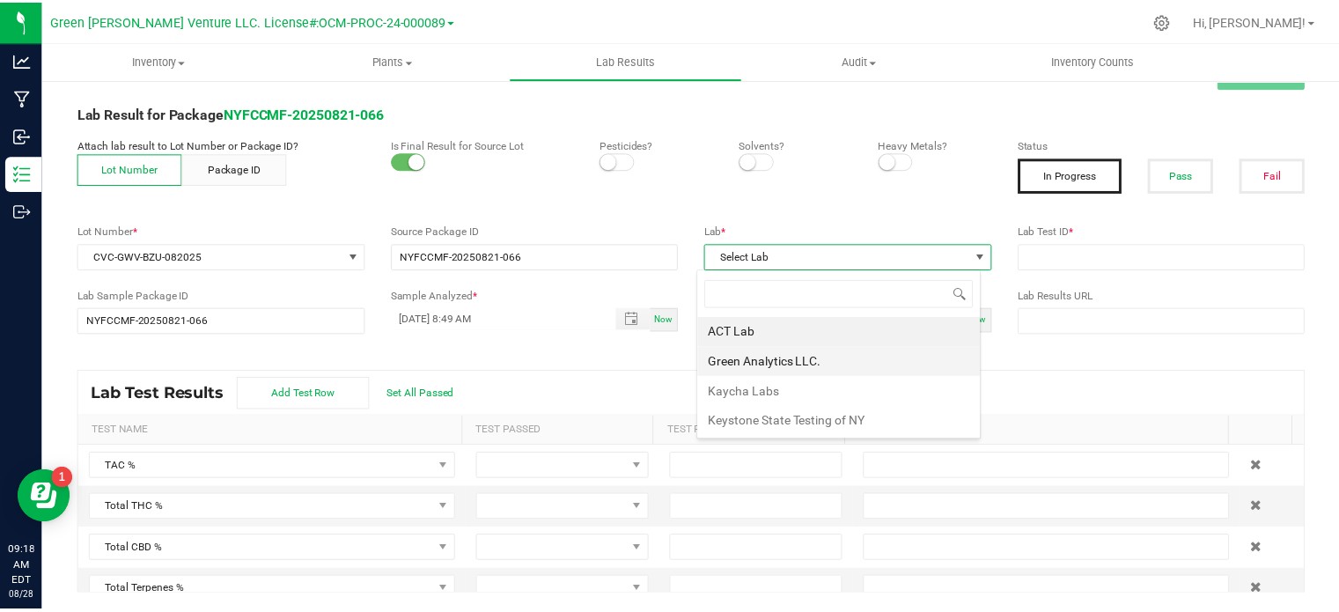
scroll to position [26, 286]
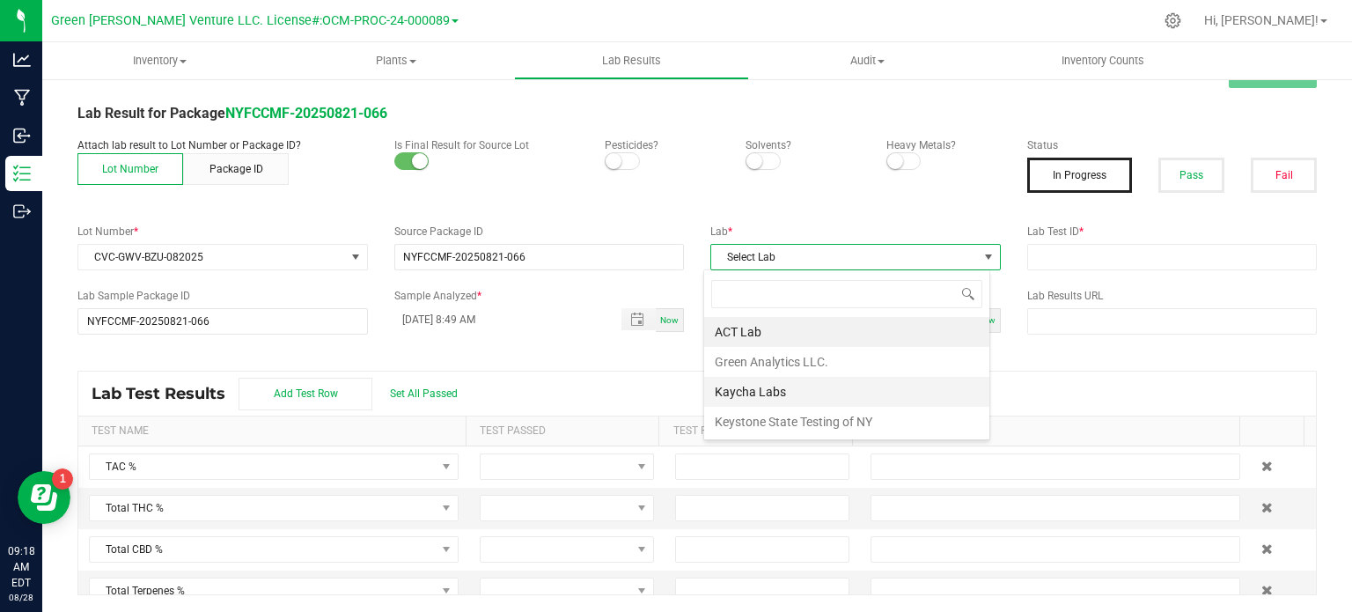
click at [778, 394] on li "Kaycha Labs" at bounding box center [846, 392] width 285 height 30
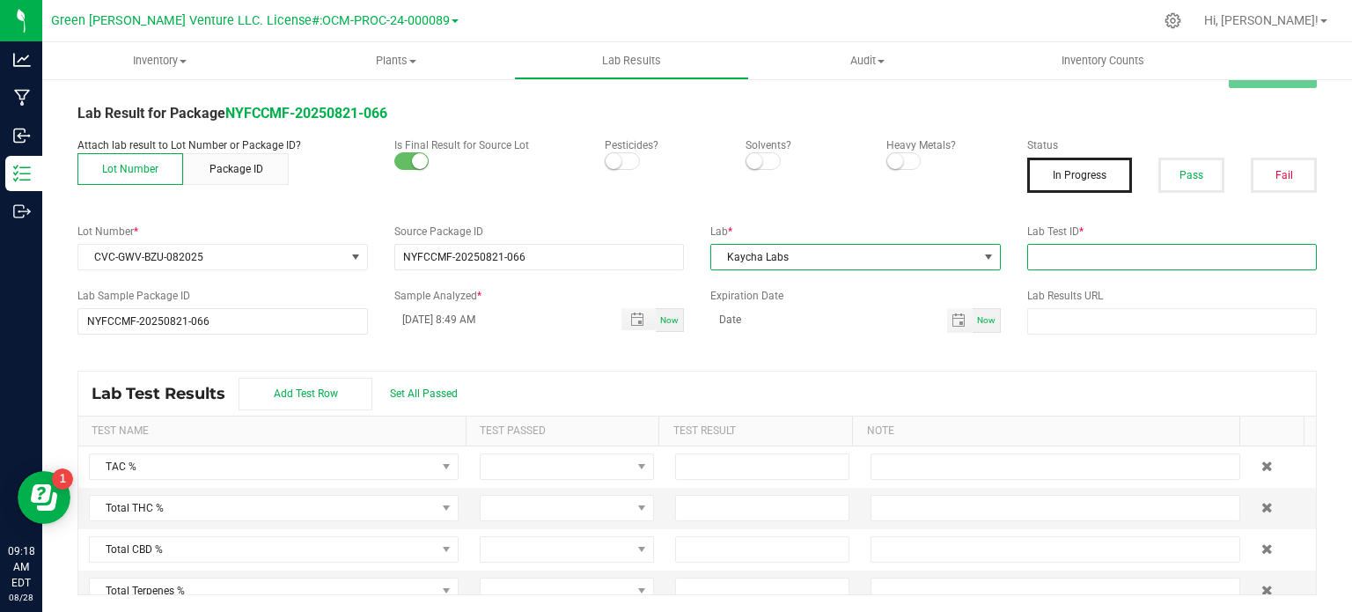
click at [1067, 258] on input "text" at bounding box center [1172, 257] width 291 height 26
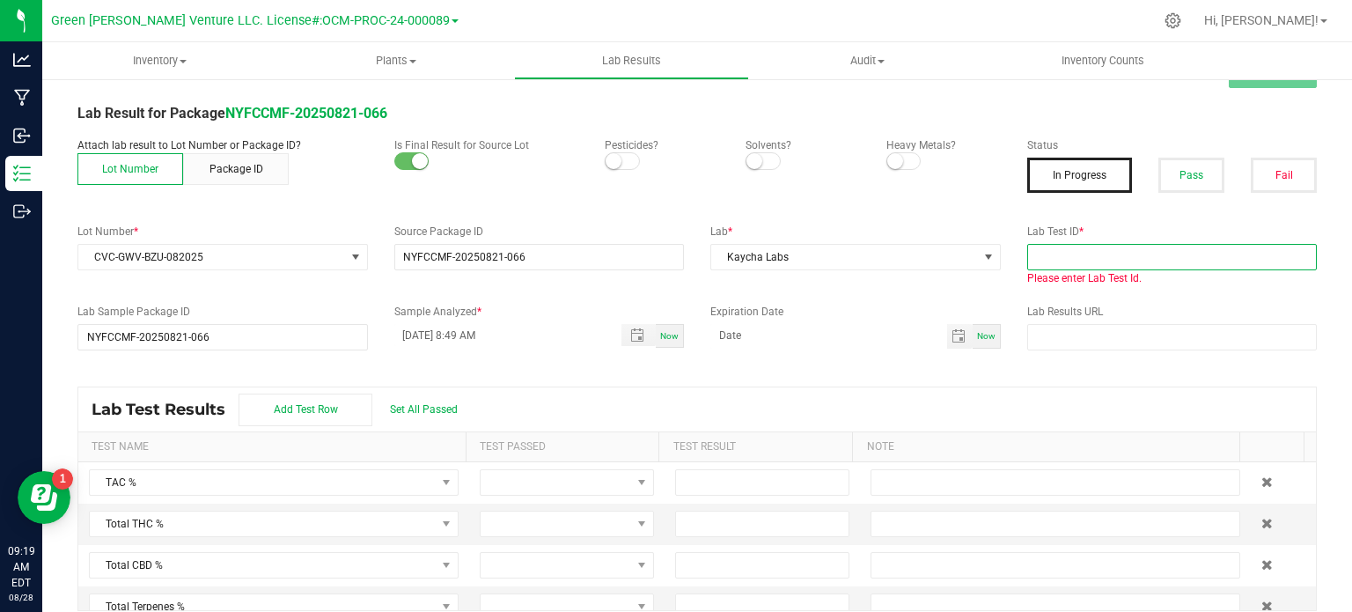
paste input "AL50823001-001"
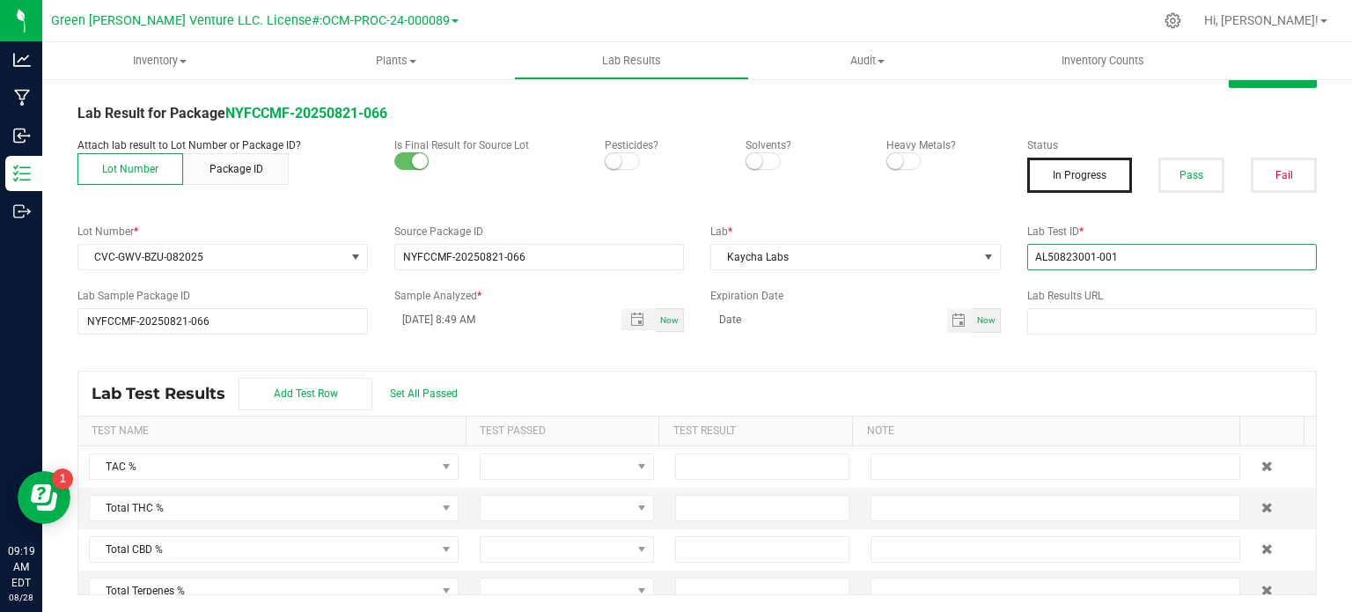
type input "AL50823001-001"
click at [613, 154] on small at bounding box center [614, 161] width 16 height 16
click at [887, 161] on small at bounding box center [895, 161] width 16 height 16
click at [1189, 188] on button "Pass" at bounding box center [1192, 175] width 66 height 35
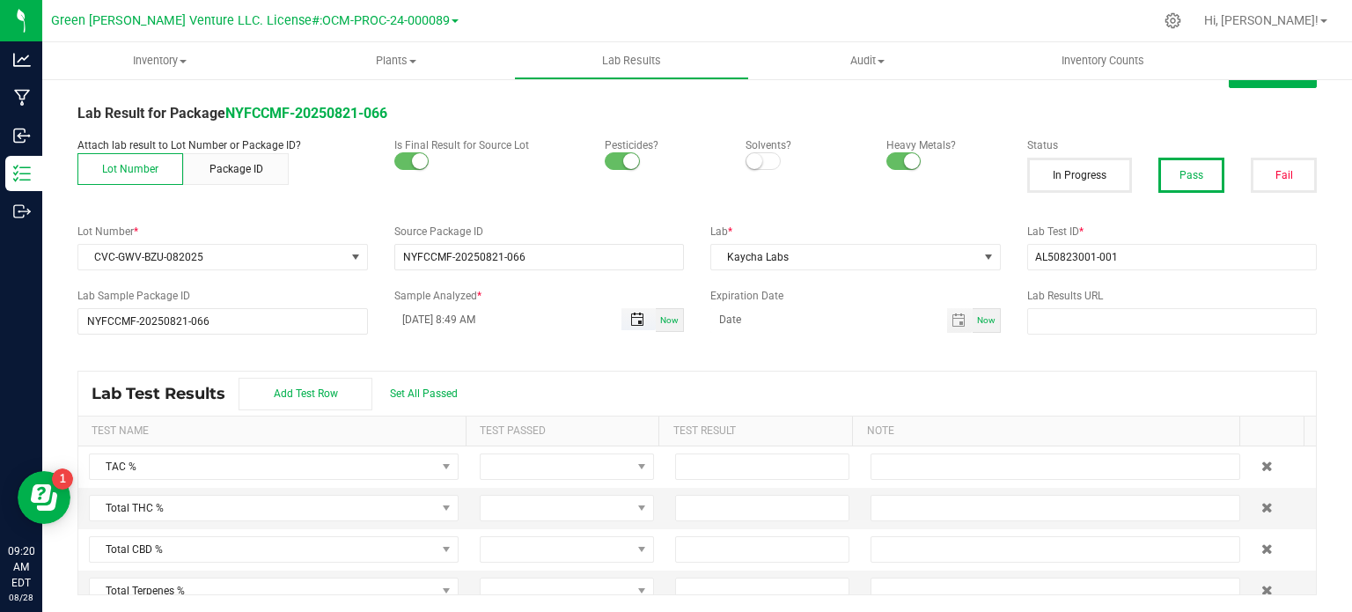
click at [634, 314] on span "Toggle popup" at bounding box center [637, 320] width 14 height 14
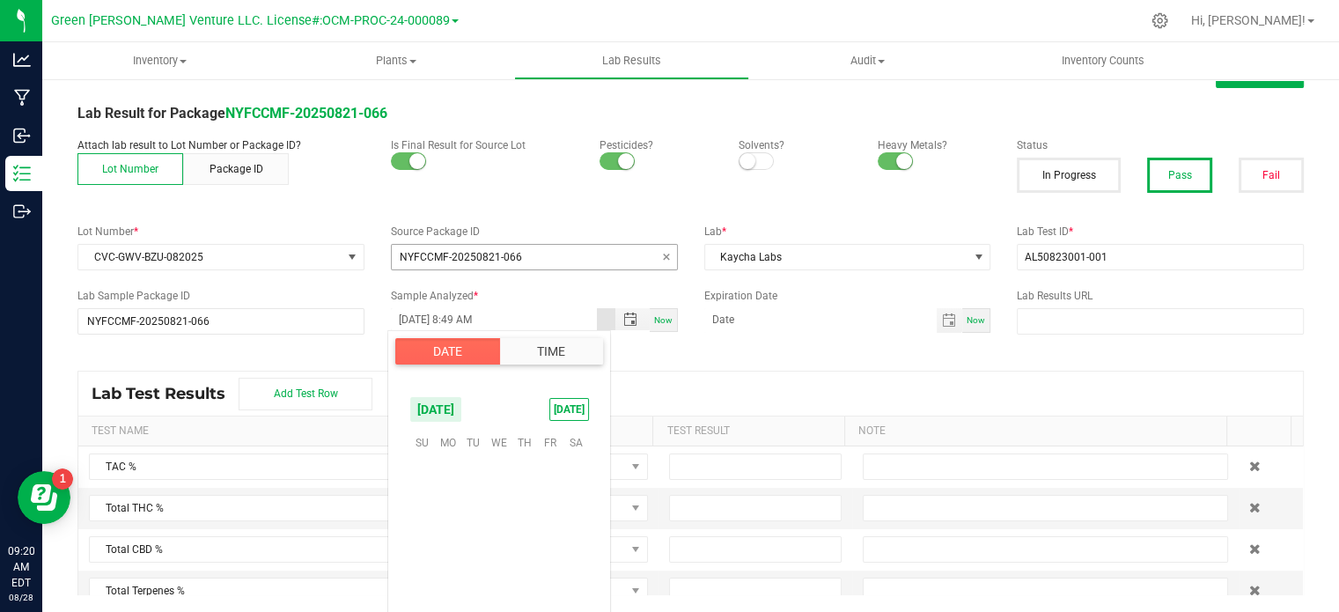
scroll to position [1172, 0]
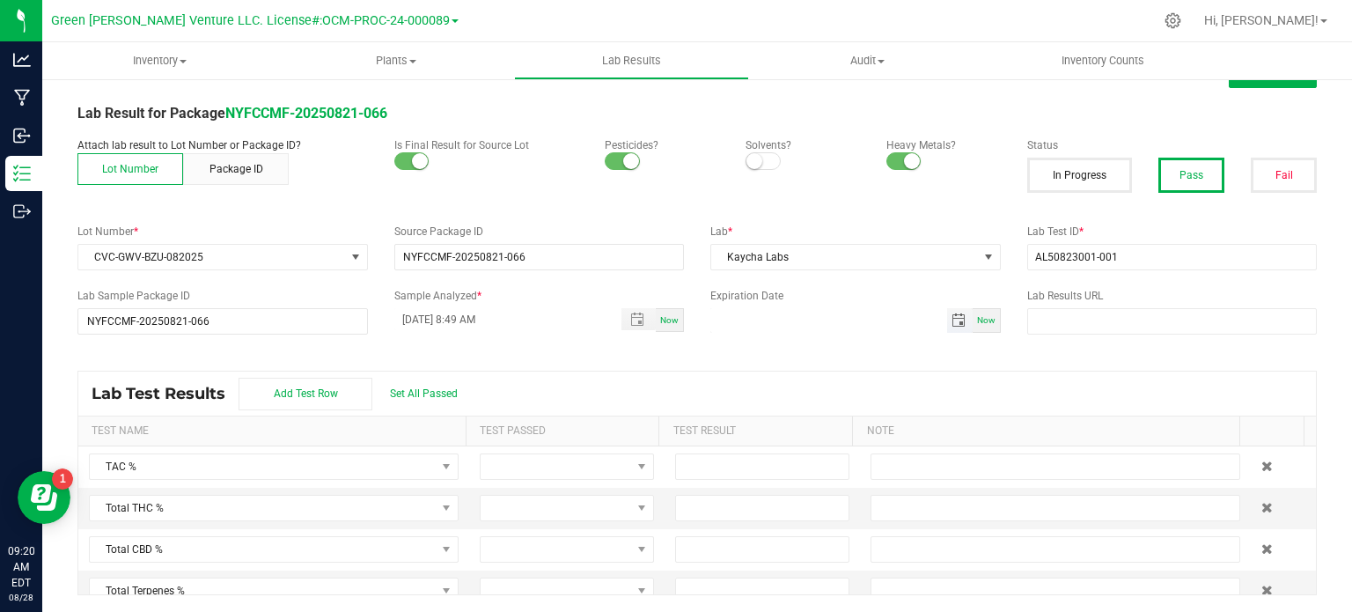
type input "month/day/year"
click at [836, 313] on input "month/day/year" at bounding box center [828, 319] width 237 height 22
type input "month/day/year"
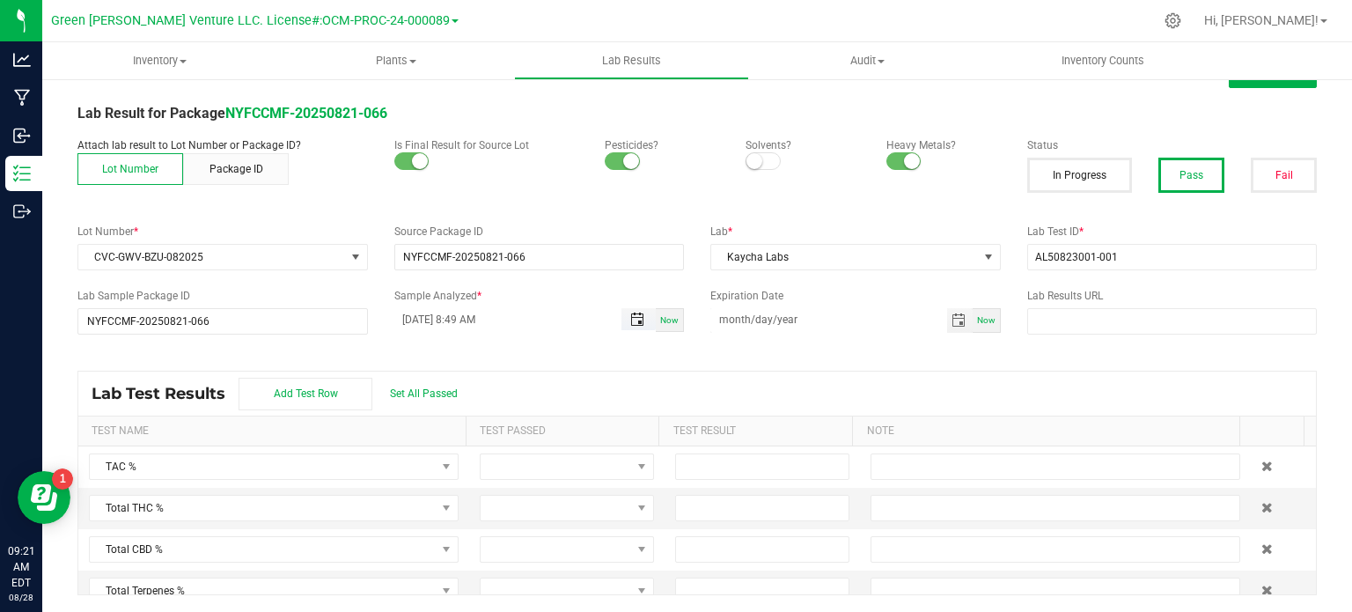
click at [630, 325] on span "Toggle popup" at bounding box center [637, 320] width 14 height 14
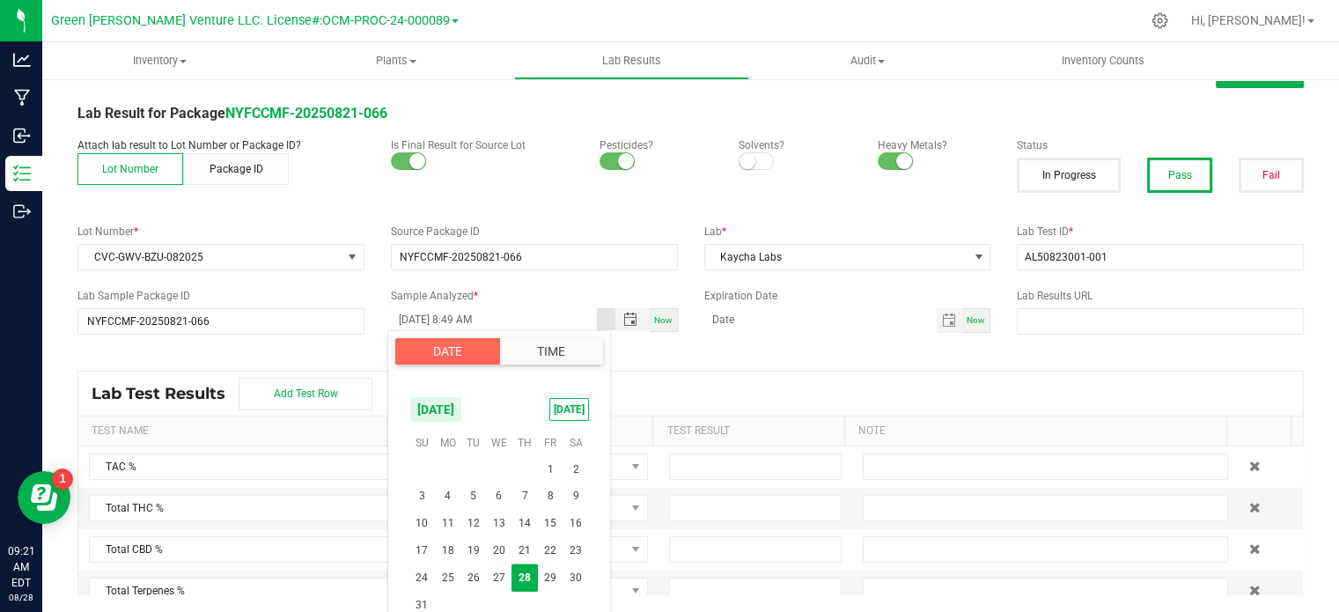
drag, startPoint x: 492, startPoint y: 584, endPoint x: 543, endPoint y: 545, distance: 64.1
click at [490, 584] on span "27" at bounding box center [499, 577] width 26 height 27
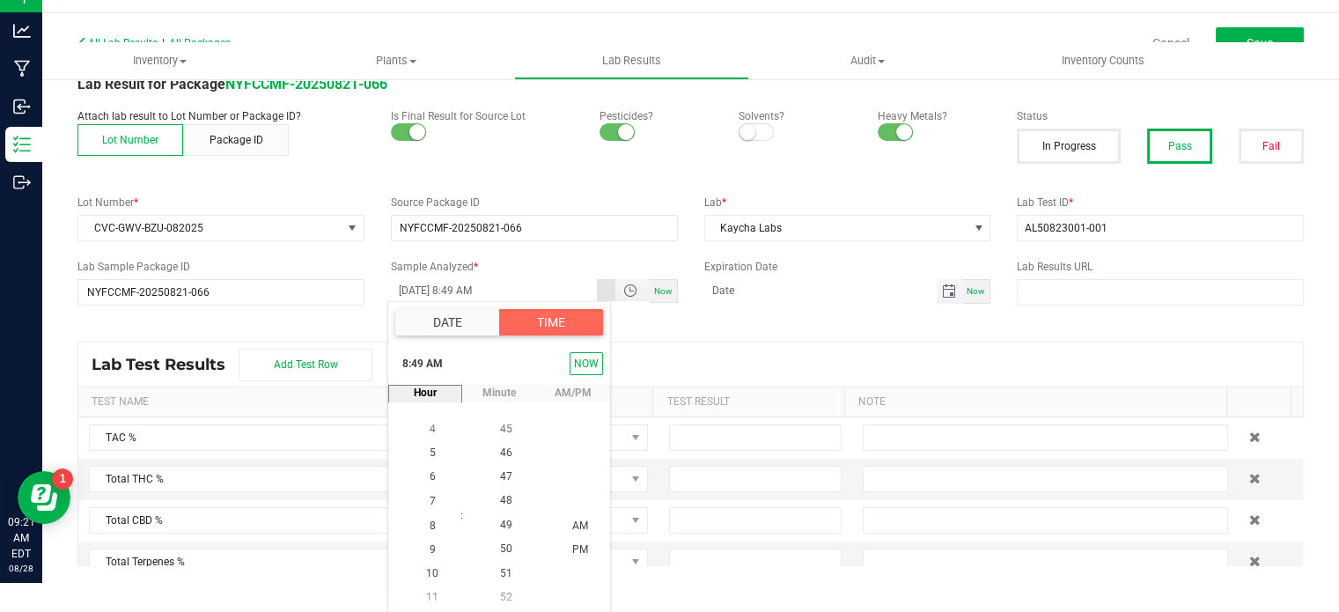
click at [942, 288] on span "Toggle calendar" at bounding box center [949, 291] width 14 height 14
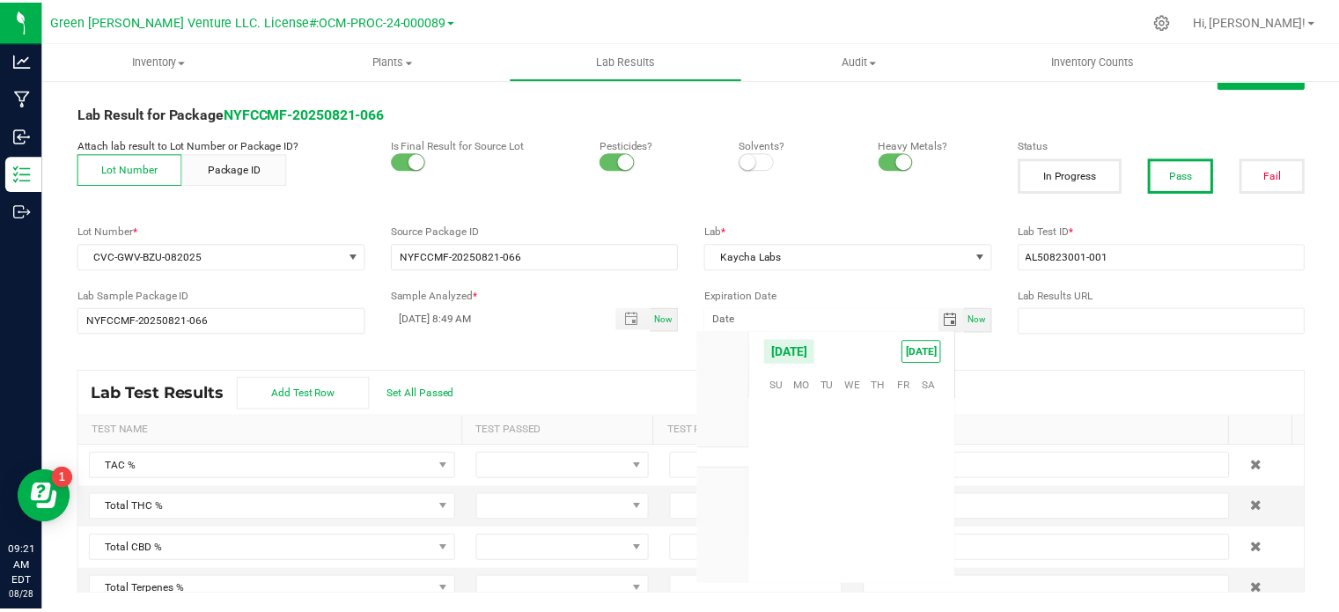
scroll to position [285385, 0]
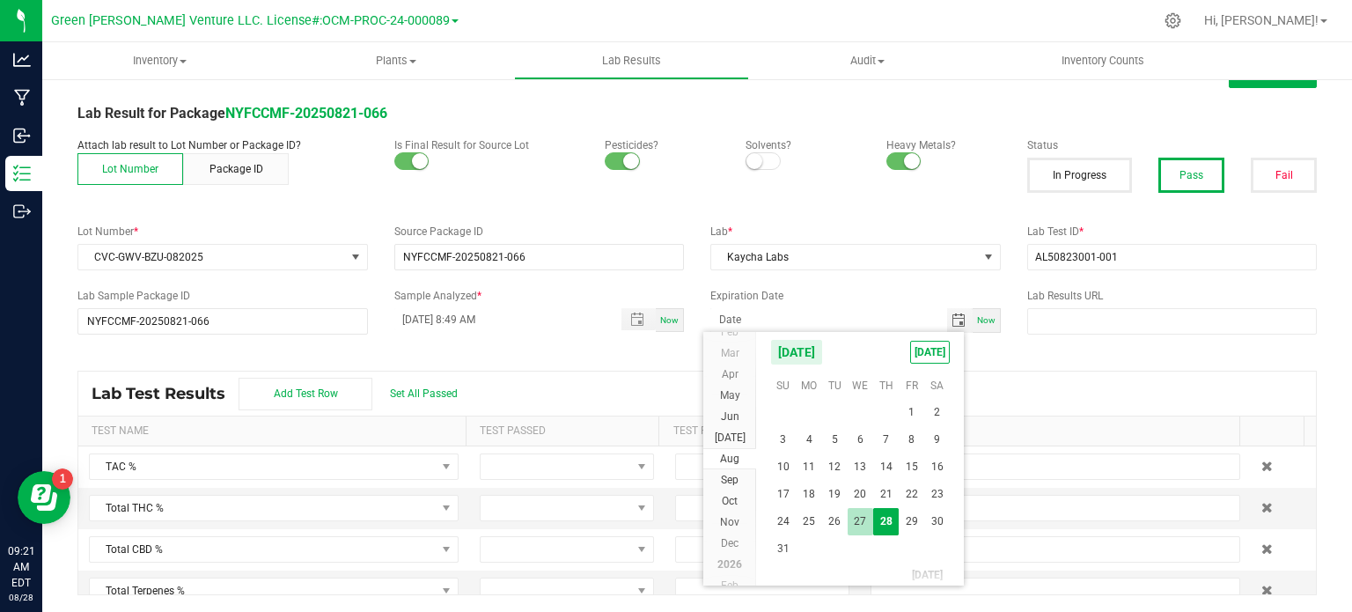
click at [866, 521] on span "27" at bounding box center [861, 521] width 26 height 27
type input "08/27/2025"
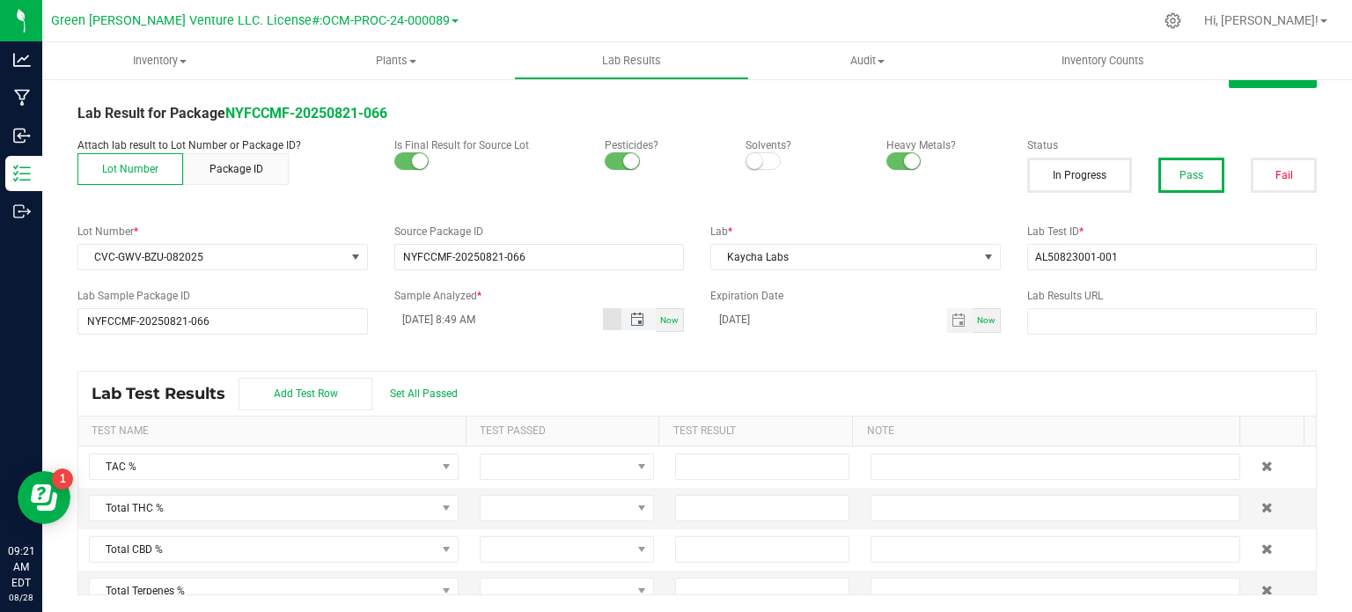
click at [544, 325] on input "08/28/2025 8:49 AM" at bounding box center [499, 319] width 210 height 22
click at [642, 317] on span "Toggle popup" at bounding box center [637, 320] width 30 height 14
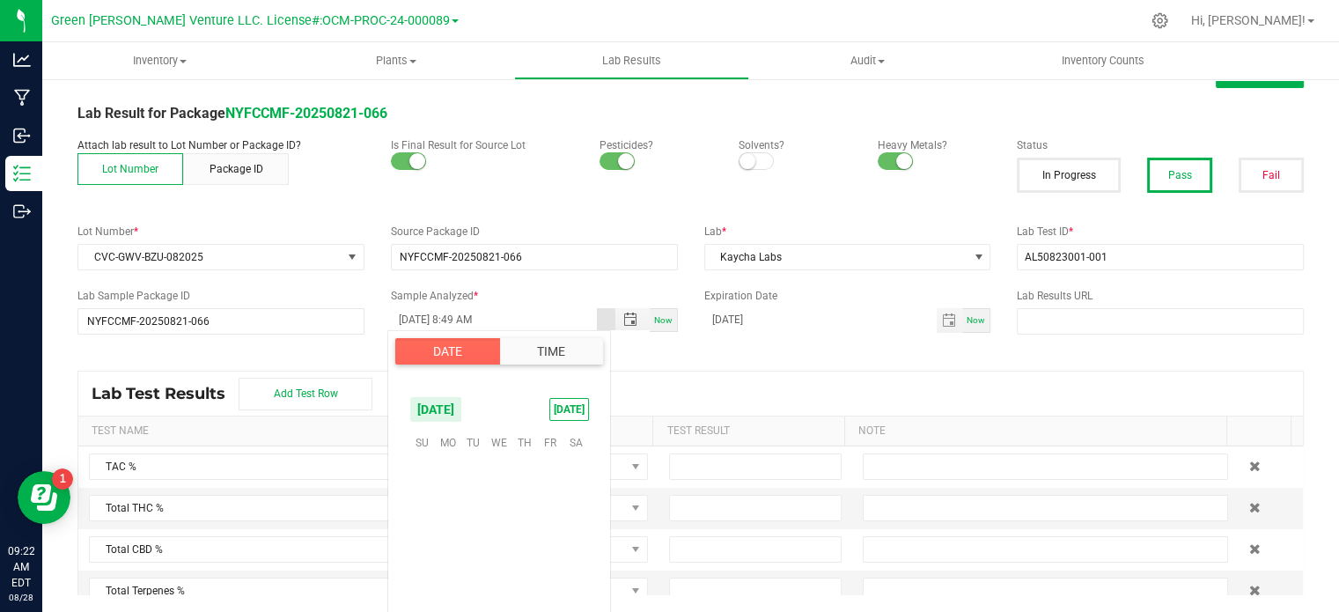
scroll to position [1172, 0]
click at [501, 573] on span "27" at bounding box center [499, 577] width 26 height 27
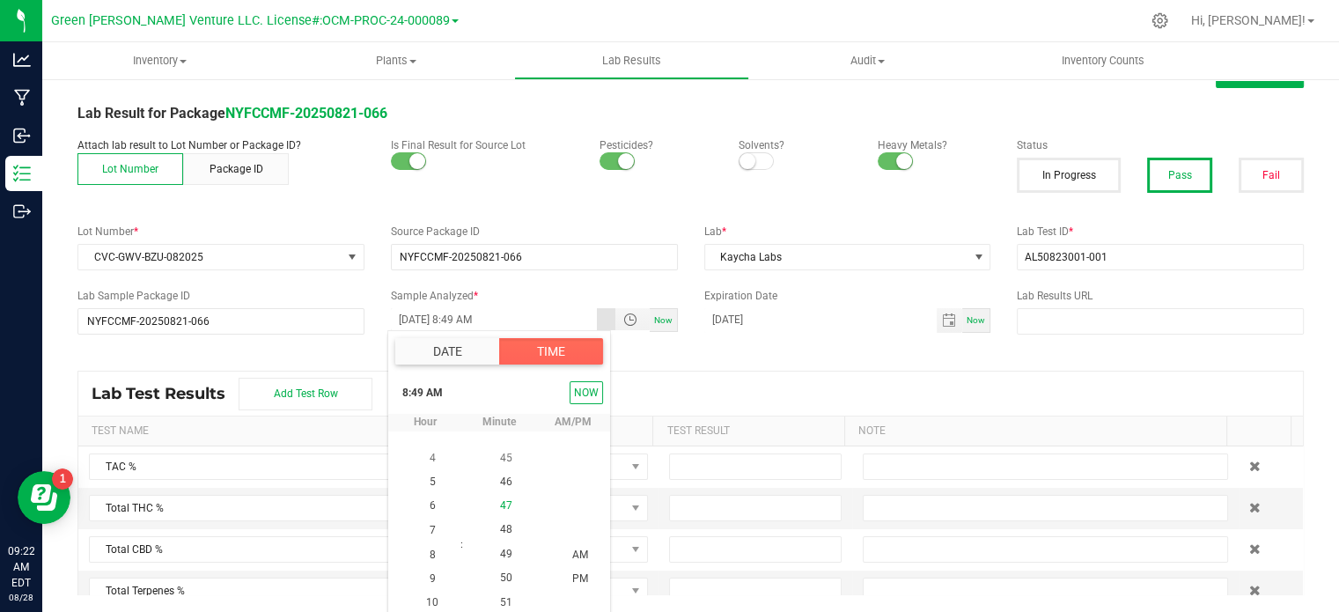
scroll to position [29, 0]
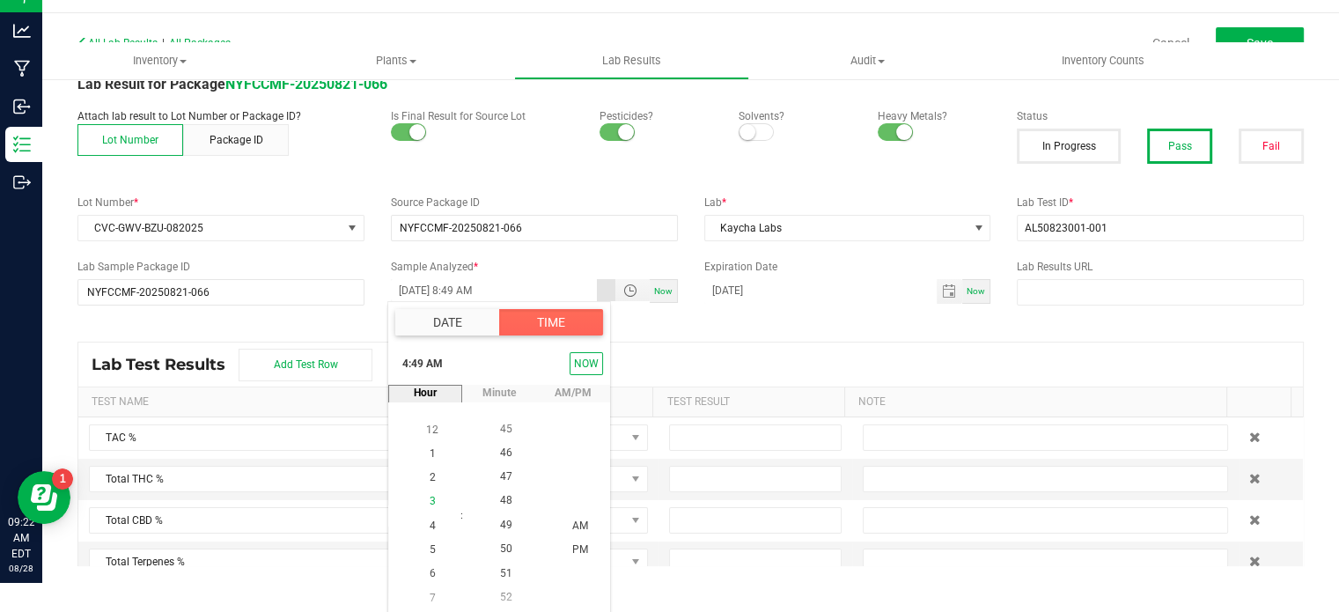
click at [432, 497] on li "3" at bounding box center [432, 501] width 42 height 24
click at [500, 594] on span "30" at bounding box center [506, 597] width 12 height 12
click at [574, 539] on li "PM" at bounding box center [580, 549] width 42 height 24
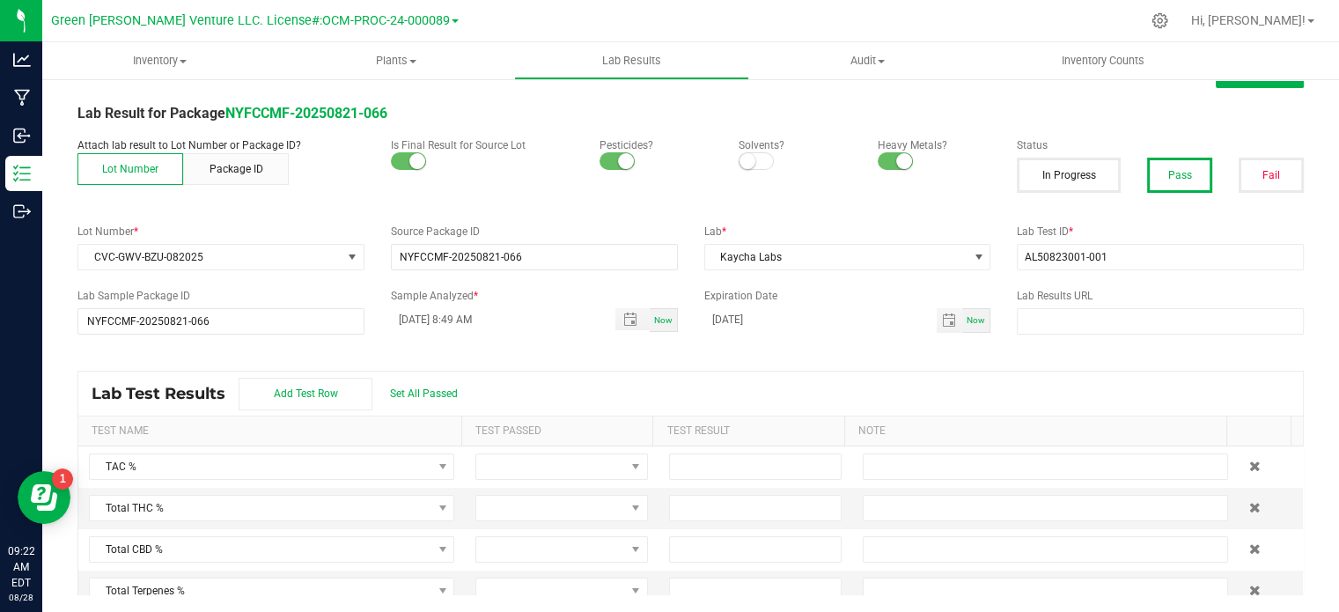
scroll to position [0, 0]
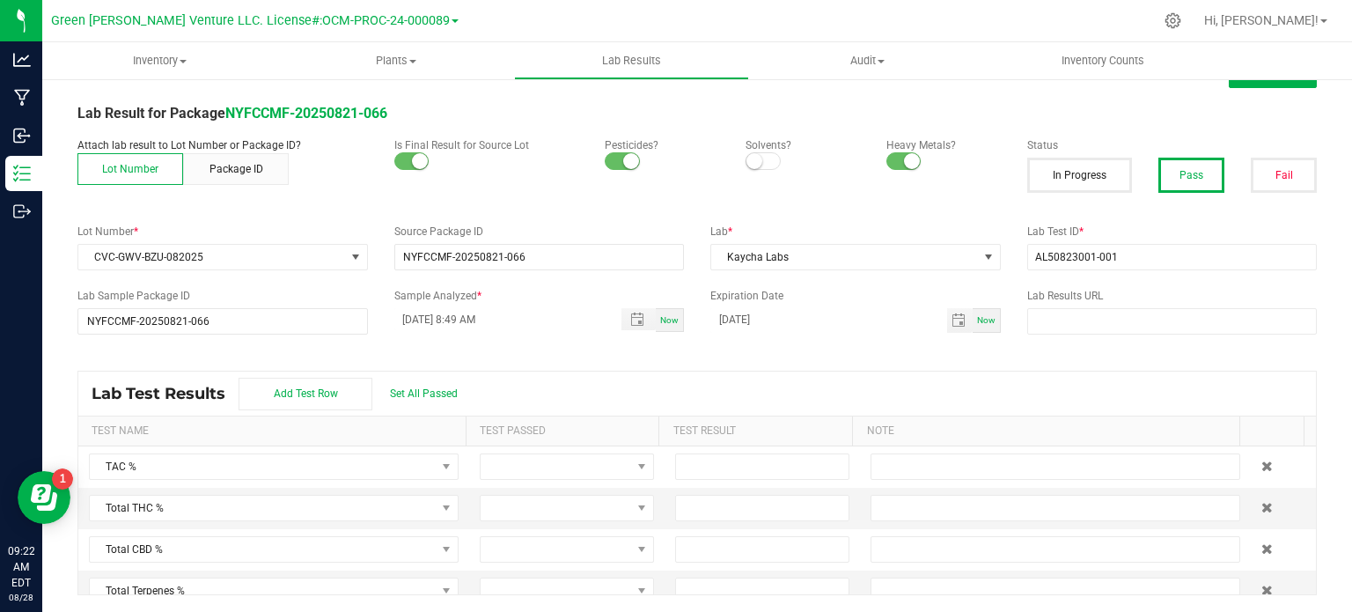
click at [683, 313] on div "All Lab Results | All Packages Cancel Save Lab Result for Package NYFCCMF-20250…" at bounding box center [697, 327] width 1240 height 536
click at [555, 319] on input "08/28/2025 8:49 AM" at bounding box center [499, 319] width 210 height 22
click at [622, 313] on span "Toggle popup" at bounding box center [637, 320] width 30 height 14
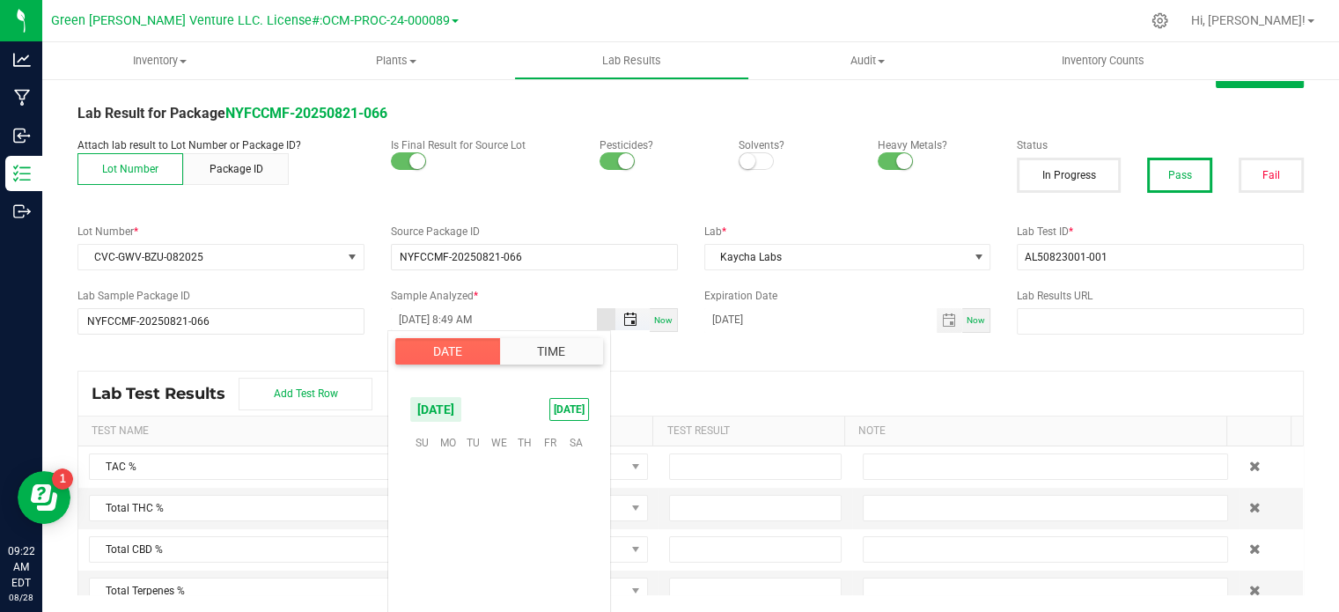
scroll to position [1172, 0]
click at [500, 578] on span "27" at bounding box center [499, 577] width 26 height 27
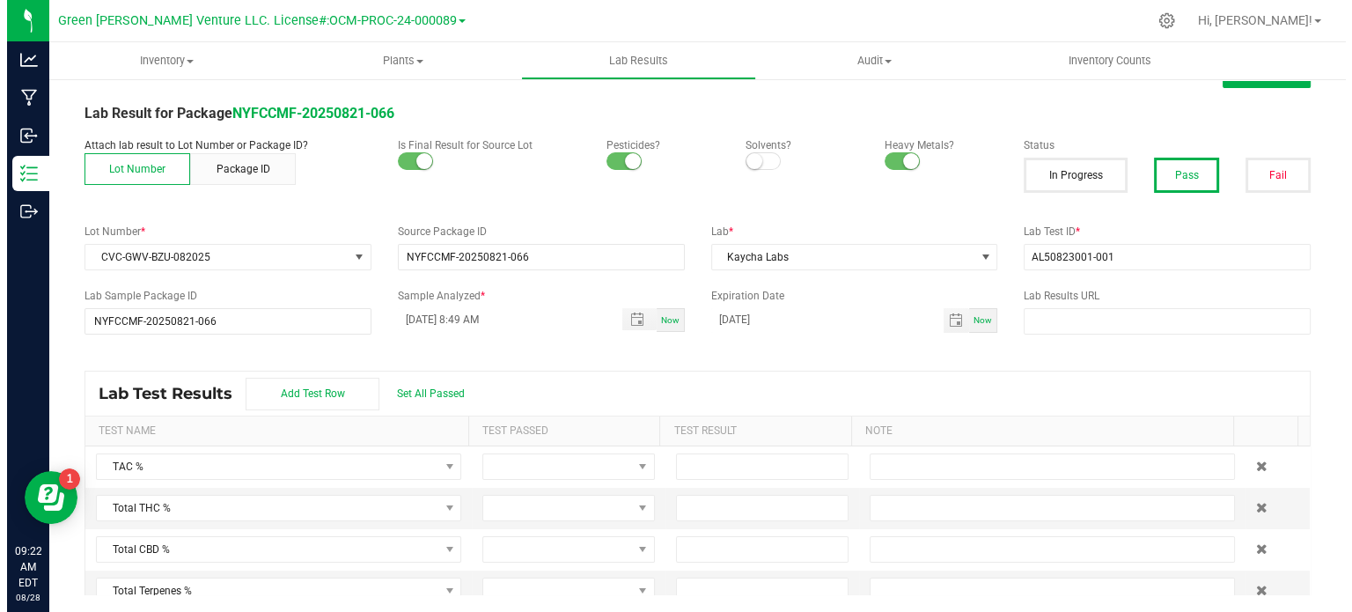
scroll to position [0, 0]
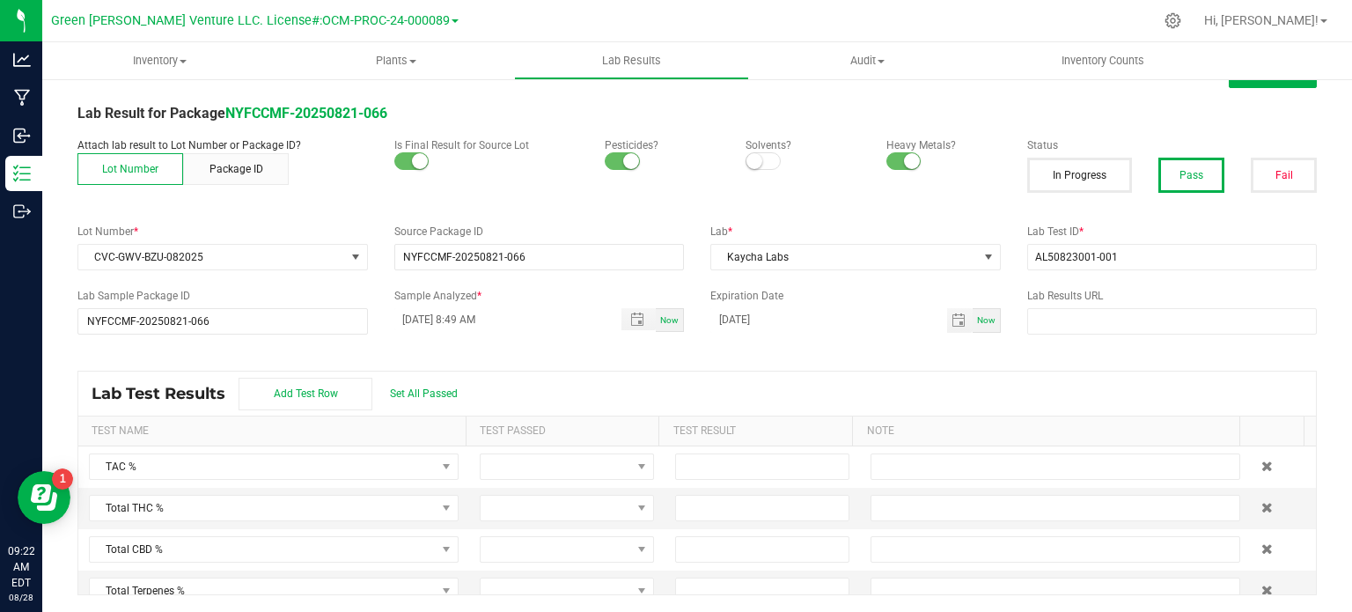
click at [686, 346] on div "All Lab Results | All Packages Cancel Save Lab Result for Package NYFCCMF-20250…" at bounding box center [697, 327] width 1240 height 536
click at [429, 317] on input "08/28/2025 8:49 AM" at bounding box center [499, 319] width 210 height 22
click at [516, 320] on input "08/27/2025 8:49 AM" at bounding box center [499, 319] width 210 height 22
click at [469, 314] on input "08/27/2025 8:49 AM" at bounding box center [499, 319] width 210 height 22
click at [881, 365] on div "All Lab Results | All Packages Cancel Save Lab Result for Package NYFCCMF-20250…" at bounding box center [697, 327] width 1240 height 536
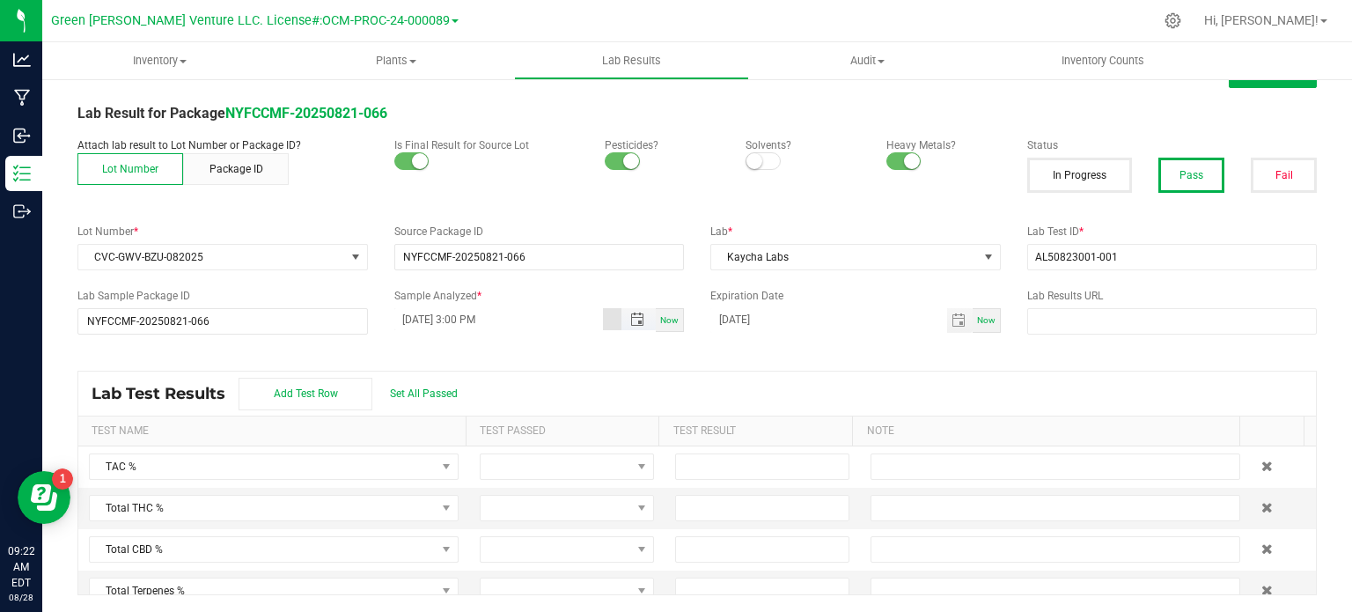
click at [423, 320] on input "08/26/2025 3:00 PM" at bounding box center [499, 319] width 210 height 22
type input "[DATE] 3:00 PM"
click at [426, 339] on div "All Lab Results | All Packages Cancel Save Lab Result for Package NYFCCMF-20250…" at bounding box center [697, 327] width 1240 height 536
click at [548, 357] on div "All Lab Results | All Packages Cancel Save Lab Result for Package NYFCCMF-20250…" at bounding box center [697, 327] width 1240 height 536
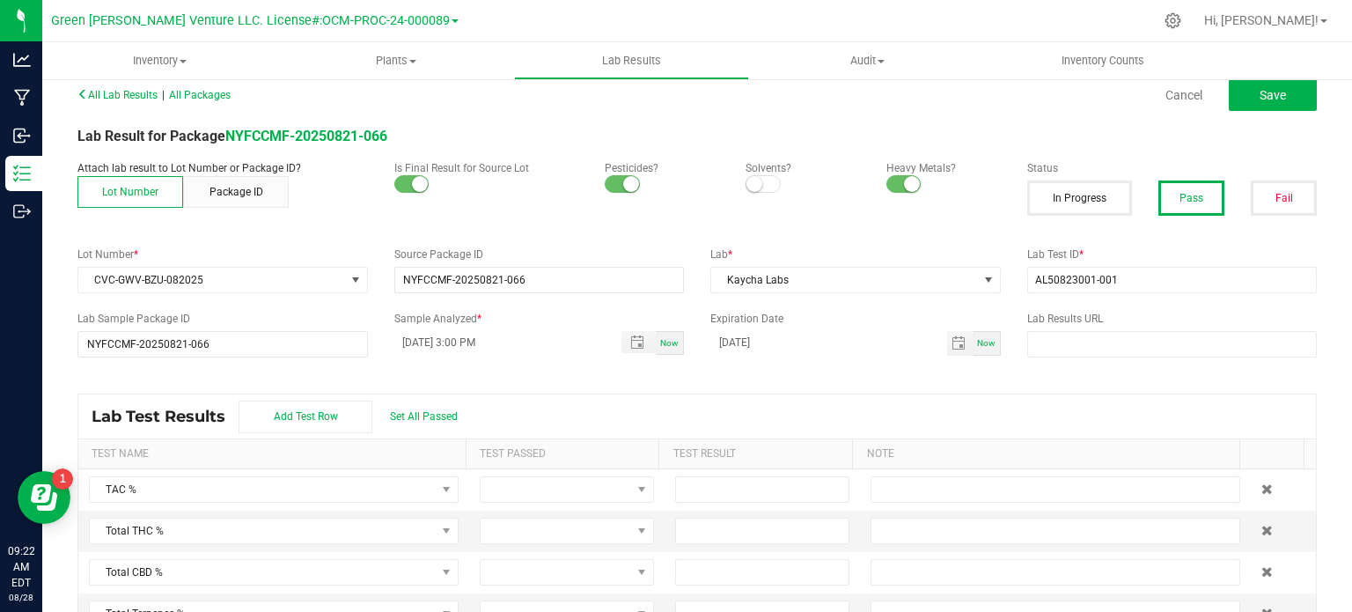
scroll to position [36, 0]
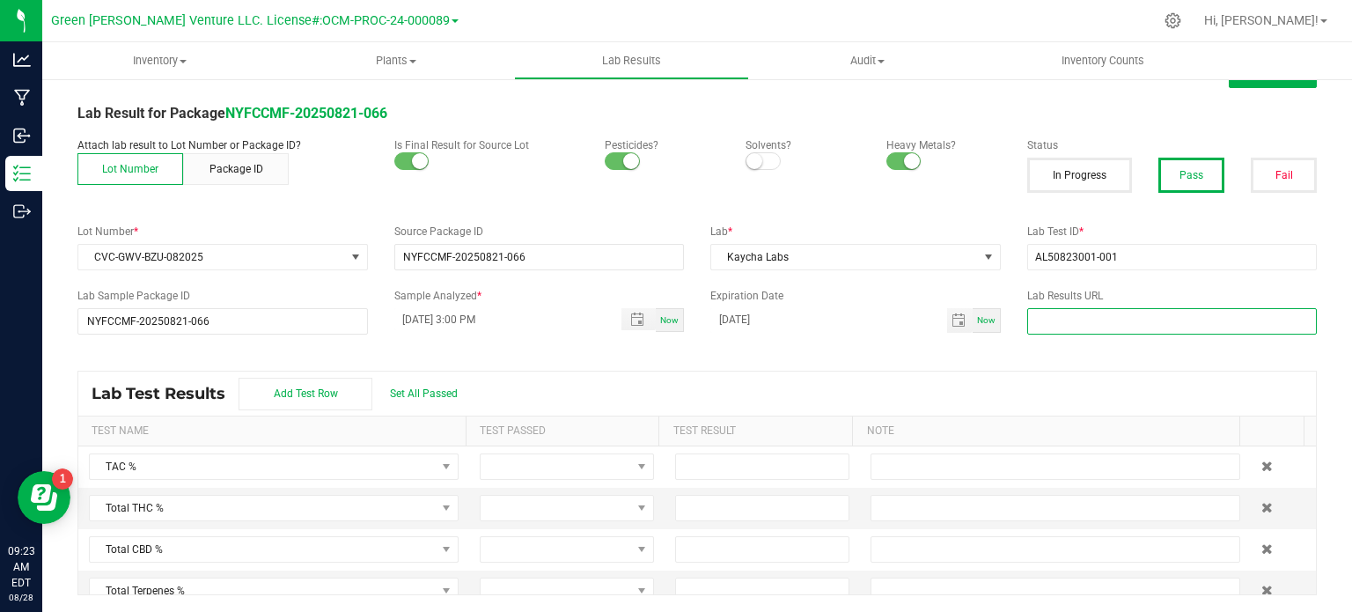
click at [1092, 322] on input "text" at bounding box center [1172, 321] width 291 height 26
click at [1044, 326] on input "text" at bounding box center [1172, 321] width 291 height 26
click at [1071, 318] on input "text" at bounding box center [1172, 321] width 291 height 26
paste input "[URL][DOMAIN_NAME]"
type input "[URL][DOMAIN_NAME]"
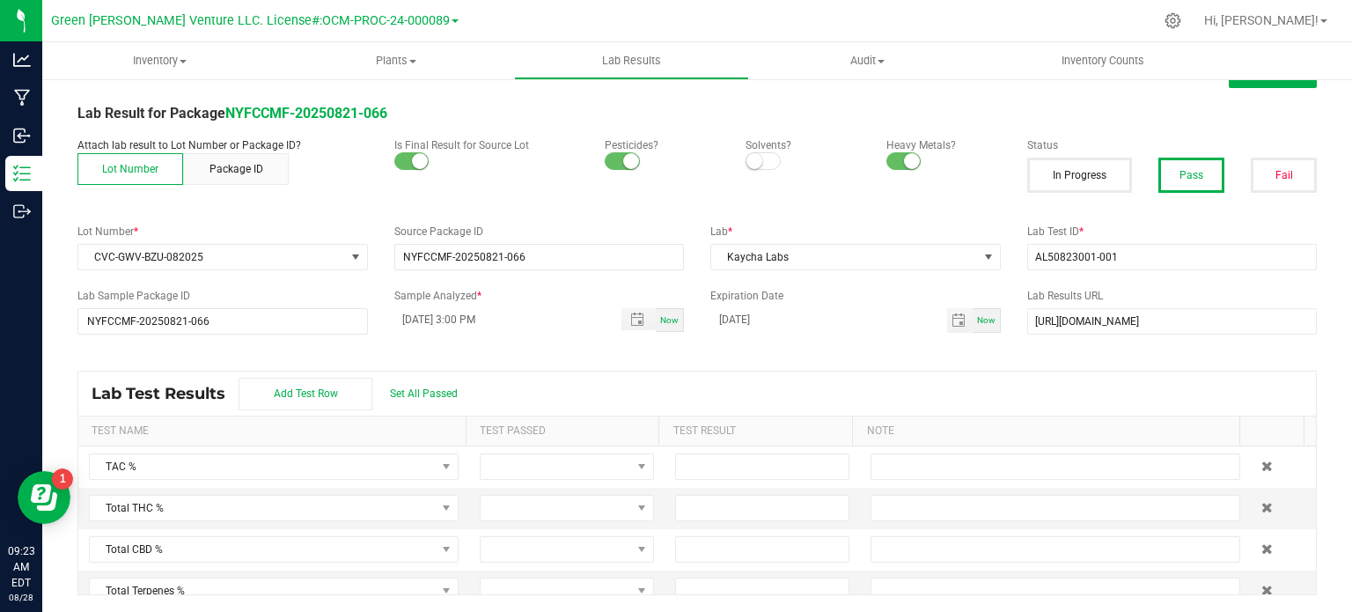
click at [767, 343] on div "All Lab Results | All Packages Cancel Save Lab Result for Package NYFCCMF-20250…" at bounding box center [697, 327] width 1240 height 536
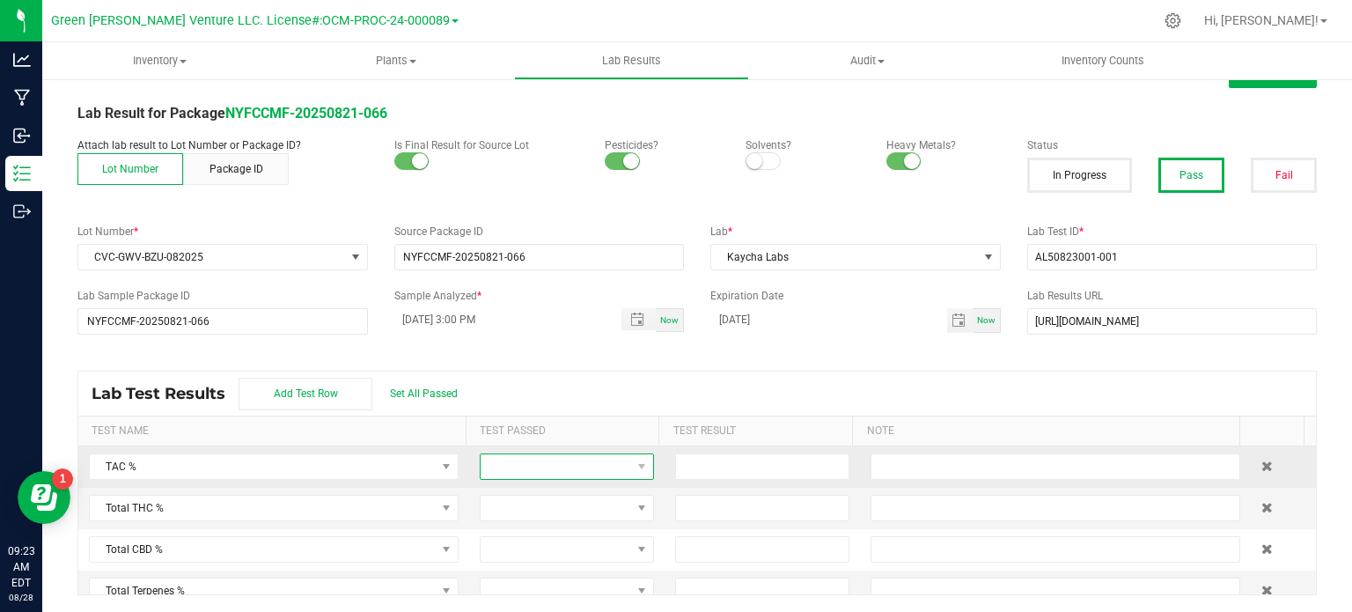
click at [534, 467] on span at bounding box center [556, 466] width 151 height 25
click at [529, 541] on li "Passed" at bounding box center [556, 541] width 168 height 30
click at [536, 507] on span at bounding box center [556, 508] width 151 height 25
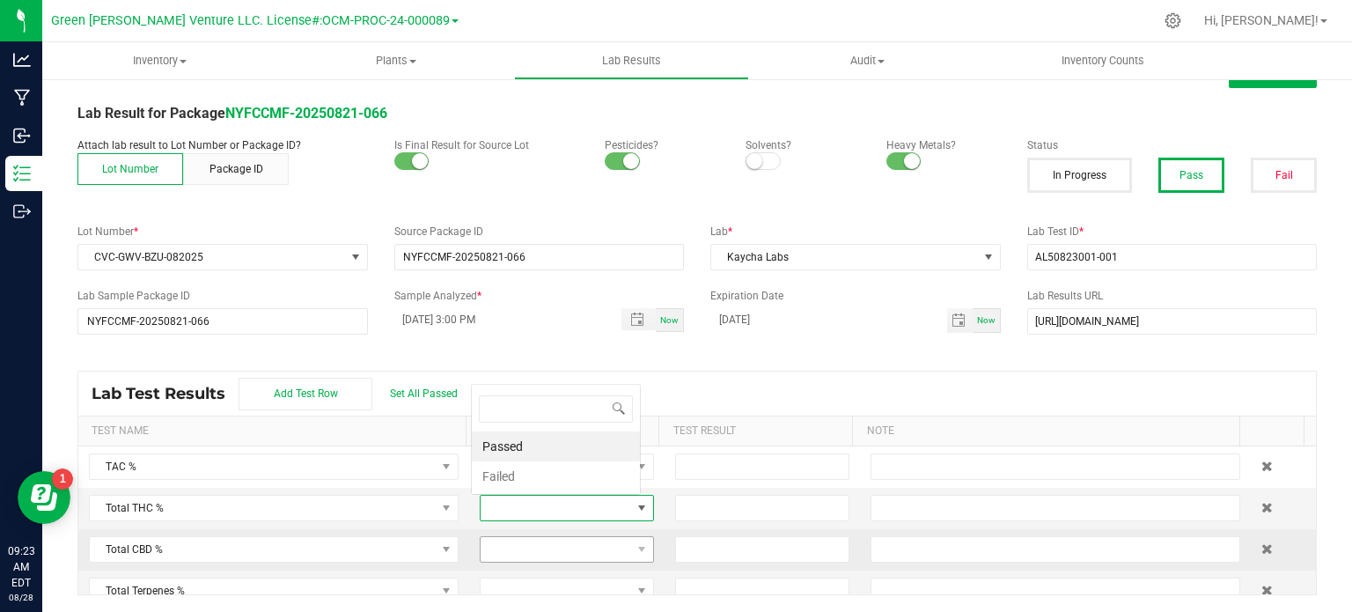
scroll to position [26, 167]
click at [509, 443] on li "Passed" at bounding box center [556, 446] width 168 height 30
click at [522, 556] on span at bounding box center [556, 549] width 151 height 25
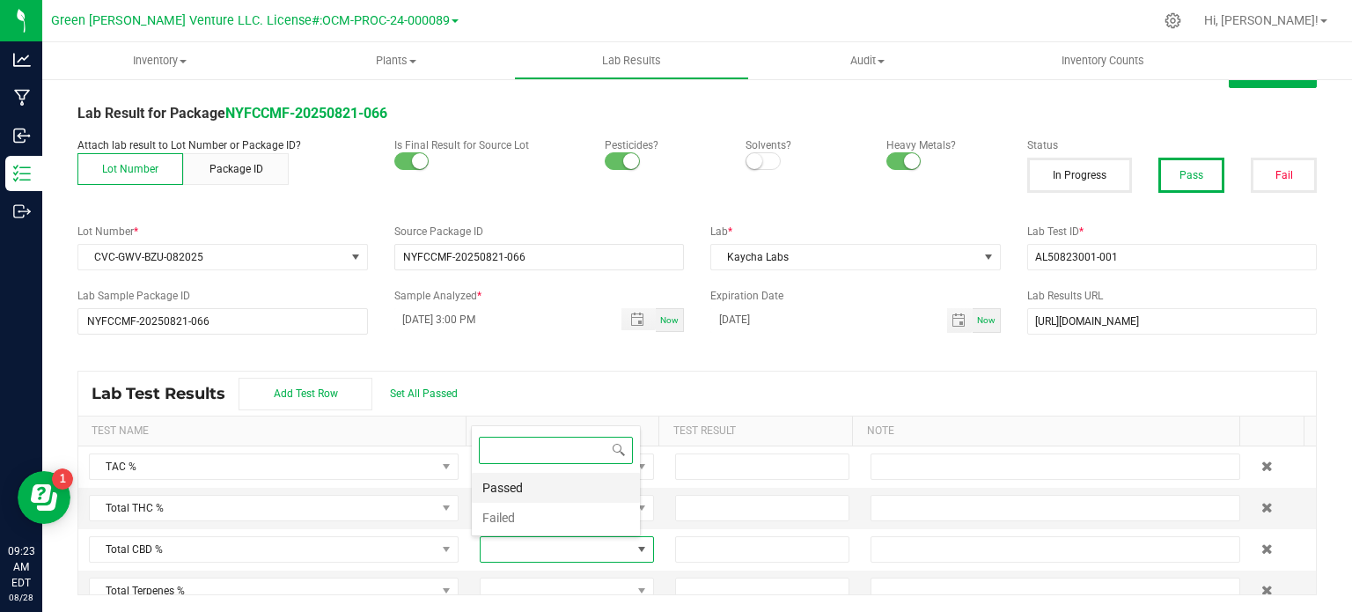
click at [535, 486] on li "Passed" at bounding box center [556, 488] width 168 height 30
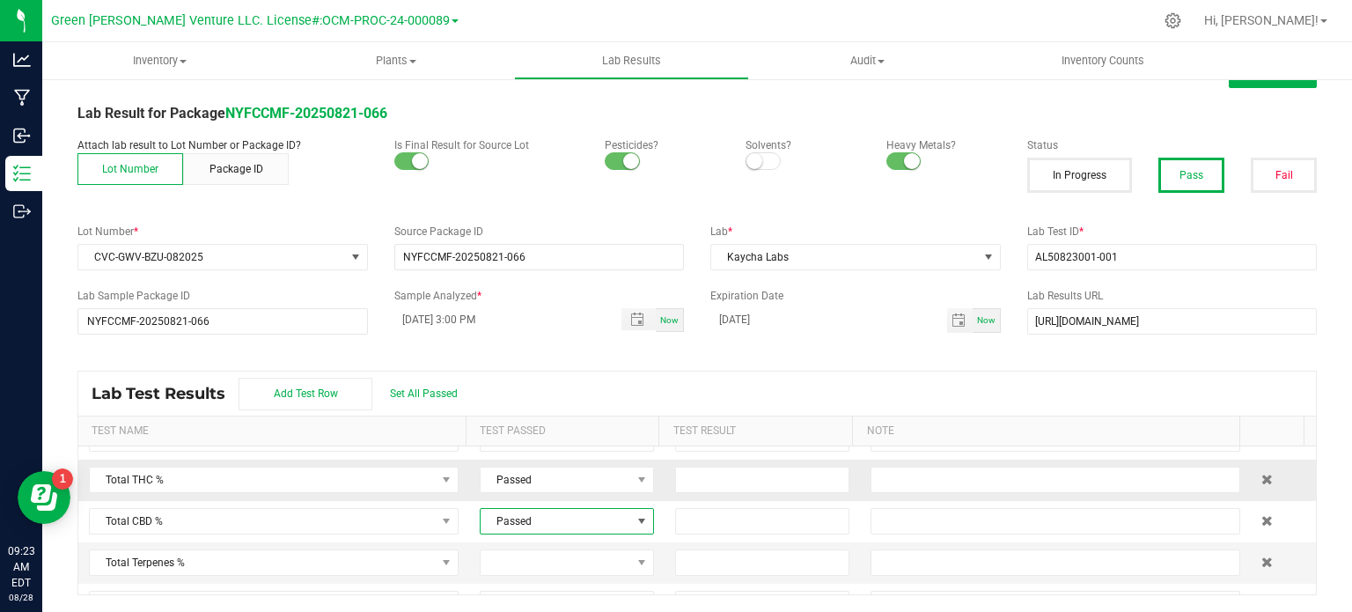
scroll to position [0, 0]
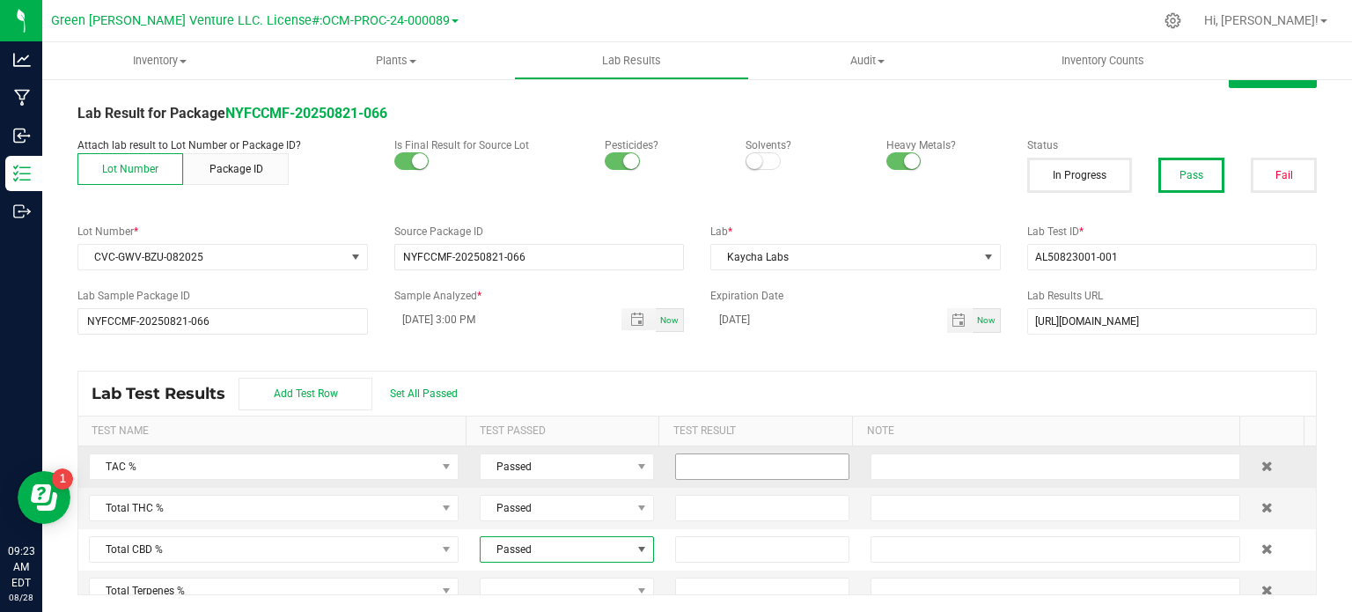
click at [697, 468] on input at bounding box center [762, 466] width 173 height 25
type input "84.8593"
click at [688, 500] on input at bounding box center [762, 508] width 173 height 25
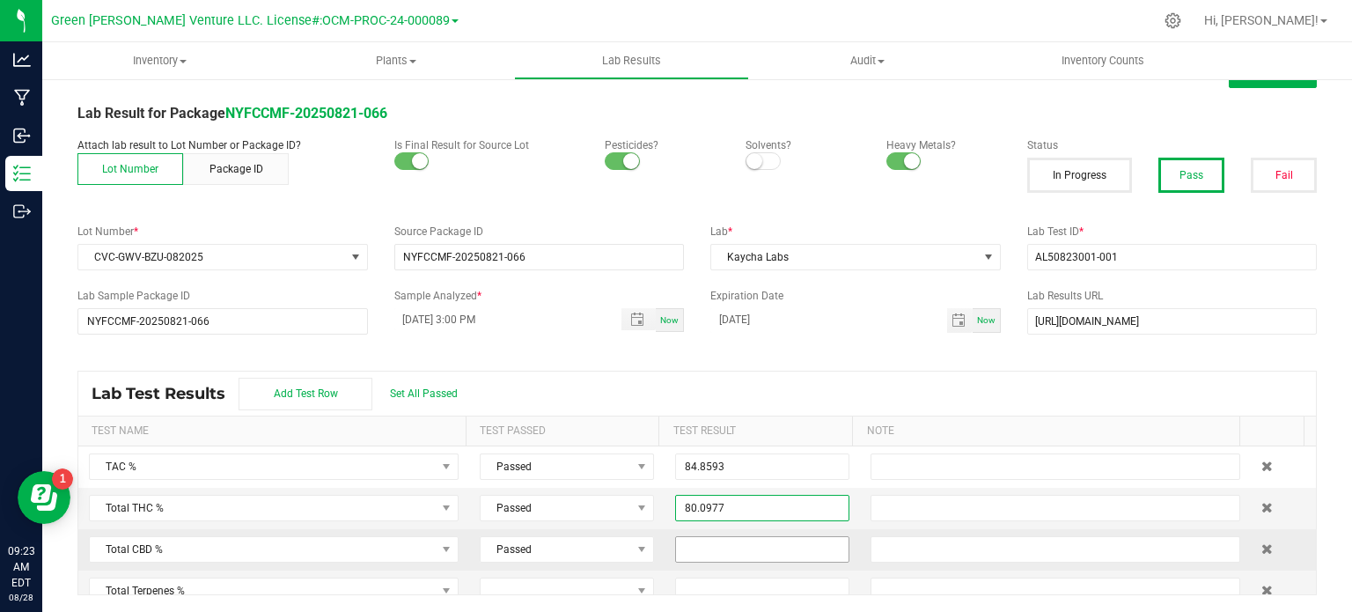
type input "80.0977"
click at [680, 547] on input at bounding box center [762, 549] width 173 height 25
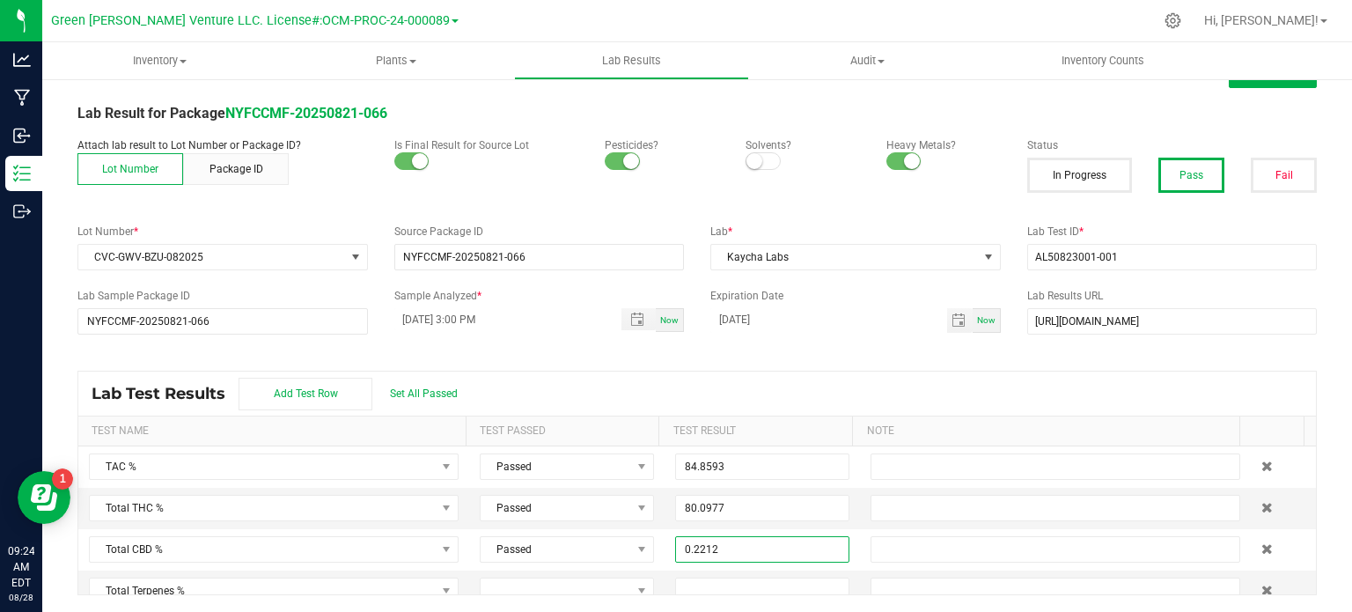
type input "0.2212"
click at [711, 380] on div "Lab Test Results Add Test Row Set All Passed" at bounding box center [697, 394] width 1238 height 44
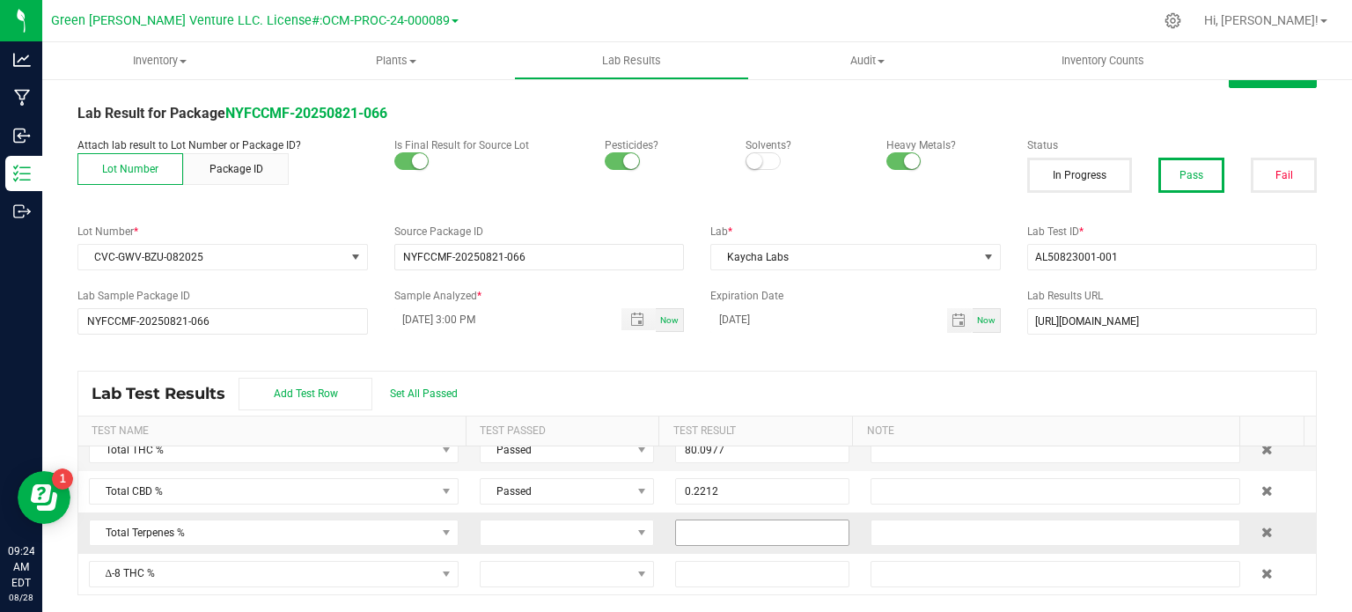
scroll to position [88, 0]
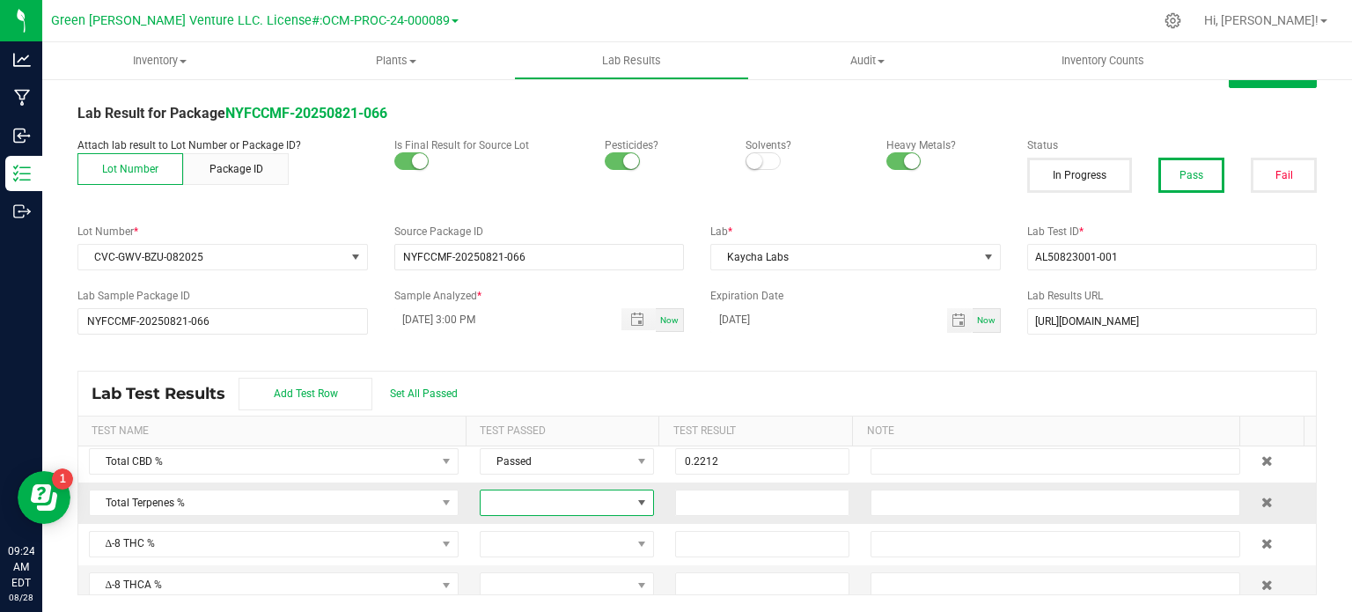
click at [488, 502] on span at bounding box center [556, 502] width 151 height 25
click at [395, 345] on div "All Lab Results | All Packages Cancel Save Lab Result for Package NYFCCMF-20250…" at bounding box center [697, 327] width 1240 height 536
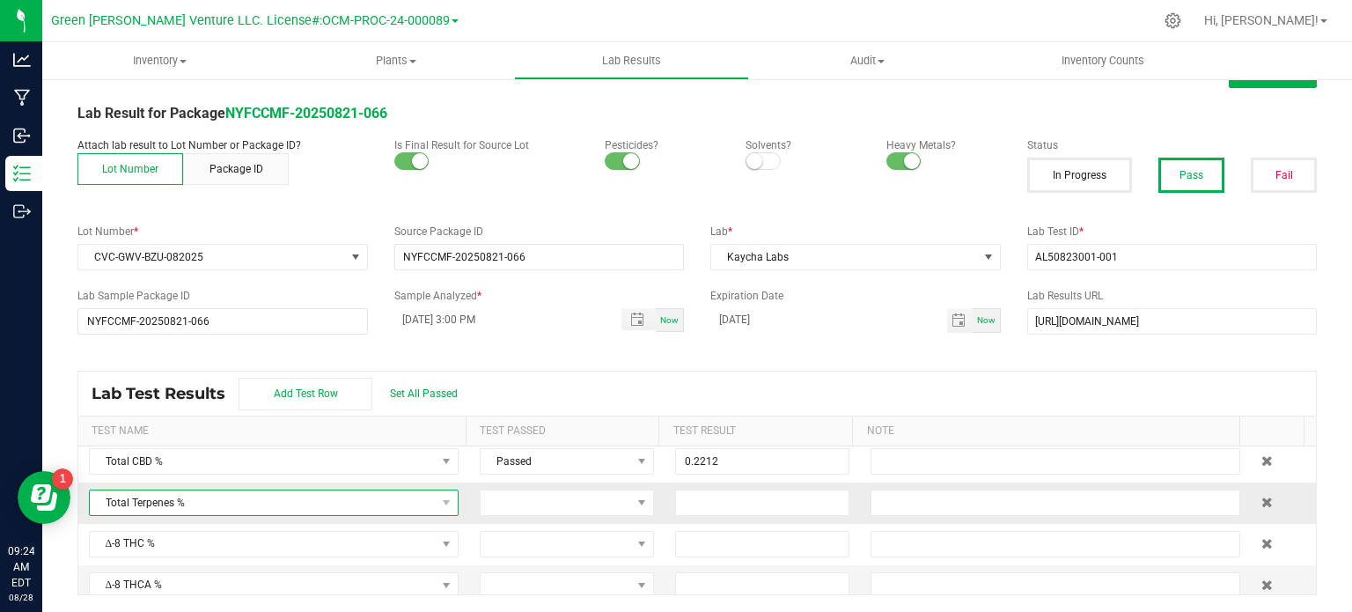
click at [436, 496] on span at bounding box center [447, 502] width 22 height 25
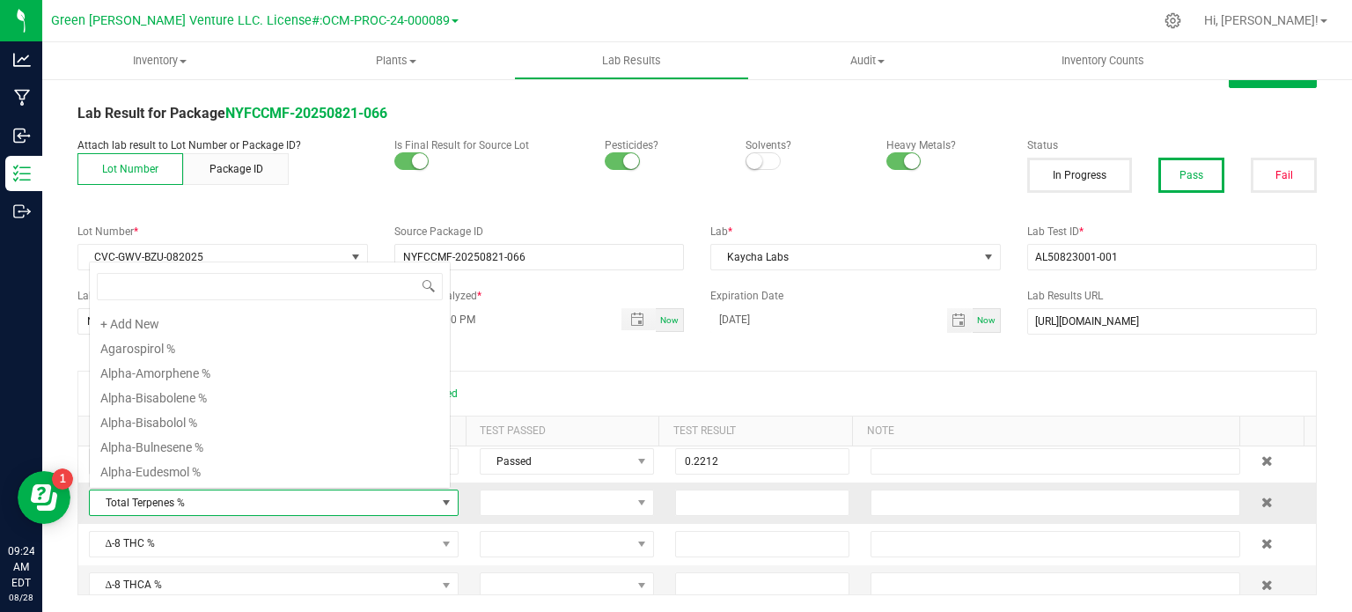
scroll to position [2190, 0]
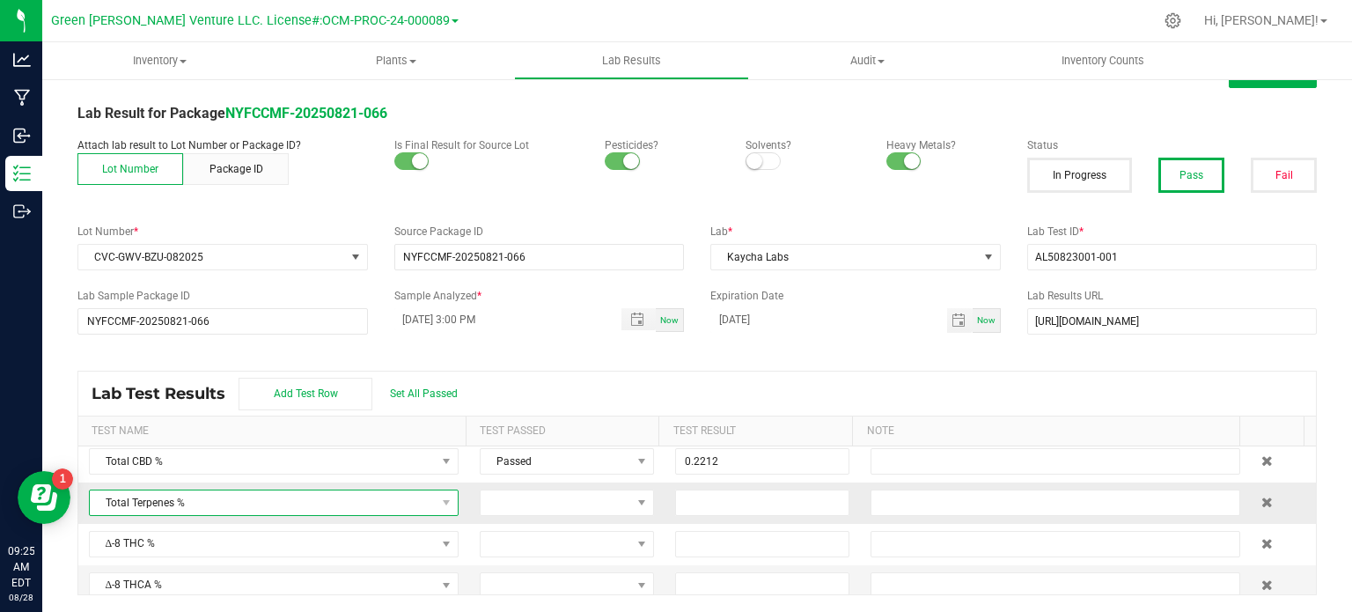
click at [291, 512] on span "Total Terpenes %" at bounding box center [263, 502] width 346 height 25
click at [207, 502] on span "Total Terpenes %" at bounding box center [263, 502] width 346 height 25
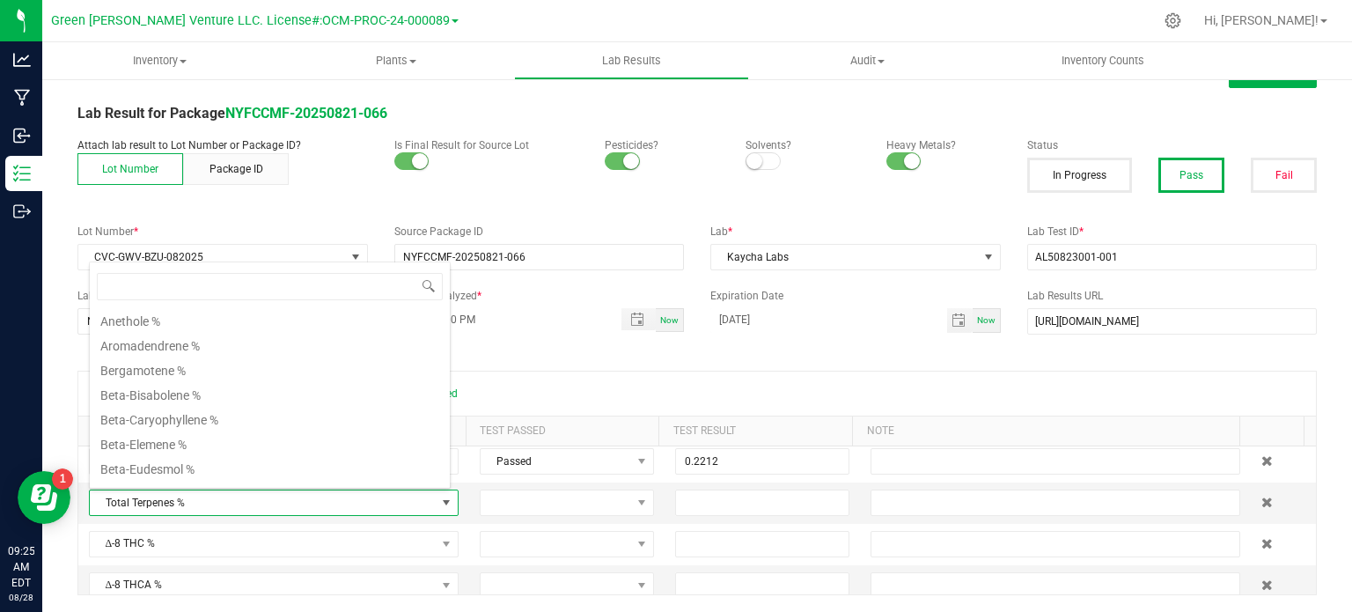
scroll to position [342, 0]
click at [166, 422] on \% "Beta-Caryophyllene %" at bounding box center [270, 423] width 360 height 25
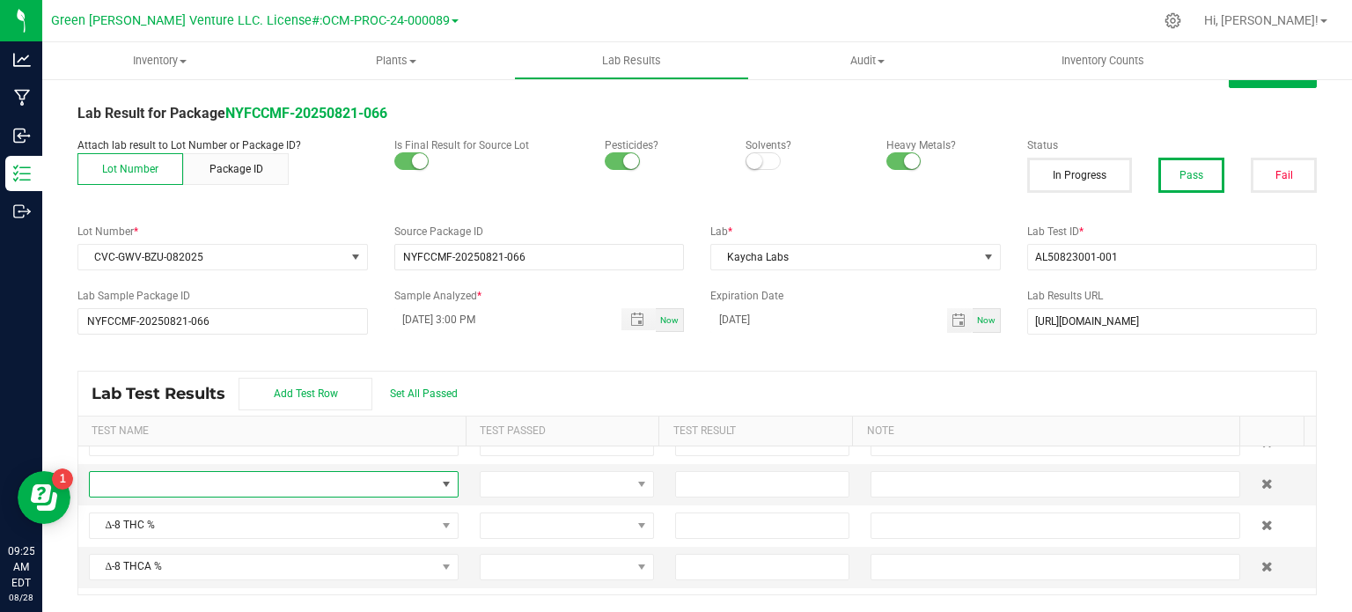
scroll to position [88, 0]
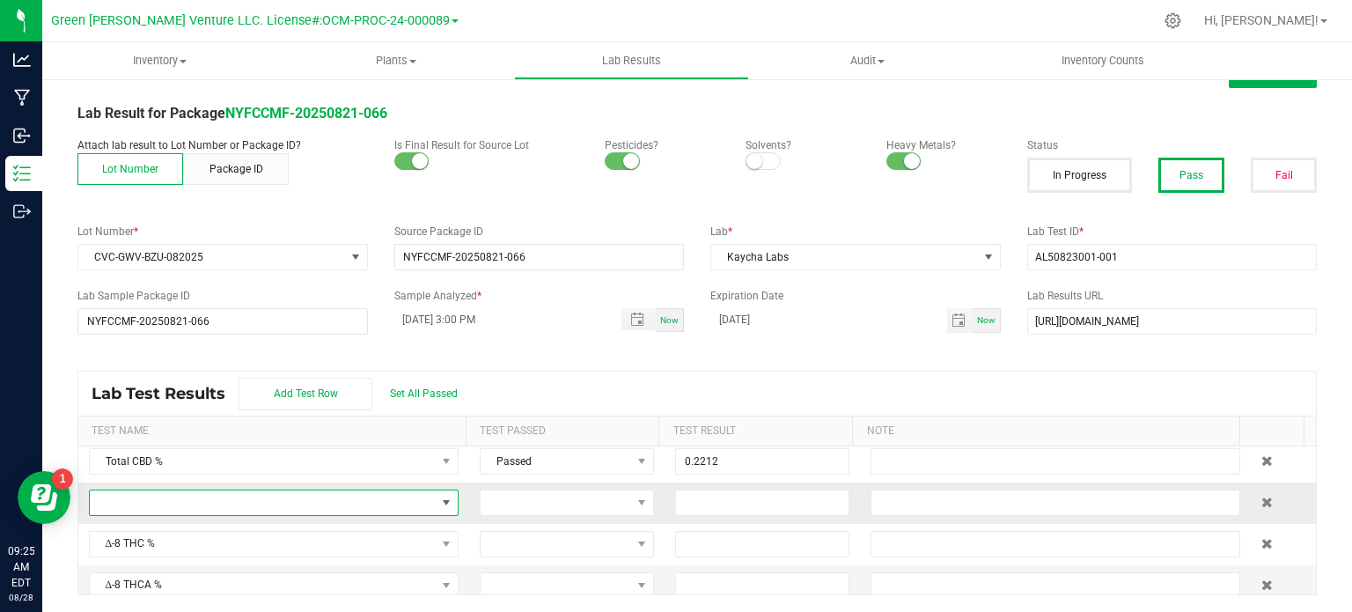
click at [217, 500] on span at bounding box center [263, 502] width 346 height 25
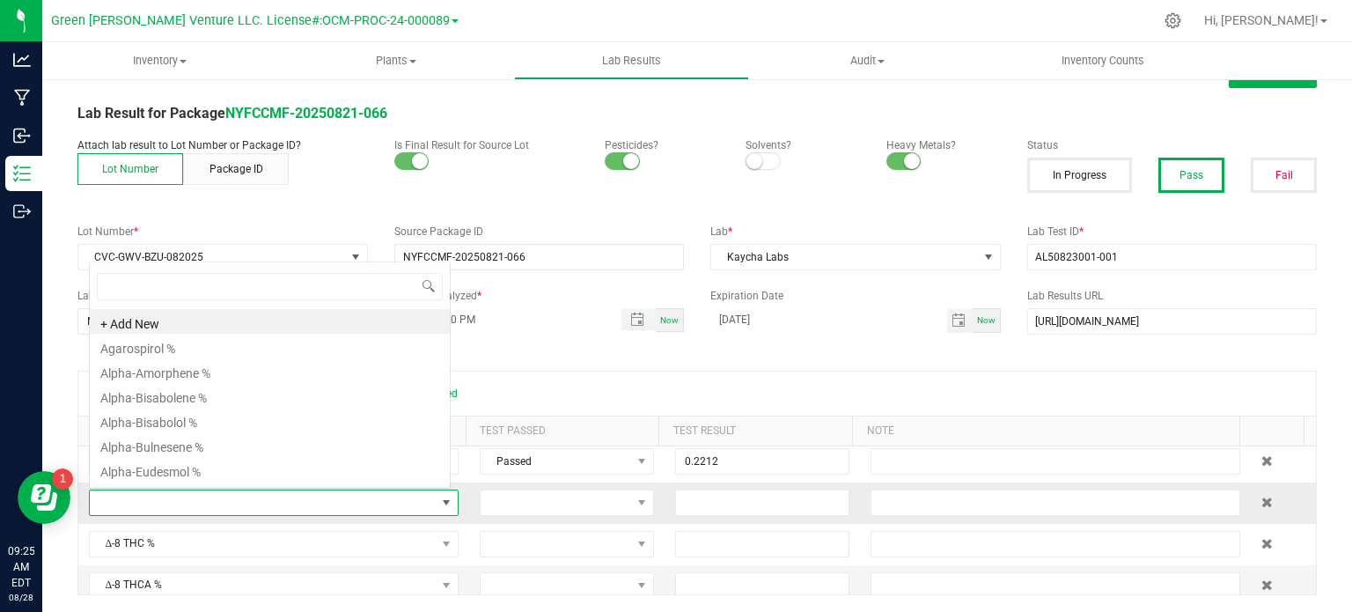
scroll to position [26, 357]
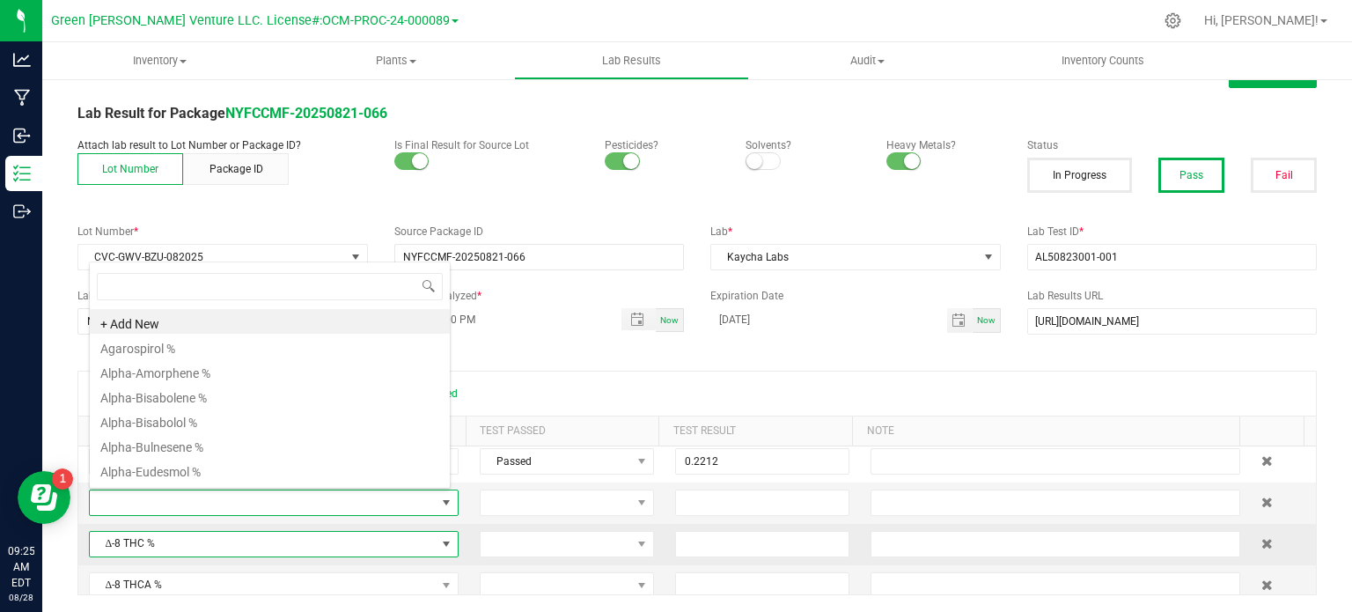
click at [208, 543] on span "Δ-8 THC %" at bounding box center [263, 544] width 346 height 25
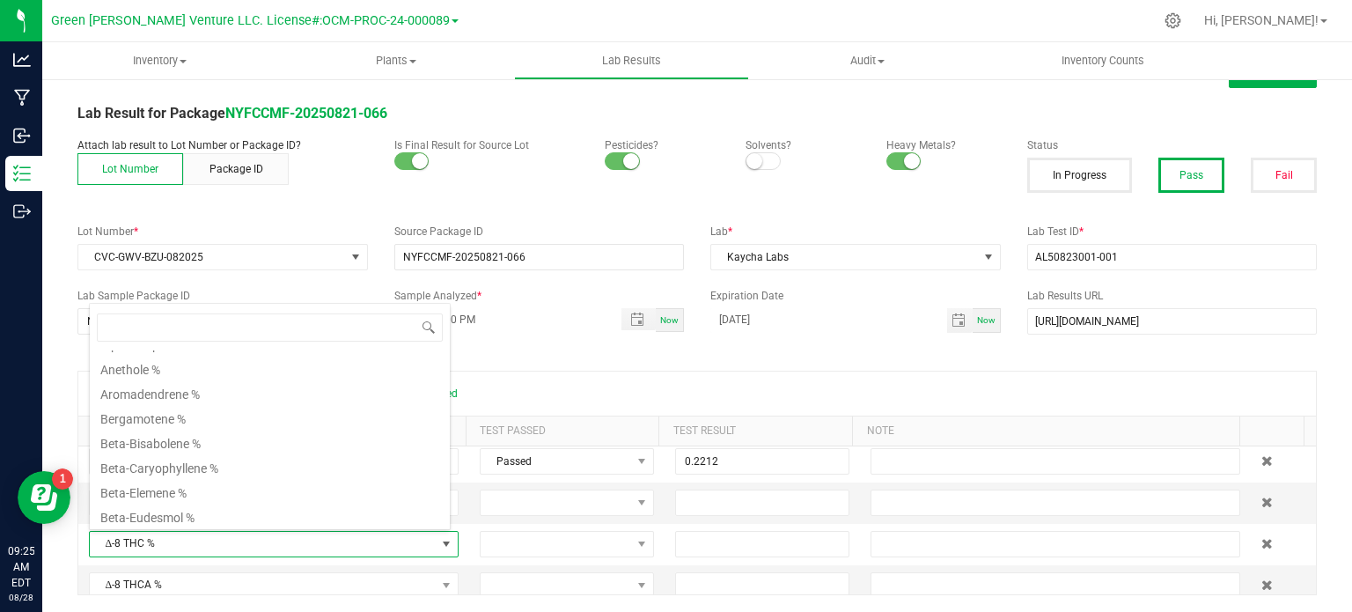
scroll to position [328, 0]
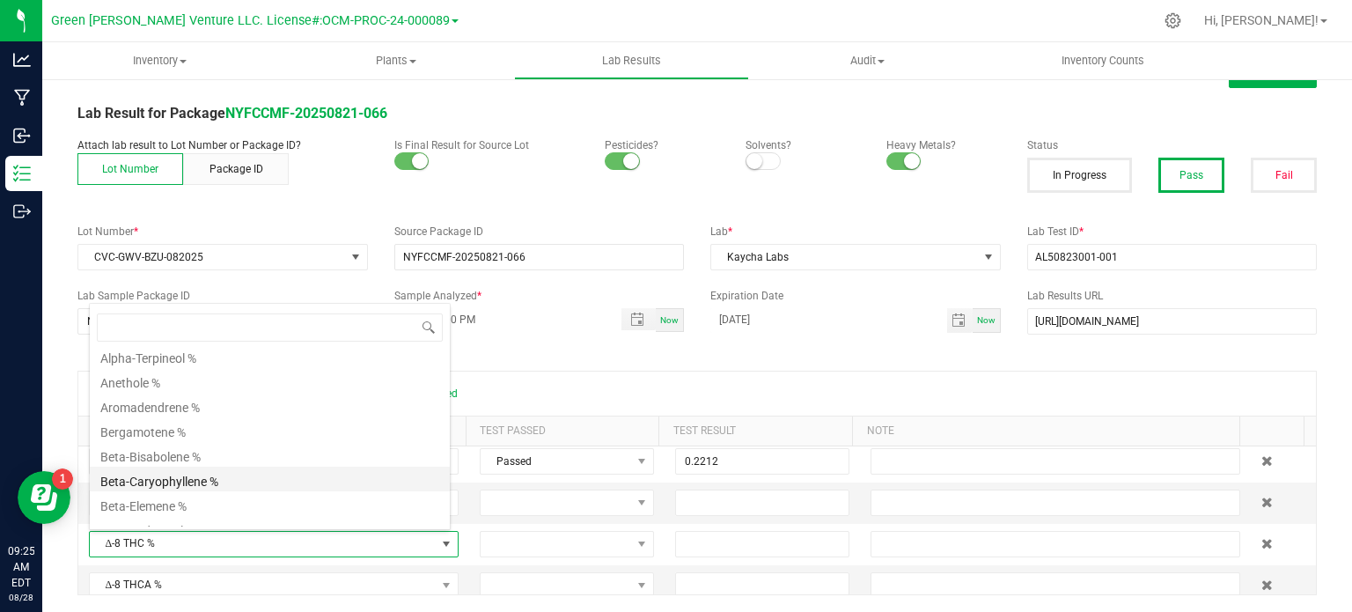
click at [187, 484] on \% "Beta-Caryophyllene %" at bounding box center [270, 479] width 360 height 25
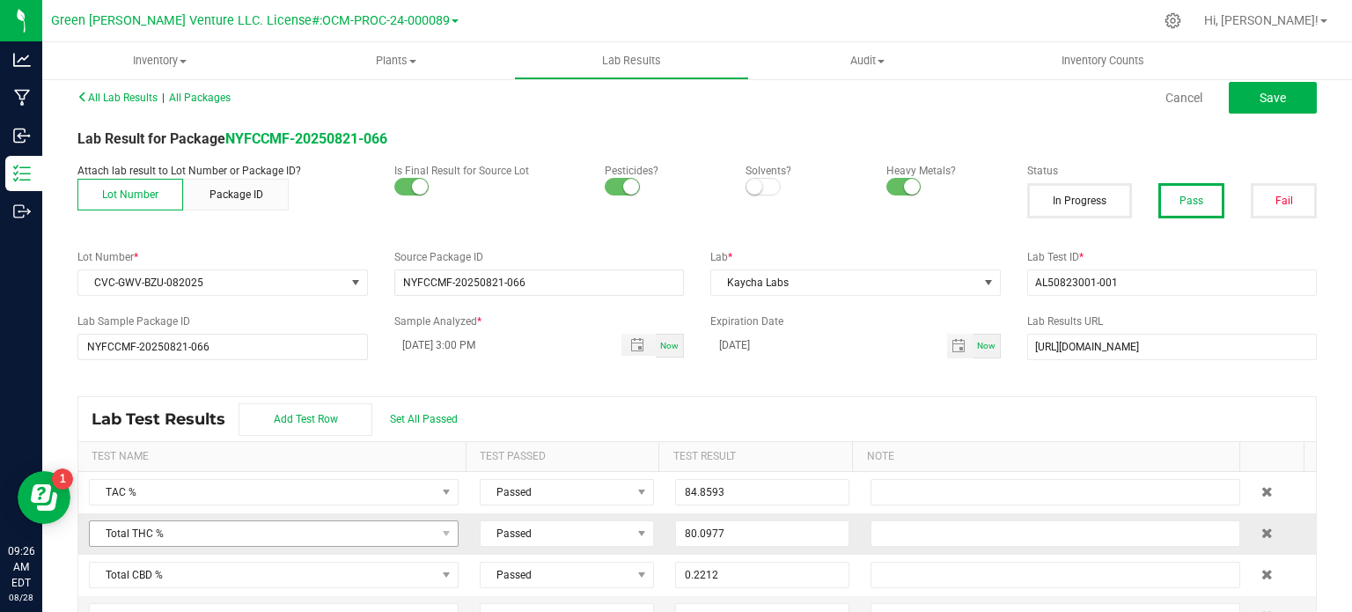
scroll to position [0, 0]
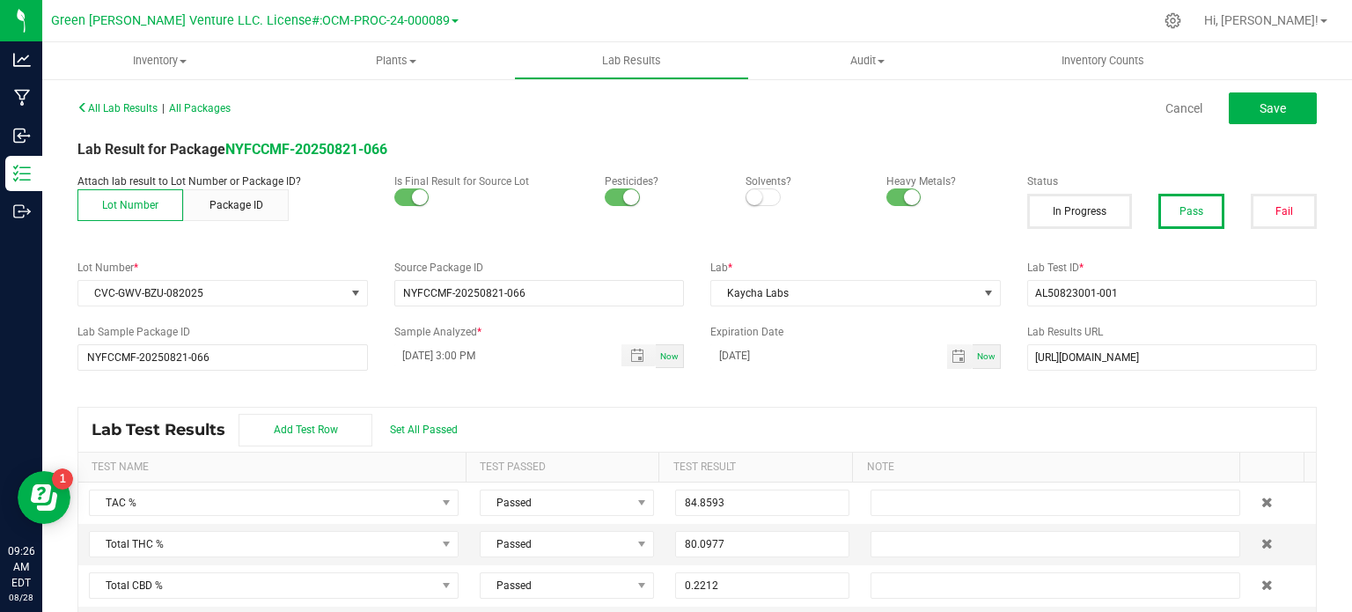
click at [669, 427] on div "Lab Test Results Add Test Row Set All Passed" at bounding box center [697, 430] width 1238 height 44
click at [656, 408] on div "Lab Test Results Add Test Row Set All Passed" at bounding box center [697, 430] width 1238 height 44
click at [1260, 111] on span "Save" at bounding box center [1273, 108] width 26 height 14
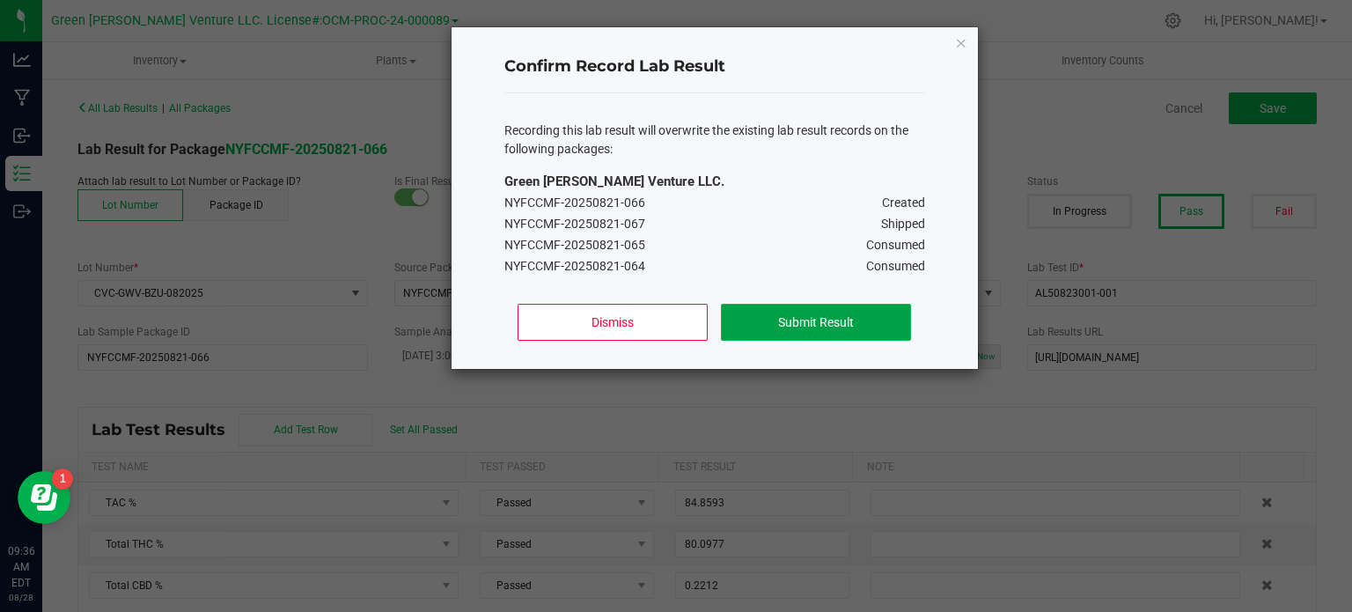
click at [810, 320] on button "Submit Result" at bounding box center [815, 322] width 189 height 37
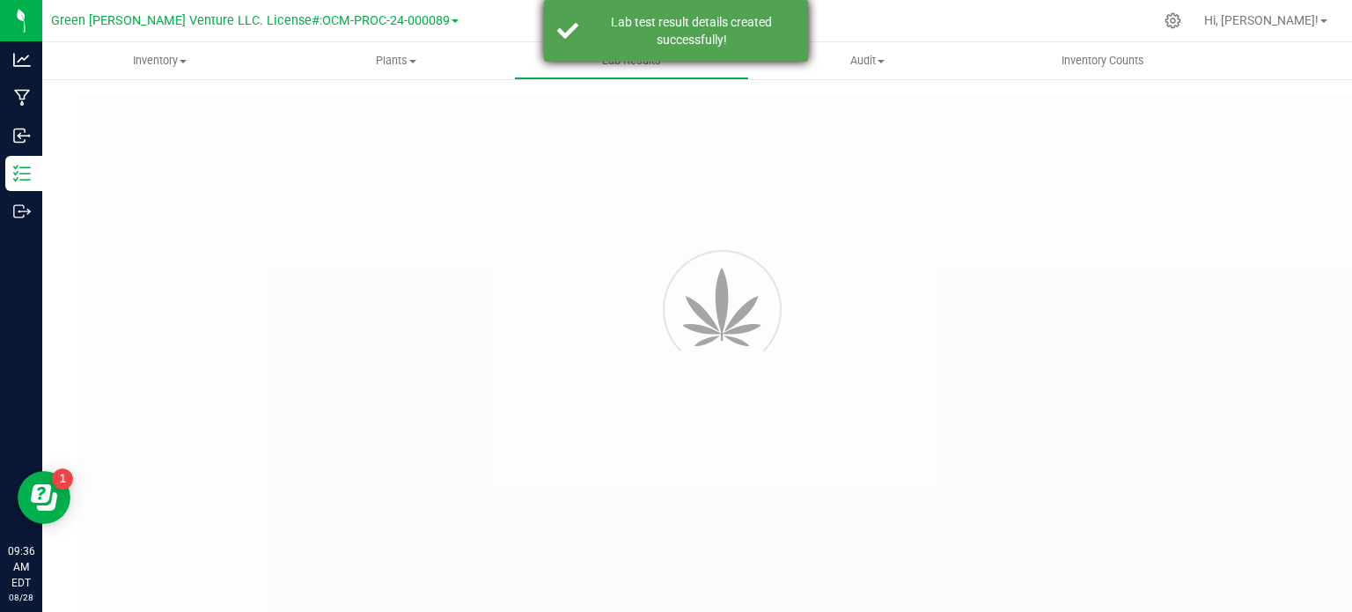
type input "NYFCCMF-20250821-066"
type input "AL50823001-001"
type input "NYFCCMF-20250821-066"
type input "08/27/2025 3:00 PM"
type input "08/27/2025"
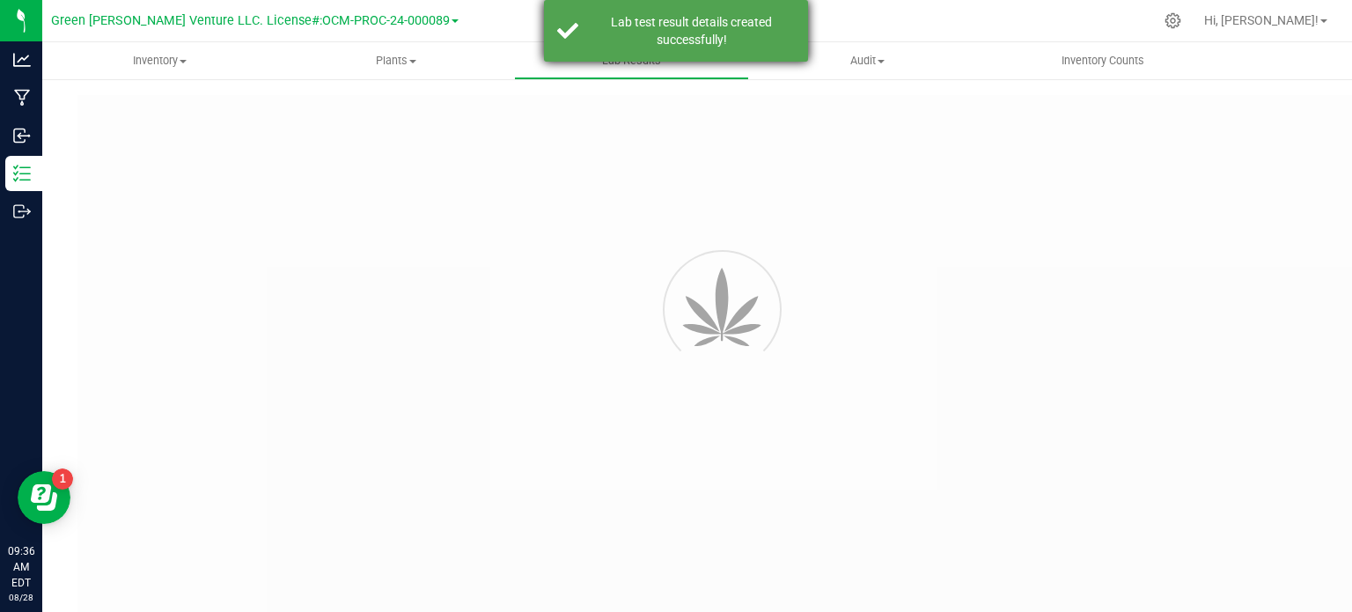
type input "https://www.florettecannabis.com/test-results"
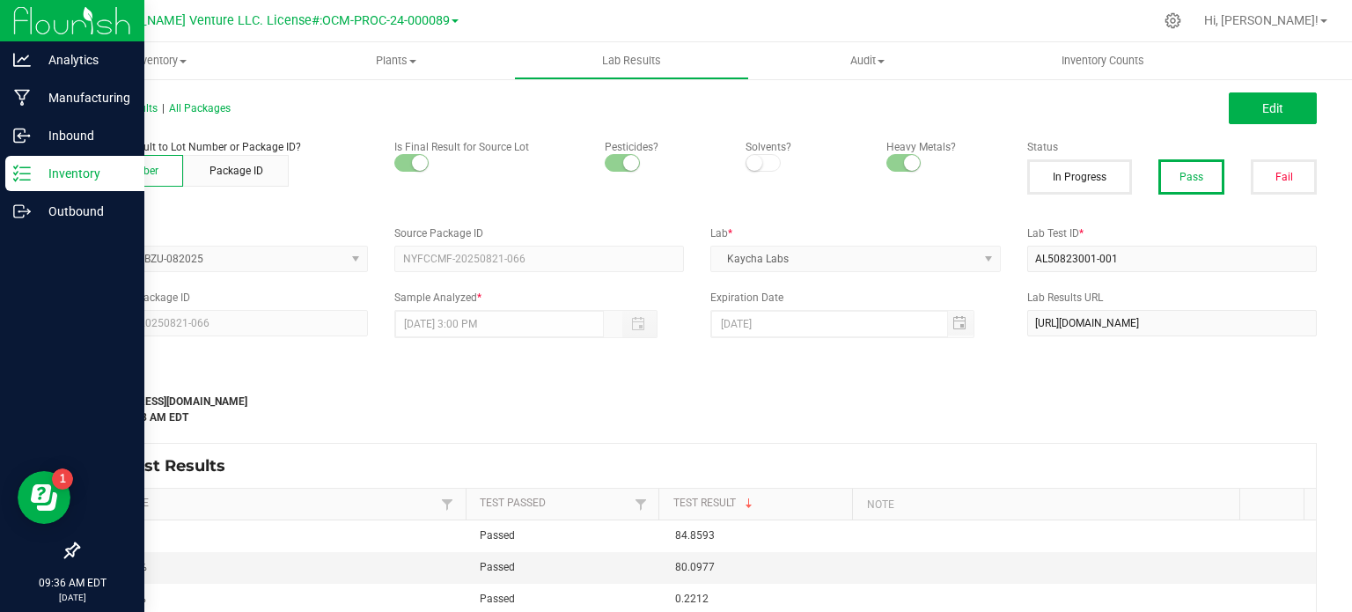
click at [67, 180] on p "Inventory" at bounding box center [84, 173] width 106 height 21
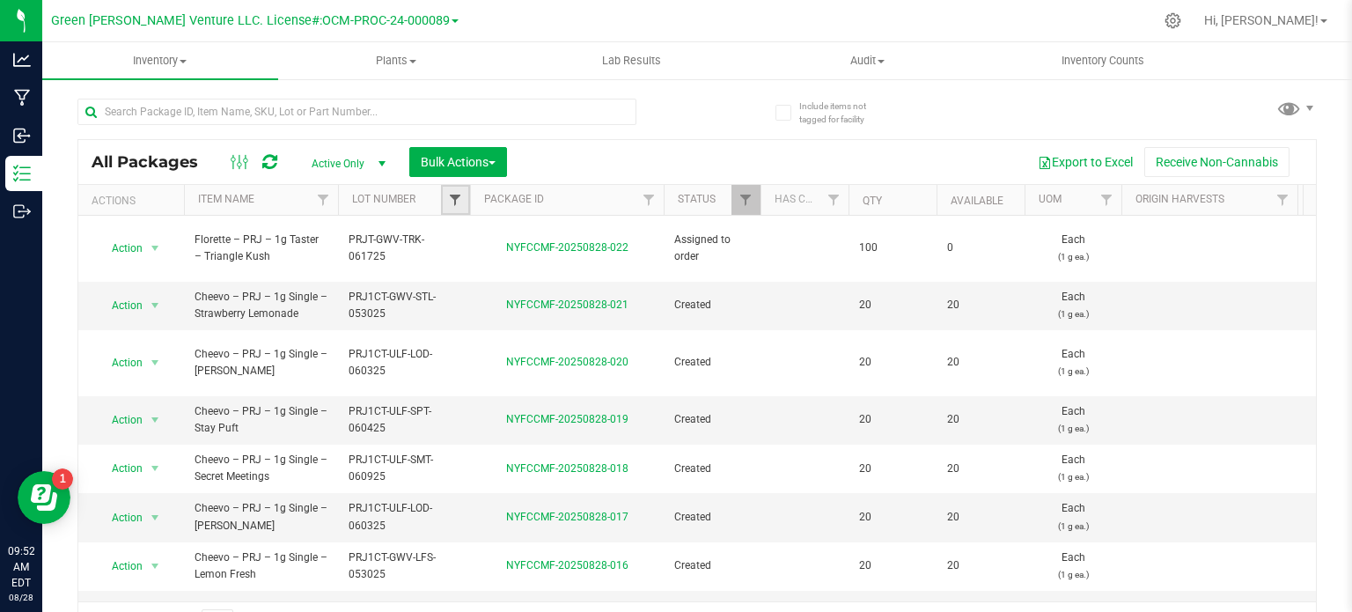
click at [461, 199] on span "Filter" at bounding box center [455, 200] width 14 height 14
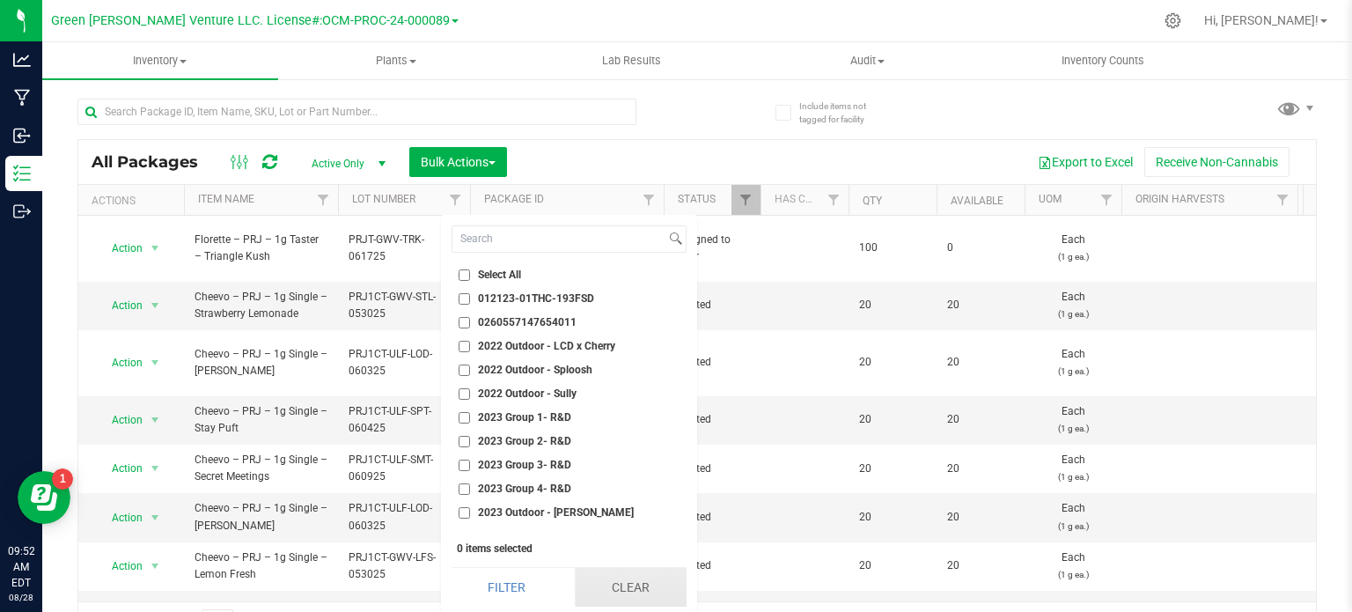
click at [607, 581] on button "Clear" at bounding box center [631, 587] width 112 height 39
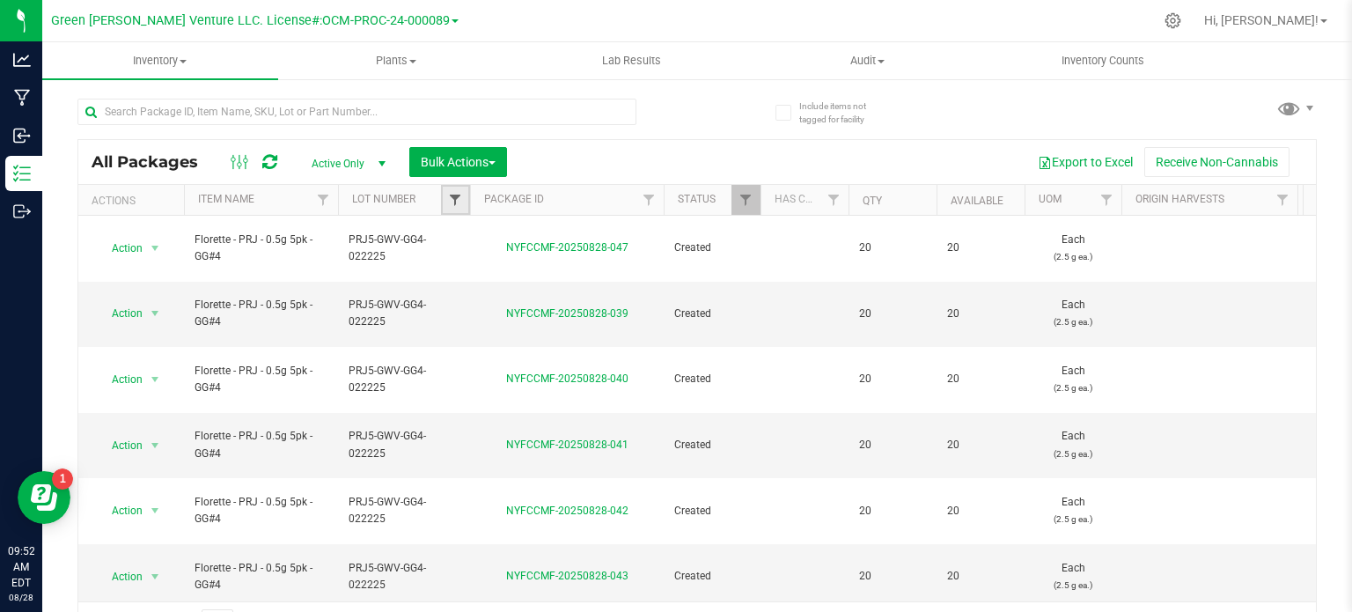
click at [457, 200] on span "Filter" at bounding box center [455, 200] width 14 height 14
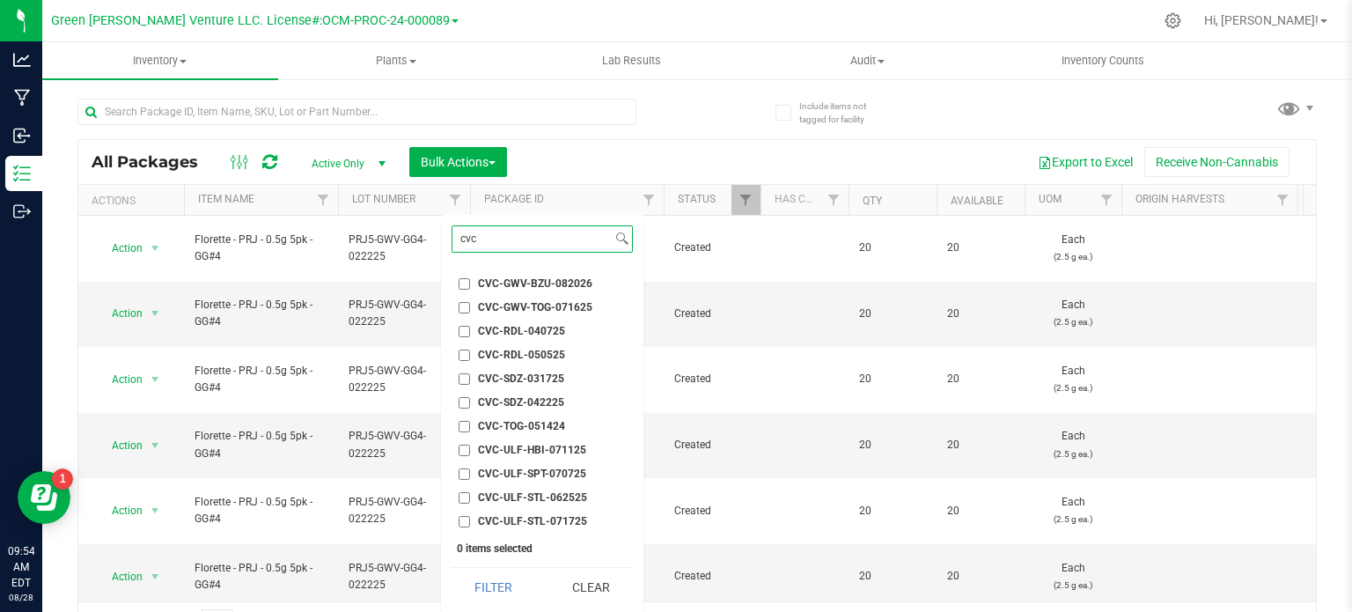
scroll to position [29, 0]
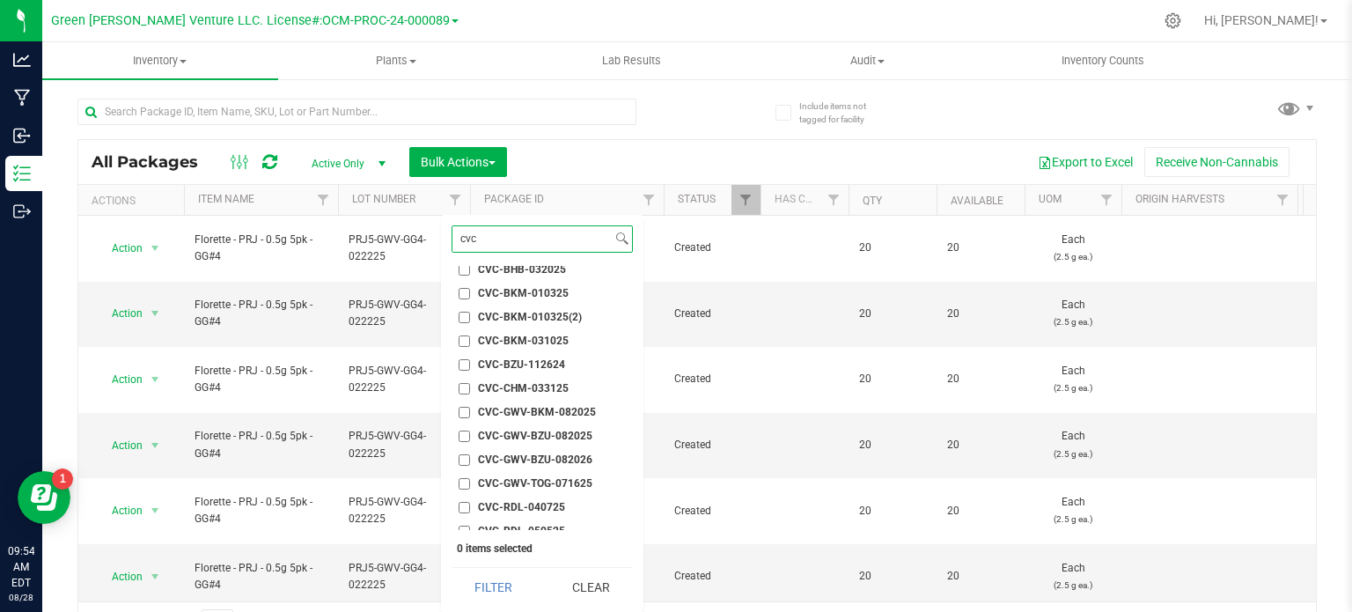
type input "cvc"
click at [460, 436] on input "CVC-GWV-BZU-082025" at bounding box center [464, 436] width 11 height 11
checkbox input "true"
click at [461, 455] on input "CVC-GWV-BZU-082026" at bounding box center [464, 459] width 11 height 11
checkbox input "true"
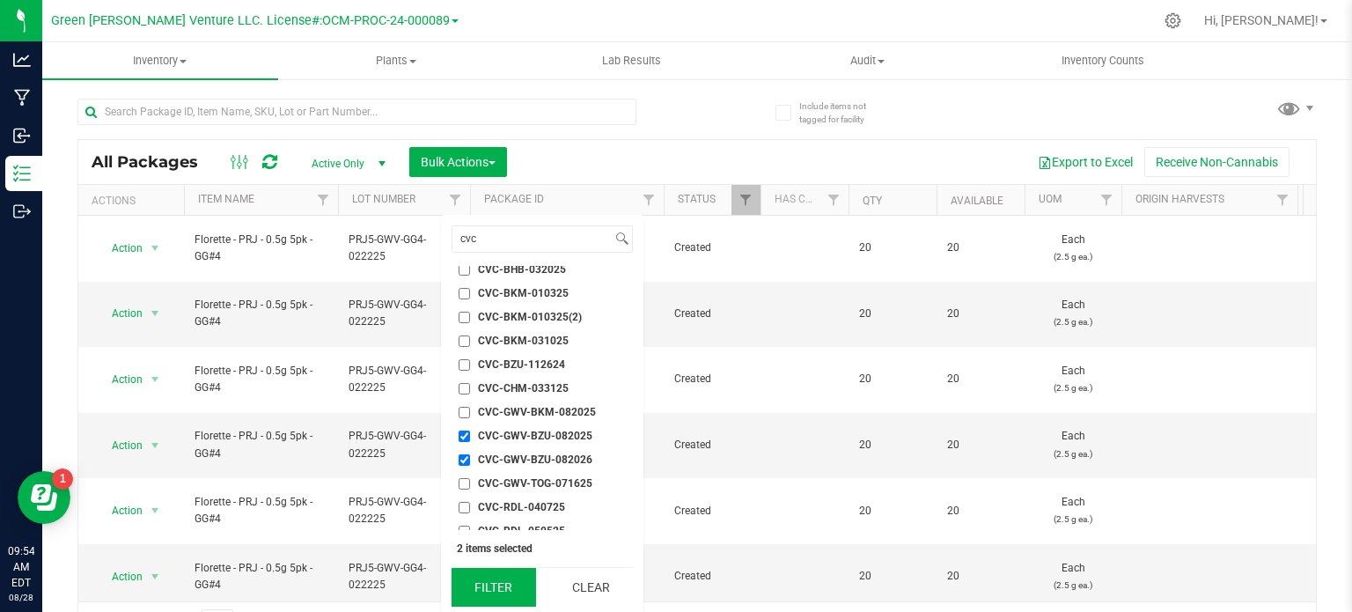
click at [468, 591] on button "Filter" at bounding box center [494, 587] width 85 height 39
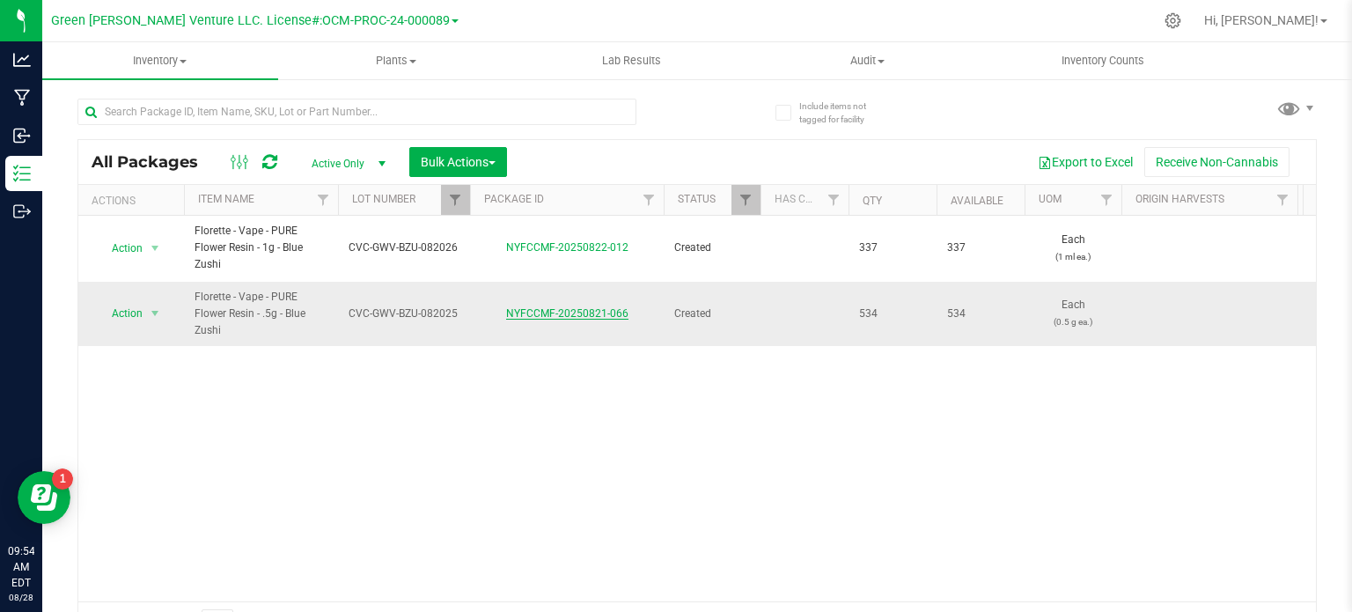
click at [595, 313] on link "NYFCCMF-20250821-066" at bounding box center [567, 313] width 122 height 12
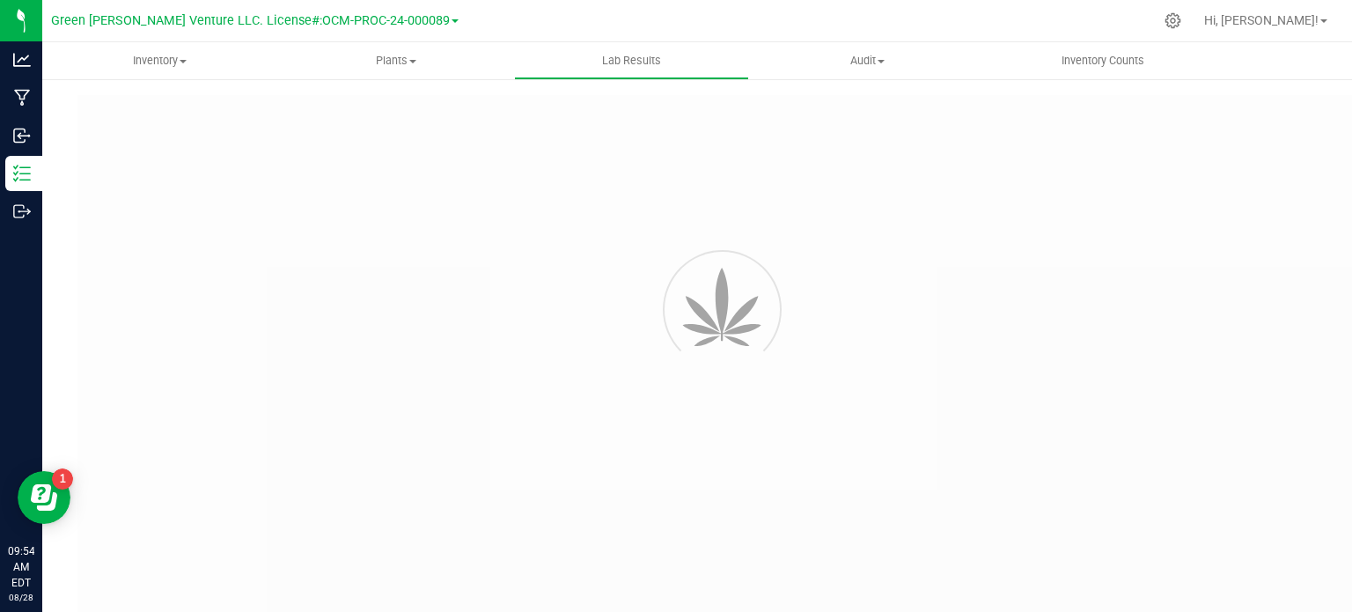
type input "NYFCCMF-20250821-066"
type input "AL50823001-001"
type input "NYFCCMF-20250821-066"
type input "08/27/2025 3:00 PM"
type input "08/27/2025"
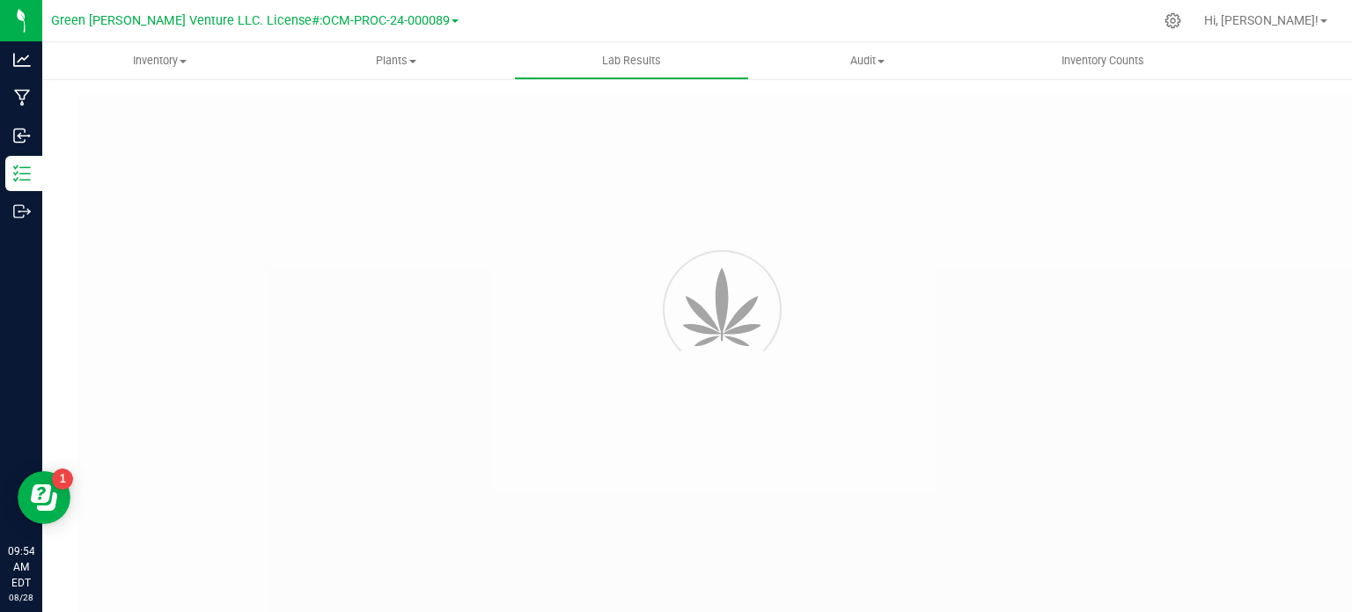
type input "https://www.florettecannabis.com/test-results"
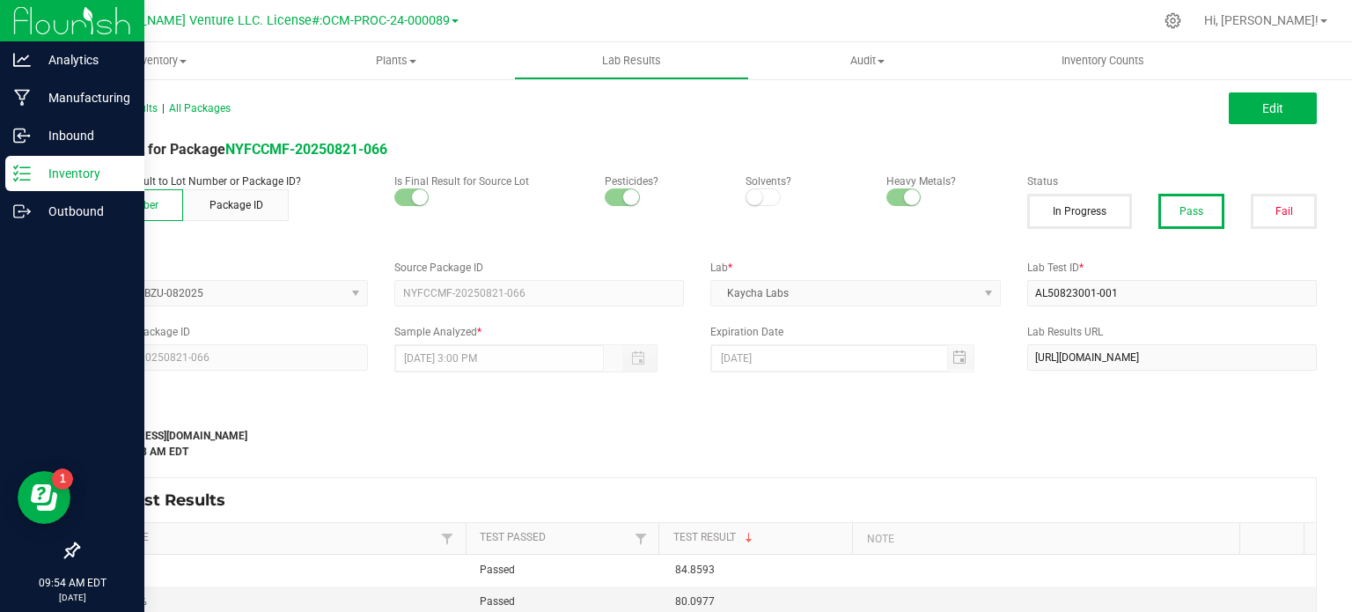
click at [49, 164] on p "Inventory" at bounding box center [84, 173] width 106 height 21
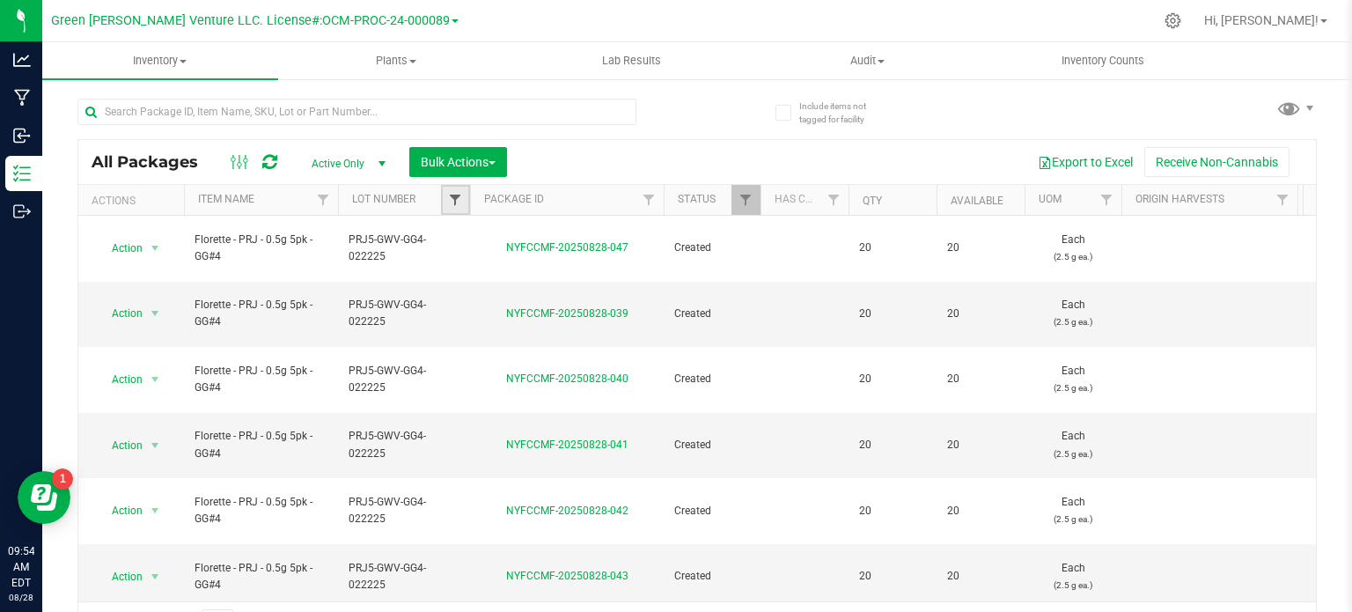
click at [452, 199] on span "Filter" at bounding box center [455, 200] width 14 height 14
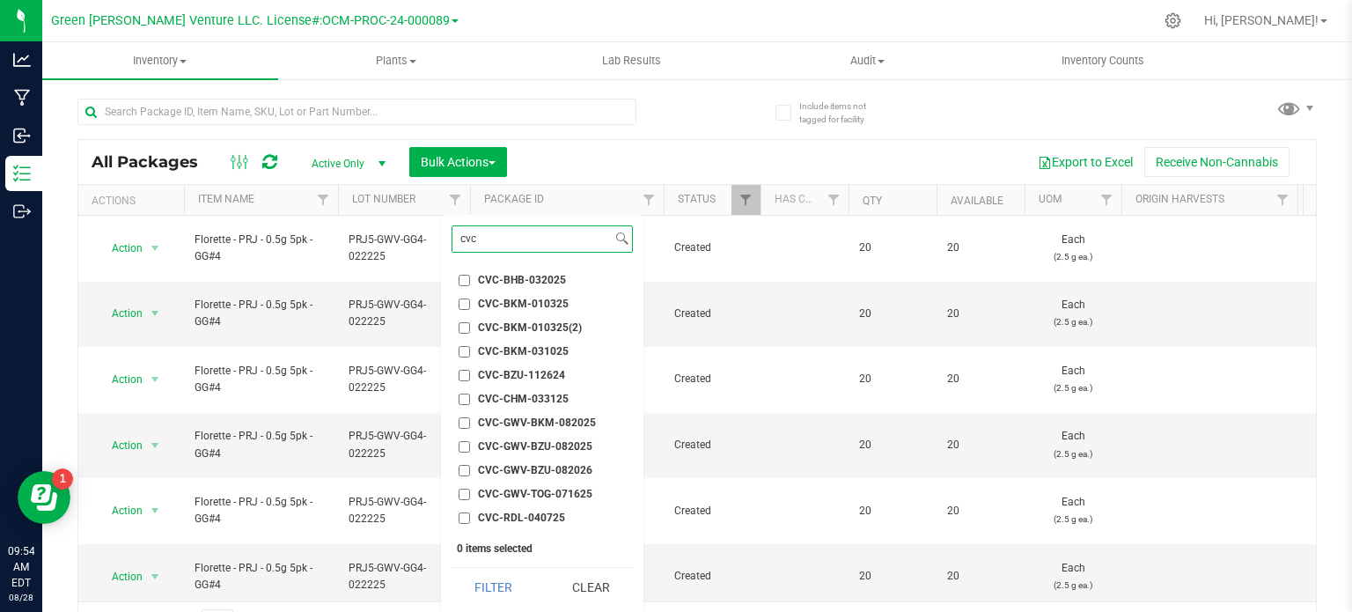
type input "cvc"
click at [461, 446] on input "CVC-GWV-BZU-082025" at bounding box center [464, 446] width 11 height 11
checkbox input "true"
click at [461, 478] on li "CVC-GWV-BZU-082026" at bounding box center [542, 470] width 181 height 18
click at [461, 474] on input "CVC-GWV-BZU-082026" at bounding box center [464, 470] width 11 height 11
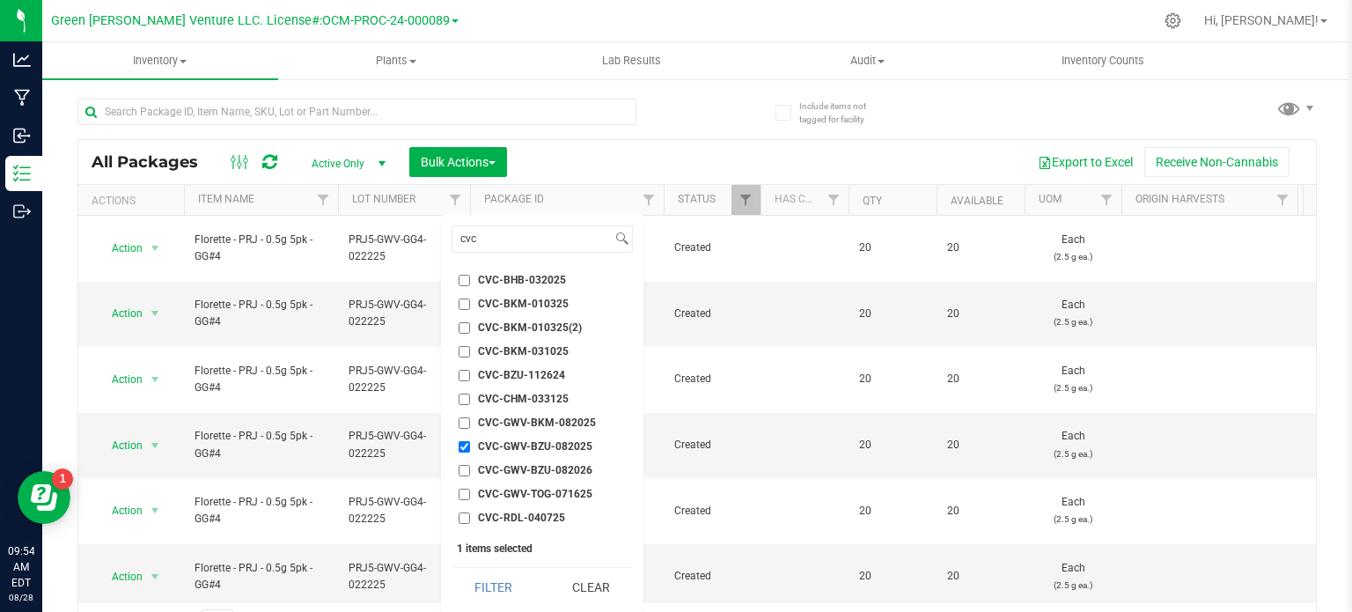
checkbox input "true"
click at [474, 577] on button "Filter" at bounding box center [494, 587] width 85 height 39
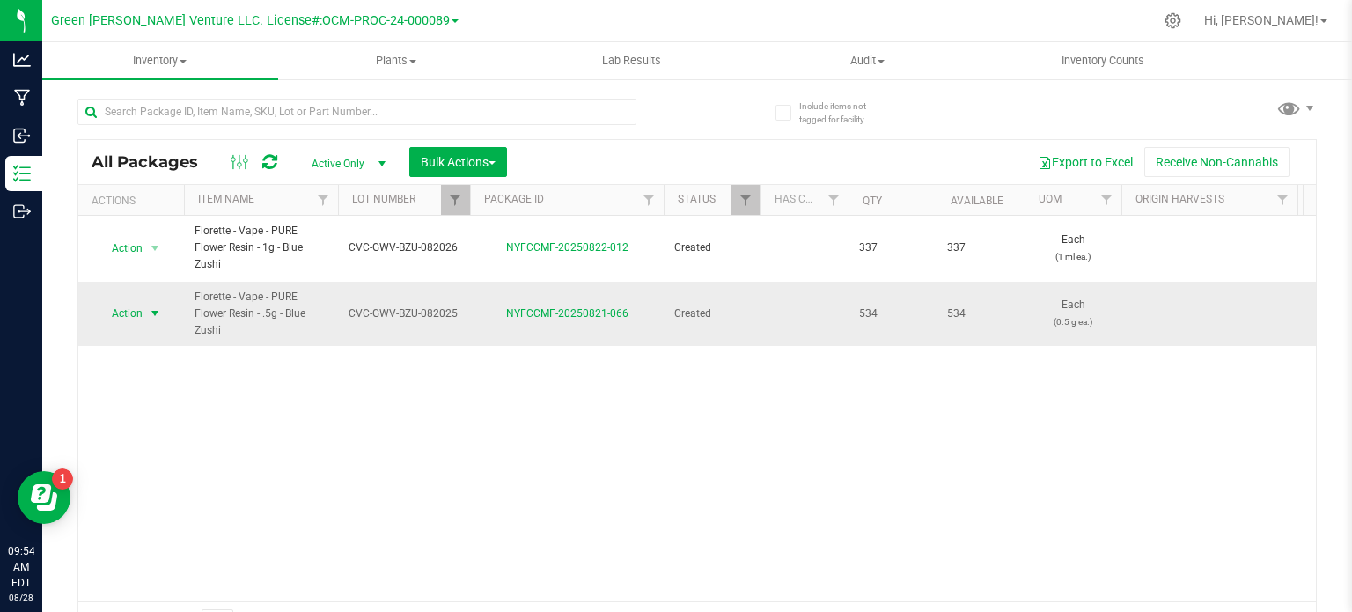
click at [148, 310] on span "select" at bounding box center [155, 313] width 14 height 14
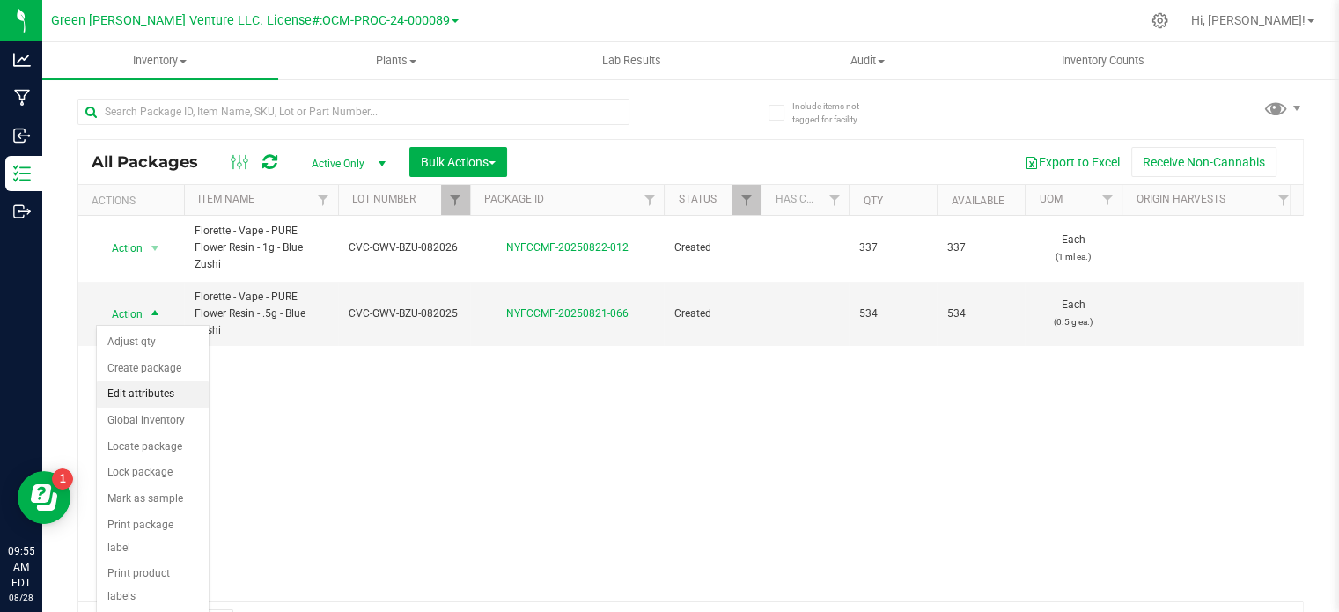
click at [158, 388] on li "Edit attributes" at bounding box center [153, 394] width 112 height 26
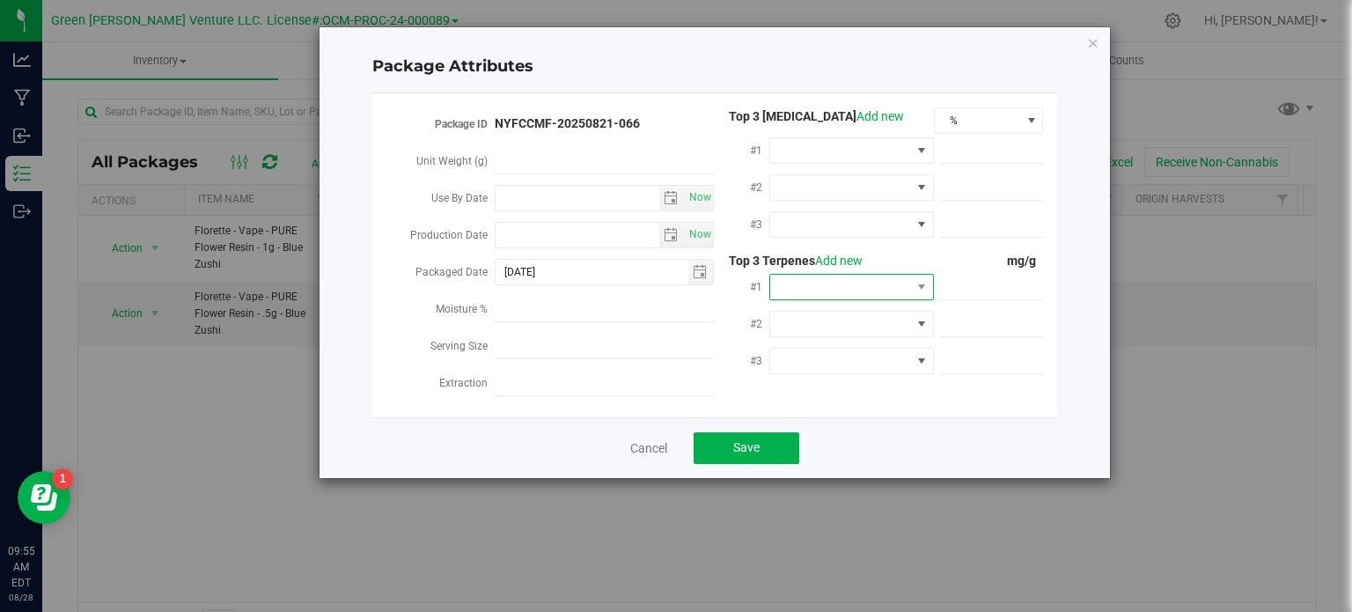
click at [794, 295] on span at bounding box center [840, 287] width 141 height 25
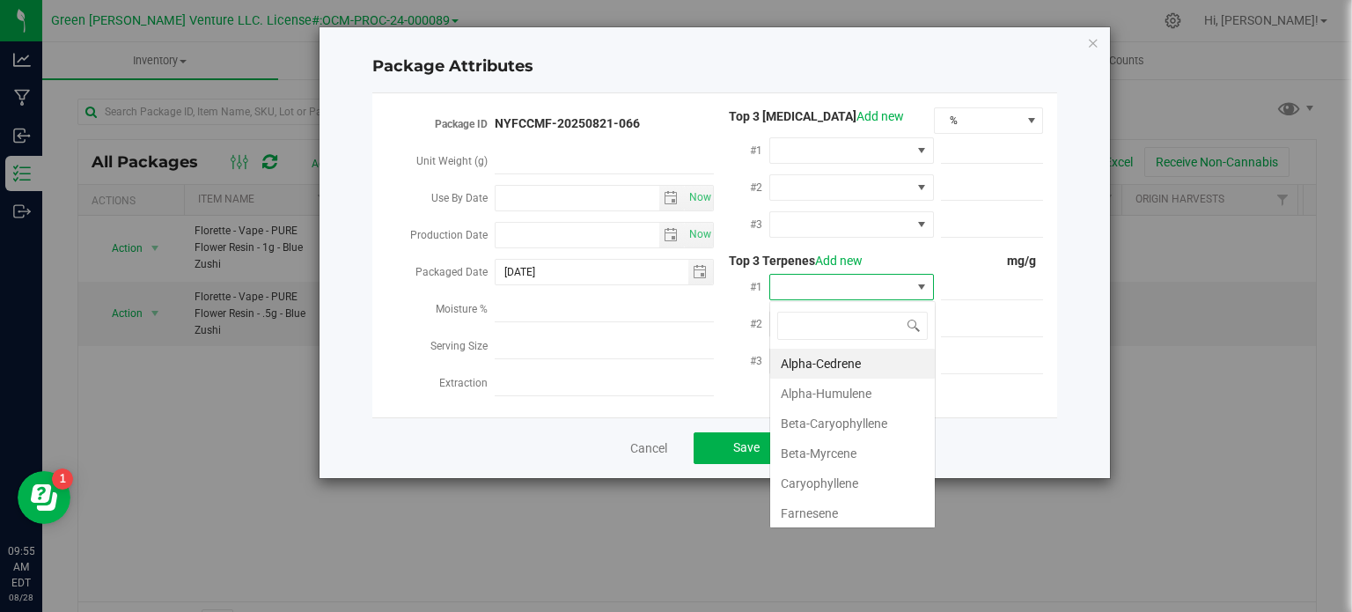
scroll to position [26, 165]
click at [839, 418] on li "Beta-Caryophyllene" at bounding box center [852, 424] width 165 height 30
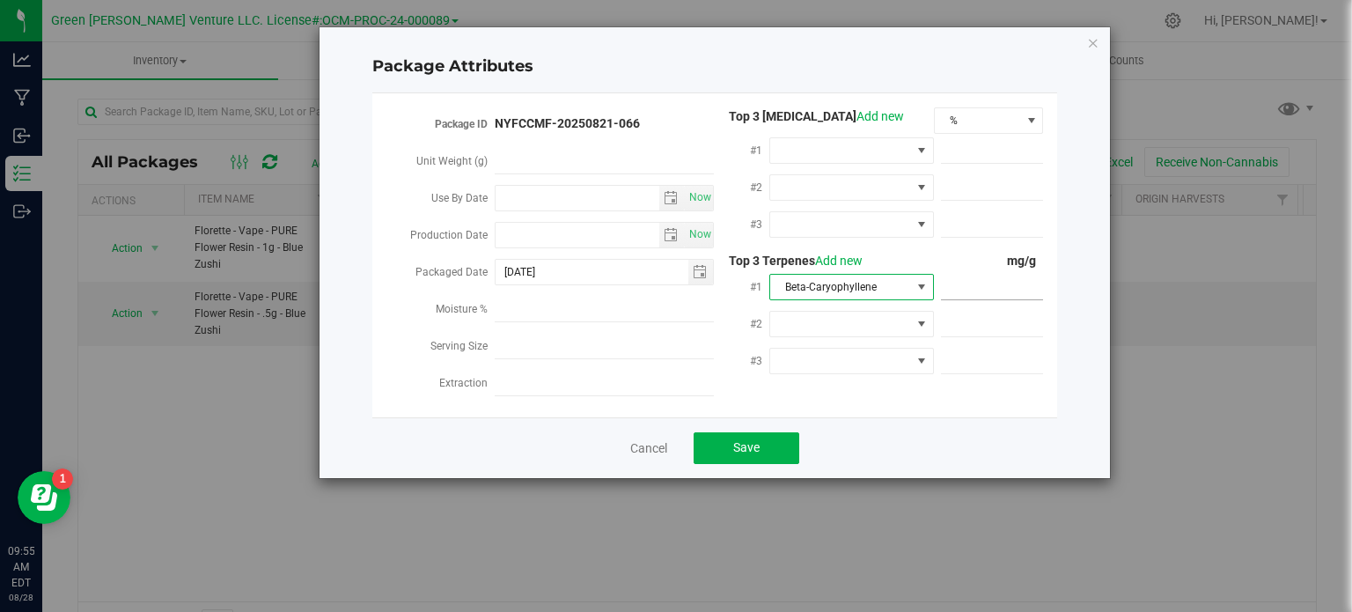
click at [993, 275] on span at bounding box center [992, 288] width 103 height 26
click at [965, 288] on span at bounding box center [992, 288] width 103 height 26
type input "11.650"
type input "11.6500"
click at [785, 318] on span at bounding box center [840, 324] width 141 height 25
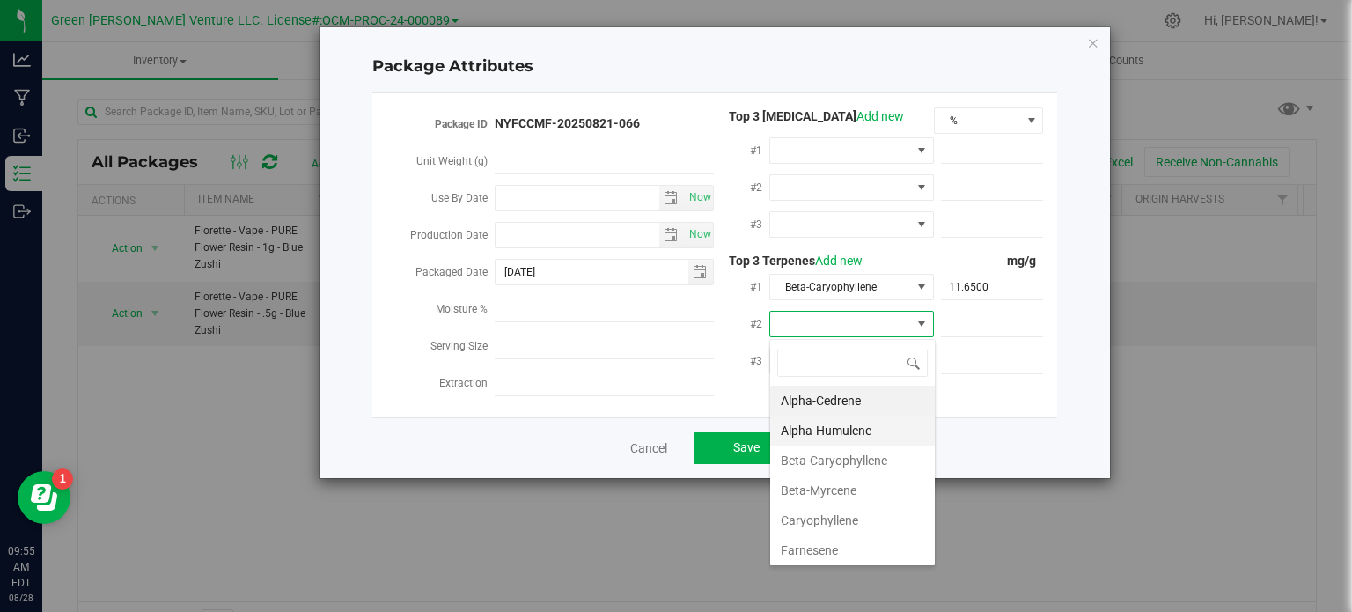
click at [822, 428] on li "Alpha-Humulene" at bounding box center [852, 431] width 165 height 30
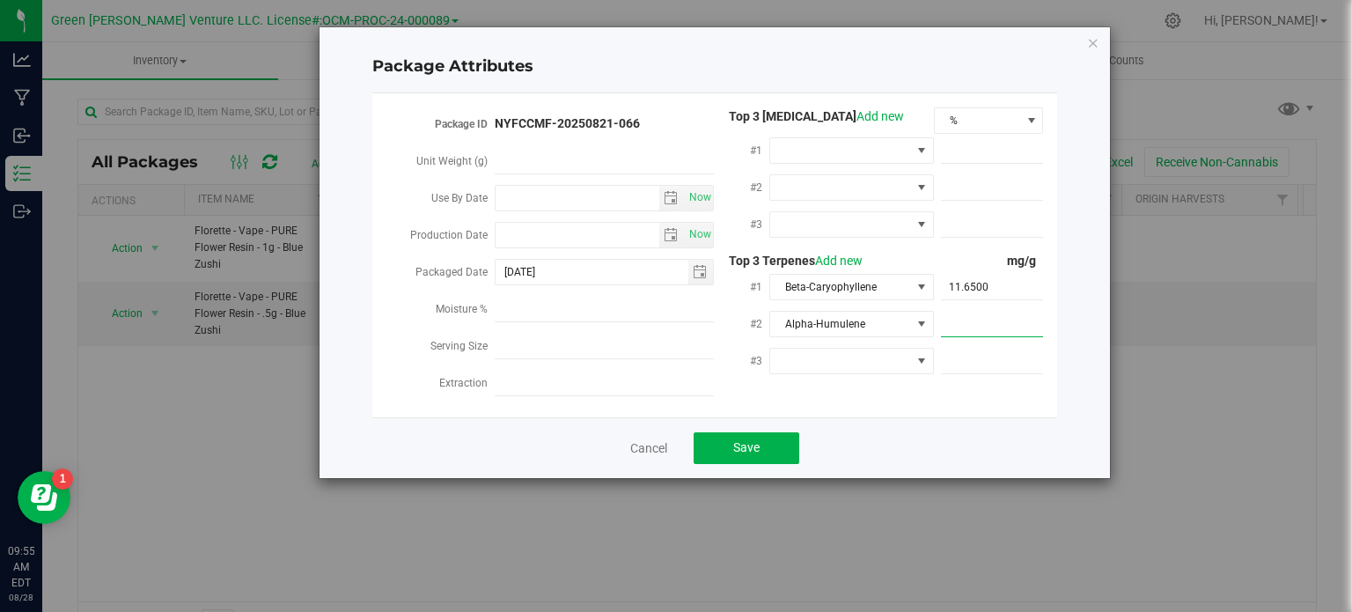
drag, startPoint x: 957, startPoint y: 320, endPoint x: 945, endPoint y: 309, distance: 16.2
click at [957, 319] on span at bounding box center [992, 325] width 103 height 26
type input "5.3500"
click at [841, 361] on span at bounding box center [840, 361] width 141 height 25
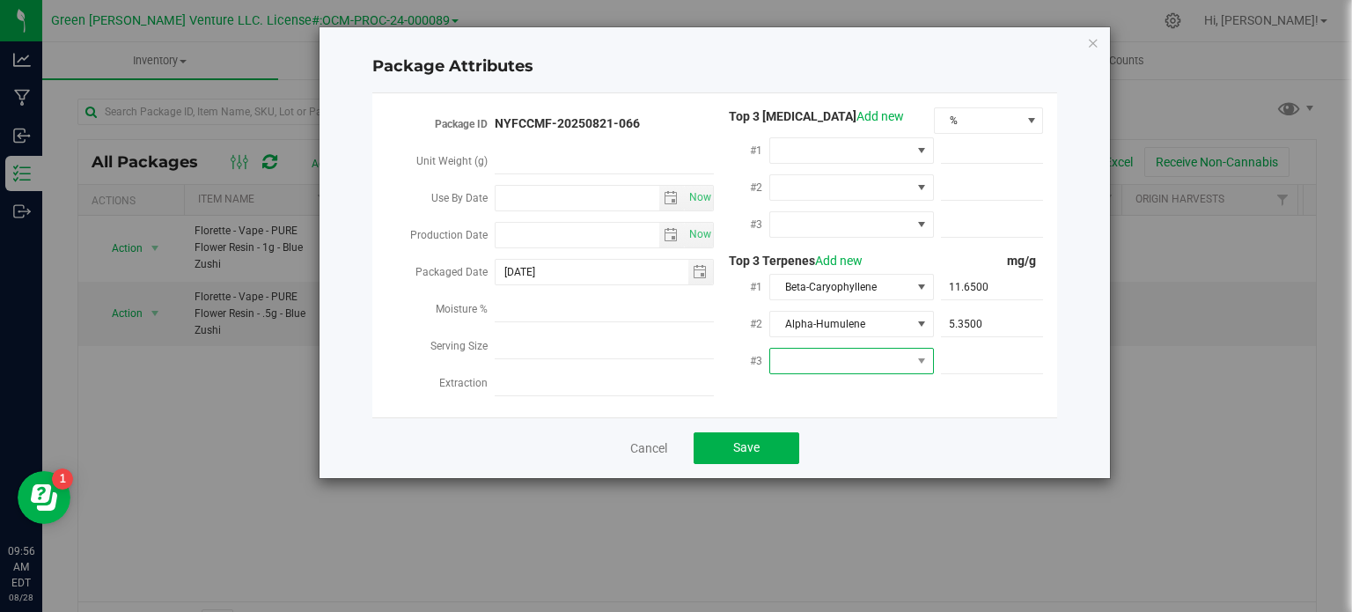
click at [835, 351] on span at bounding box center [851, 361] width 165 height 26
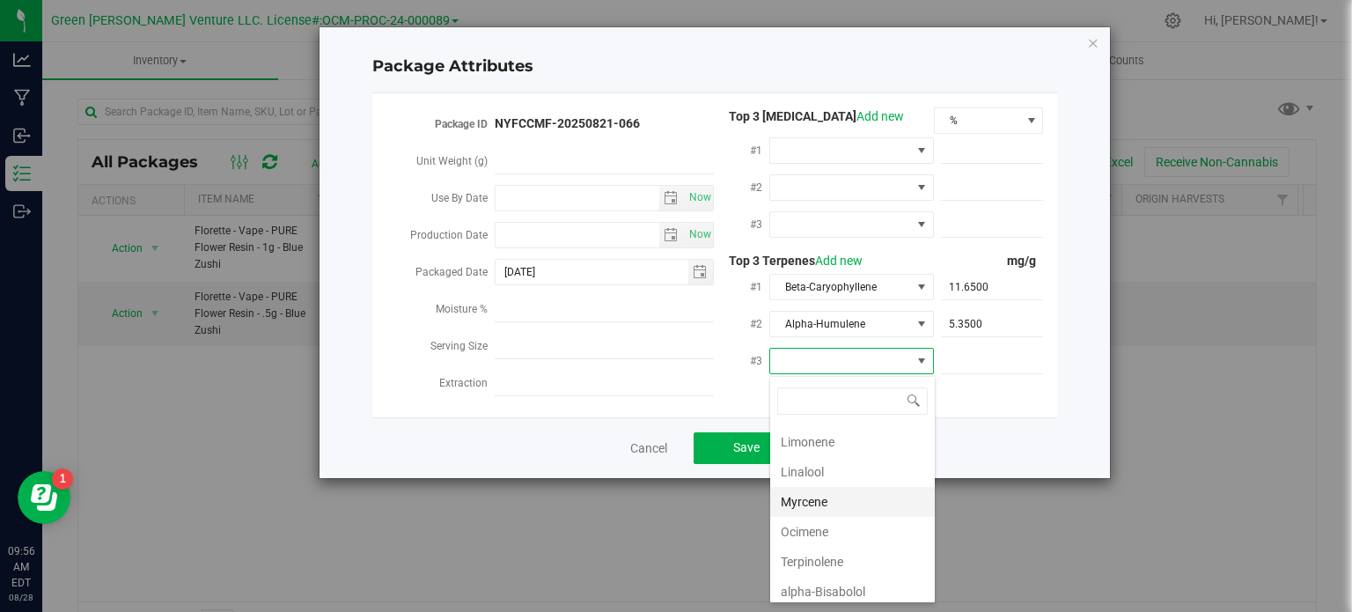
scroll to position [179, 0]
click at [836, 585] on li "alpha-Bisabolol" at bounding box center [852, 589] width 165 height 30
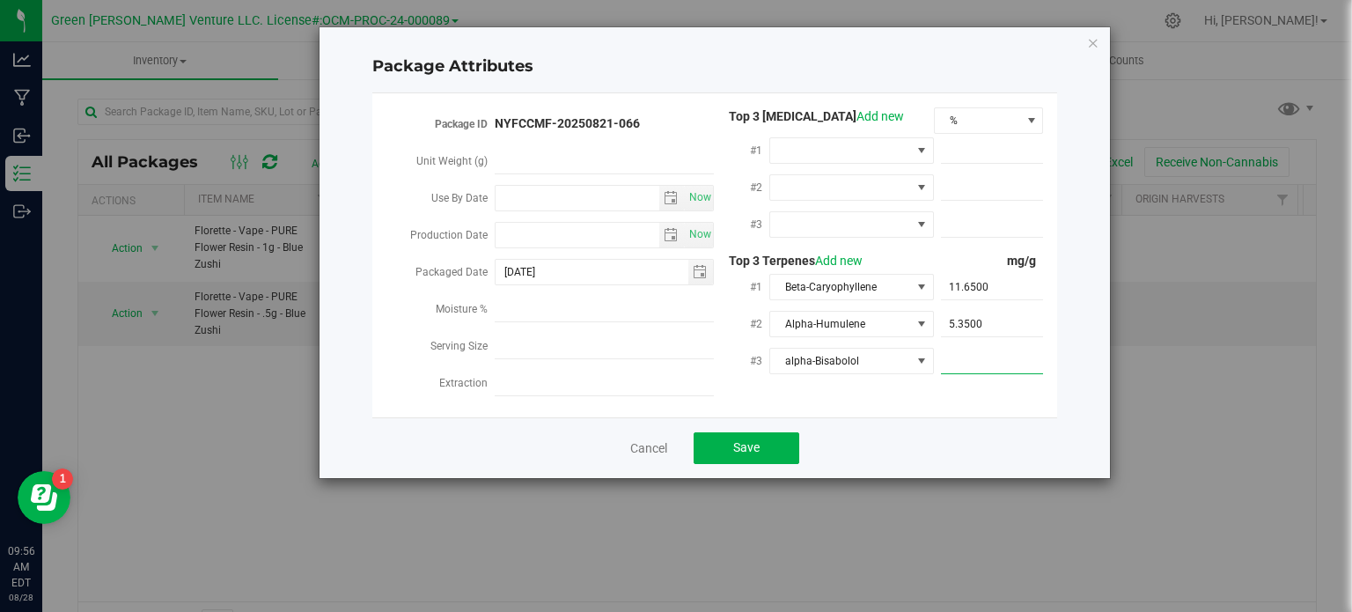
click at [1000, 364] on span at bounding box center [992, 362] width 103 height 26
click at [968, 354] on span at bounding box center [992, 362] width 103 height 26
type input "4.5"
type input "4.5000"
click at [902, 451] on div "Cancel Save" at bounding box center [714, 447] width 685 height 61
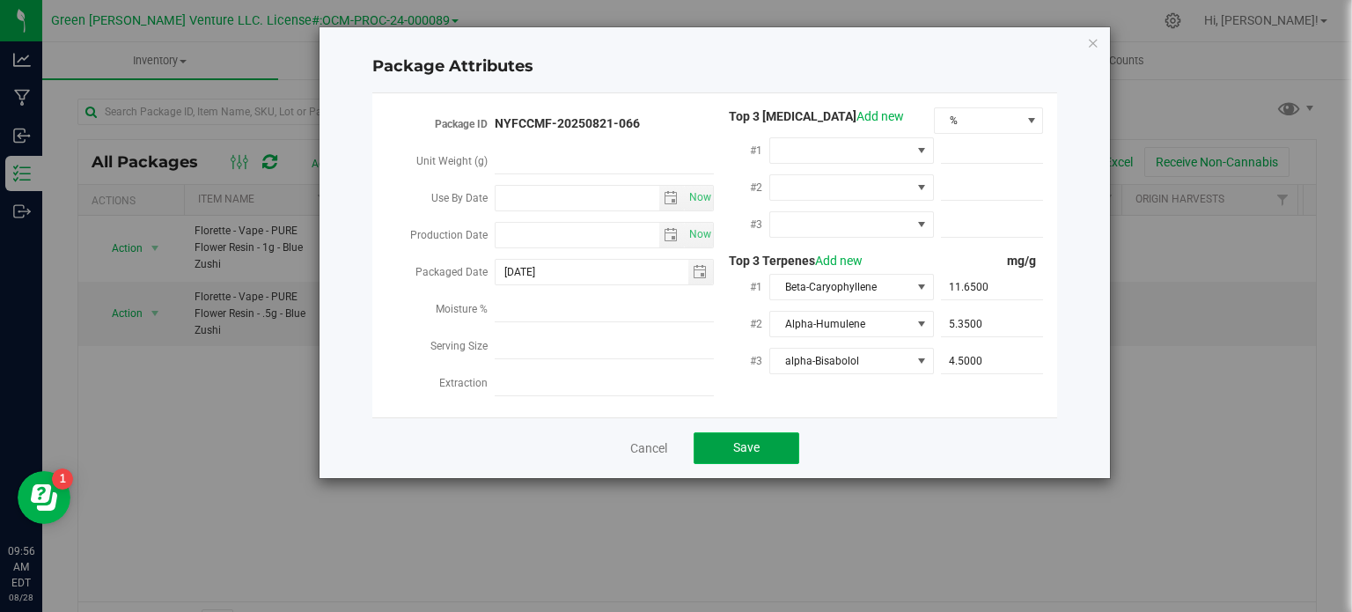
click at [718, 451] on button "Save" at bounding box center [747, 448] width 106 height 32
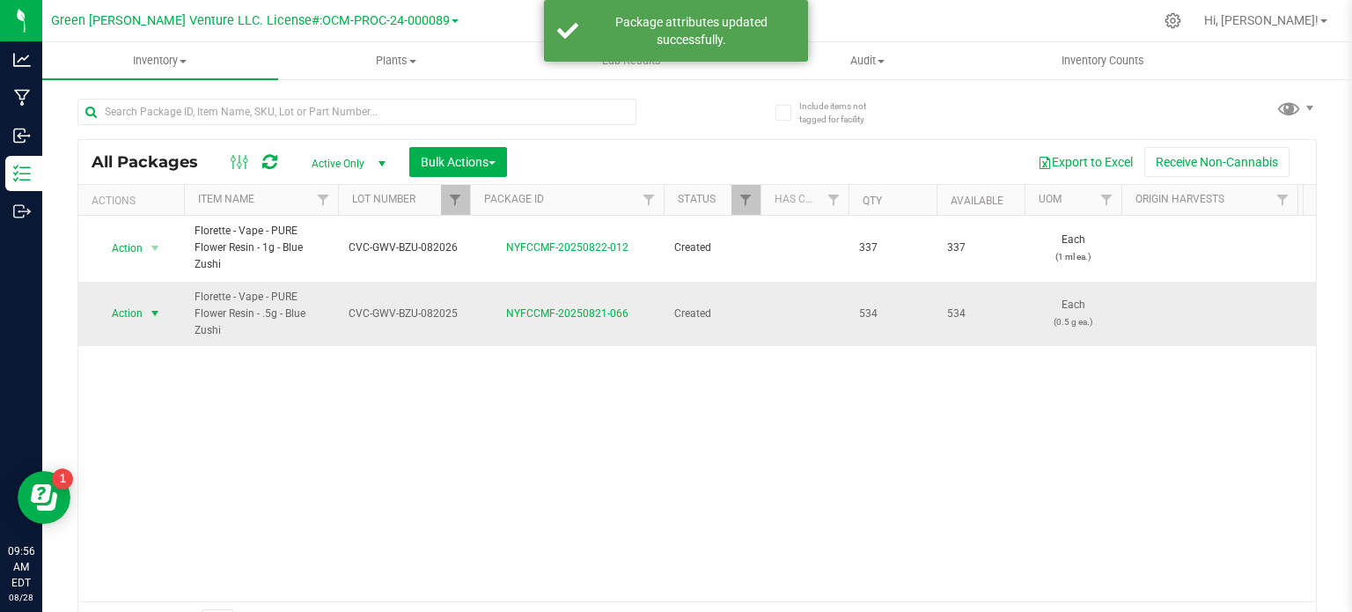
click at [133, 310] on span "Action" at bounding box center [120, 313] width 48 height 25
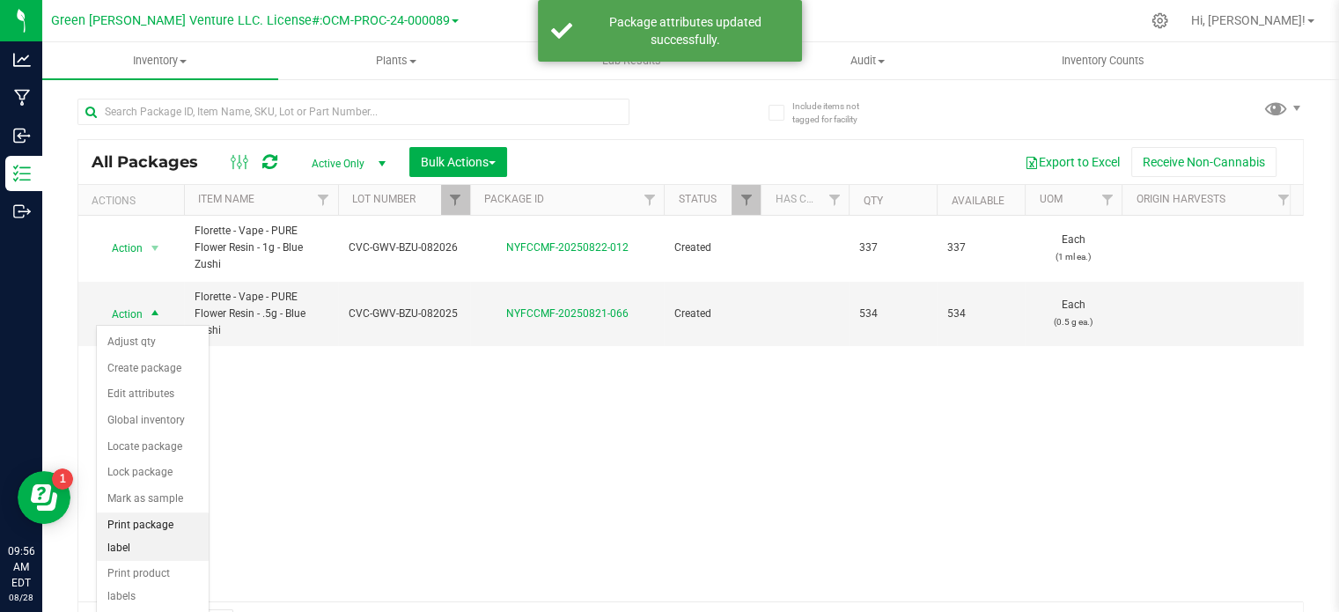
click at [162, 524] on li "Print package label" at bounding box center [153, 536] width 112 height 48
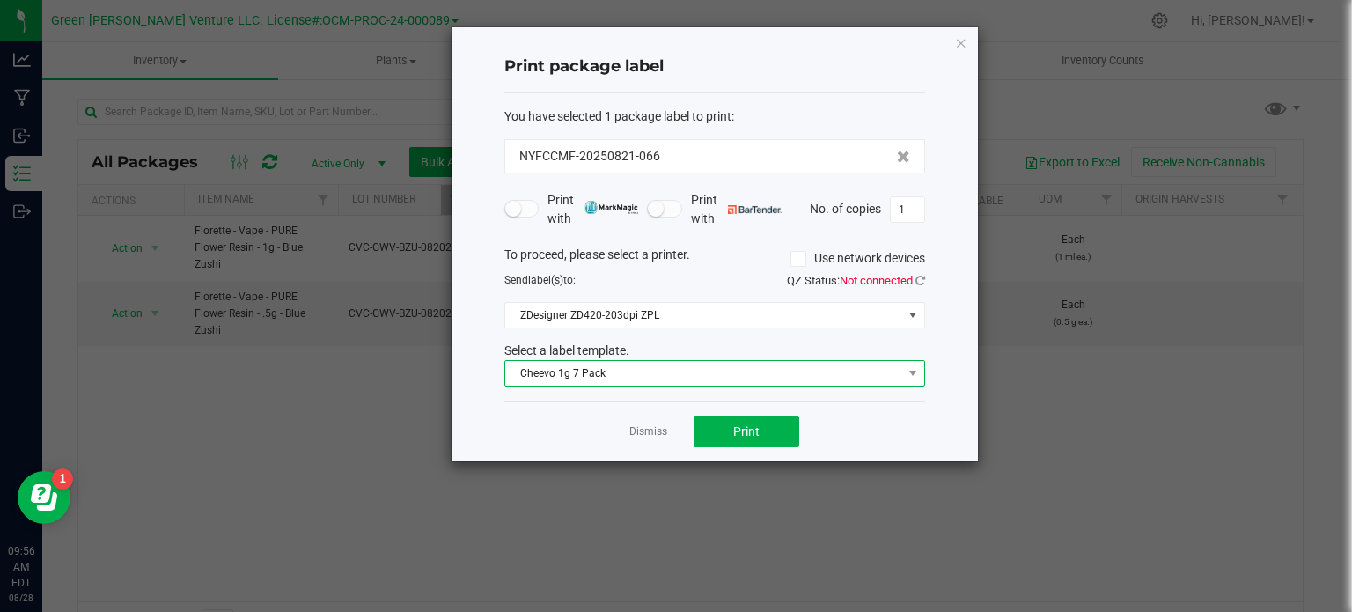
click at [701, 371] on span "Cheevo 1g 7 Pack" at bounding box center [703, 373] width 397 height 25
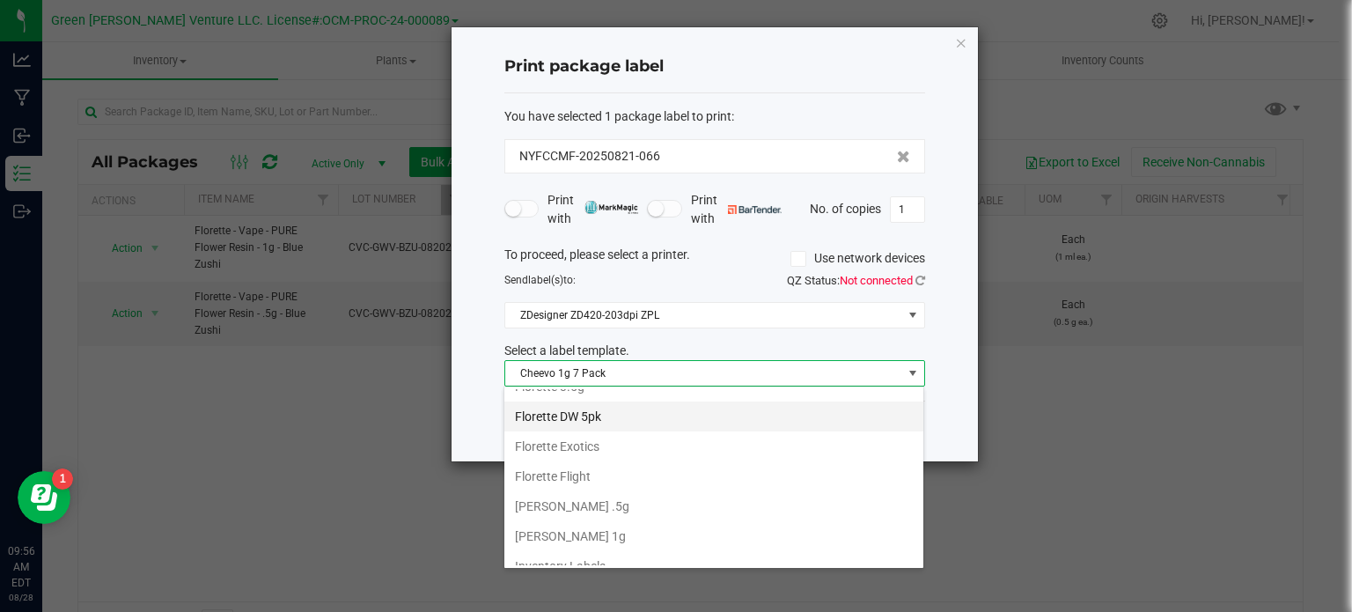
scroll to position [297, 0]
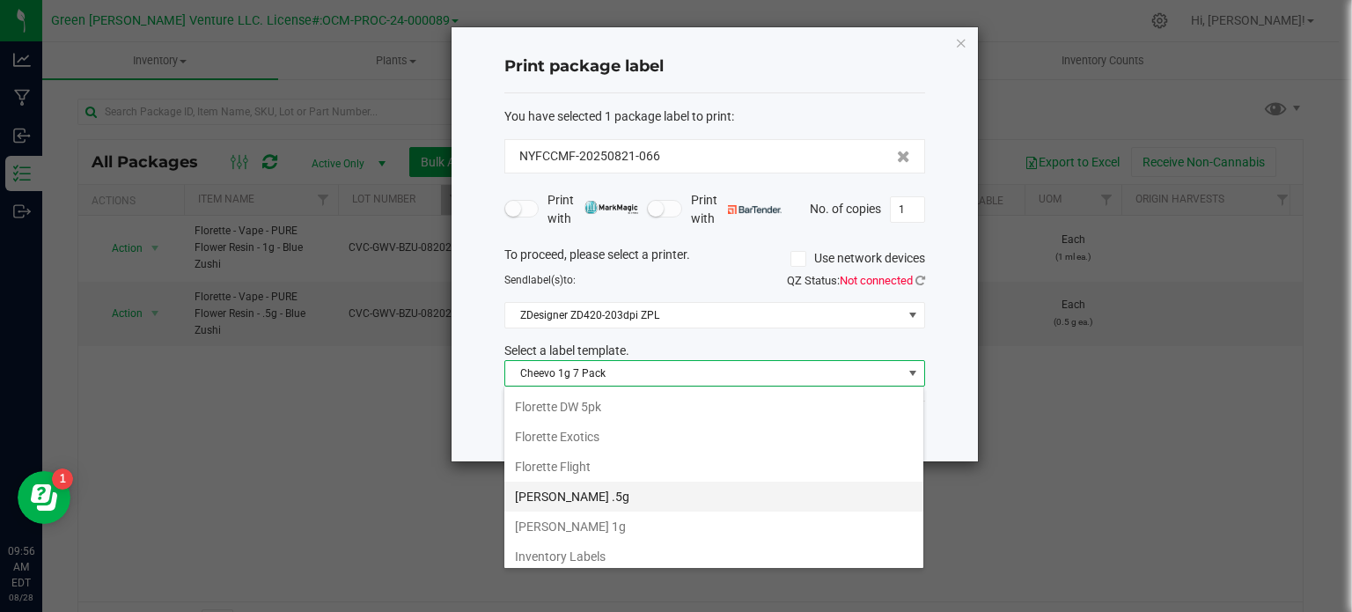
click at [576, 487] on li "[PERSON_NAME] .5g" at bounding box center [713, 497] width 419 height 30
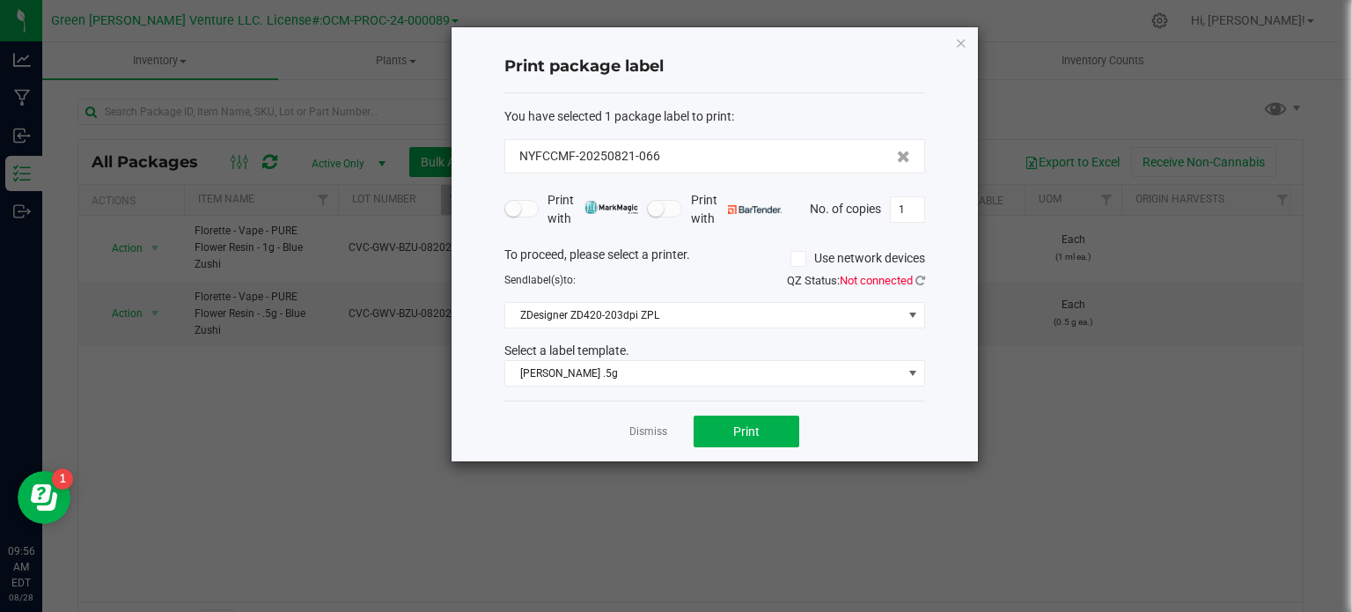
click at [968, 41] on div "Print package label You have selected 1 package label to print : NYFCCMF-202508…" at bounding box center [715, 244] width 526 height 434
click at [958, 43] on icon "button" at bounding box center [961, 42] width 12 height 21
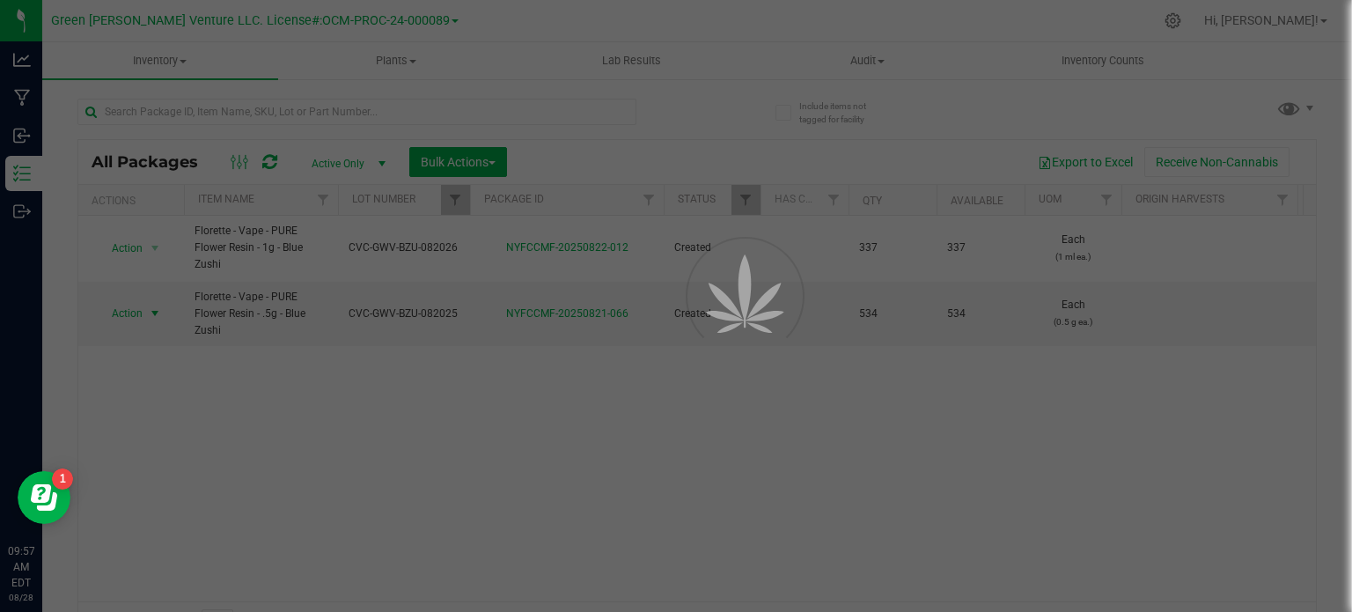
scroll to position [0, 35]
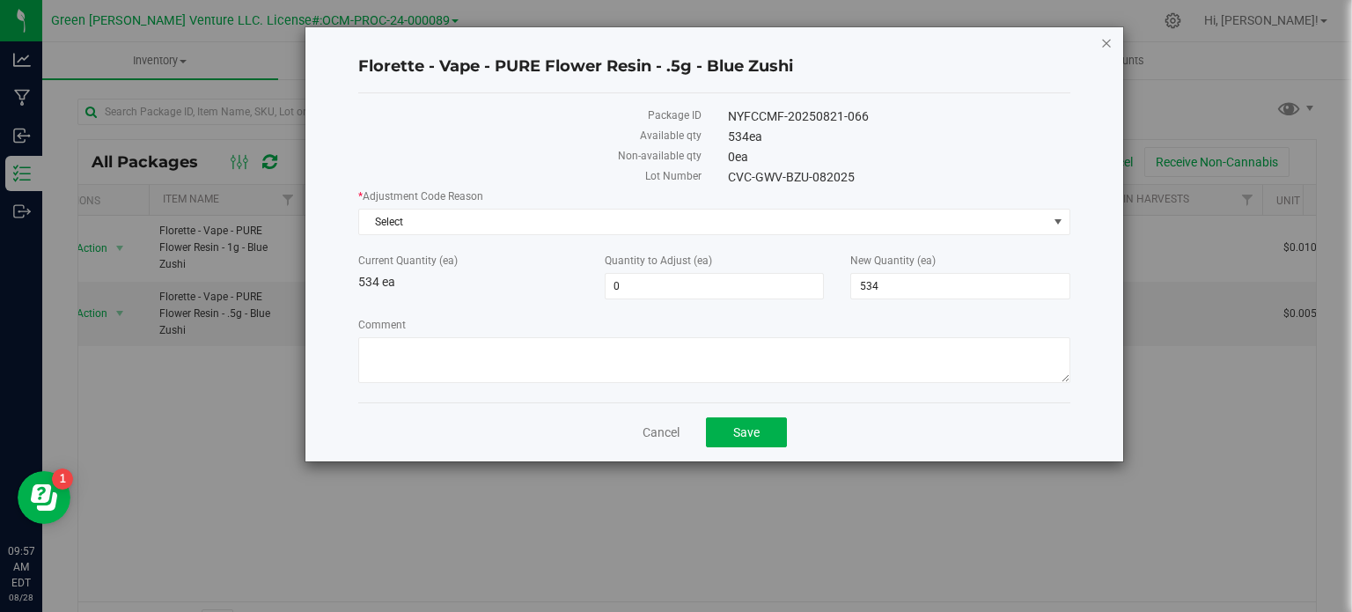
click at [1106, 42] on icon "button" at bounding box center [1106, 42] width 12 height 21
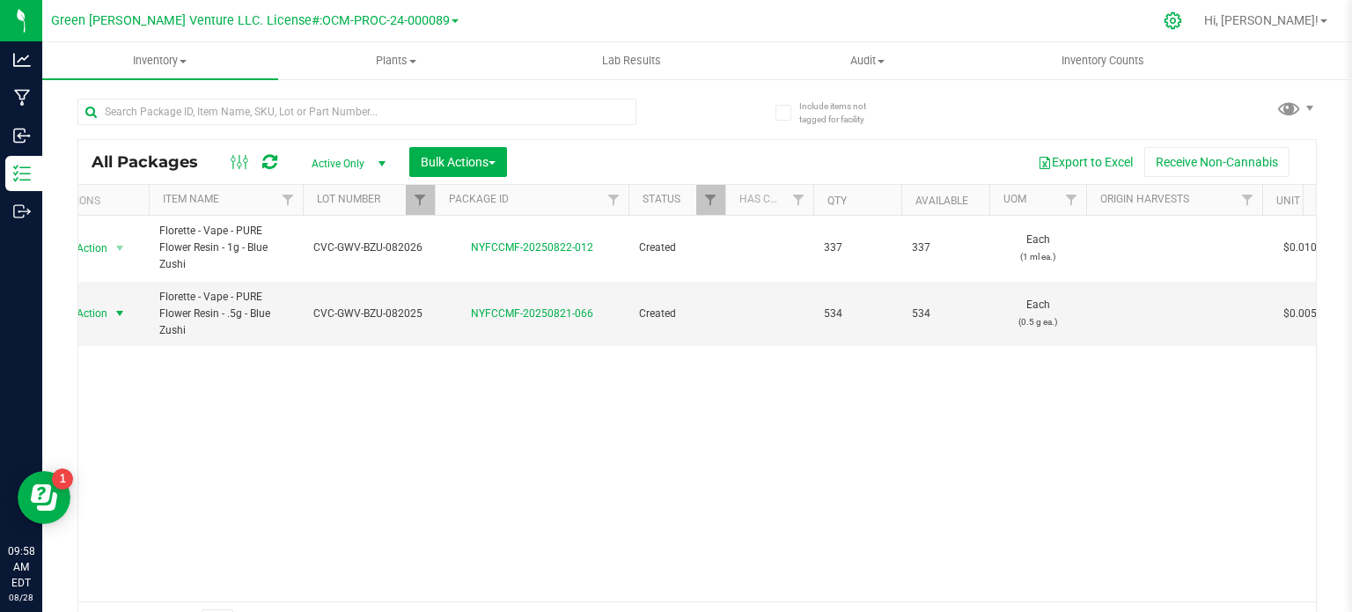
click at [1182, 18] on icon at bounding box center [1173, 20] width 18 height 18
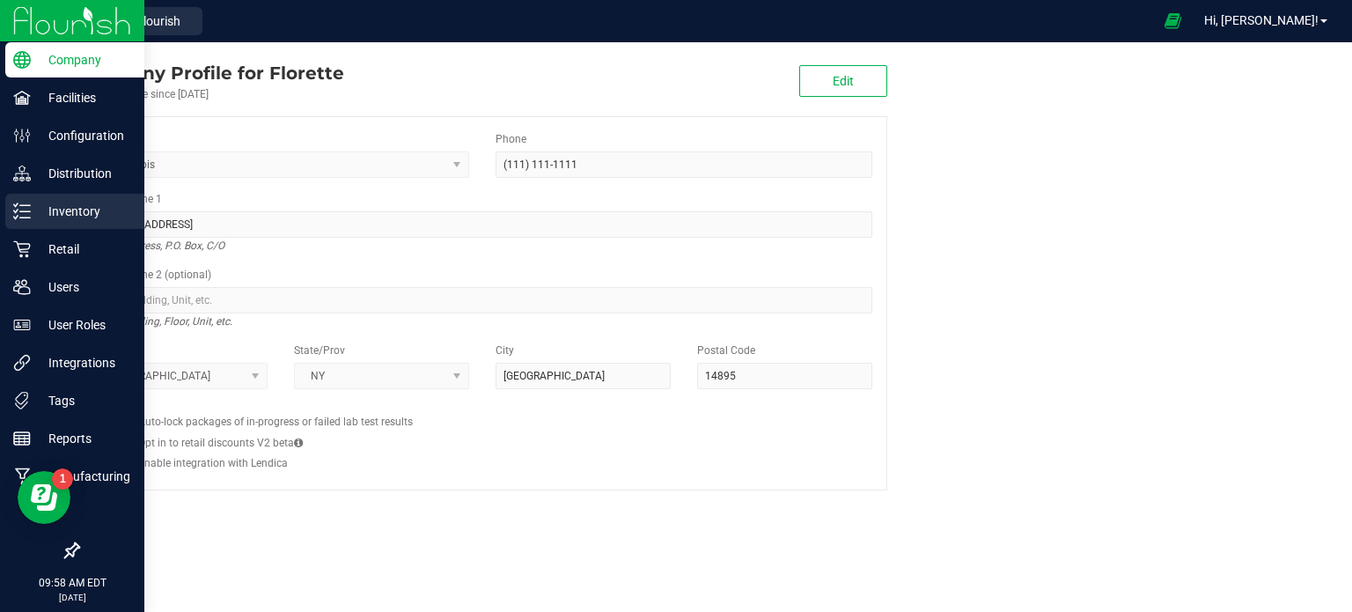
click at [74, 204] on p "Inventory" at bounding box center [84, 211] width 106 height 21
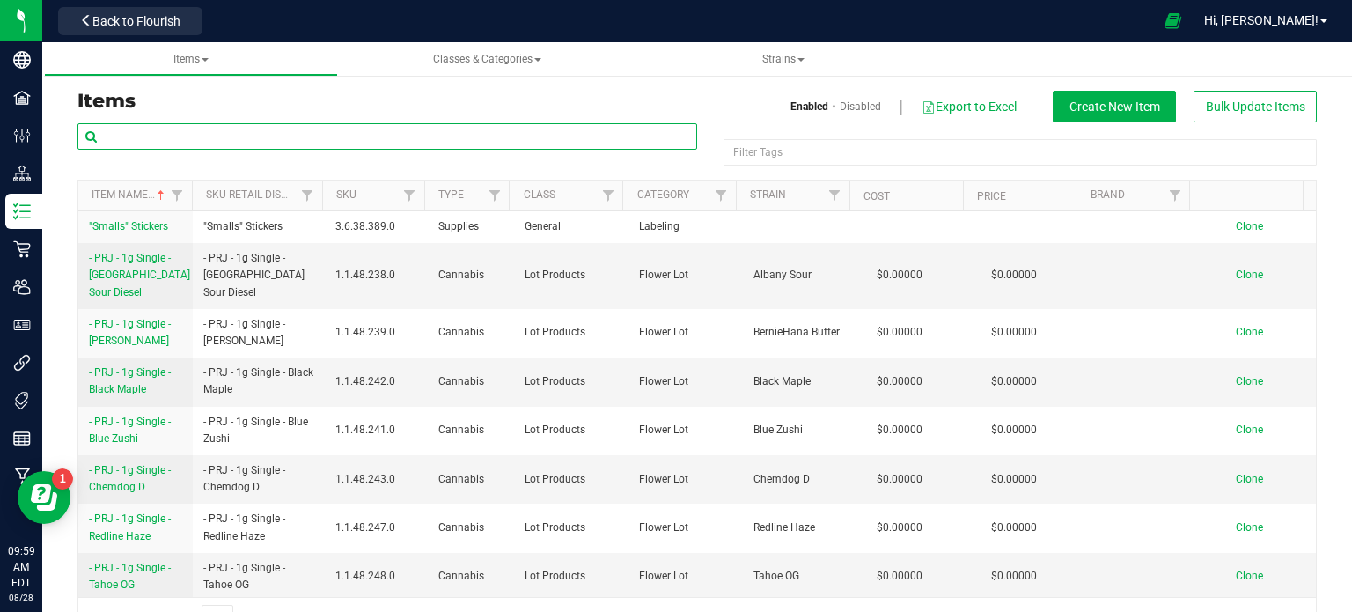
click at [197, 130] on input "text" at bounding box center [387, 136] width 620 height 26
type input "blue zushi"
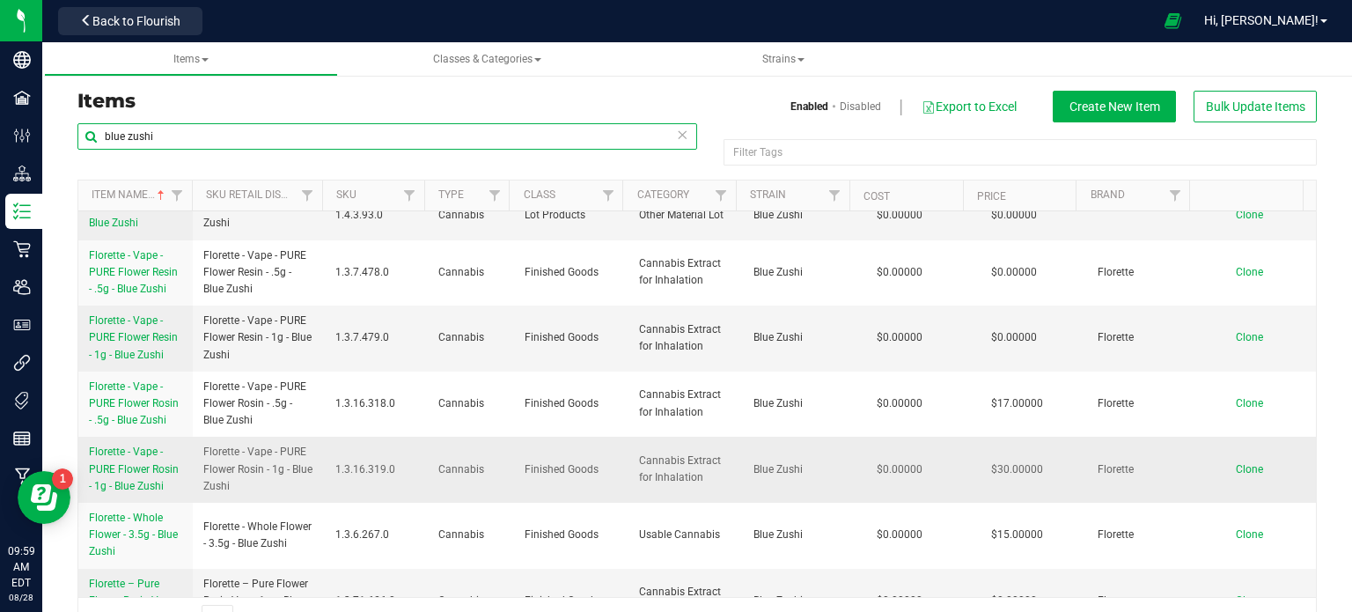
scroll to position [666, 0]
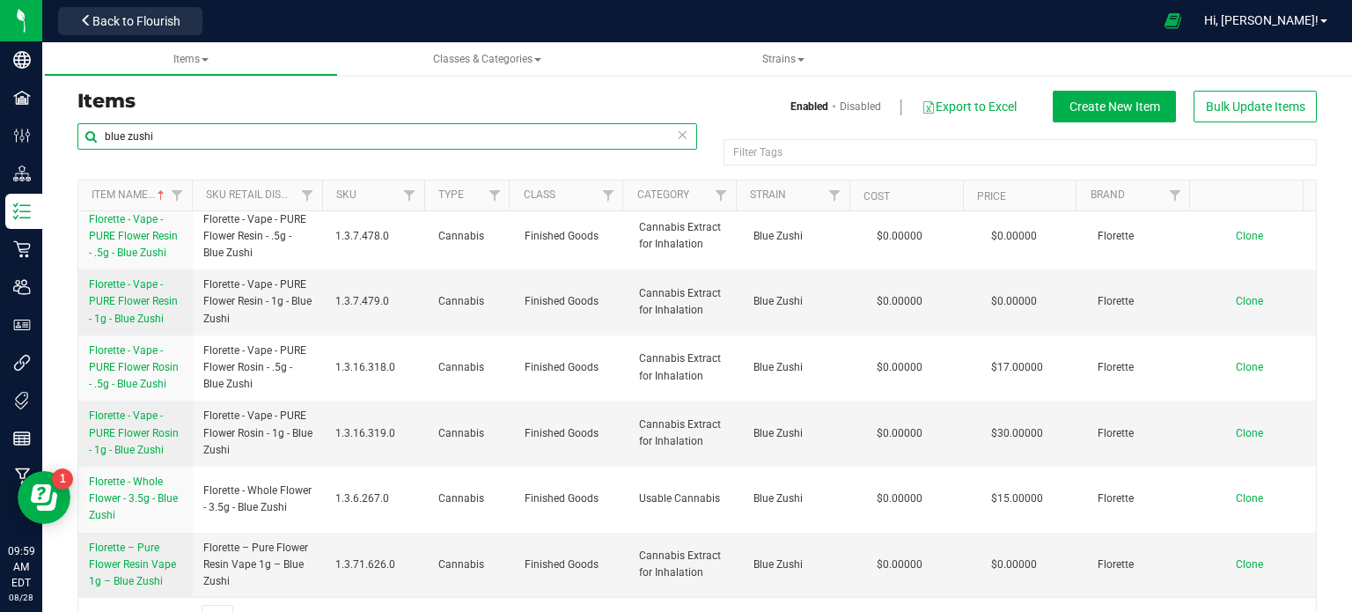
drag, startPoint x: 166, startPoint y: 141, endPoint x: 88, endPoint y: 145, distance: 78.5
click at [88, 145] on input "blue zushi" at bounding box center [387, 136] width 620 height 26
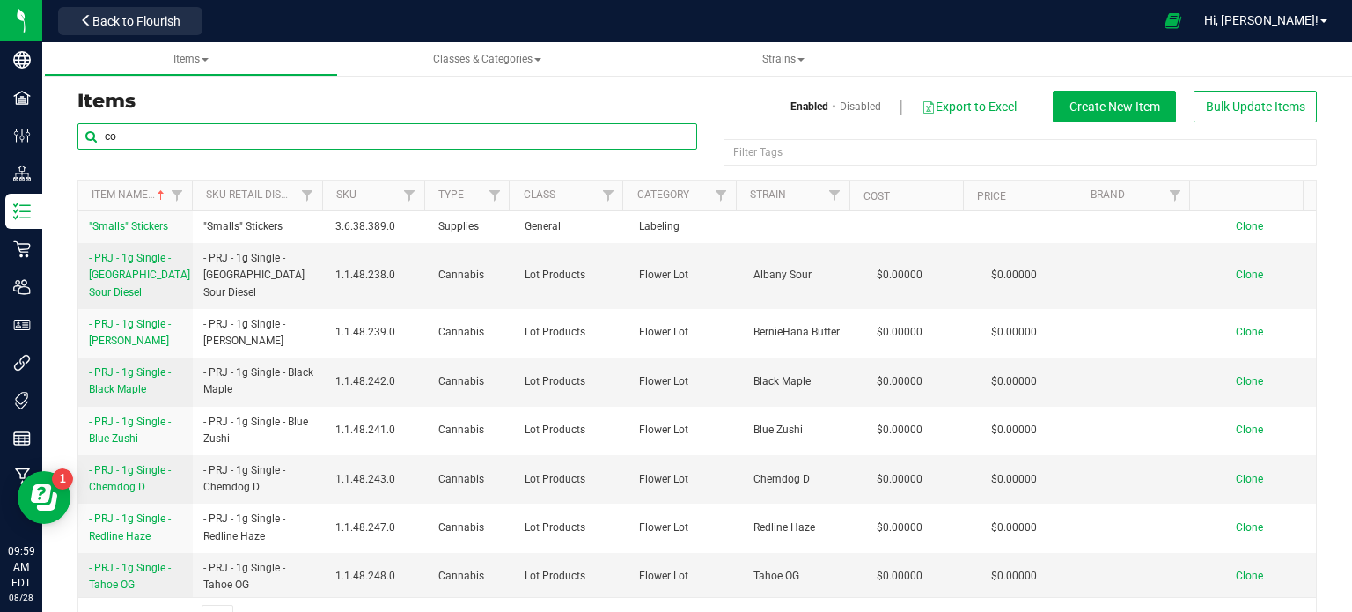
type input "c"
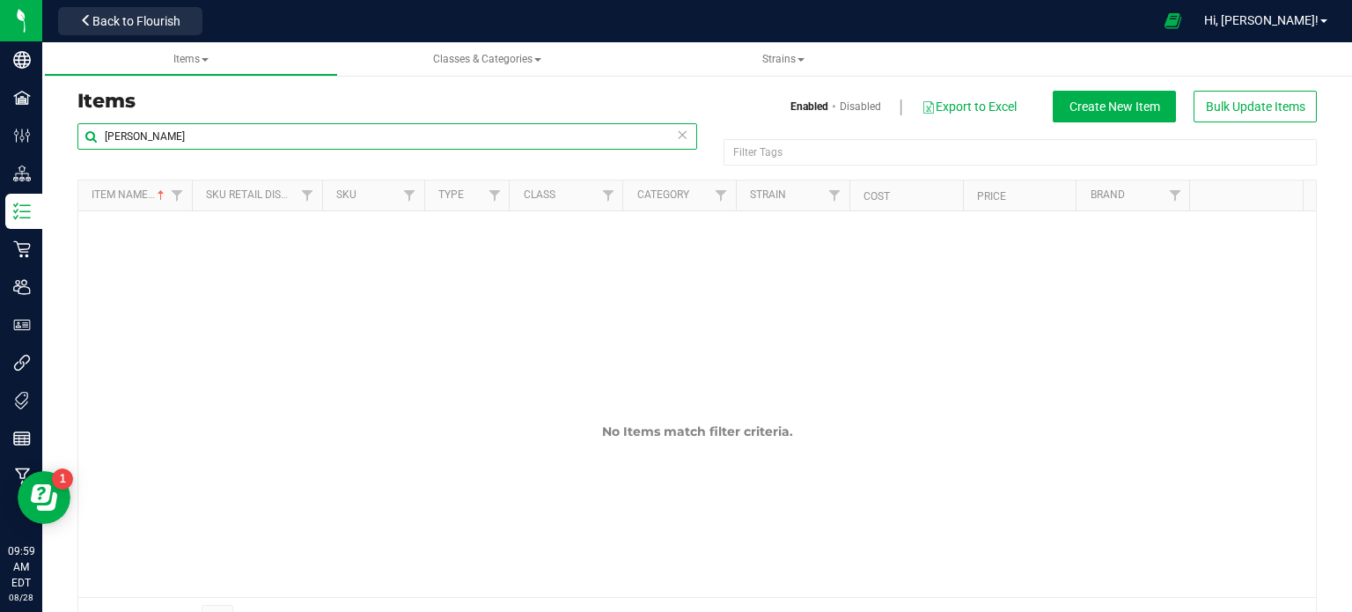
click at [254, 138] on input "florette vape" at bounding box center [387, 136] width 620 height 26
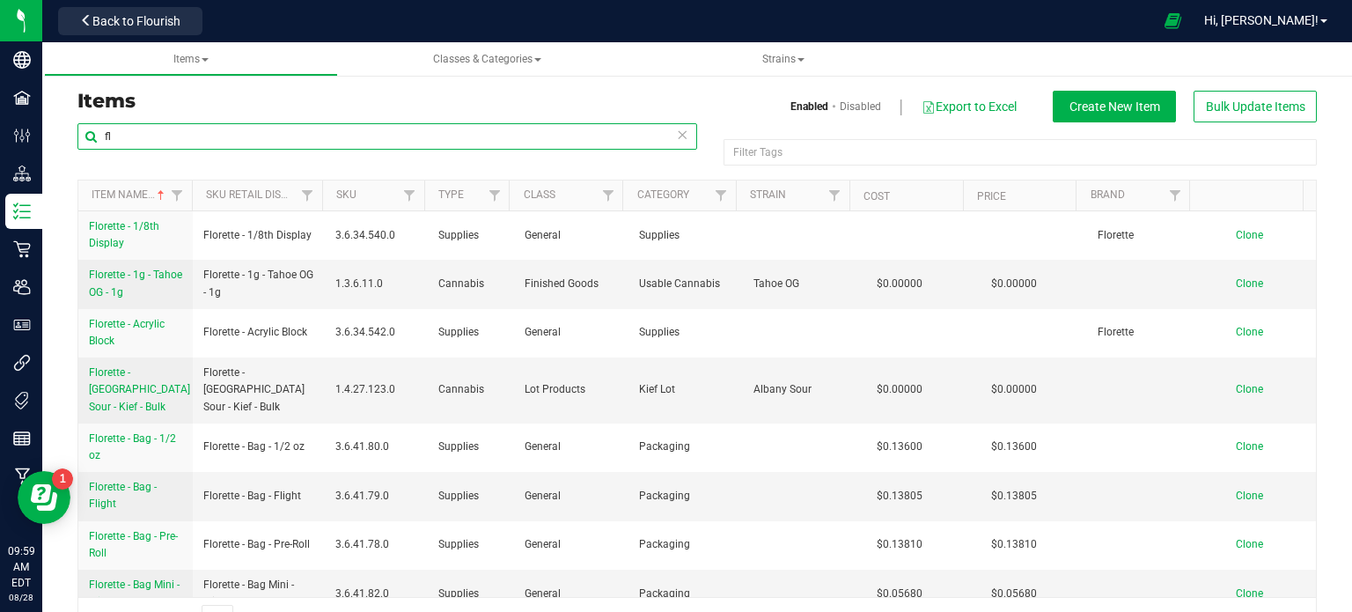
type input "f"
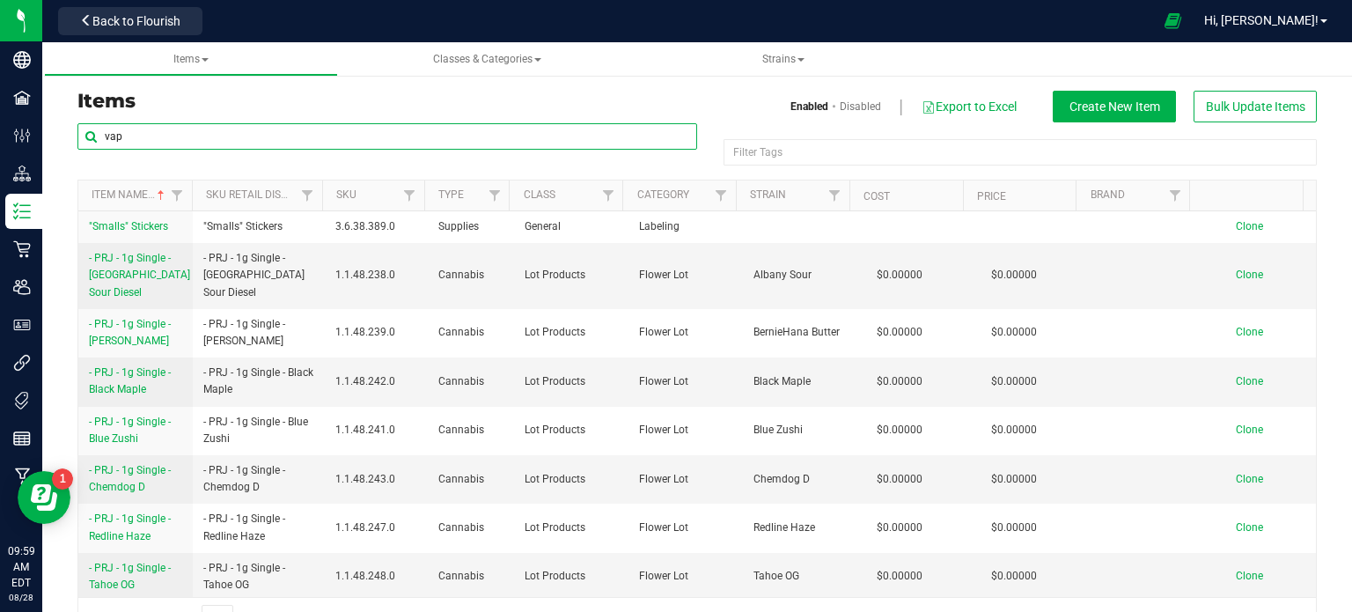
type input "vape"
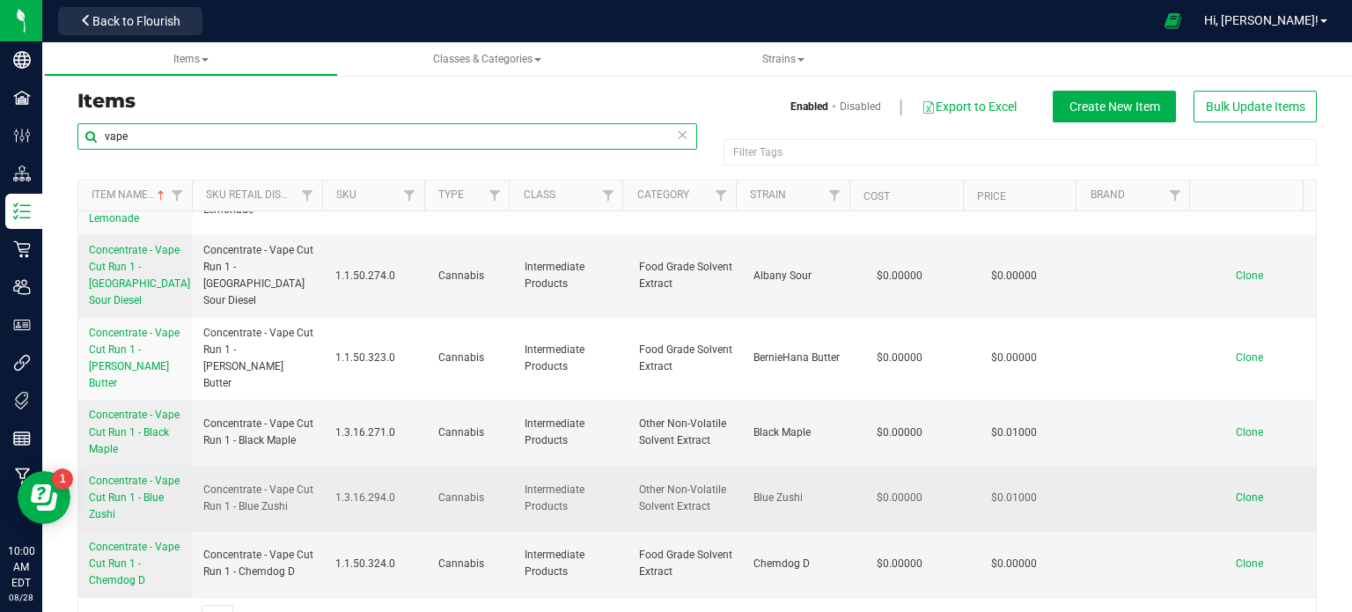
scroll to position [88, 0]
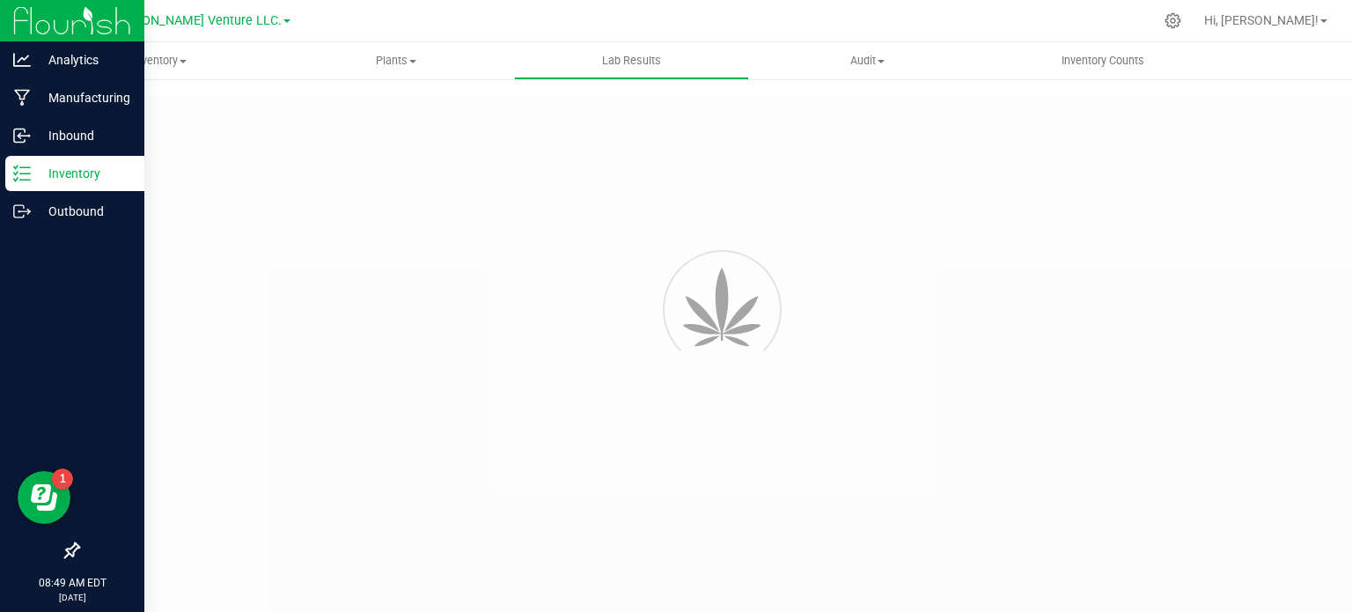
type input "NYFCCMF-20250624-034"
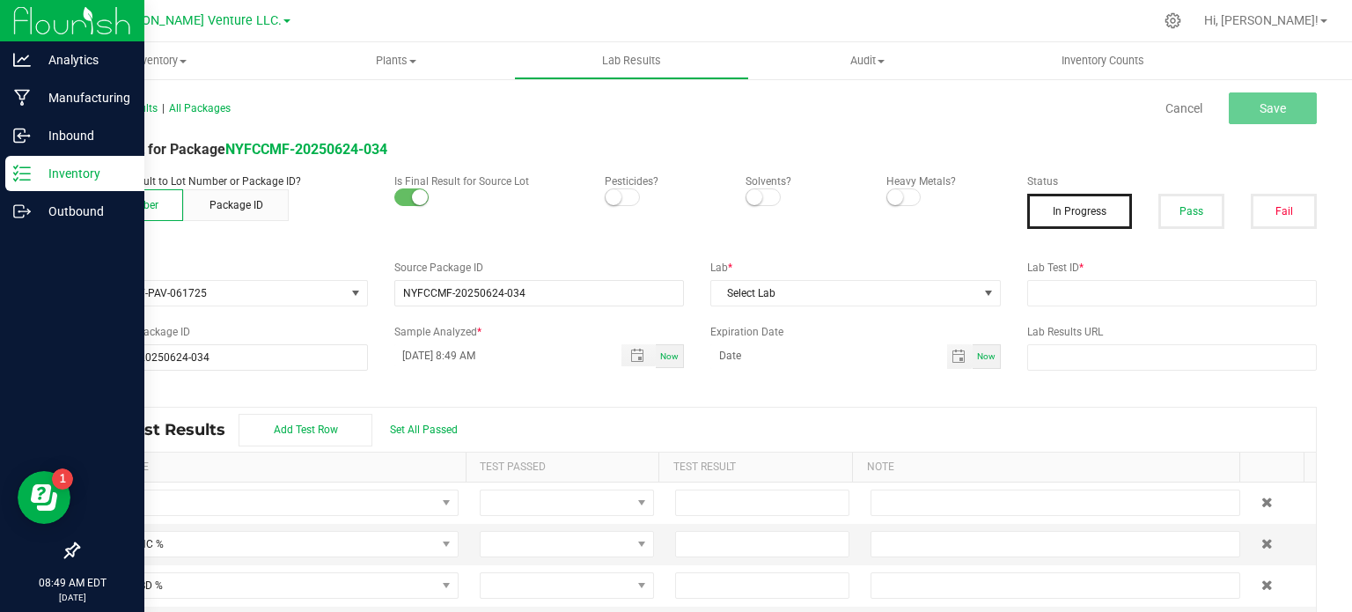
click at [22, 165] on icon at bounding box center [22, 174] width 18 height 18
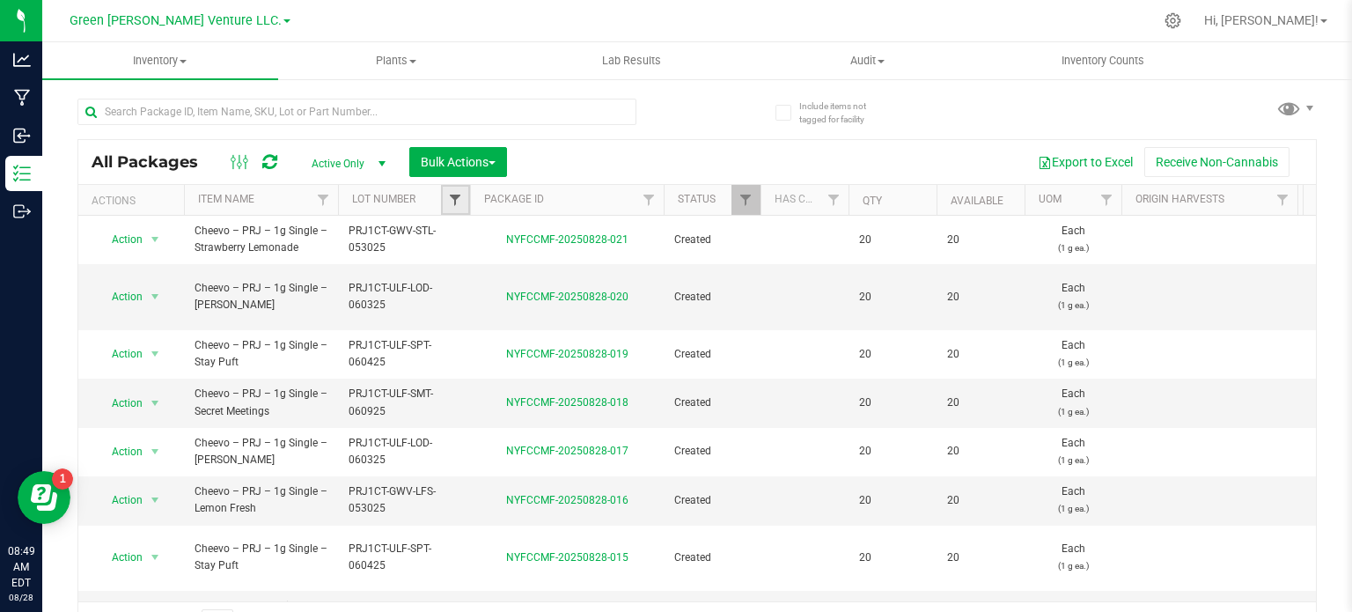
click at [454, 199] on span "Filter" at bounding box center [455, 200] width 14 height 14
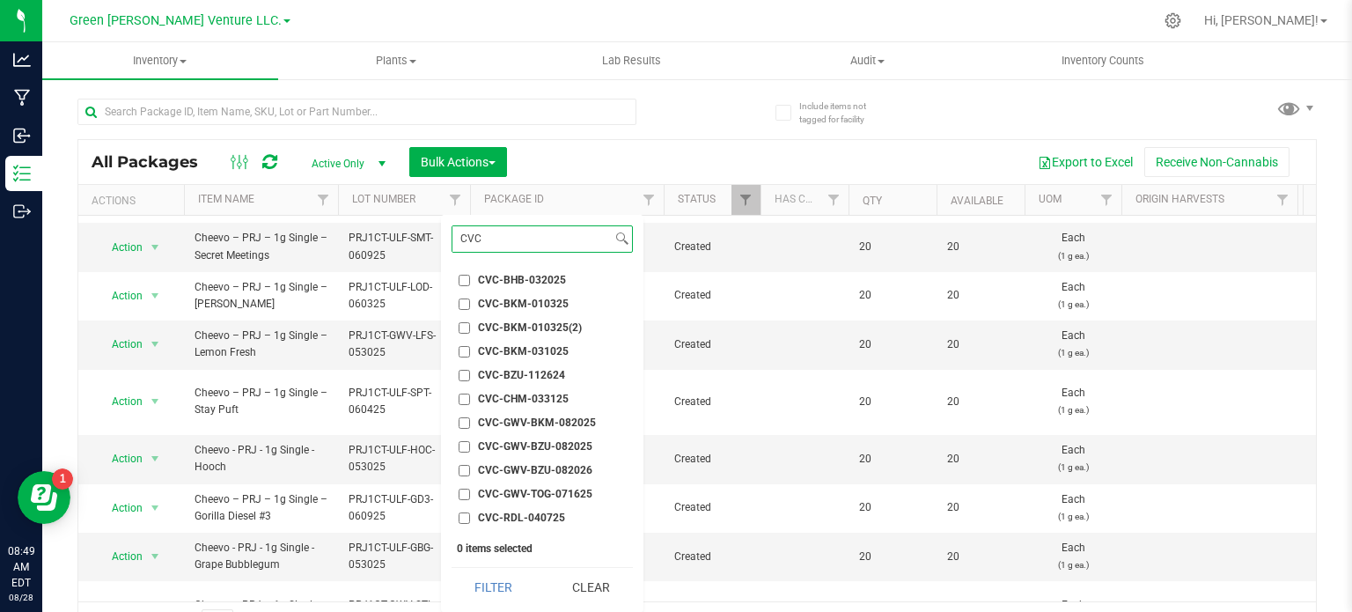
scroll to position [176, 0]
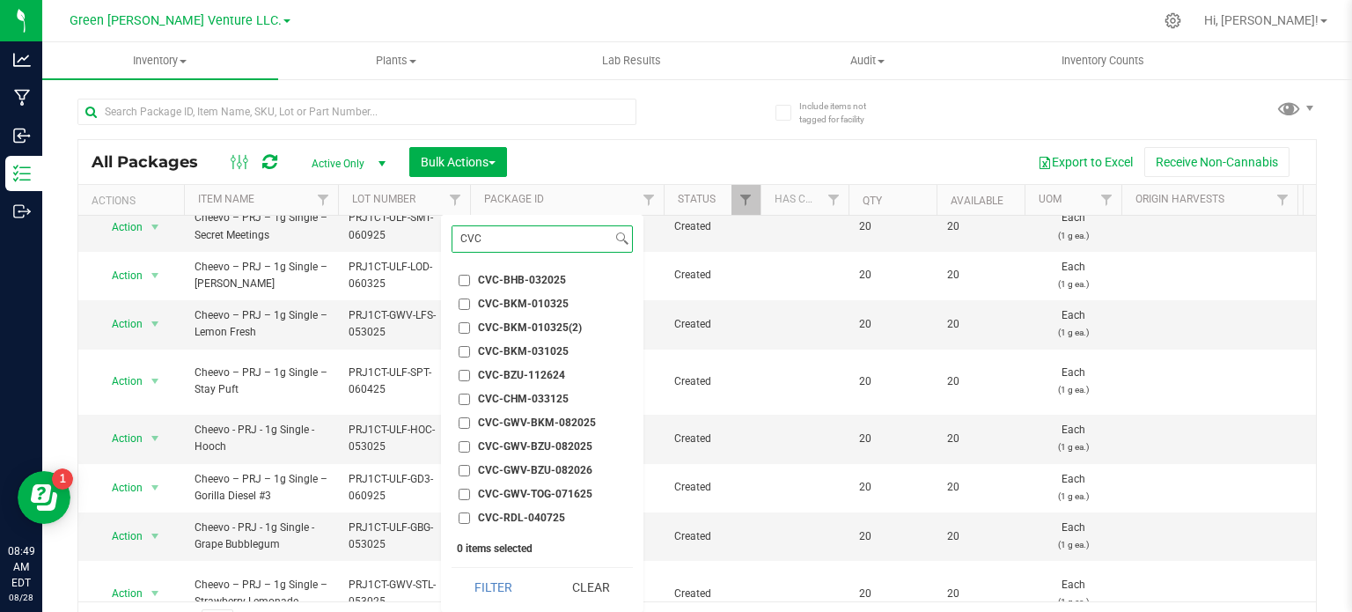
type input "CVC"
click at [462, 445] on input "CVC-GWV-BZU-082025" at bounding box center [464, 446] width 11 height 11
checkbox input "true"
click at [465, 475] on li "CVC-GWV-BZU-082026" at bounding box center [542, 470] width 181 height 18
click at [461, 474] on input "CVC-GWV-BZU-082026" at bounding box center [464, 470] width 11 height 11
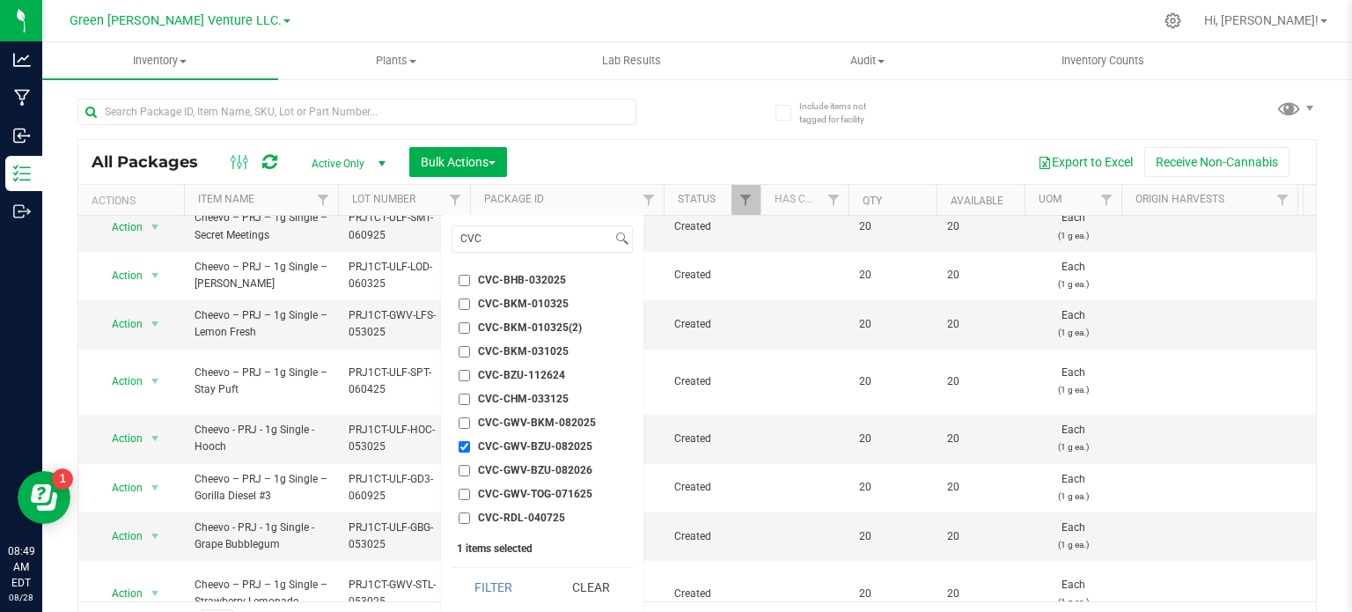
checkbox input "true"
click at [494, 580] on button "Filter" at bounding box center [494, 587] width 85 height 39
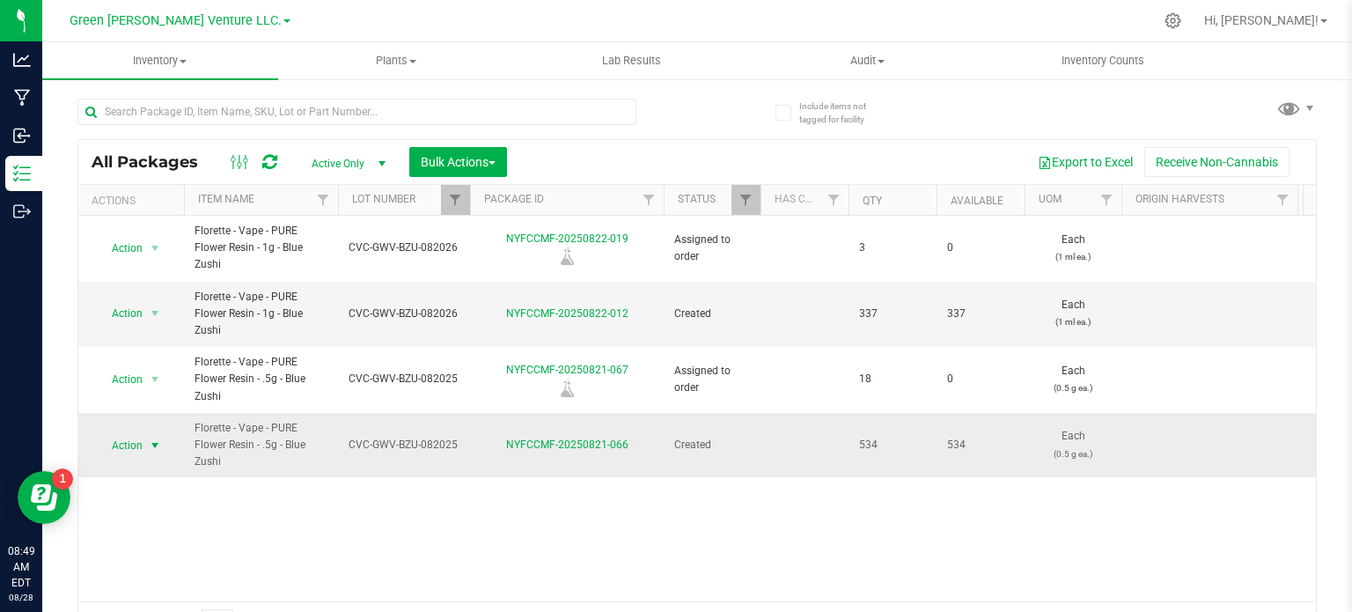
click at [132, 438] on span "Action" at bounding box center [120, 445] width 48 height 25
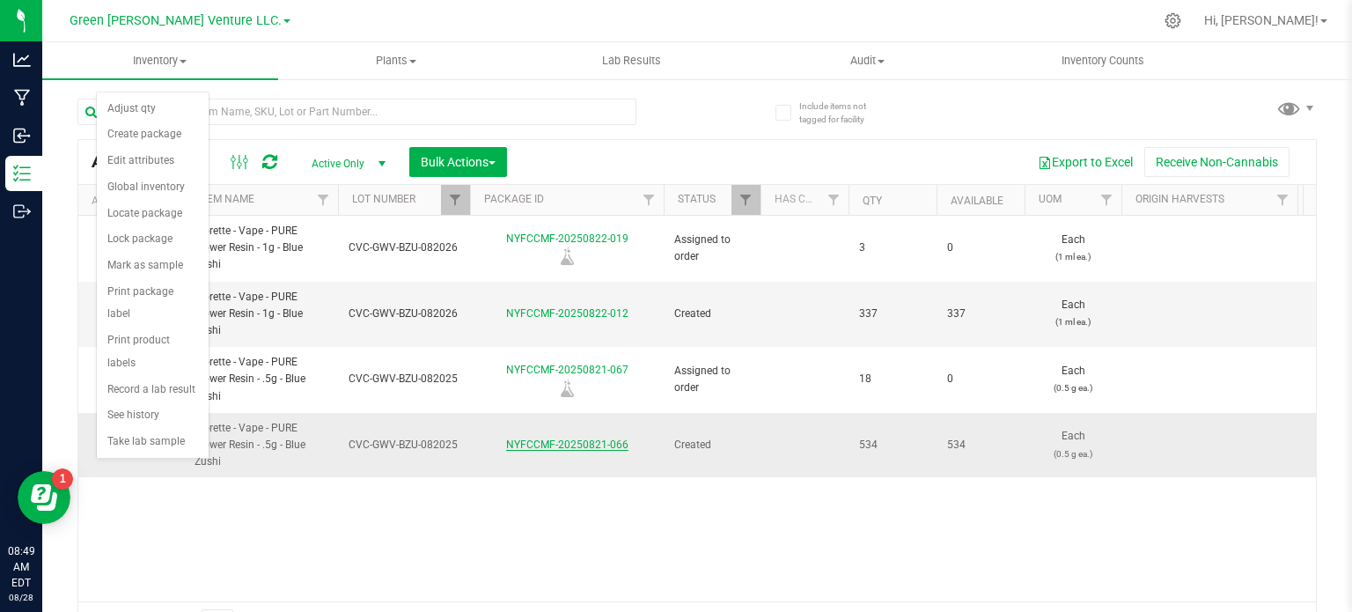
click at [588, 445] on link "NYFCCMF-20250821-066" at bounding box center [567, 444] width 122 height 12
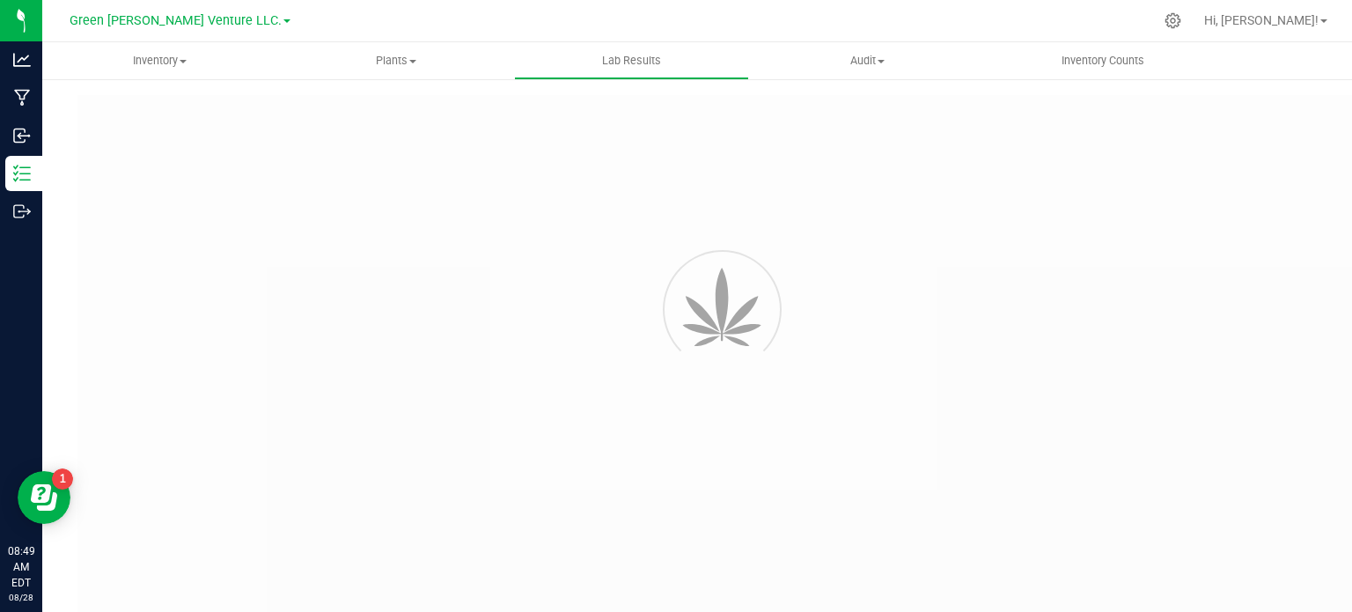
type input "NYFCCMF-20250408-009"
type input "20250408-[PERSON_NAME]-003"
type input "NYFCCMF-20250408-009"
type input "[DATE] 11:39 AM"
type input "[DATE]"
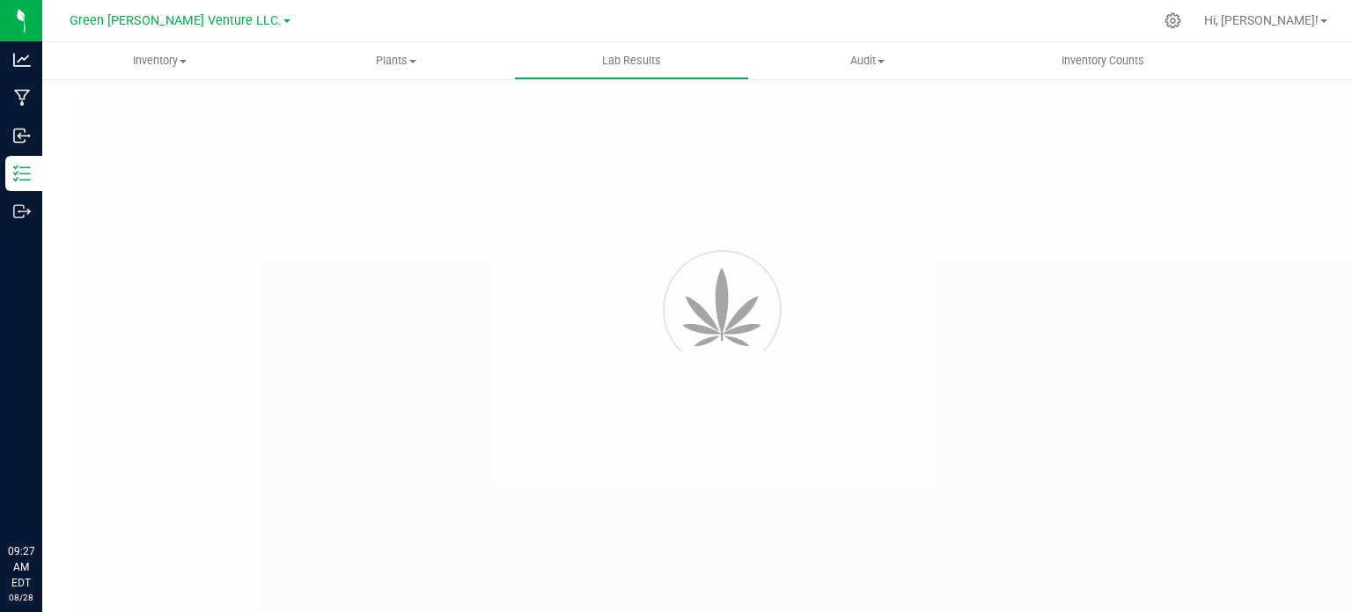
type input "NYFCCMF-20250624-034"
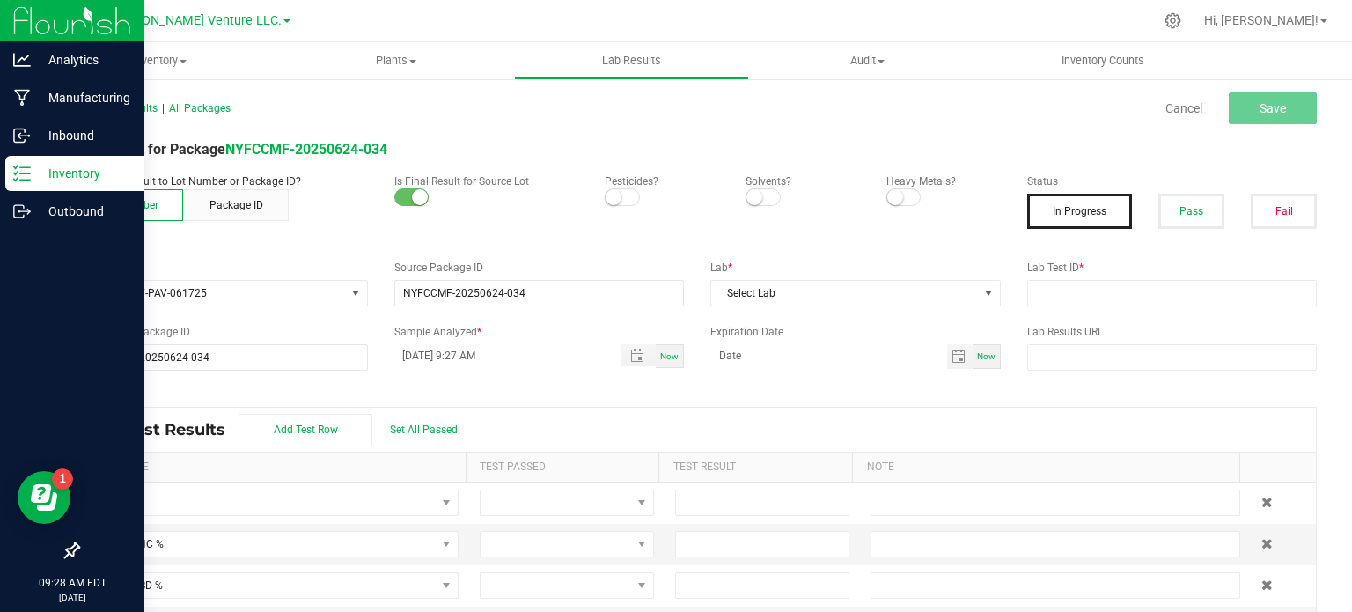
click at [93, 172] on p "Inventory" at bounding box center [84, 173] width 106 height 21
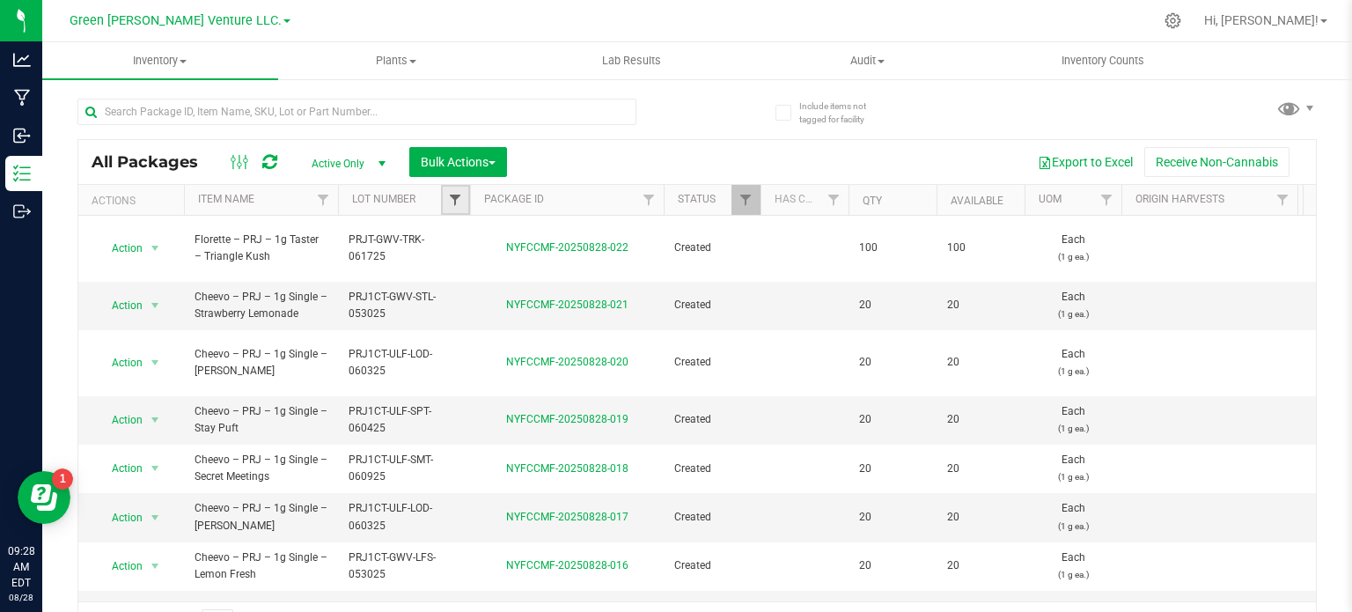
click at [451, 196] on span "Filter" at bounding box center [455, 200] width 14 height 14
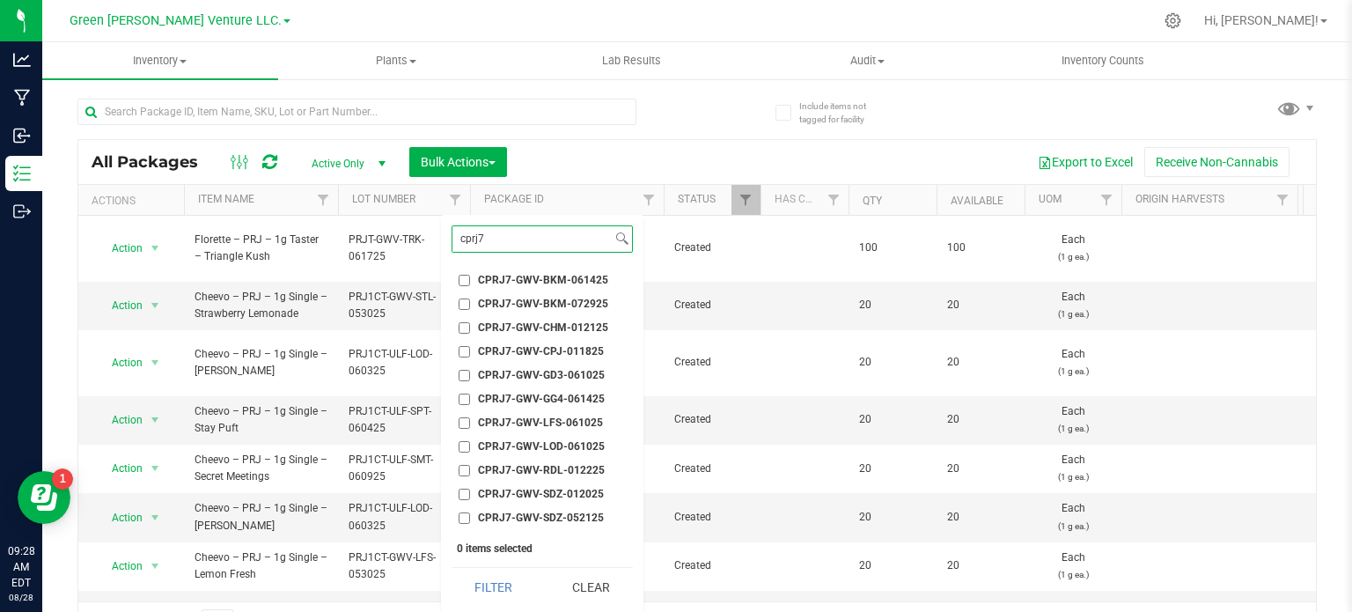
type input "cprj7"
click at [463, 279] on input "CPRJ7-GWV-BKM-061425" at bounding box center [464, 280] width 11 height 11
checkbox input "true"
click at [465, 302] on input "CPRJ7-GWV-BKM-072925" at bounding box center [464, 303] width 11 height 11
checkbox input "true"
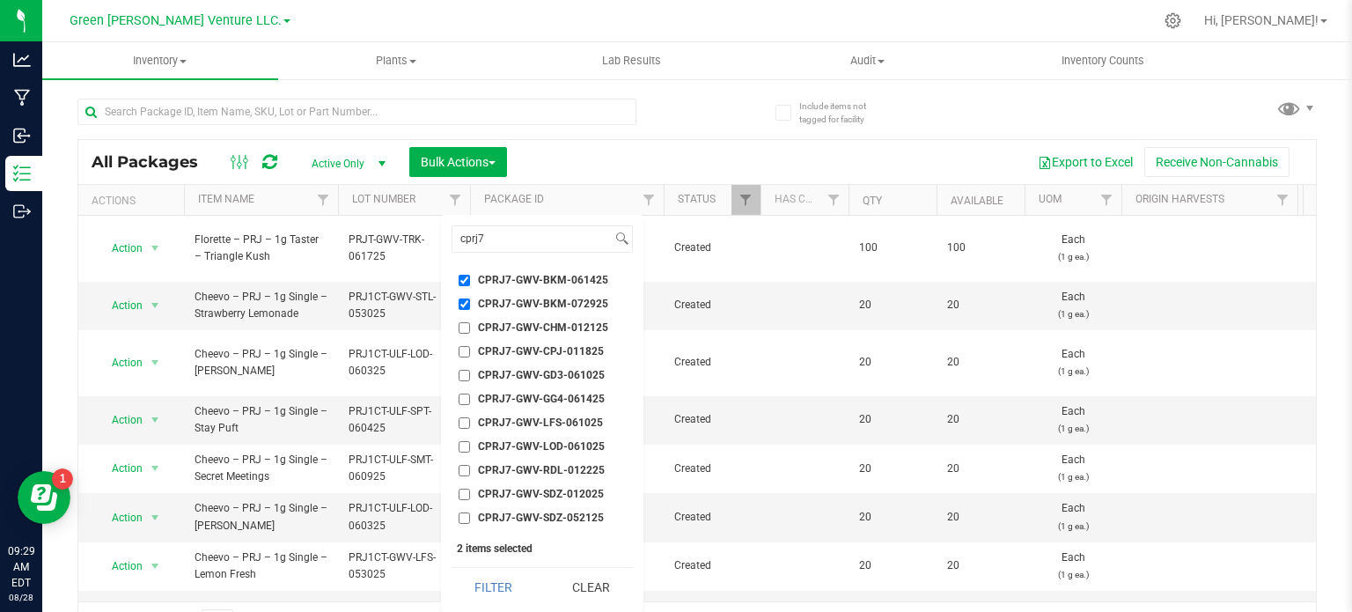
click at [466, 282] on input "CPRJ7-GWV-BKM-061425" at bounding box center [464, 280] width 11 height 11
checkbox input "false"
click at [482, 593] on button "Filter" at bounding box center [494, 587] width 85 height 39
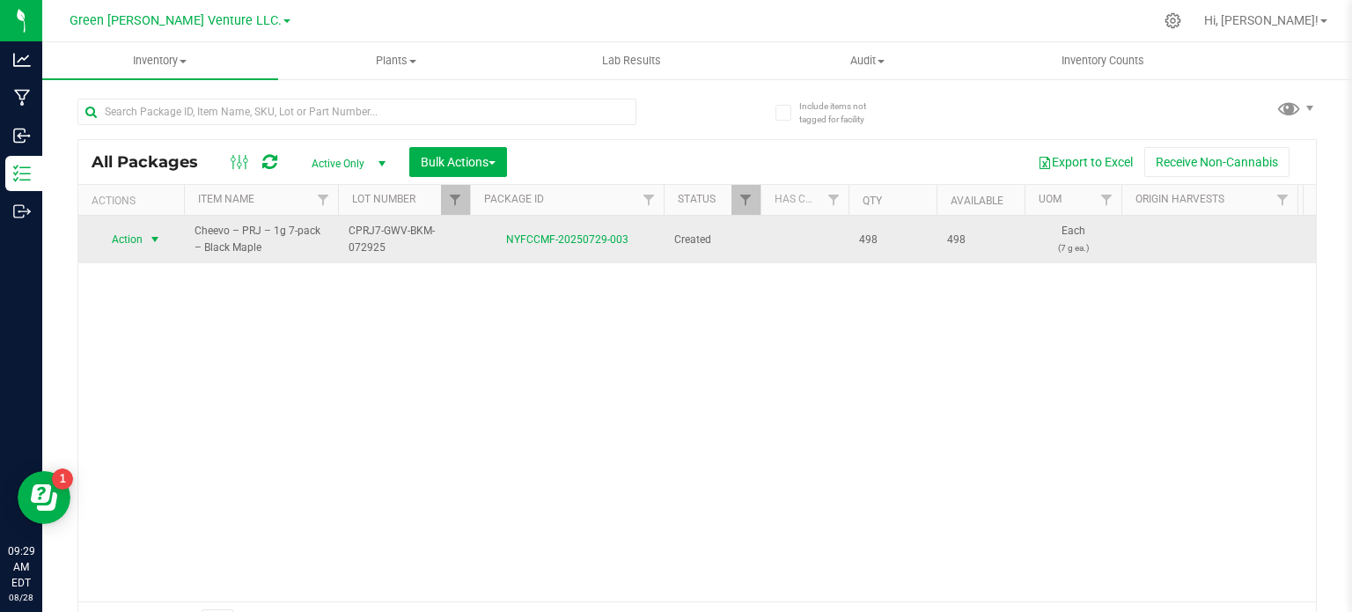
click at [147, 240] on span "select" at bounding box center [155, 239] width 22 height 25
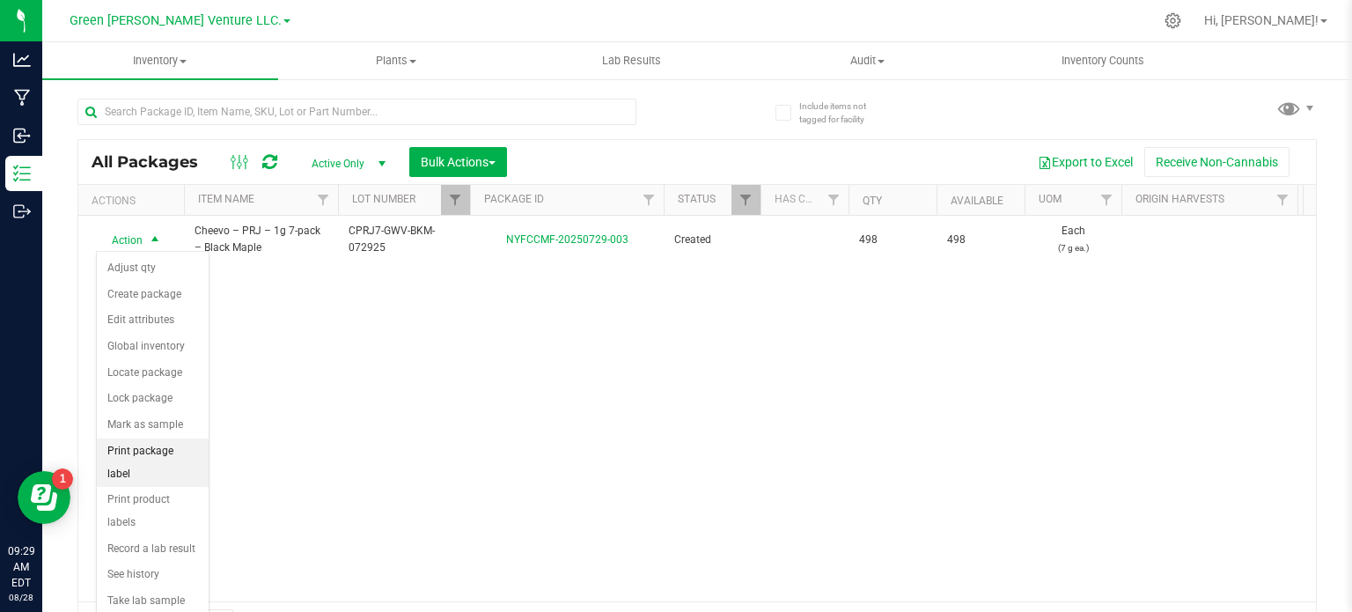
click at [160, 449] on li "Print package label" at bounding box center [153, 462] width 112 height 48
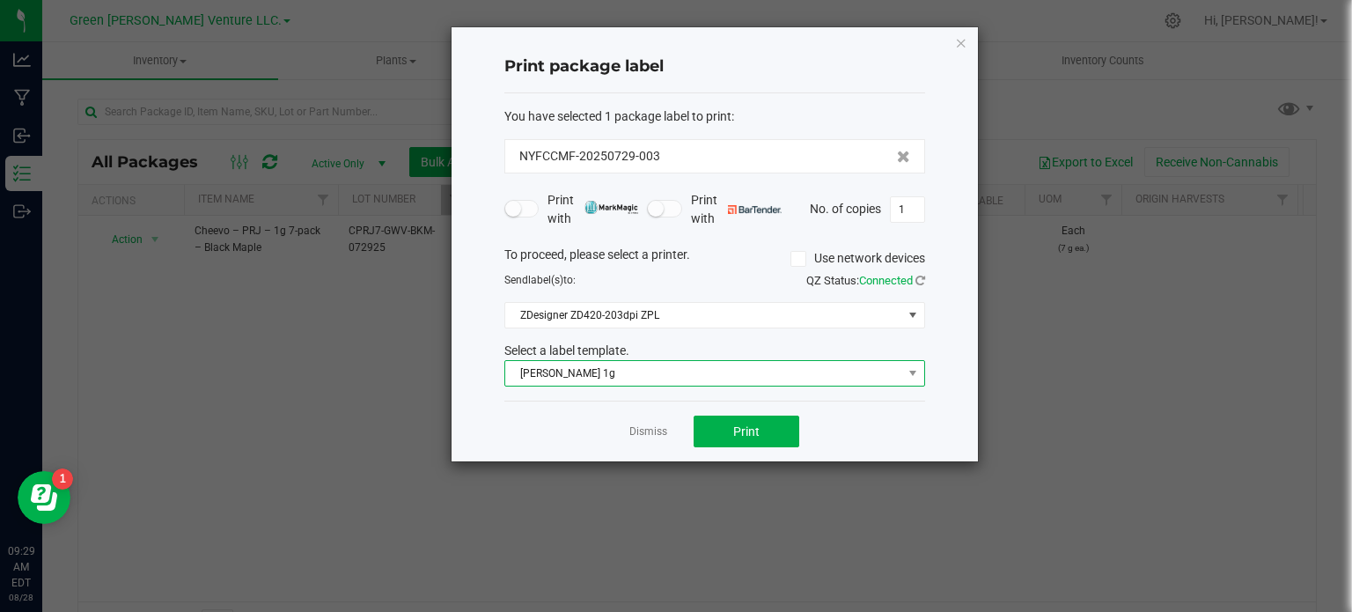
click at [624, 376] on span "[PERSON_NAME] 1g" at bounding box center [703, 373] width 397 height 25
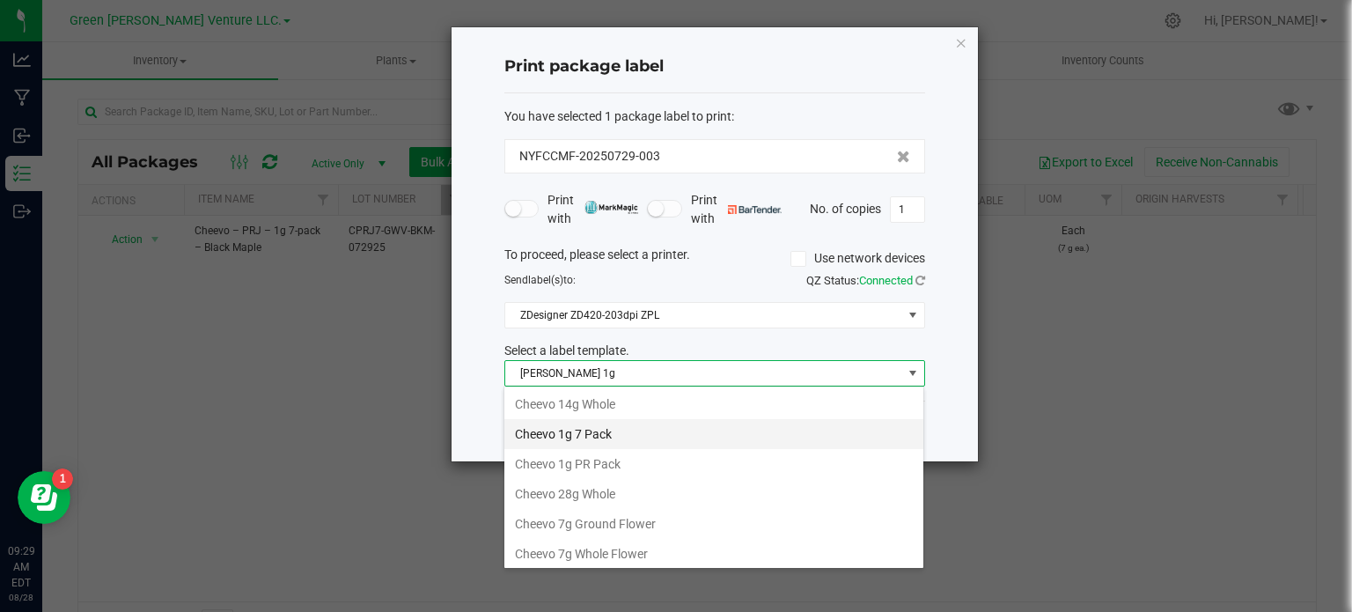
click at [622, 436] on li "Cheevo 1g 7 Pack" at bounding box center [713, 434] width 419 height 30
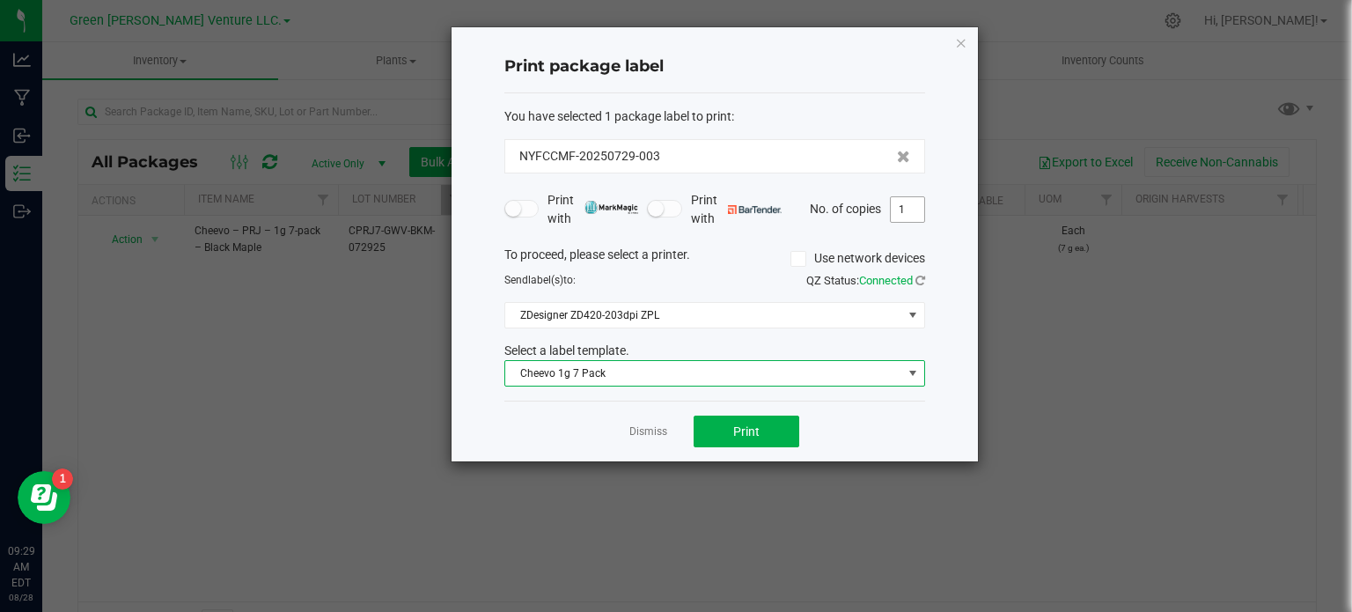
click at [909, 207] on input "1" at bounding box center [907, 209] width 33 height 25
click at [1351, 182] on ngb-modal-window "Print package label You have selected 1 package label to print : NYFCCMF-202507…" at bounding box center [682, 306] width 1365 height 612
click at [895, 208] on input at bounding box center [907, 209] width 33 height 25
type input "250"
click at [747, 418] on button "Print" at bounding box center [747, 432] width 106 height 32
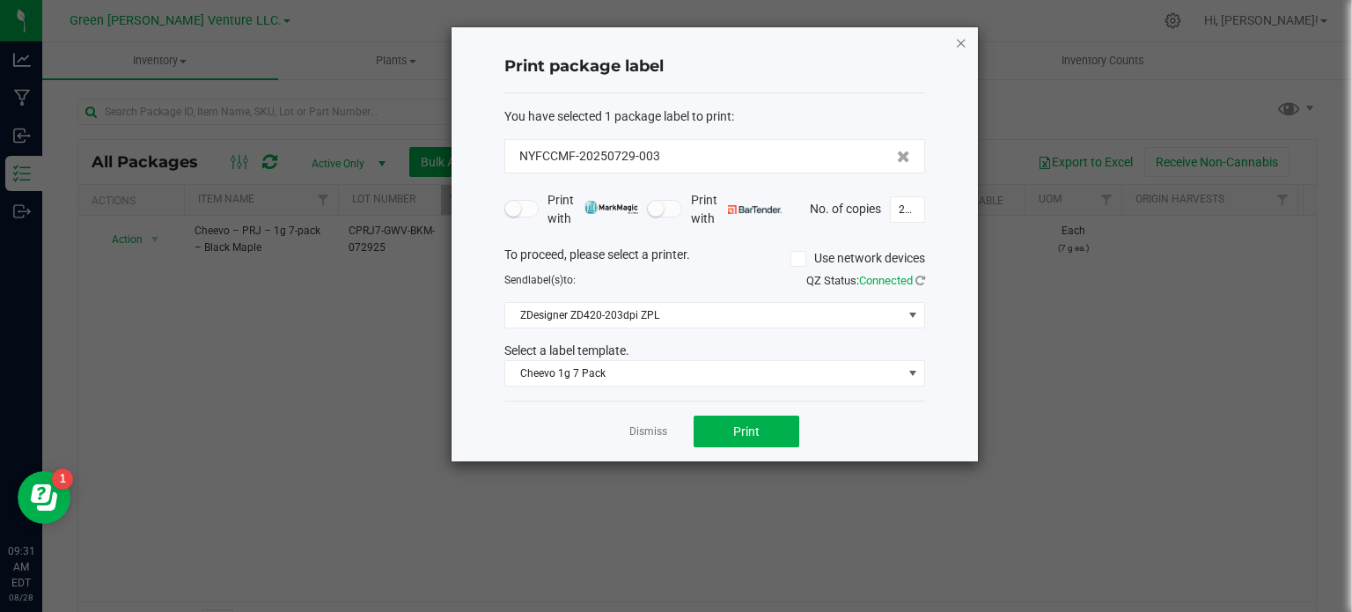
click at [962, 41] on icon "button" at bounding box center [961, 42] width 12 height 21
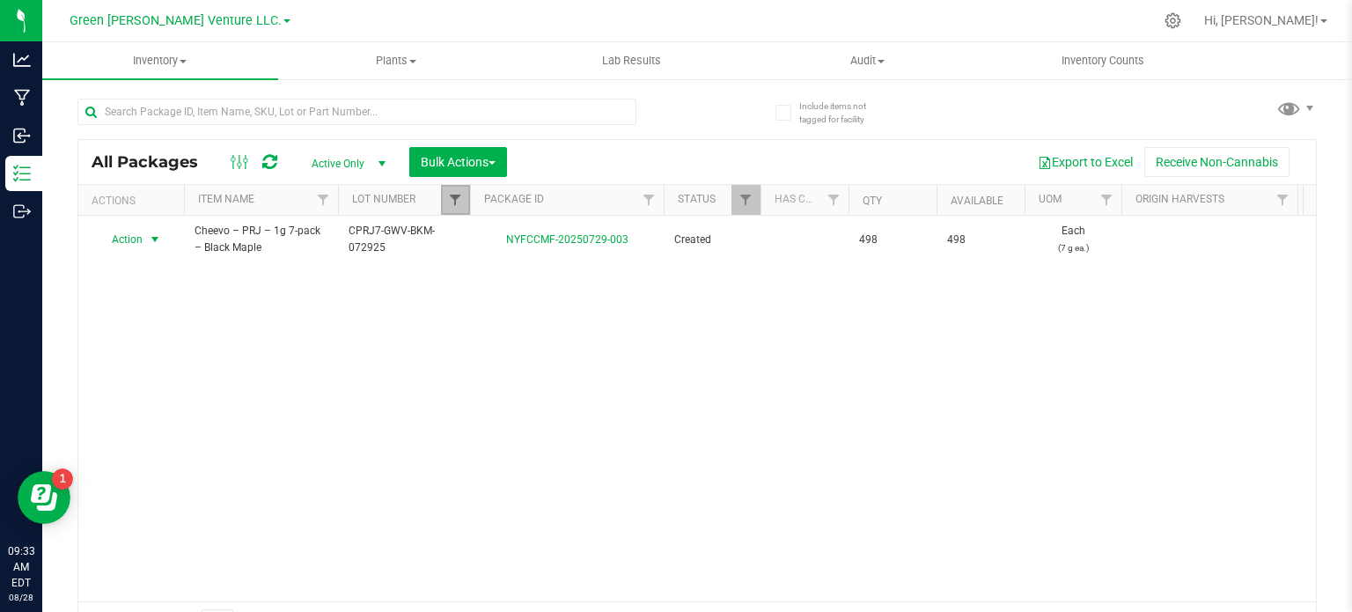
click at [454, 199] on span "Filter" at bounding box center [455, 200] width 14 height 14
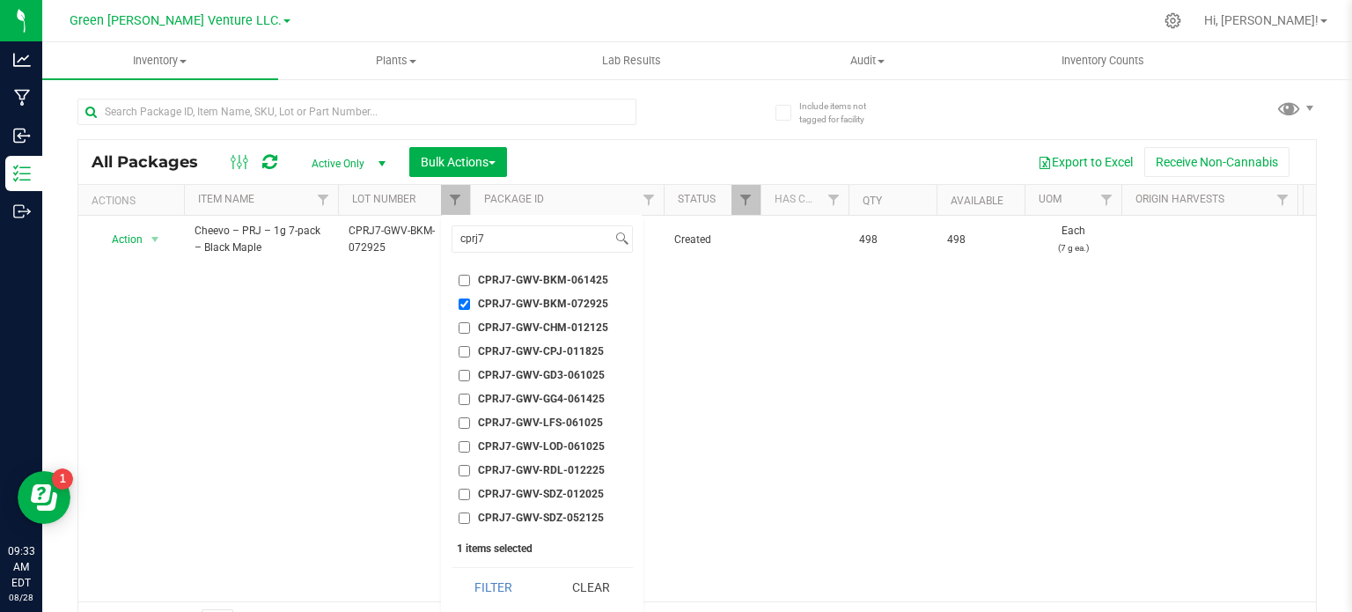
click at [459, 304] on input "CPRJ7-GWV-BKM-072925" at bounding box center [464, 303] width 11 height 11
checkbox input "false"
click at [472, 247] on input "cprj7" at bounding box center [532, 239] width 159 height 26
drag, startPoint x: 489, startPoint y: 241, endPoint x: 387, endPoint y: 192, distance: 113.4
click at [447, 239] on div "cprj7 Select All 012123-01THC-193FSD 0260557147654011 2022 Outdoor - LCD x Cher…" at bounding box center [542, 413] width 202 height 397
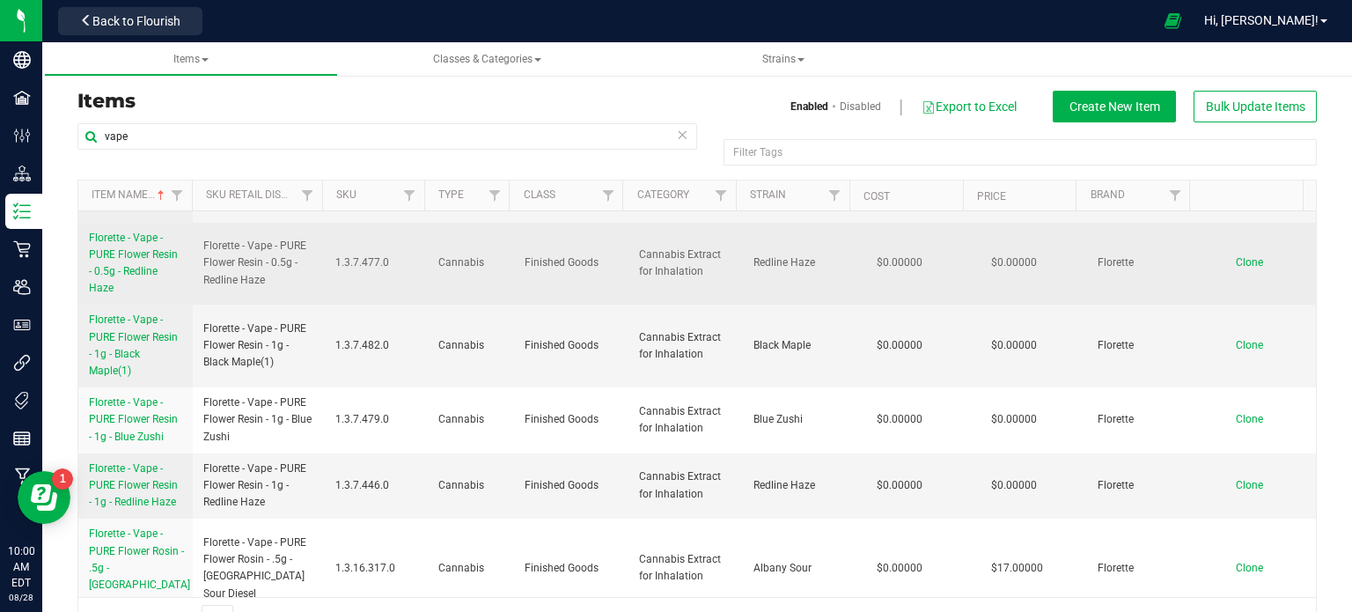
scroll to position [1056, 0]
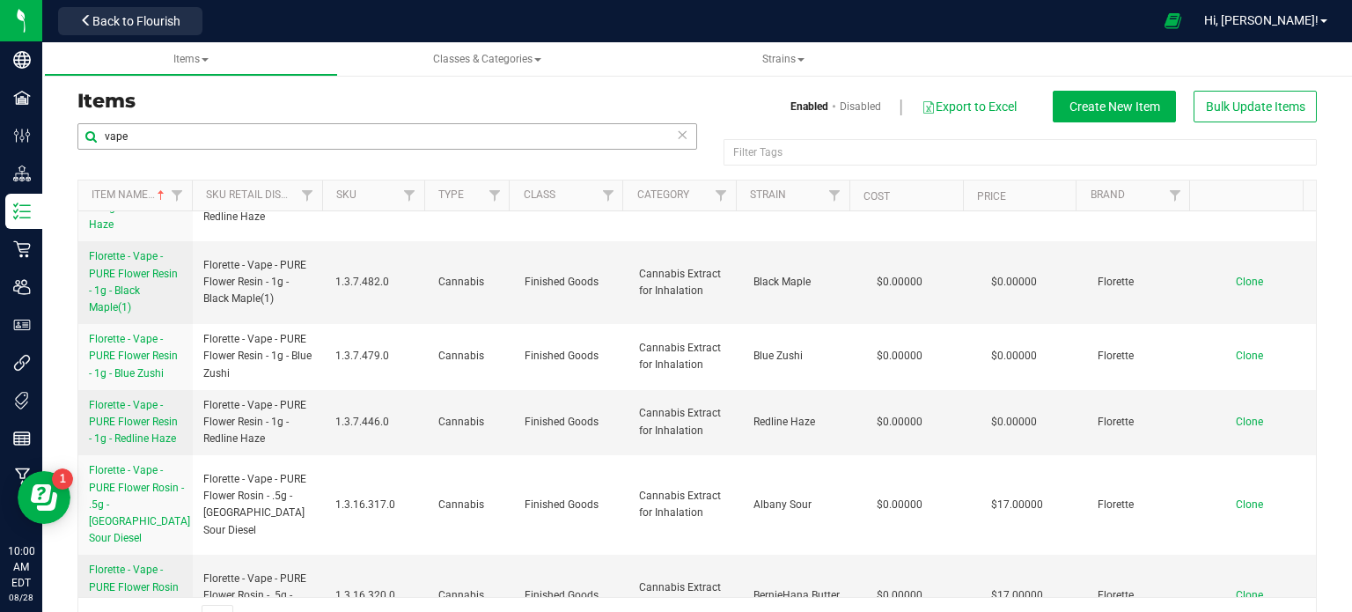
click at [160, 134] on input "vape" at bounding box center [387, 136] width 620 height 26
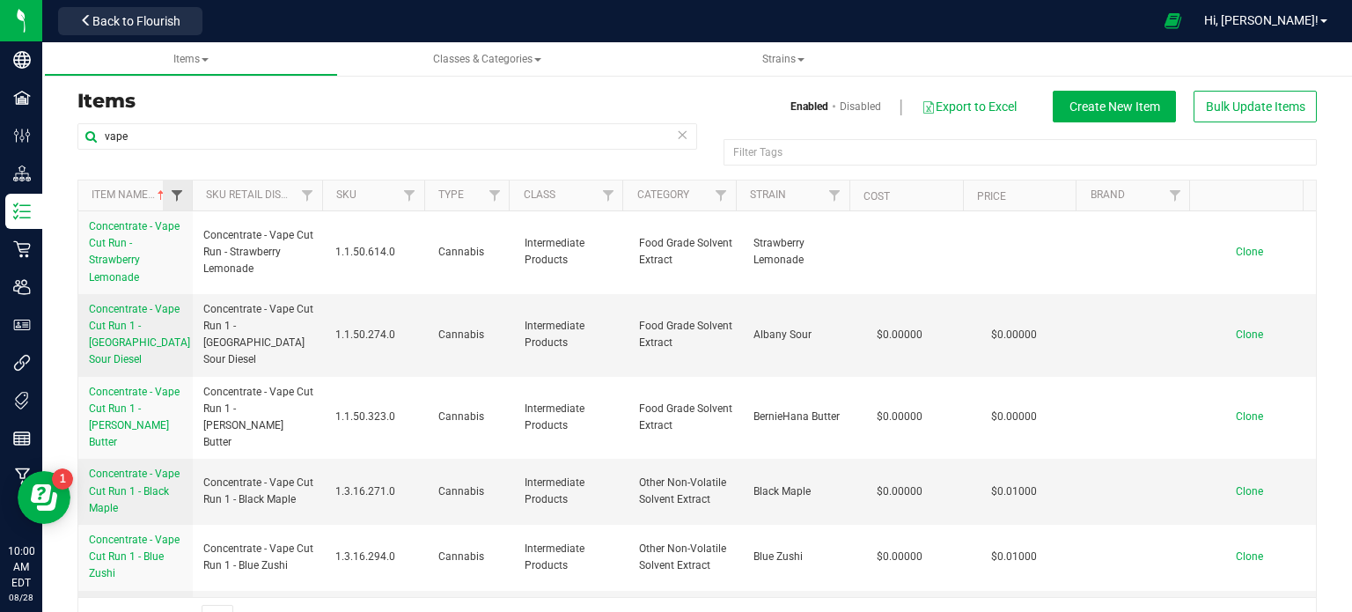
type input "vape"
click at [179, 198] on span "Filter" at bounding box center [177, 195] width 14 height 14
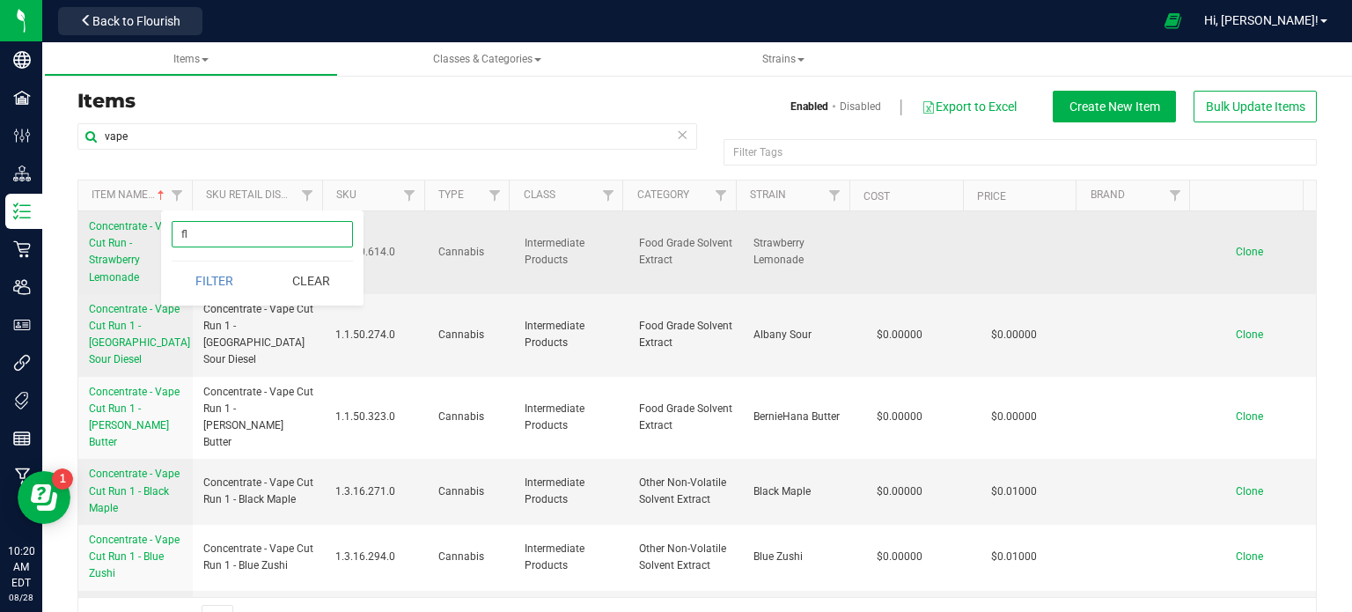
type input "f"
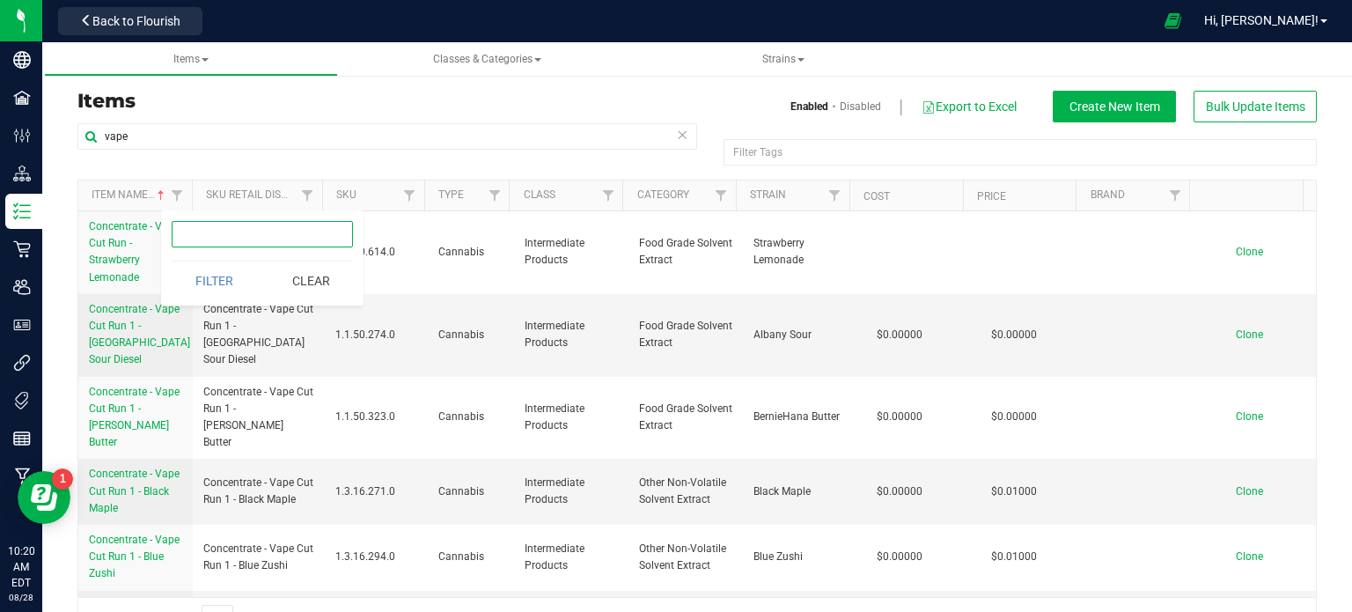
click at [197, 231] on input "text" at bounding box center [262, 234] width 181 height 26
click at [176, 196] on span "Filter" at bounding box center [177, 195] width 14 height 14
click at [180, 189] on span "Filter" at bounding box center [177, 195] width 14 height 14
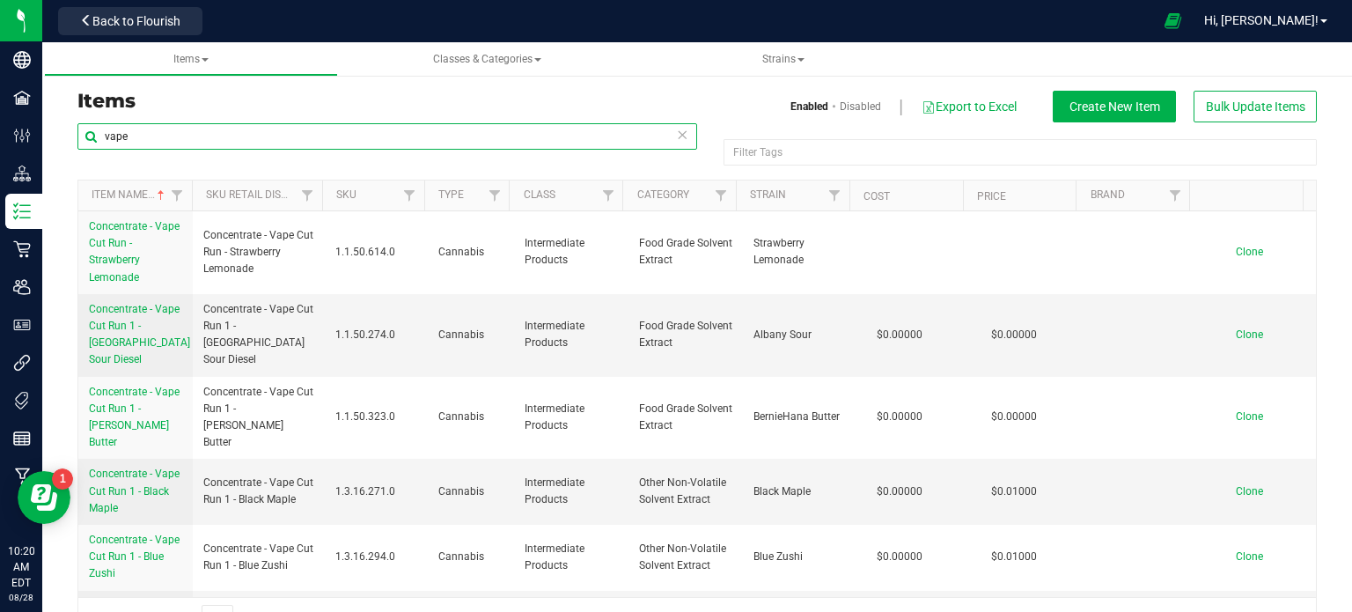
drag, startPoint x: 148, startPoint y: 135, endPoint x: 86, endPoint y: 137, distance: 61.7
click at [86, 137] on input "vape" at bounding box center [387, 136] width 620 height 26
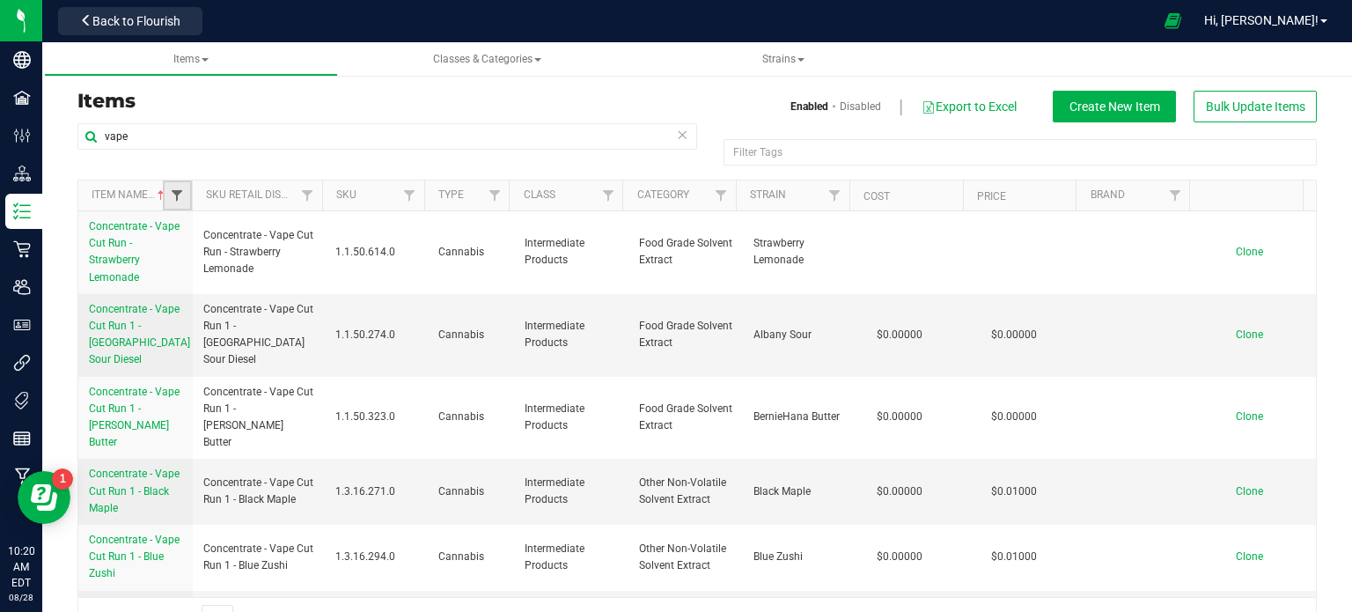
click at [176, 193] on span "Filter" at bounding box center [177, 195] width 14 height 14
click at [194, 232] on input "text" at bounding box center [262, 234] width 181 height 26
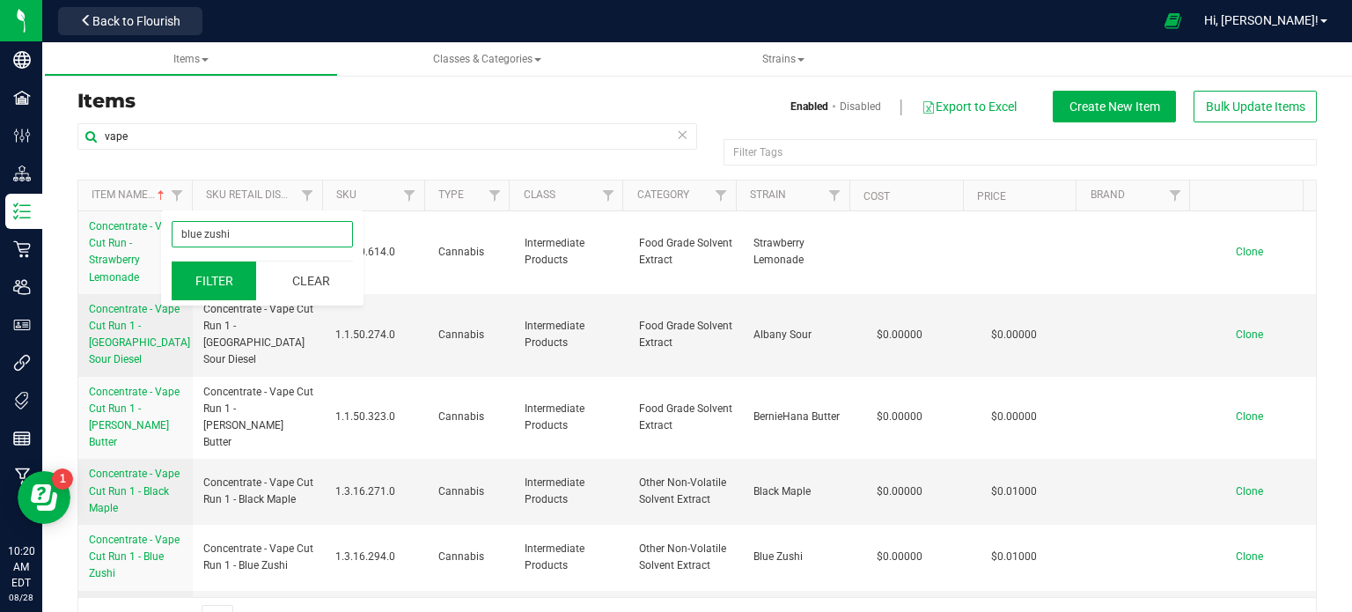
type input "blue zushi"
click at [222, 283] on button "Filter" at bounding box center [214, 280] width 85 height 39
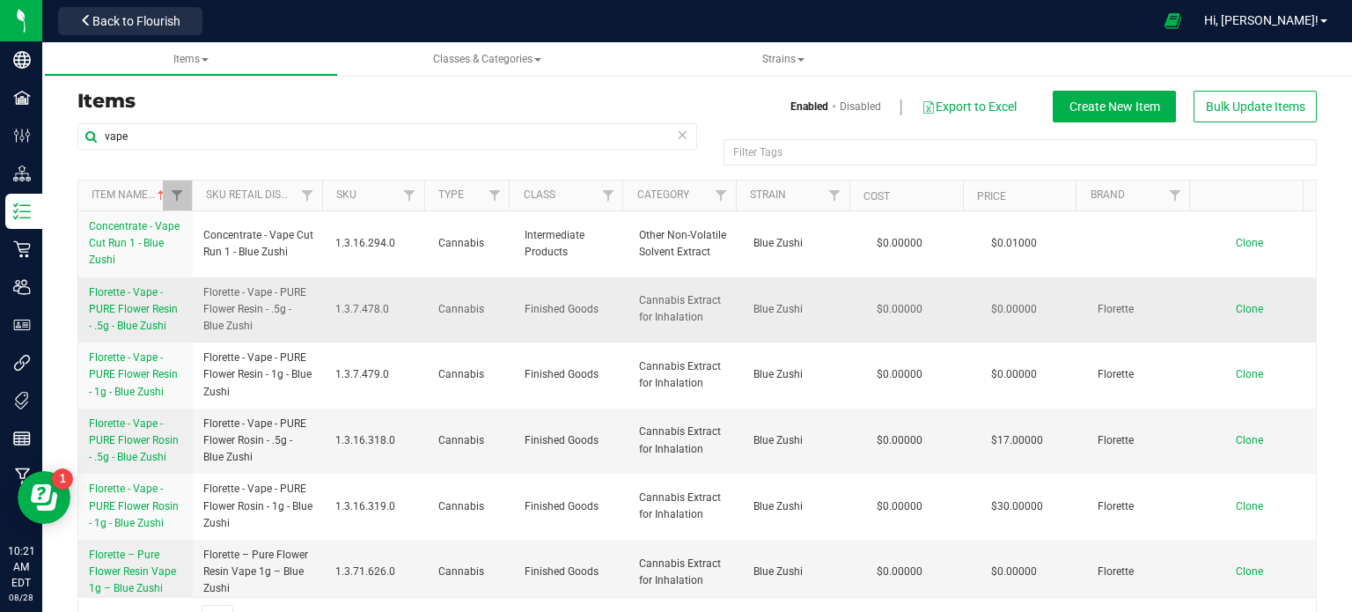
click at [134, 320] on span "Florette - Vape - PURE Flower Resin - .5g - Blue Zushi" at bounding box center [133, 309] width 89 height 46
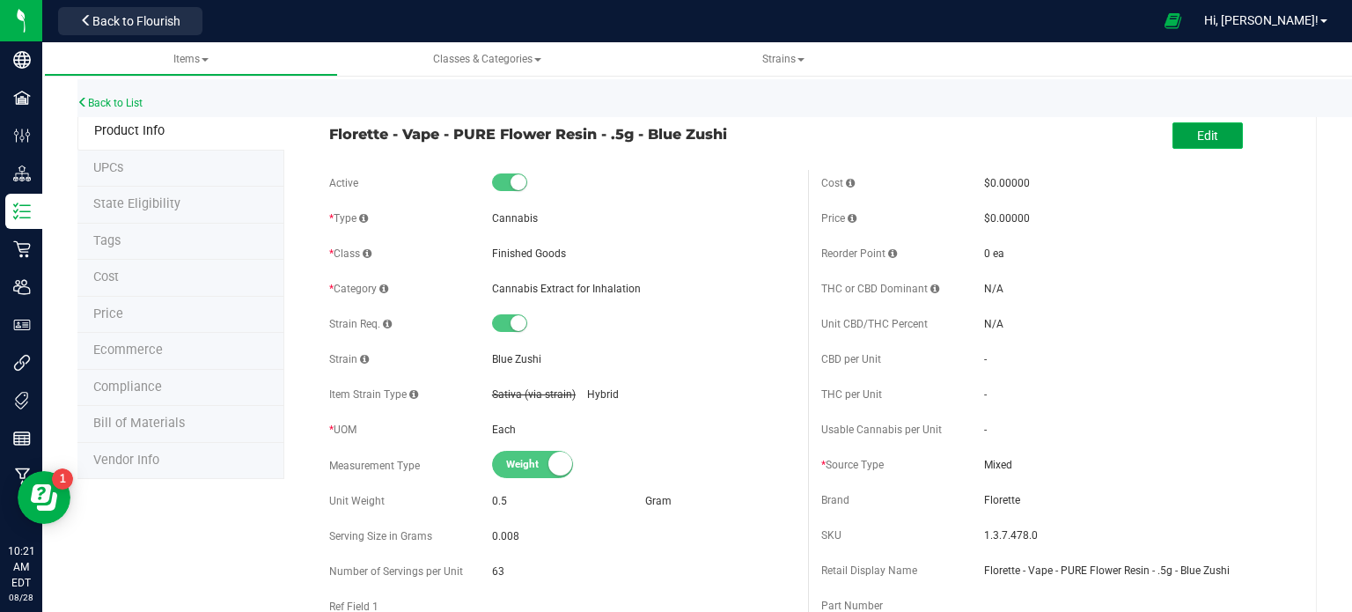
click at [1206, 136] on button "Edit" at bounding box center [1208, 135] width 70 height 26
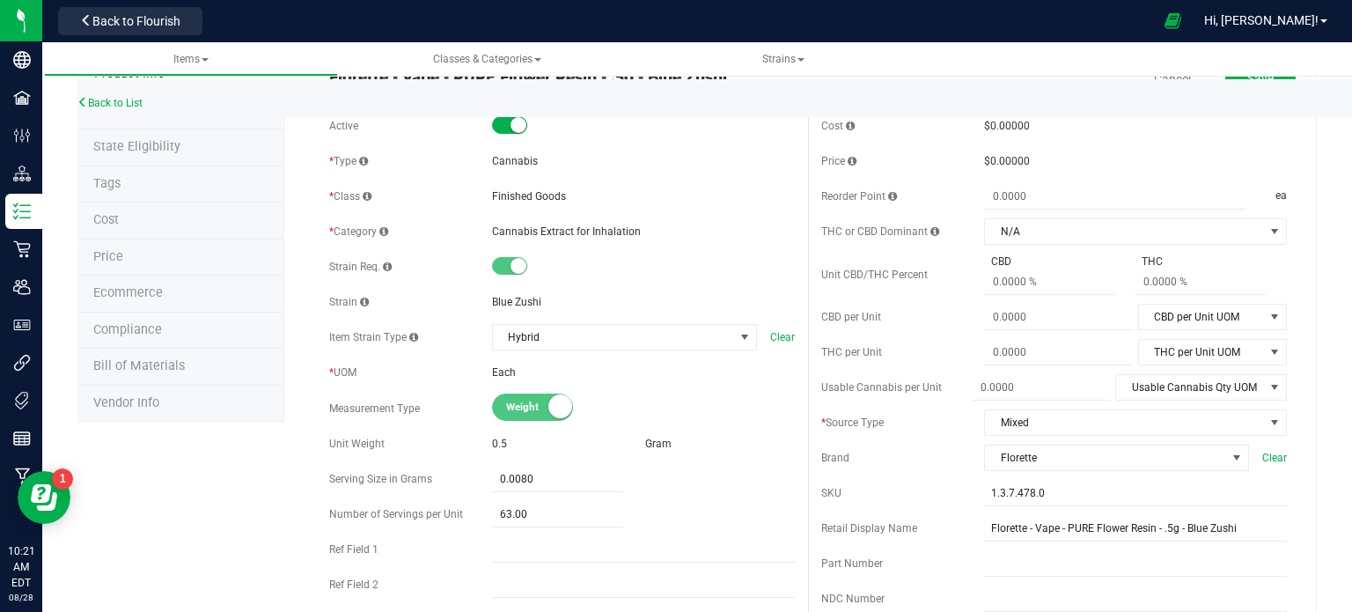
scroll to position [88, 0]
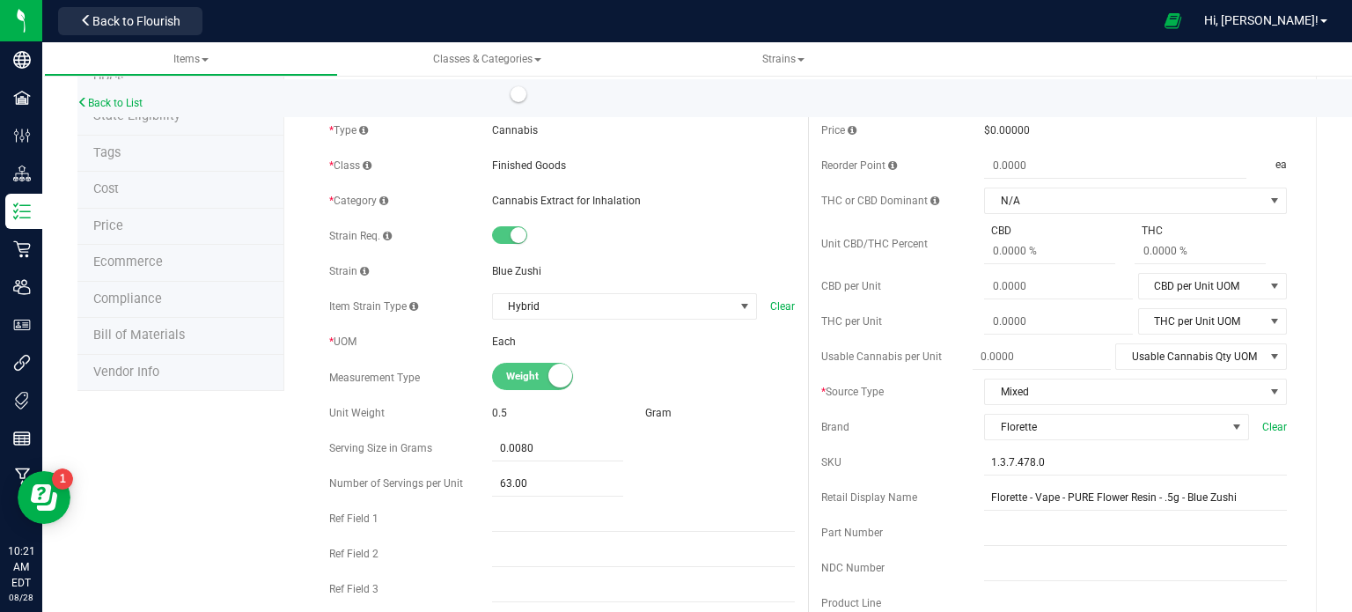
click at [556, 375] on small at bounding box center [560, 376] width 24 height 24
click at [523, 384] on span "Weight" at bounding box center [545, 377] width 79 height 26
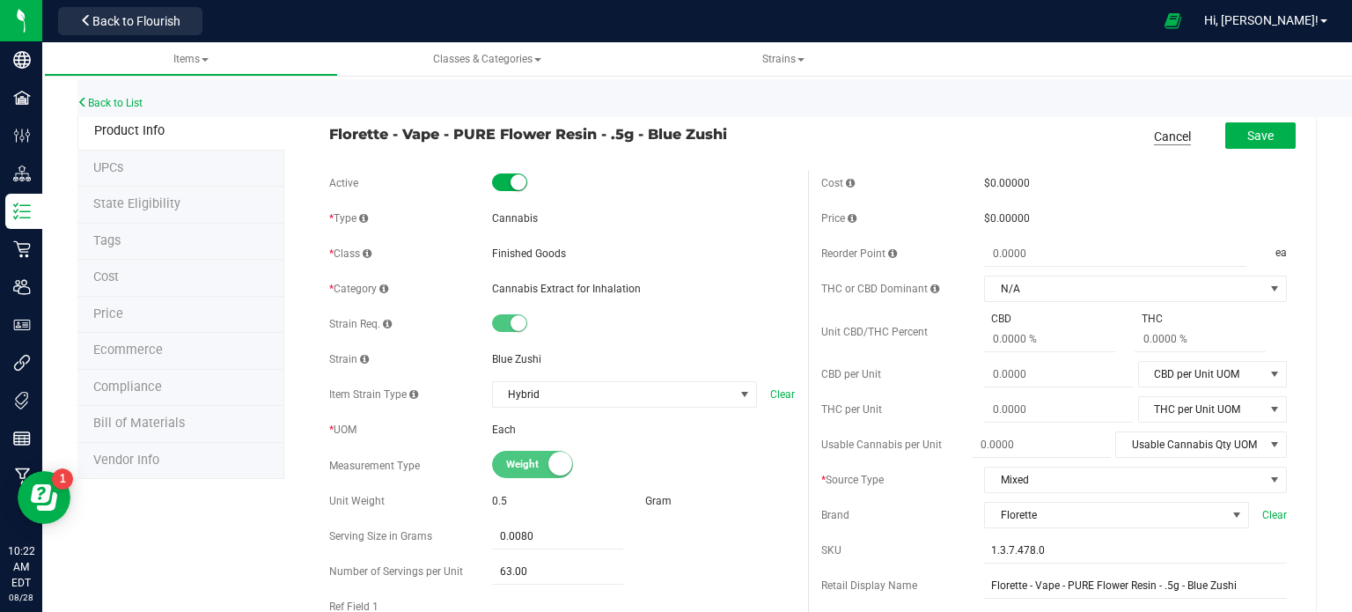
click at [1166, 129] on link "Cancel" at bounding box center [1172, 137] width 37 height 18
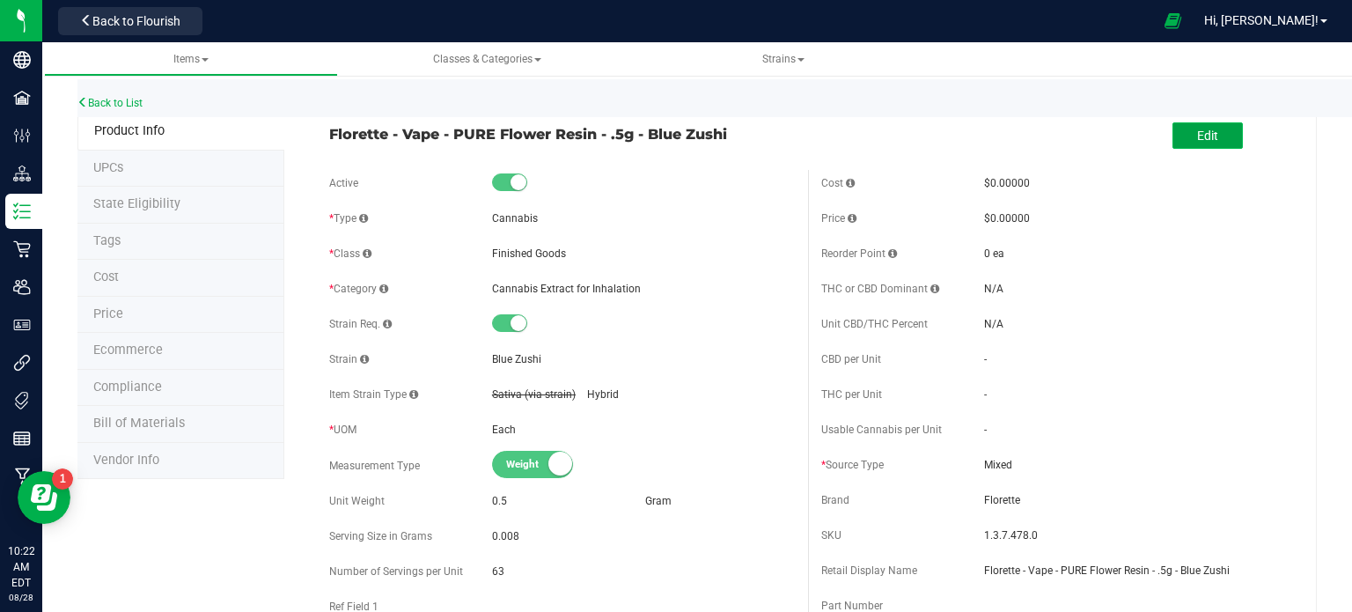
click at [1207, 138] on button "Edit" at bounding box center [1208, 135] width 70 height 26
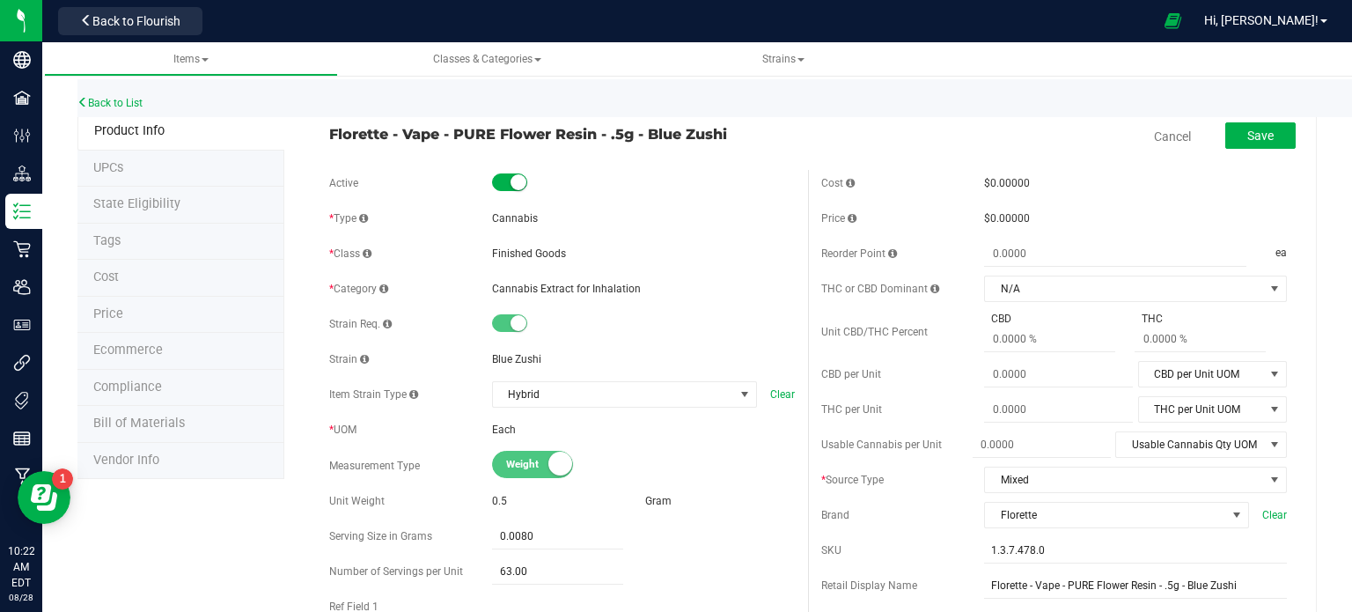
click at [550, 475] on span "Weight" at bounding box center [545, 465] width 79 height 26
click at [1155, 140] on link "Cancel" at bounding box center [1172, 137] width 37 height 18
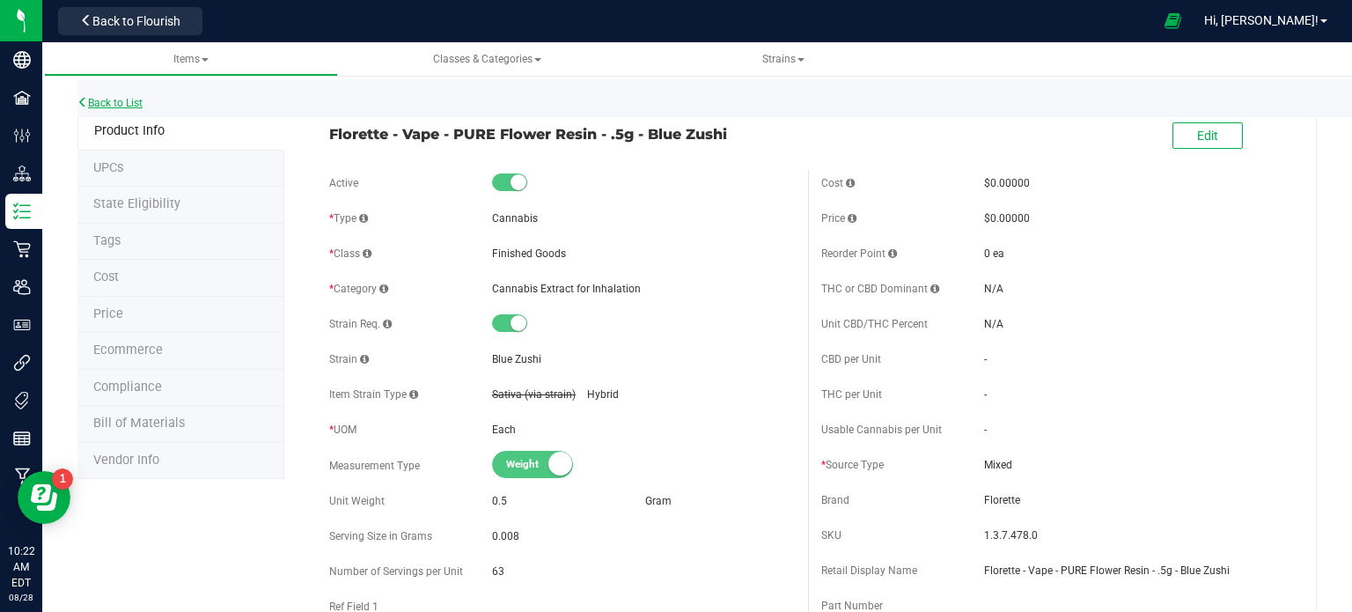
click at [112, 98] on link "Back to List" at bounding box center [109, 103] width 65 height 12
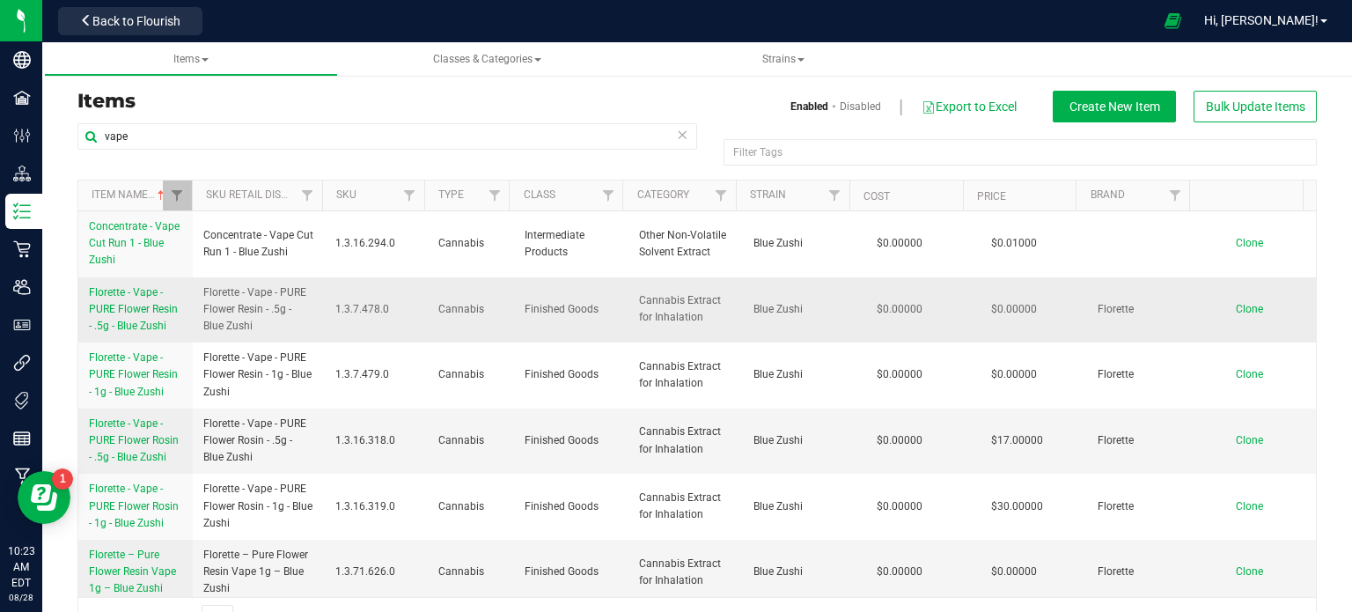
click at [140, 316] on link "Florette - Vape - PURE Flower Resin - .5g - Blue Zushi" at bounding box center [135, 309] width 93 height 51
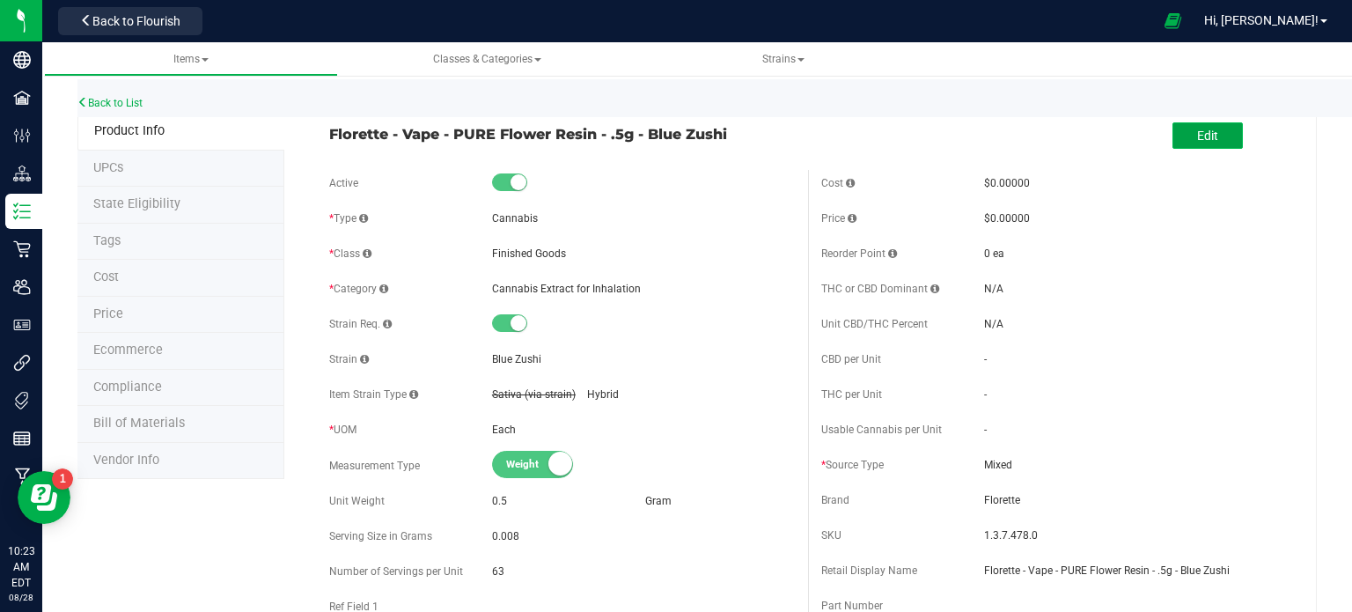
click at [1204, 130] on span "Edit" at bounding box center [1207, 136] width 21 height 14
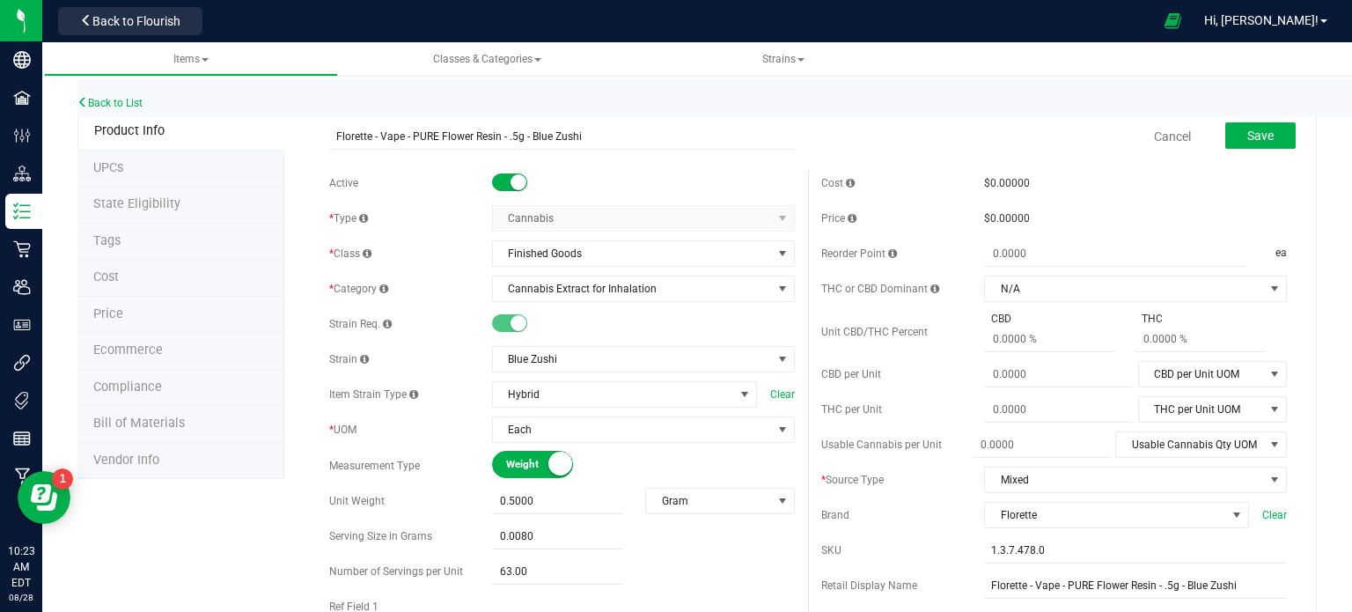
click at [562, 466] on small at bounding box center [560, 464] width 24 height 24
click at [715, 502] on span "Volume UOM" at bounding box center [708, 501] width 125 height 25
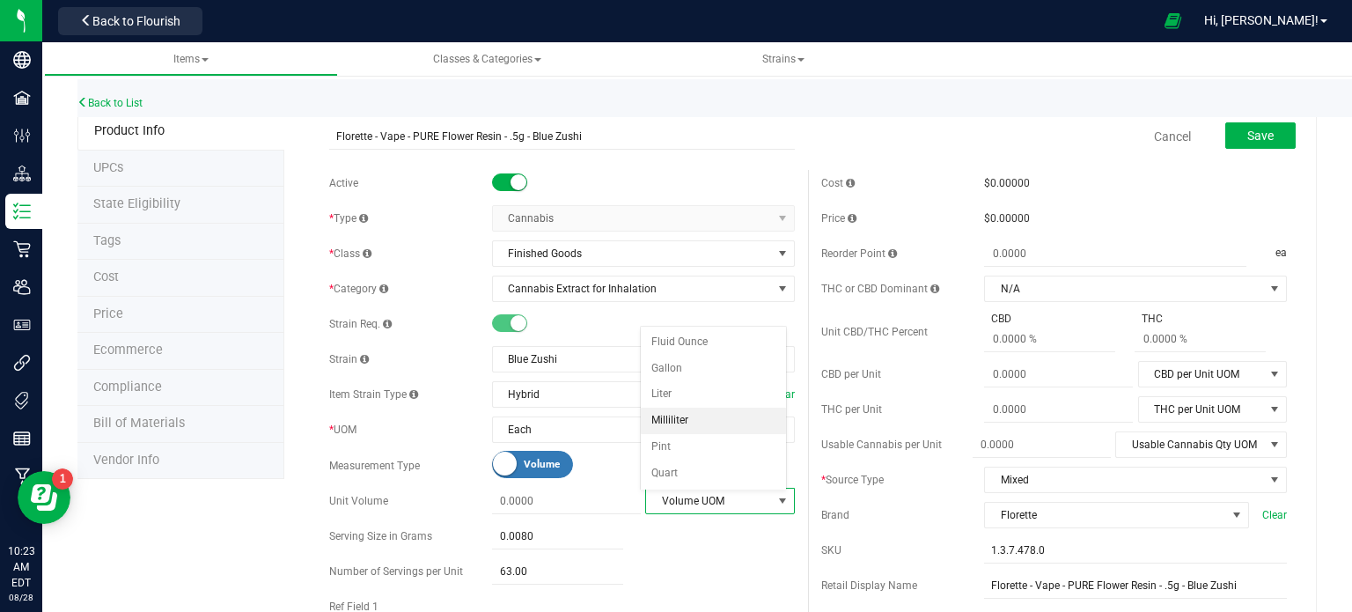
click at [691, 418] on li "Milliliter" at bounding box center [713, 421] width 145 height 26
click at [571, 499] on span at bounding box center [566, 502] width 149 height 26
type input ".5"
type input "0.5000"
click at [1169, 445] on span "Usable Cannabis Qty UOM" at bounding box center [1190, 444] width 148 height 25
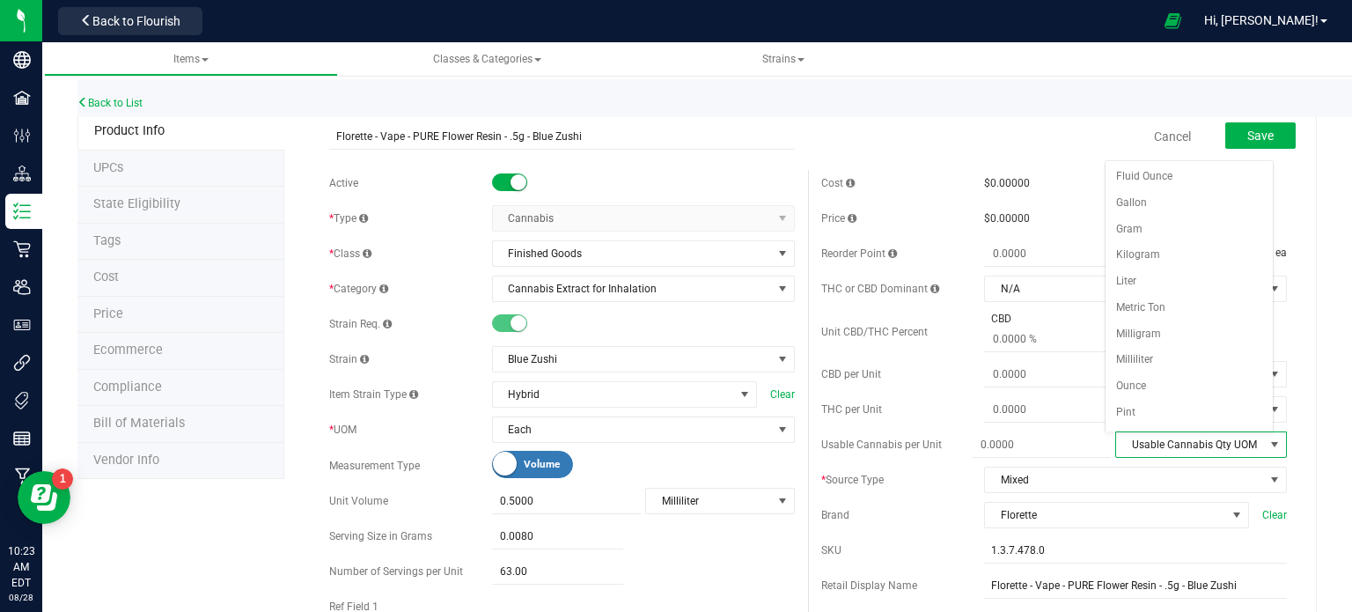
click at [1169, 445] on span "Usable Cannabis Qty UOM" at bounding box center [1190, 444] width 148 height 25
drag, startPoint x: 1169, startPoint y: 332, endPoint x: 1176, endPoint y: 351, distance: 20.6
click at [1176, 351] on ul "Fluid Ounce Gallon Gram Kilogram Liter Metric Ton Milligram Milliliter Ounce Pi…" at bounding box center [1189, 321] width 167 height 314
click at [1171, 338] on li "Milligram" at bounding box center [1189, 334] width 167 height 26
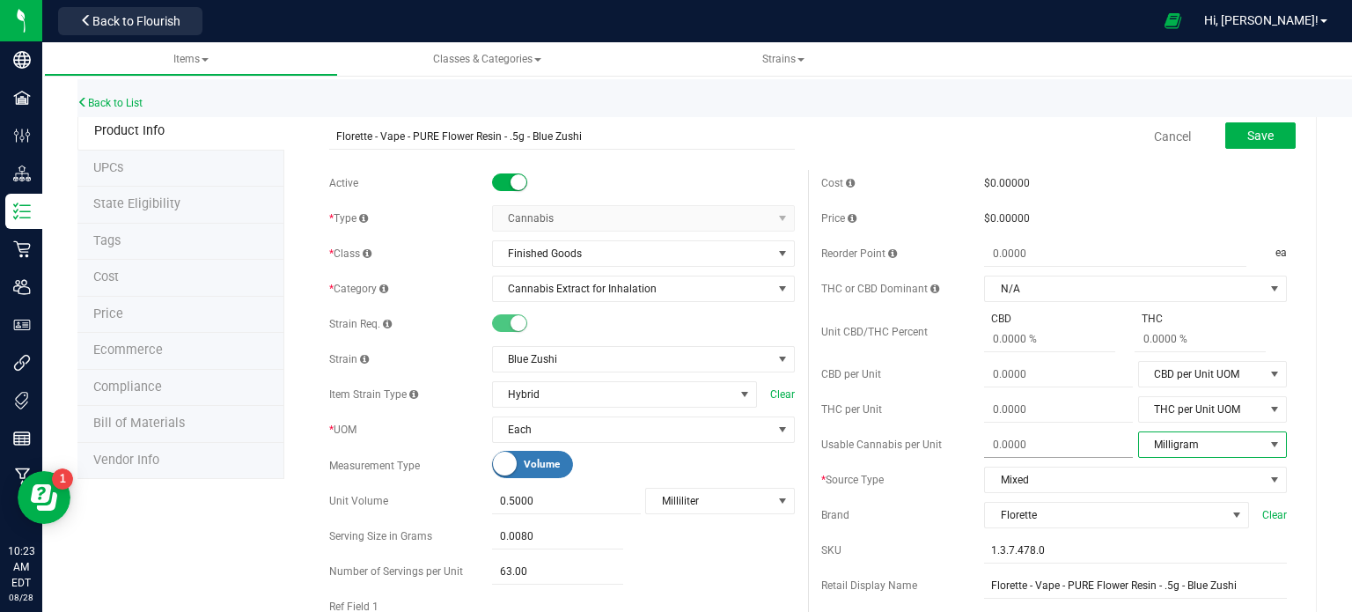
click at [1034, 443] on span at bounding box center [1058, 445] width 149 height 26
click at [1040, 447] on span at bounding box center [1058, 445] width 149 height 26
type input "403.83"
type input "403.8300"
click at [1046, 99] on div "Back to List" at bounding box center [753, 98] width 1352 height 38
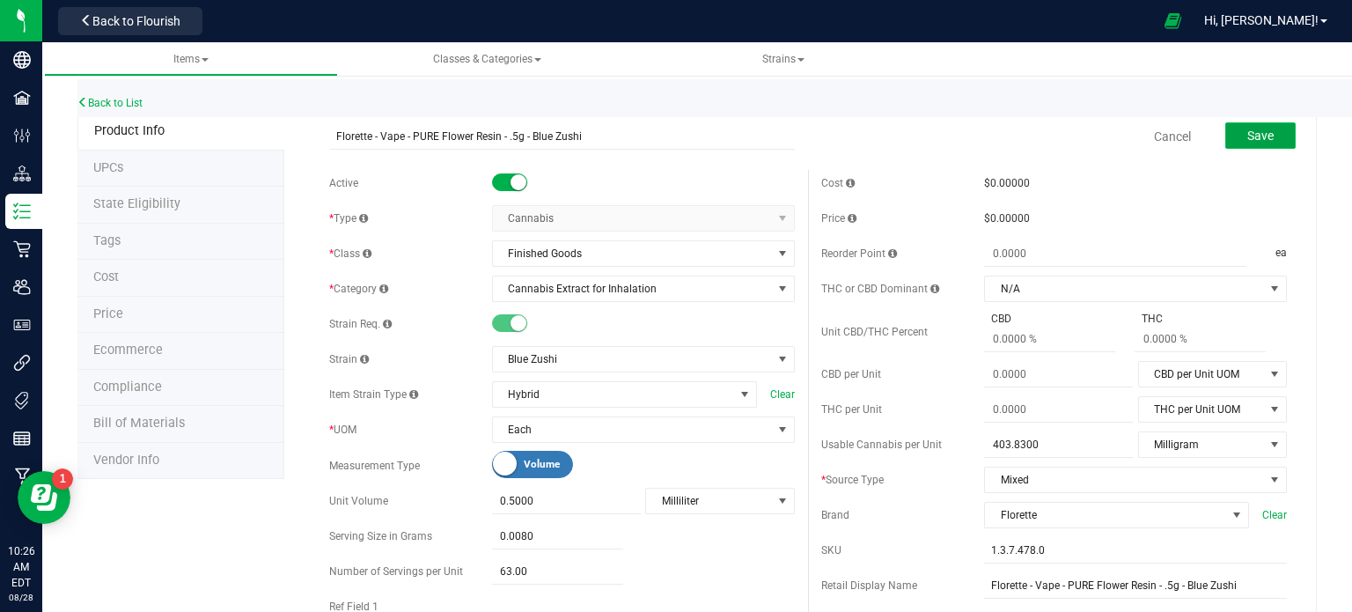
click at [1258, 132] on span "Save" at bounding box center [1261, 136] width 26 height 14
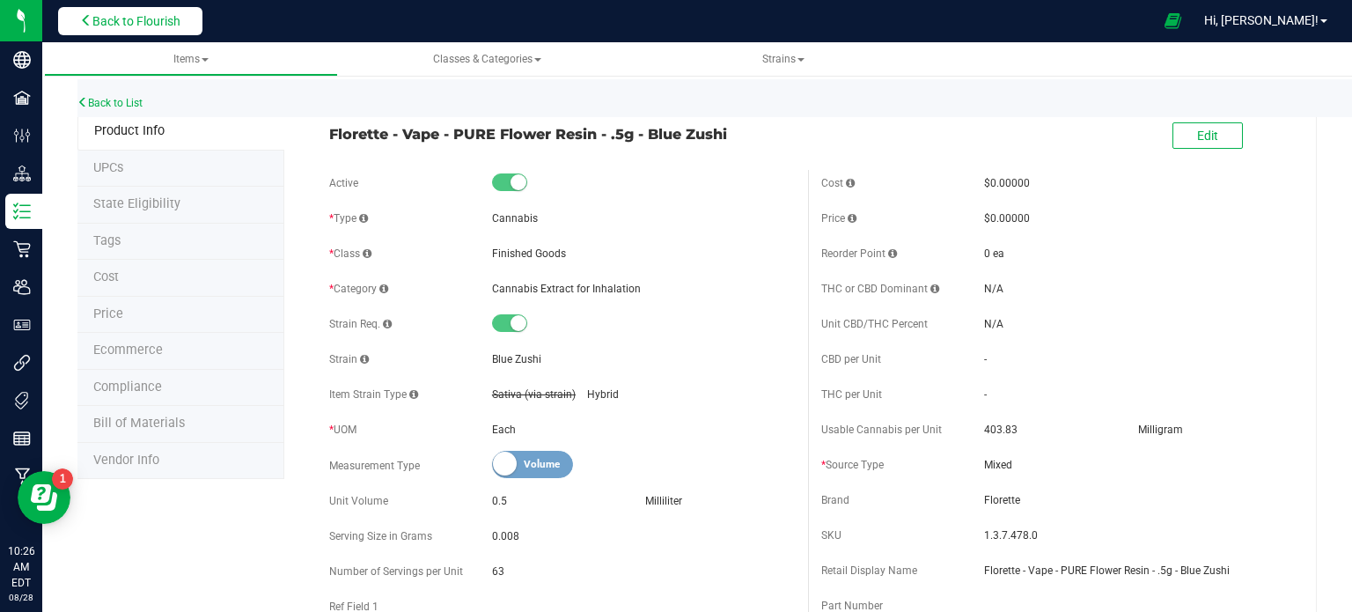
click at [133, 20] on span "Back to Flourish" at bounding box center [136, 21] width 88 height 14
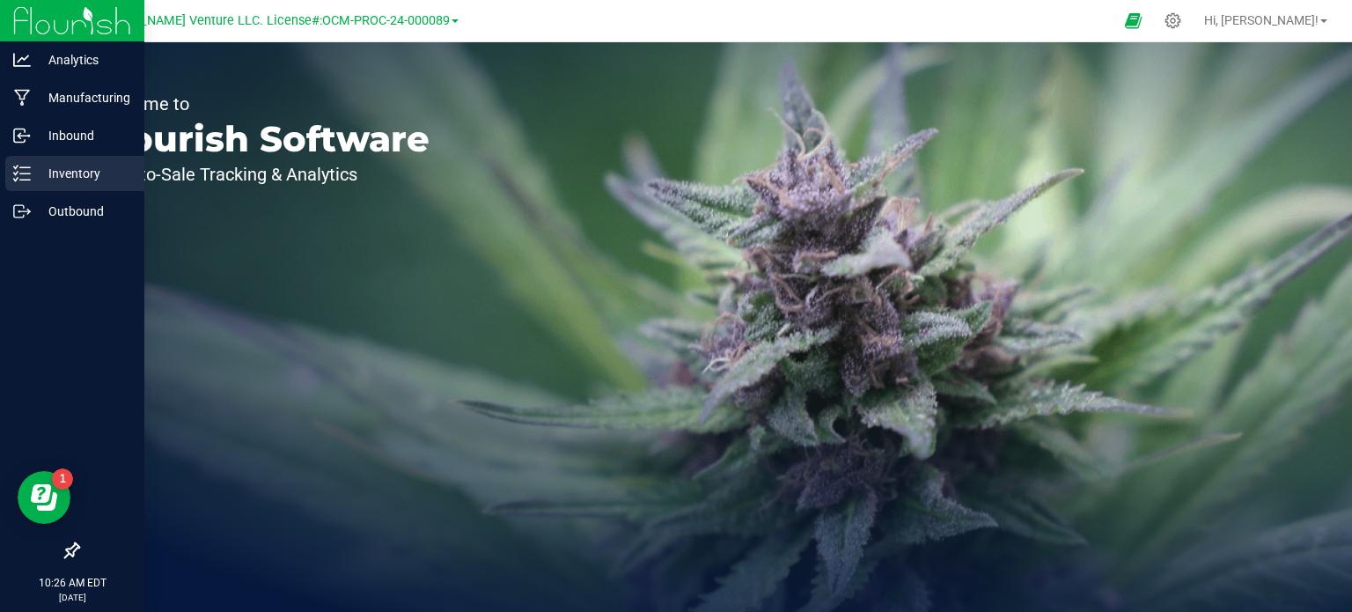
click at [103, 170] on p "Inventory" at bounding box center [84, 173] width 106 height 21
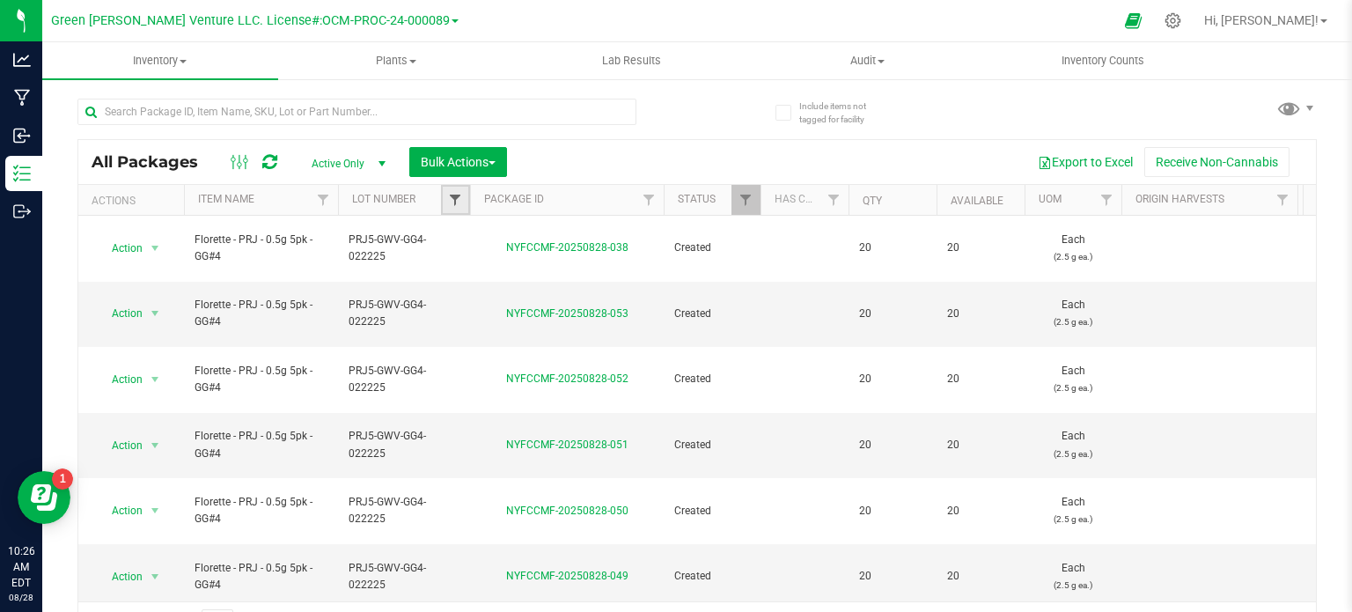
click at [458, 202] on span "Filter" at bounding box center [455, 200] width 14 height 14
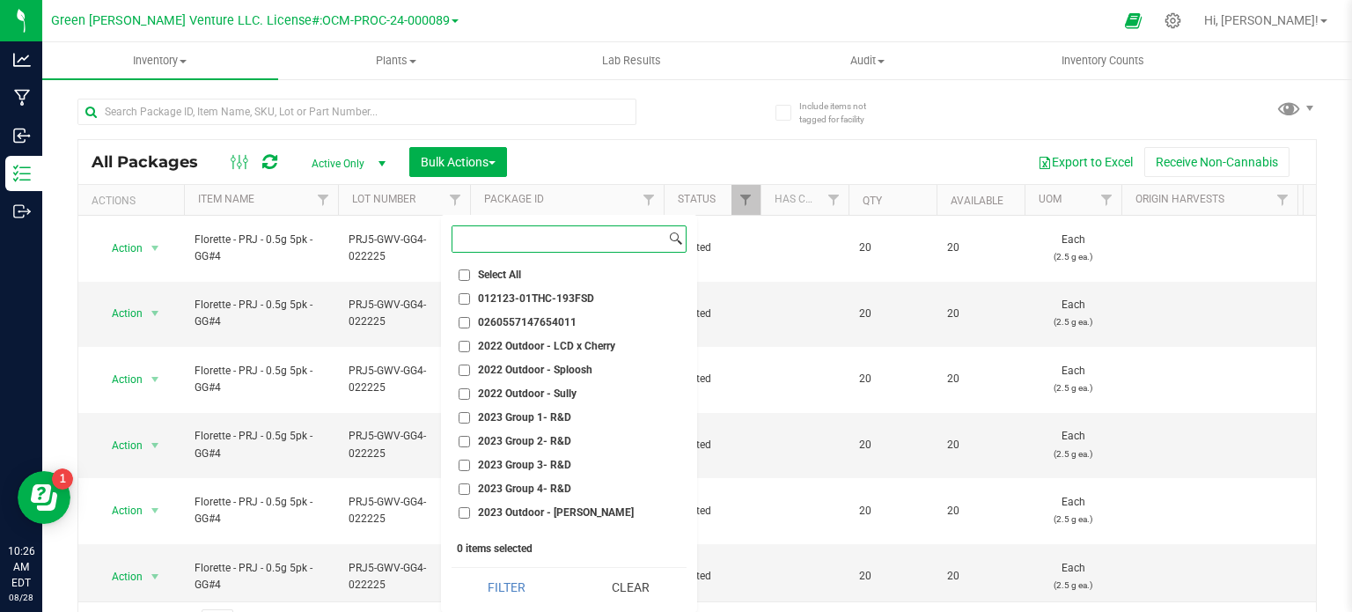
click at [482, 242] on input at bounding box center [559, 239] width 213 height 26
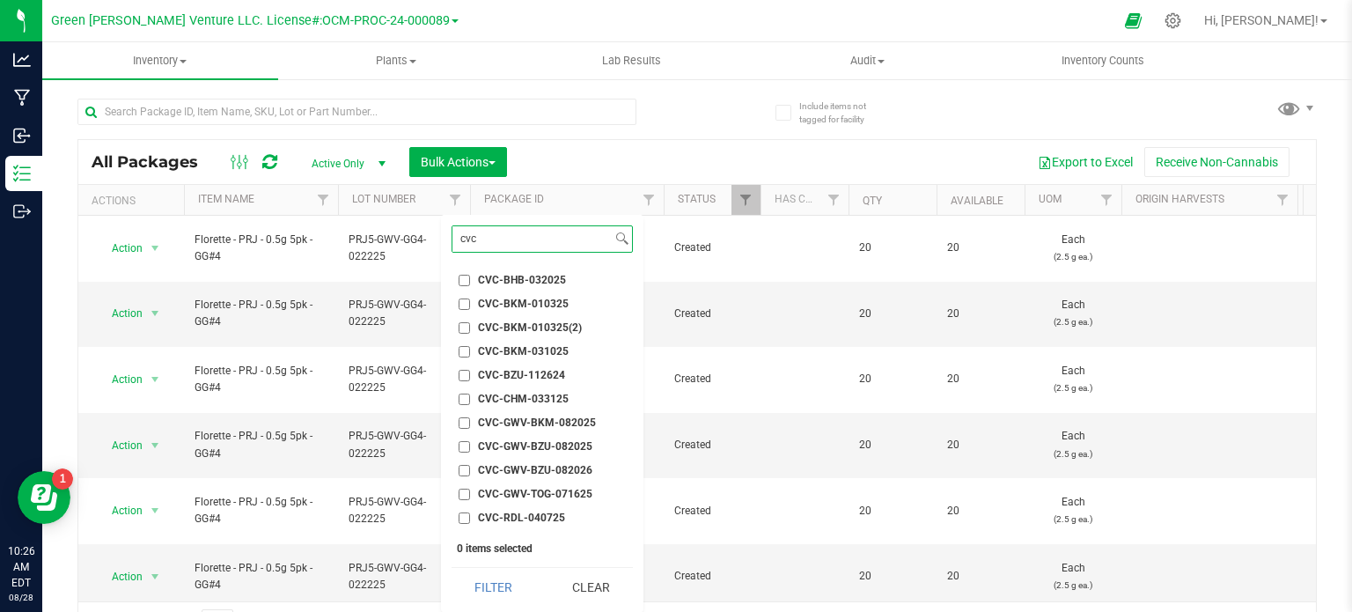
type input "cvc"
click at [466, 467] on input "CVC-GWV-BZU-082026" at bounding box center [464, 470] width 11 height 11
checkbox input "true"
click at [467, 446] on input "CVC-GWV-BZU-082025" at bounding box center [464, 446] width 11 height 11
checkbox input "true"
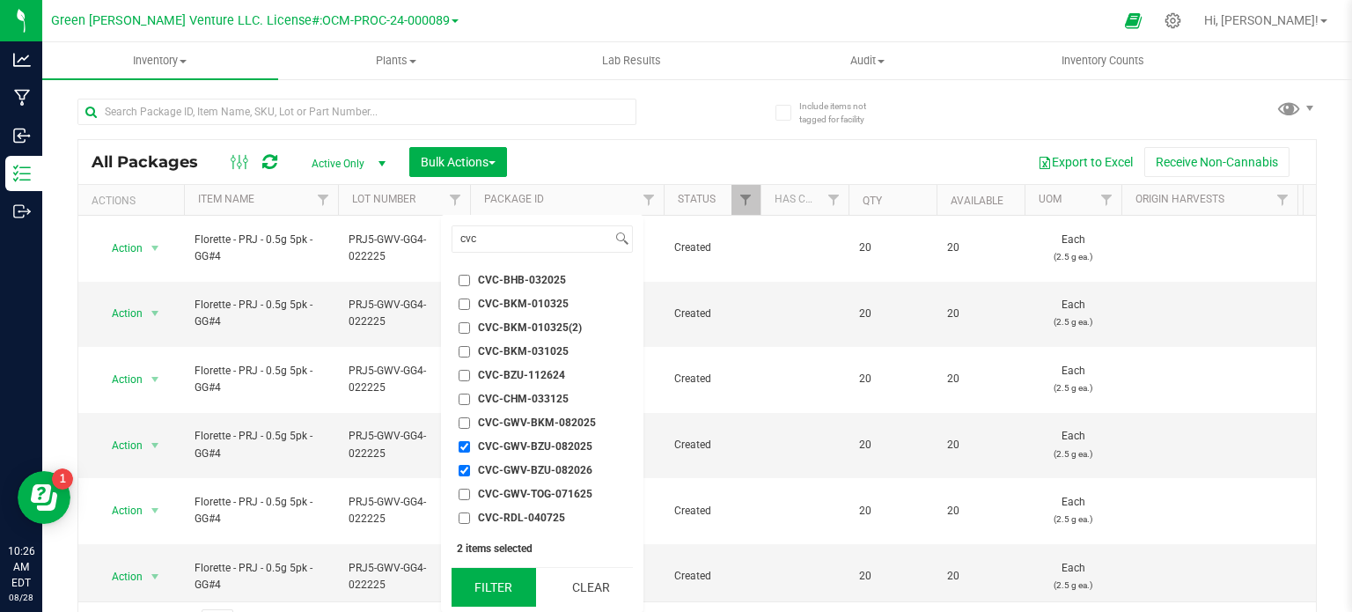
click at [504, 587] on button "Filter" at bounding box center [494, 587] width 85 height 39
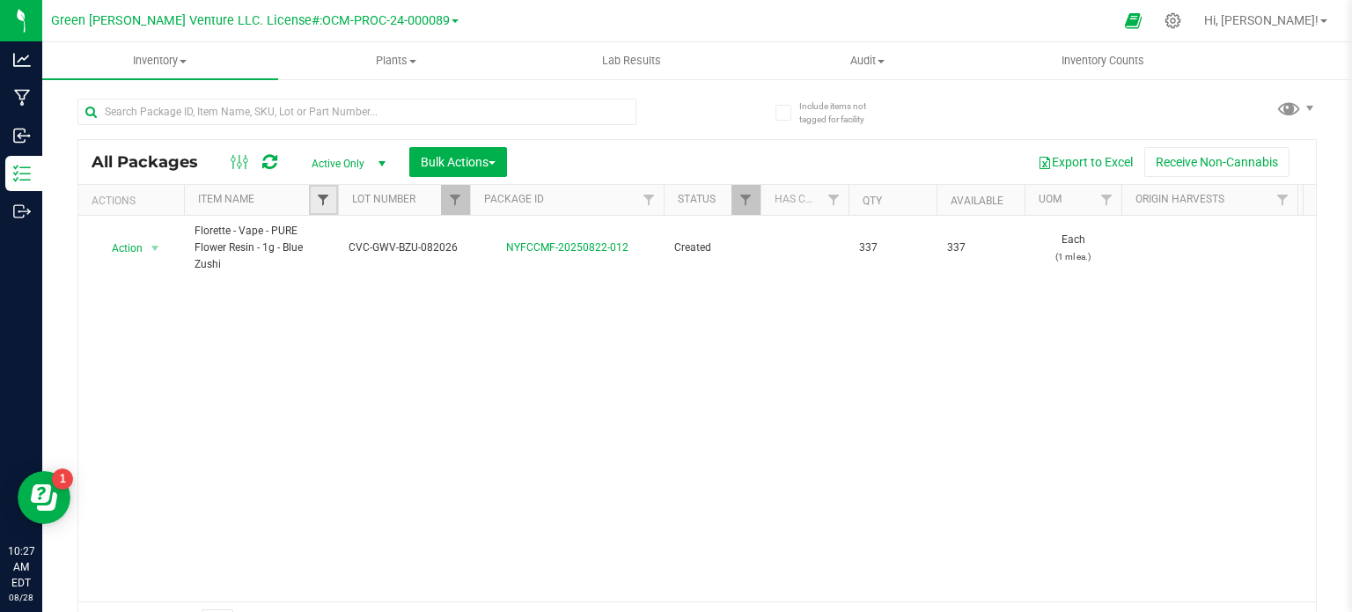
click at [320, 195] on span "Filter" at bounding box center [323, 200] width 14 height 14
click at [460, 195] on span "Filter" at bounding box center [455, 200] width 14 height 14
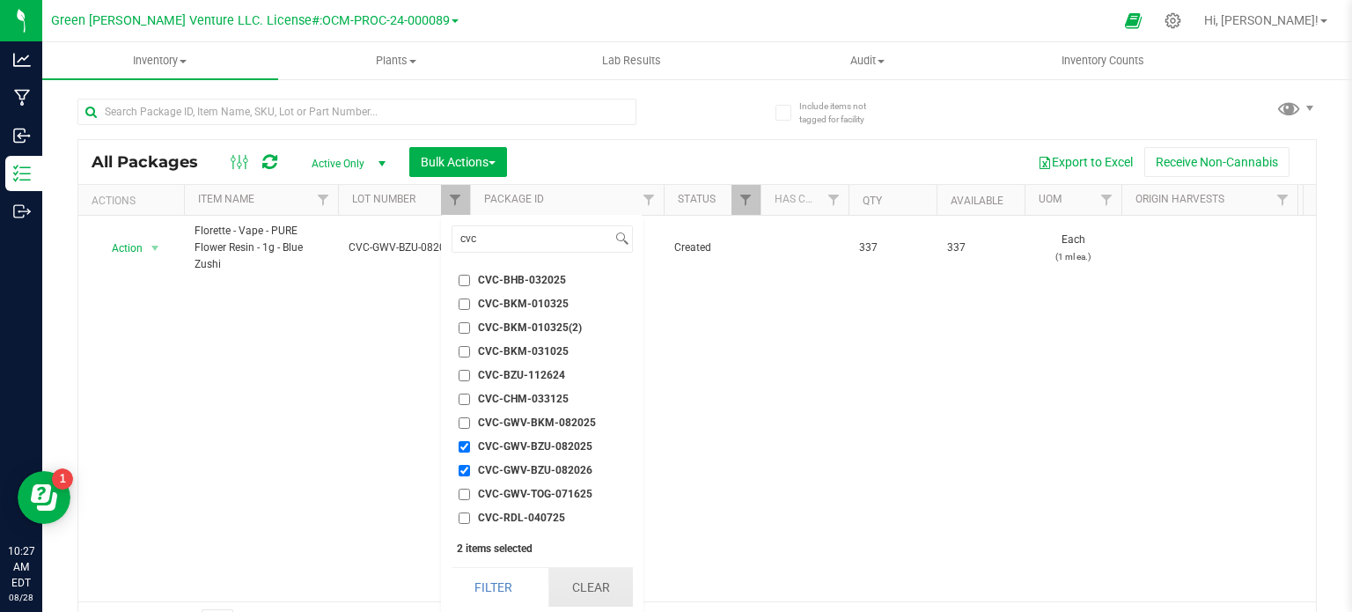
click at [585, 589] on button "Clear" at bounding box center [590, 587] width 85 height 39
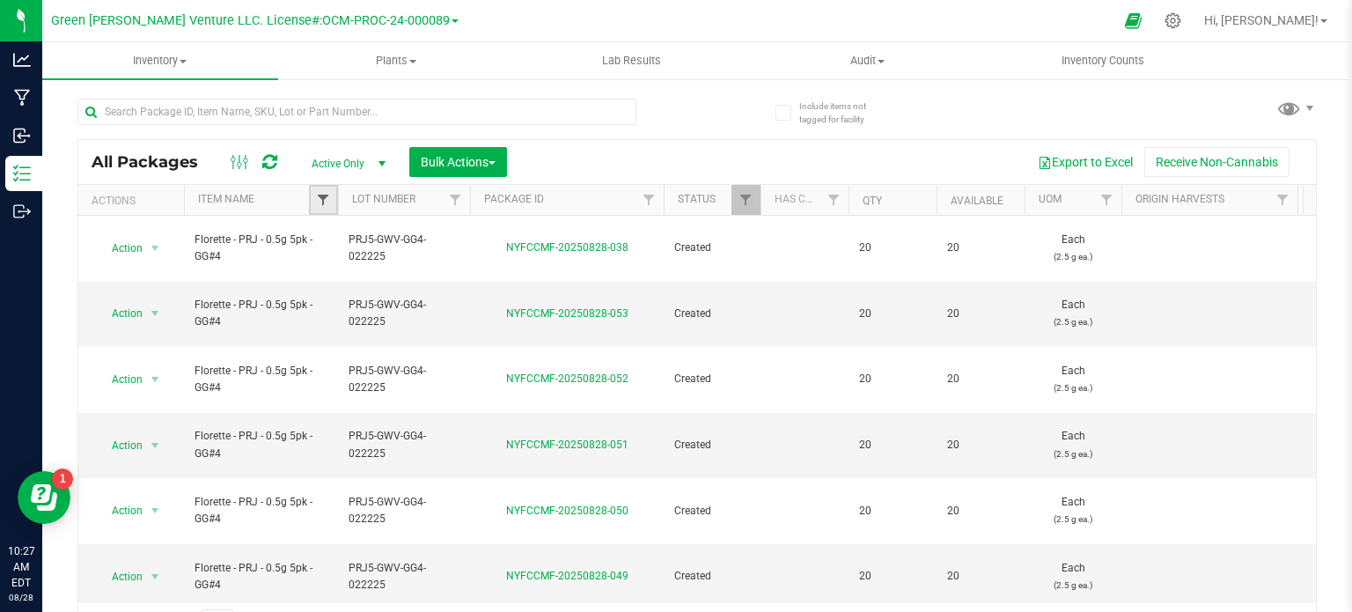
click at [319, 202] on span "Filter" at bounding box center [323, 200] width 14 height 14
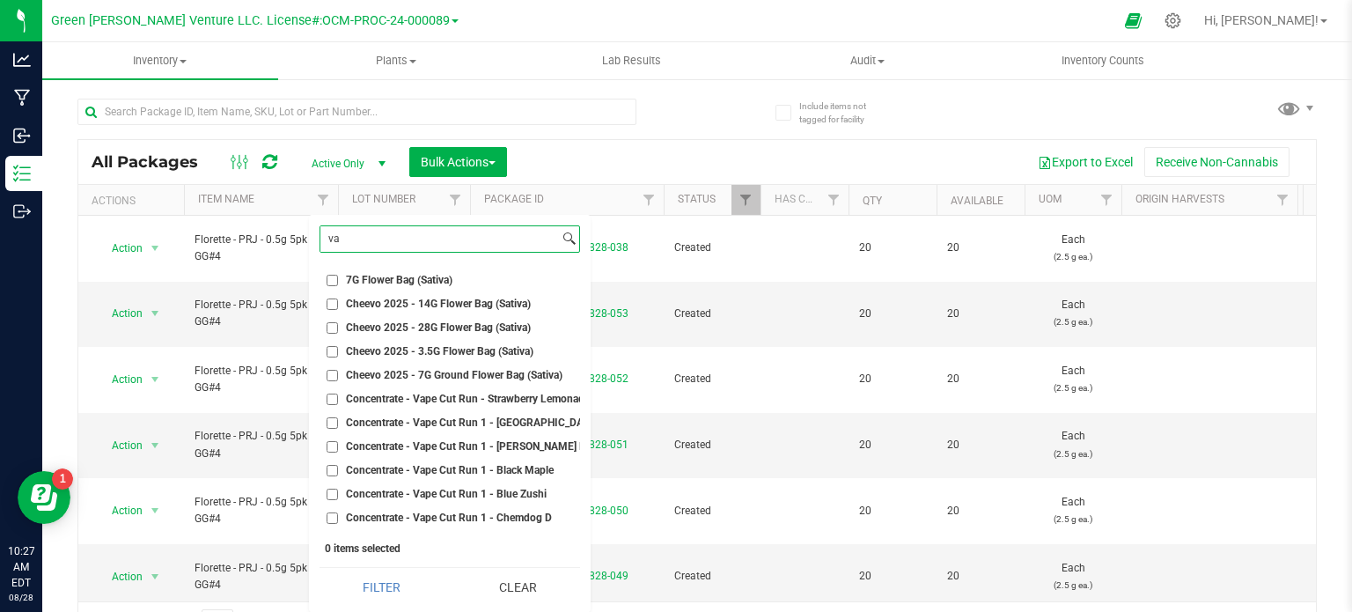
type input "v"
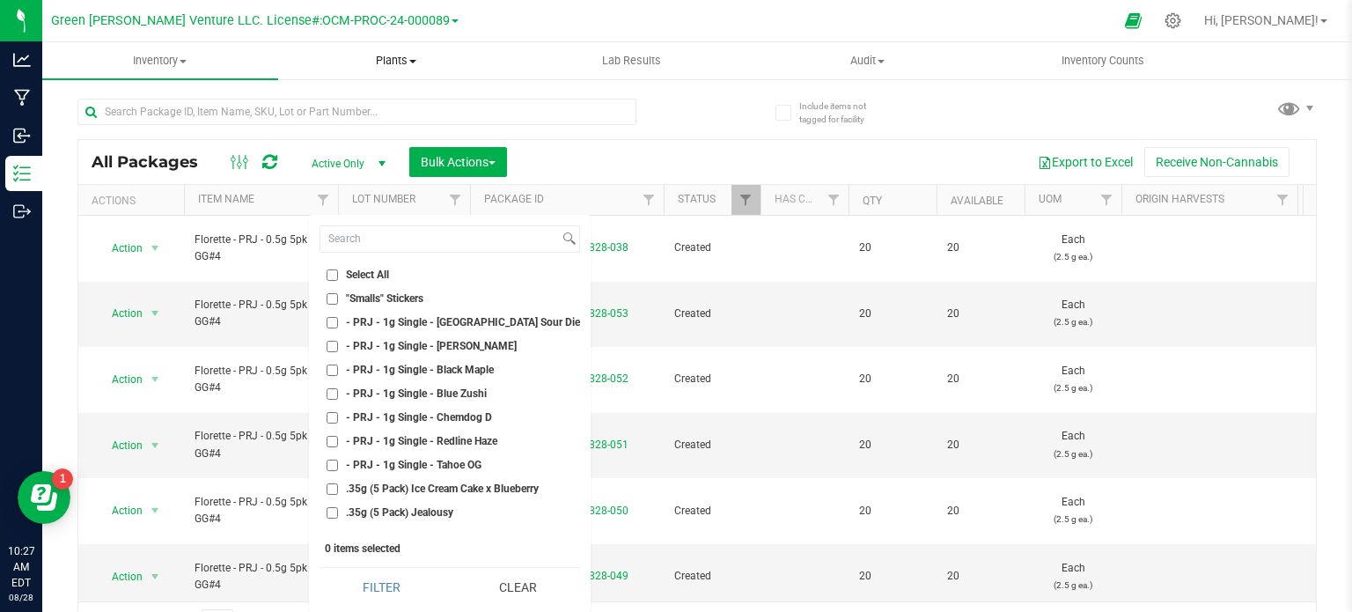
click at [508, 59] on span "Plants" at bounding box center [396, 61] width 234 height 16
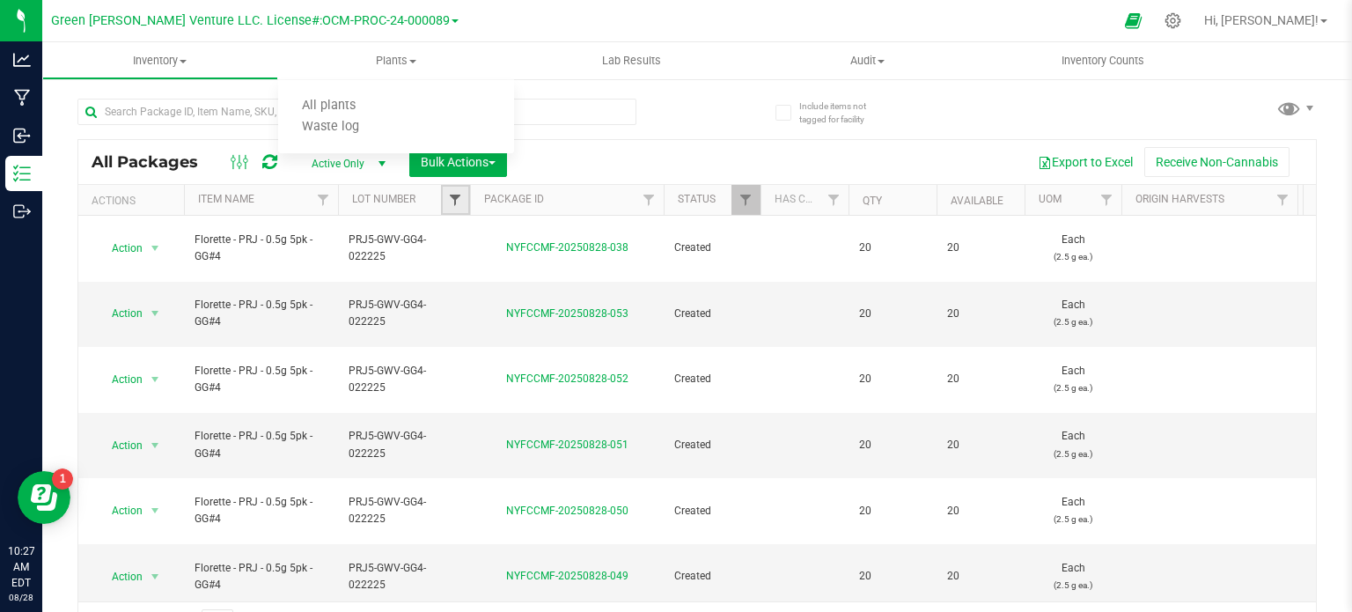
click at [453, 204] on span "Filter" at bounding box center [455, 200] width 14 height 14
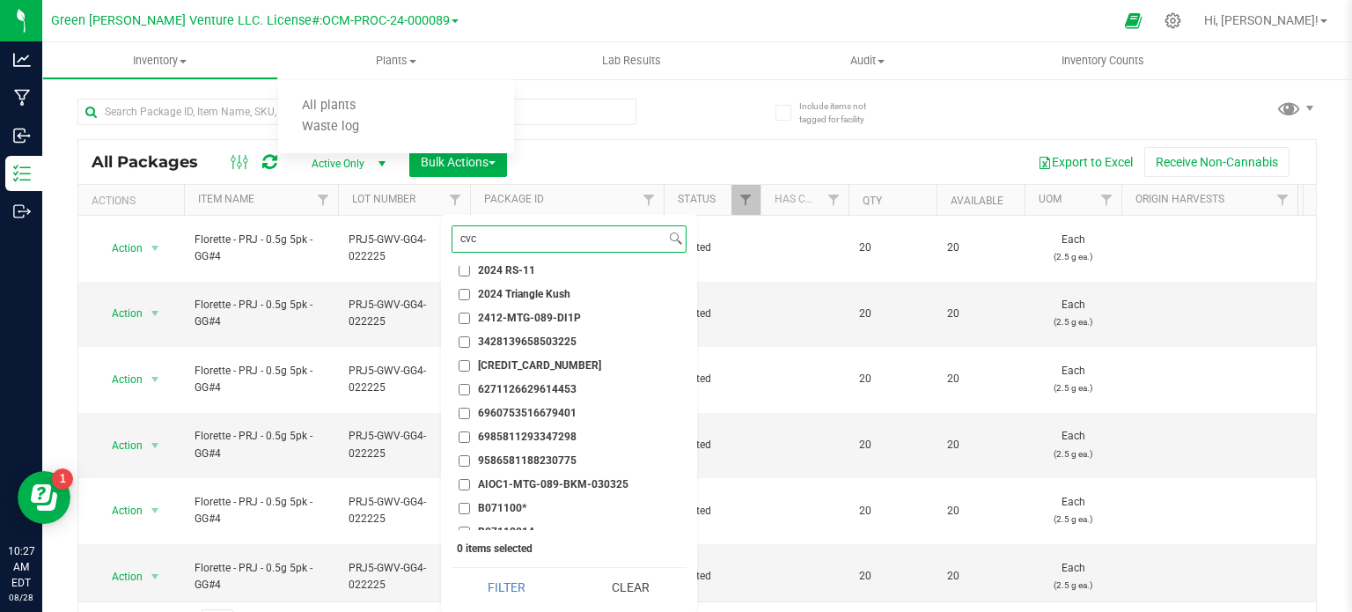
scroll to position [704, 0]
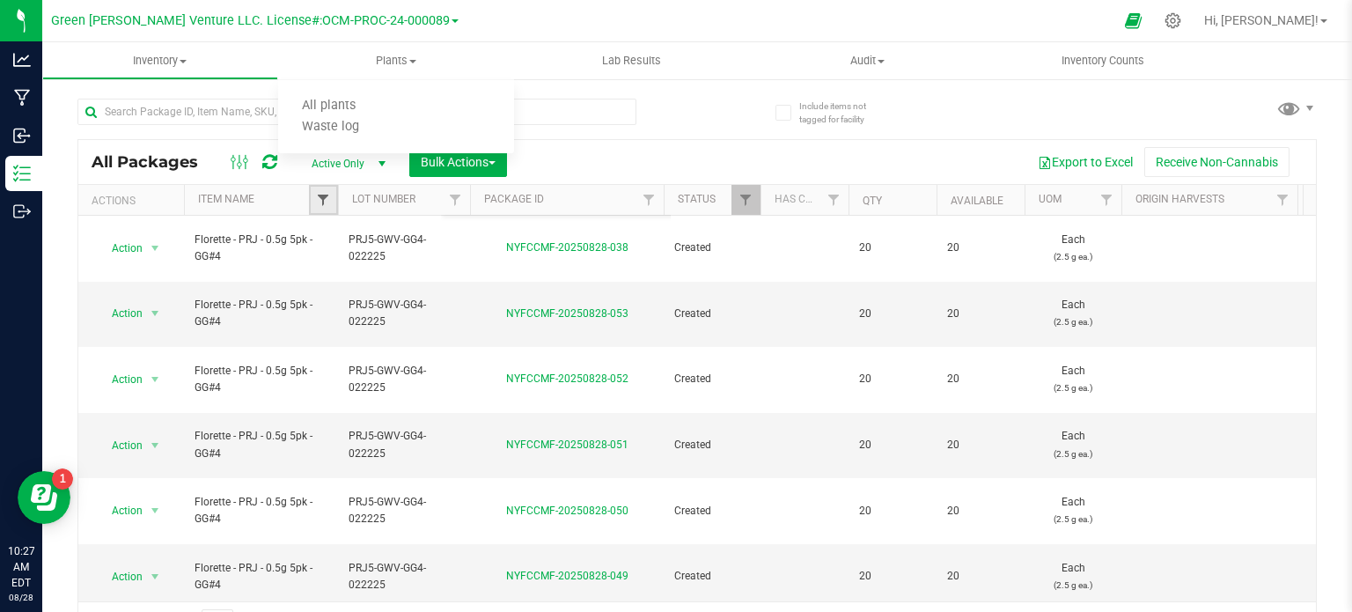
click at [322, 196] on span "Filter" at bounding box center [323, 200] width 14 height 14
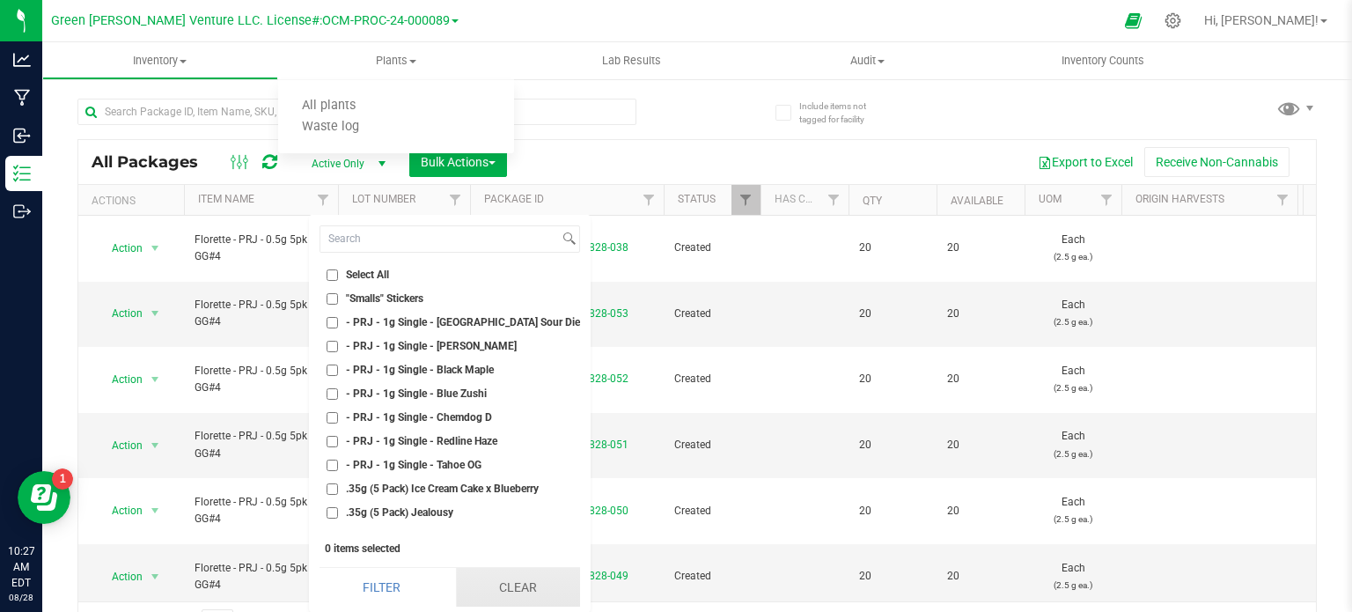
click at [498, 593] on button "Clear" at bounding box center [518, 587] width 124 height 39
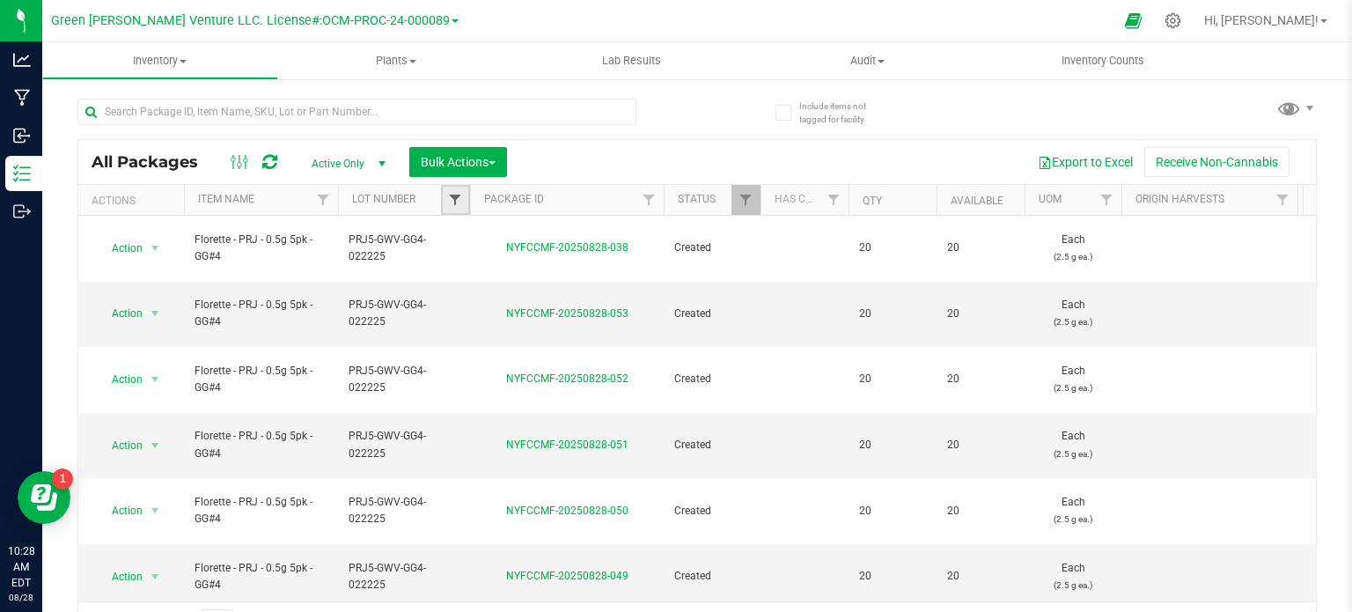
click at [458, 199] on span "Filter" at bounding box center [455, 200] width 14 height 14
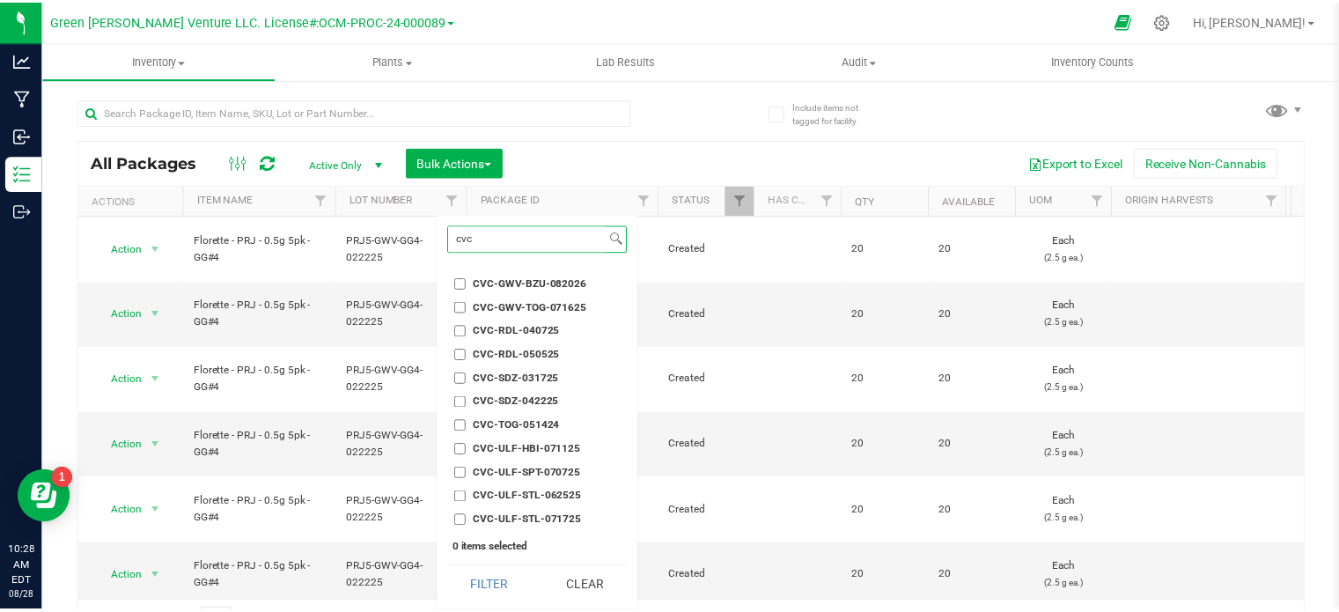
scroll to position [117, 0]
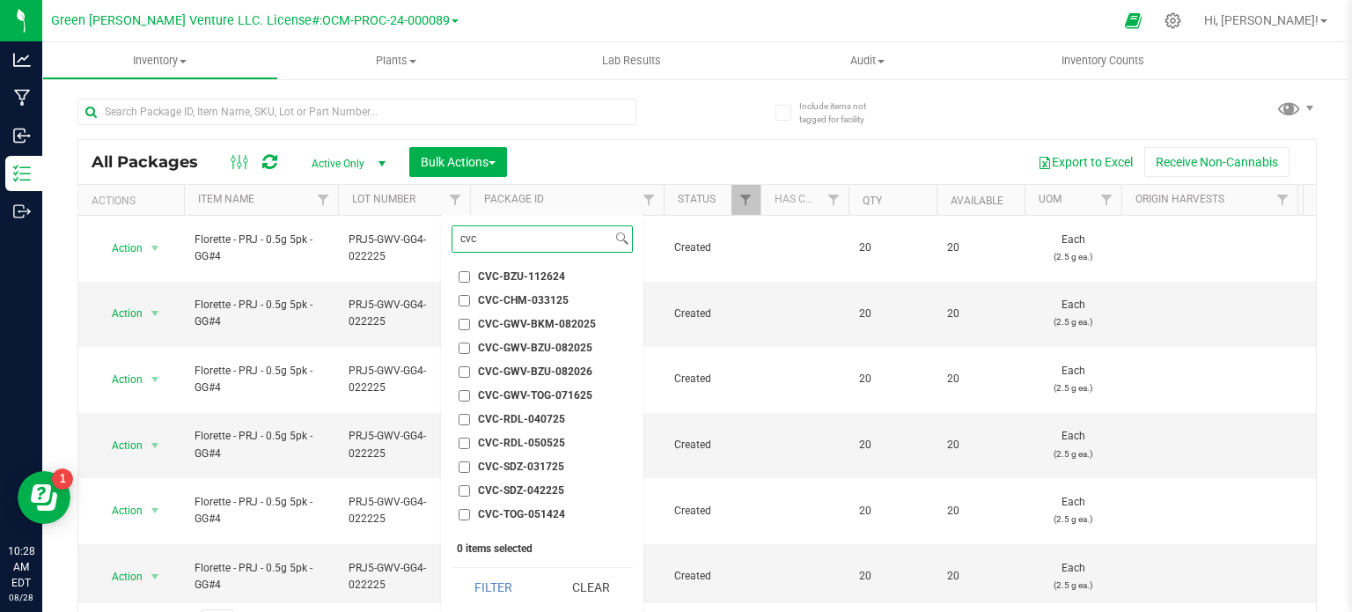
type input "cvc"
click at [461, 347] on input "CVC-GWV-BZU-082025" at bounding box center [464, 347] width 11 height 11
checkbox input "true"
click at [463, 323] on input "CVC-GWV-BKM-082025" at bounding box center [464, 324] width 11 height 11
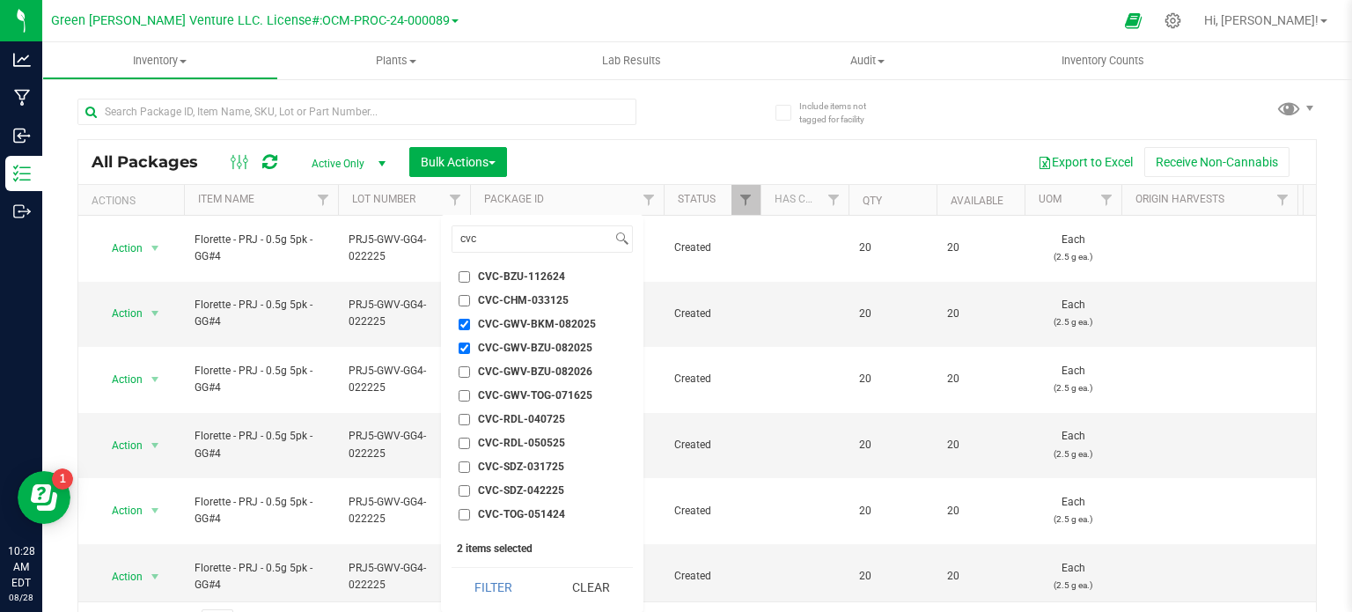
checkbox input "false"
click at [506, 577] on button "Filter" at bounding box center [494, 587] width 85 height 39
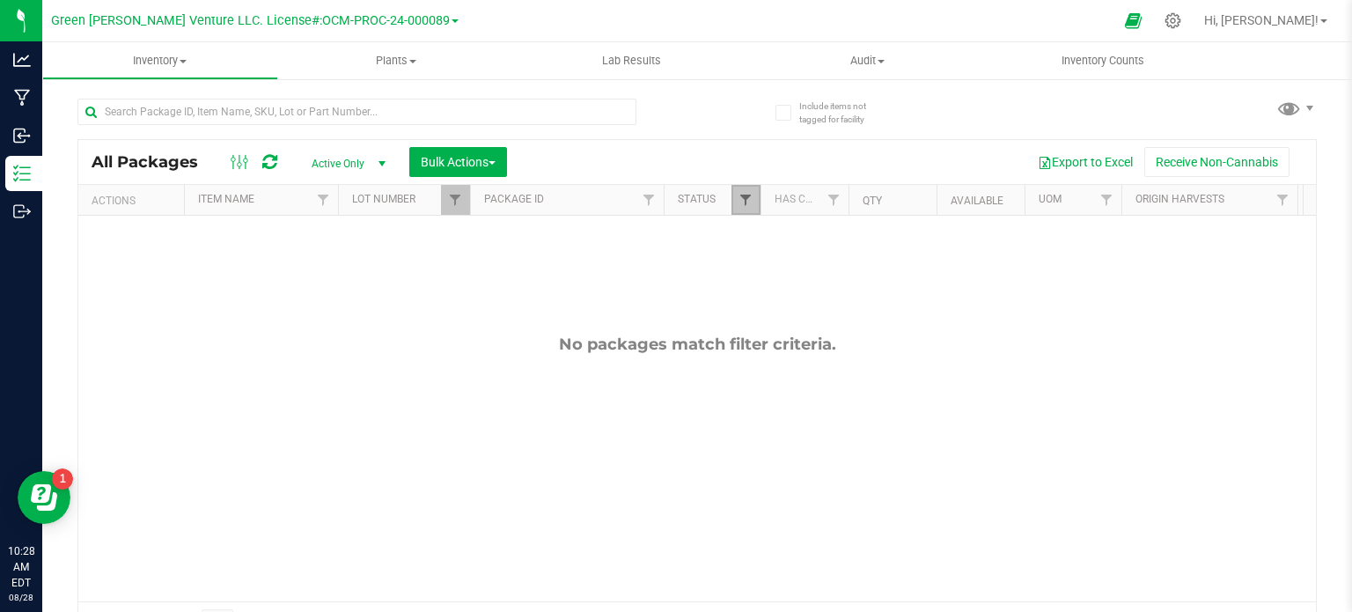
click at [751, 195] on span "Filter" at bounding box center [746, 200] width 14 height 14
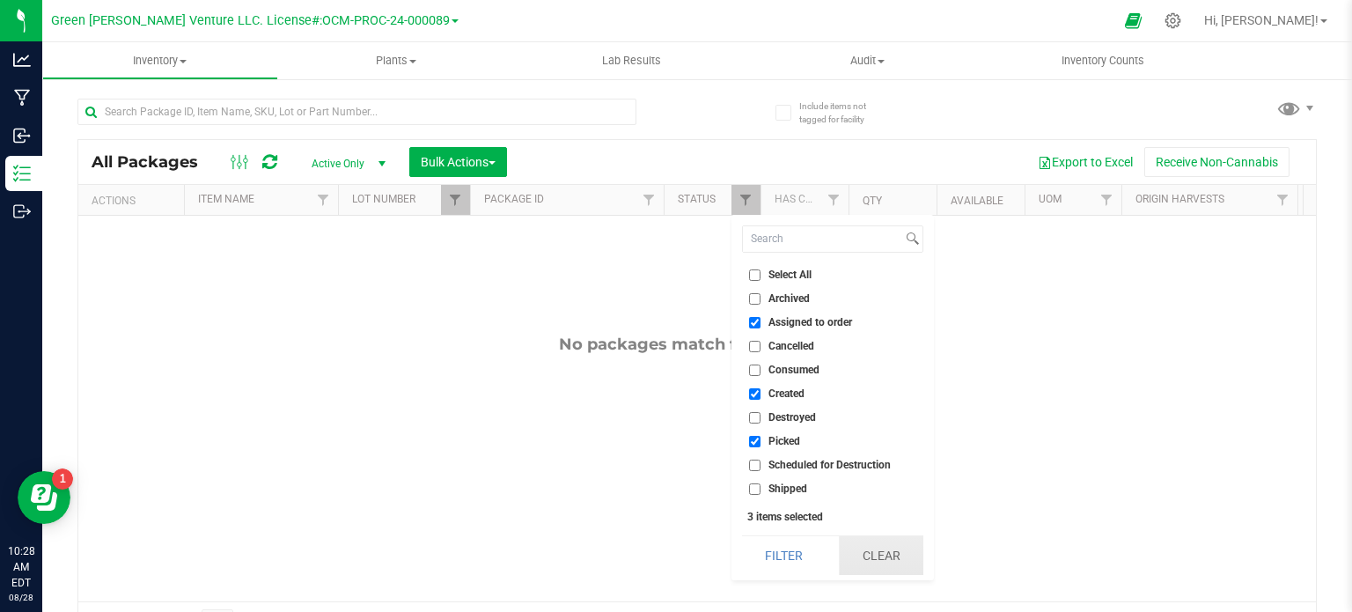
click at [852, 544] on button "Clear" at bounding box center [881, 555] width 85 height 39
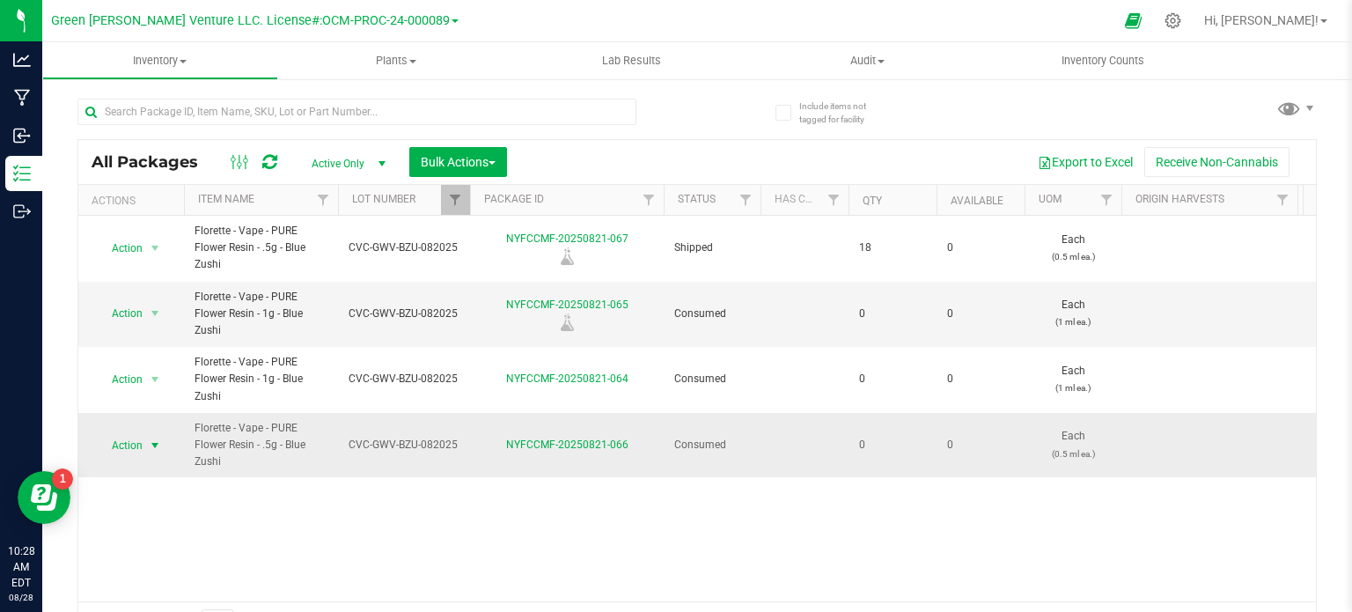
click at [130, 441] on span "Action" at bounding box center [120, 445] width 48 height 25
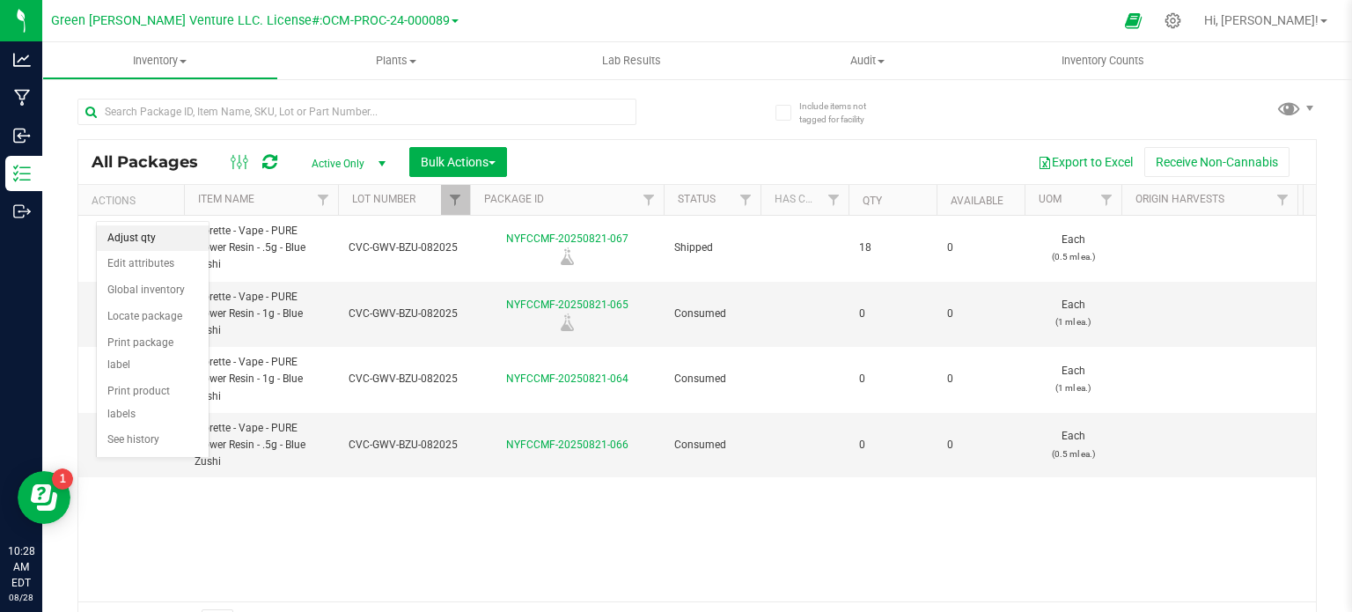
click at [134, 245] on li "Adjust qty" at bounding box center [153, 238] width 112 height 26
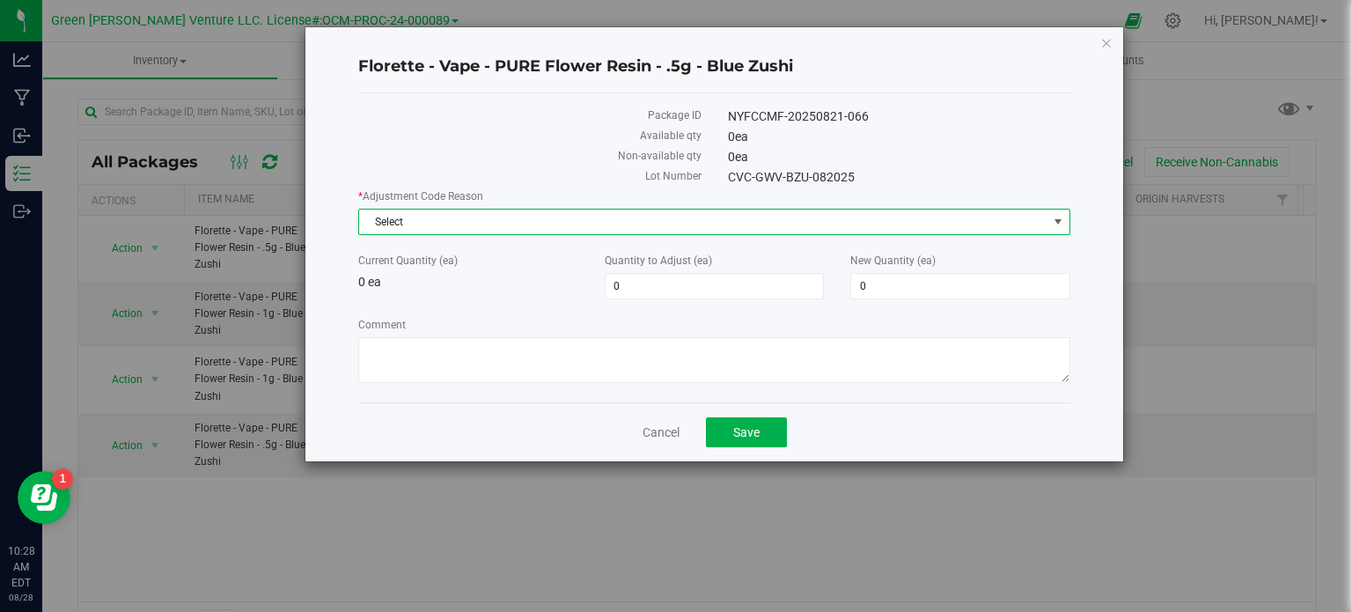
drag, startPoint x: 562, startPoint y: 222, endPoint x: 531, endPoint y: 305, distance: 88.3
click at [562, 223] on span "Select" at bounding box center [703, 222] width 688 height 25
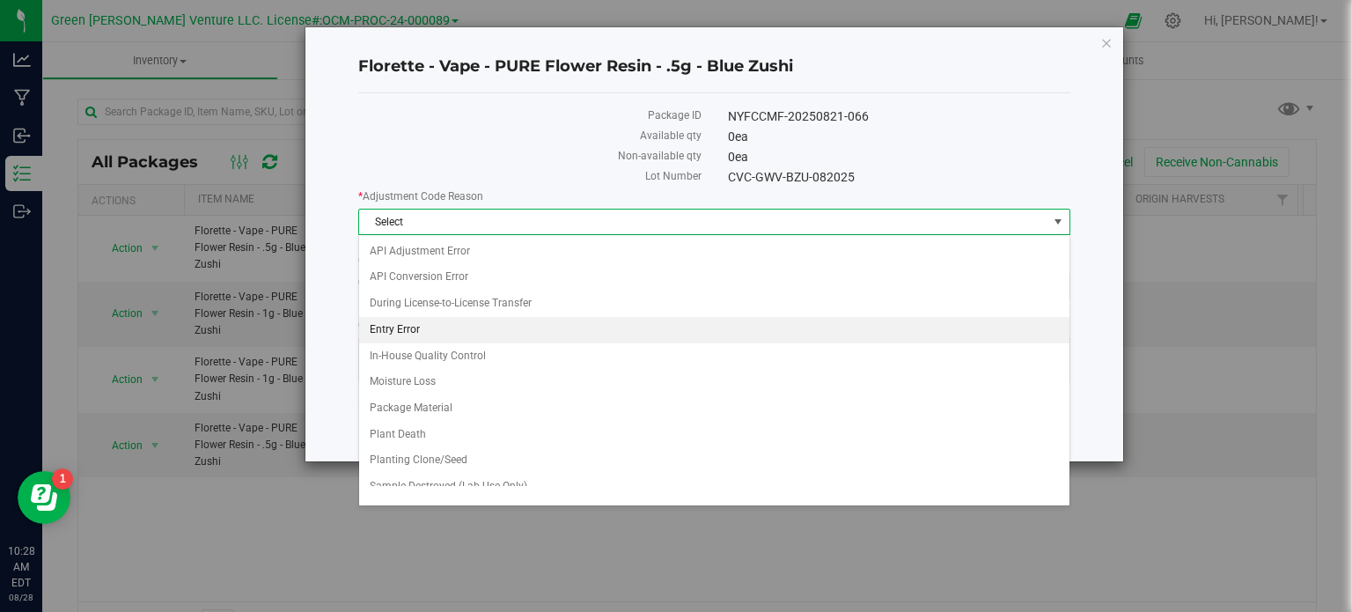
click at [426, 328] on li "Entry Error" at bounding box center [714, 330] width 710 height 26
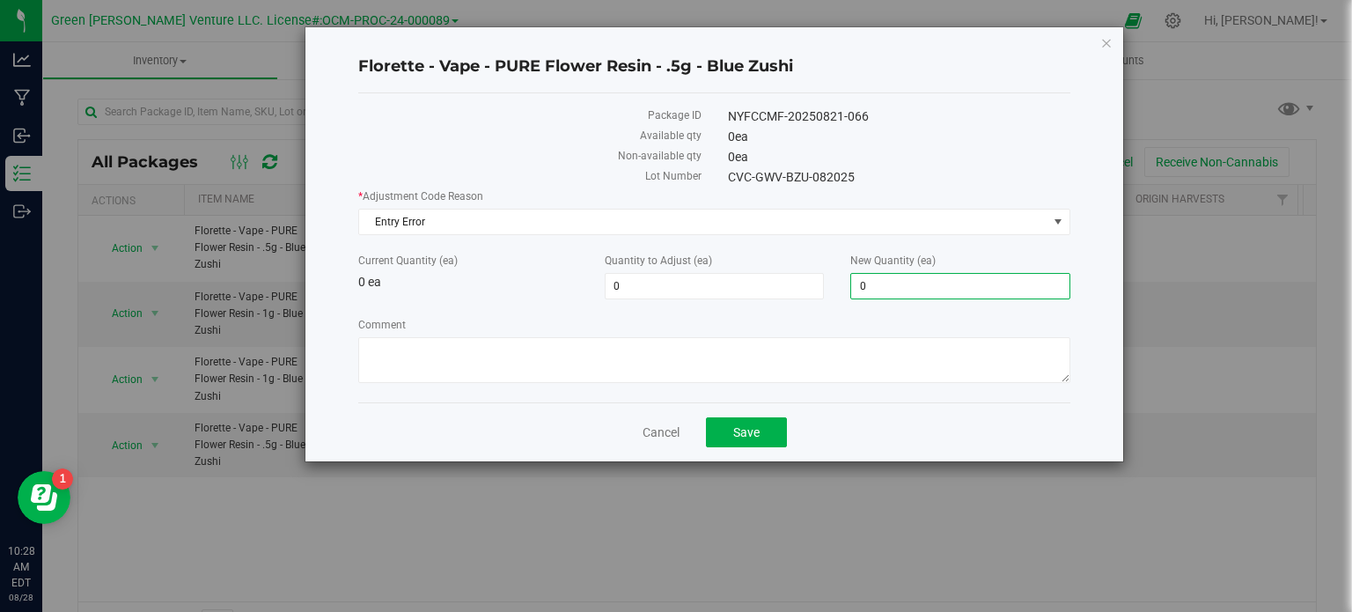
click at [938, 282] on span "0 0" at bounding box center [960, 286] width 220 height 26
type input "534"
click at [747, 417] on div "Florette - Vape - PURE Flower Resin - .5g - Blue Zushi Package ID NYFCCMF-20250…" at bounding box center [714, 244] width 818 height 434
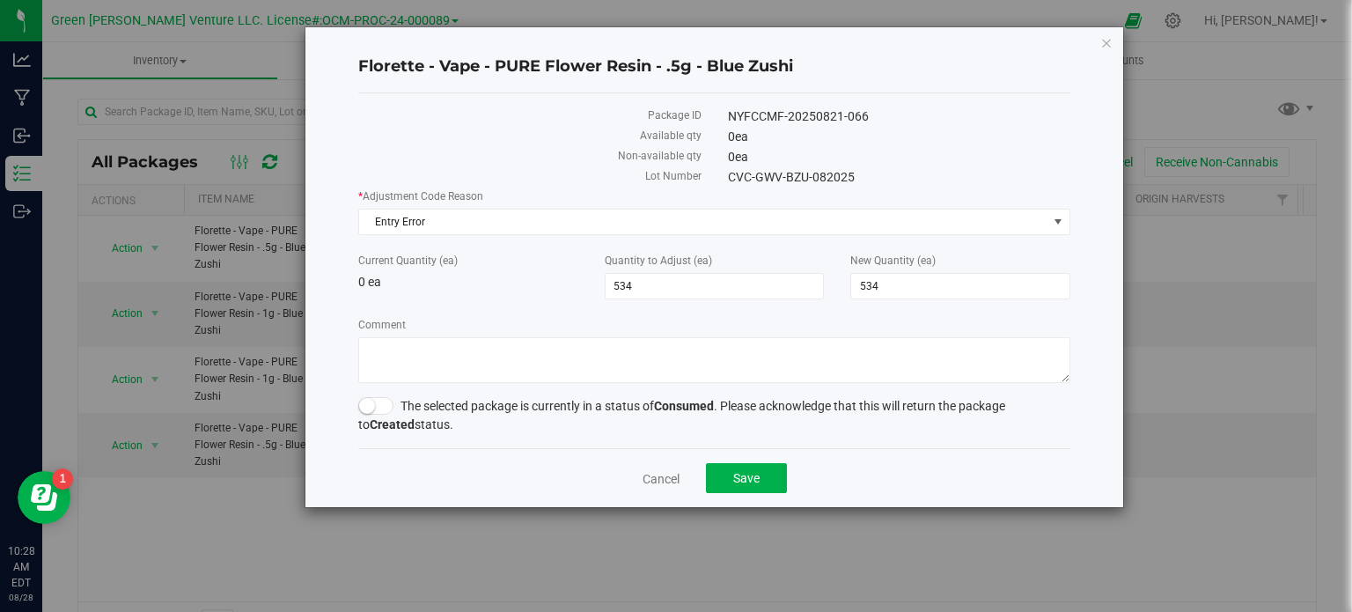
click at [372, 407] on small at bounding box center [367, 406] width 16 height 16
click at [732, 468] on button "Save" at bounding box center [746, 478] width 81 height 30
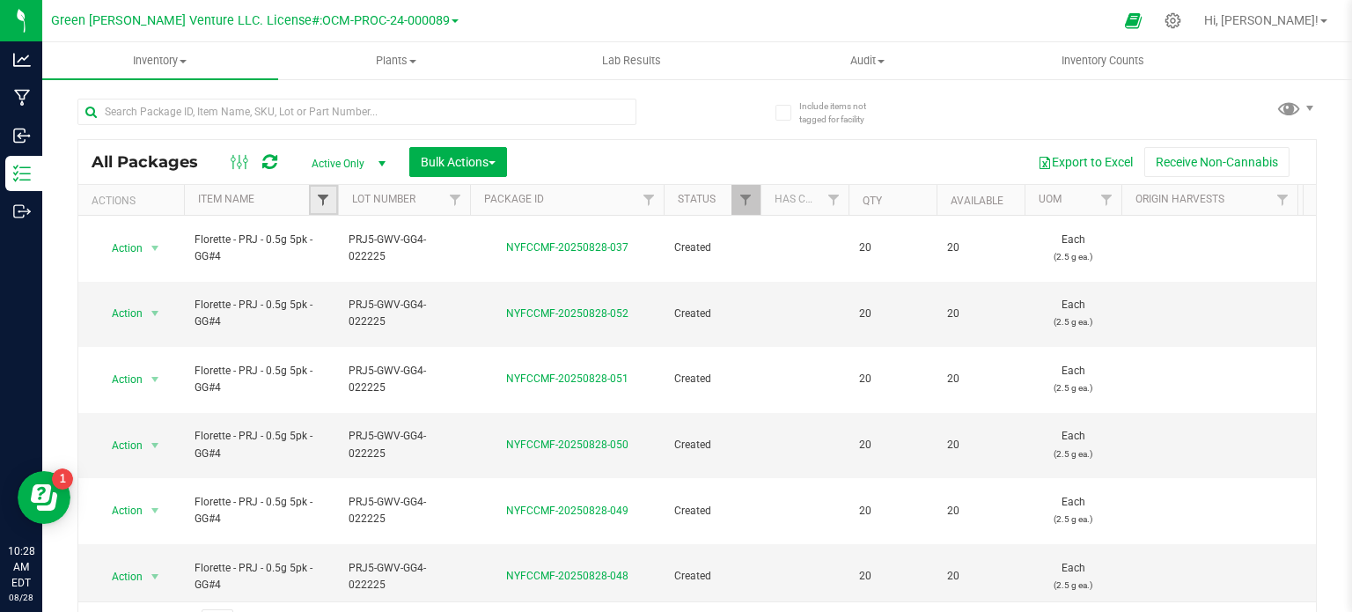
click at [317, 200] on span "Filter" at bounding box center [323, 200] width 14 height 14
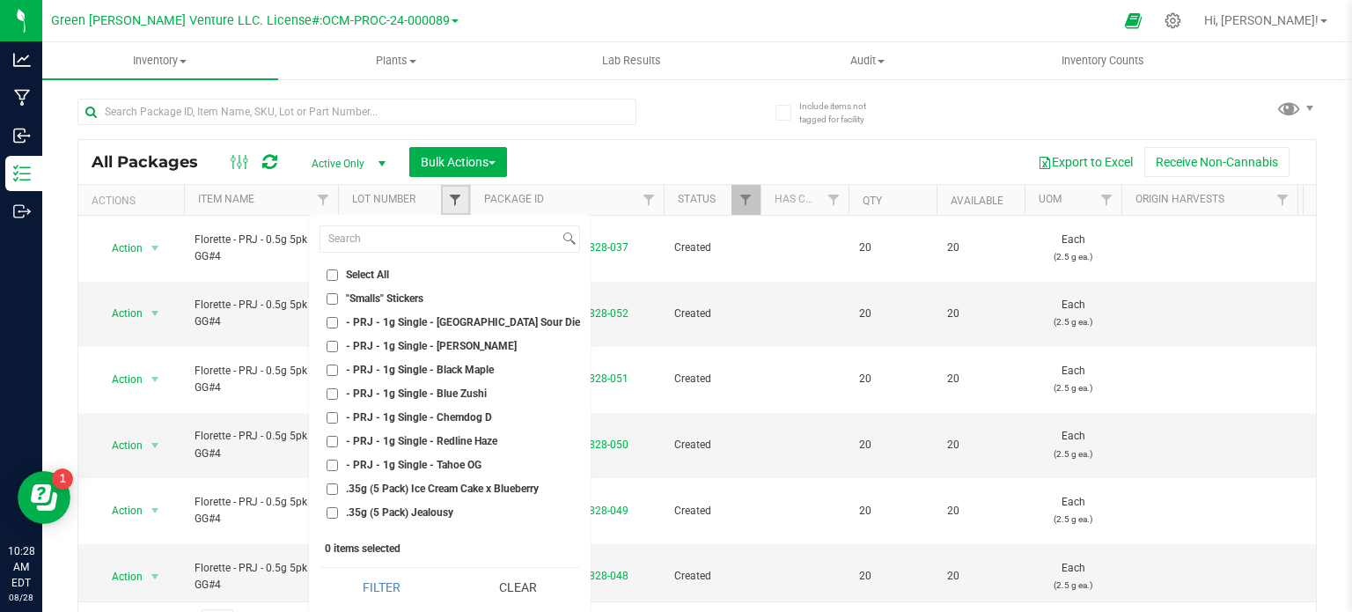
click at [458, 205] on span "Filter" at bounding box center [455, 200] width 14 height 14
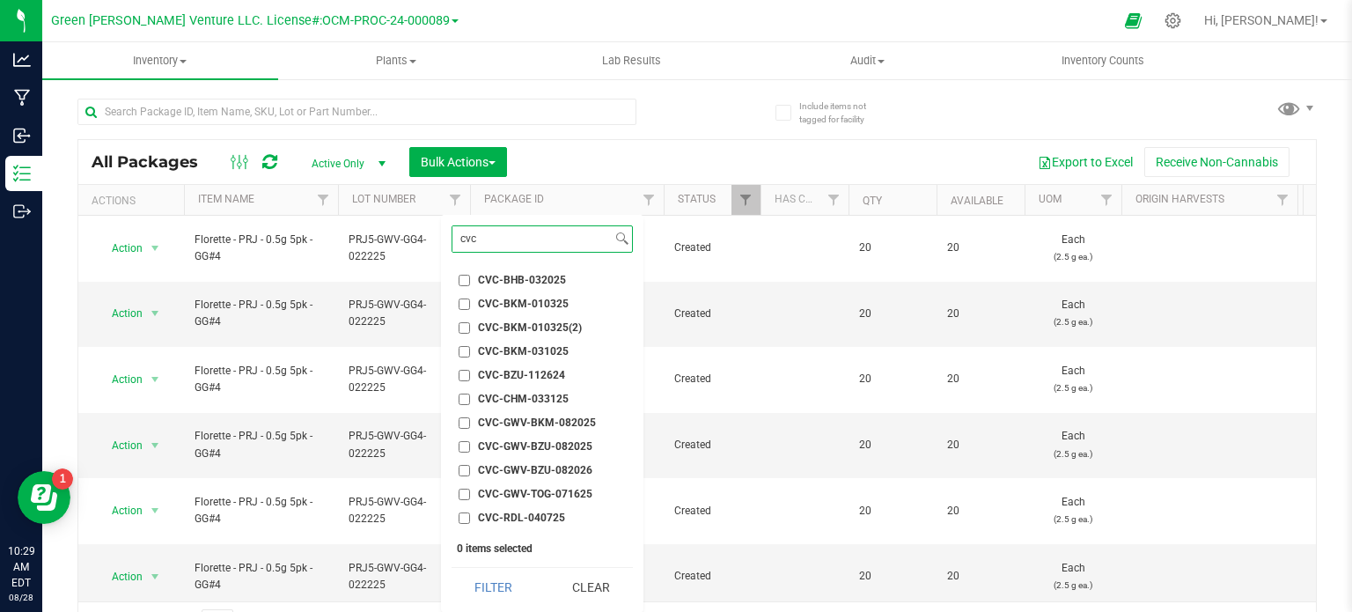
type input "cvc"
click at [464, 469] on input "CVC-GWV-BZU-082026" at bounding box center [464, 470] width 11 height 11
checkbox input "true"
click at [466, 445] on input "CVC-GWV-BZU-082025" at bounding box center [464, 446] width 11 height 11
checkbox input "true"
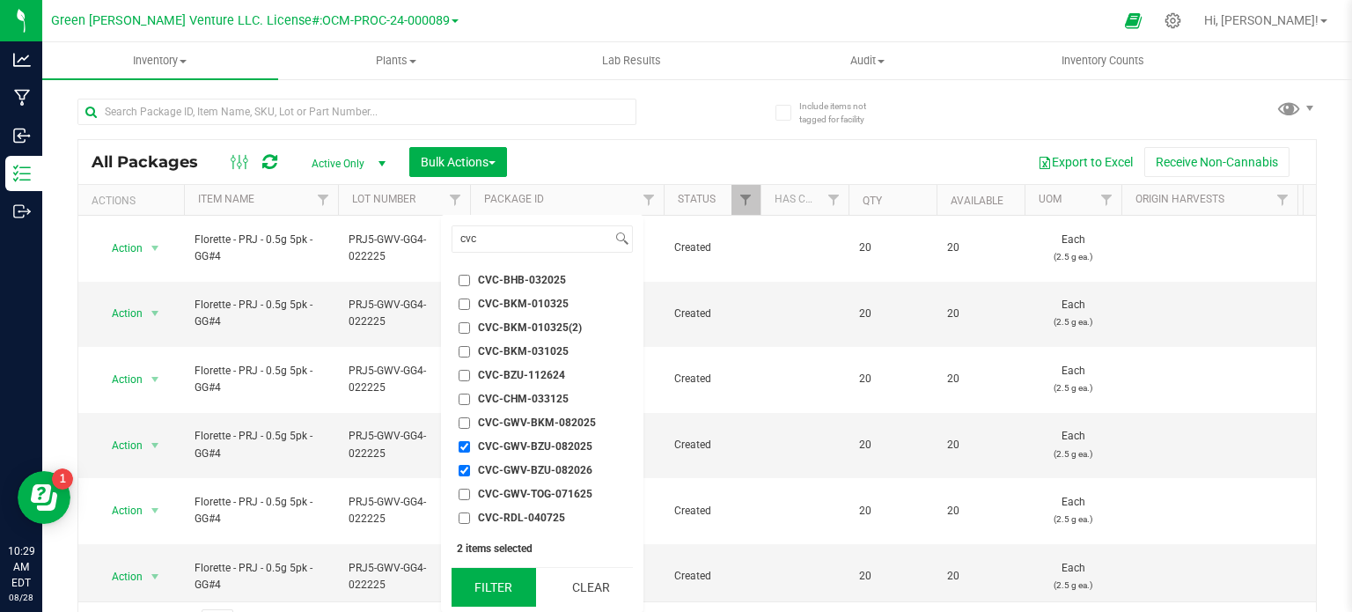
click at [489, 585] on button "Filter" at bounding box center [494, 587] width 85 height 39
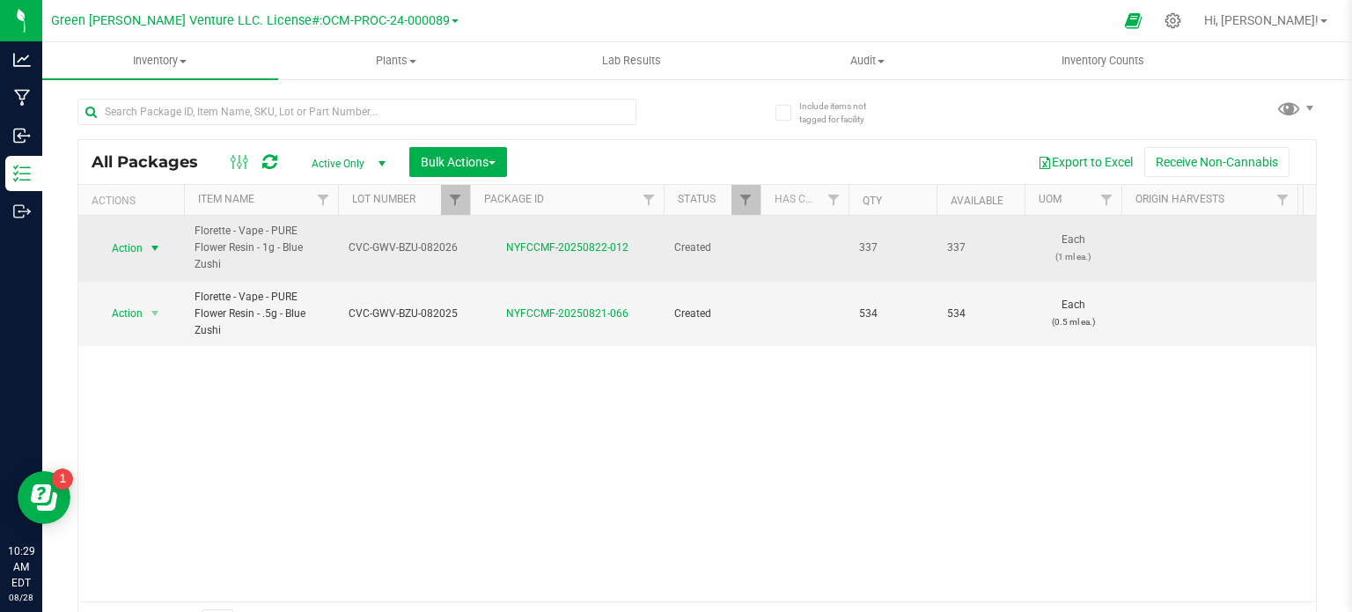
click at [137, 247] on span "Action" at bounding box center [120, 248] width 48 height 25
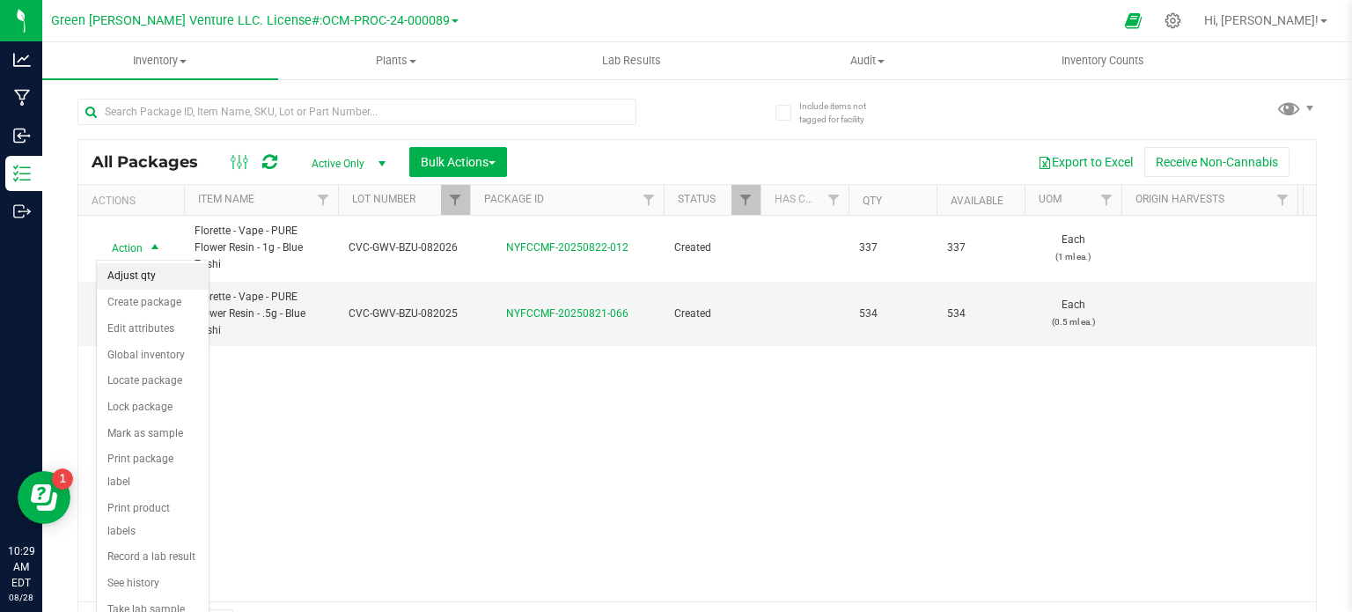
click at [136, 279] on li "Adjust qty" at bounding box center [153, 276] width 112 height 26
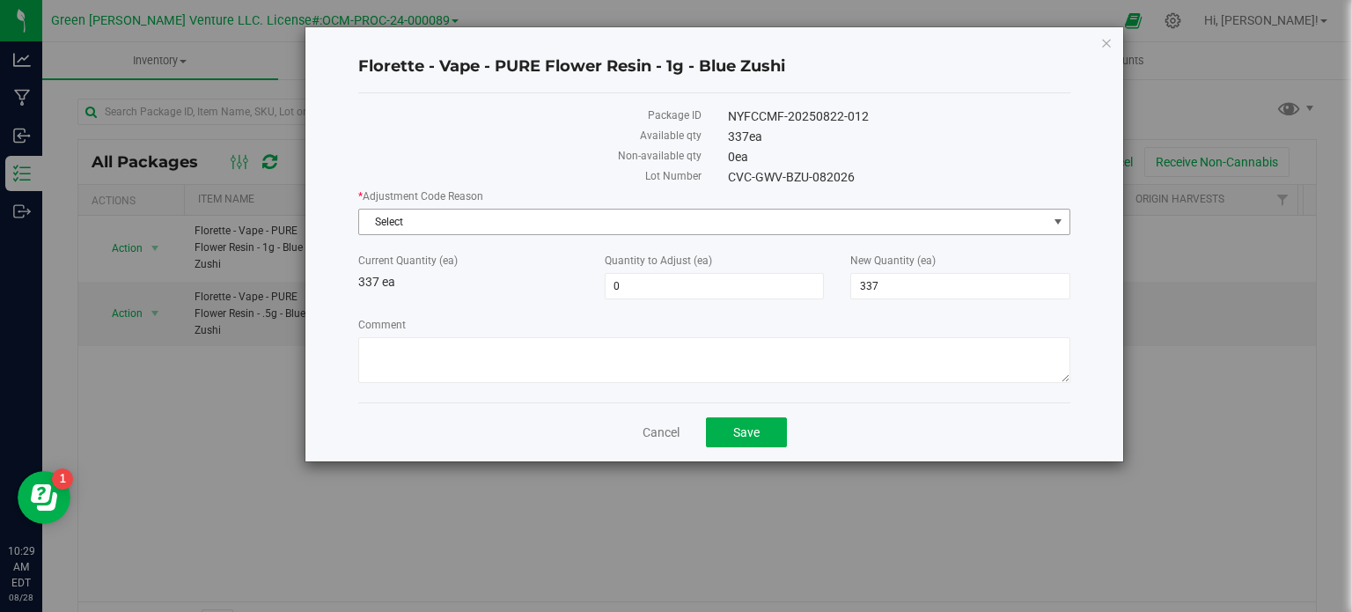
click at [415, 217] on span "Select" at bounding box center [703, 222] width 688 height 25
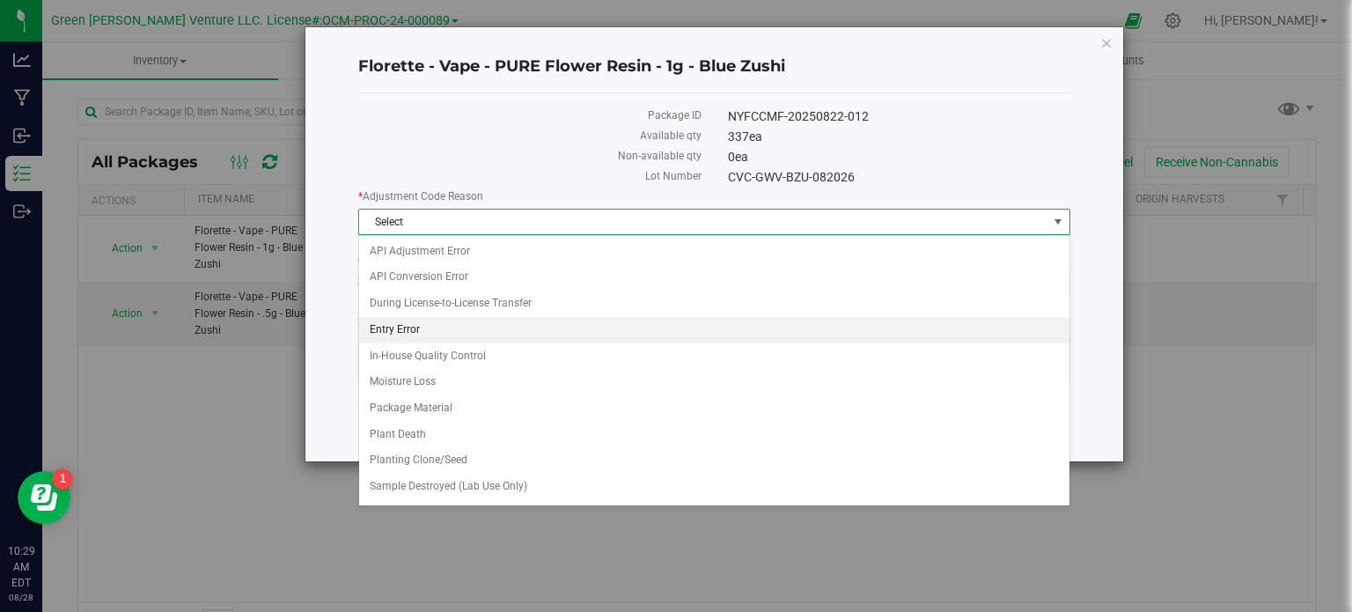
click at [417, 327] on li "Entry Error" at bounding box center [714, 330] width 710 height 26
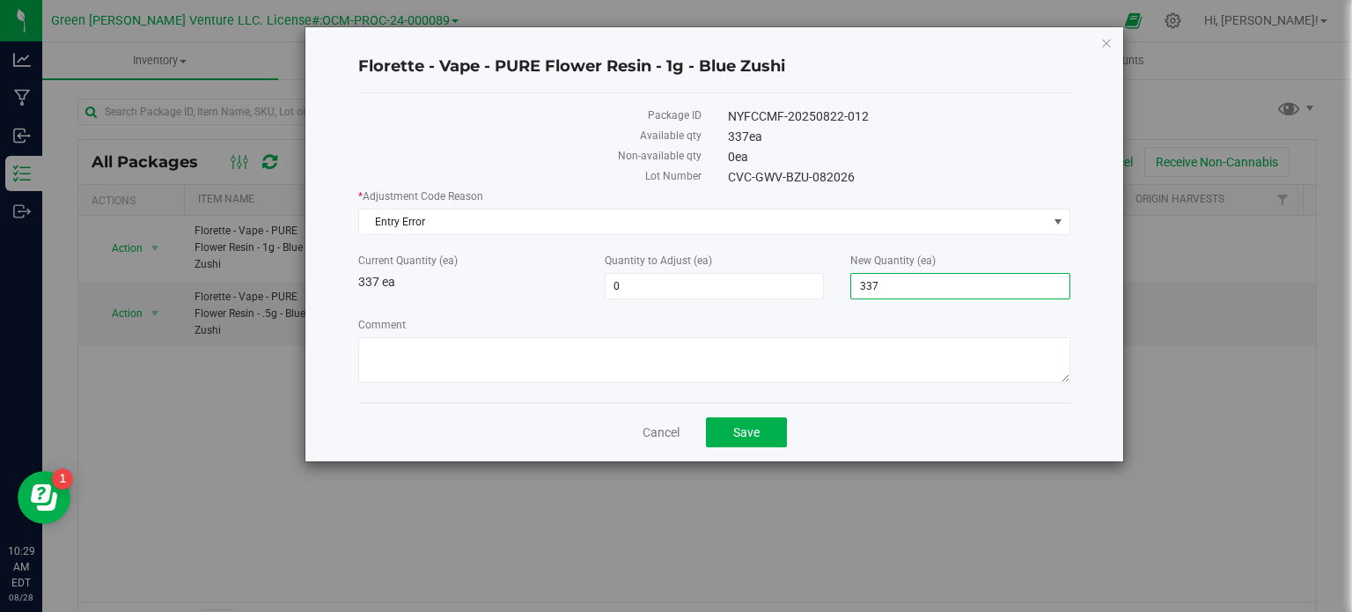
drag, startPoint x: 873, startPoint y: 283, endPoint x: 846, endPoint y: 282, distance: 27.3
click at [846, 282] on div "New Quantity (ea) 337 337" at bounding box center [960, 276] width 247 height 47
type input "0"
type input "-337"
type input "0"
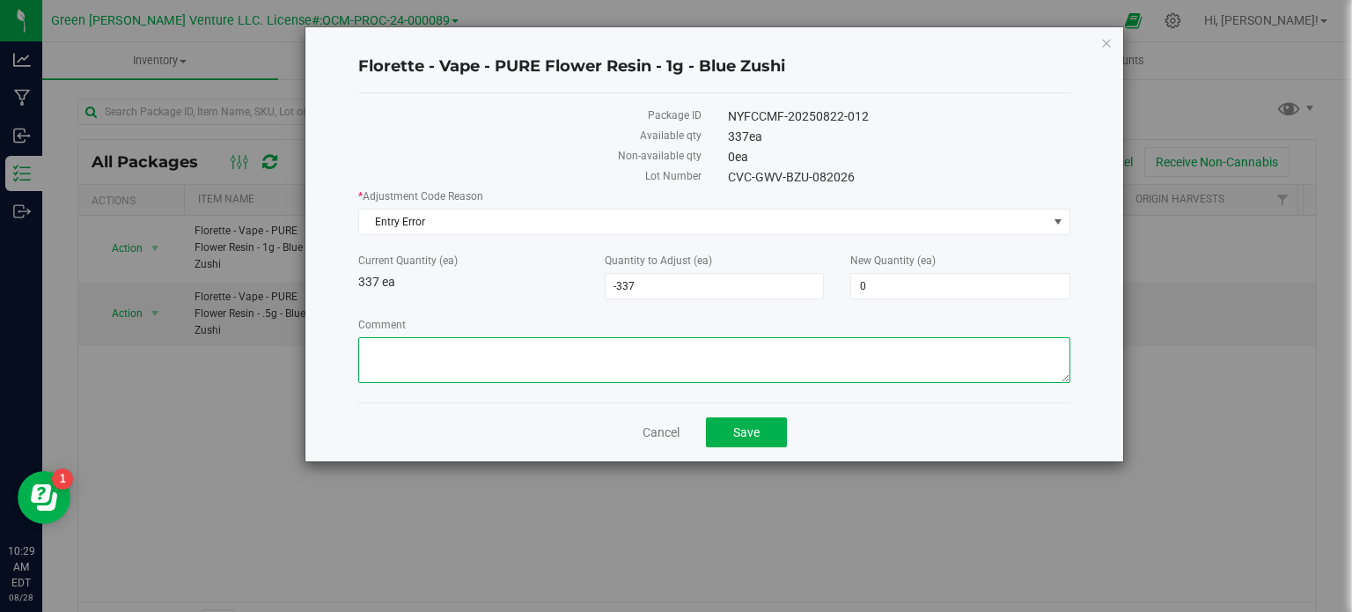
click at [568, 357] on textarea "Comment" at bounding box center [714, 360] width 712 height 46
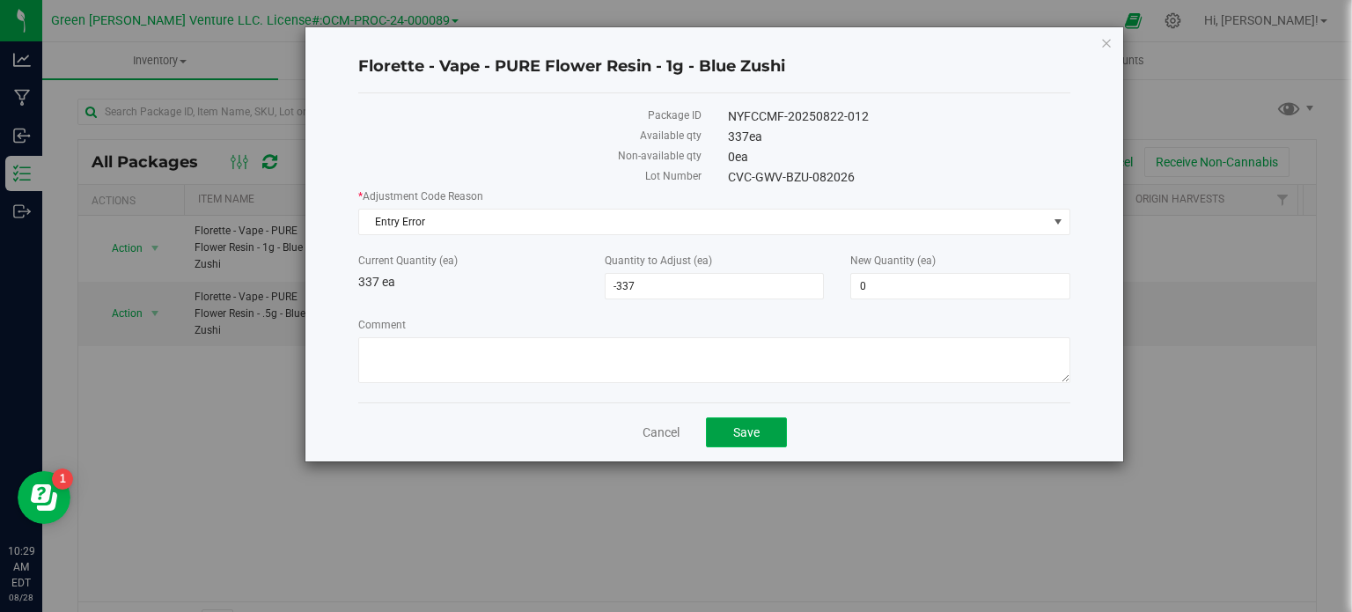
click at [747, 431] on span "Save" at bounding box center [746, 432] width 26 height 14
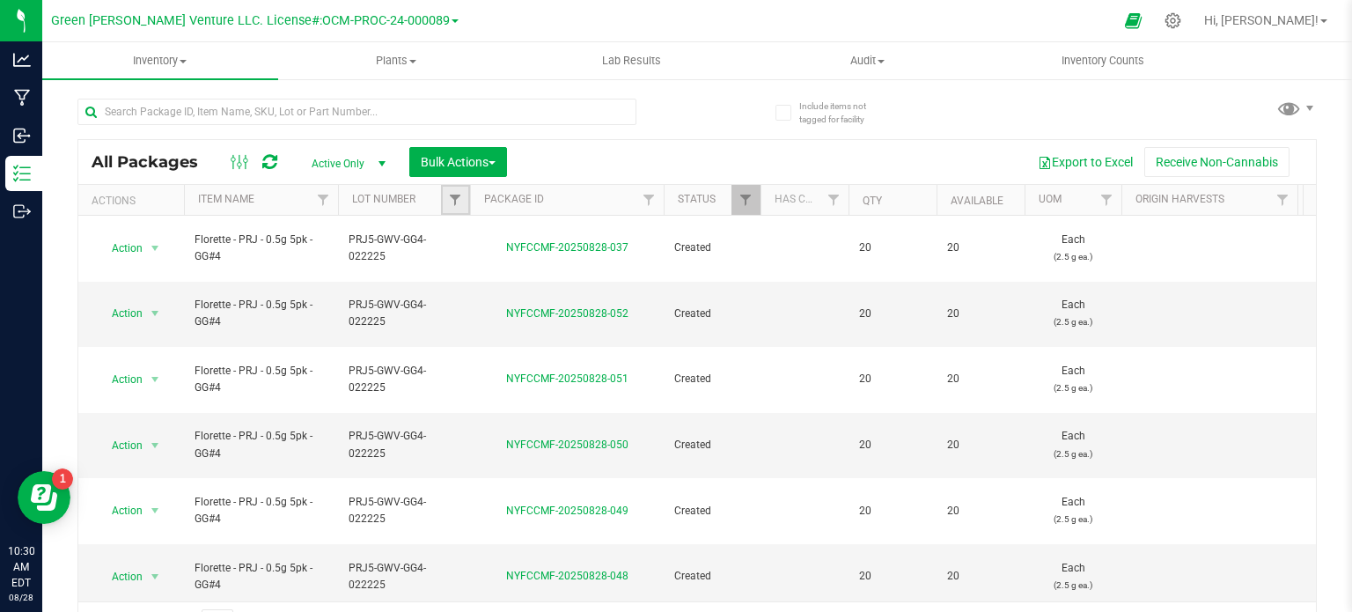
click at [452, 189] on link "Filter" at bounding box center [455, 200] width 29 height 30
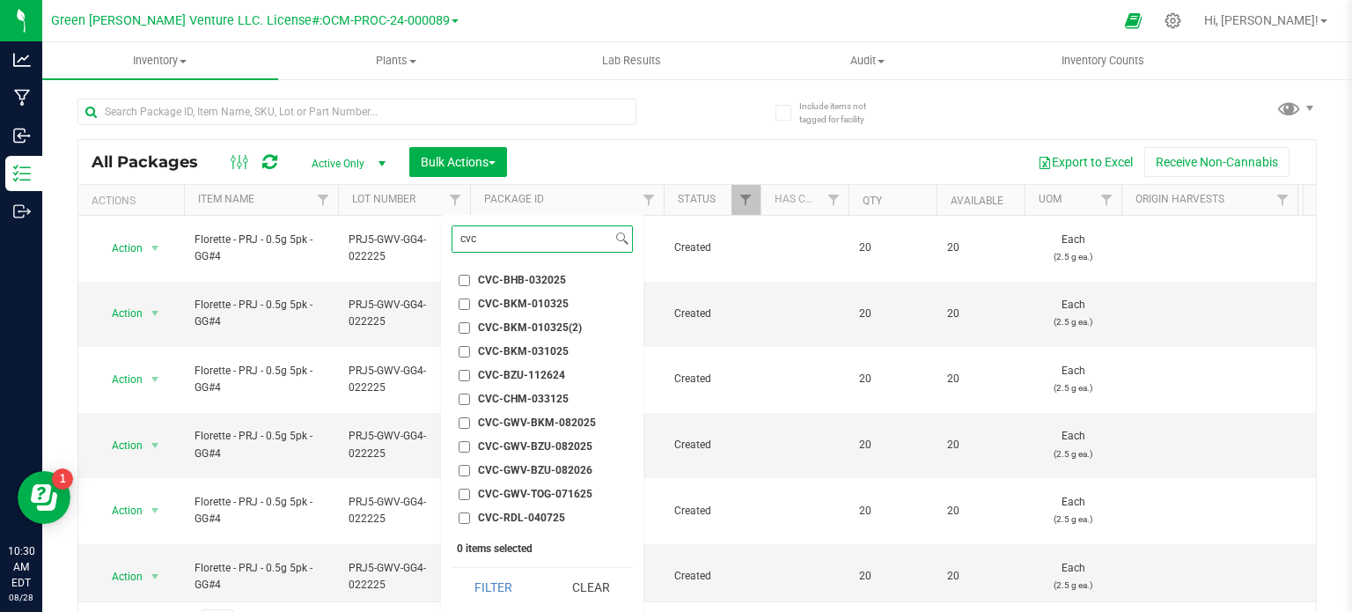
type input "cvc"
click at [465, 444] on input "CVC-GWV-BZU-082025" at bounding box center [464, 446] width 11 height 11
checkbox input "true"
click at [461, 470] on input "CVC-GWV-BZU-082026" at bounding box center [464, 470] width 11 height 11
checkbox input "true"
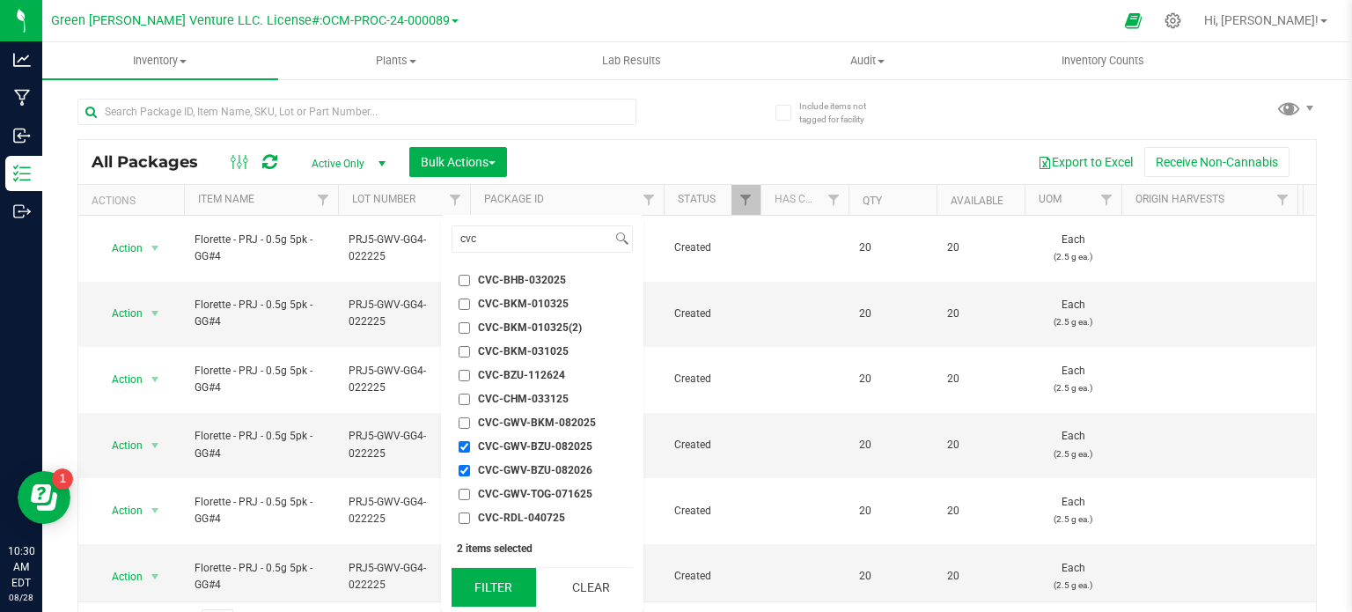
click at [489, 587] on button "Filter" at bounding box center [494, 587] width 85 height 39
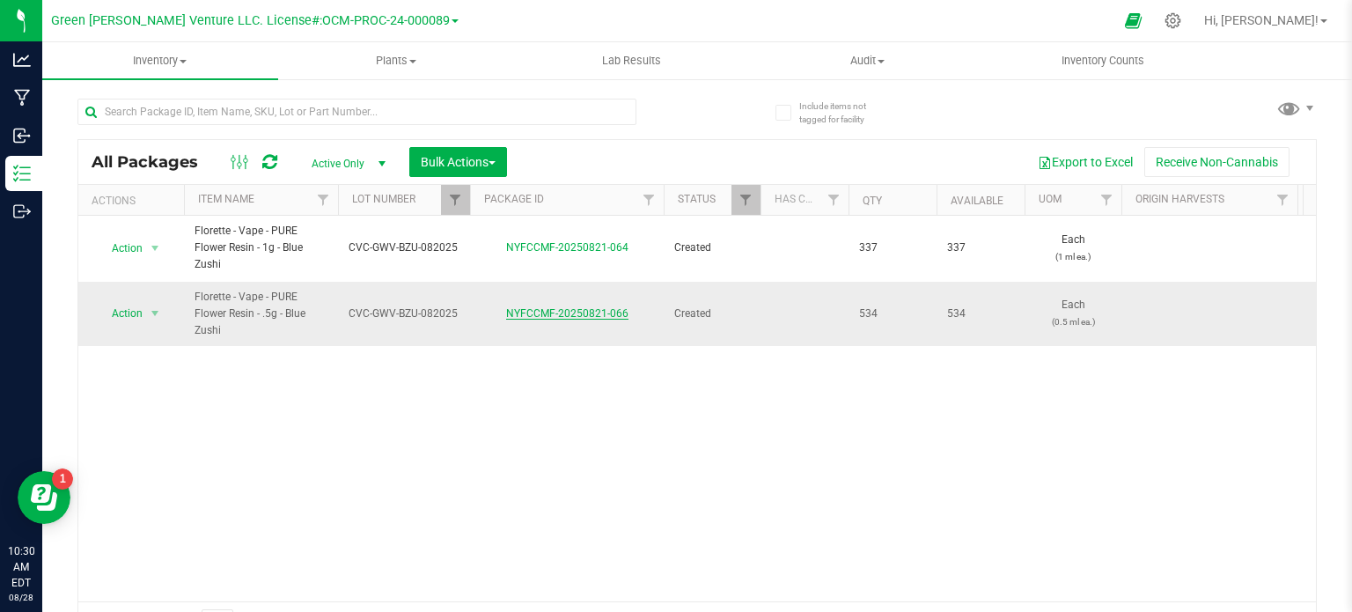
click at [595, 309] on link "NYFCCMF-20250821-066" at bounding box center [567, 313] width 122 height 12
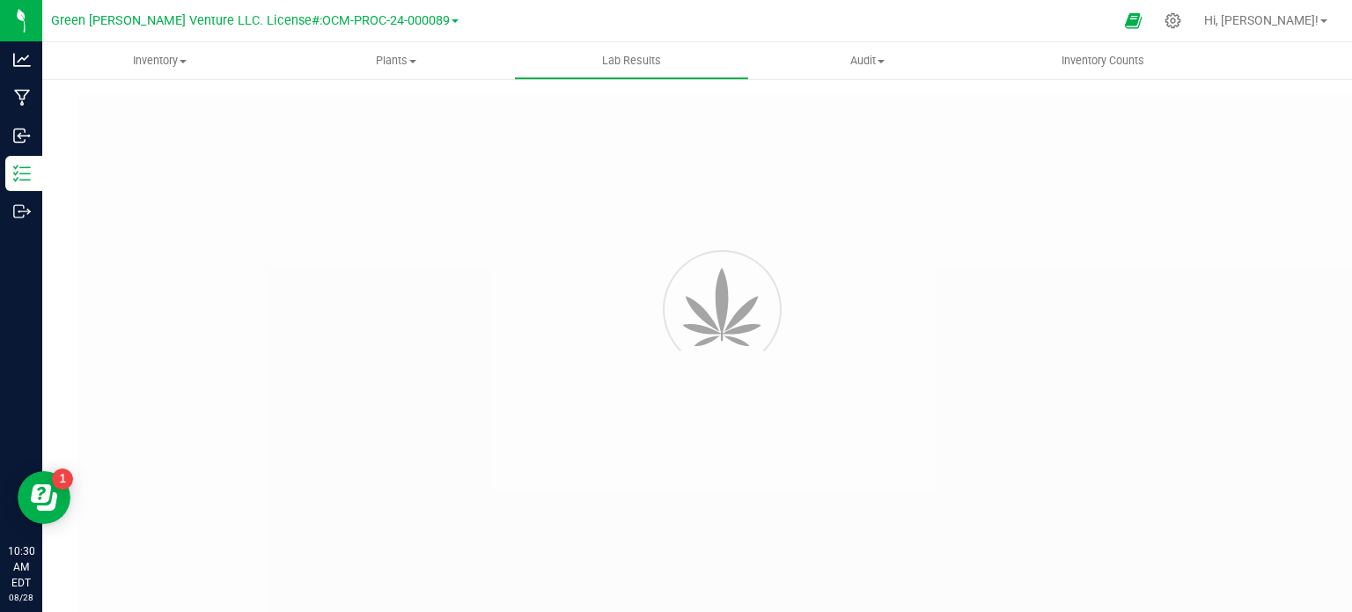
type input "NYFCCMF-20250821-066"
type input "AL50823001-001"
type input "NYFCCMF-20250821-066"
type input "08/27/2025 3:00 PM"
type input "08/27/2025"
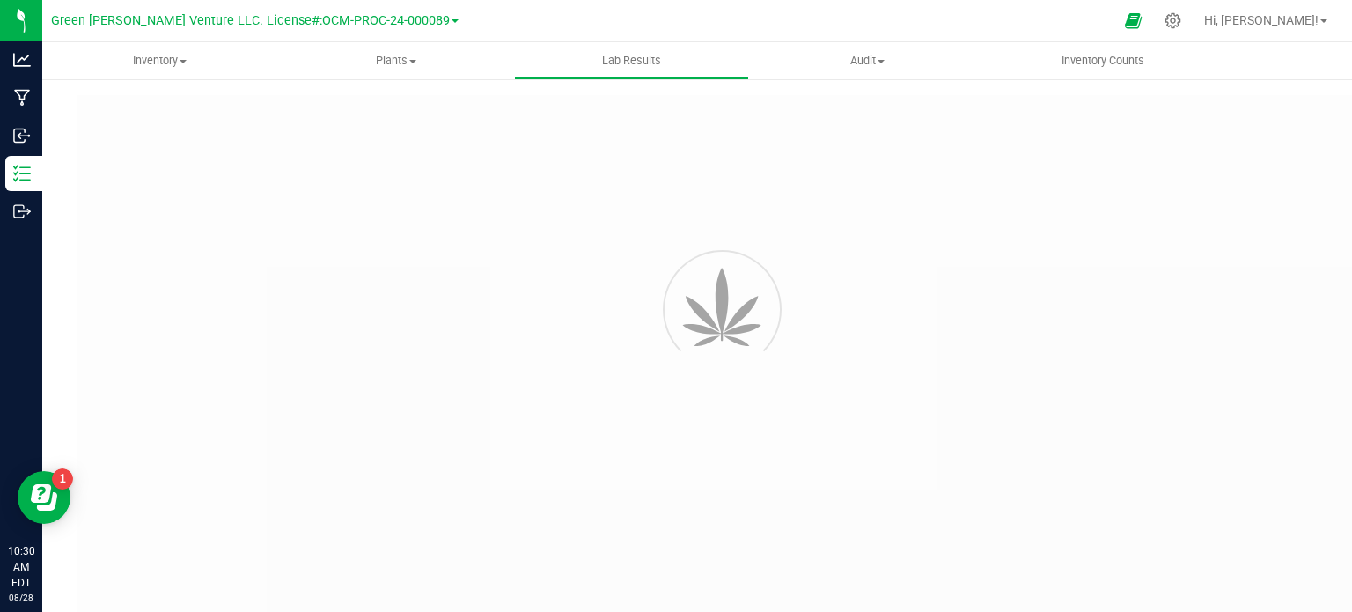
type input "https://www.florettecannabis.com/test-results"
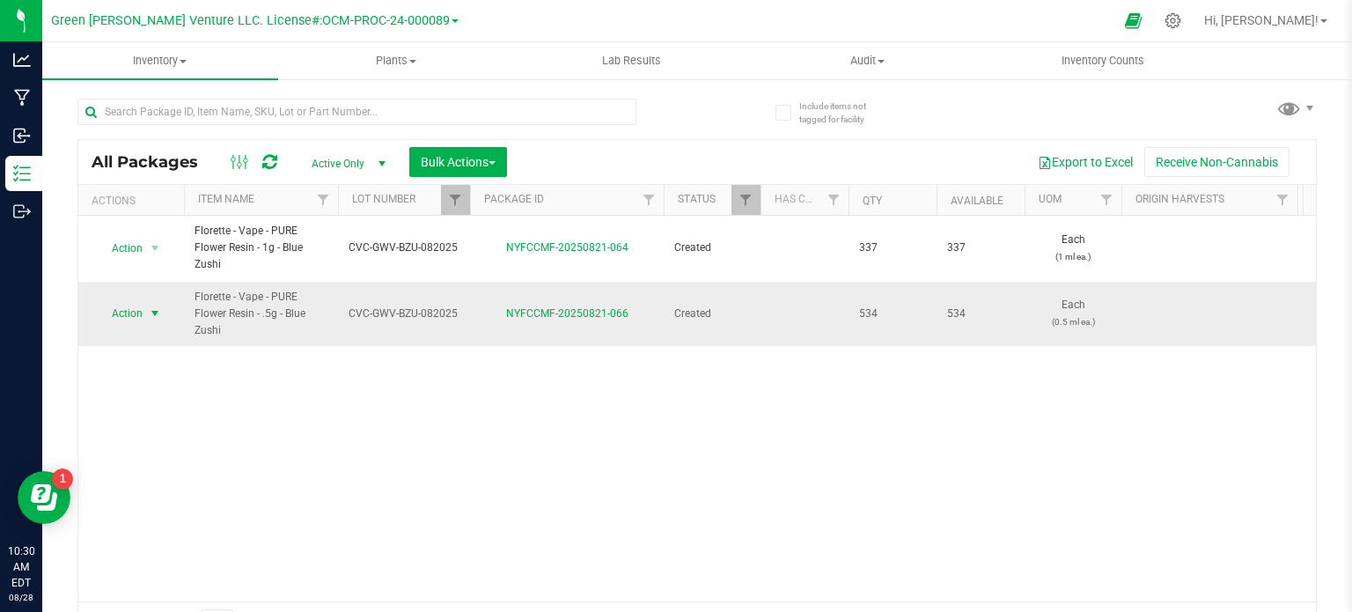
click at [140, 312] on span "Action" at bounding box center [120, 313] width 48 height 25
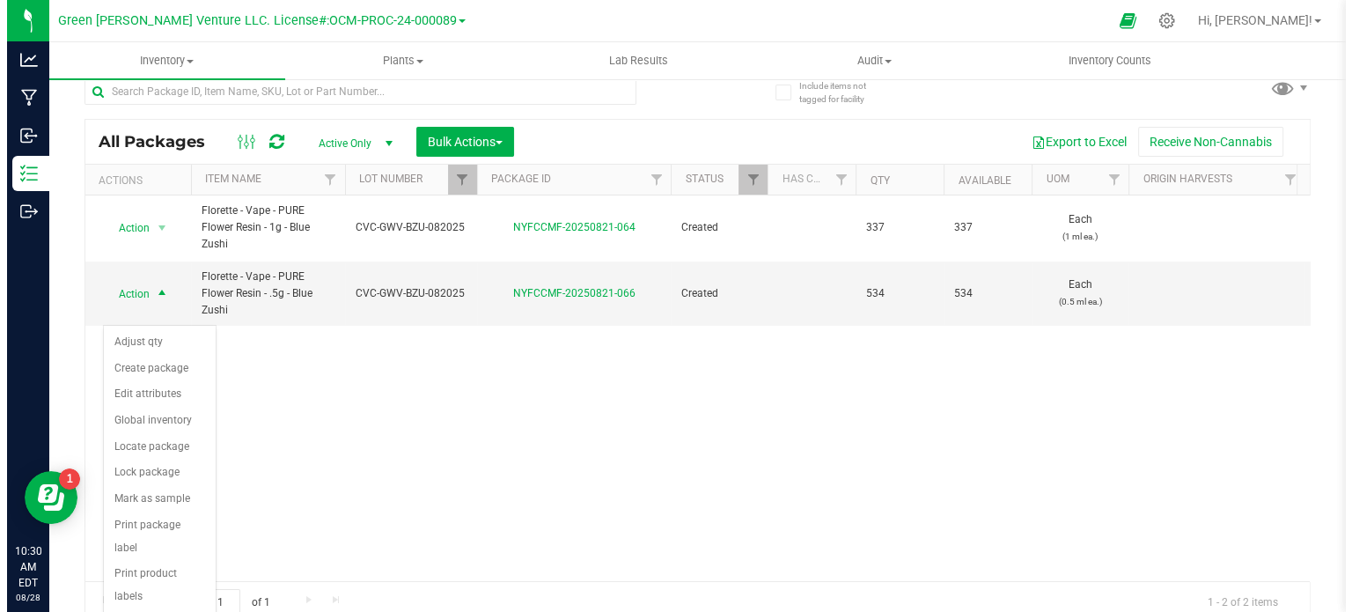
scroll to position [31, 0]
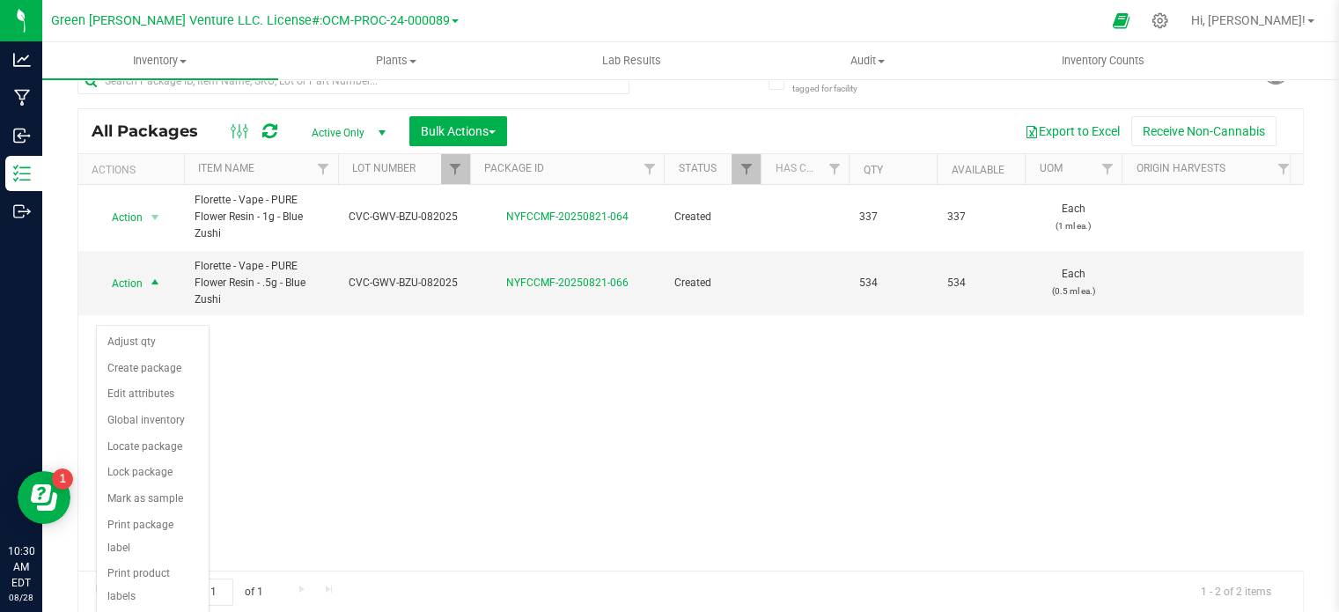
click at [386, 461] on div "Action Action Adjust qty Create package Edit attributes Global inventory Locate…" at bounding box center [690, 378] width 1225 height 386
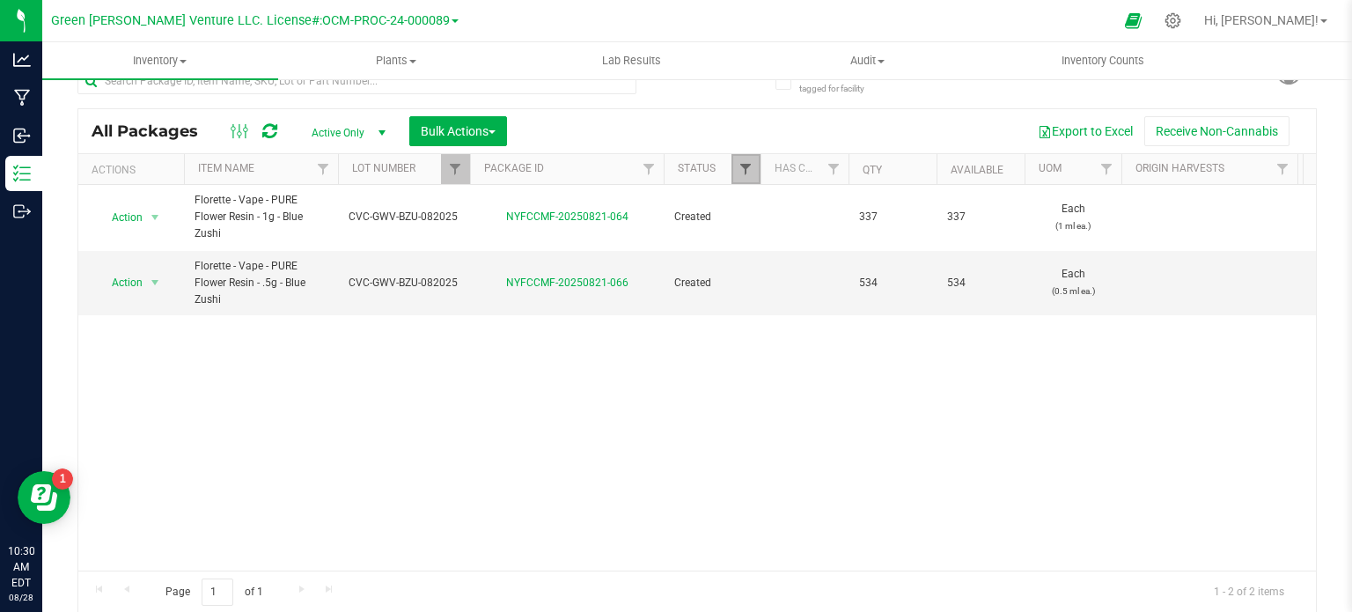
click at [740, 164] on span "Filter" at bounding box center [746, 169] width 14 height 14
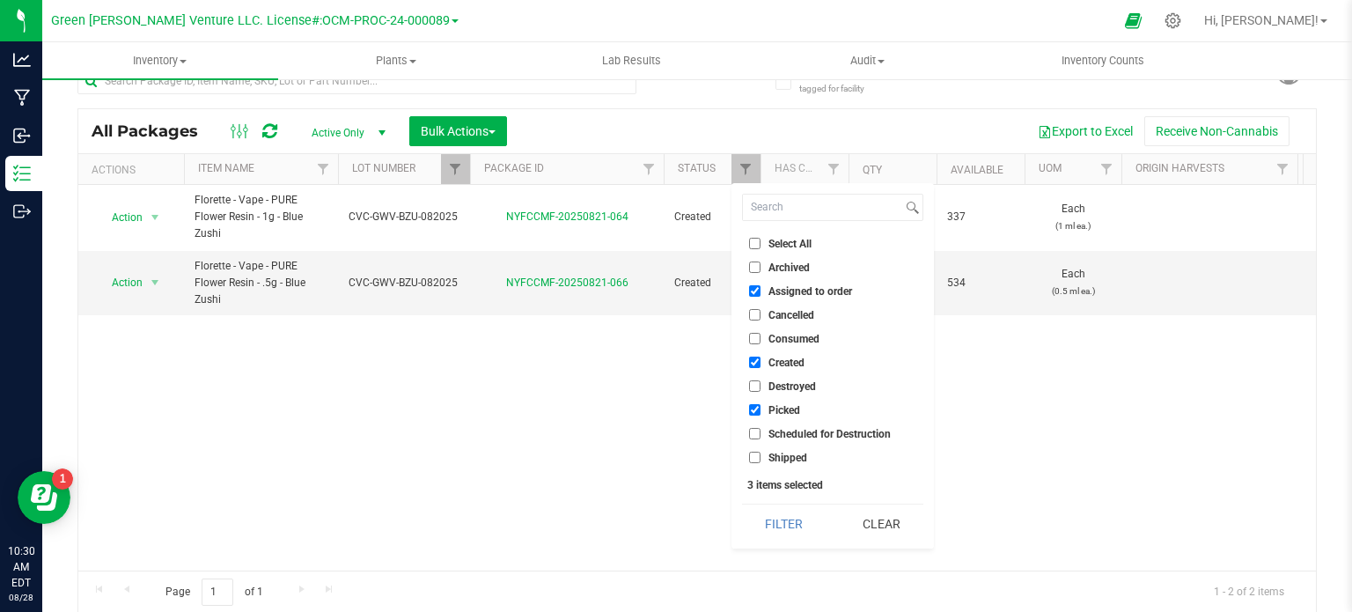
click at [751, 454] on input "Shipped" at bounding box center [754, 457] width 11 height 11
checkbox input "true"
click at [752, 415] on input "Picked" at bounding box center [754, 409] width 11 height 11
checkbox input "false"
drag, startPoint x: 756, startPoint y: 364, endPoint x: 758, endPoint y: 266, distance: 97.7
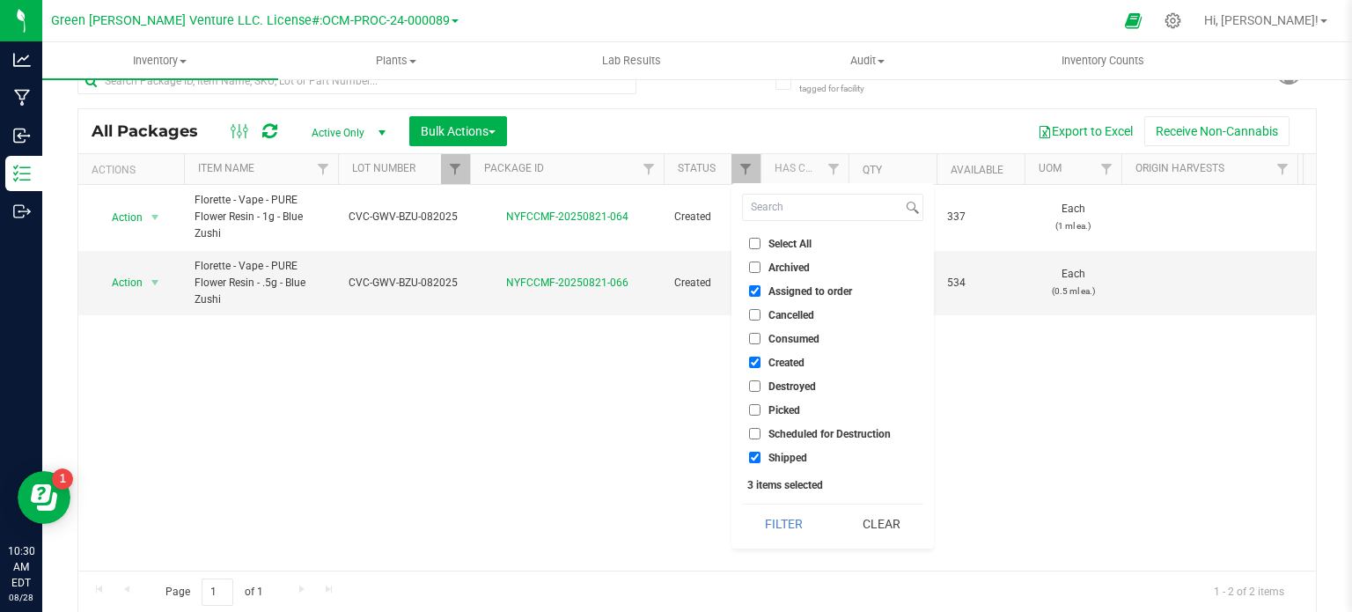
click at [757, 362] on input "Created" at bounding box center [754, 362] width 11 height 11
checkbox input "false"
drag, startPoint x: 757, startPoint y: 287, endPoint x: 761, endPoint y: 345, distance: 58.2
click at [757, 288] on input "Assigned to order" at bounding box center [754, 290] width 11 height 11
checkbox input "false"
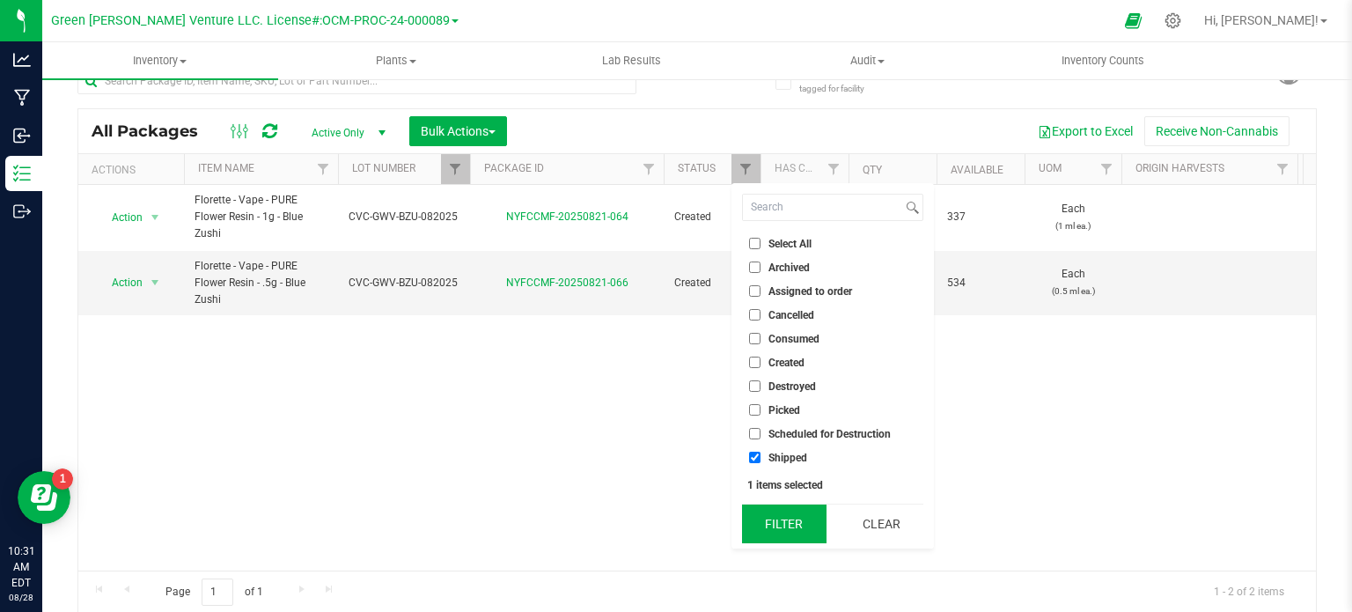
click at [777, 530] on button "Filter" at bounding box center [784, 523] width 85 height 39
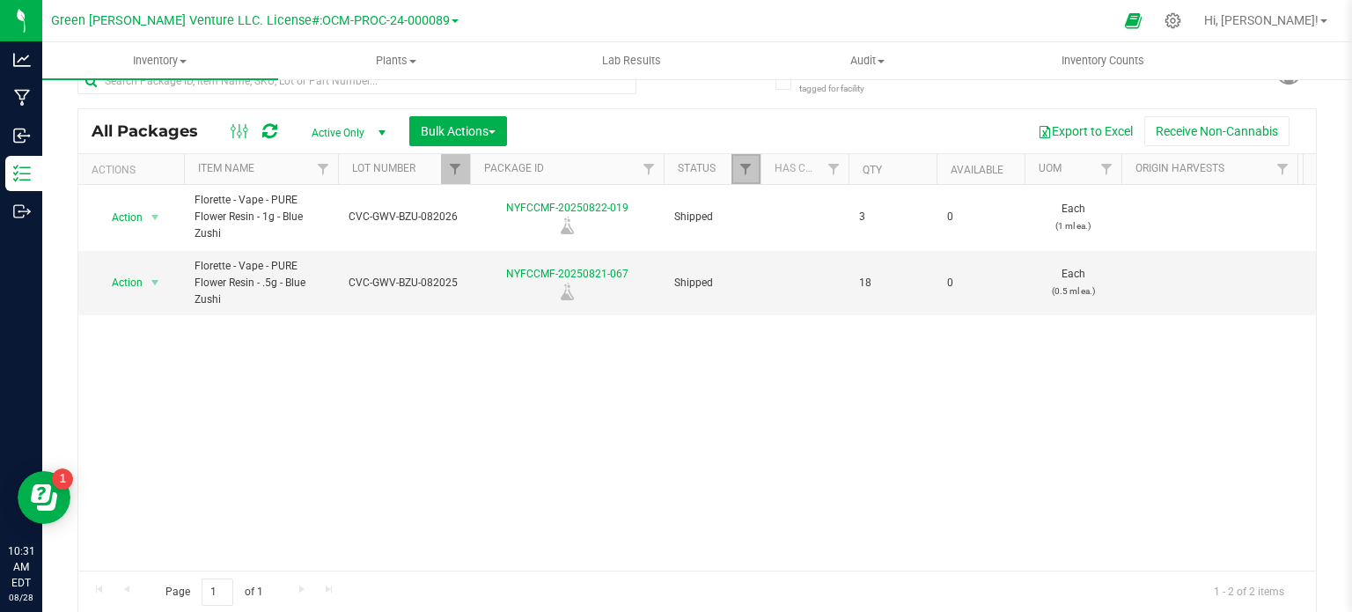
click at [749, 175] on link "Filter" at bounding box center [746, 169] width 29 height 30
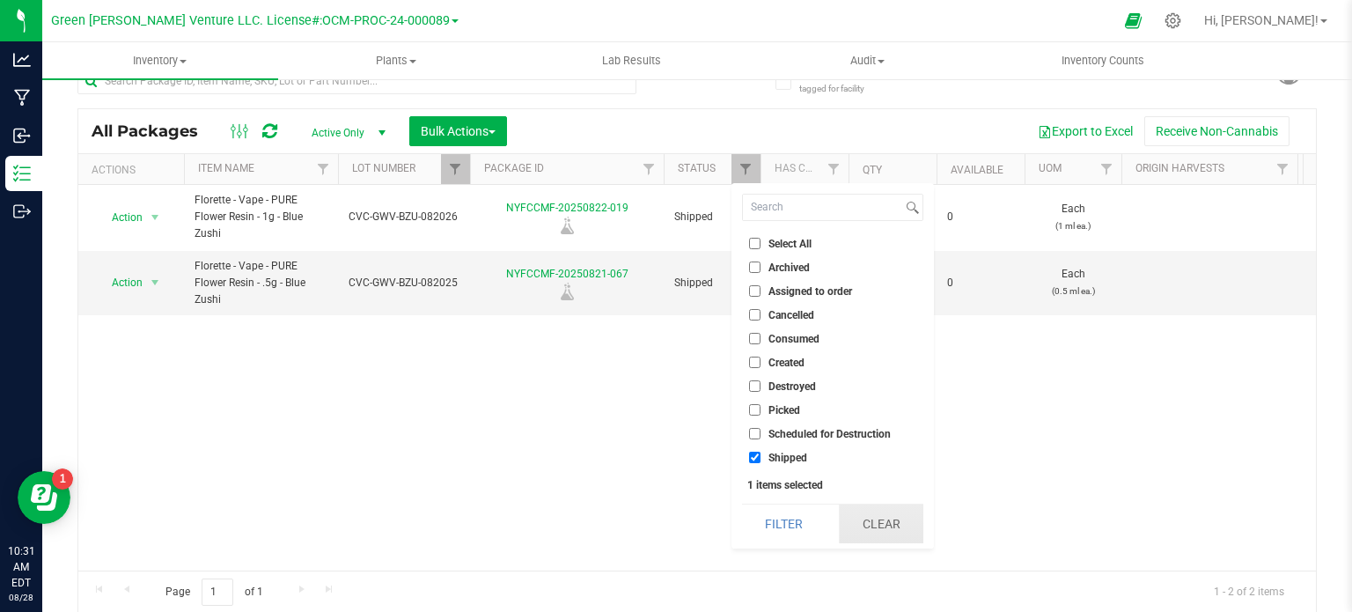
click at [863, 532] on button "Clear" at bounding box center [881, 523] width 85 height 39
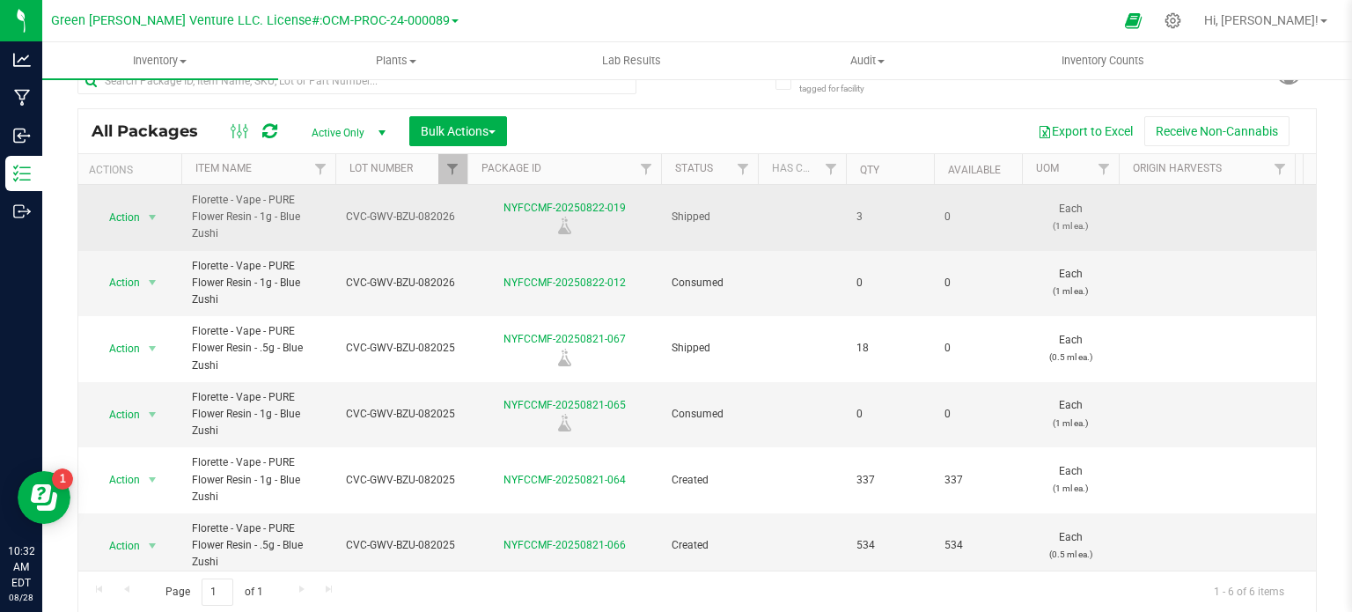
scroll to position [0, 10]
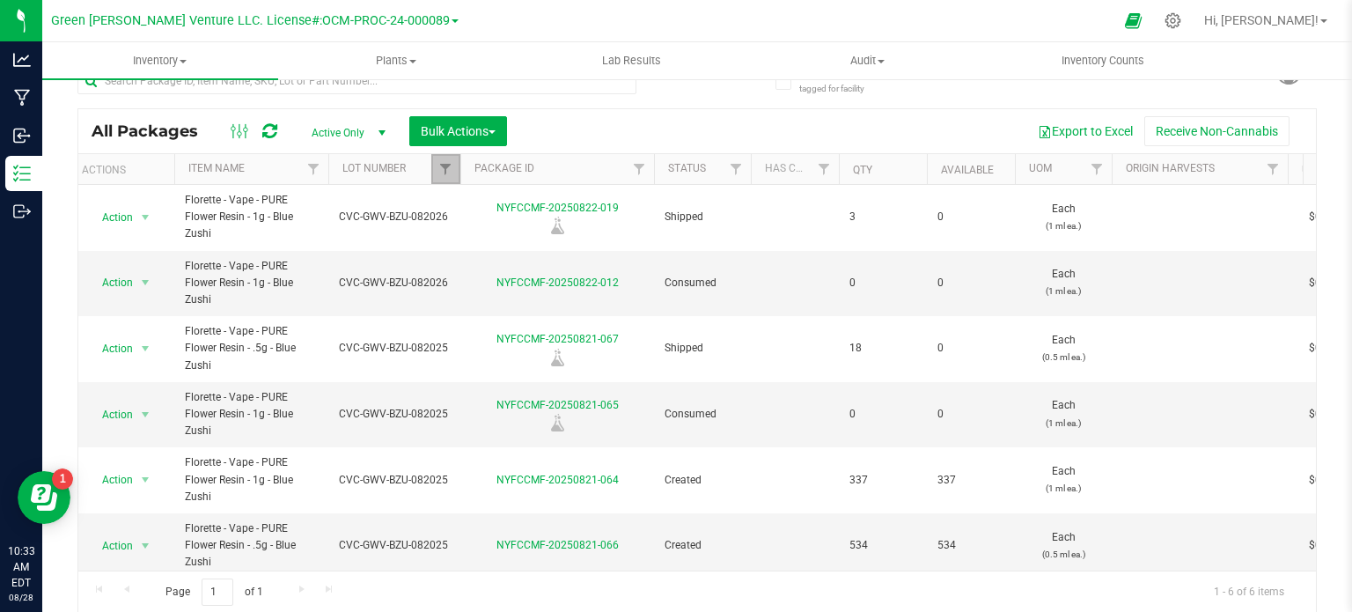
click at [431, 161] on link "Filter" at bounding box center [445, 169] width 29 height 30
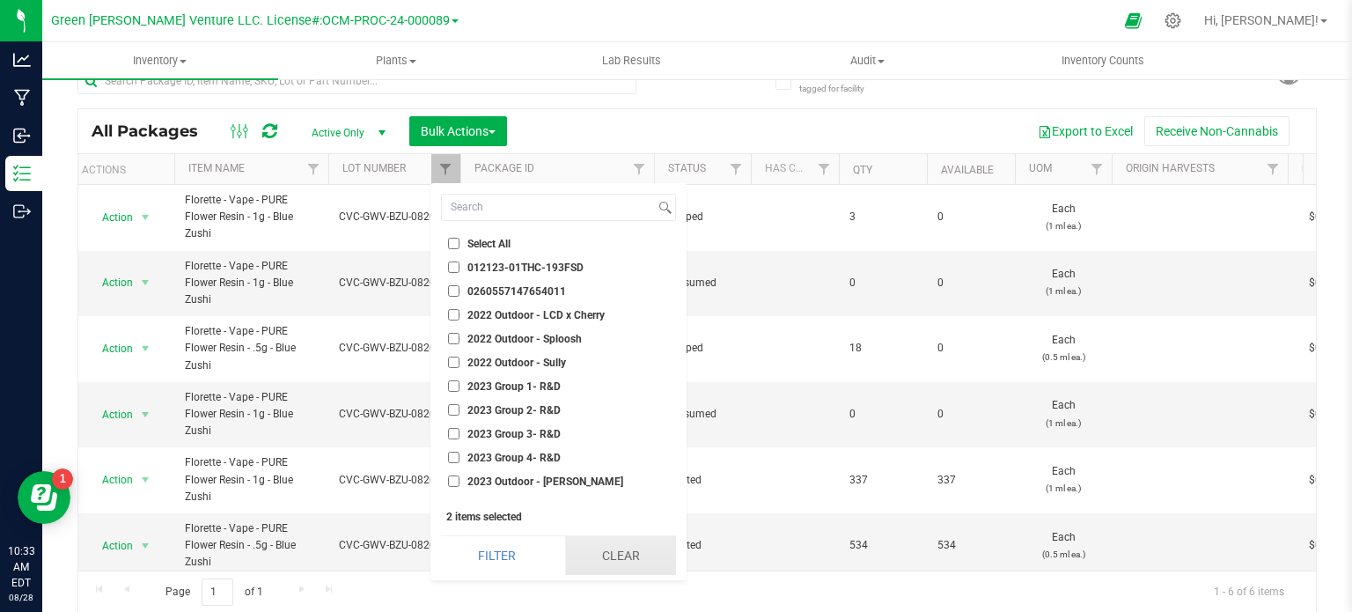
click at [600, 566] on button "Clear" at bounding box center [621, 555] width 112 height 39
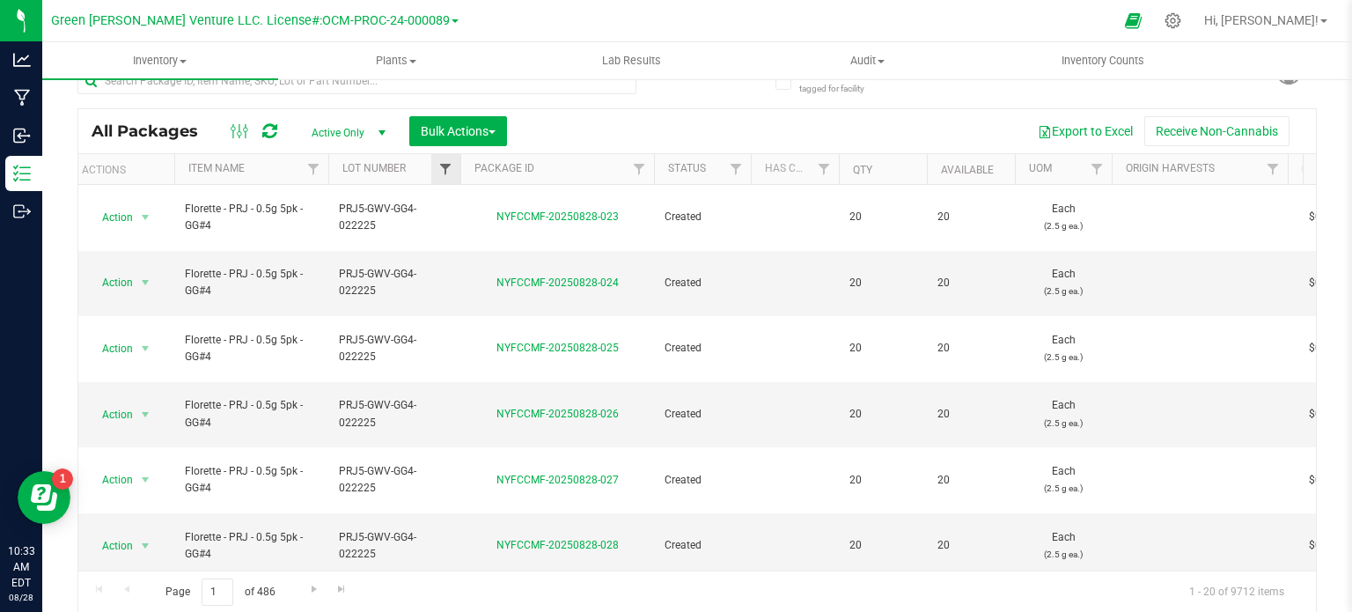
click at [447, 168] on div at bounding box center [450, 169] width 8 height 31
click at [449, 166] on div at bounding box center [450, 169] width 8 height 31
click at [438, 162] on span "Filter" at bounding box center [445, 169] width 14 height 14
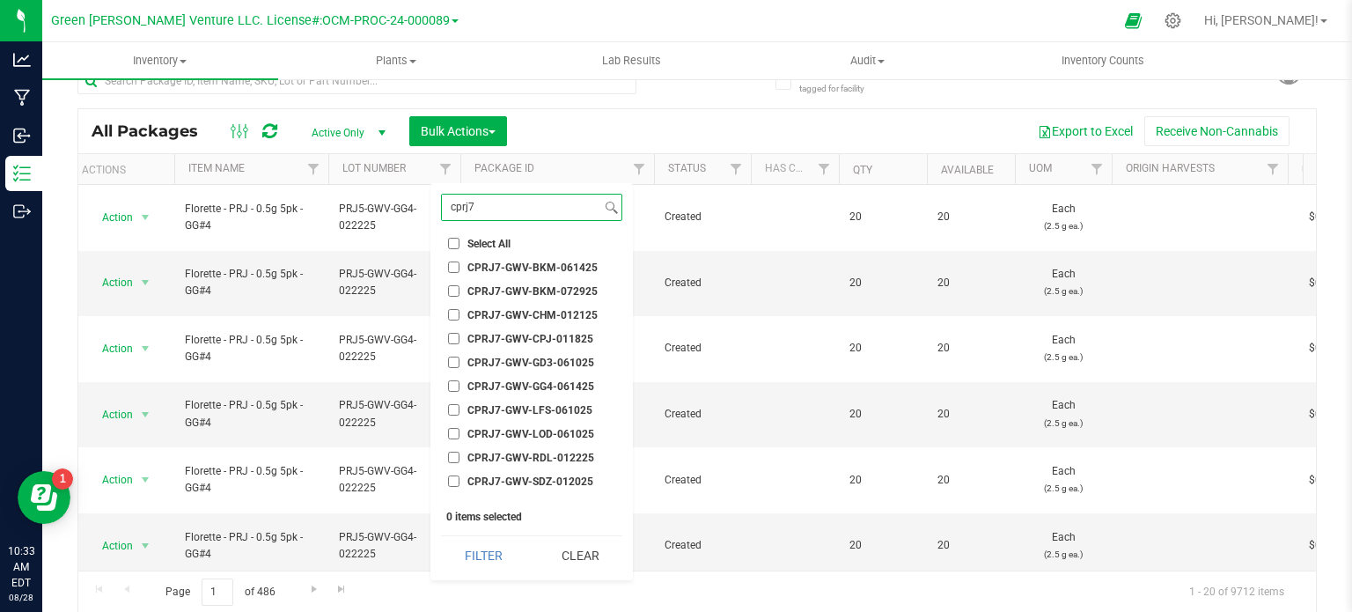
type input "cprj7"
click at [451, 408] on input "CPRJ7-GWV-LFS-061025" at bounding box center [453, 409] width 11 height 11
checkbox input "true"
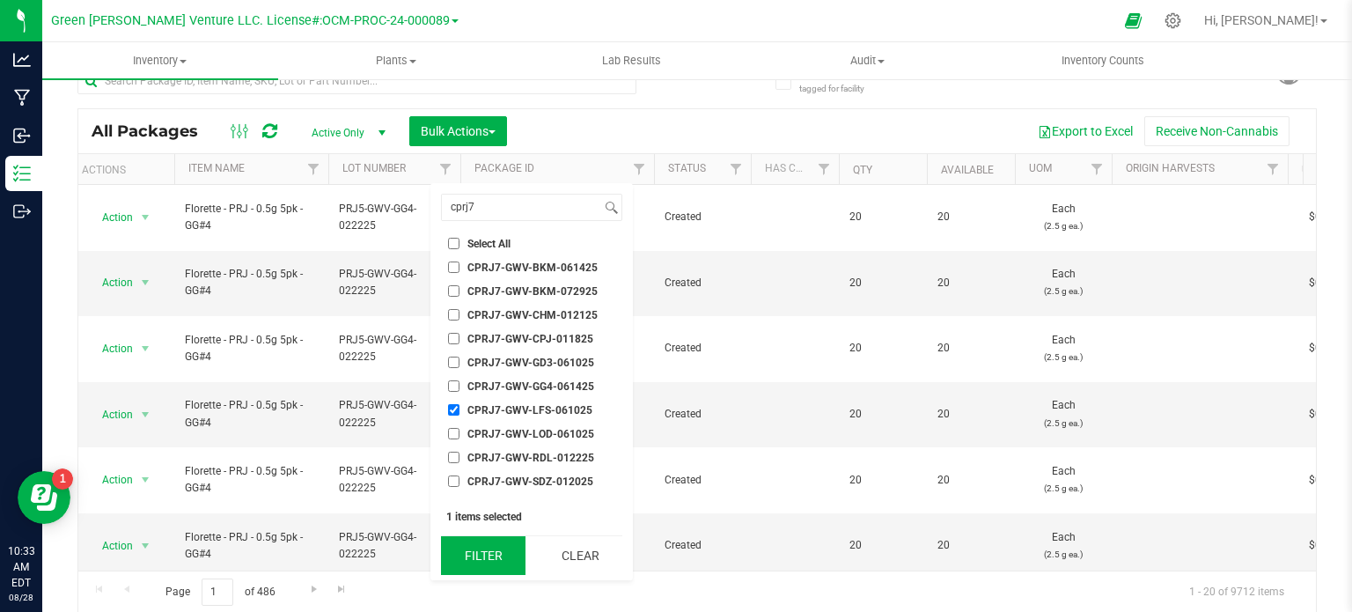
click at [468, 552] on button "Filter" at bounding box center [483, 555] width 85 height 39
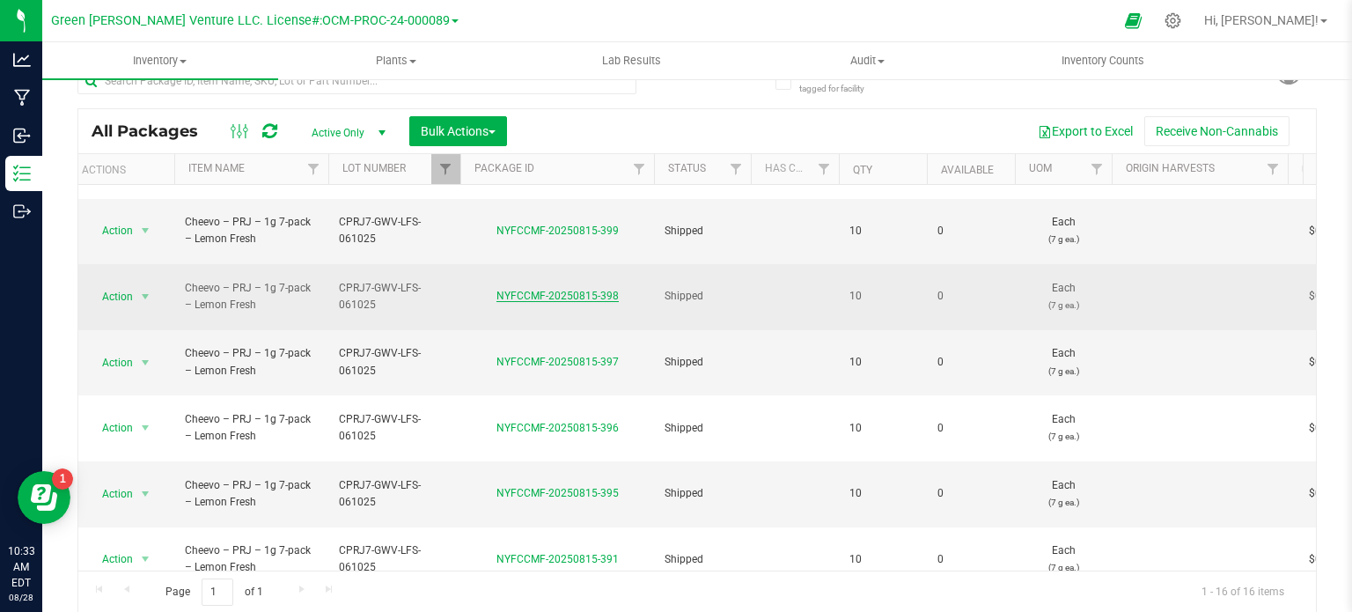
scroll to position [405, 10]
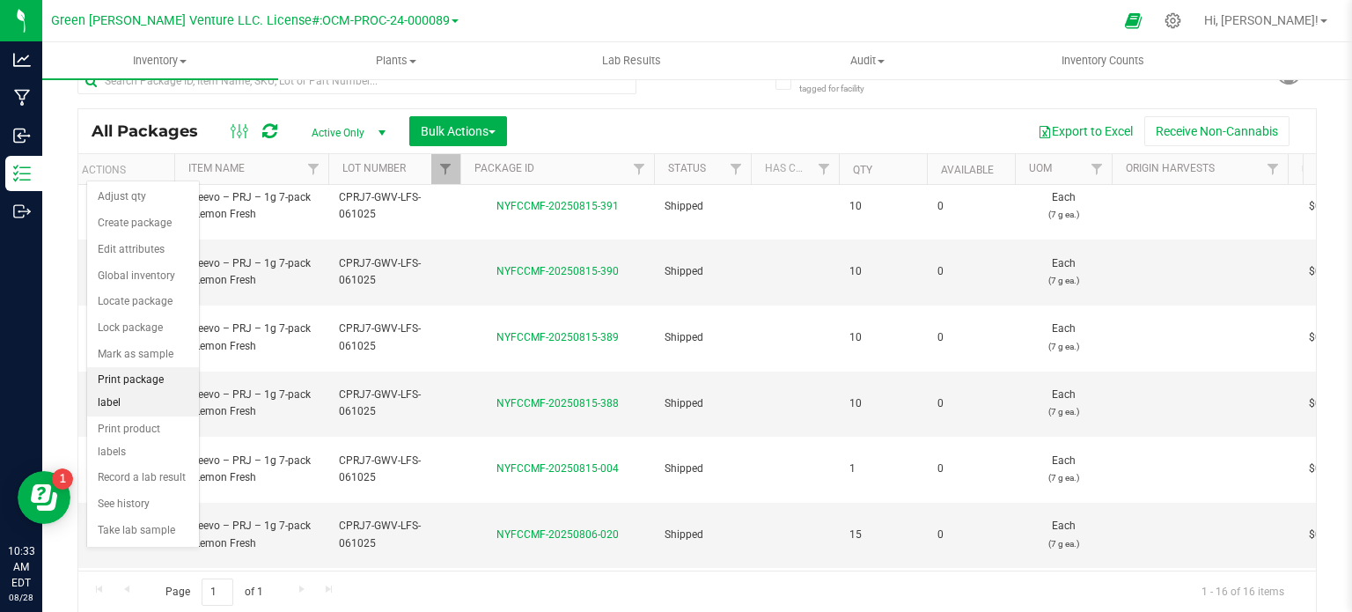
click at [139, 369] on li "Print package label" at bounding box center [143, 391] width 112 height 48
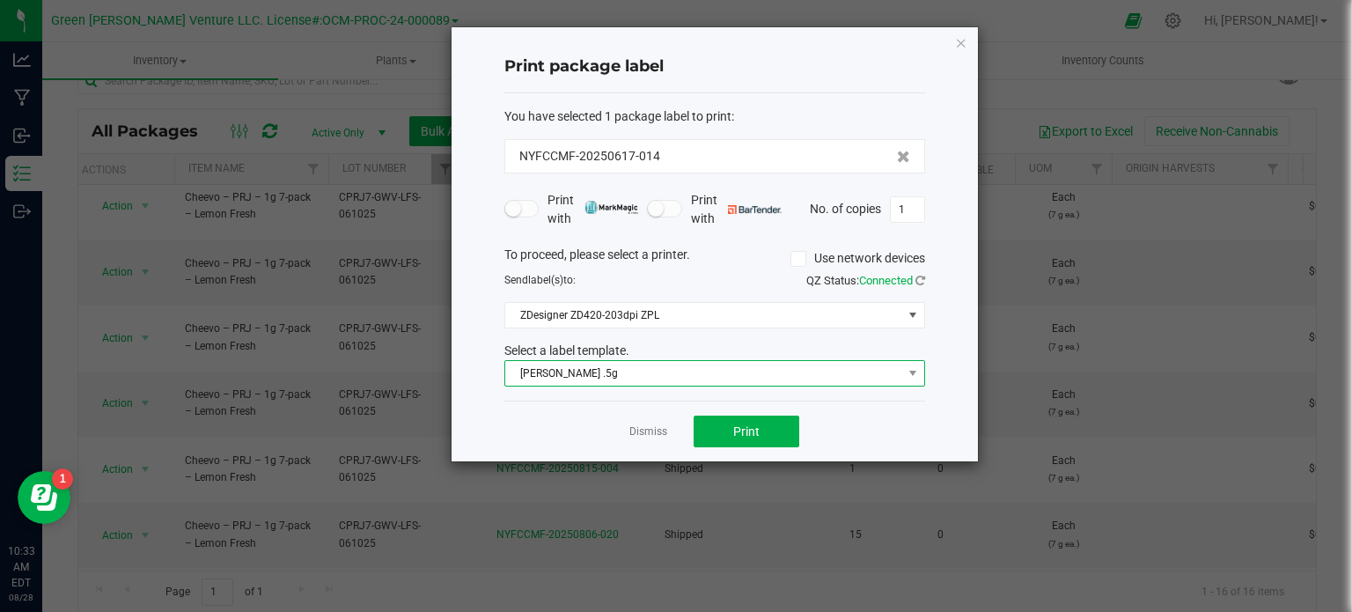
click at [687, 371] on span "[PERSON_NAME] .5g" at bounding box center [703, 373] width 397 height 25
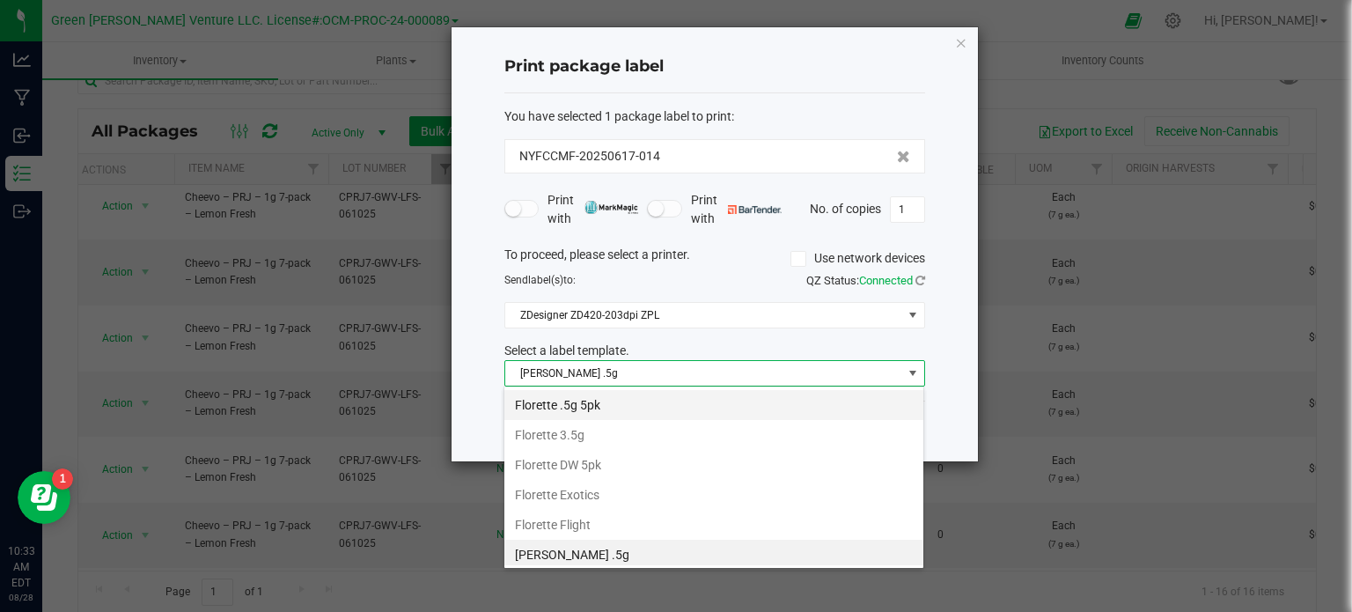
scroll to position [0, 0]
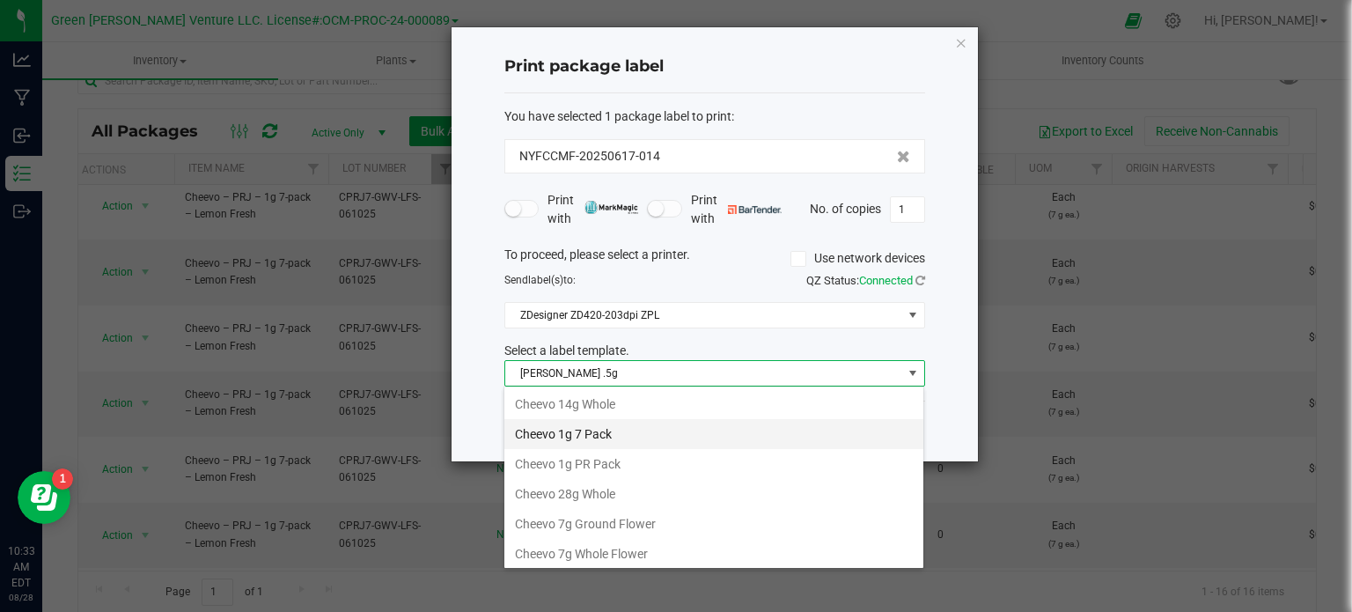
click at [596, 432] on li "Cheevo 1g 7 Pack" at bounding box center [713, 434] width 419 height 30
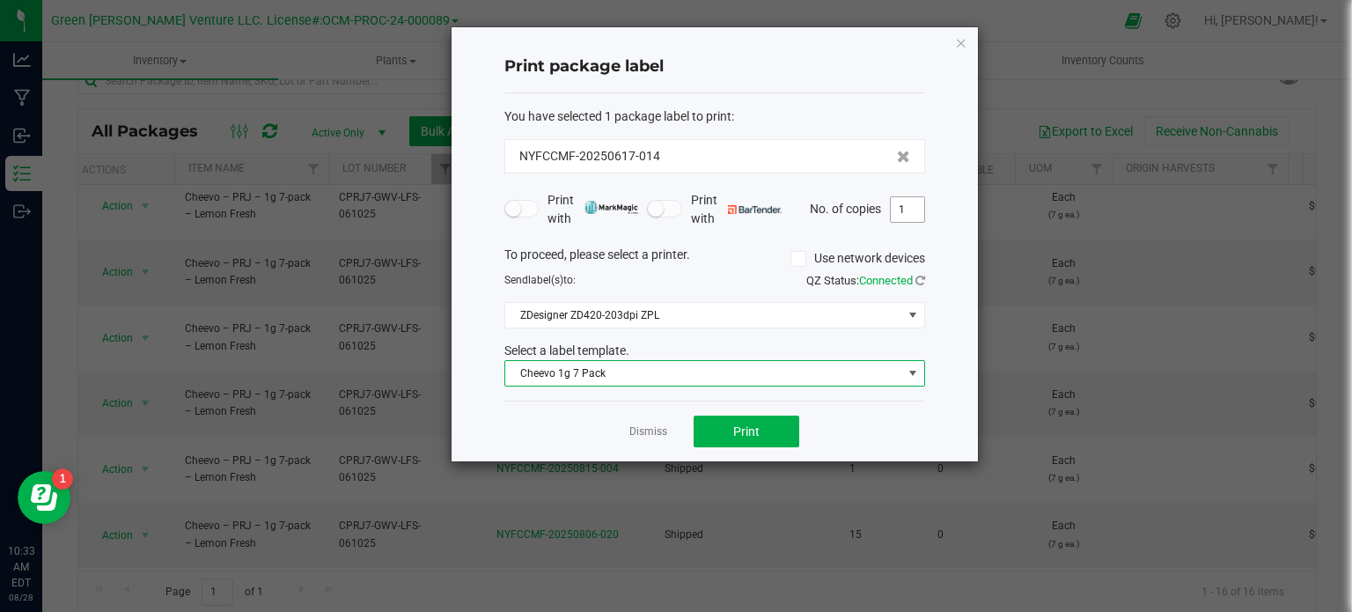
click at [902, 205] on input "1" at bounding box center [907, 209] width 33 height 25
type input "45"
click at [773, 434] on button "Print" at bounding box center [747, 432] width 106 height 32
click at [632, 423] on app-cancel-button "Dismiss" at bounding box center [648, 432] width 38 height 18
click at [645, 427] on link "Dismiss" at bounding box center [648, 431] width 38 height 15
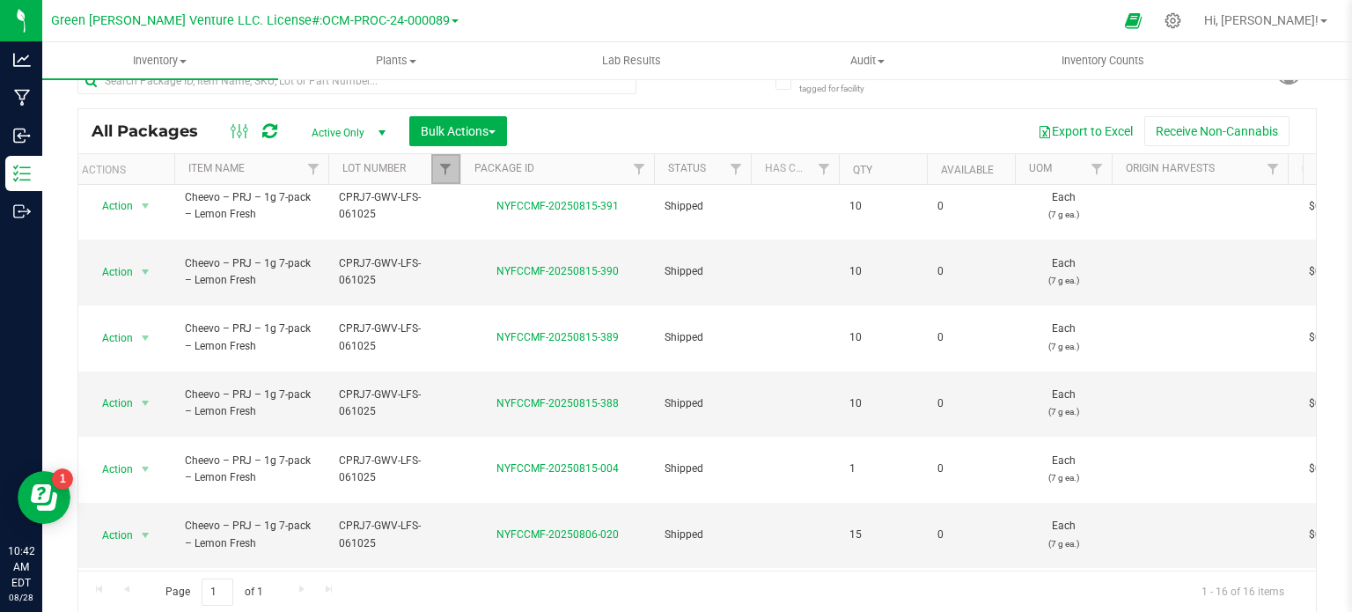
click at [437, 168] on link "Filter" at bounding box center [445, 169] width 29 height 30
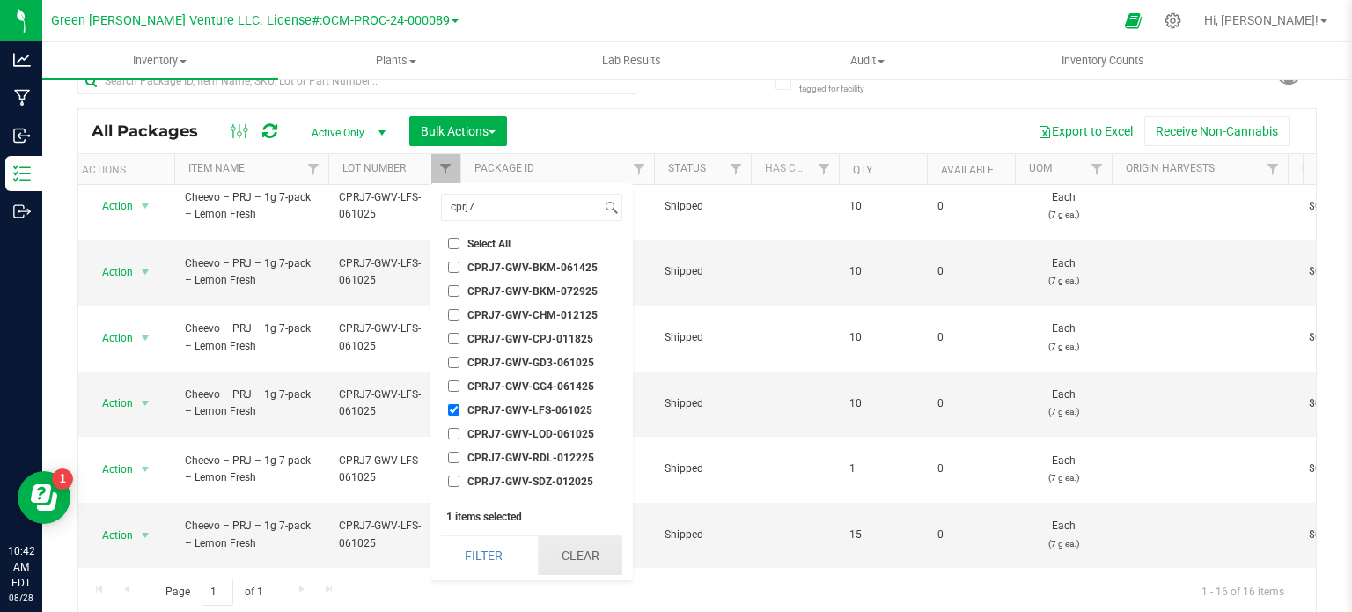
click at [579, 562] on button "Clear" at bounding box center [580, 555] width 85 height 39
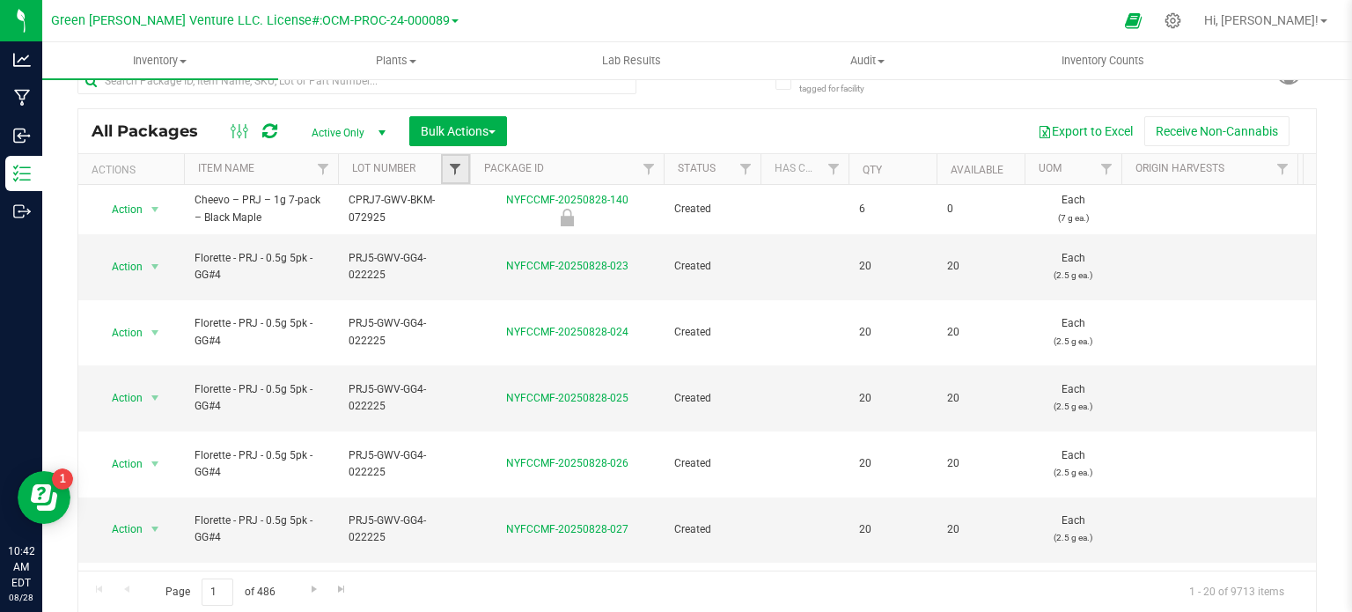
click at [448, 166] on span "Filter" at bounding box center [455, 169] width 14 height 14
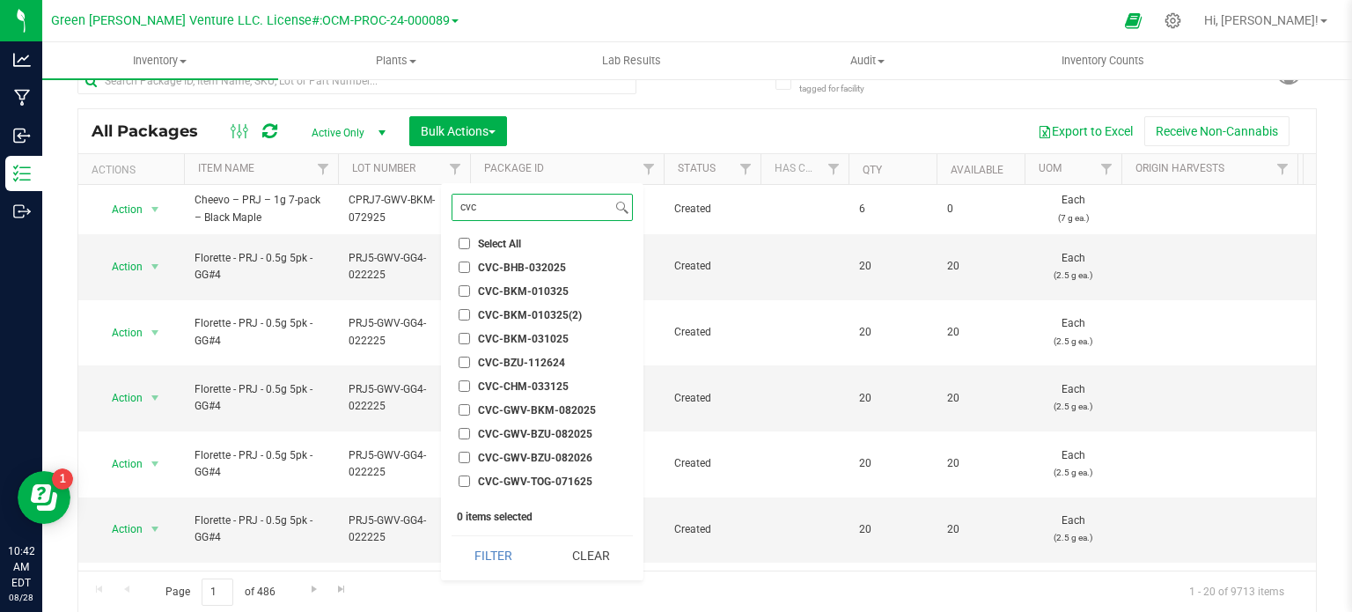
scroll to position [88, 0]
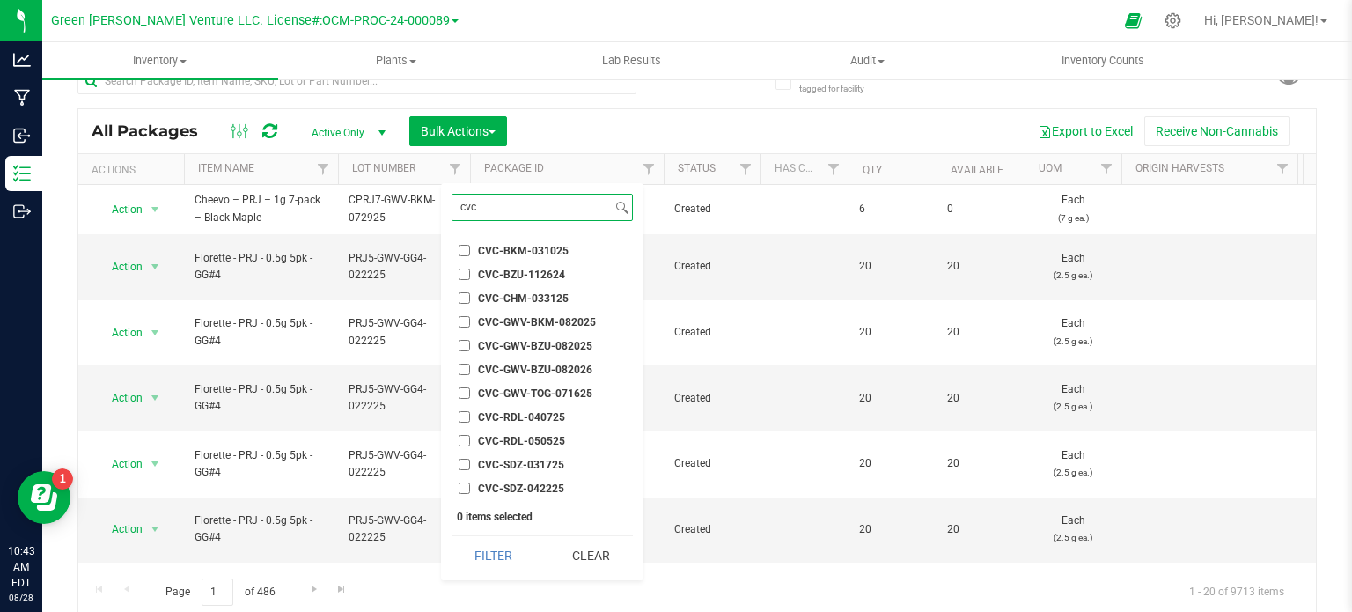
type input "cvc"
click at [466, 341] on input "CVC-GWV-BZU-082025" at bounding box center [464, 345] width 11 height 11
checkbox input "true"
drag, startPoint x: 465, startPoint y: 323, endPoint x: 468, endPoint y: 386, distance: 63.5
click at [465, 324] on input "CVC-GWV-BKM-082025" at bounding box center [464, 321] width 11 height 11
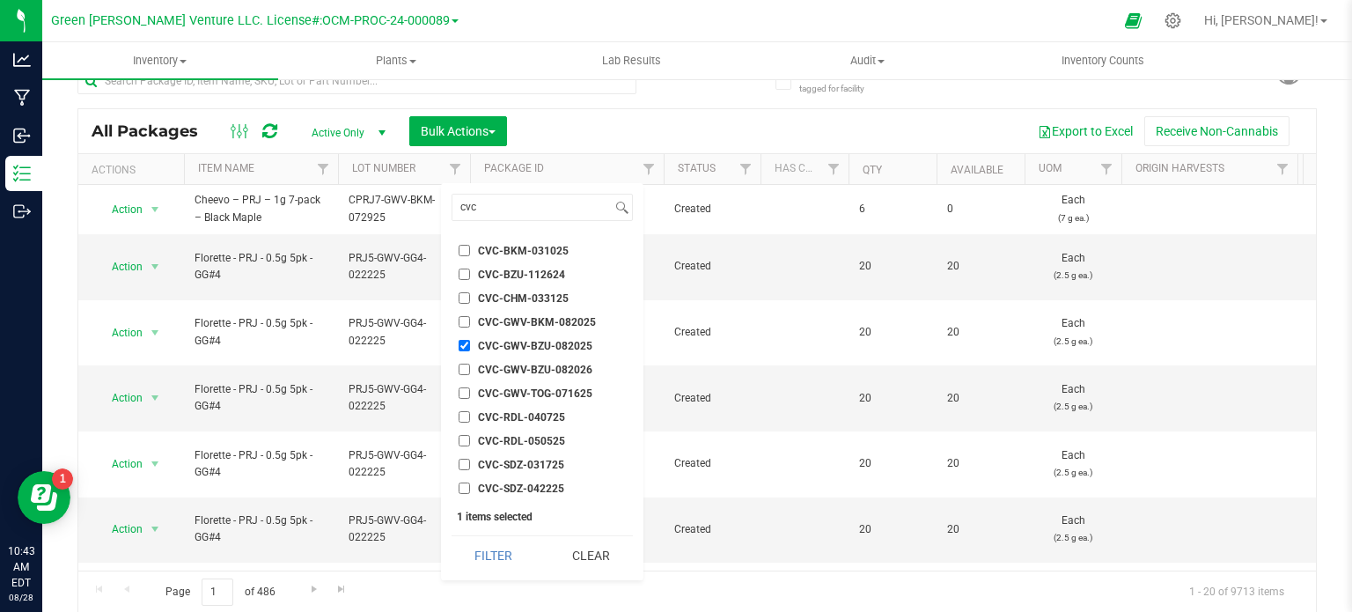
checkbox input "true"
click at [465, 367] on input "CVC-GWV-BZU-082026" at bounding box center [464, 369] width 11 height 11
checkbox input "true"
click at [489, 555] on button "Filter" at bounding box center [494, 555] width 85 height 39
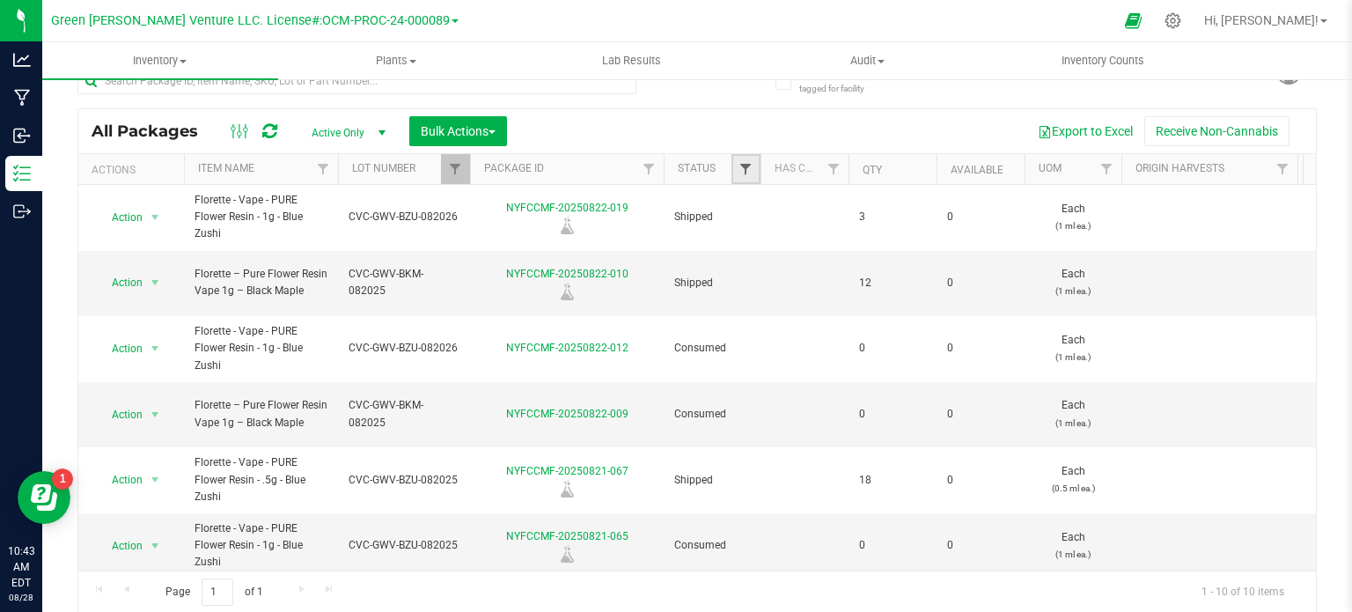
click at [752, 173] on span "Filter" at bounding box center [746, 169] width 14 height 14
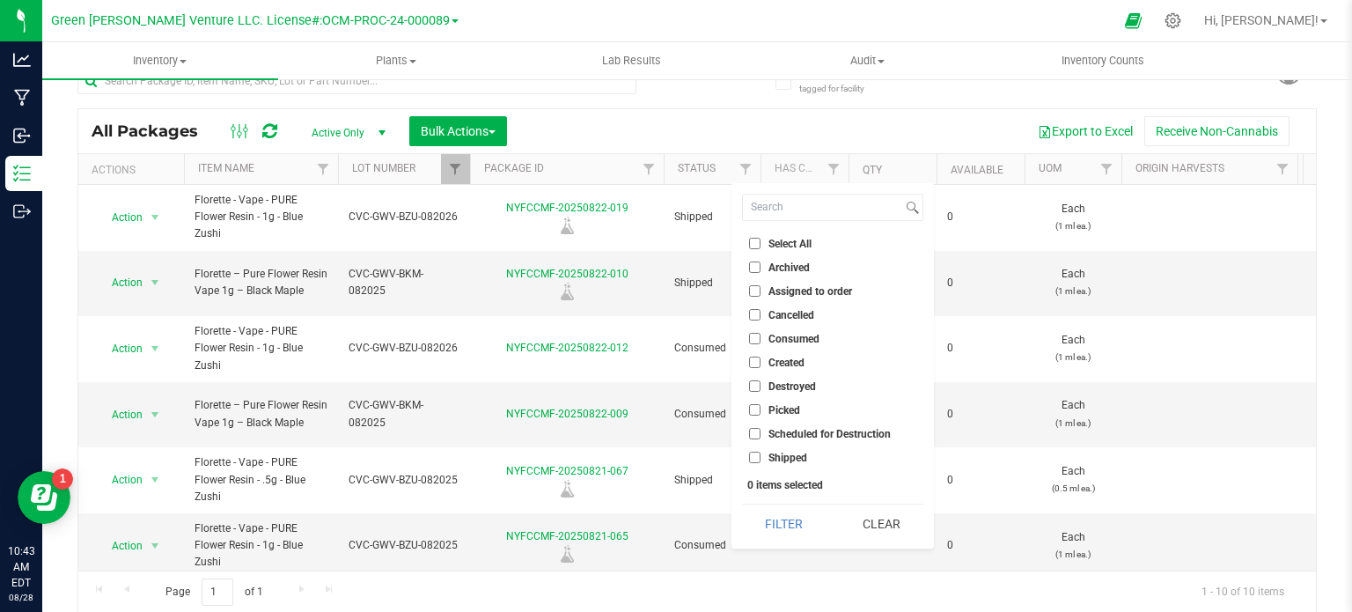
click at [710, 128] on div "Export to Excel Receive Non-Cannabis" at bounding box center [911, 131] width 783 height 30
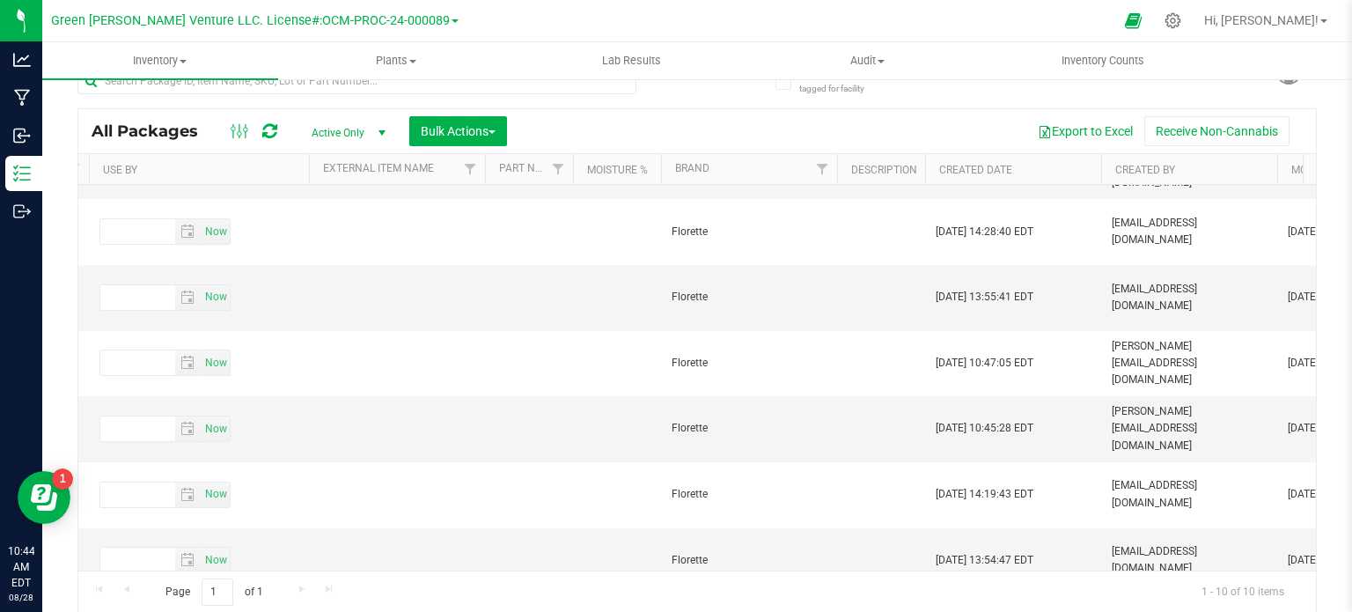
scroll to position [248, 6687]
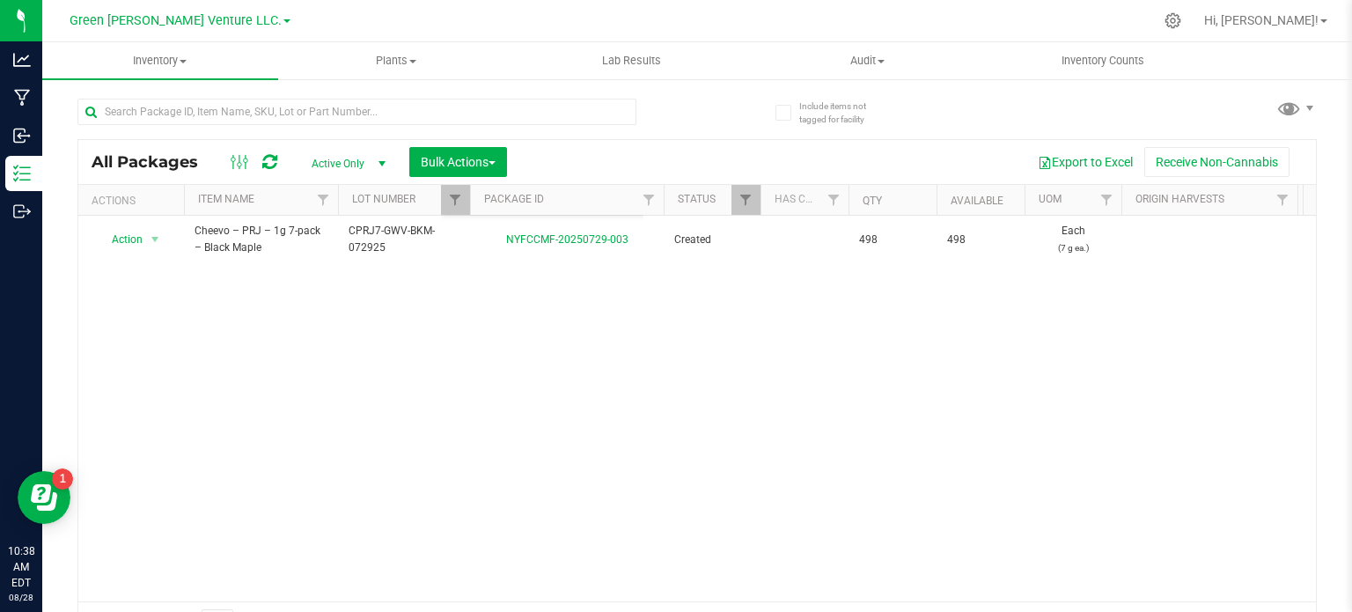
click at [261, 363] on div "Action Action Adjust qty Create package Edit attributes Global inventory Locate…" at bounding box center [697, 409] width 1238 height 386
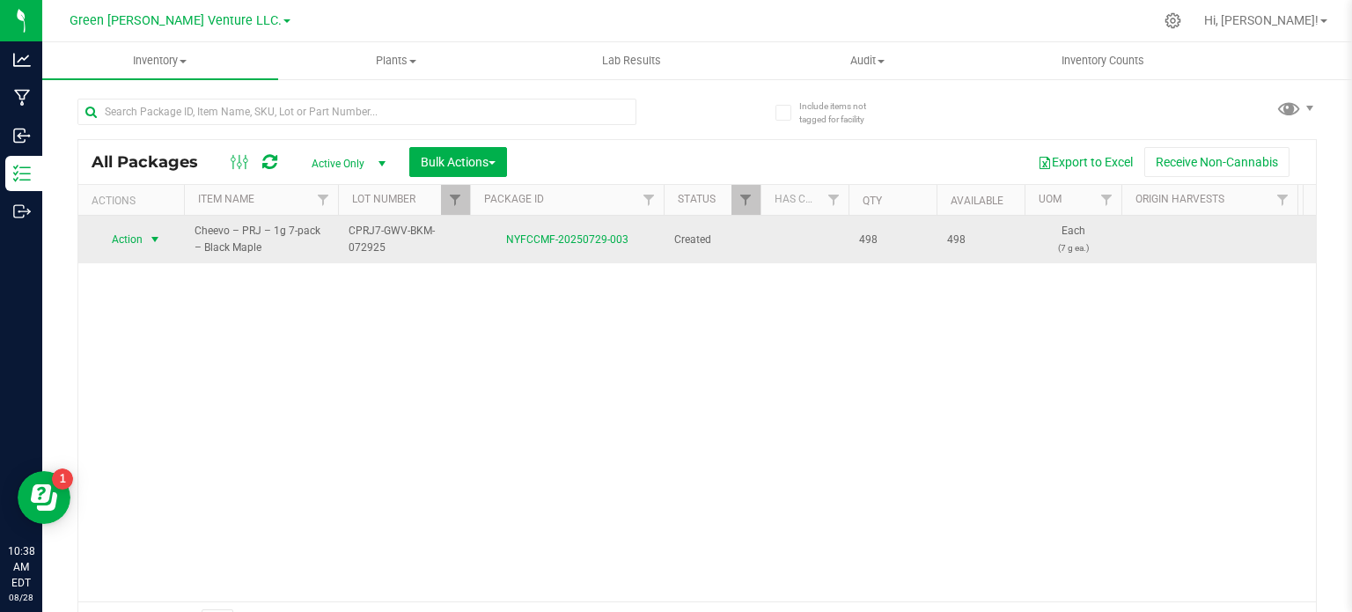
click at [140, 242] on span "Action" at bounding box center [120, 239] width 48 height 25
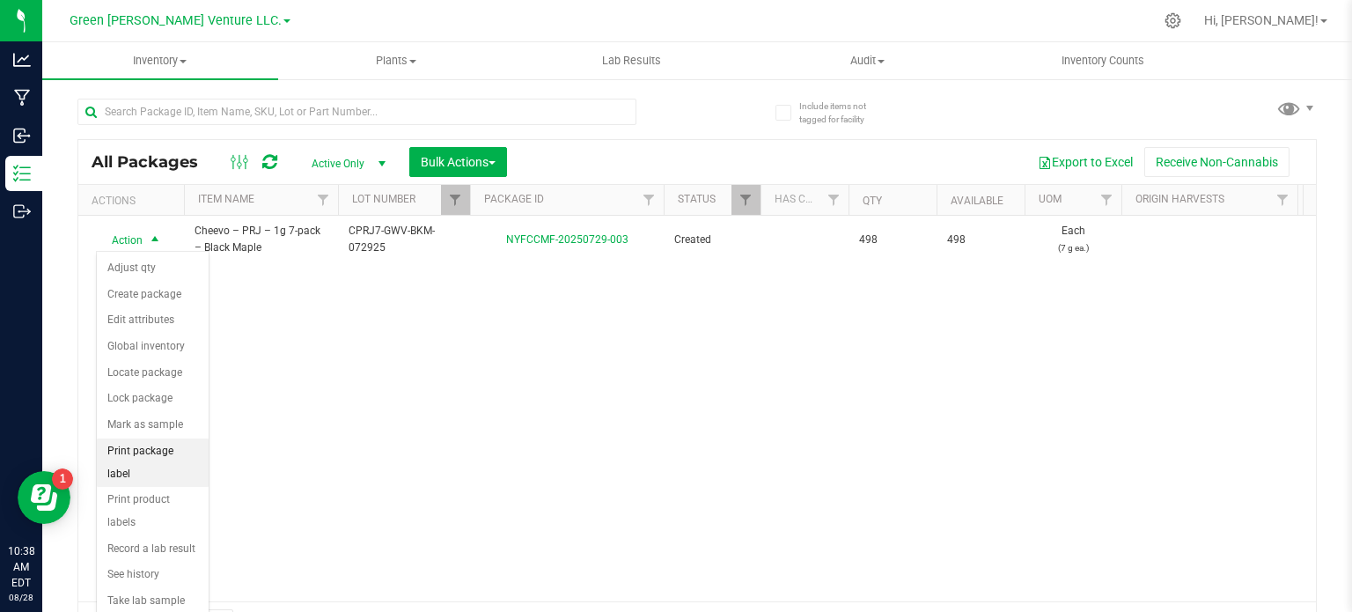
click at [162, 445] on li "Print package label" at bounding box center [153, 462] width 112 height 48
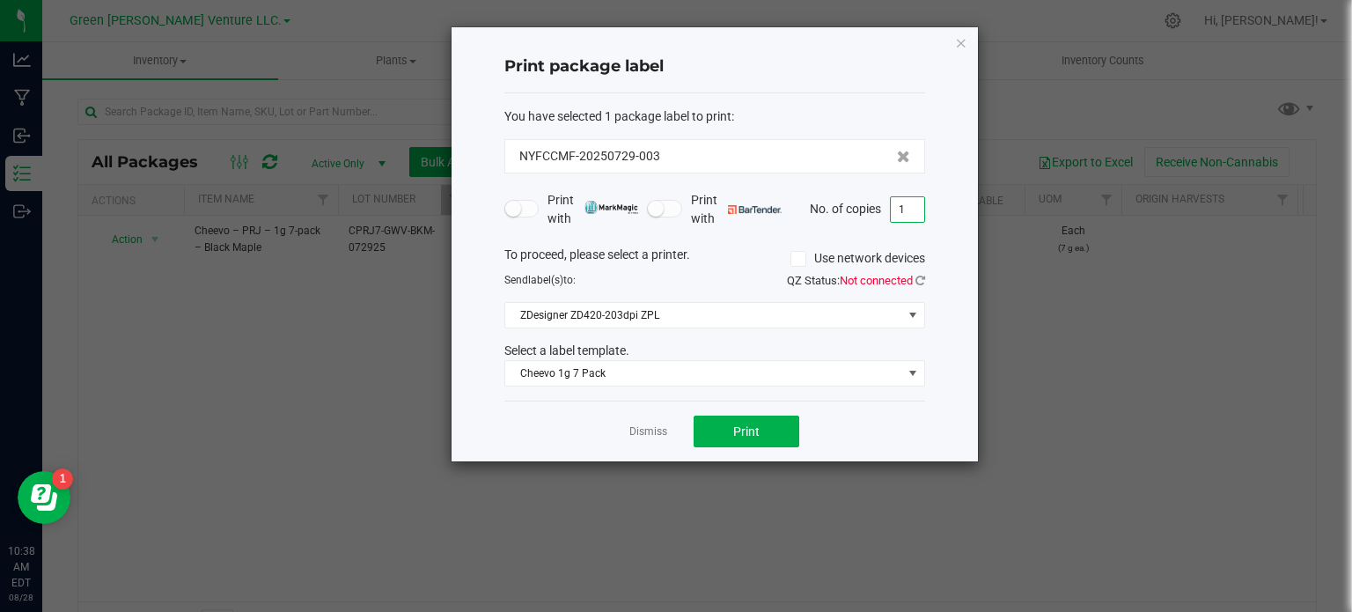
click at [902, 211] on input "1" at bounding box center [907, 209] width 33 height 25
type input "14"
click at [722, 425] on button "Print" at bounding box center [747, 432] width 106 height 32
click at [641, 437] on link "Dismiss" at bounding box center [648, 431] width 38 height 15
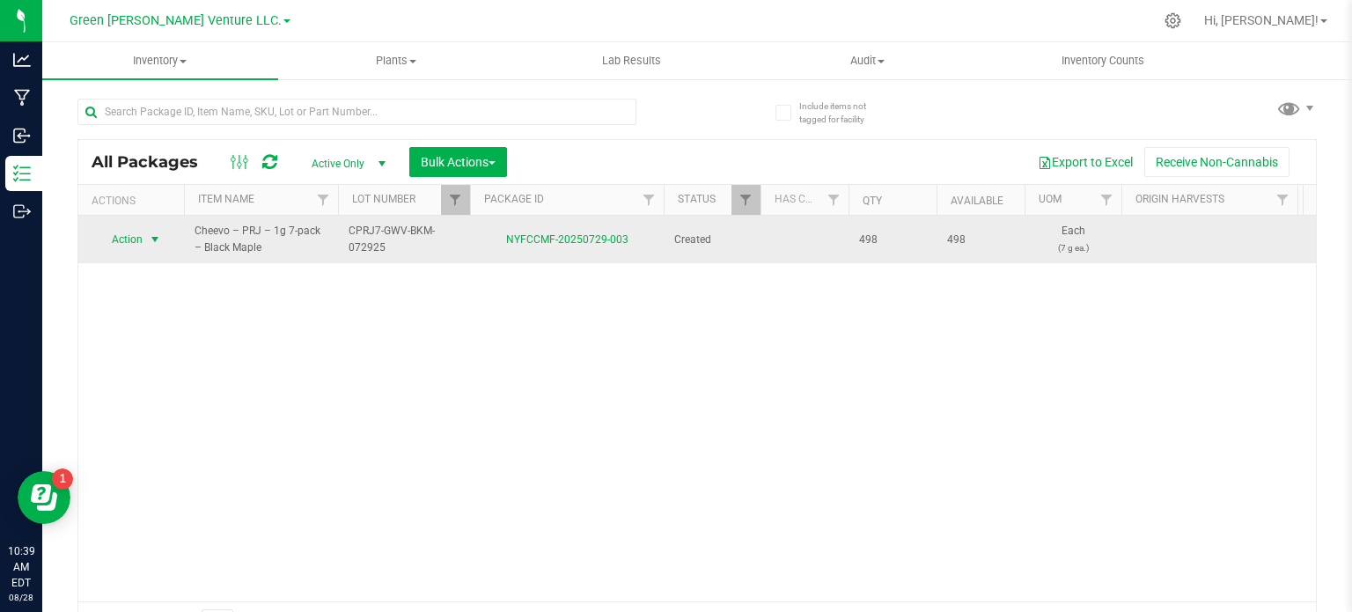
click at [145, 257] on td "Action Action Adjust qty Create package Edit attributes Global inventory Locate…" at bounding box center [131, 240] width 106 height 48
click at [142, 241] on span "Action" at bounding box center [120, 239] width 48 height 25
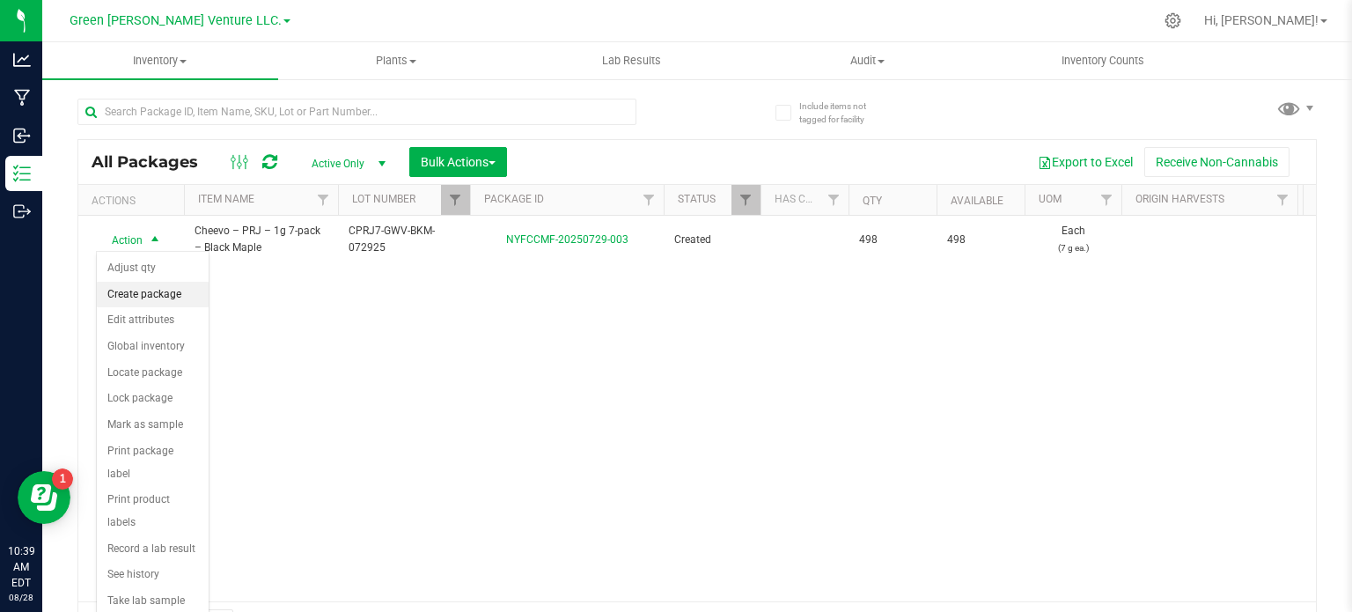
click at [141, 293] on li "Create package" at bounding box center [153, 295] width 112 height 26
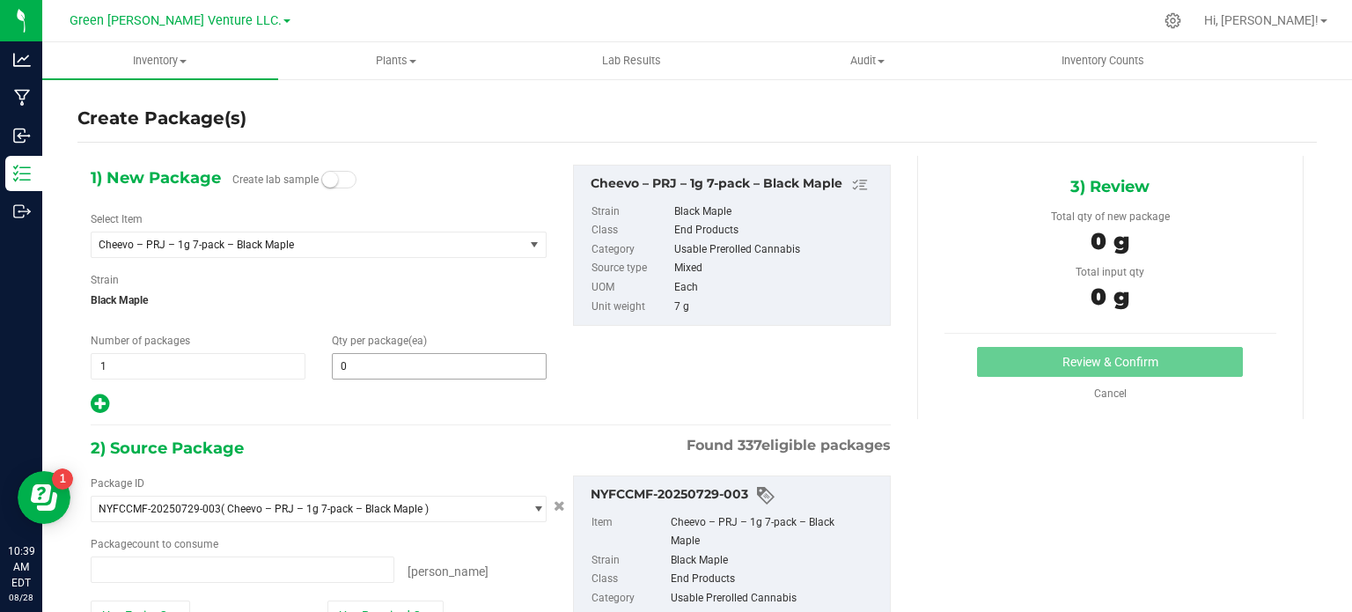
type input "0 ea"
click at [367, 375] on span at bounding box center [439, 366] width 215 height 26
type input "6"
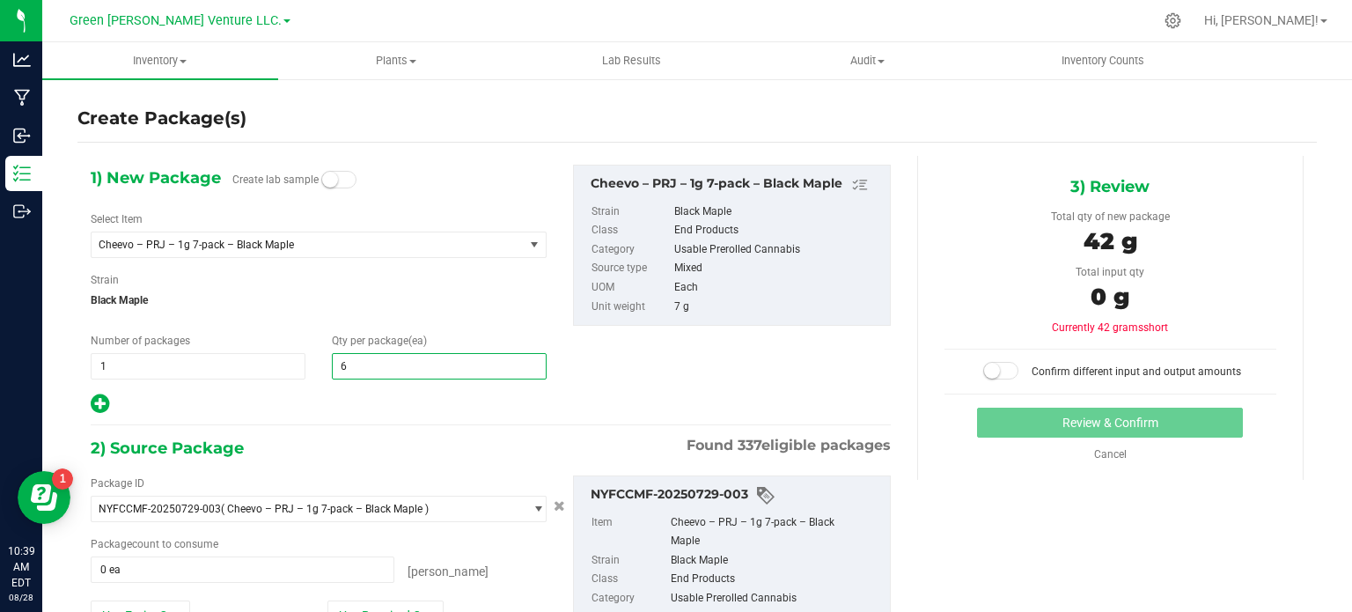
type input "6"
click at [625, 386] on div "1) New Package Create lab sample Select Item Cheevo – PRJ – 1g 7-pack – Black M…" at bounding box center [490, 290] width 827 height 251
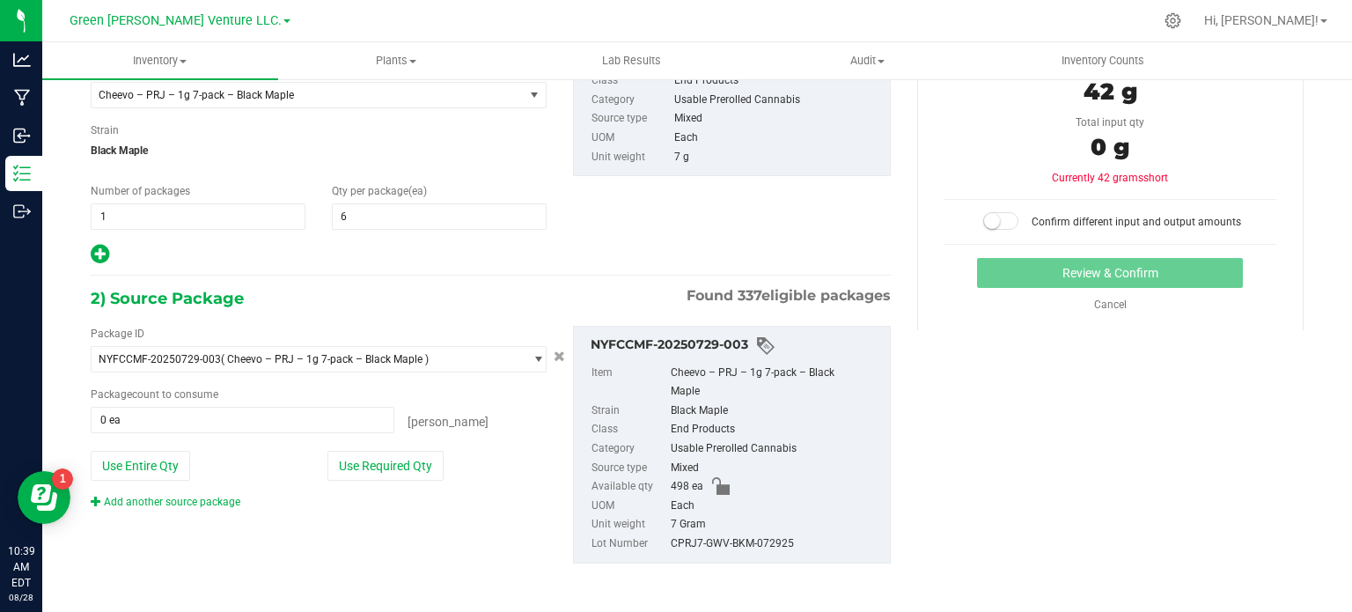
scroll to position [151, 0]
click at [405, 468] on button "Use Required Qty" at bounding box center [386, 465] width 116 height 30
type input "6 ea"
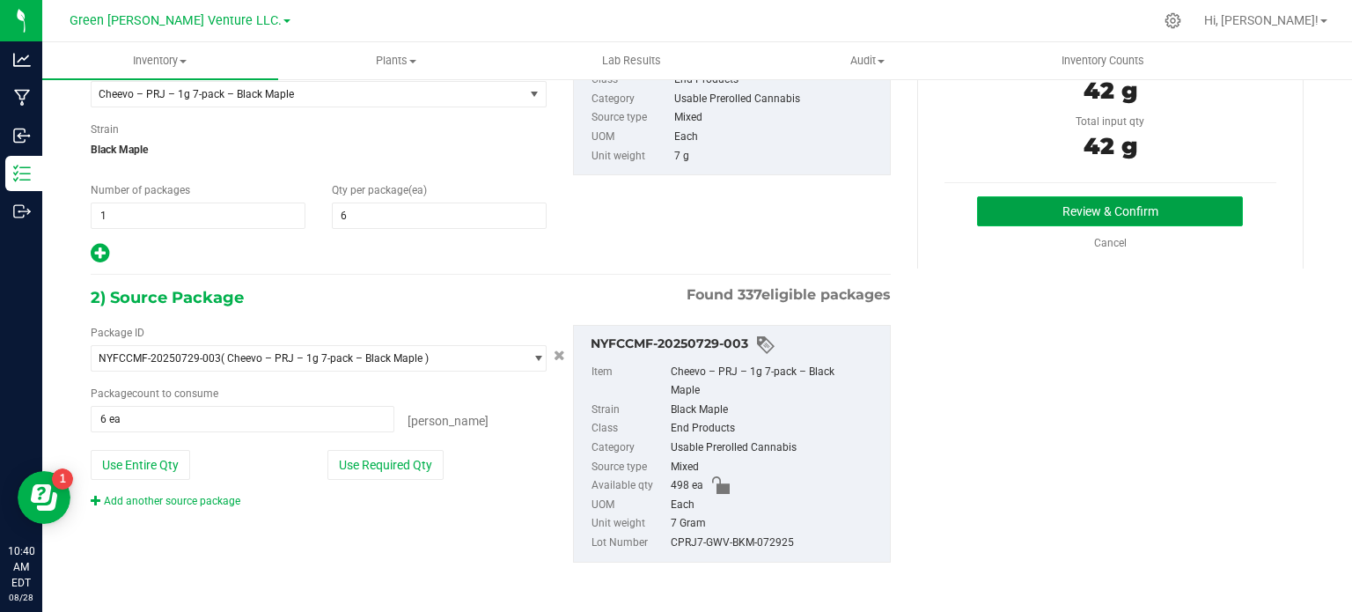
click at [997, 220] on button "Review & Confirm" at bounding box center [1110, 211] width 266 height 30
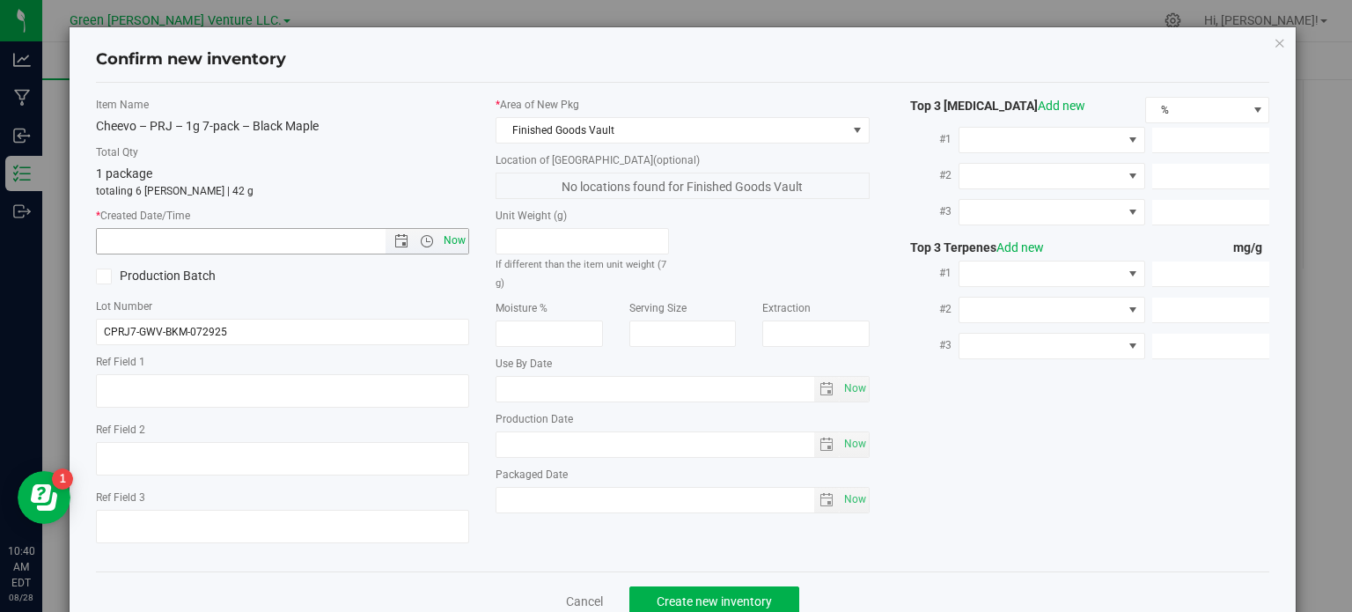
click at [461, 239] on span "Now" at bounding box center [455, 241] width 30 height 26
type input "[DATE] 10:40 AM"
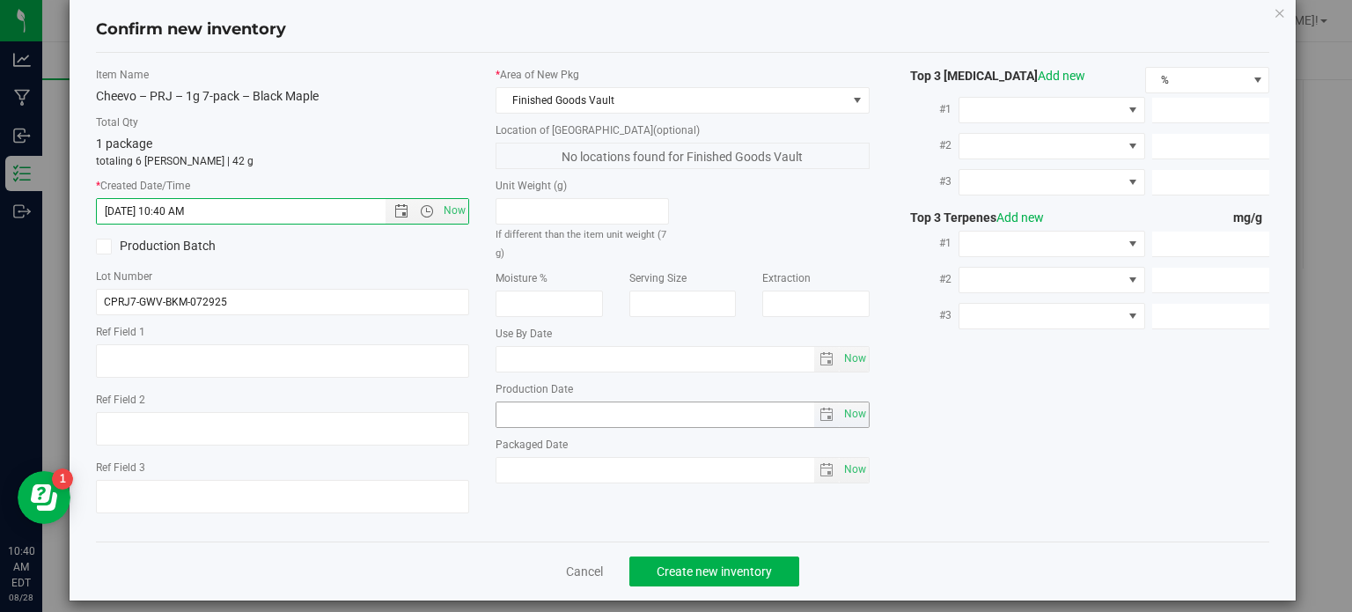
scroll to position [44, 0]
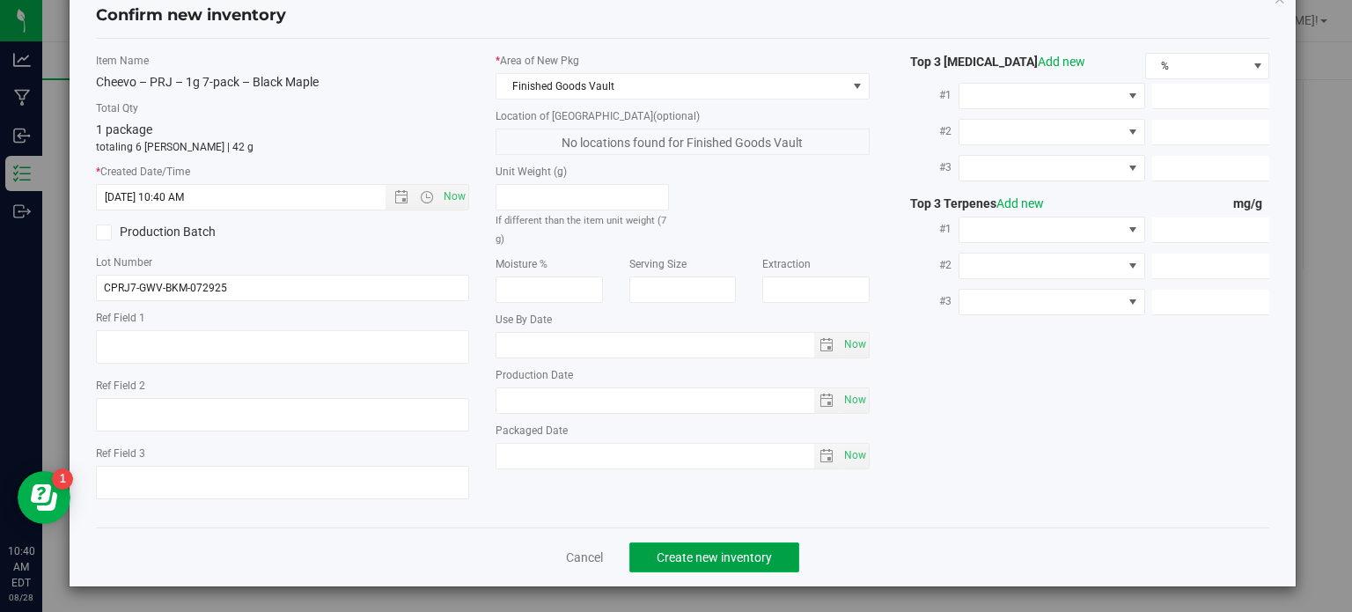
click at [657, 550] on span "Create new inventory" at bounding box center [714, 557] width 115 height 14
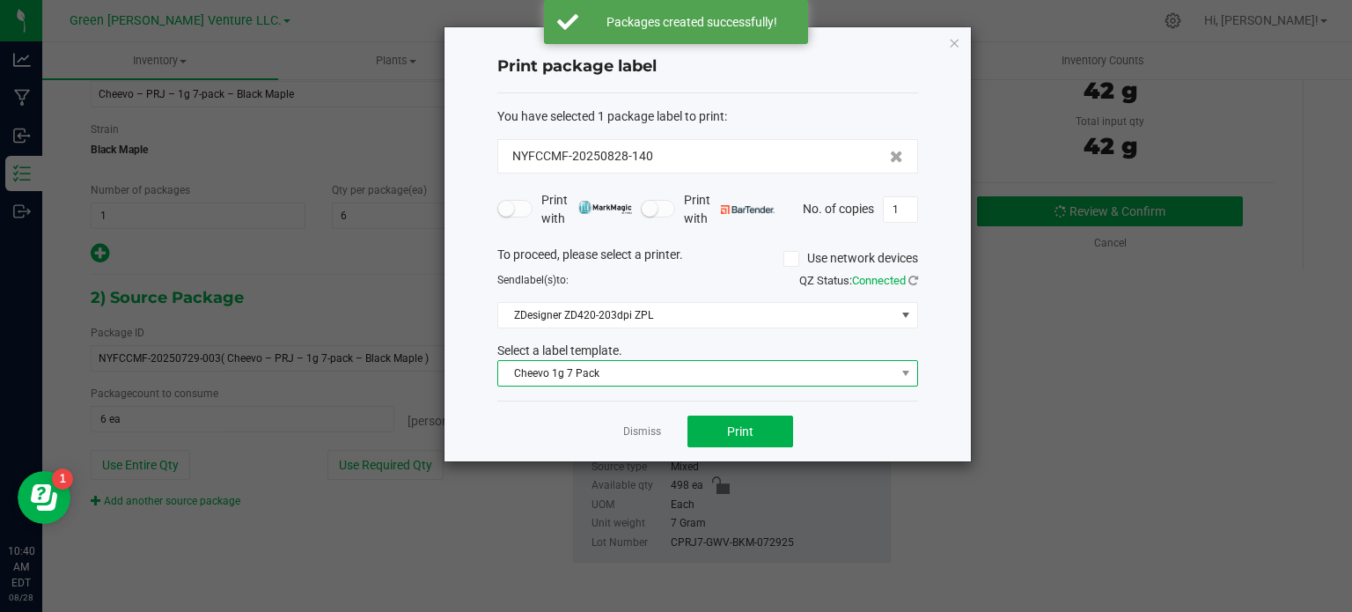
click at [623, 379] on span "Cheevo 1g 7 Pack" at bounding box center [696, 373] width 397 height 25
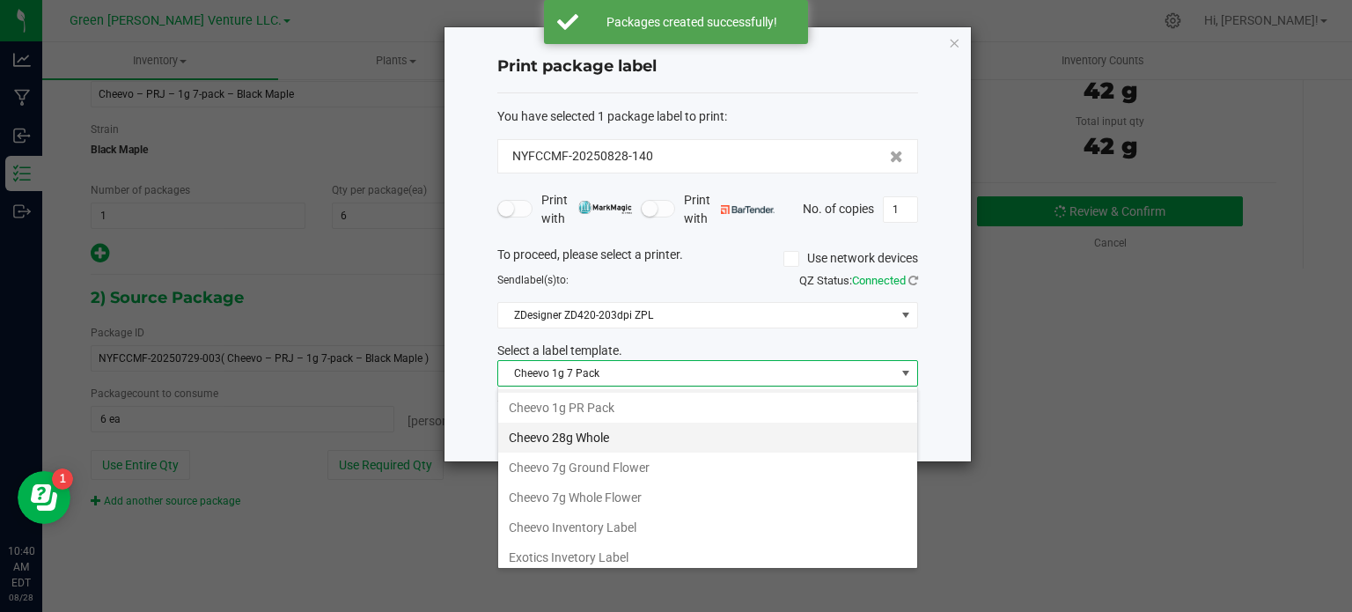
scroll to position [88, 0]
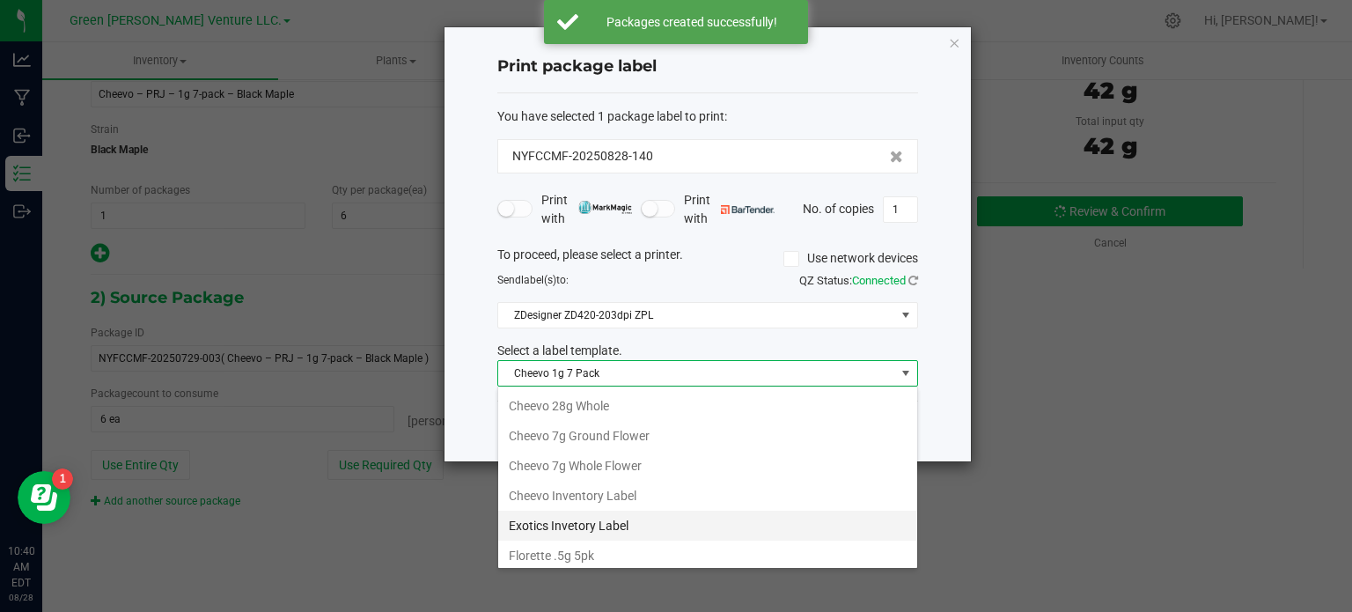
click at [611, 523] on li "Exotics Invetory Label" at bounding box center [707, 526] width 419 height 30
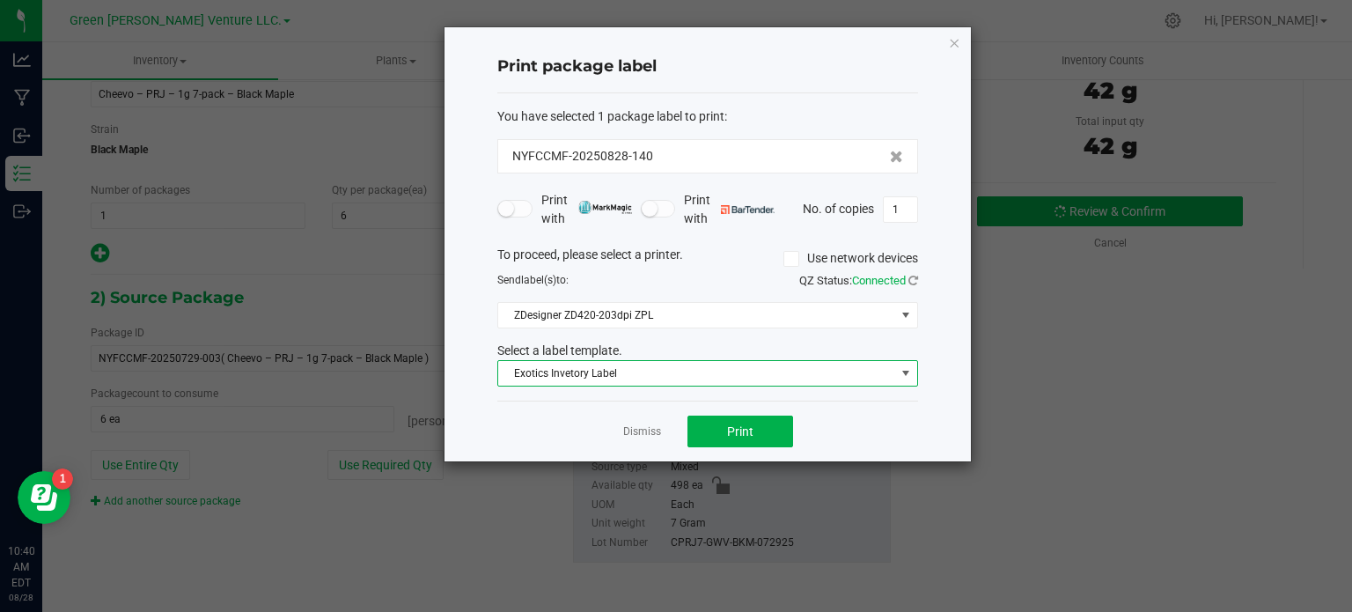
click at [593, 365] on span "Exotics Invetory Label" at bounding box center [696, 373] width 397 height 25
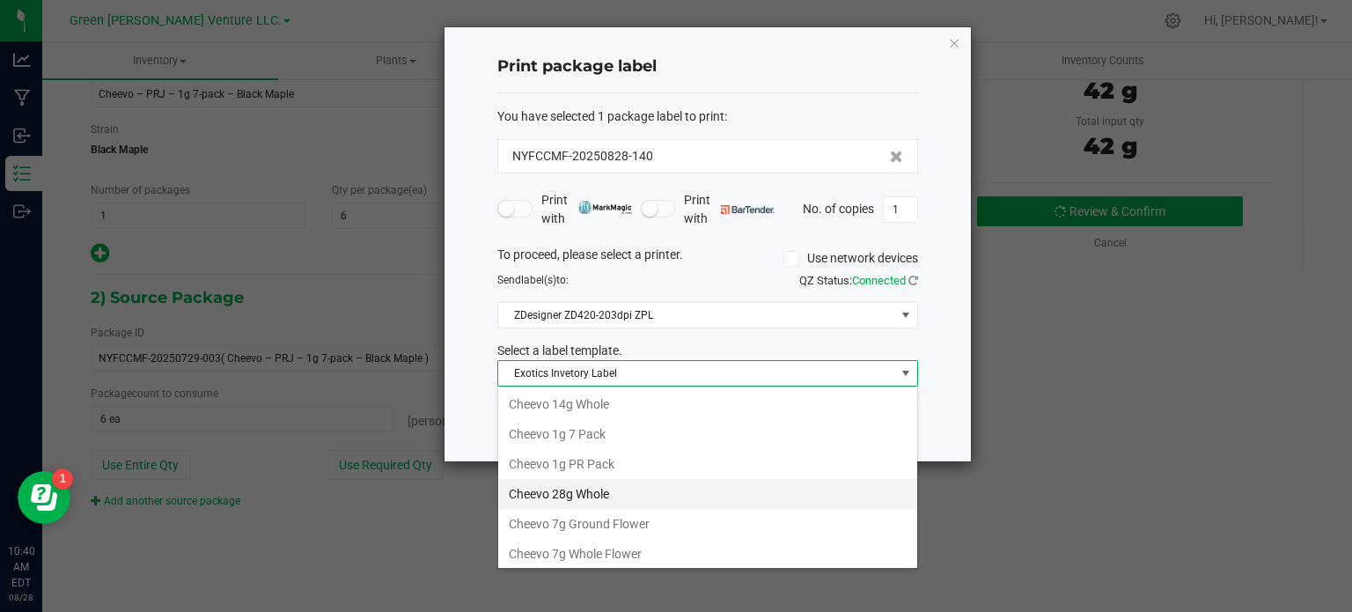
scroll to position [26, 421]
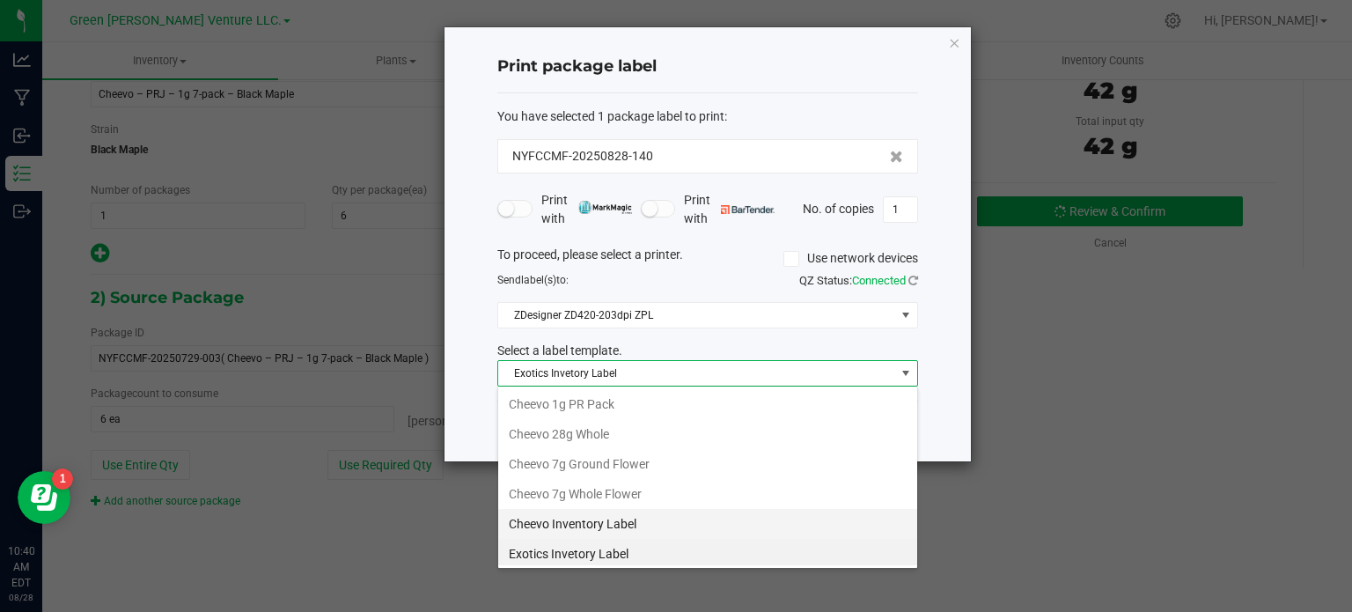
click at [580, 527] on li "Cheevo Inventory Label" at bounding box center [707, 524] width 419 height 30
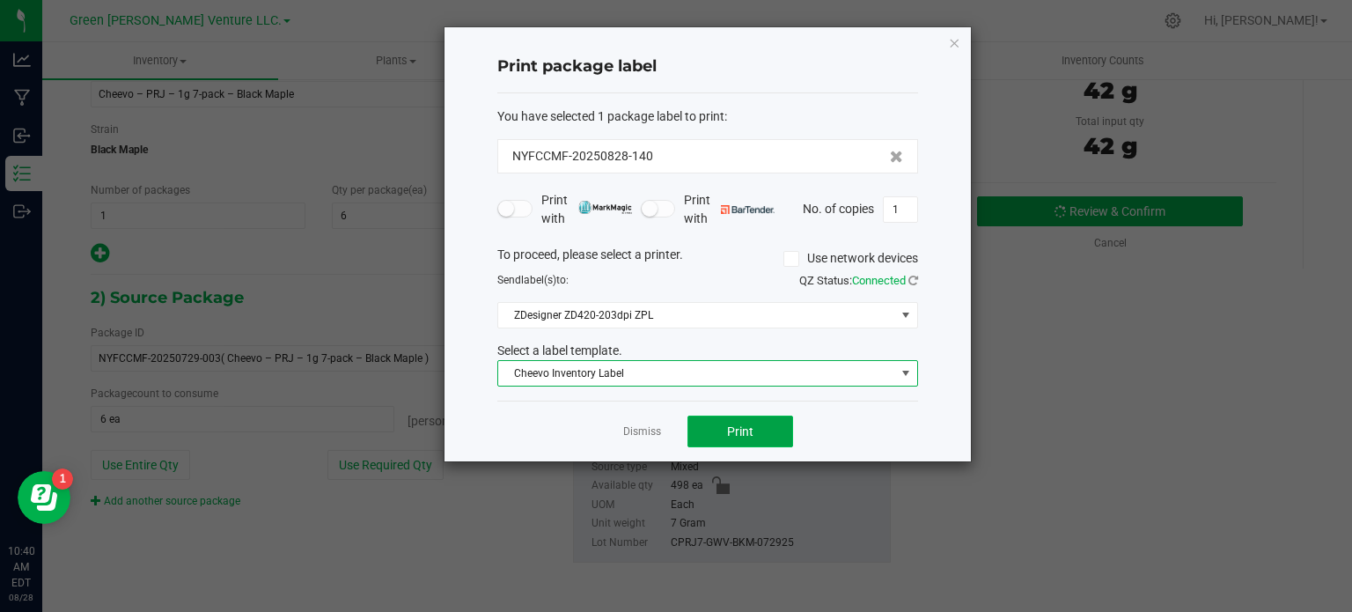
click at [708, 445] on button "Print" at bounding box center [741, 432] width 106 height 32
click at [636, 429] on link "Dismiss" at bounding box center [642, 431] width 38 height 15
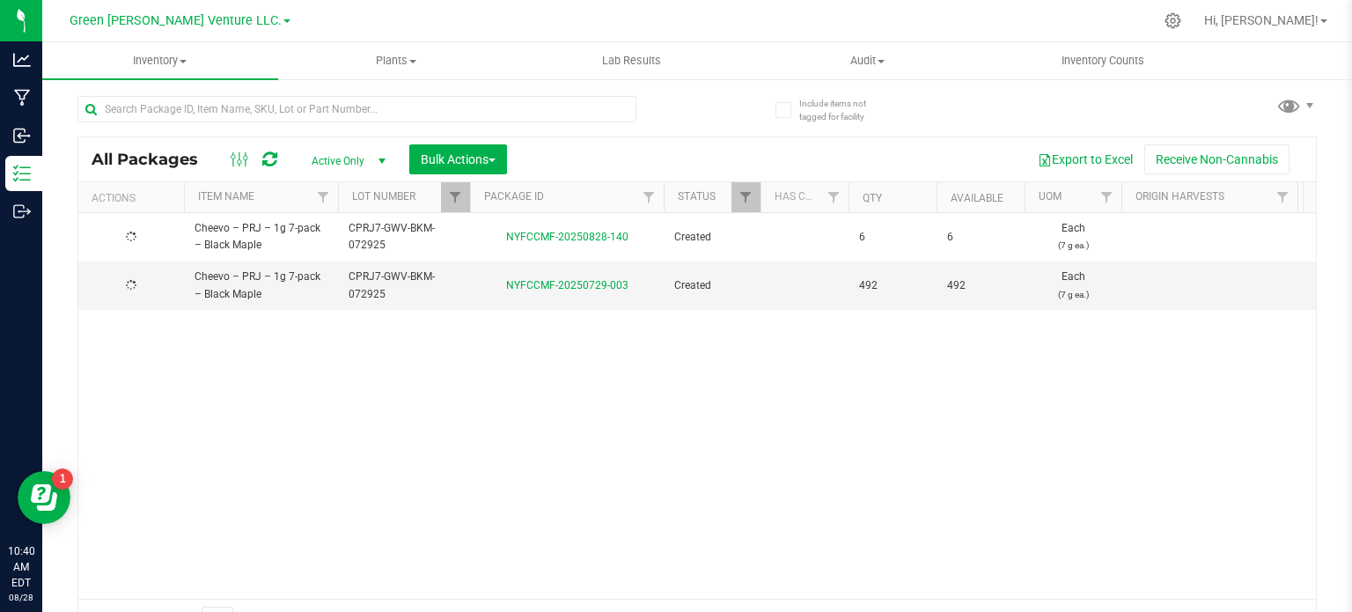
scroll to position [31, 0]
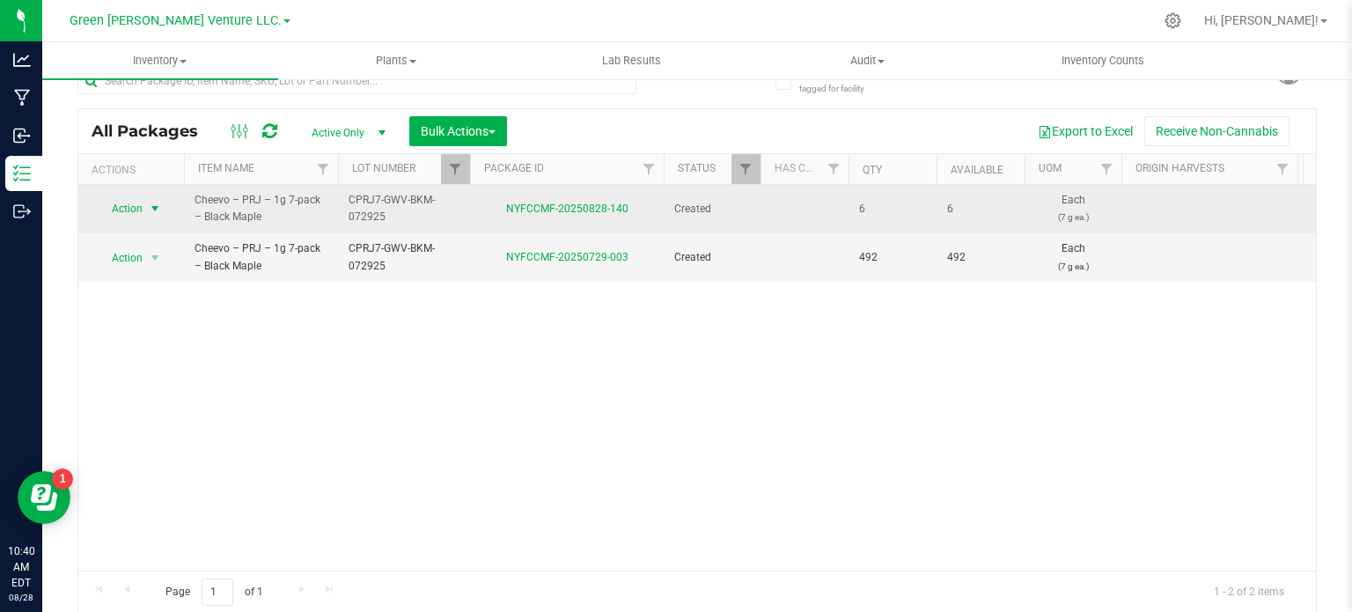
click at [131, 214] on span "Action" at bounding box center [120, 208] width 48 height 25
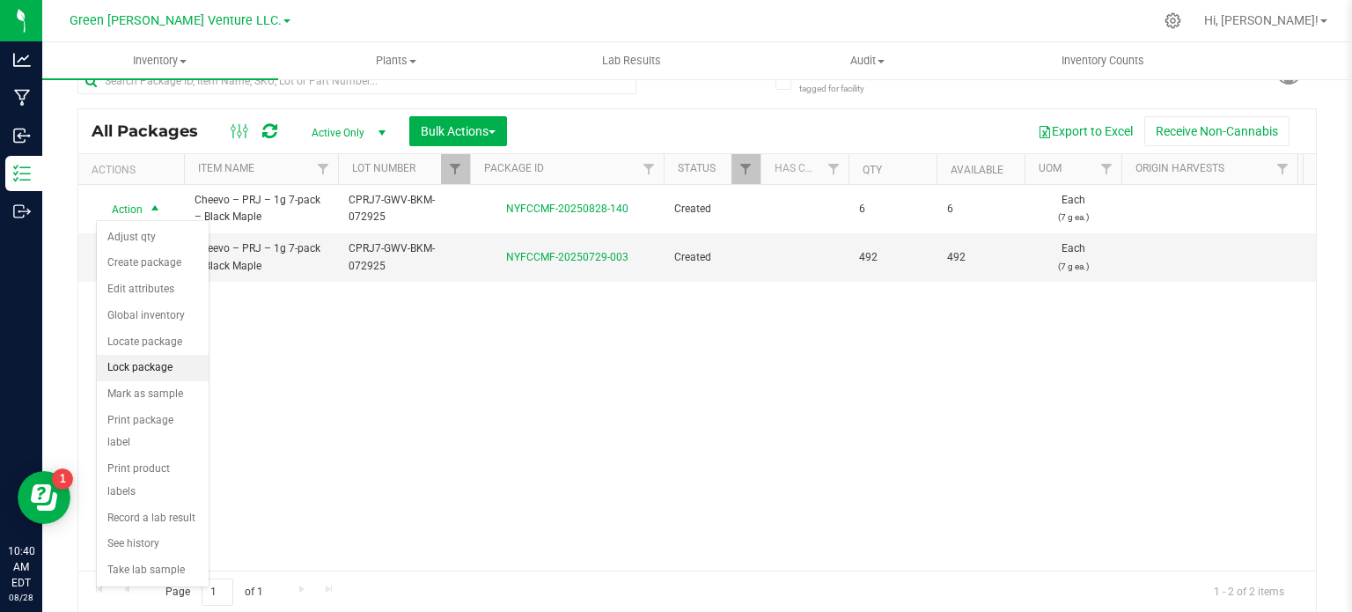
click at [156, 374] on li "Lock package" at bounding box center [153, 368] width 112 height 26
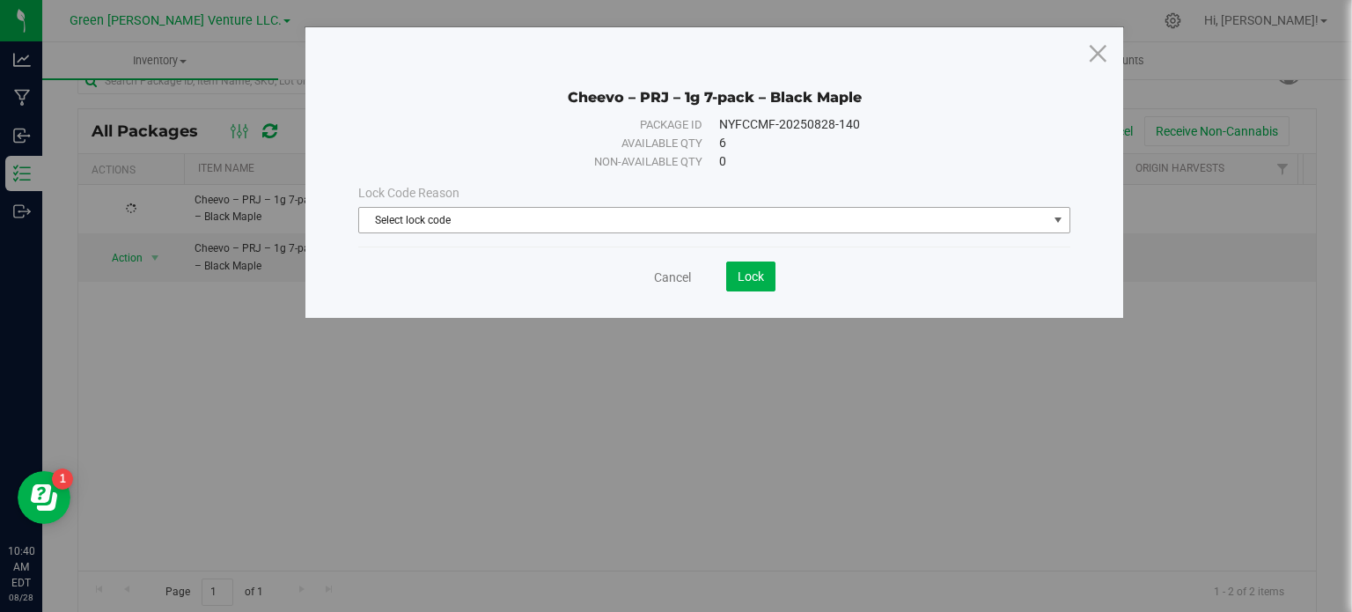
click at [689, 225] on span "Select lock code" at bounding box center [703, 220] width 688 height 25
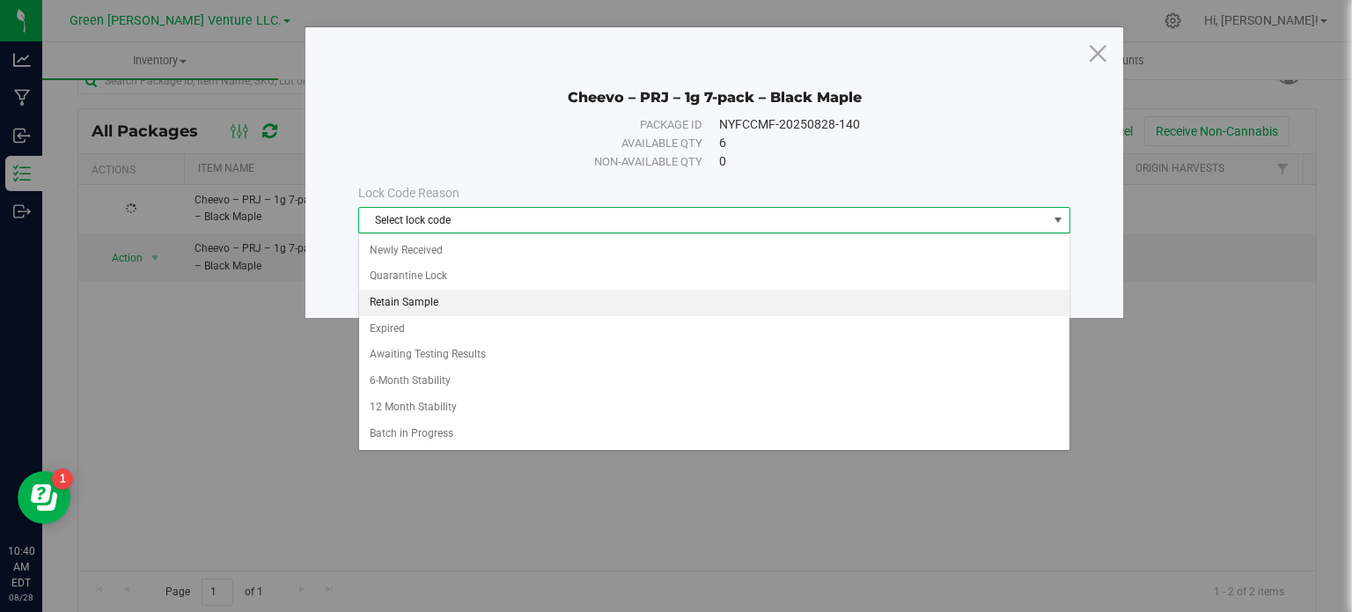
click at [434, 309] on li "Retain Sample" at bounding box center [714, 303] width 710 height 26
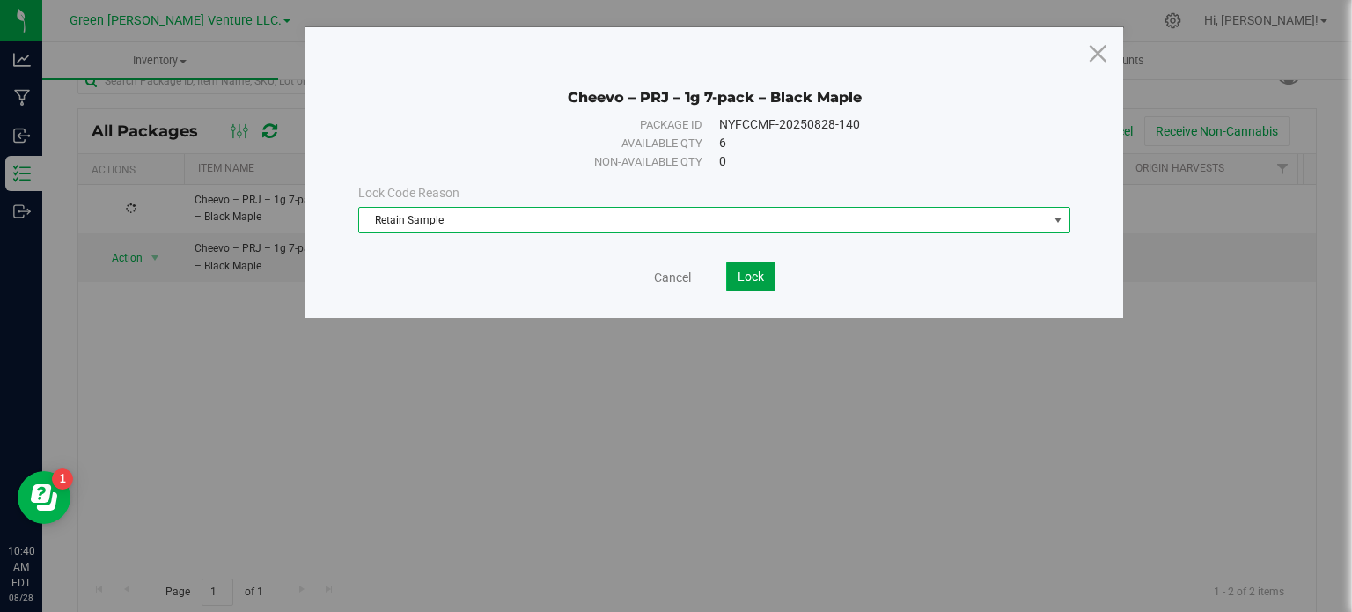
click at [742, 287] on button "Lock" at bounding box center [750, 276] width 49 height 30
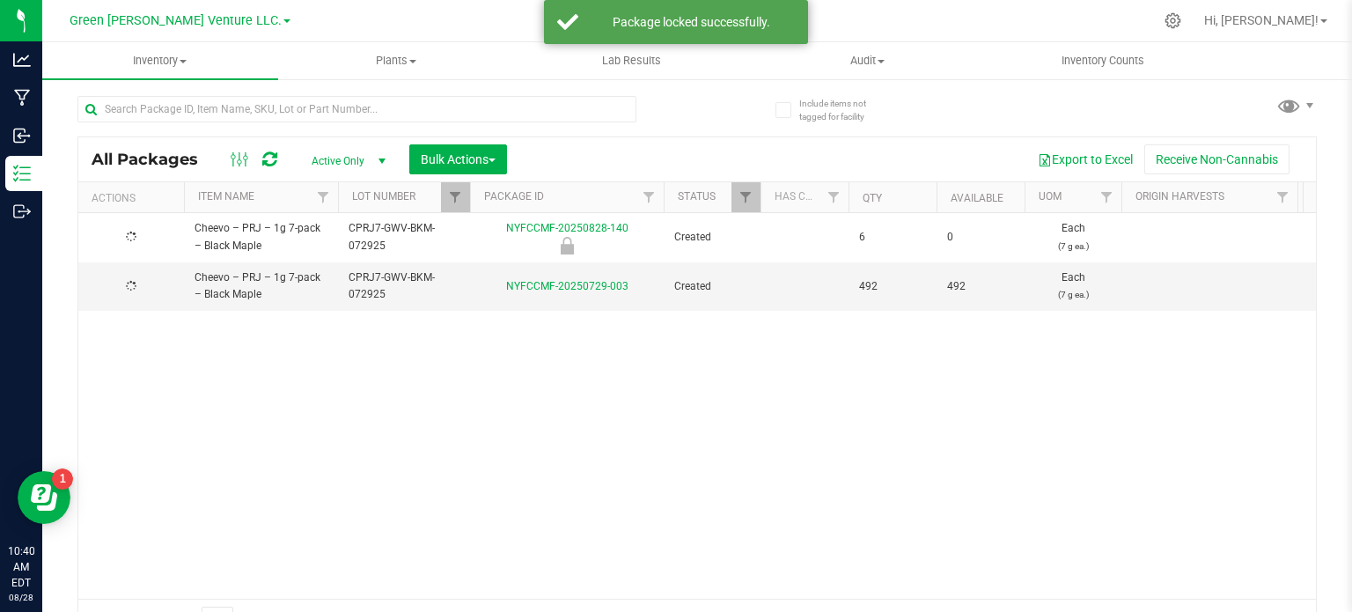
scroll to position [31, 0]
